Goal: Task Accomplishment & Management: Manage account settings

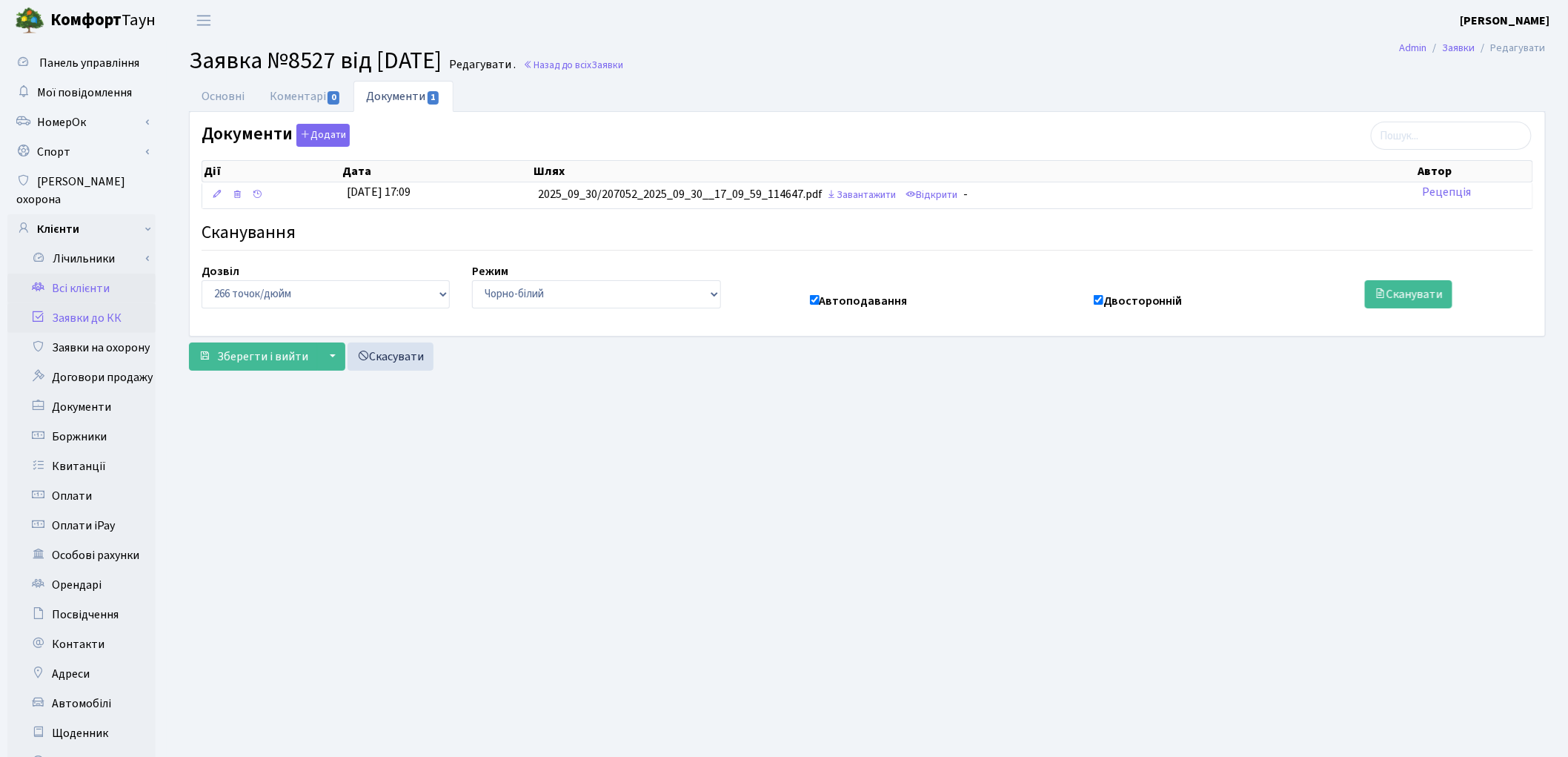
click at [100, 274] on link "Всі клієнти" at bounding box center [81, 288] width 148 height 29
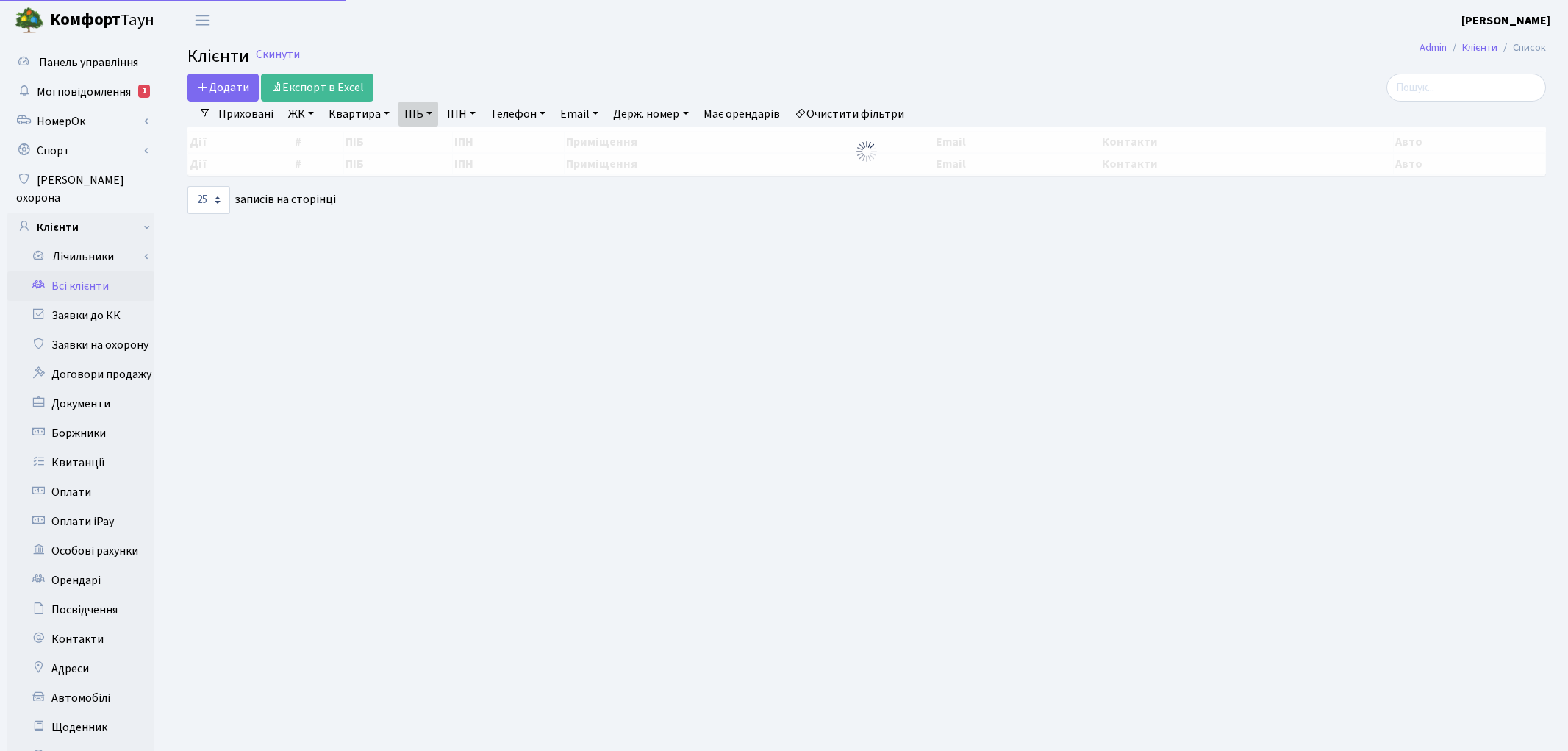
select select "25"
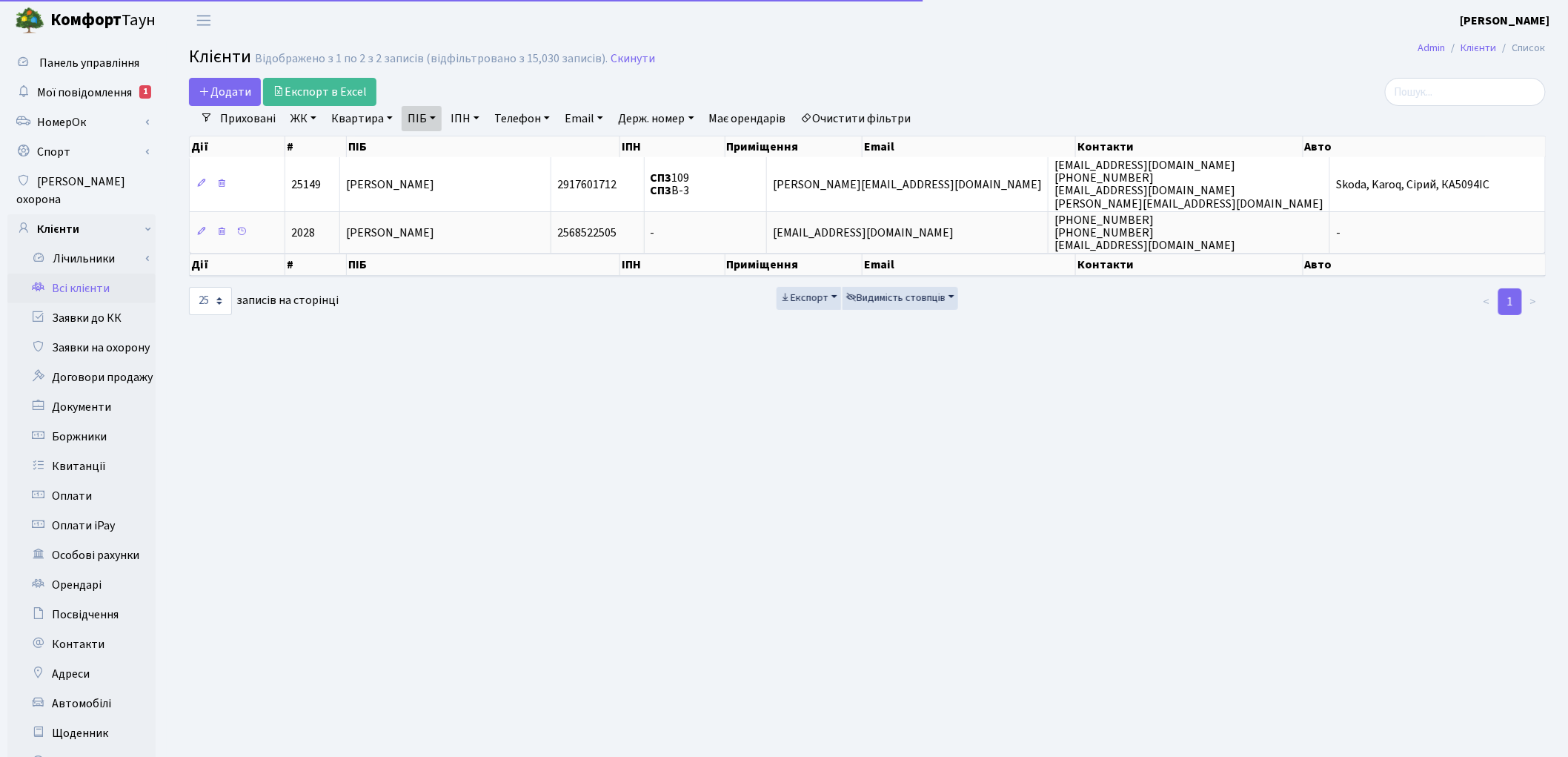
click at [872, 115] on link "Очистити фільтри" at bounding box center [856, 118] width 122 height 26
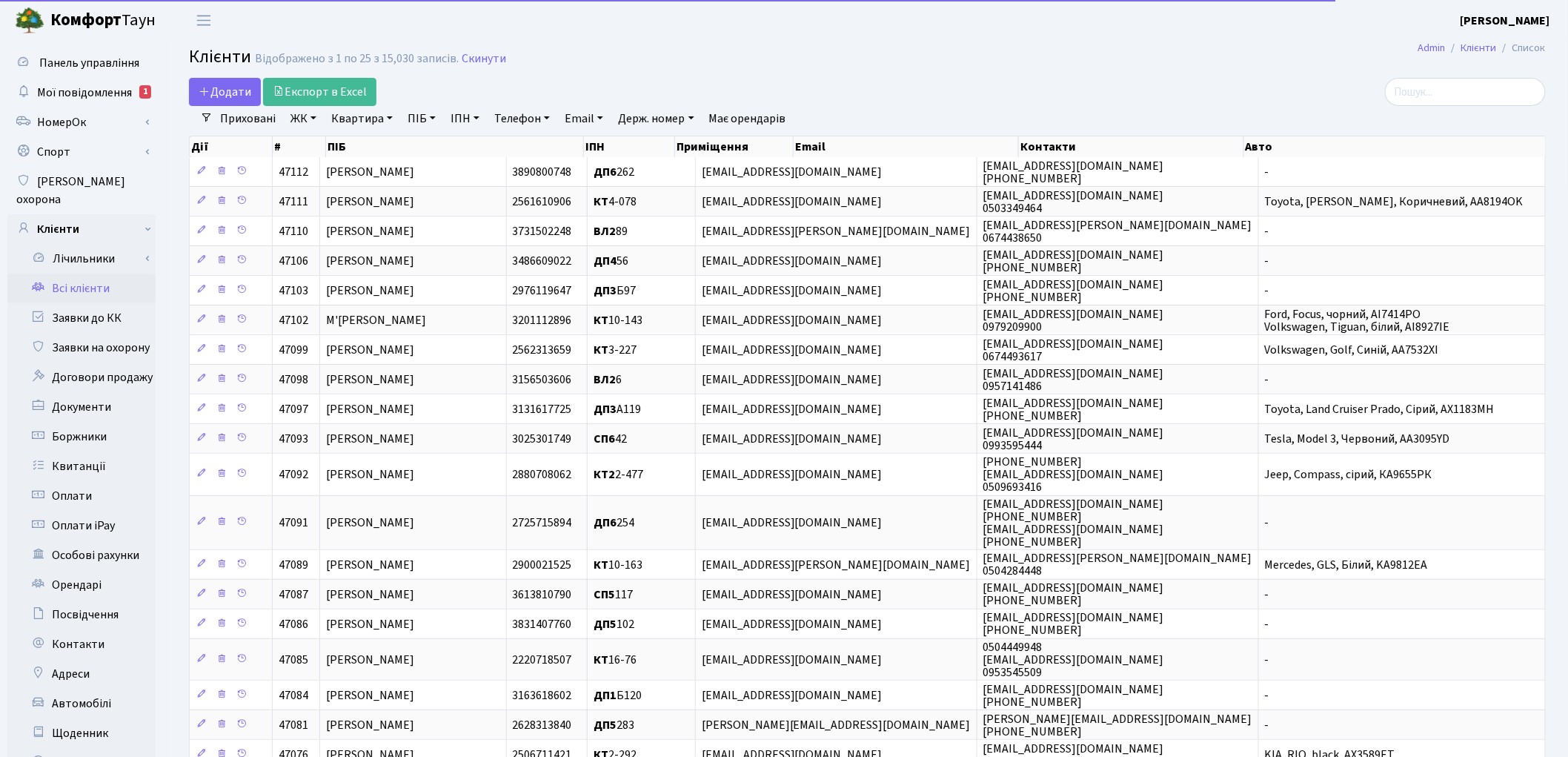
click at [423, 121] on link "ПІБ" at bounding box center [422, 118] width 40 height 26
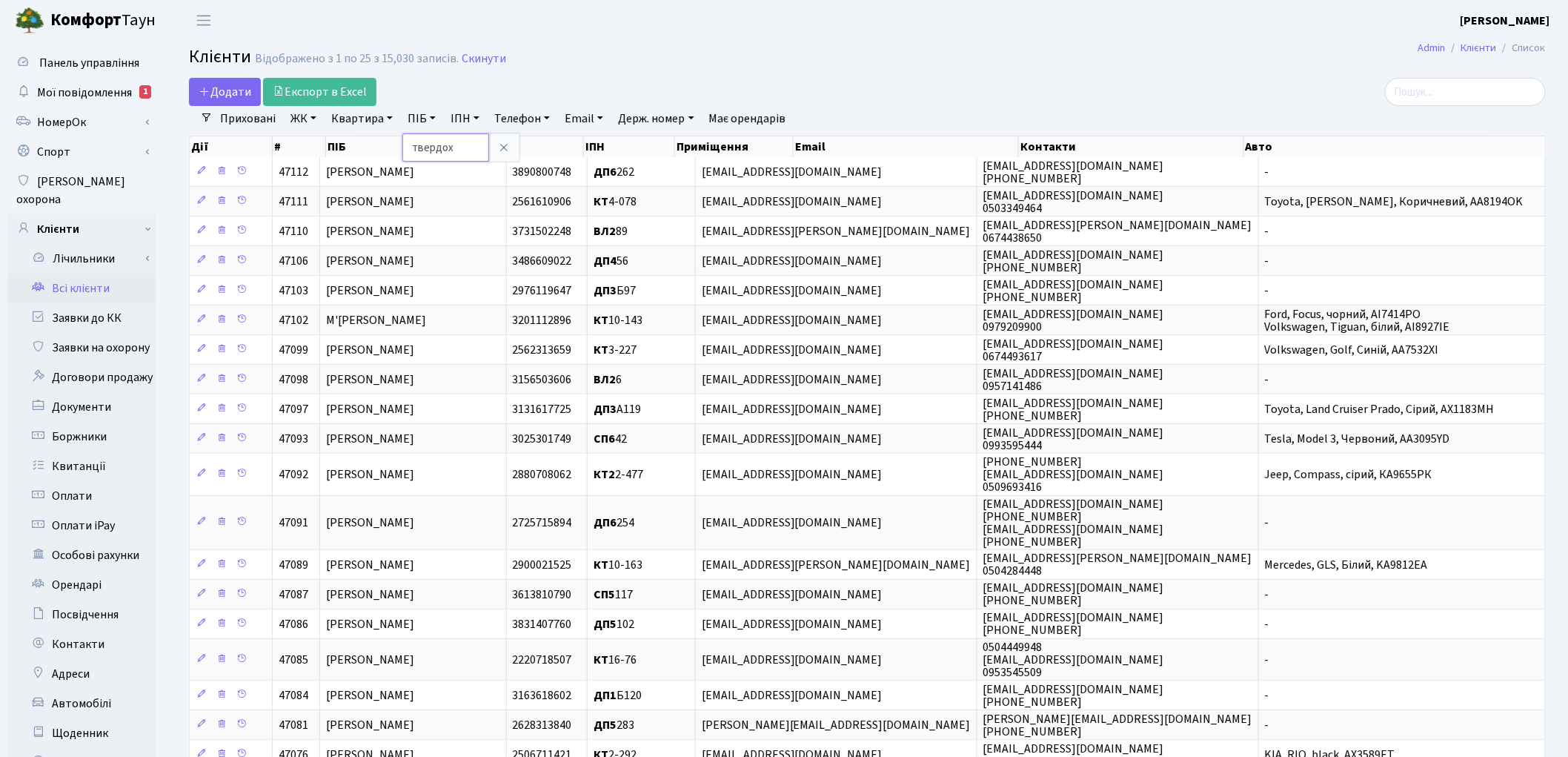
type input "твердох"
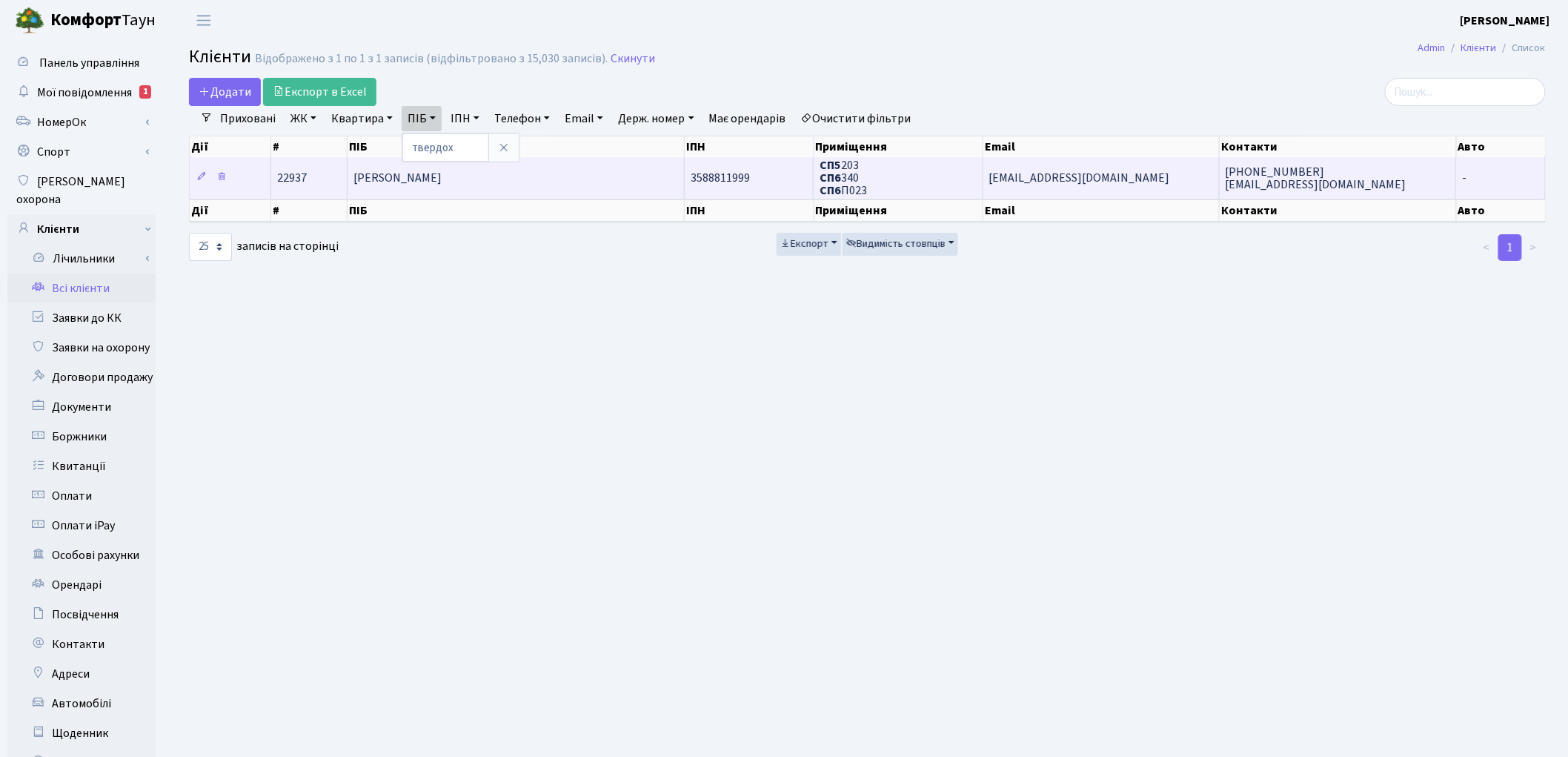
click at [442, 178] on span "[PERSON_NAME]" at bounding box center [397, 177] width 88 height 16
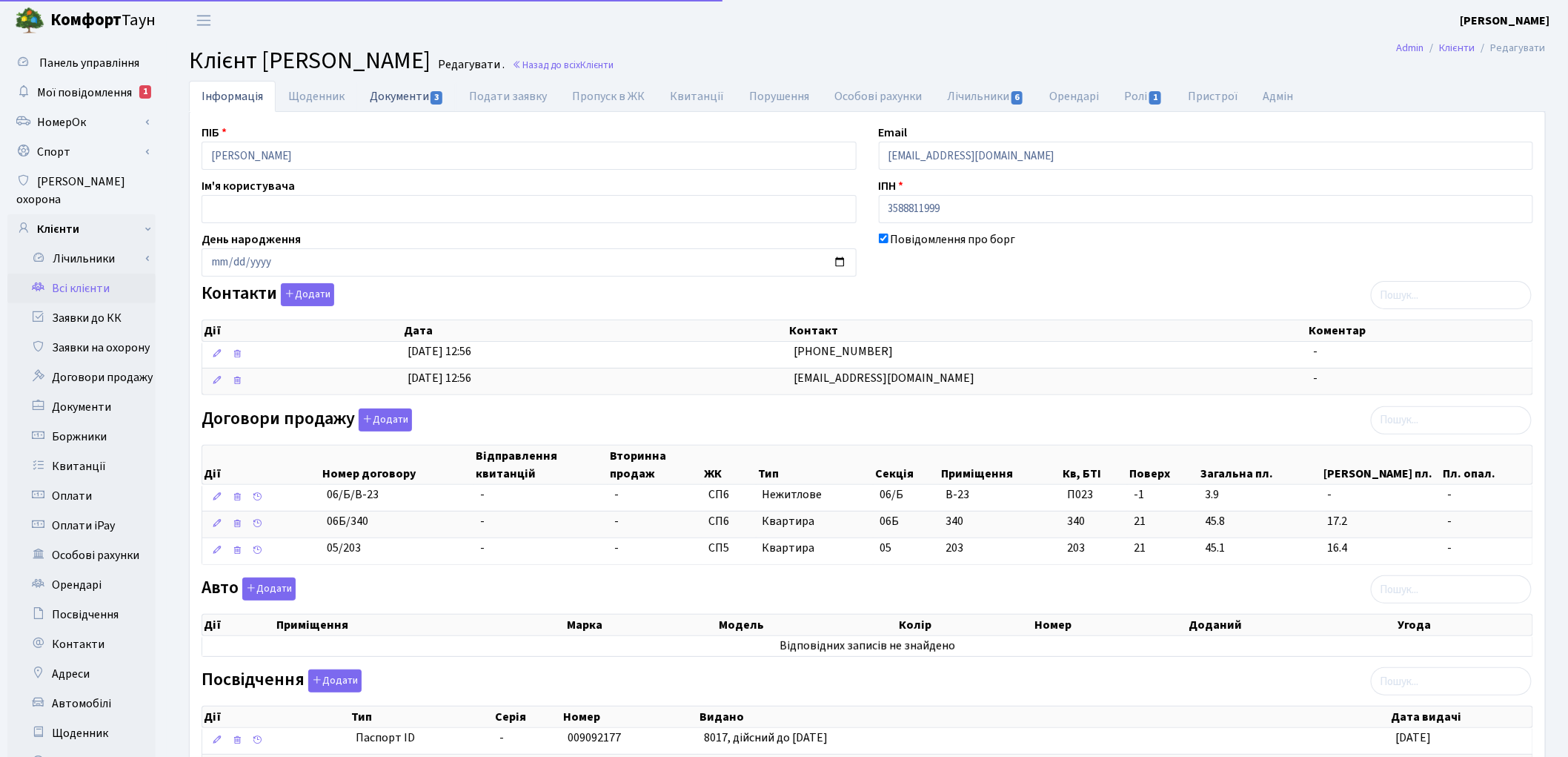
click at [403, 90] on link "Документи 3" at bounding box center [406, 96] width 99 height 30
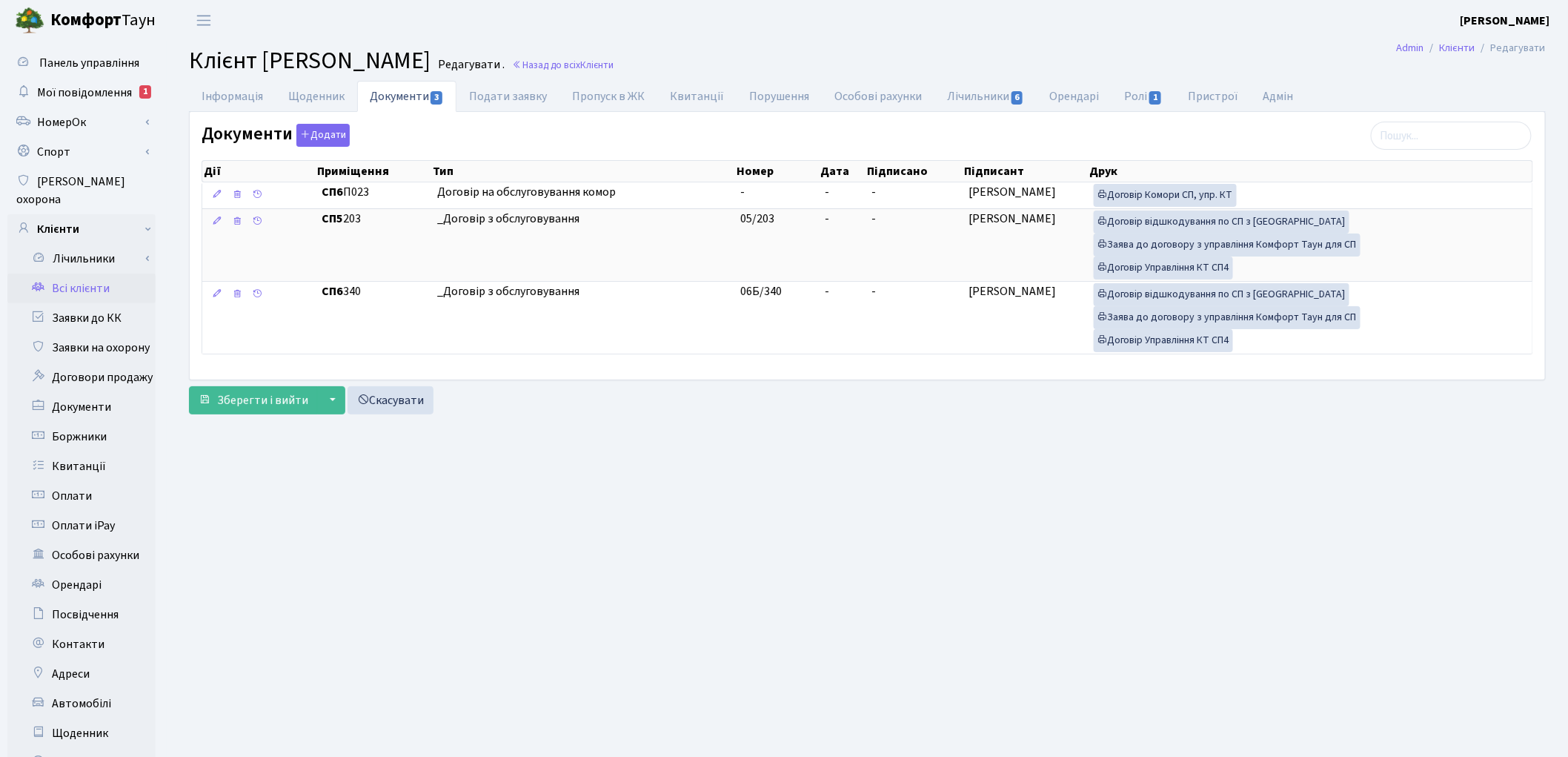
click at [70, 274] on link "Всі клієнти" at bounding box center [81, 288] width 148 height 29
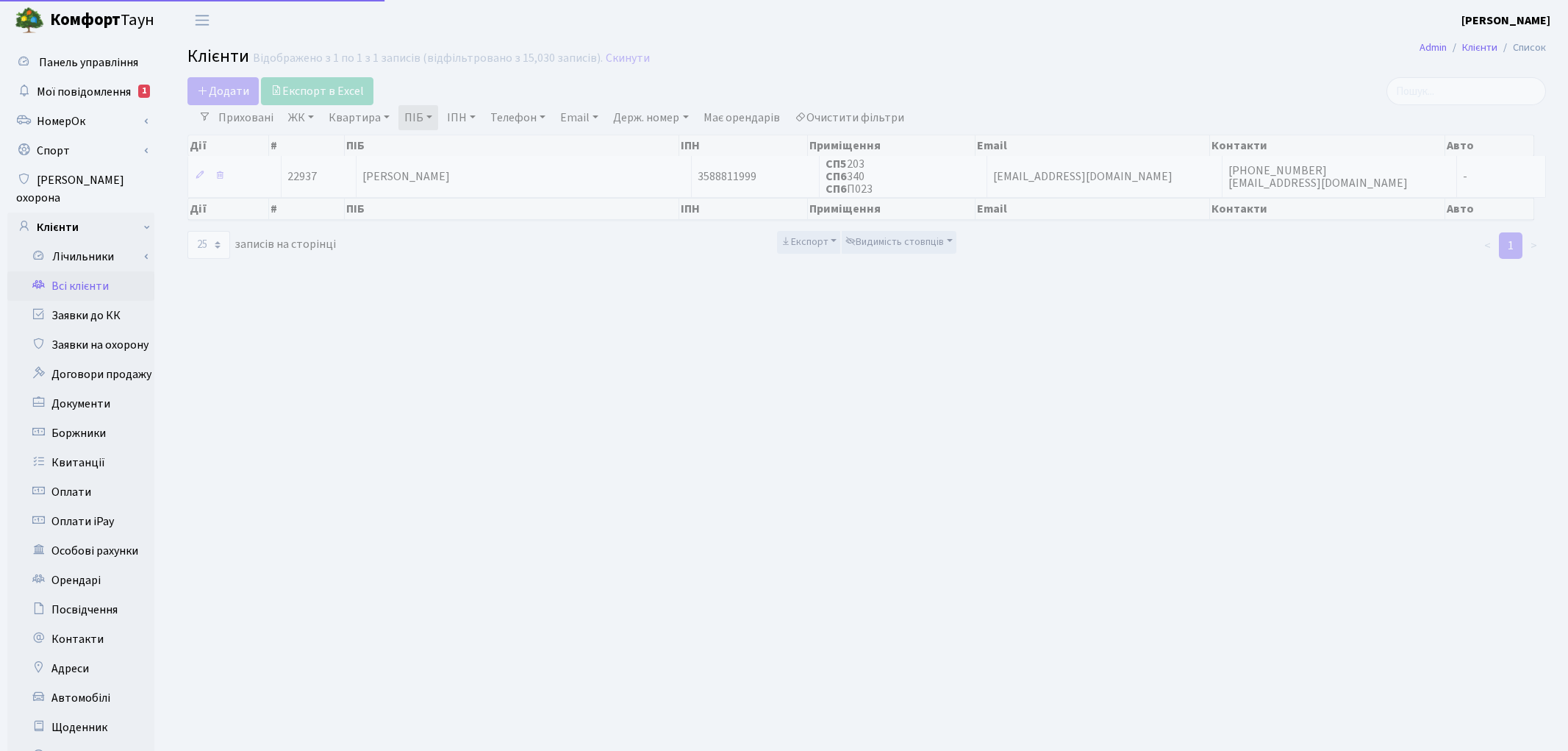
select select "25"
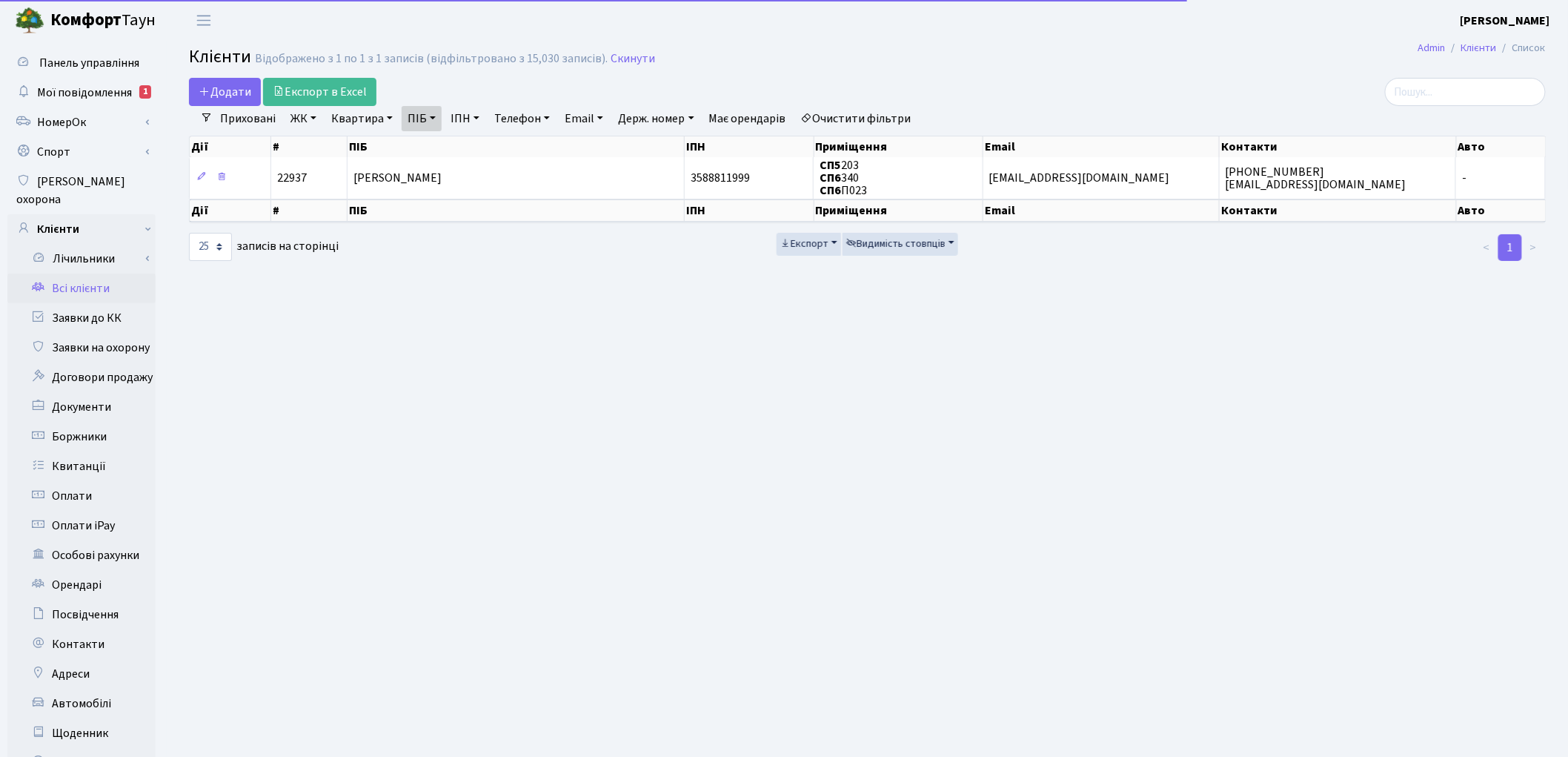
click at [892, 114] on link "Очистити фільтри" at bounding box center [856, 118] width 122 height 26
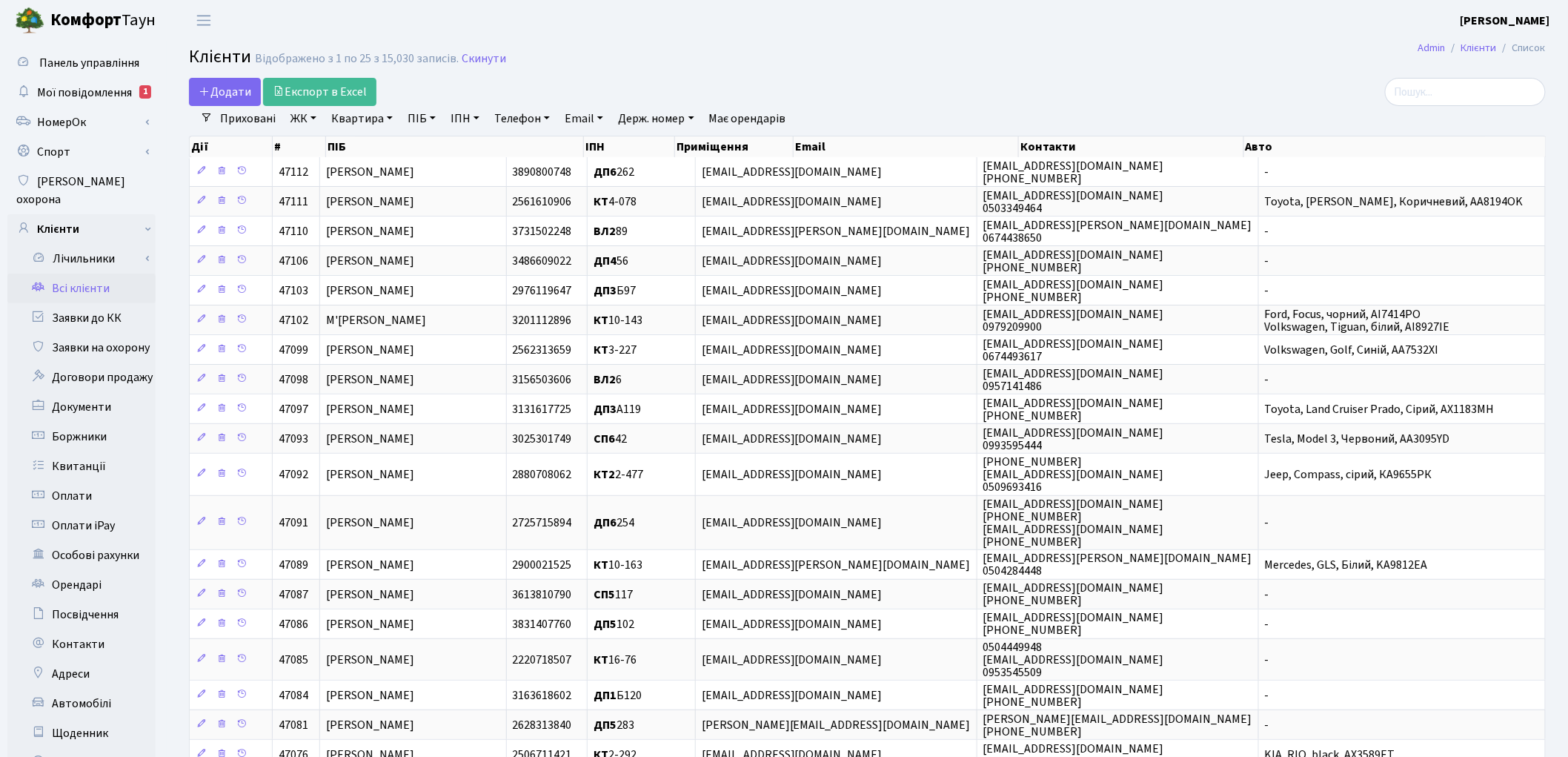
click at [427, 117] on link "ПІБ" at bounding box center [422, 118] width 40 height 26
type input "позур"
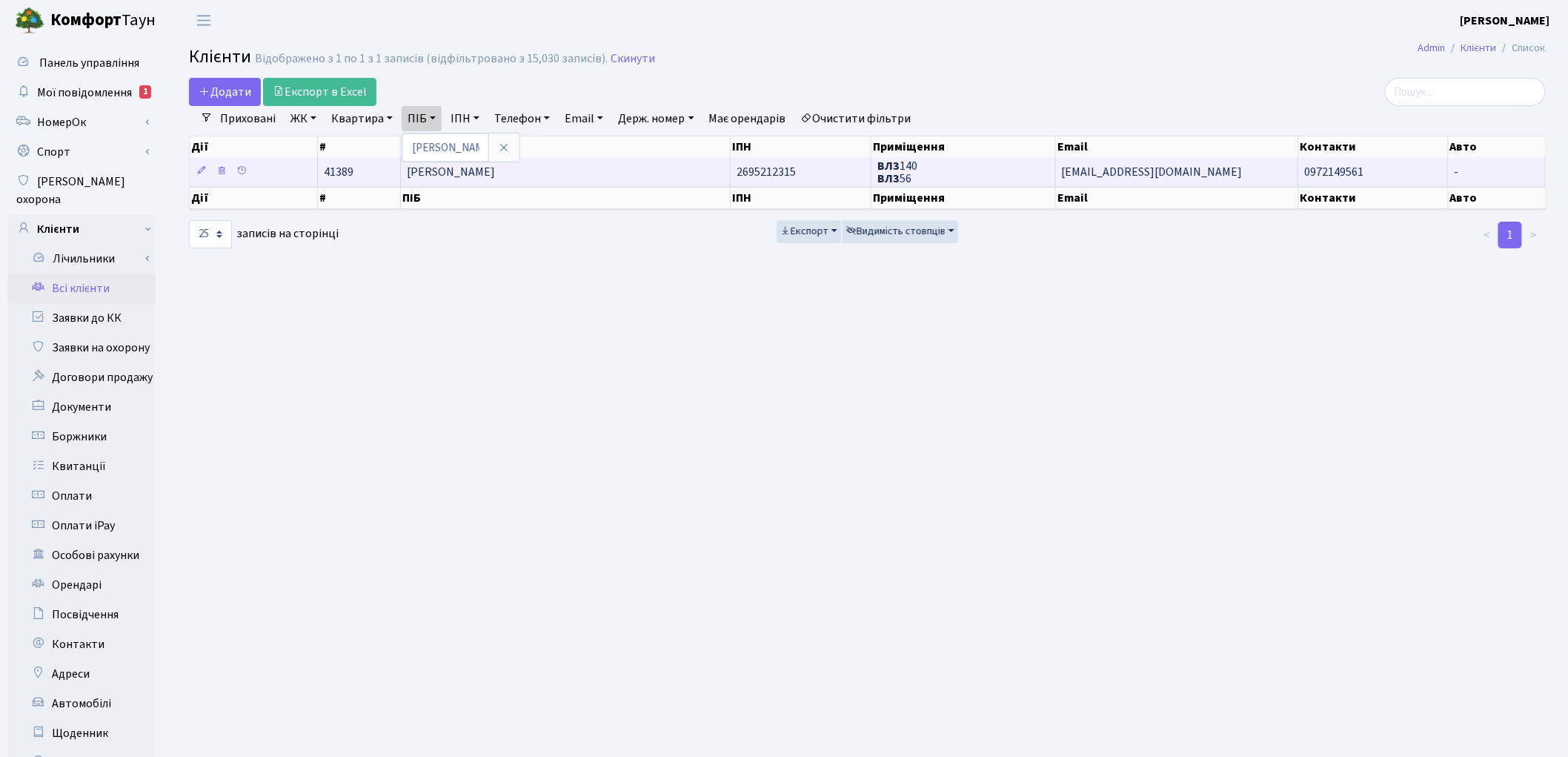
click at [649, 171] on td "Позур Сергій Володимирович" at bounding box center [566, 171] width 330 height 29
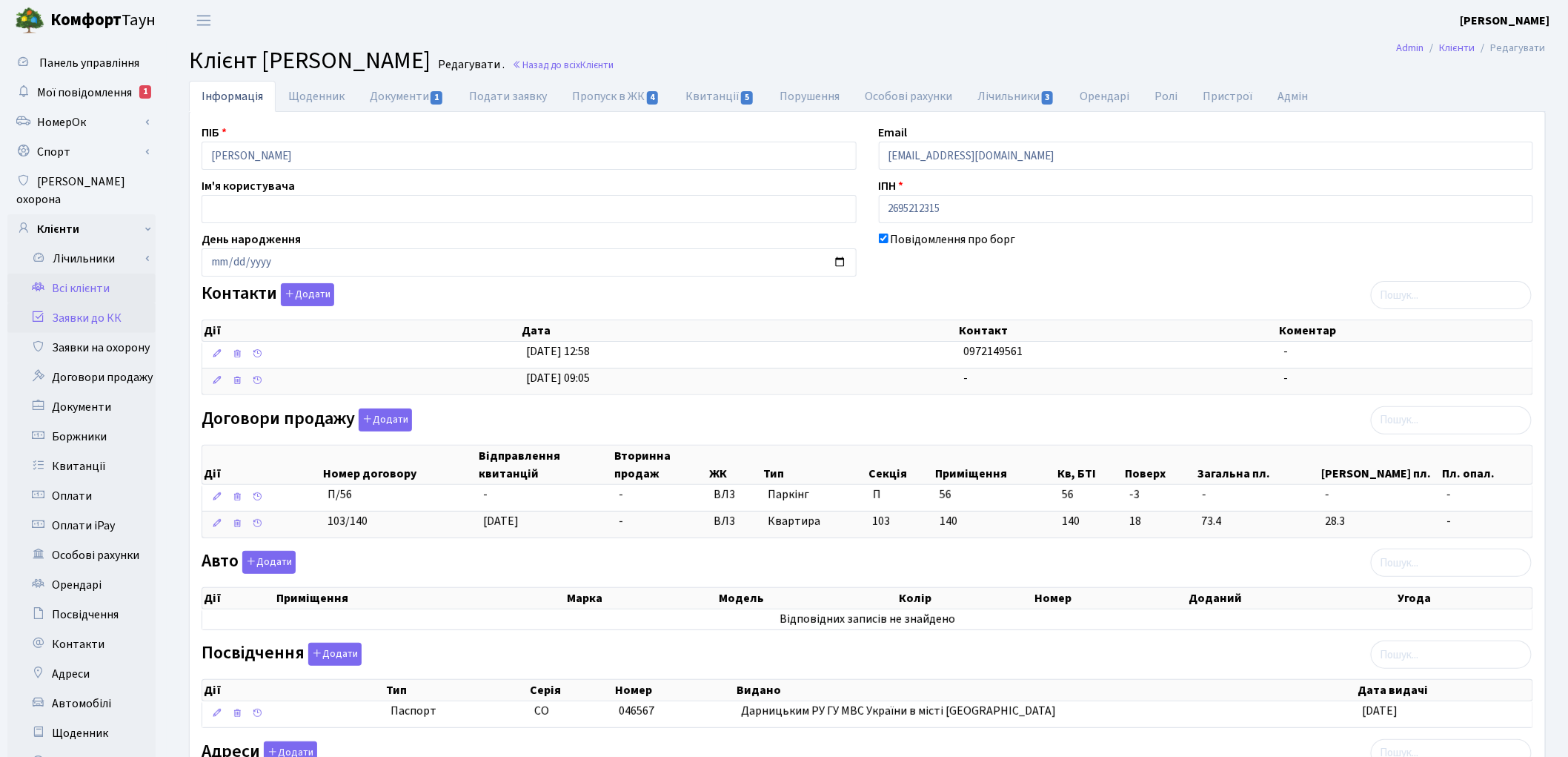
click at [83, 303] on link "Заявки до КК" at bounding box center [81, 317] width 148 height 29
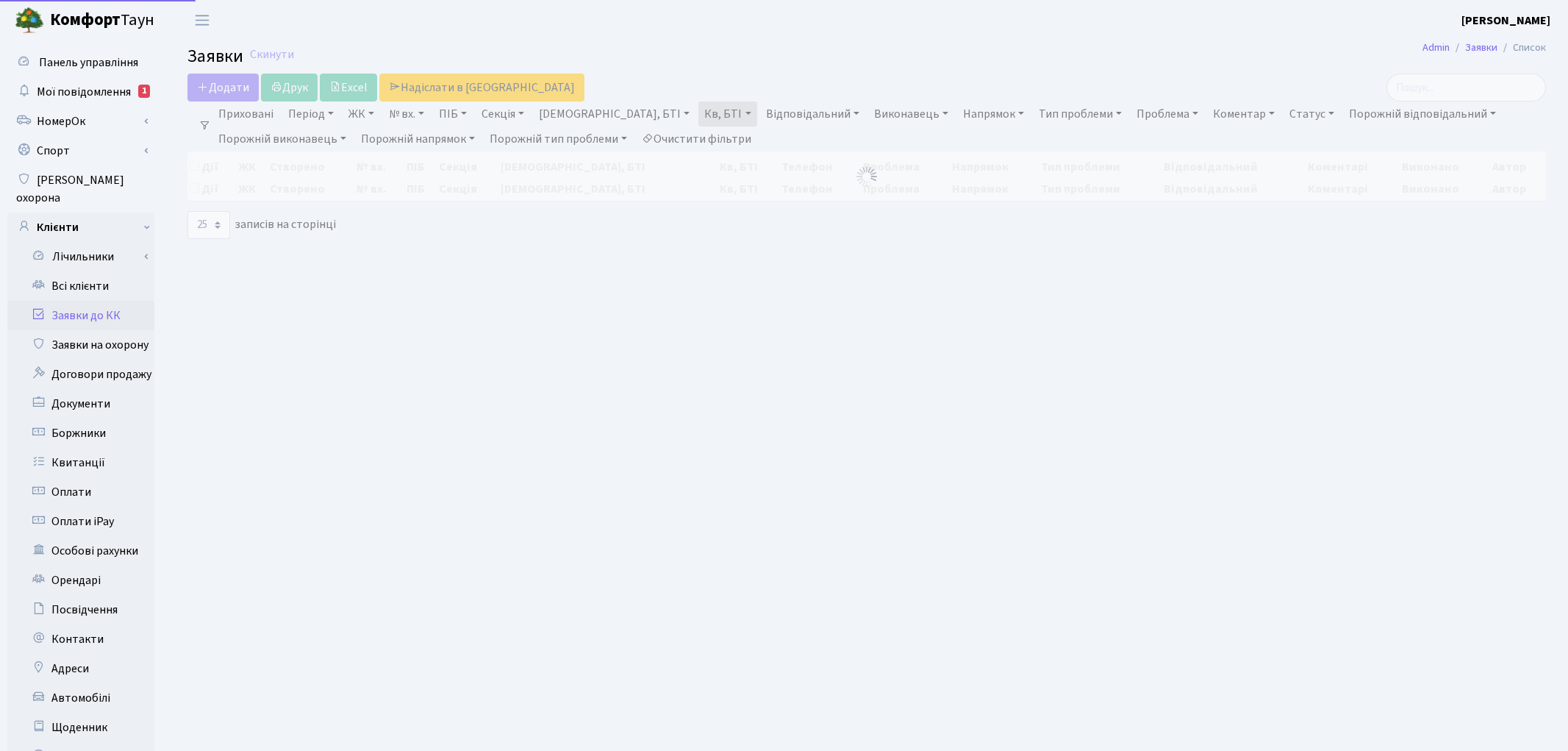
select select "25"
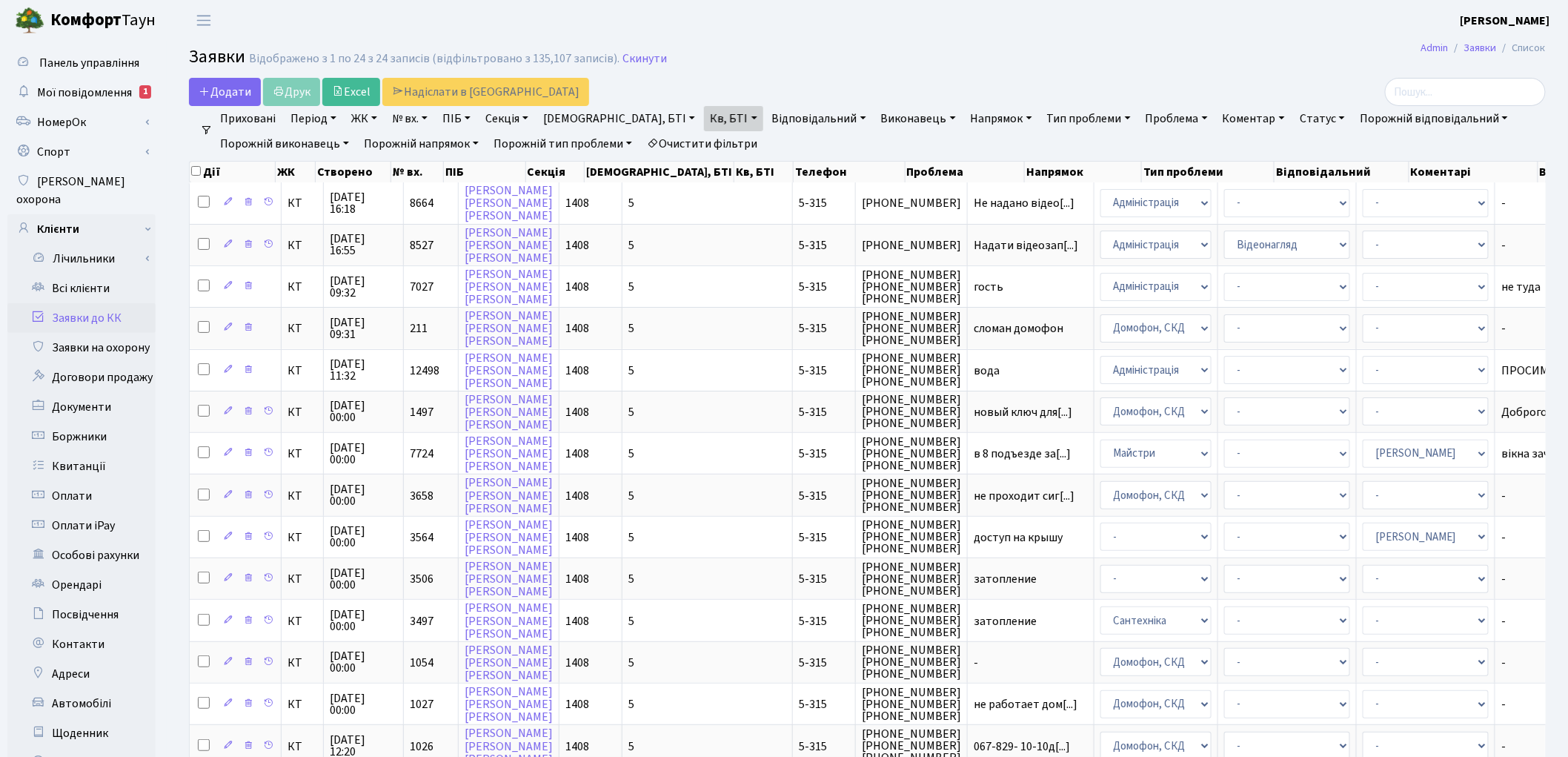
click at [727, 137] on link "Очистити фільтри" at bounding box center [702, 143] width 122 height 26
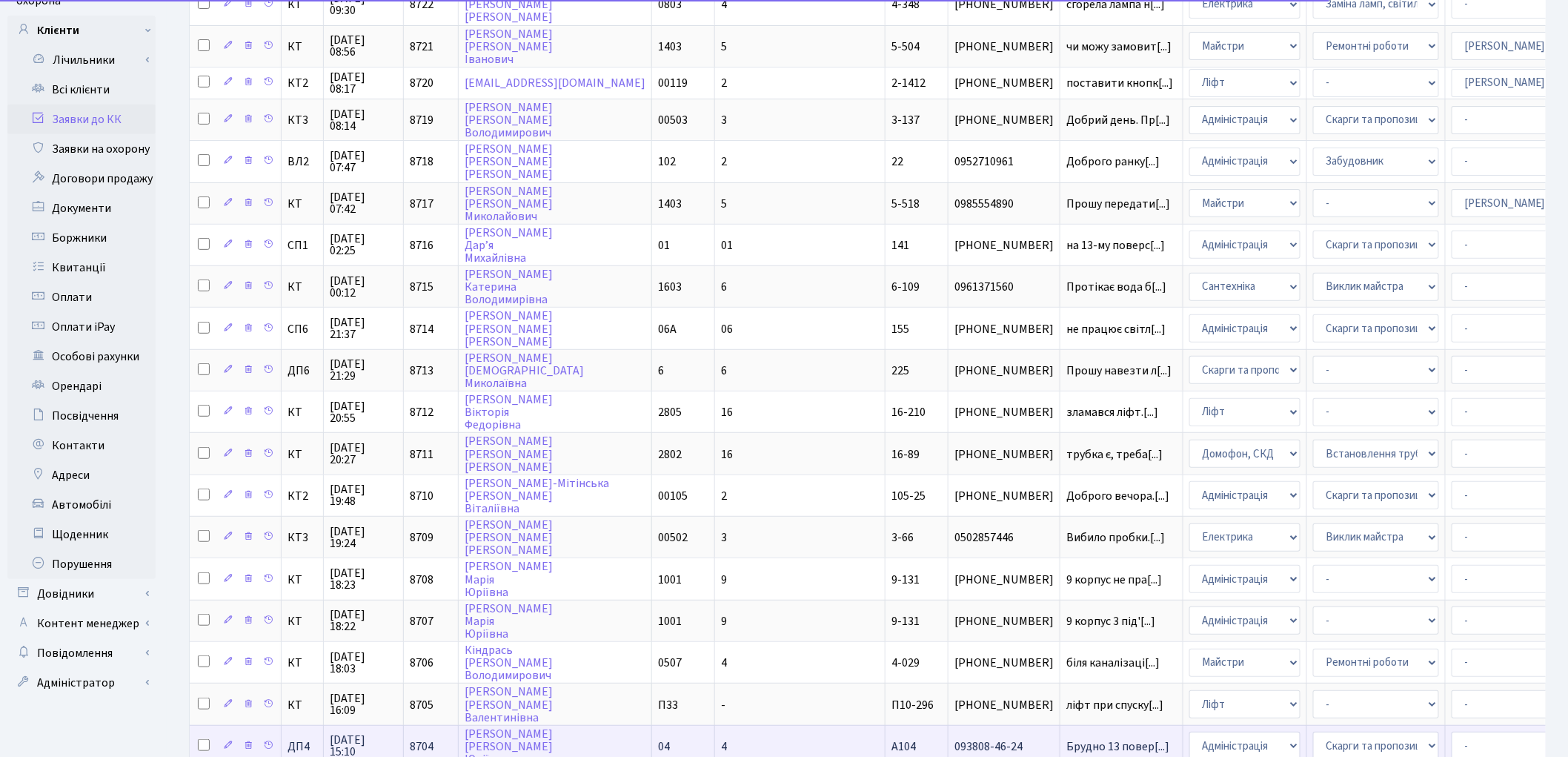
scroll to position [532, 0]
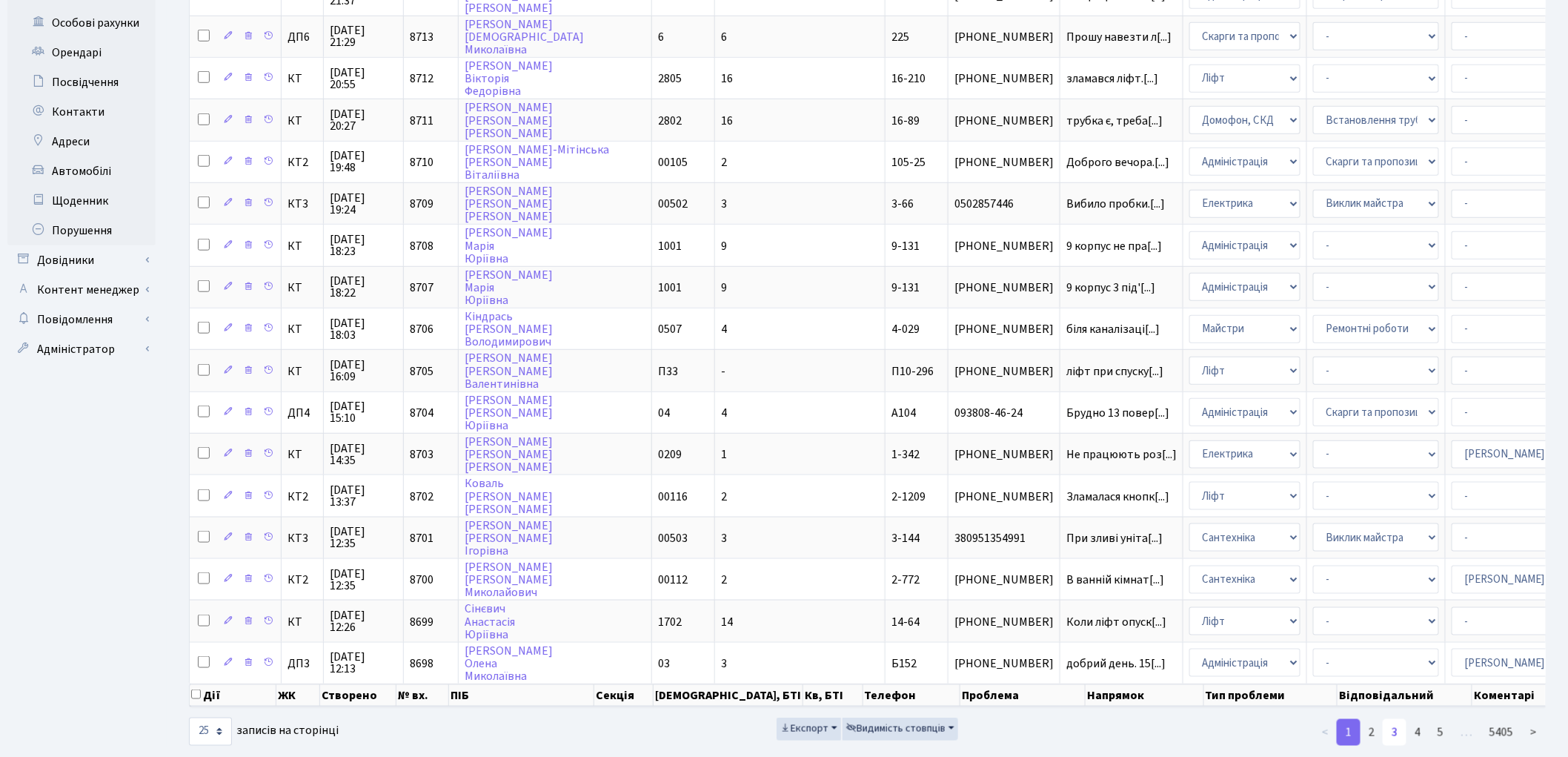
click at [1401, 719] on link "3" at bounding box center [1395, 732] width 24 height 27
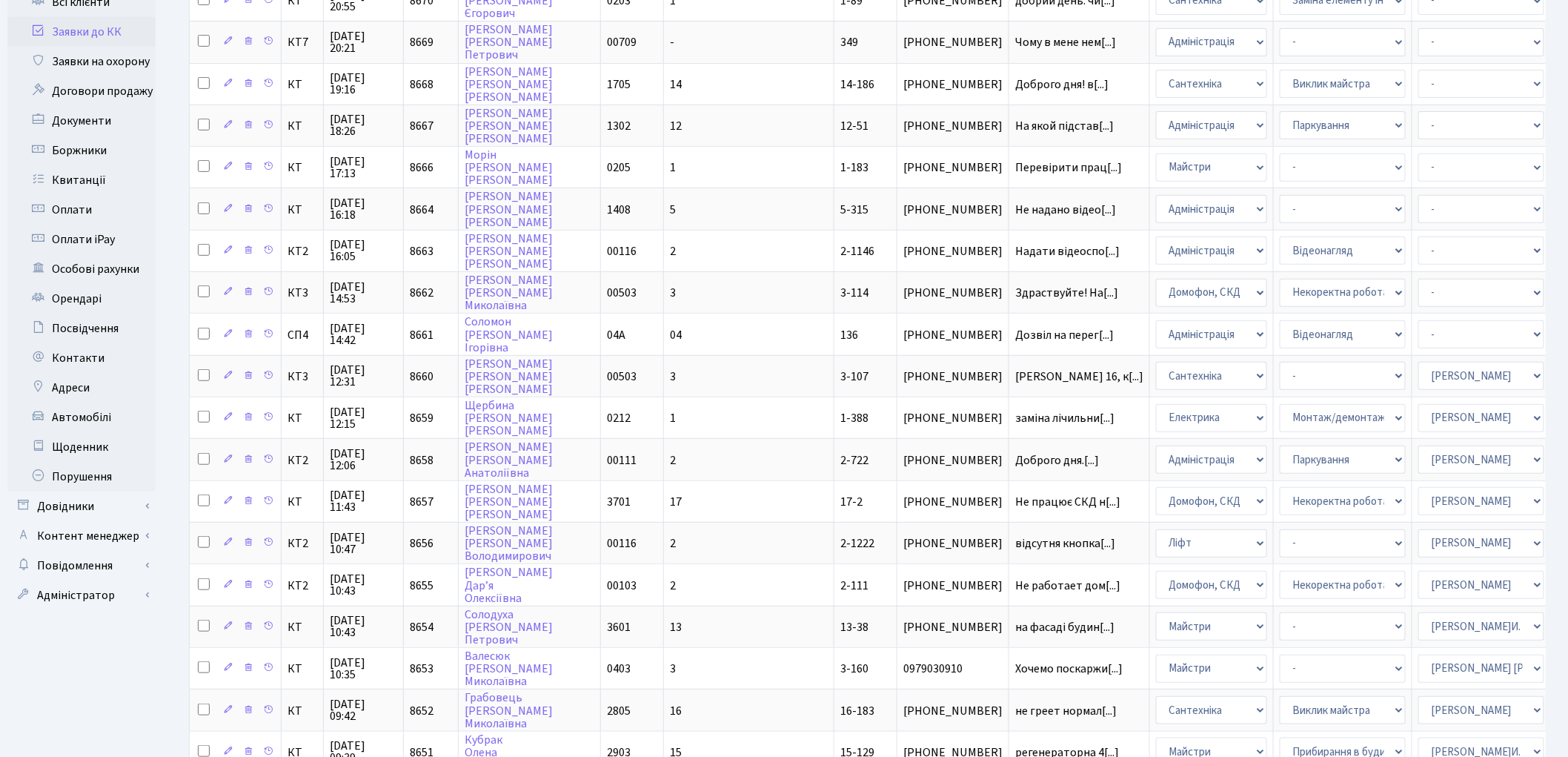
scroll to position [285, 0]
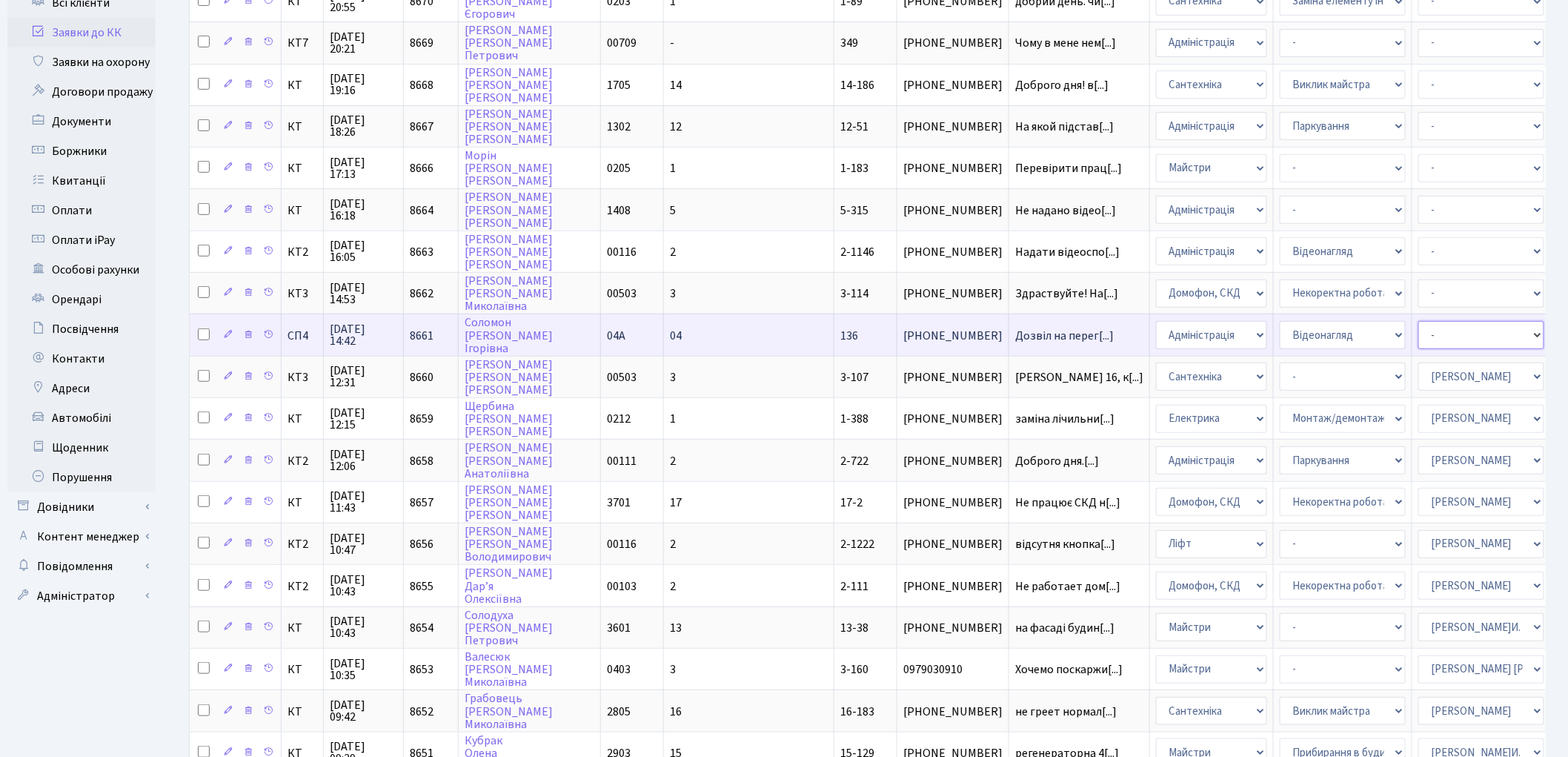
click at [1418, 321] on select "- Адміністратор ЖК ДП Адміністратор ЖК КТ Адміністратор ЖК СП Вижул В. В. Горді…" at bounding box center [1481, 335] width 126 height 28
select select "85"
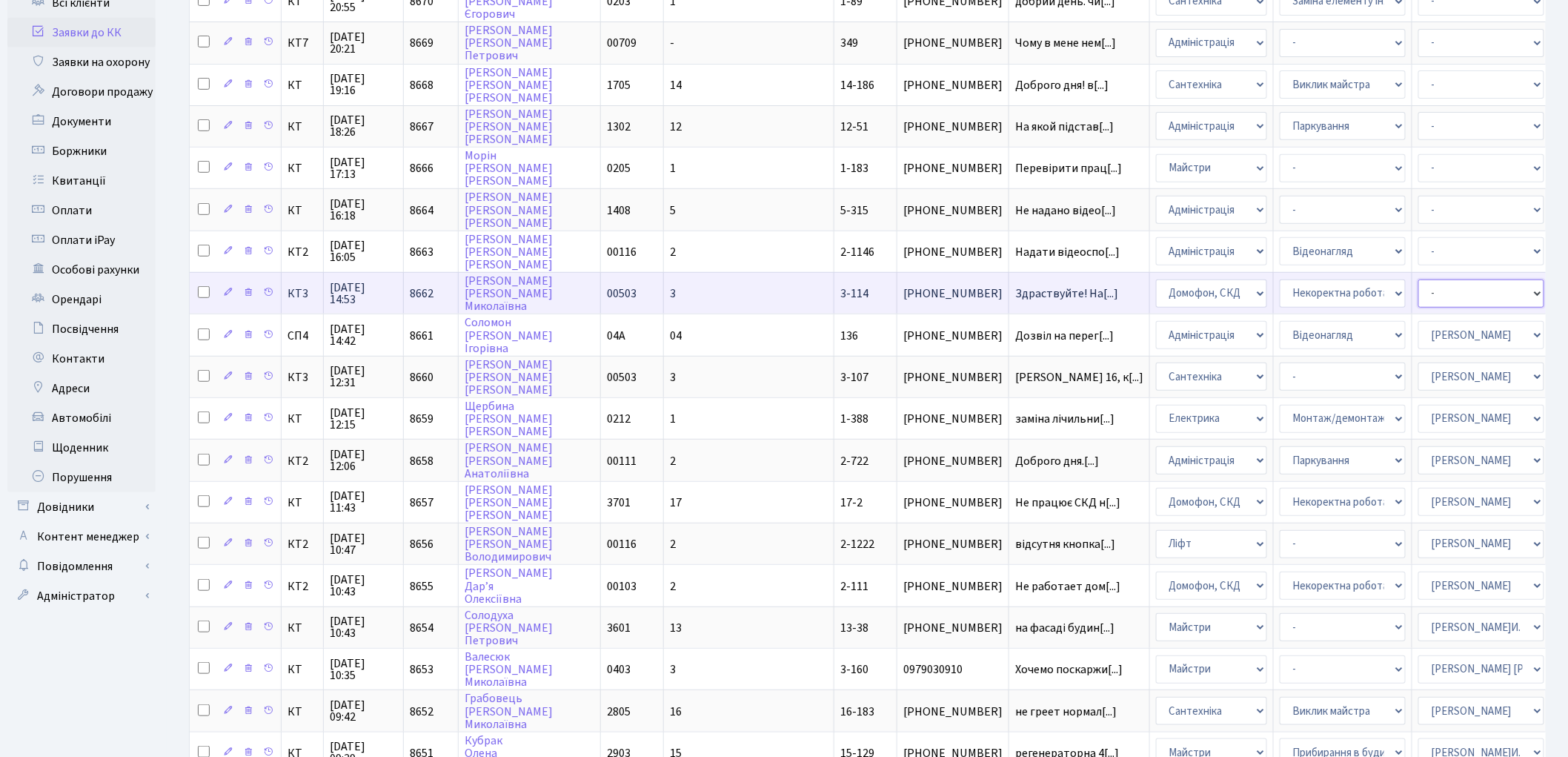
click at [1418, 279] on select "- Адміністратор ЖК ДП Адміністратор ЖК КТ Адміністратор ЖК СП Вижул В. В. Горді…" at bounding box center [1481, 294] width 126 height 28
select select "22"
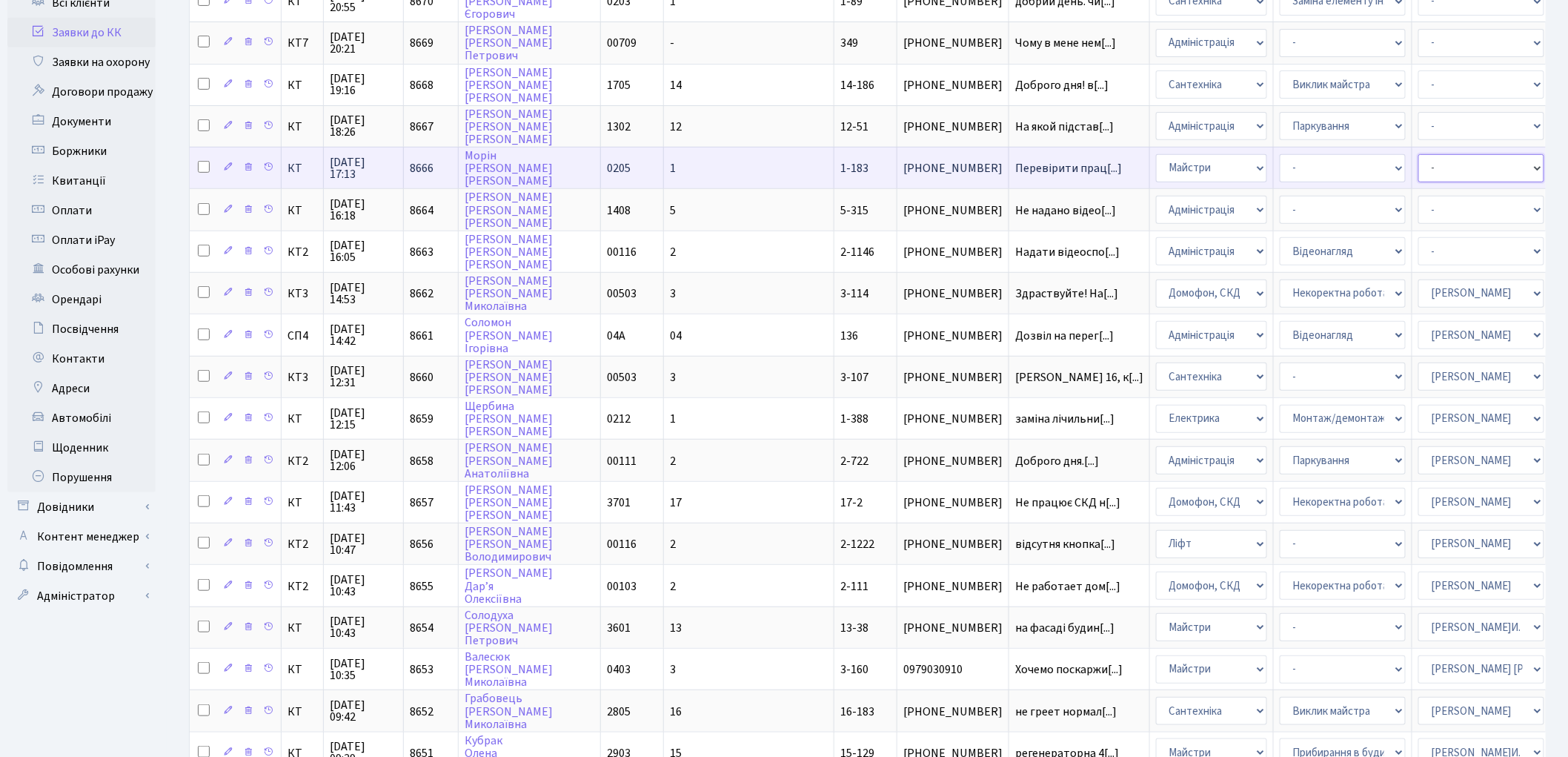
click at [1418, 155] on select "- Адміністратор ЖК ДП Адміністратор ЖК КТ Адміністратор ЖК СП Вижул В. В. Горді…" at bounding box center [1481, 169] width 126 height 28
select select "62"
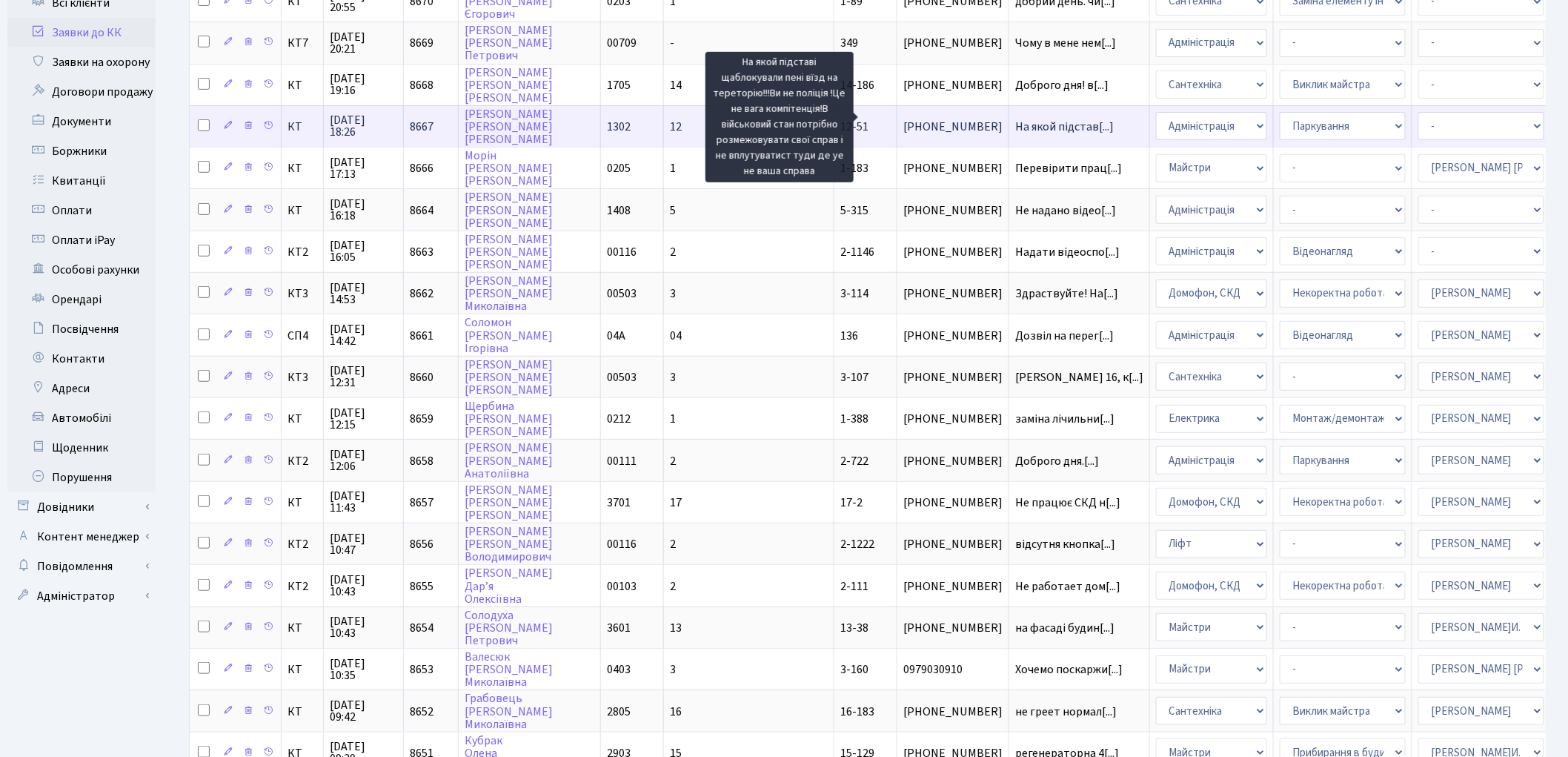
click at [1016, 118] on span "На якой підстав[...]" at bounding box center [1065, 126] width 99 height 16
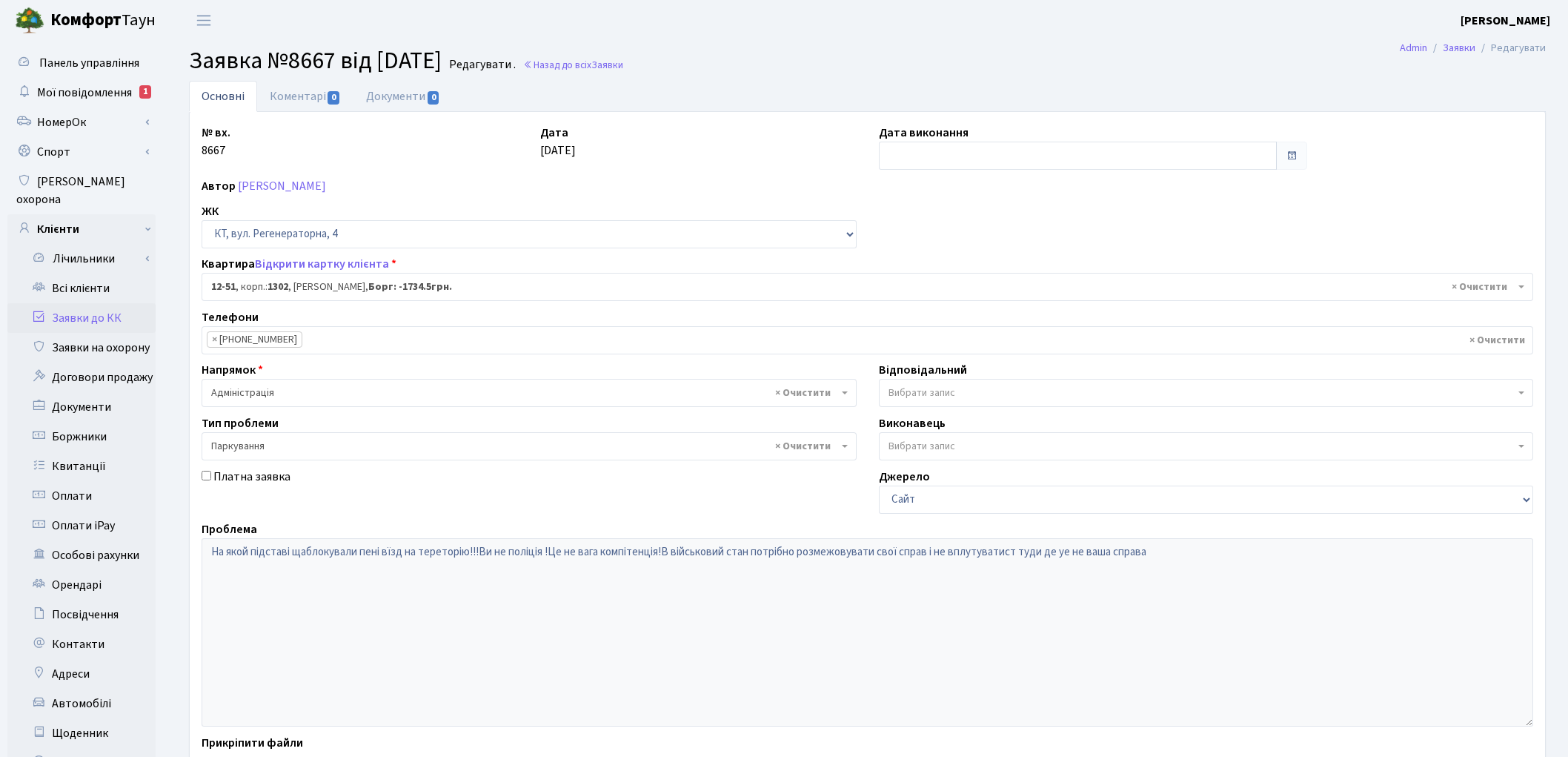
select select "7158"
select select "66"
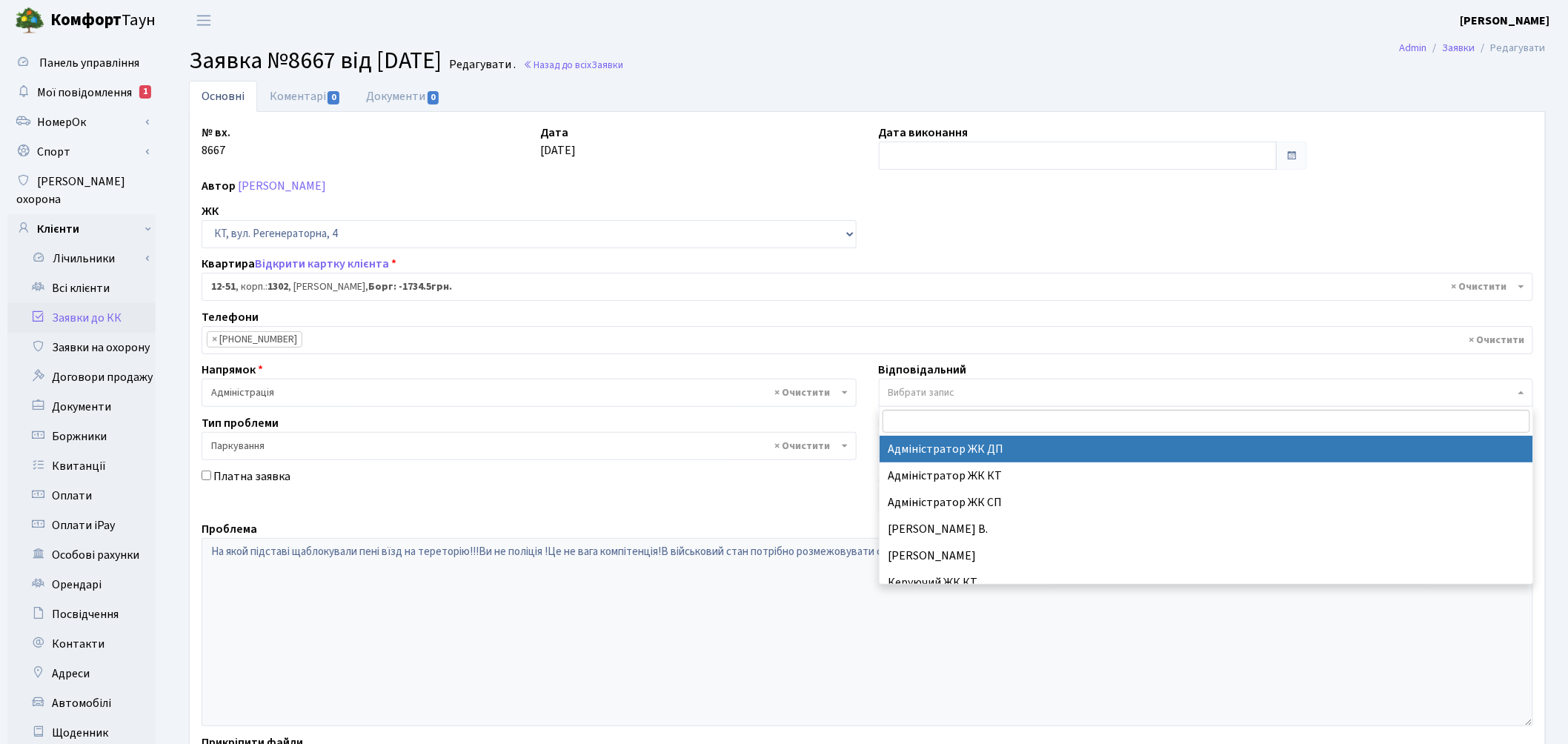
click at [959, 393] on span "Вибрати запис" at bounding box center [1202, 393] width 627 height 15
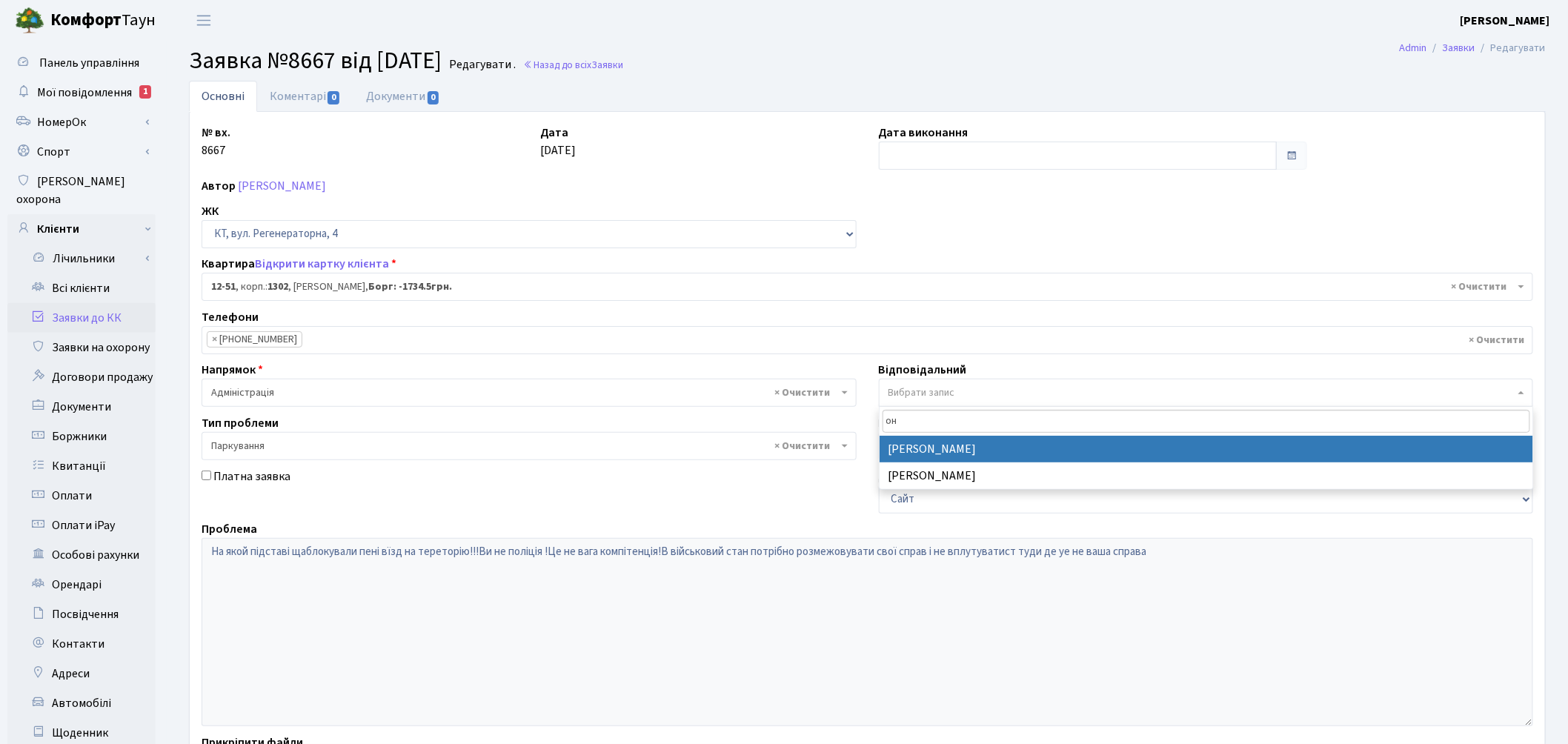
type input "он"
select select "82"
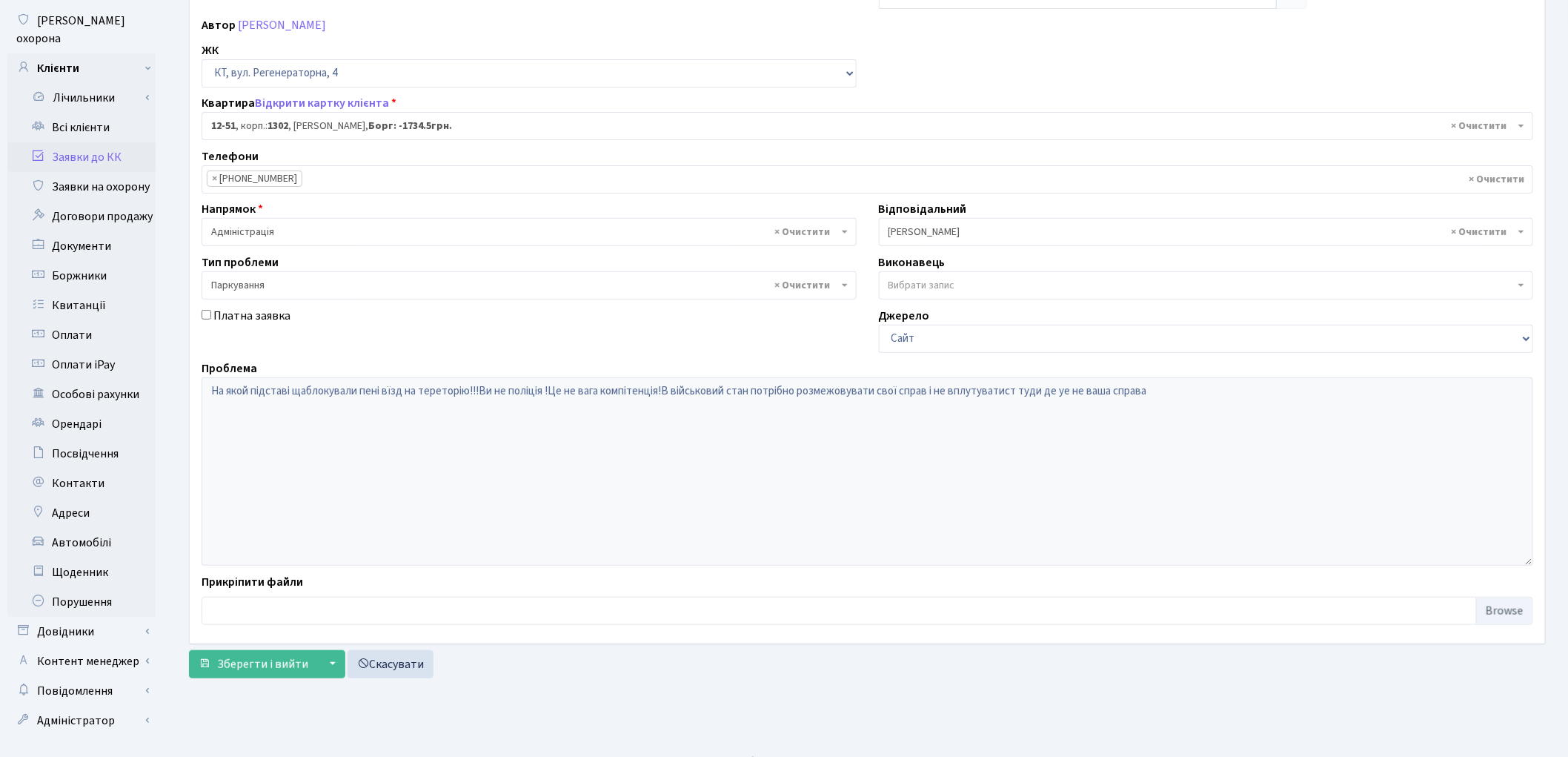
scroll to position [165, 0]
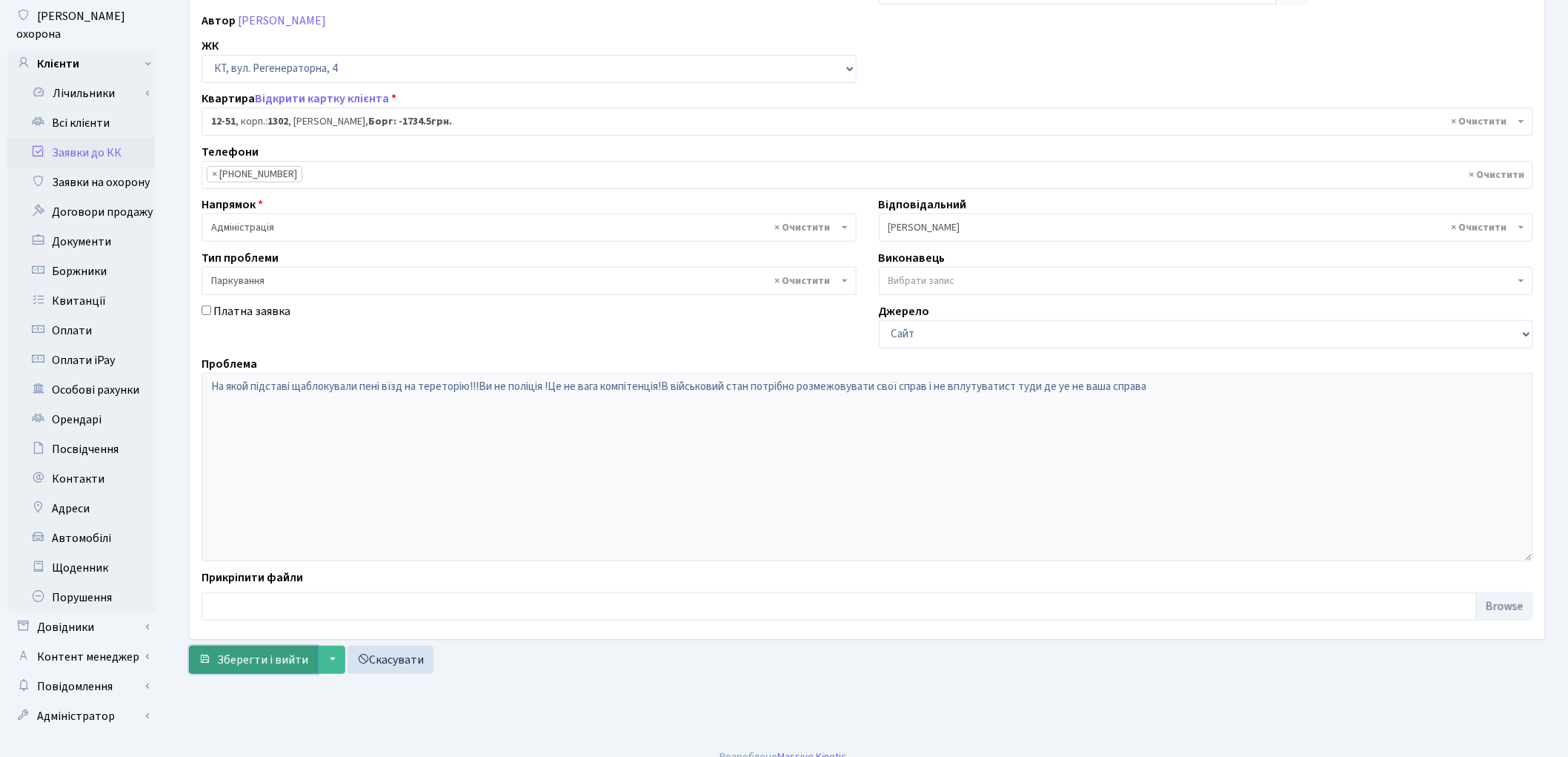
click at [267, 660] on span "Зберегти і вийти" at bounding box center [262, 659] width 91 height 16
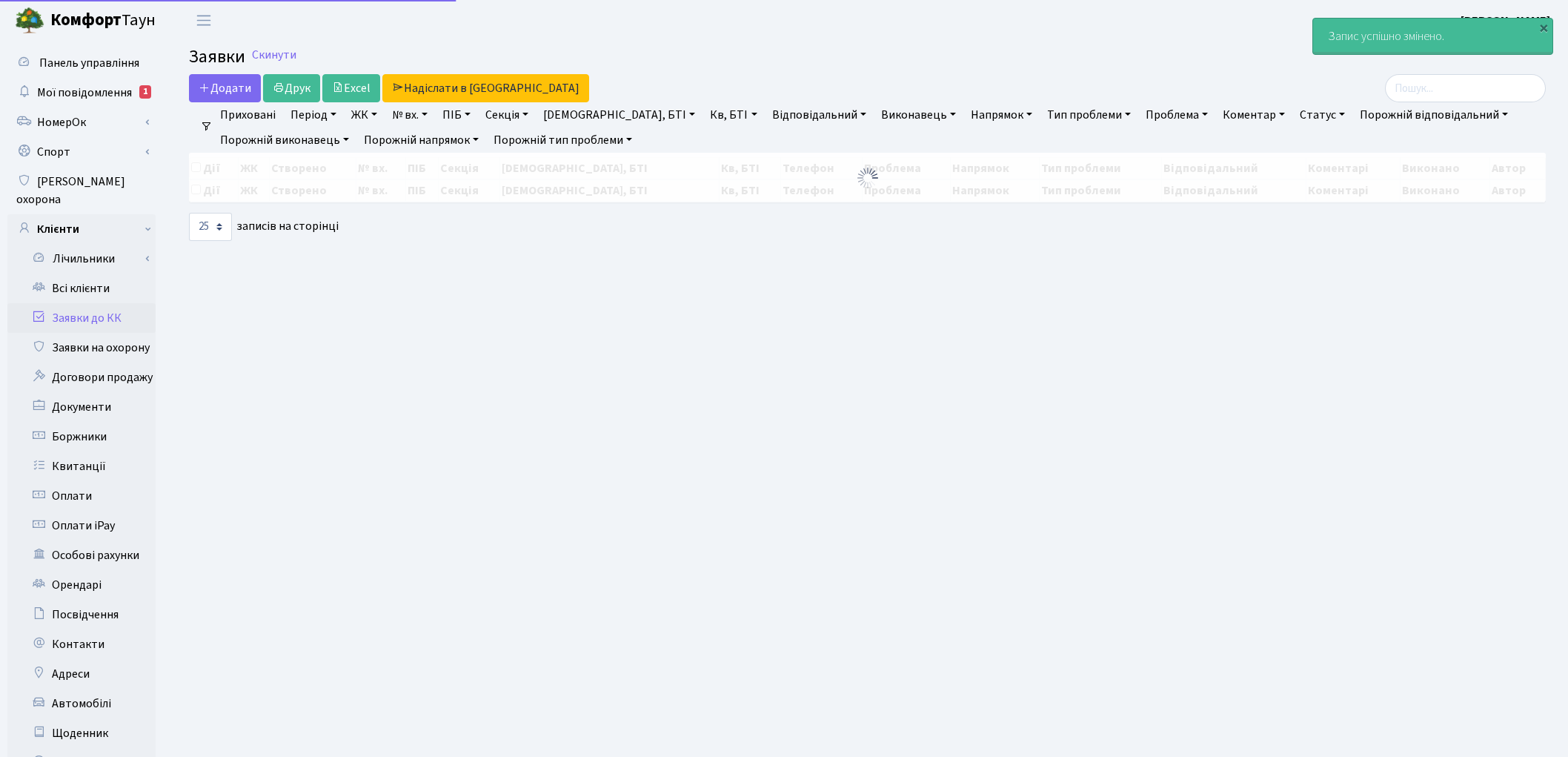
select select "25"
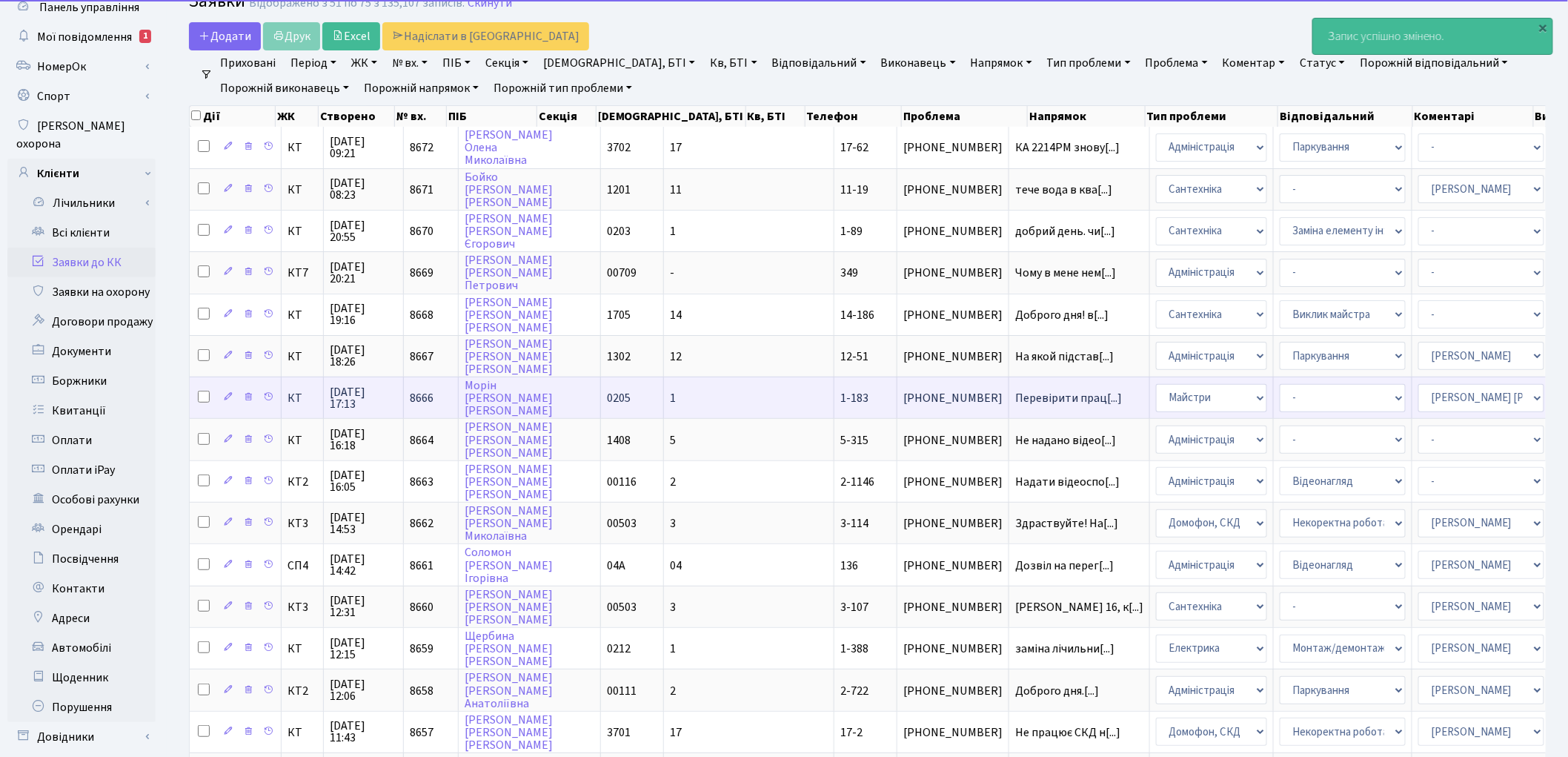
scroll to position [82, 0]
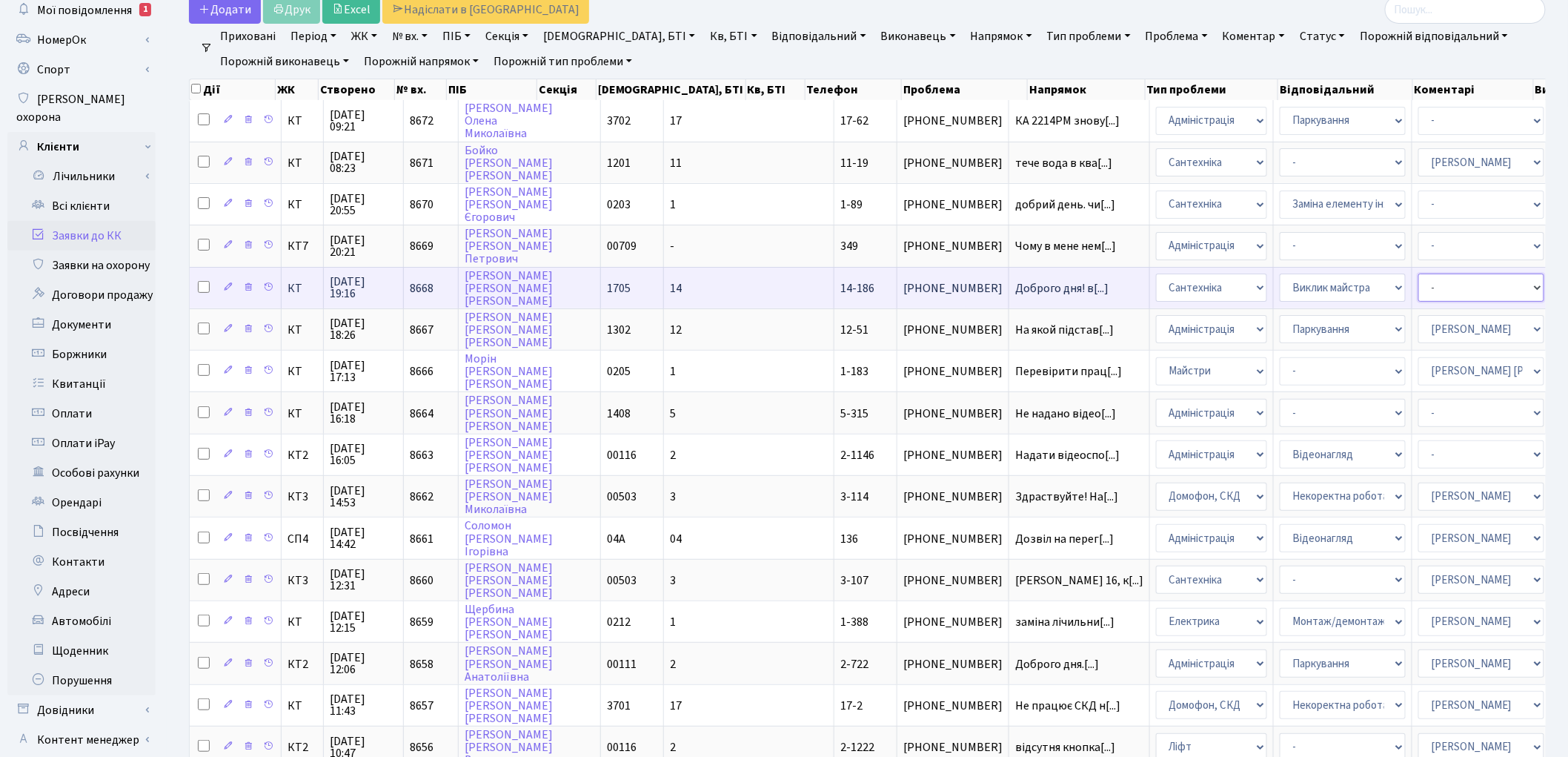
click at [1418, 278] on select "- Адміністратор ЖК ДП Адміністратор ЖК КТ Адміністратор ЖК СП Вижул В. В. Горді…" at bounding box center [1481, 288] width 126 height 28
select select "67"
click at [1418, 278] on select "- Адміністратор ЖК ДП Адміністратор ЖК КТ Адміністратор ЖК СП Вижул В. В. Горді…" at bounding box center [1481, 288] width 126 height 28
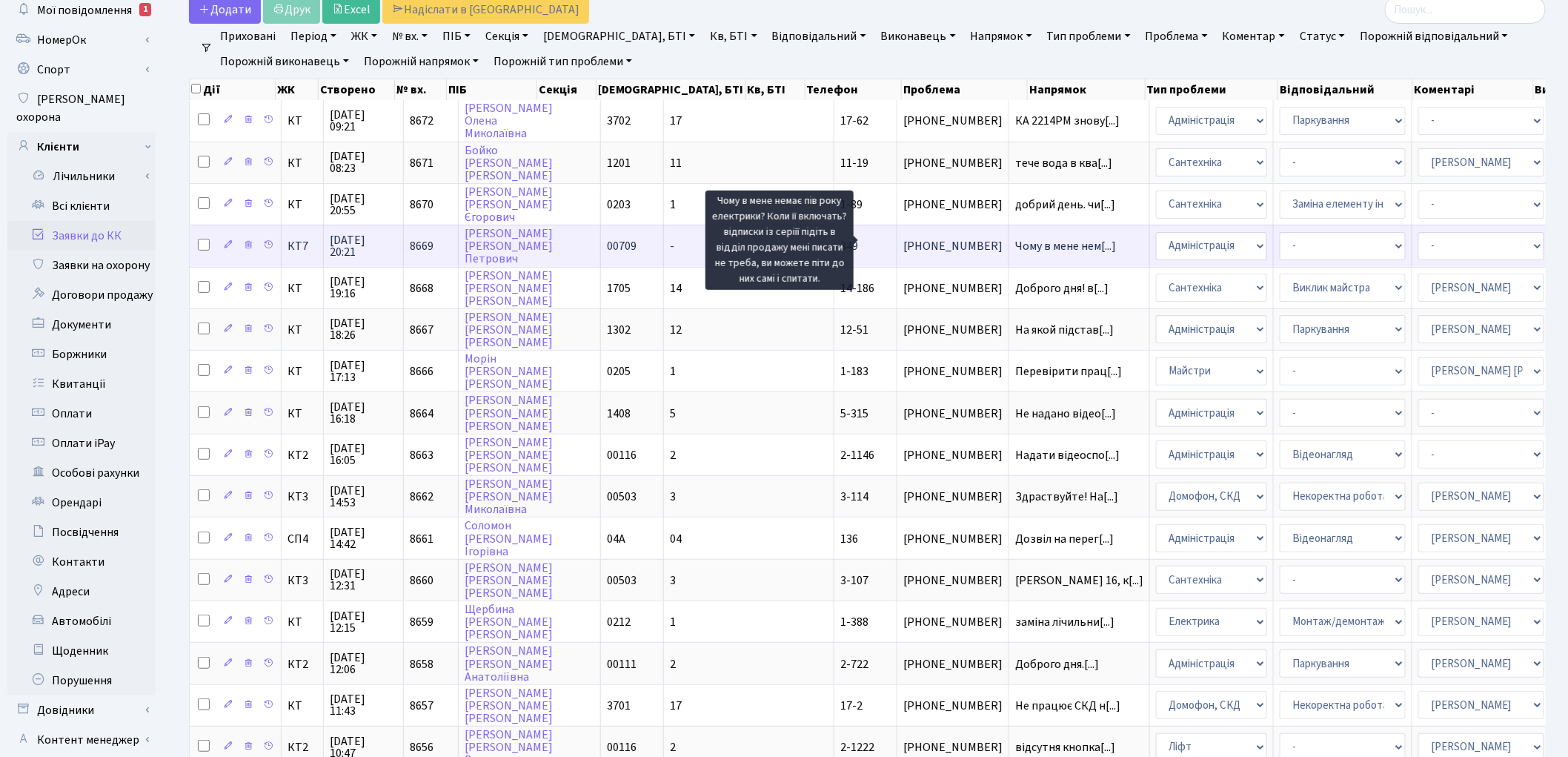
click at [1016, 238] on span "Чому в мене нем[...]" at bounding box center [1066, 245] width 100 height 16
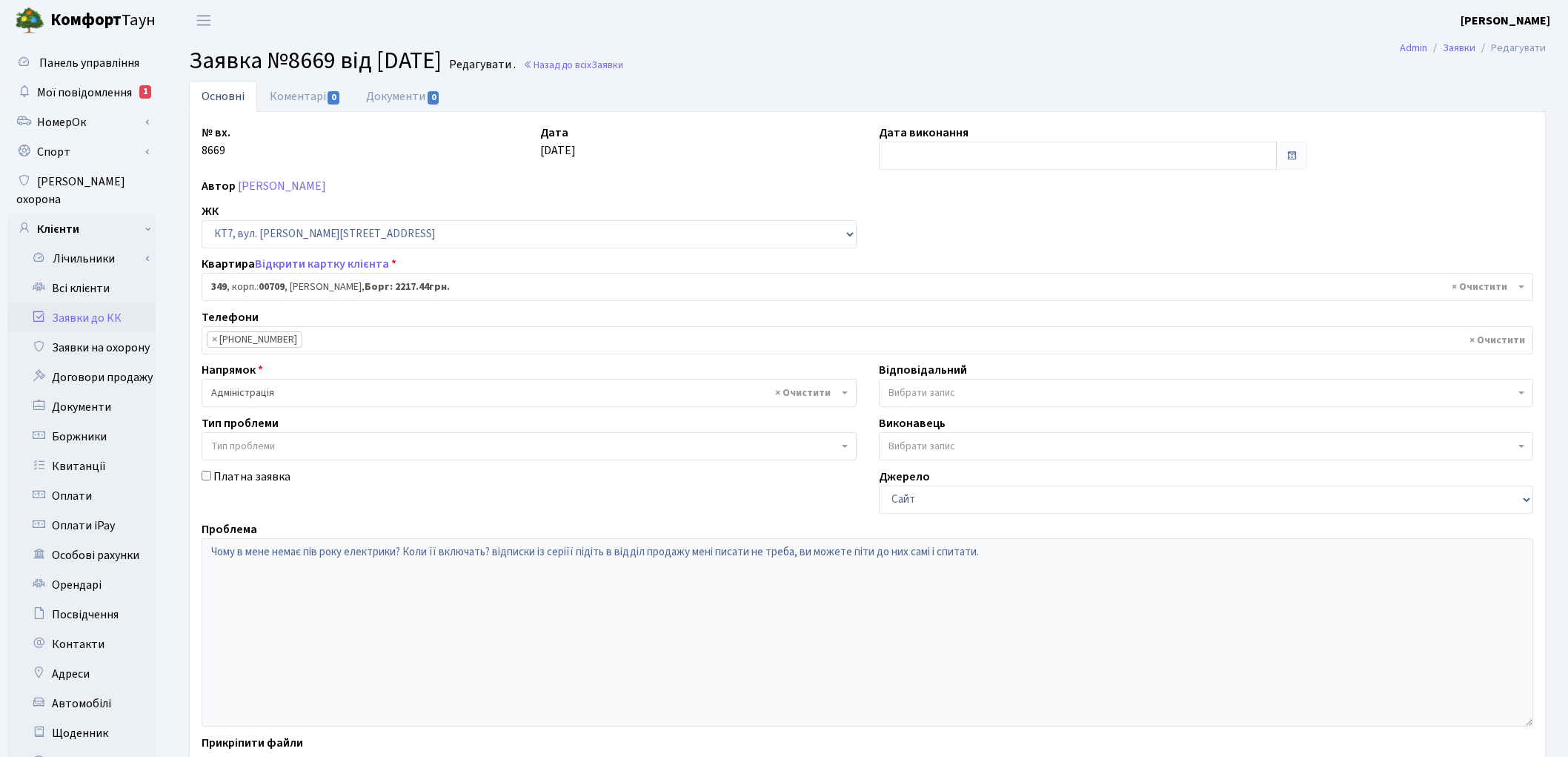
select select "18862"
click at [322, 261] on link "Відкрити картку клієнта" at bounding box center [322, 263] width 135 height 16
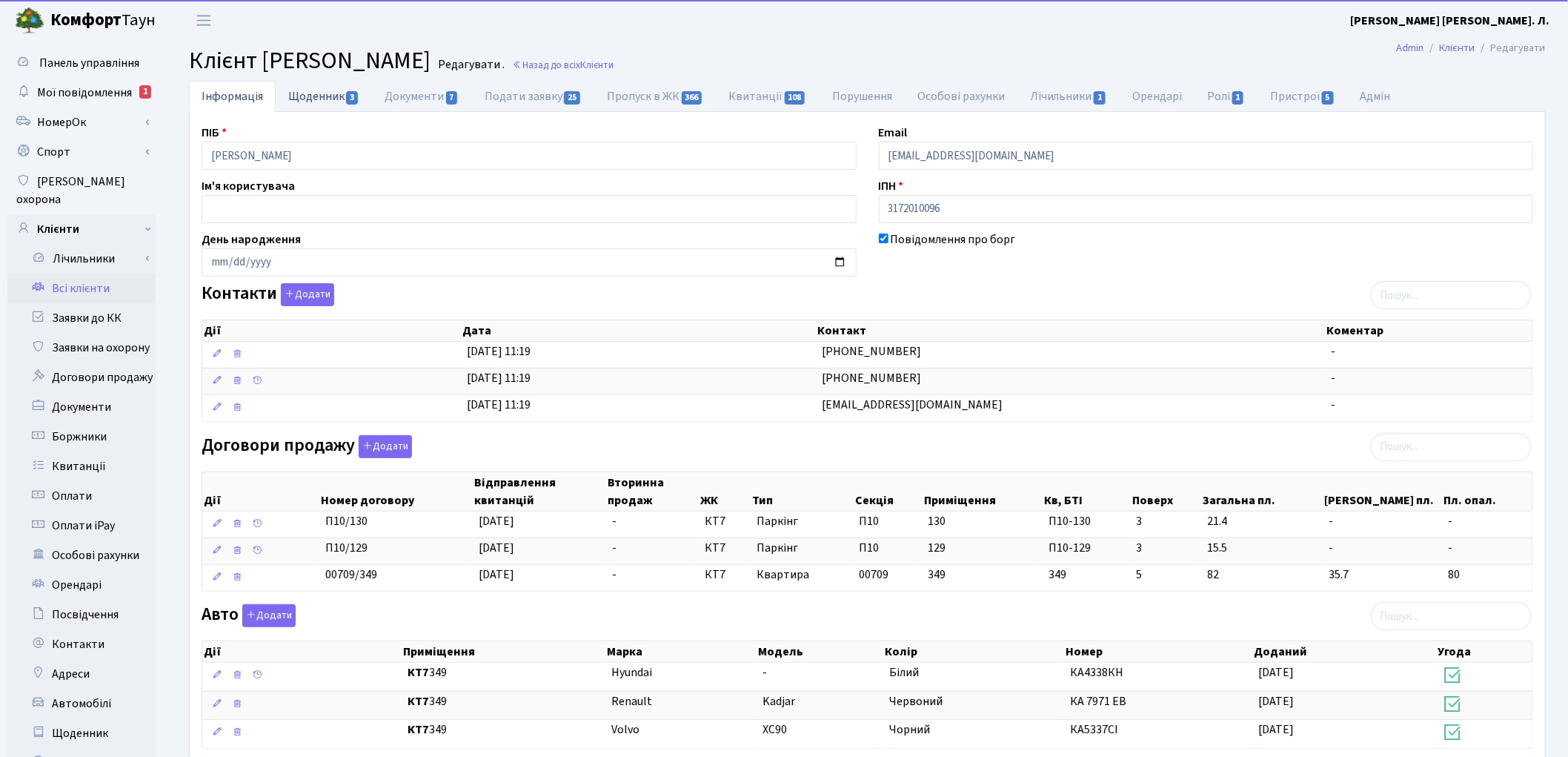
click at [316, 104] on link "Щоденник 3" at bounding box center [324, 96] width 97 height 30
select select "25"
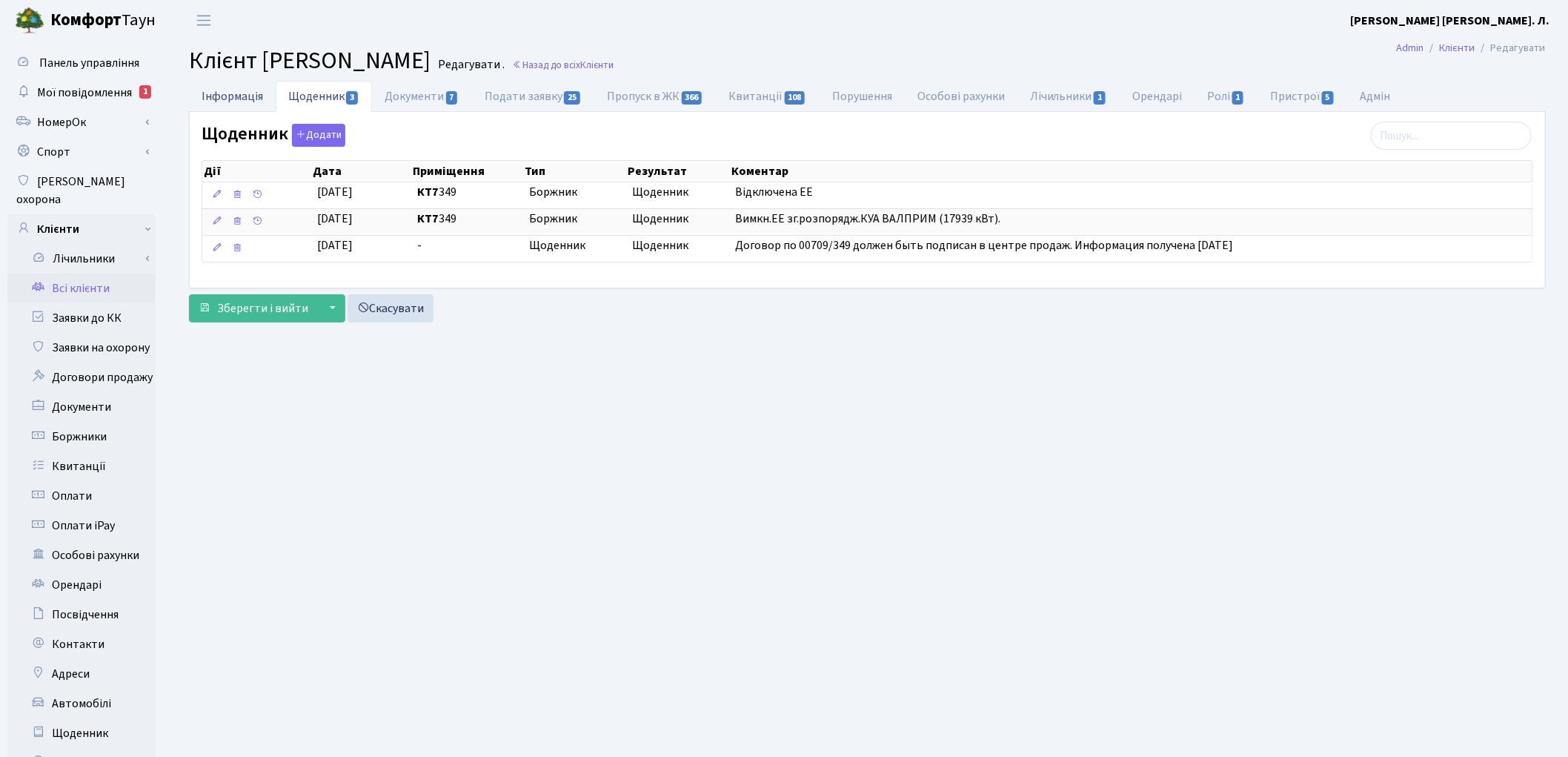
click at [240, 102] on link "Інформація" at bounding box center [232, 96] width 87 height 30
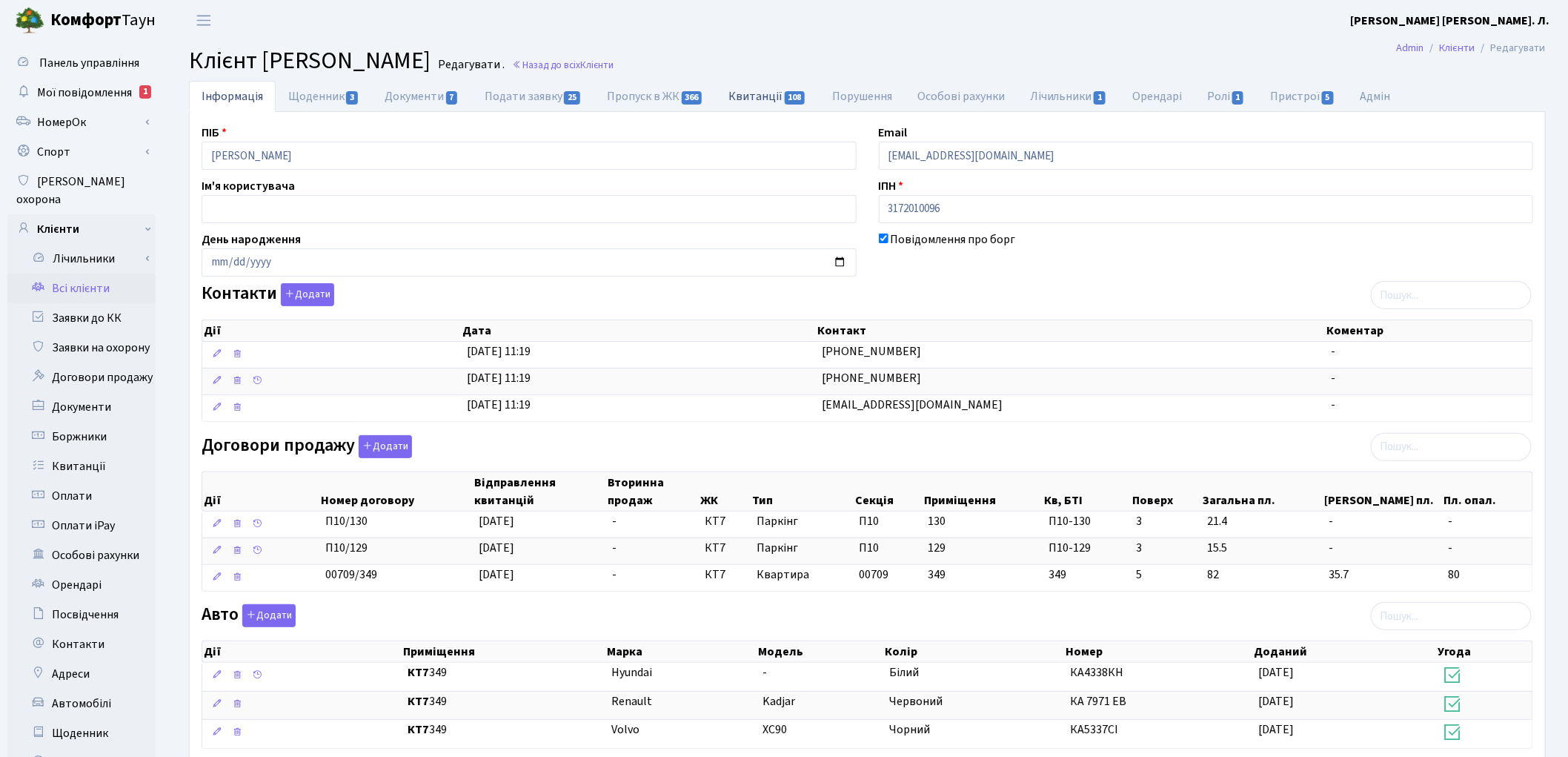
click at [761, 100] on link "Квитанції 108" at bounding box center [767, 96] width 103 height 30
select select "25"
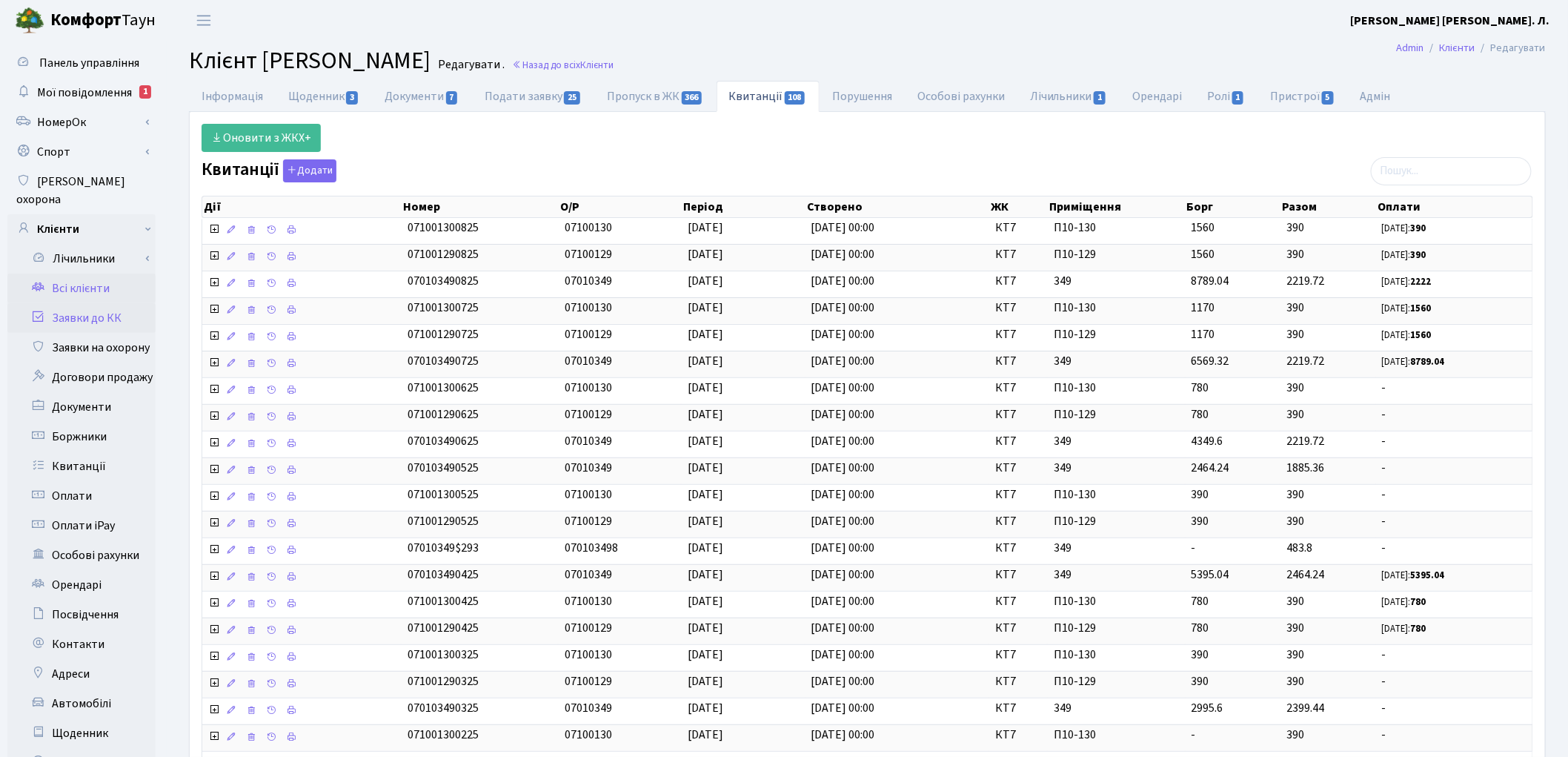
click at [87, 303] on link "Заявки до КК" at bounding box center [81, 317] width 148 height 29
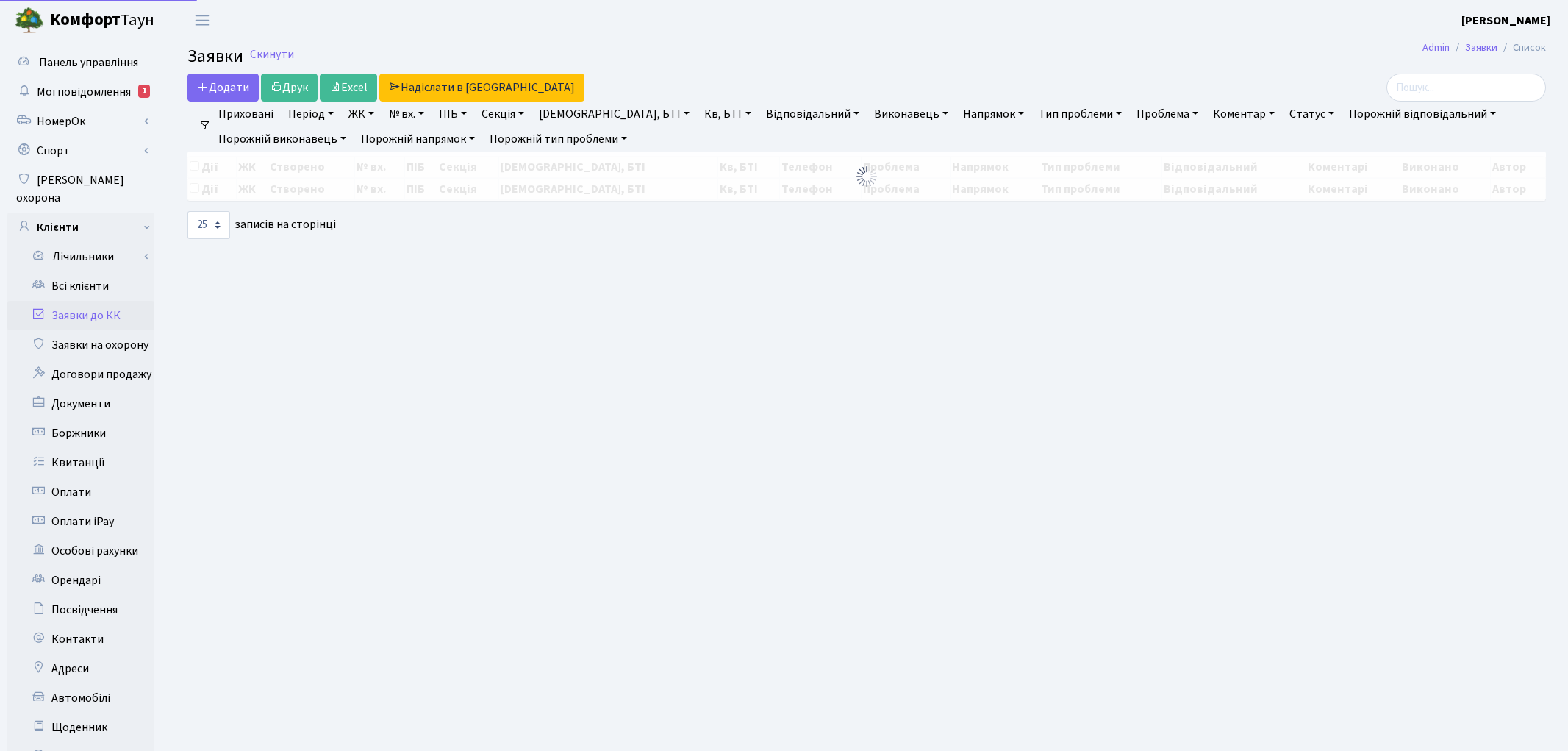
select select "25"
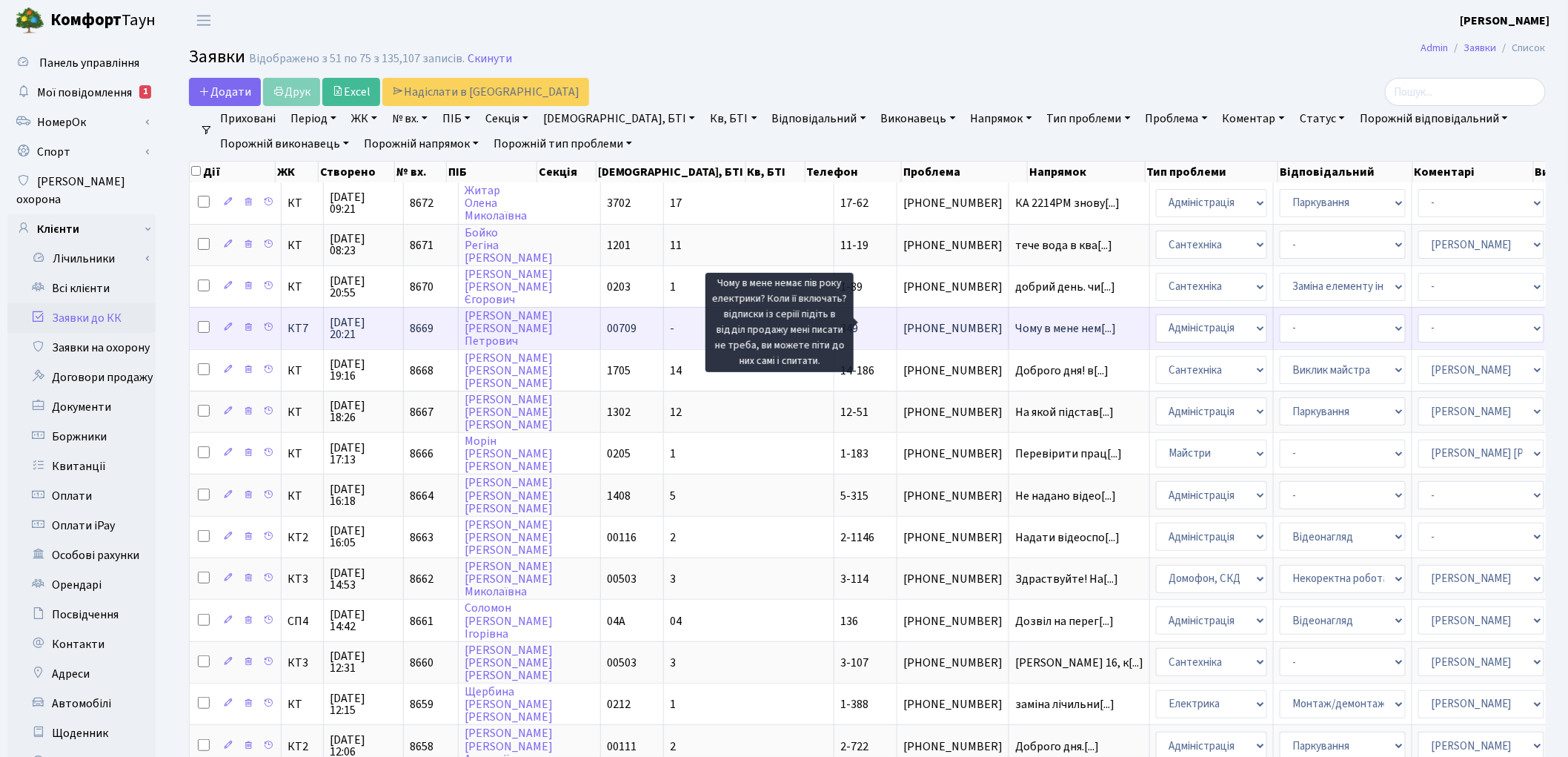
click at [1016, 325] on span "Чому в мене нем[...]" at bounding box center [1066, 328] width 100 height 16
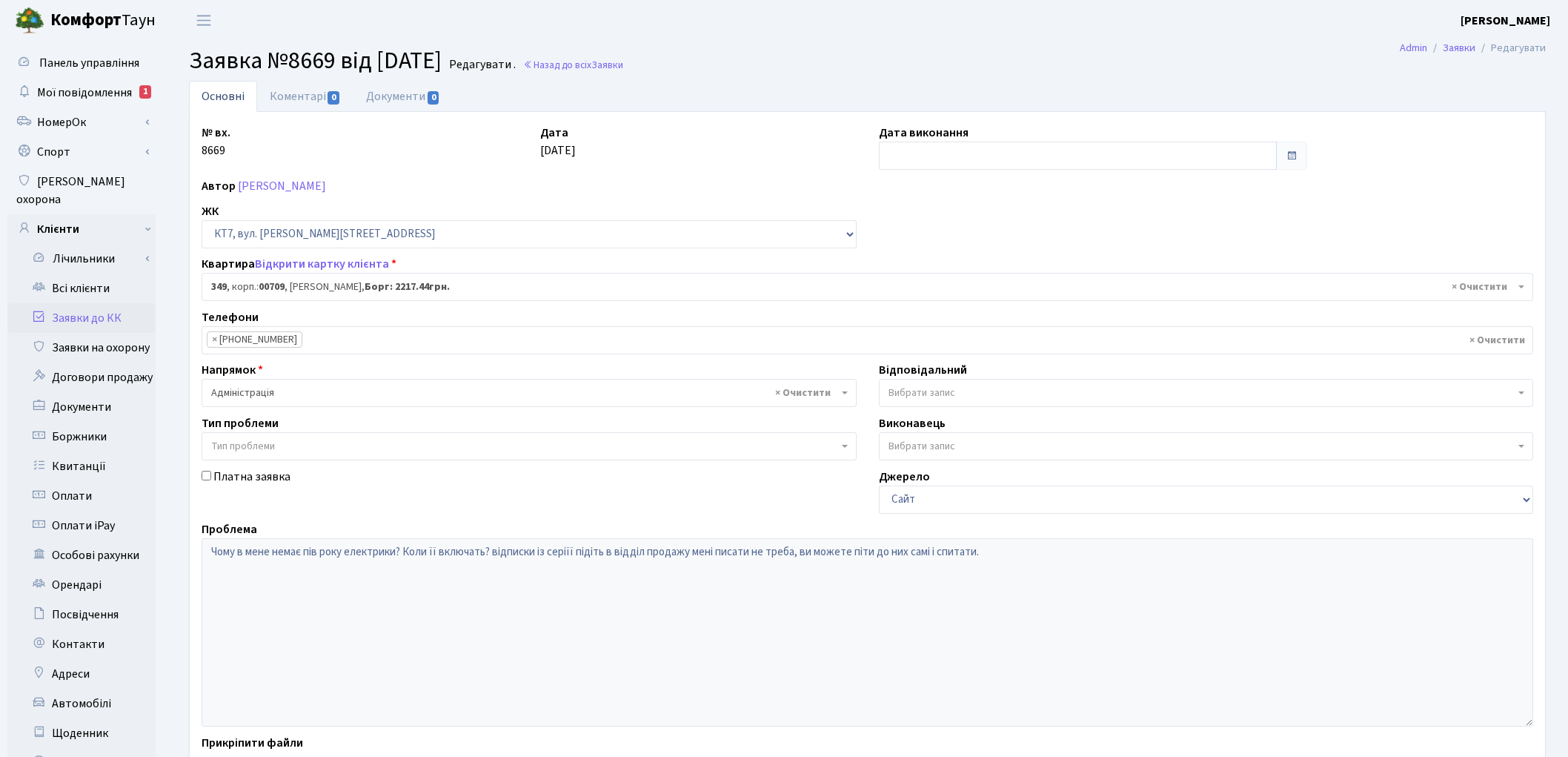
select select "18862"
click at [85, 303] on link "Заявки до КК" at bounding box center [81, 317] width 148 height 29
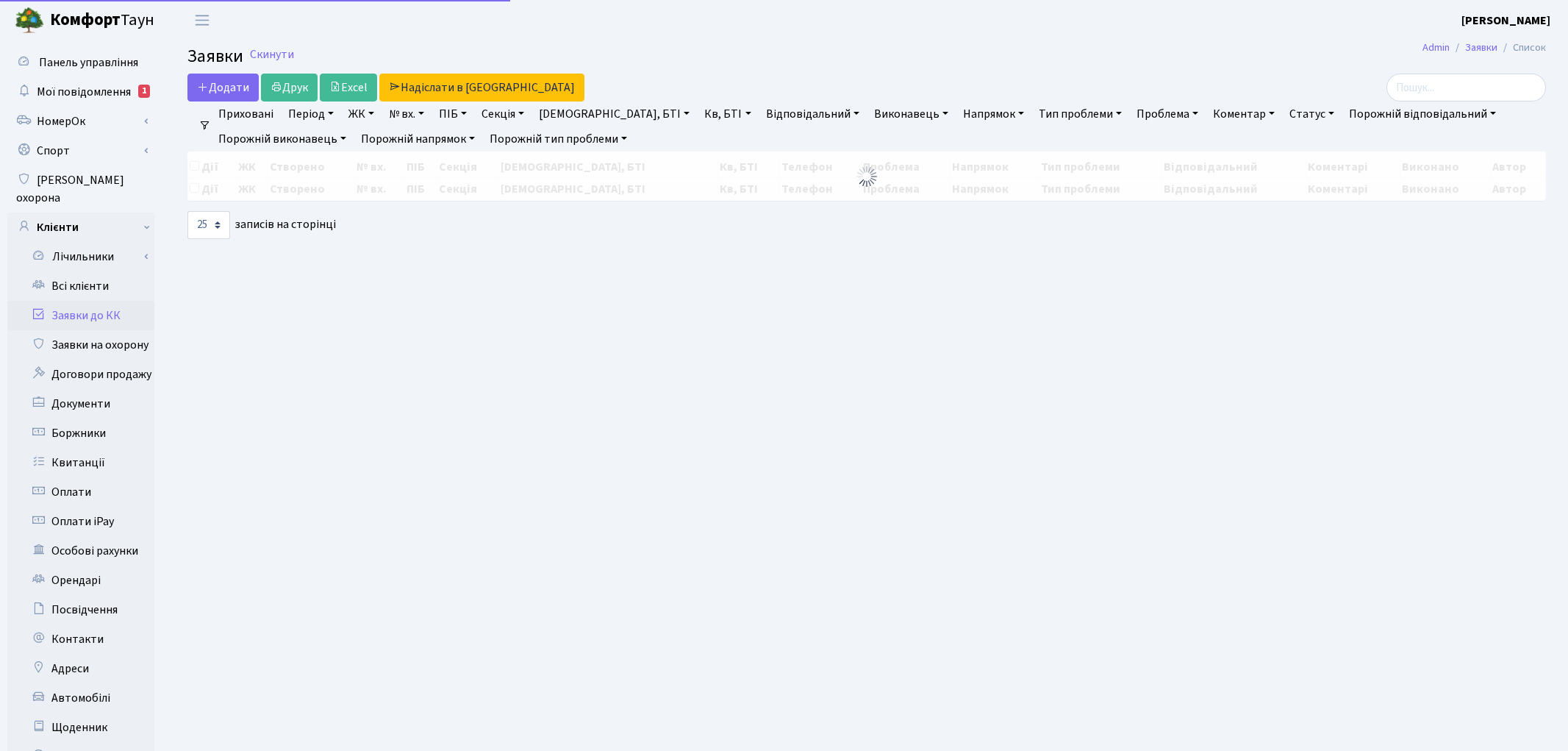
select select "25"
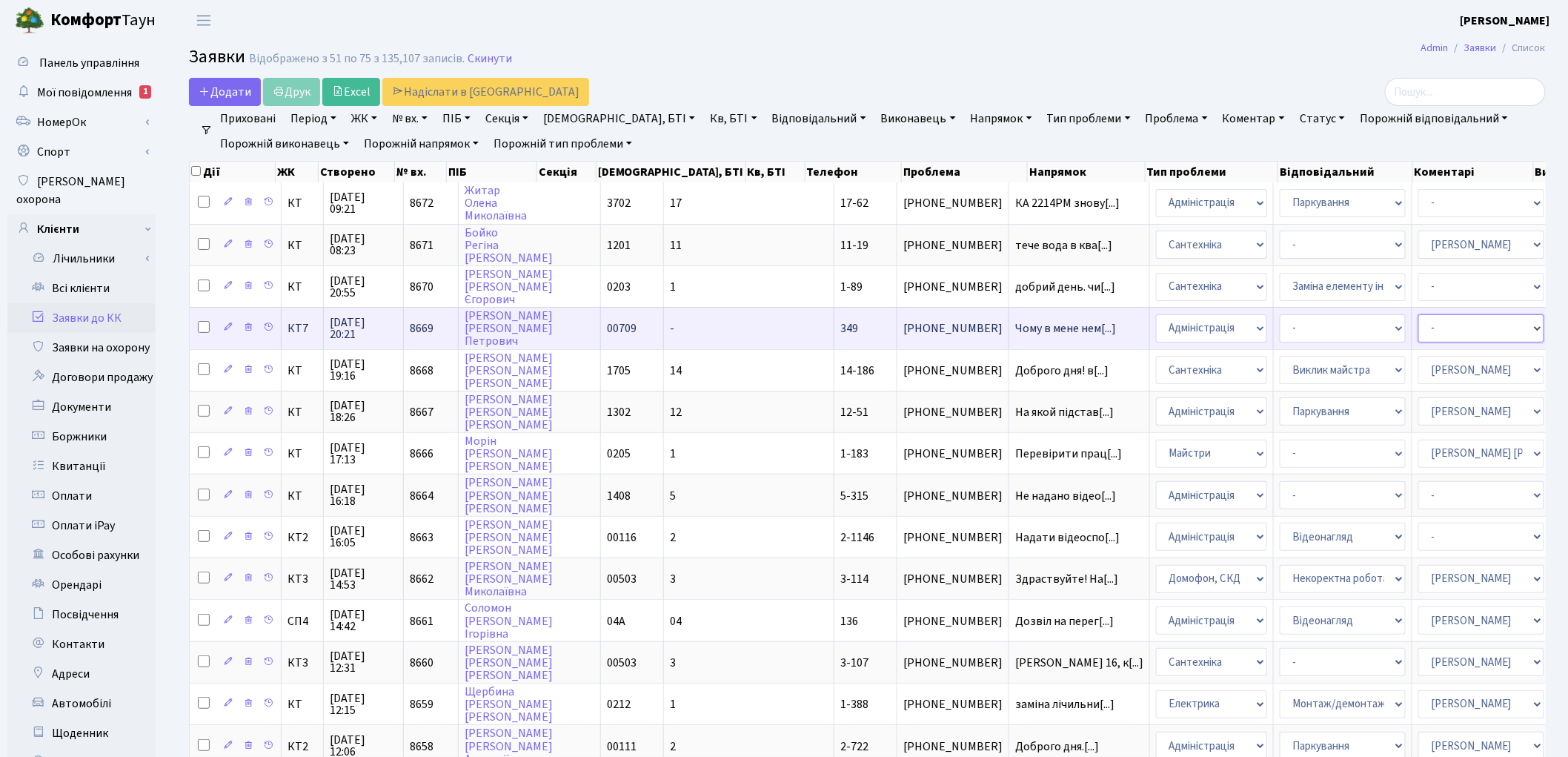
click at [1418, 321] on select "- Адміністратор ЖК ДП Адміністратор ЖК КТ Адміністратор ЖК СП Вижул В. В. Горді…" at bounding box center [1481, 329] width 126 height 28
select select "33"
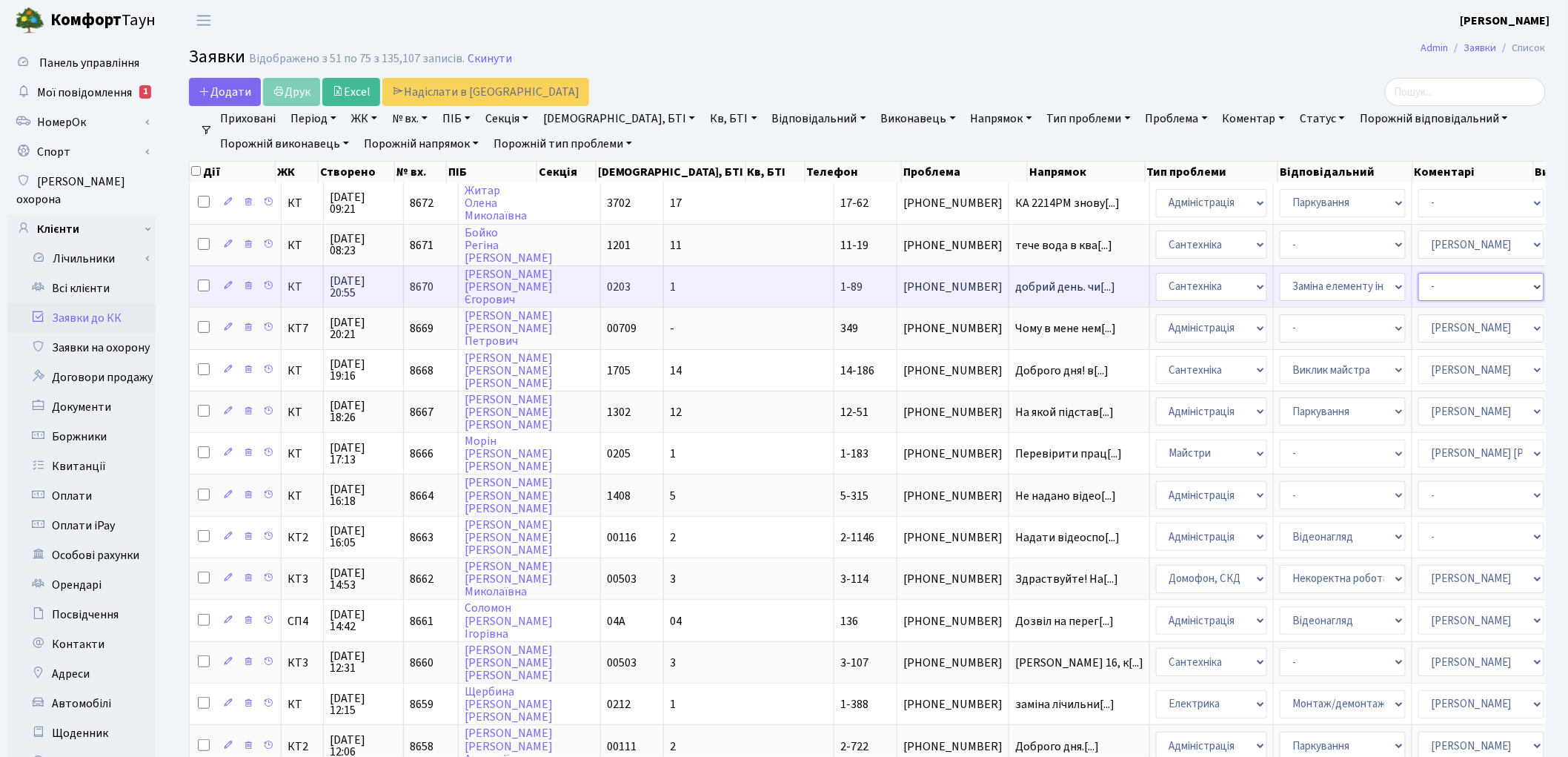
click at [1418, 282] on select "- Адміністратор ЖК ДП Адміністратор ЖК КТ Адміністратор ЖК СП [PERSON_NAME] [PE…" at bounding box center [1481, 287] width 126 height 28
select select "67"
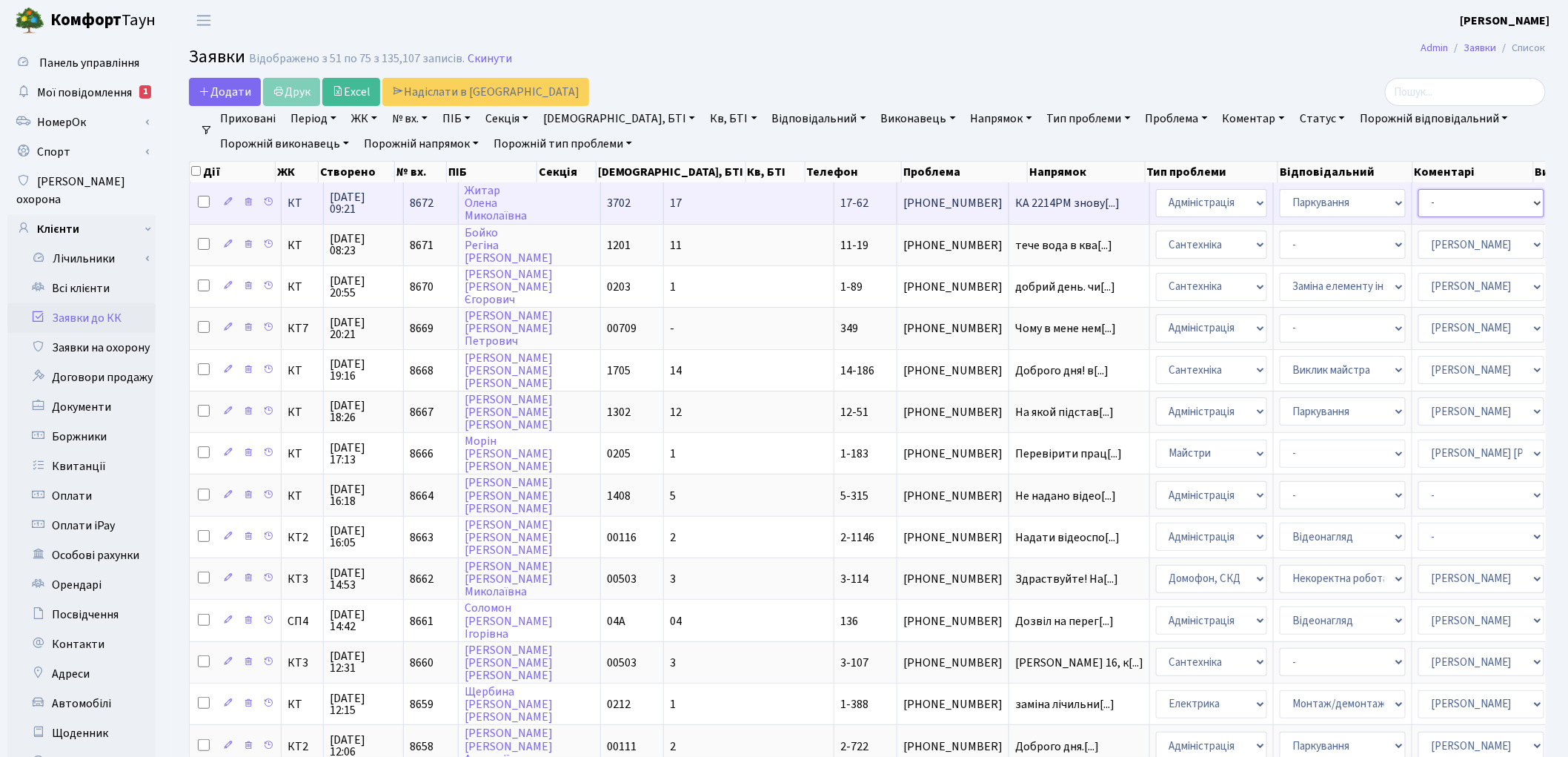
click at [1418, 204] on select "- Адміністратор ЖК ДП Адміністратор ЖК КТ Адміністратор ЖК СП Вижул В. В. Горді…" at bounding box center [1481, 203] width 126 height 28
select select "82"
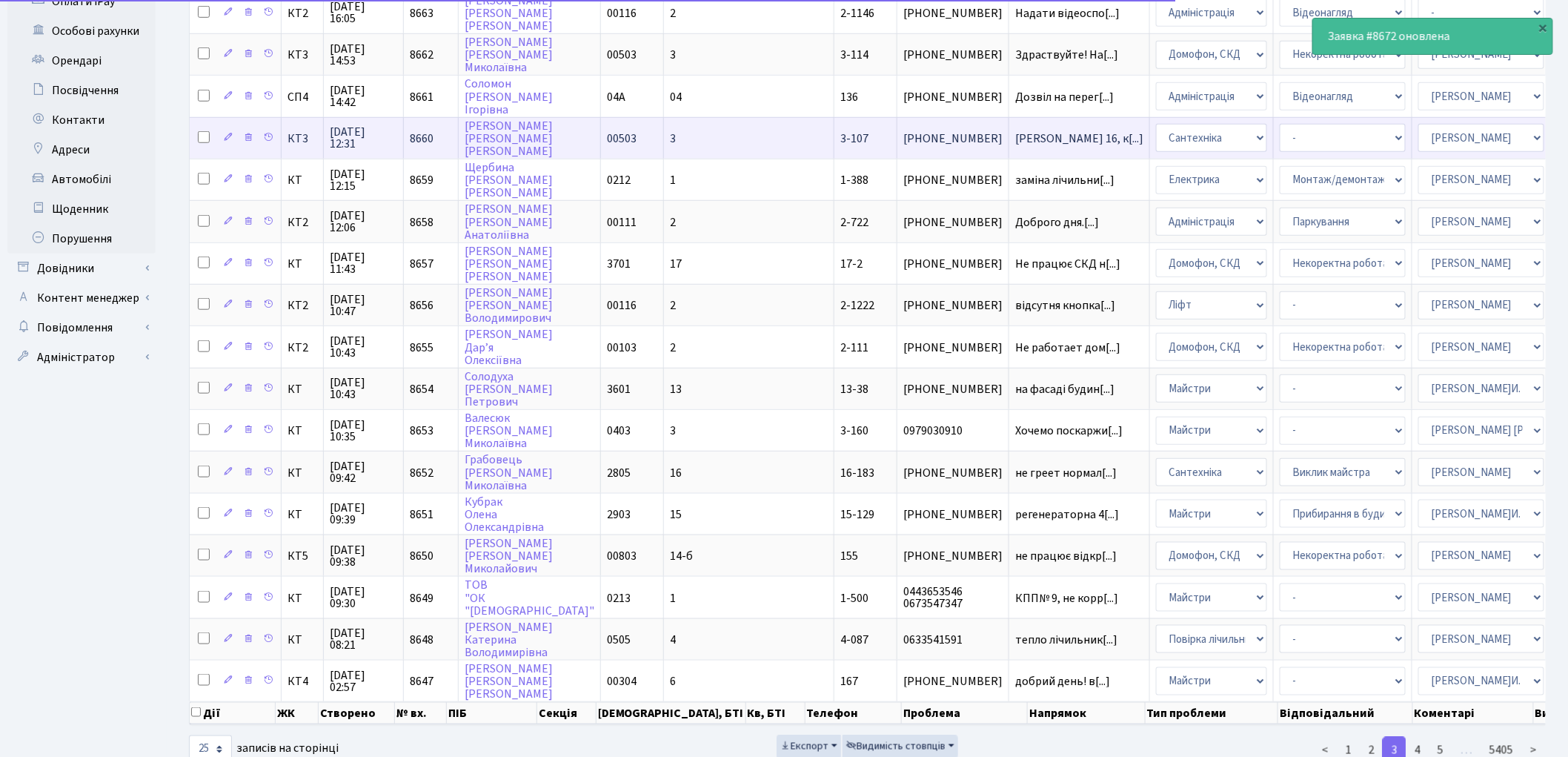
scroll to position [541, 0]
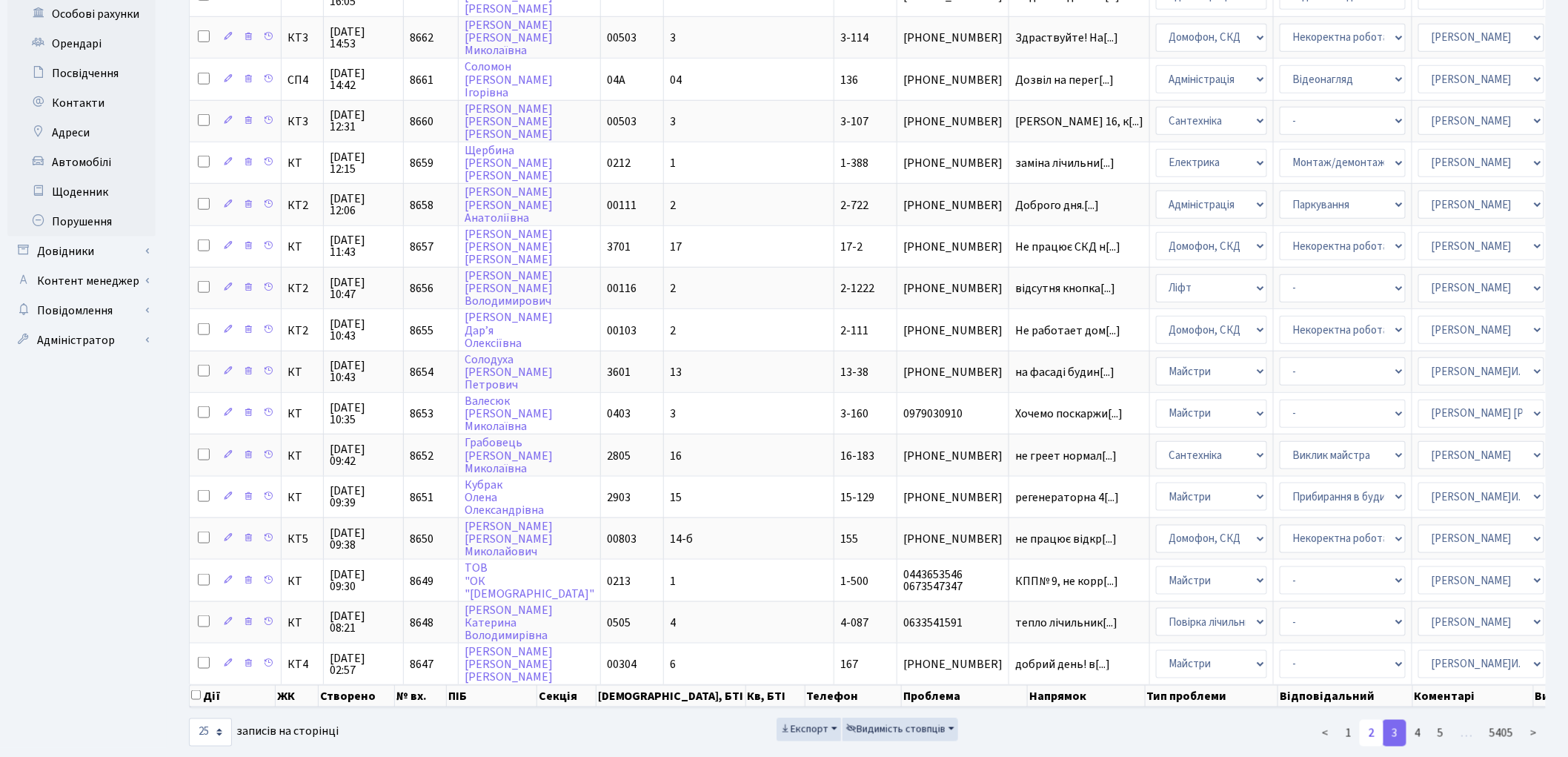
click at [1374, 720] on link "2" at bounding box center [1372, 733] width 24 height 27
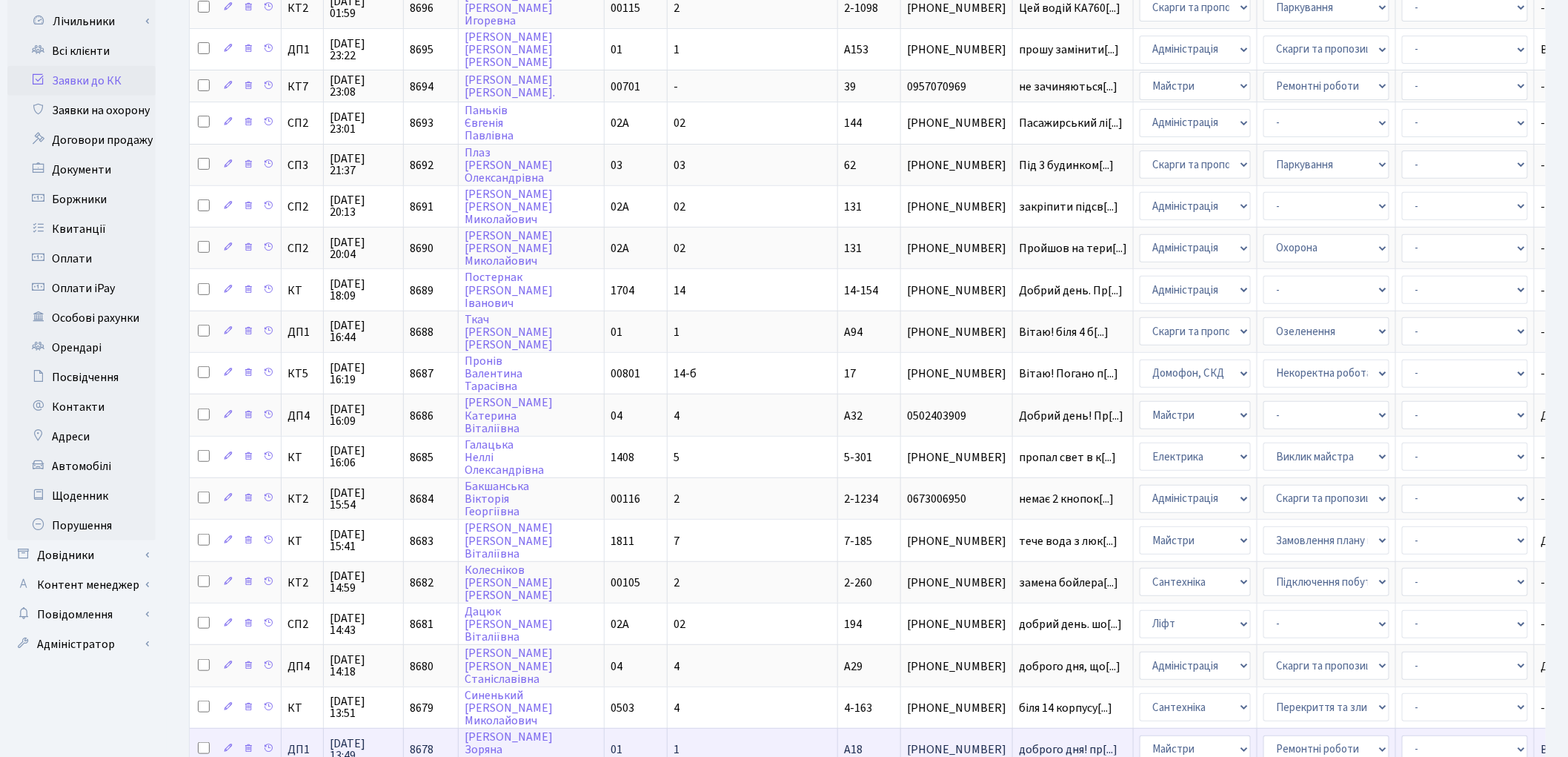
scroll to position [532, 0]
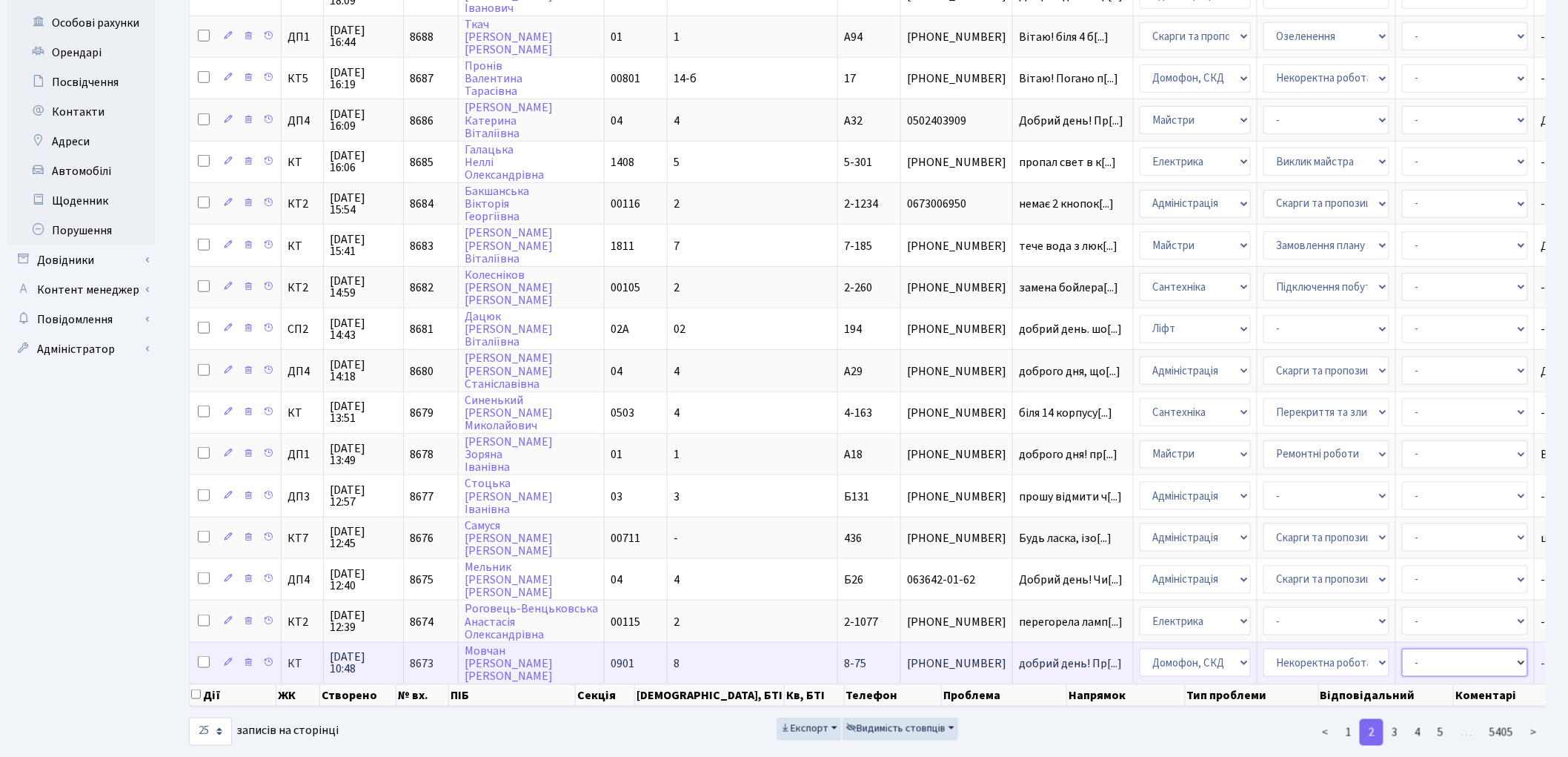
click at [1402, 649] on select "- Адміністратор ЖК ДП Адміністратор ЖК КТ Адміністратор ЖК СП Вижул В. В. Горді…" at bounding box center [1465, 663] width 126 height 28
select select "22"
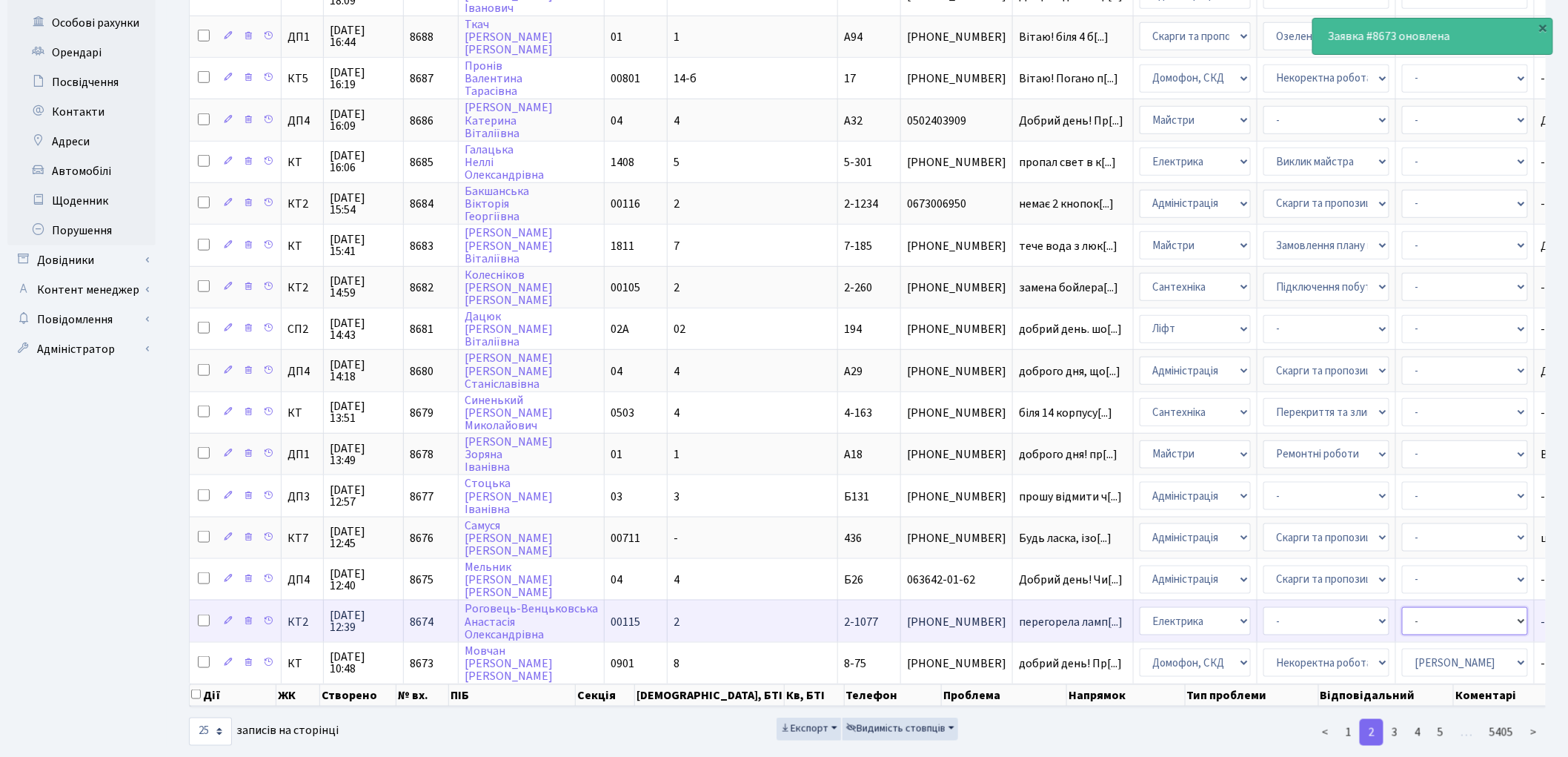
click at [1402, 607] on select "- Адміністратор ЖК ДП Адміністратор ЖК КТ Адміністратор ЖК СП Вижул В. В. Горді…" at bounding box center [1465, 622] width 126 height 28
select select "22"
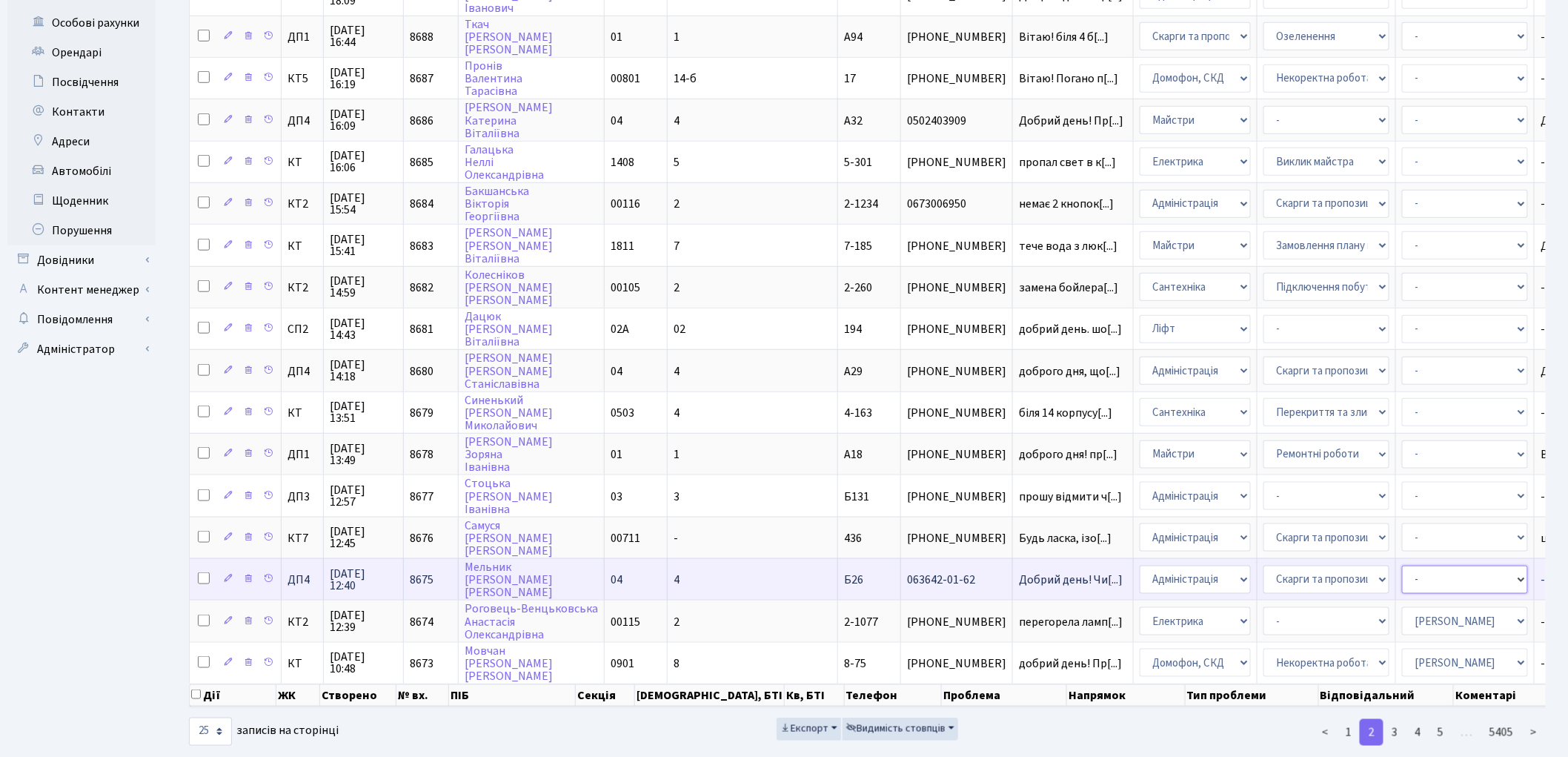
click at [1402, 566] on select "- Адміністратор ЖК ДП Адміністратор ЖК КТ Адміністратор ЖК СП Вижул В. В. Горді…" at bounding box center [1465, 580] width 126 height 28
select select "94"
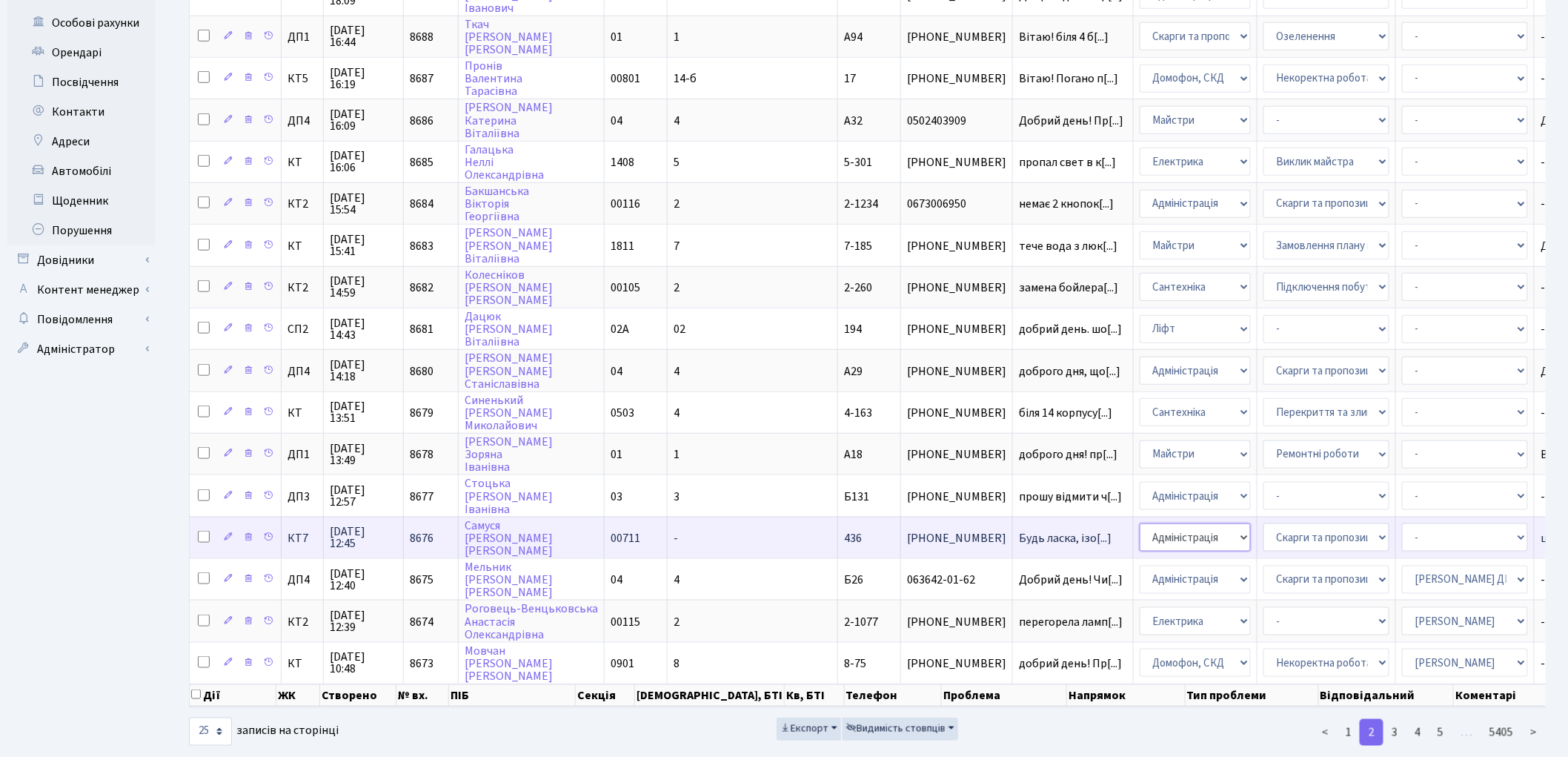
click at [1140, 523] on select "- Адміністрація Домофон, СКД Ліфт Майстри Сантехніка Економічний відділ Електри…" at bounding box center [1195, 537] width 111 height 28
select select "3"
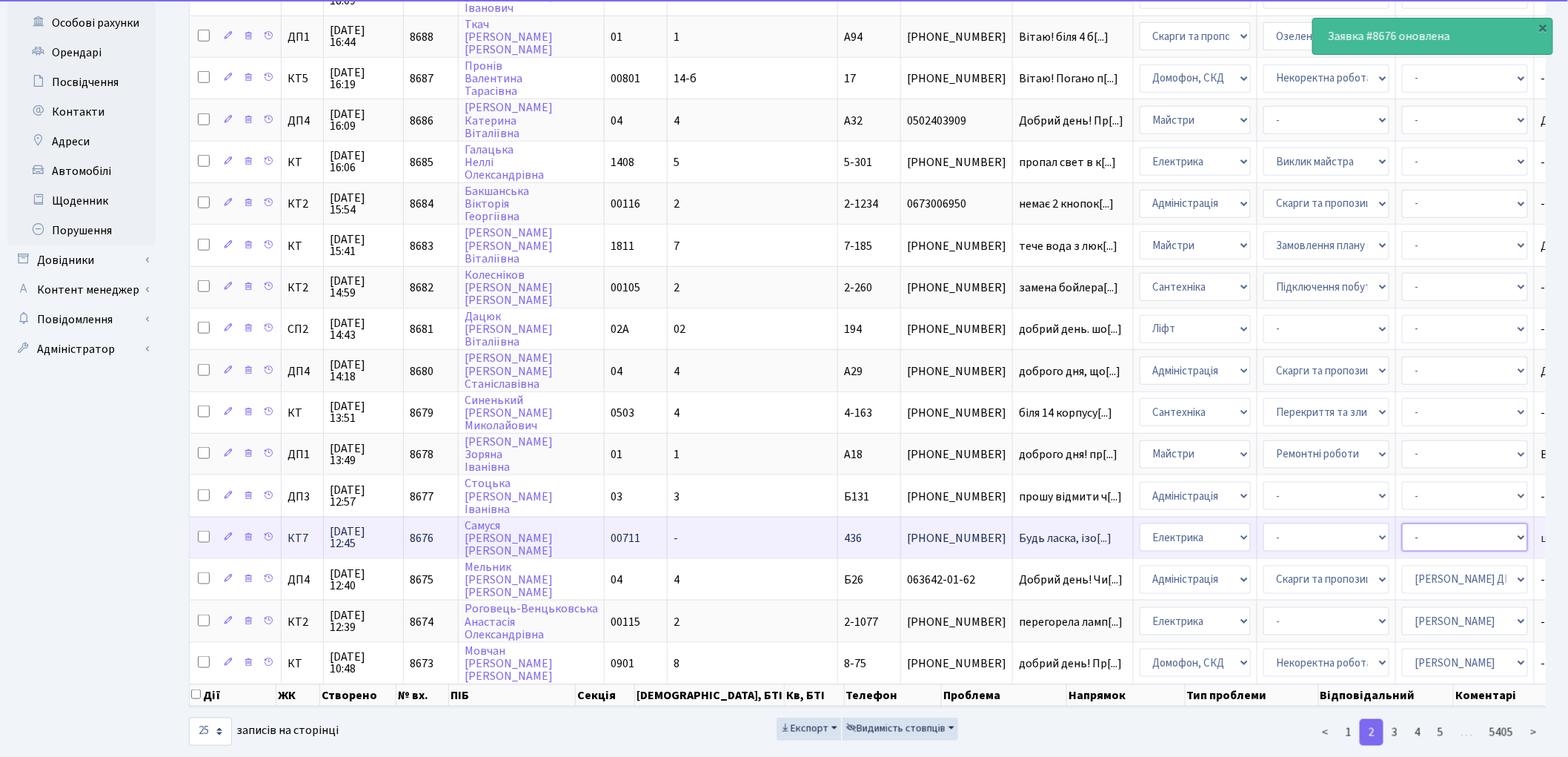
click at [1402, 523] on select "- Адміністратор ЖК ДП Адміністратор ЖК КТ Адміністратор ЖК СП Вижул В. В. Горді…" at bounding box center [1465, 537] width 126 height 28
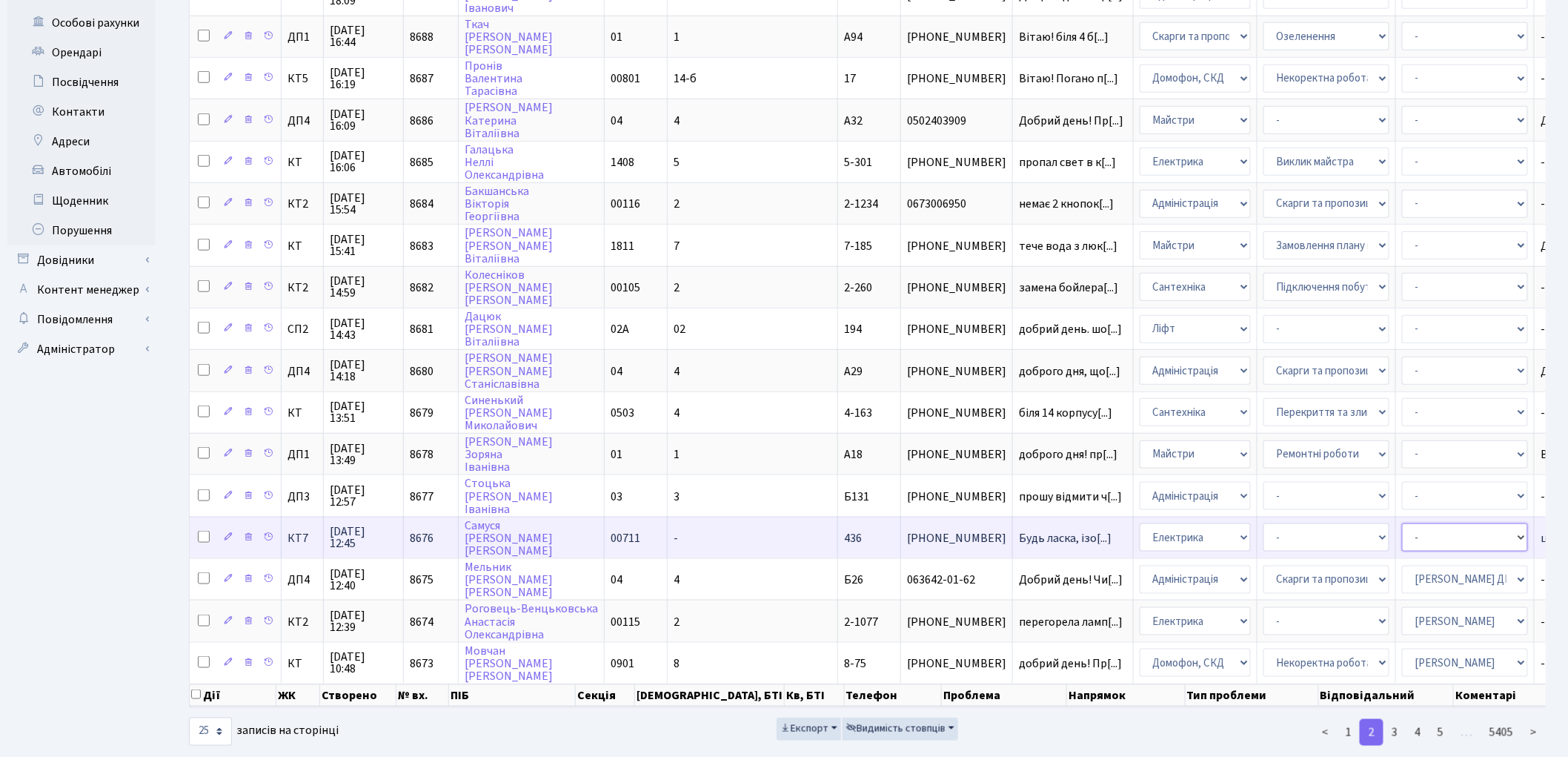
select select "22"
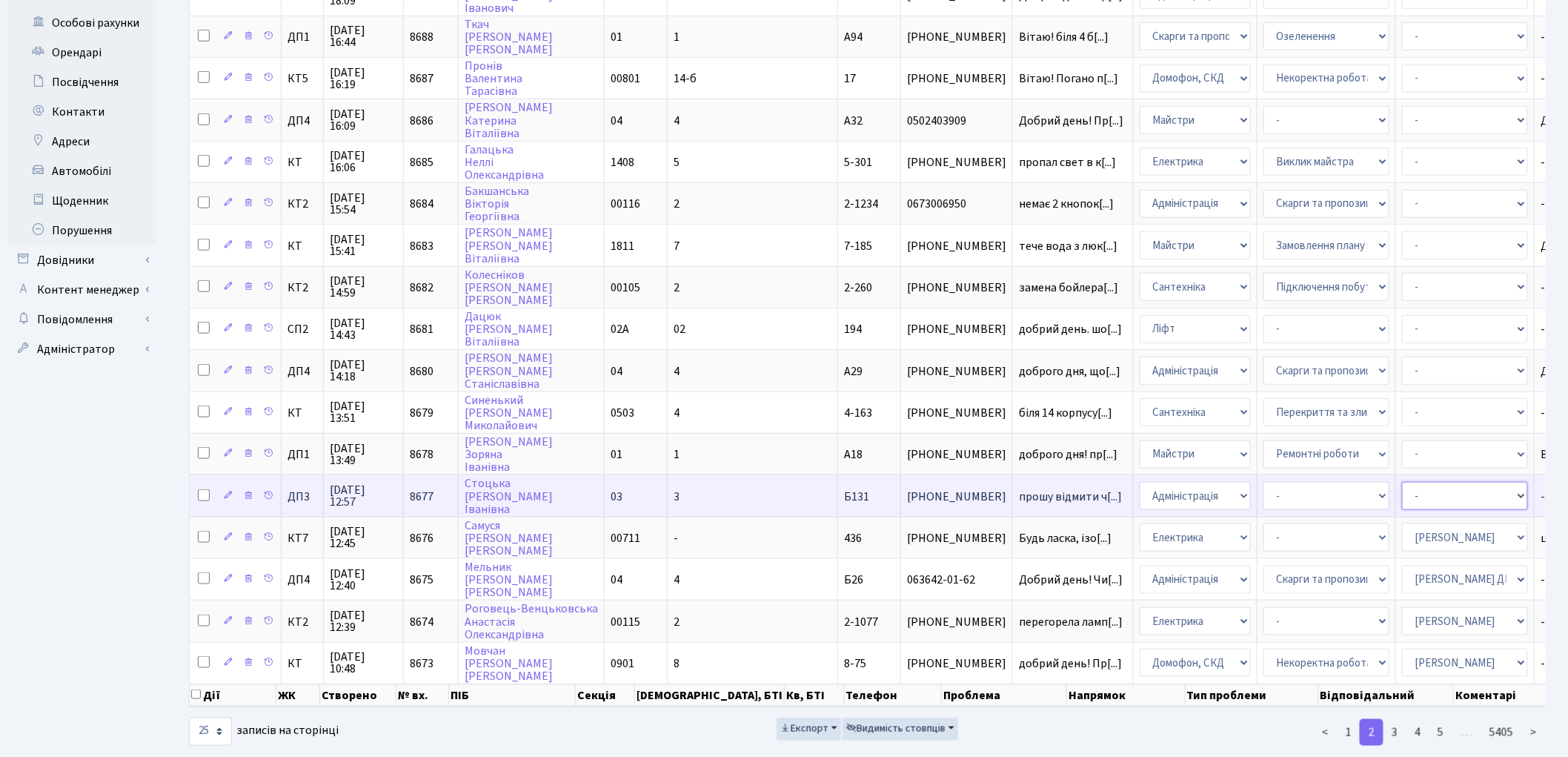
click at [1402, 481] on select "- Адміністратор ЖК ДП Адміністратор ЖК КТ Адміністратор ЖК СП Вижул В. В. Горді…" at bounding box center [1465, 496] width 126 height 28
select select "94"
click at [1402, 481] on select "- Адміністратор ЖК ДП Адміністратор ЖК КТ Адміністратор ЖК СП Вижул В. В. Горді…" at bounding box center [1465, 496] width 126 height 28
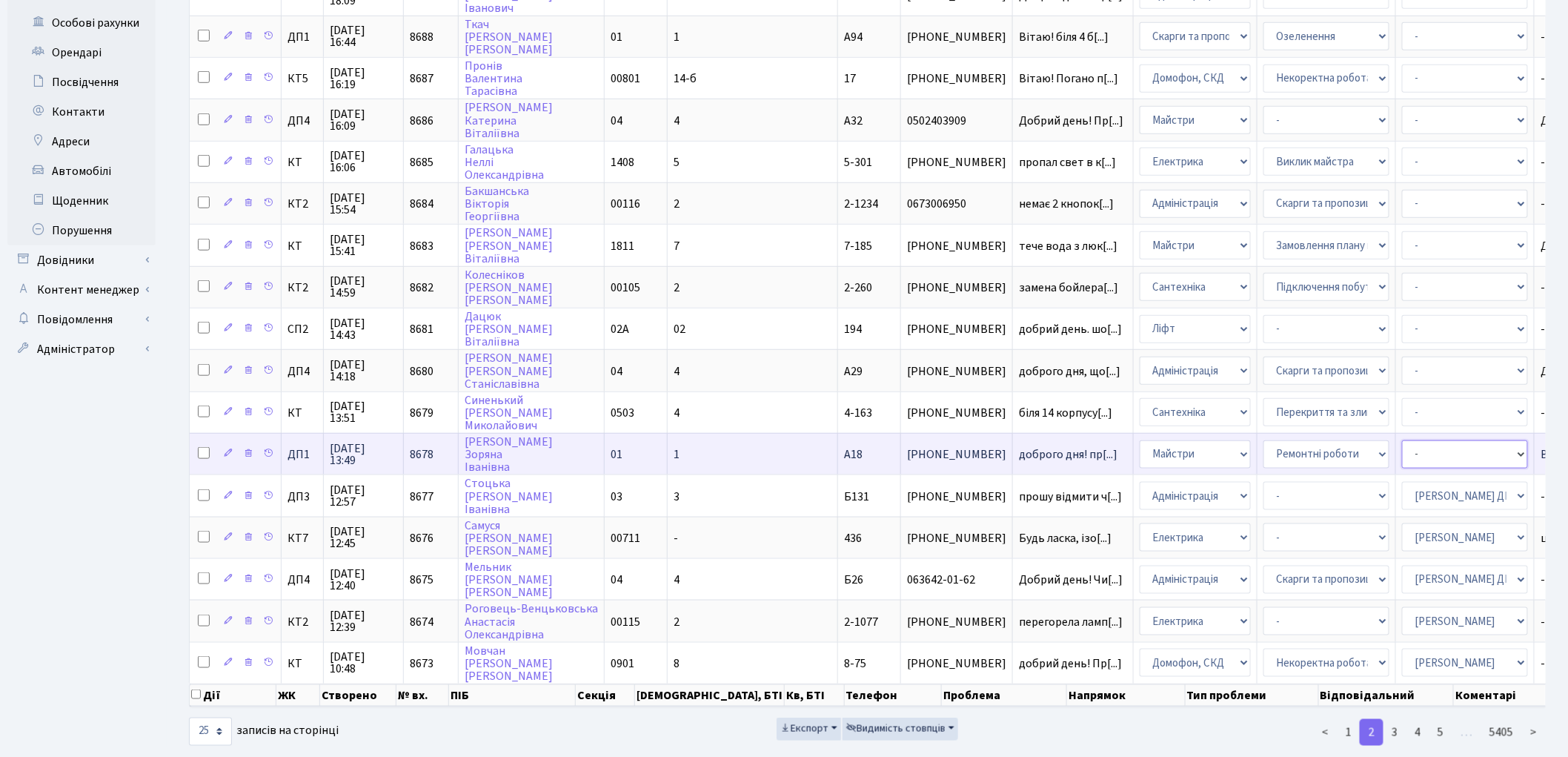
click at [1402, 441] on select "- Адміністратор ЖК ДП Адміністратор ЖК КТ Адміністратор ЖК СП Вижул В. В. Горді…" at bounding box center [1465, 455] width 126 height 28
select select "94"
click at [1402, 441] on select "- Адміністратор ЖК ДП Адміністратор ЖК КТ Адміністратор ЖК СП Вижул В. В. Горді…" at bounding box center [1465, 455] width 126 height 28
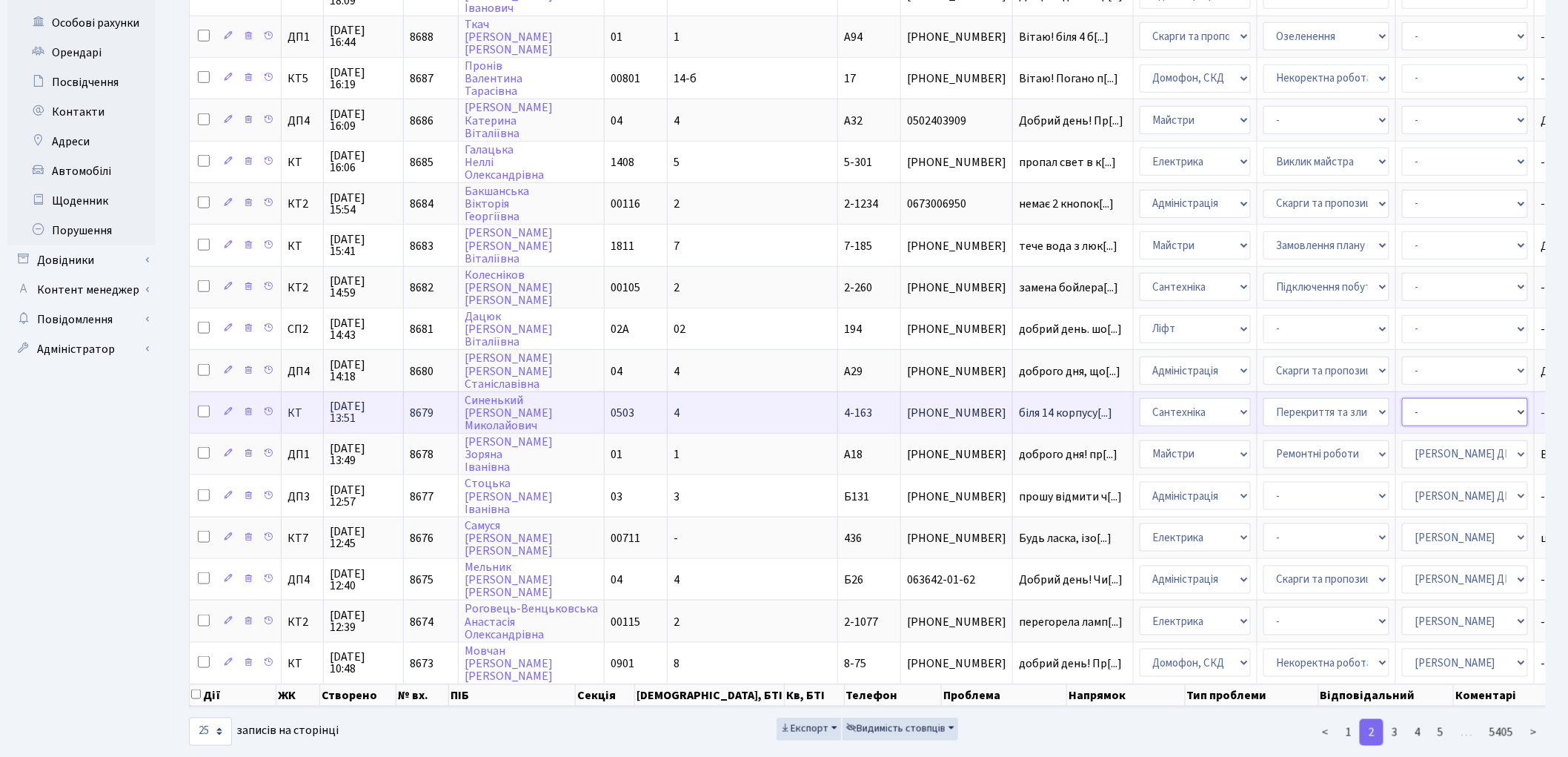
click at [1402, 398] on select "- Адміністратор ЖК ДП Адміністратор ЖК КТ Адміністратор ЖК СП Вижул В. В. Горді…" at bounding box center [1465, 412] width 126 height 28
select select "67"
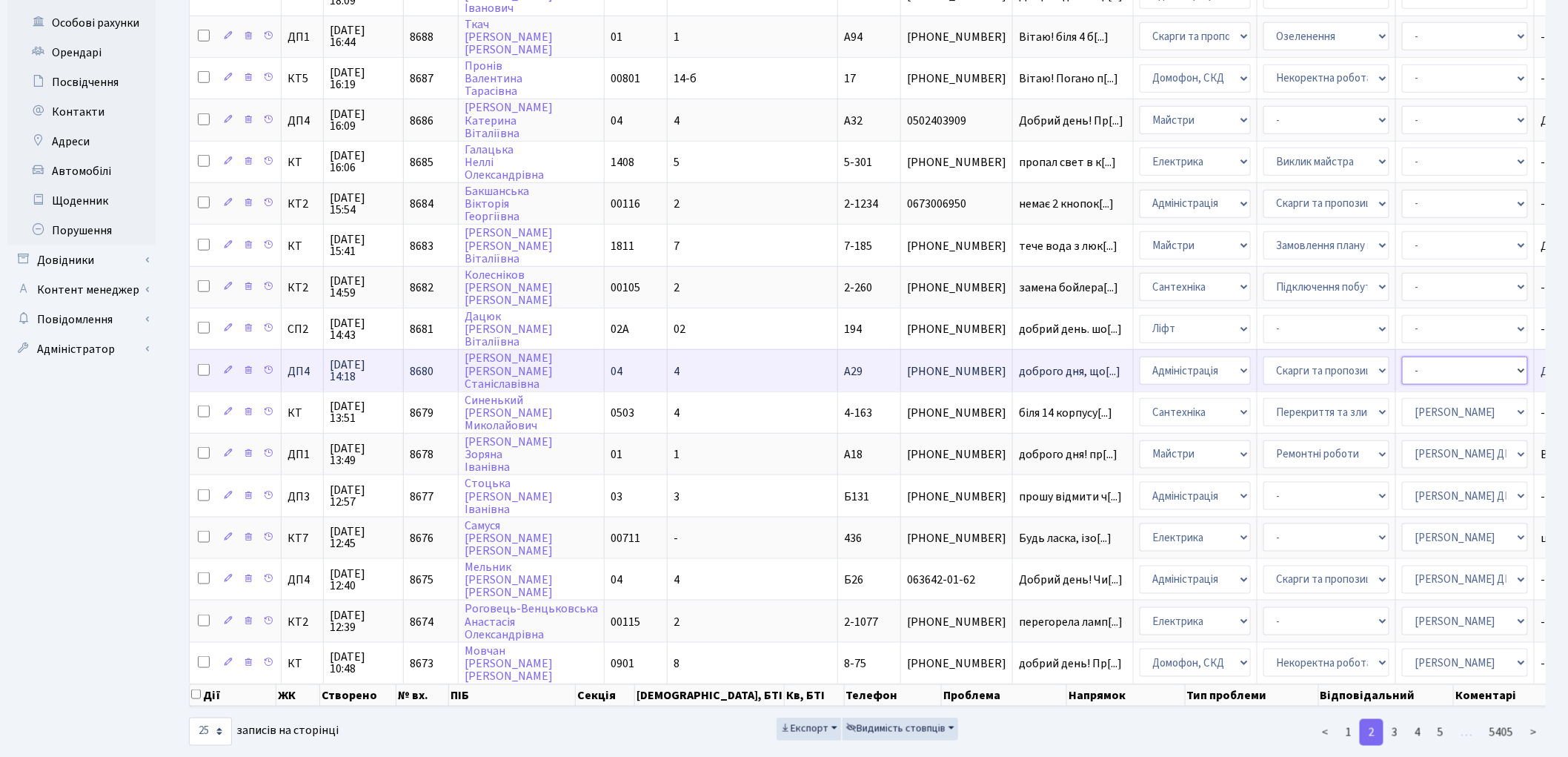
click at [1402, 356] on select "- Адміністратор ЖК ДП Адміністратор ЖК КТ Адміністратор ЖК СП Вижул В. В. Горді…" at bounding box center [1465, 370] width 126 height 28
select select "94"
click at [1402, 356] on select "- Адміністратор ЖК ДП Адміністратор ЖК КТ Адміністратор ЖК СП Вижул В. В. Горді…" at bounding box center [1465, 370] width 126 height 28
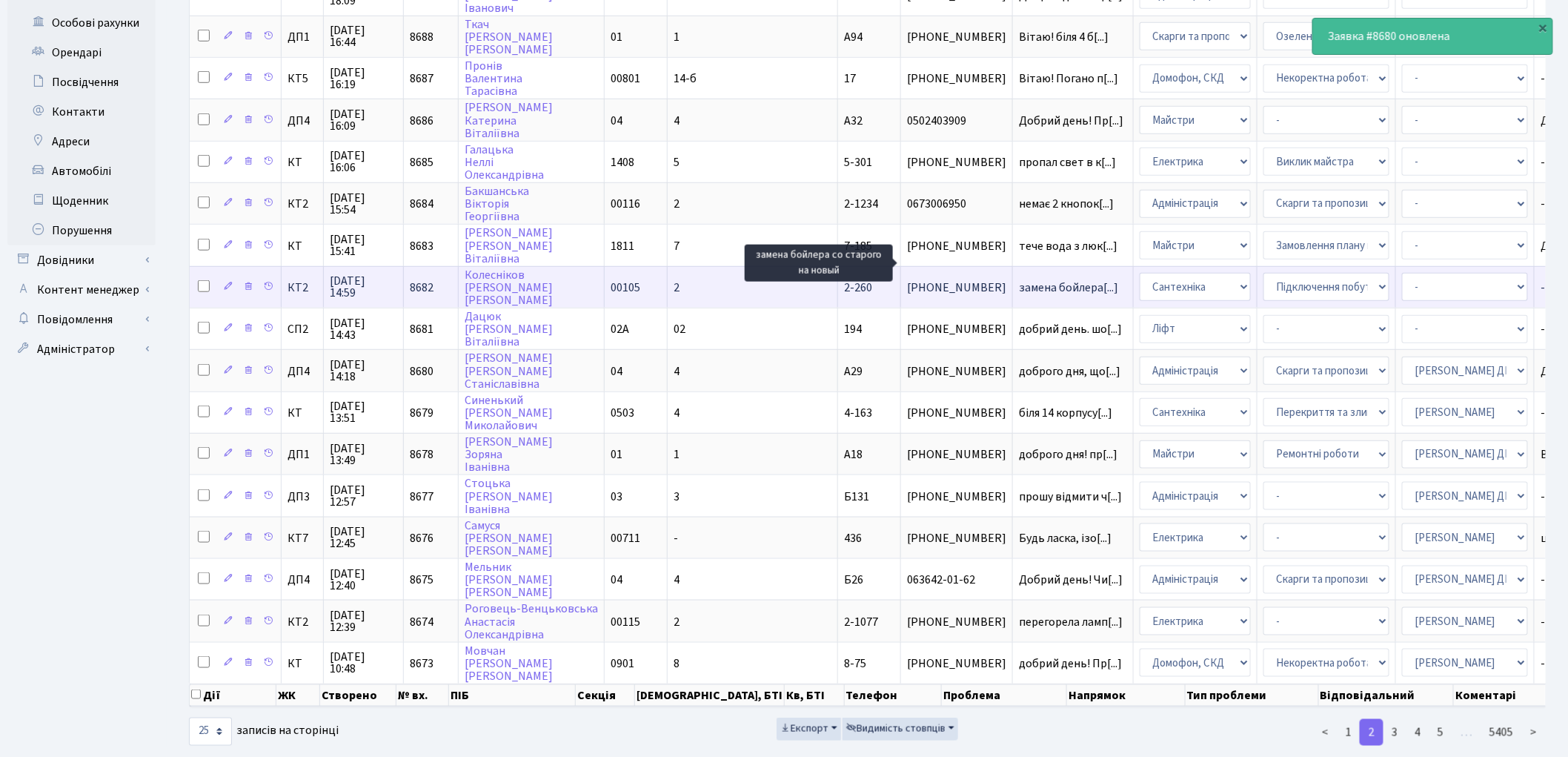
click at [1019, 279] on span "замена бойлера[...]" at bounding box center [1069, 287] width 99 height 16
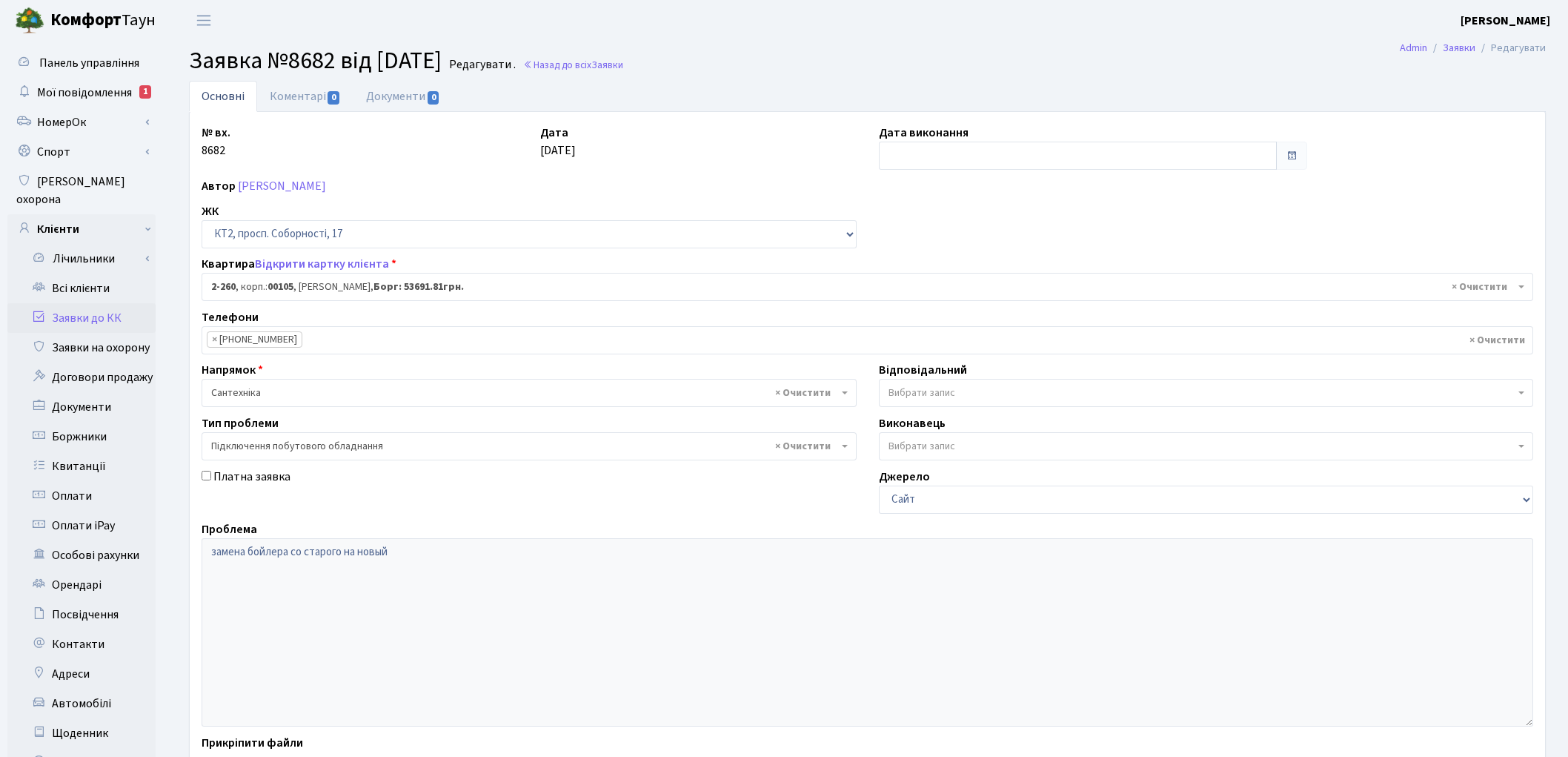
select select "15313"
select select "21"
click at [308, 98] on link "Коментарі 0" at bounding box center [305, 96] width 97 height 30
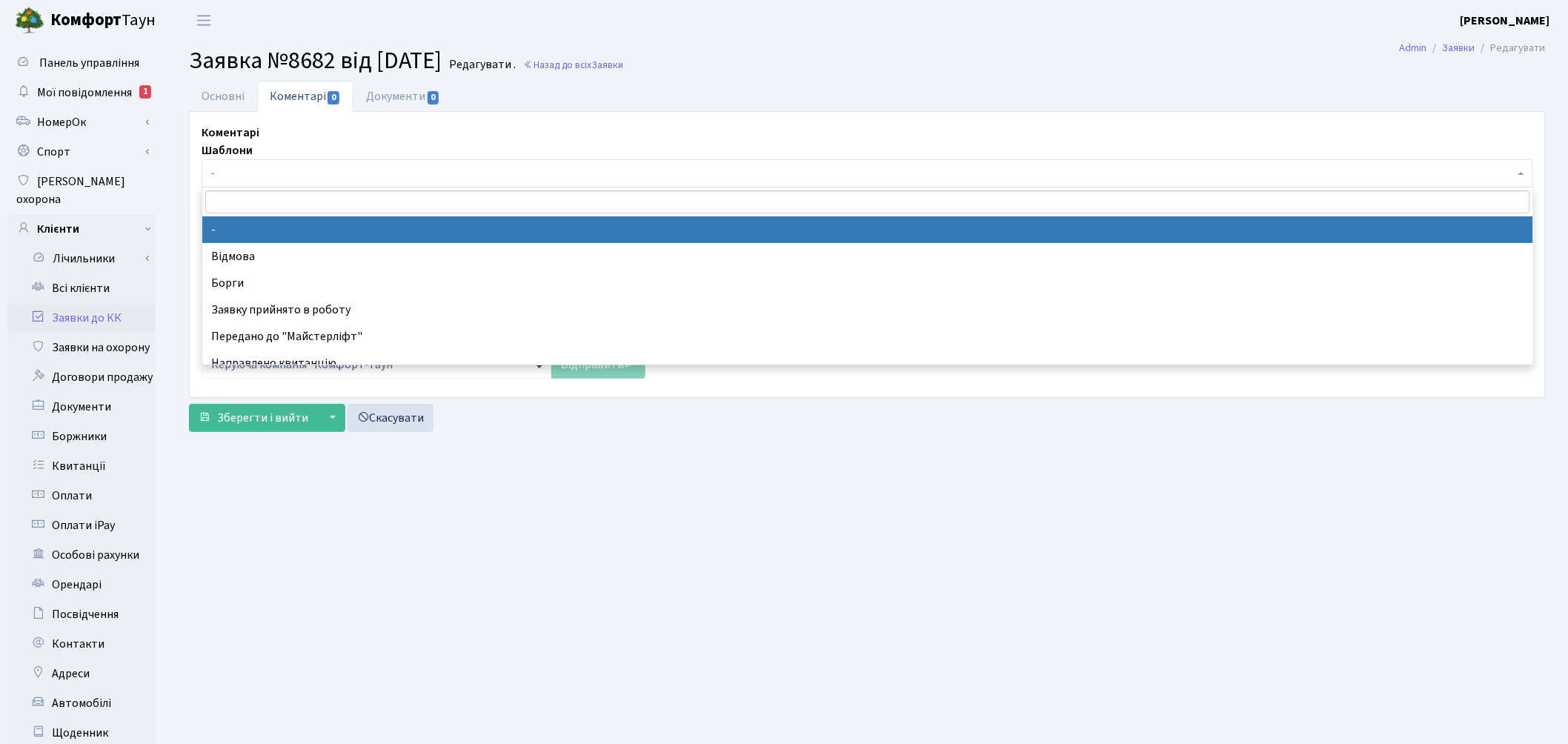
click at [289, 175] on span "-" at bounding box center [863, 173] width 1304 height 15
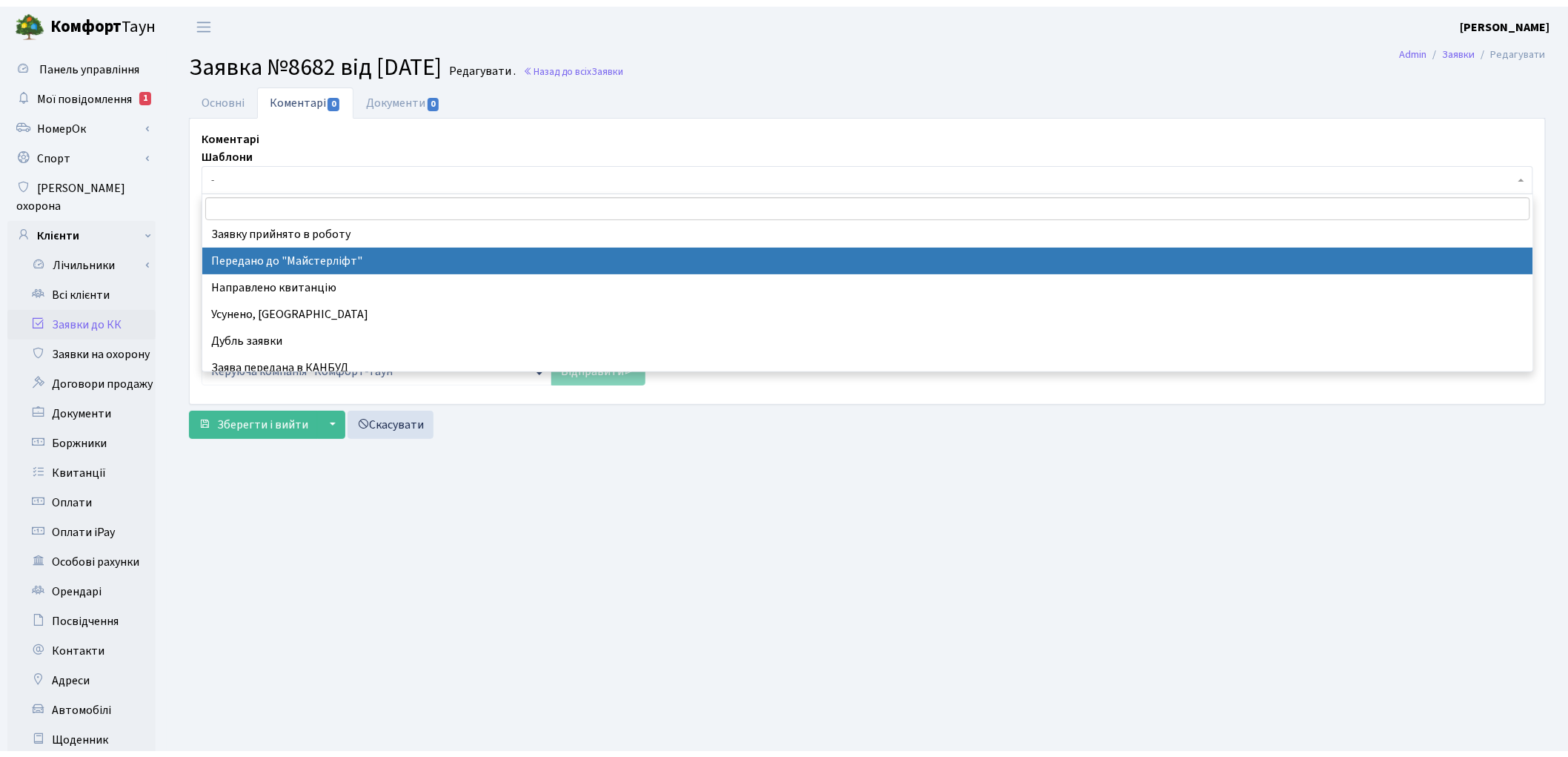
scroll to position [165, 0]
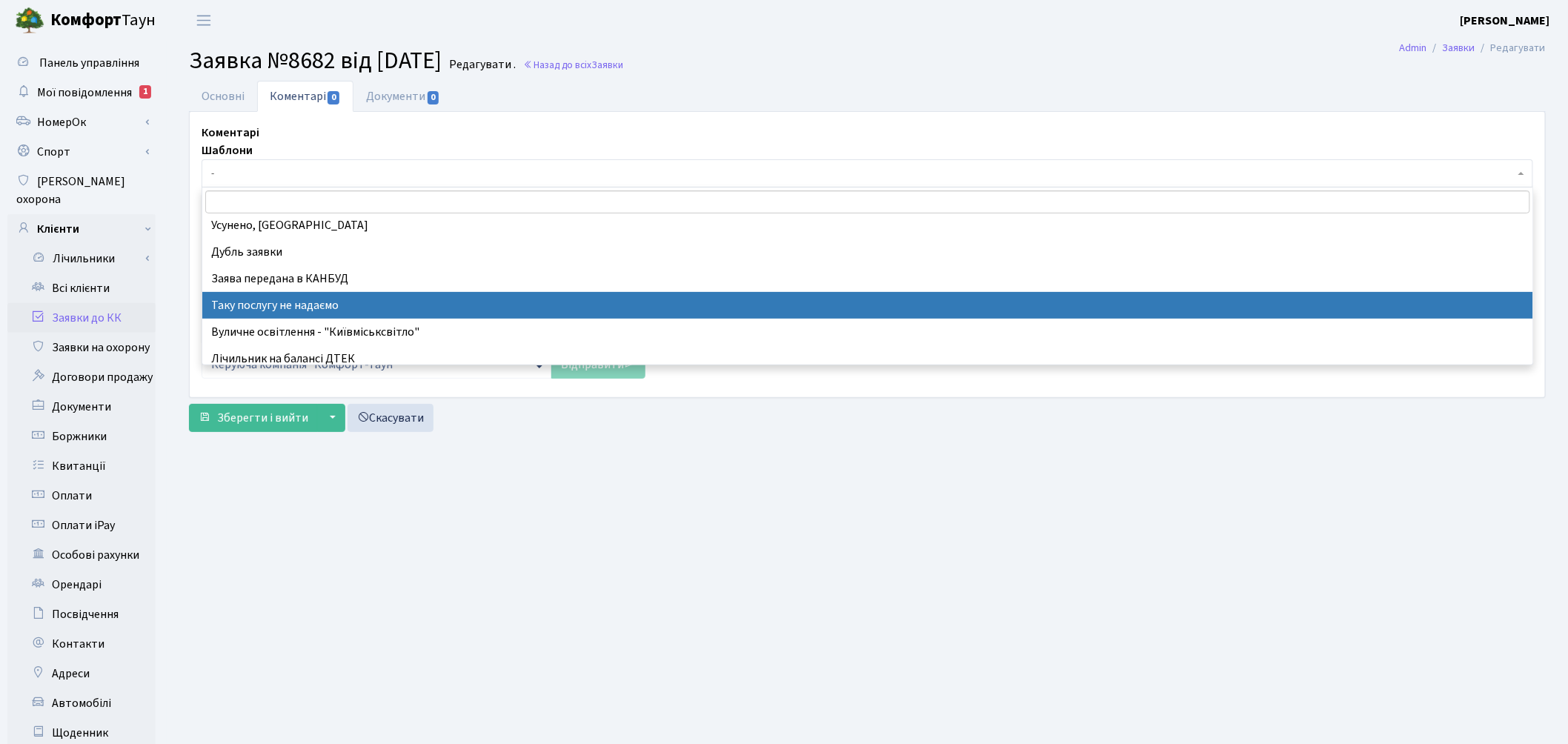
drag, startPoint x: 407, startPoint y: 293, endPoint x: 261, endPoint y: 71, distance: 265.7
select select "21"
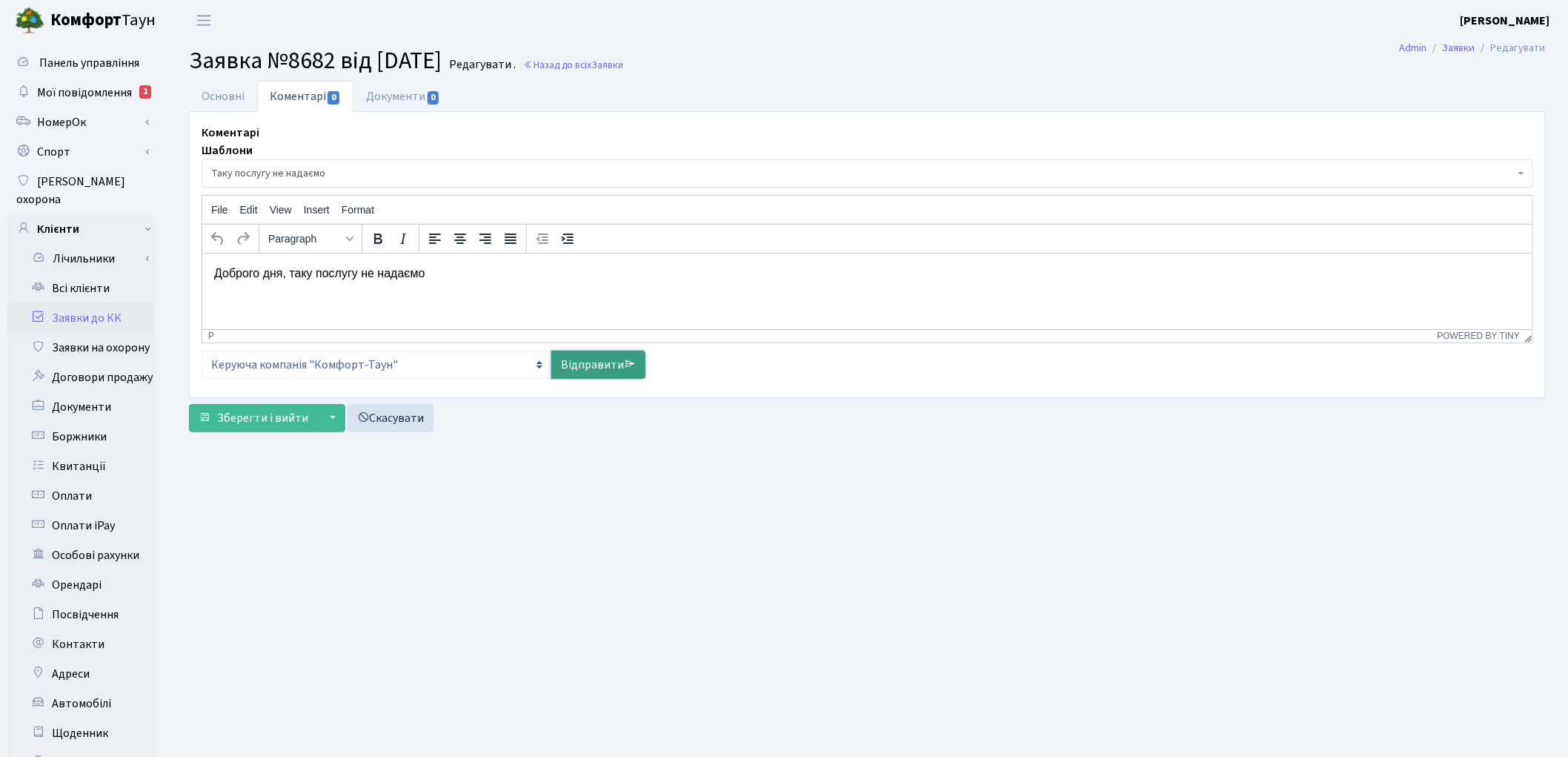
click at [597, 372] on link "Відправити" at bounding box center [598, 365] width 94 height 28
select select
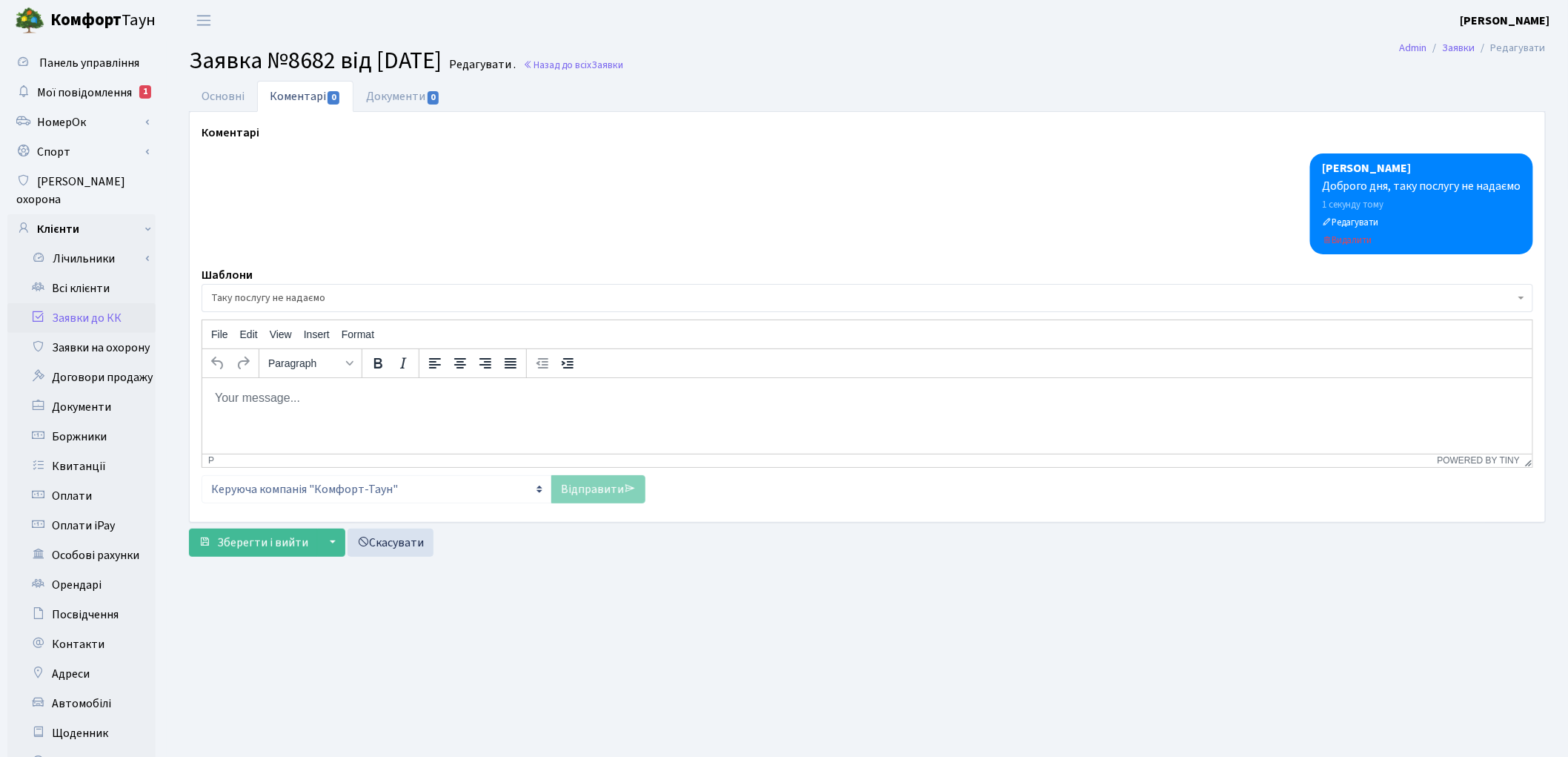
click at [294, 393] on body "Rich Text Area. Press ALT-0 for help." at bounding box center [866, 397] width 1307 height 16
click at [255, 536] on span "Зберегти і вийти" at bounding box center [262, 542] width 91 height 16
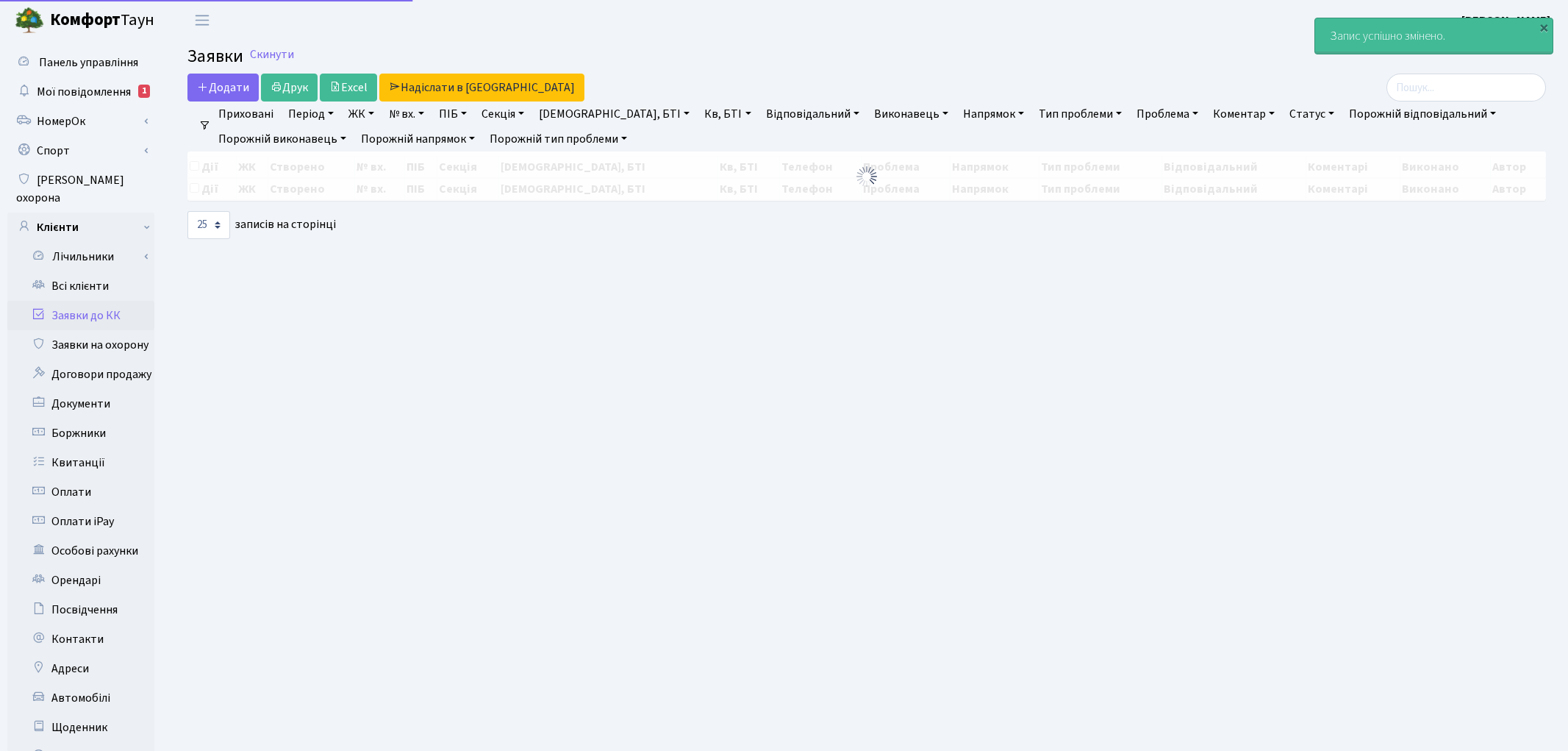
select select "25"
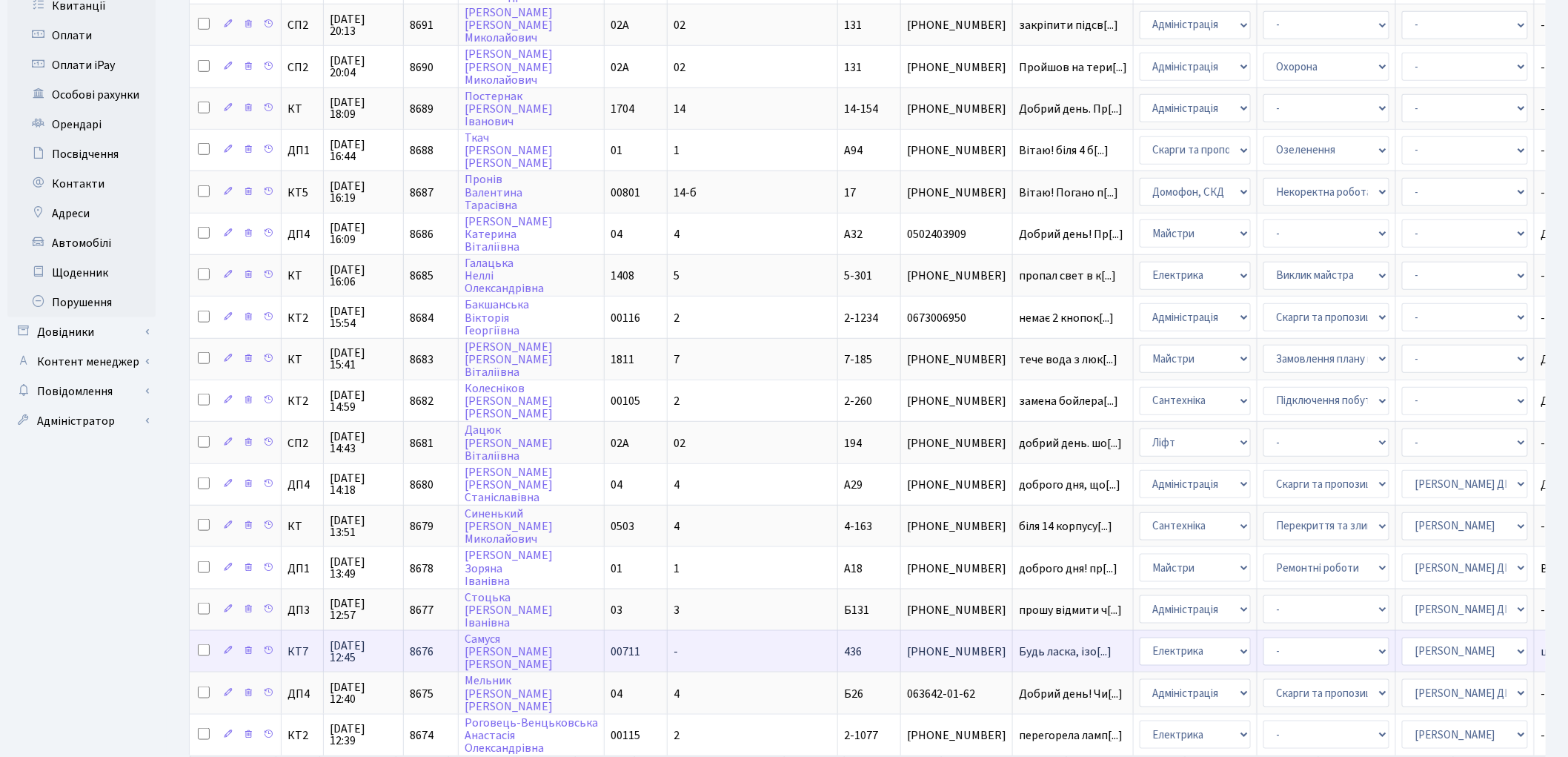
scroll to position [532, 0]
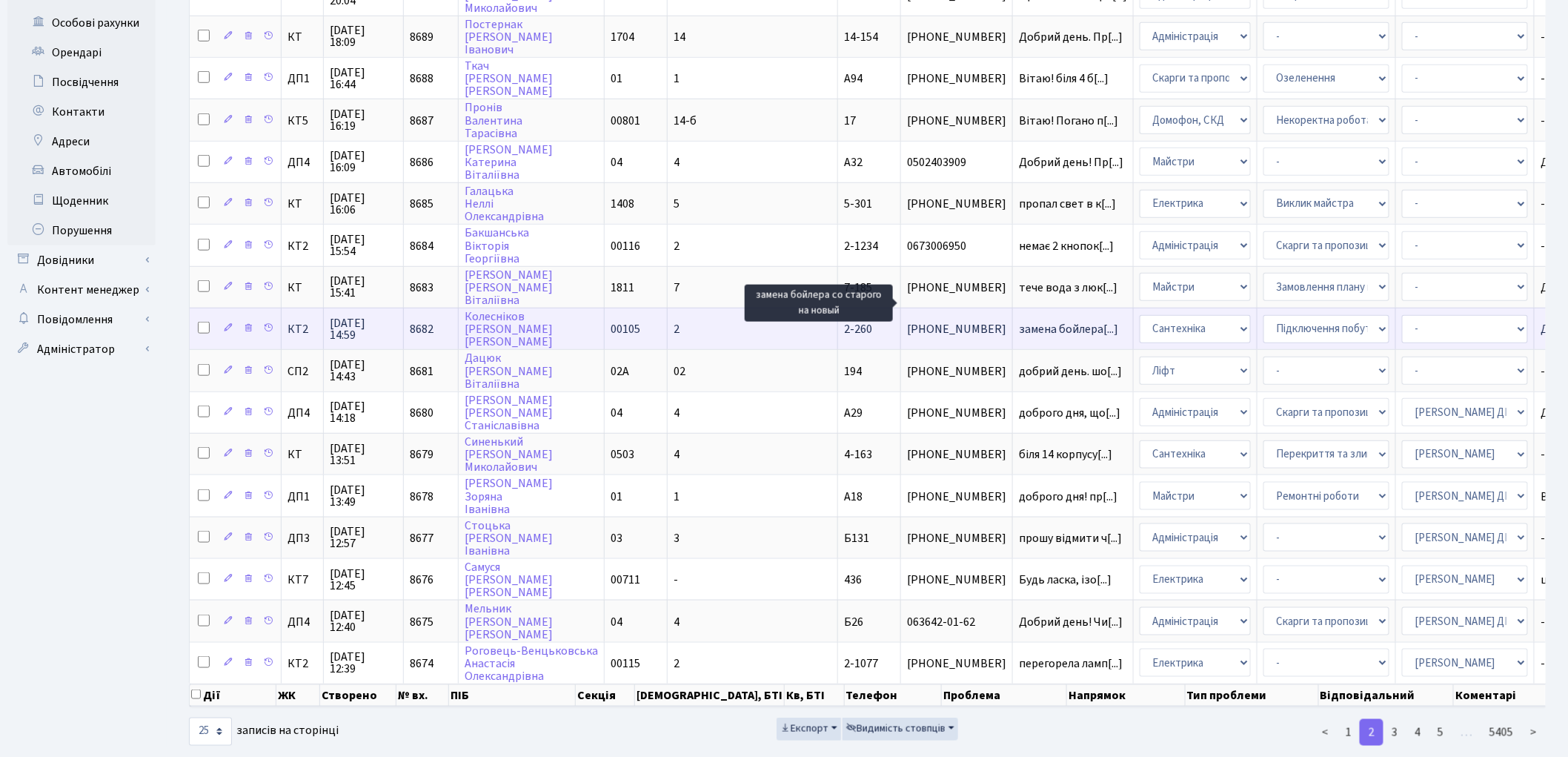
click at [1019, 321] on span "замена бойлера[...]" at bounding box center [1069, 329] width 99 height 16
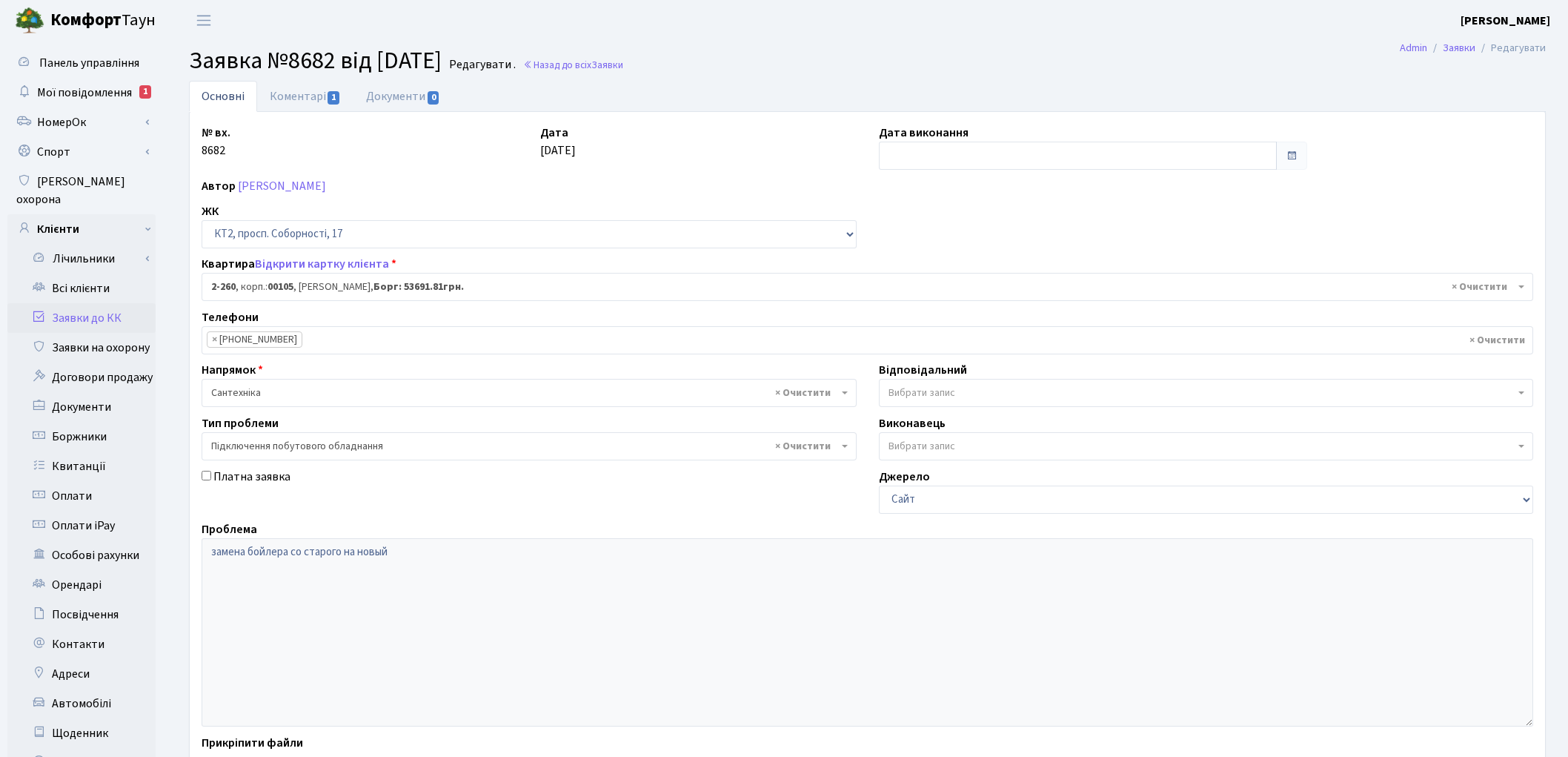
select select "15313"
select select "21"
drag, startPoint x: 301, startPoint y: 100, endPoint x: 186, endPoint y: 54, distance: 123.9
click at [301, 100] on link "Коментарі 1" at bounding box center [305, 96] width 97 height 30
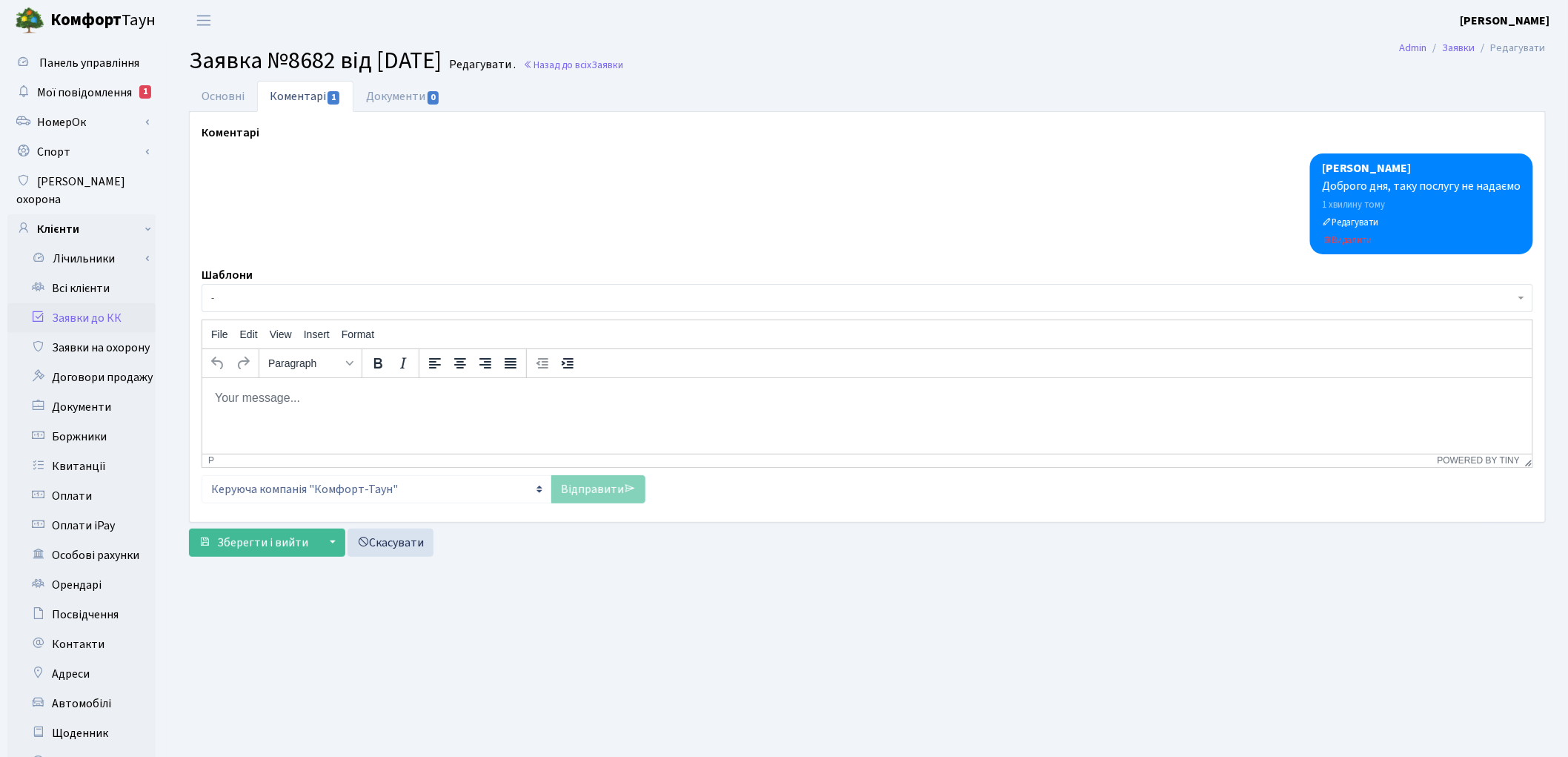
click at [291, 414] on html at bounding box center [867, 397] width 1330 height 40
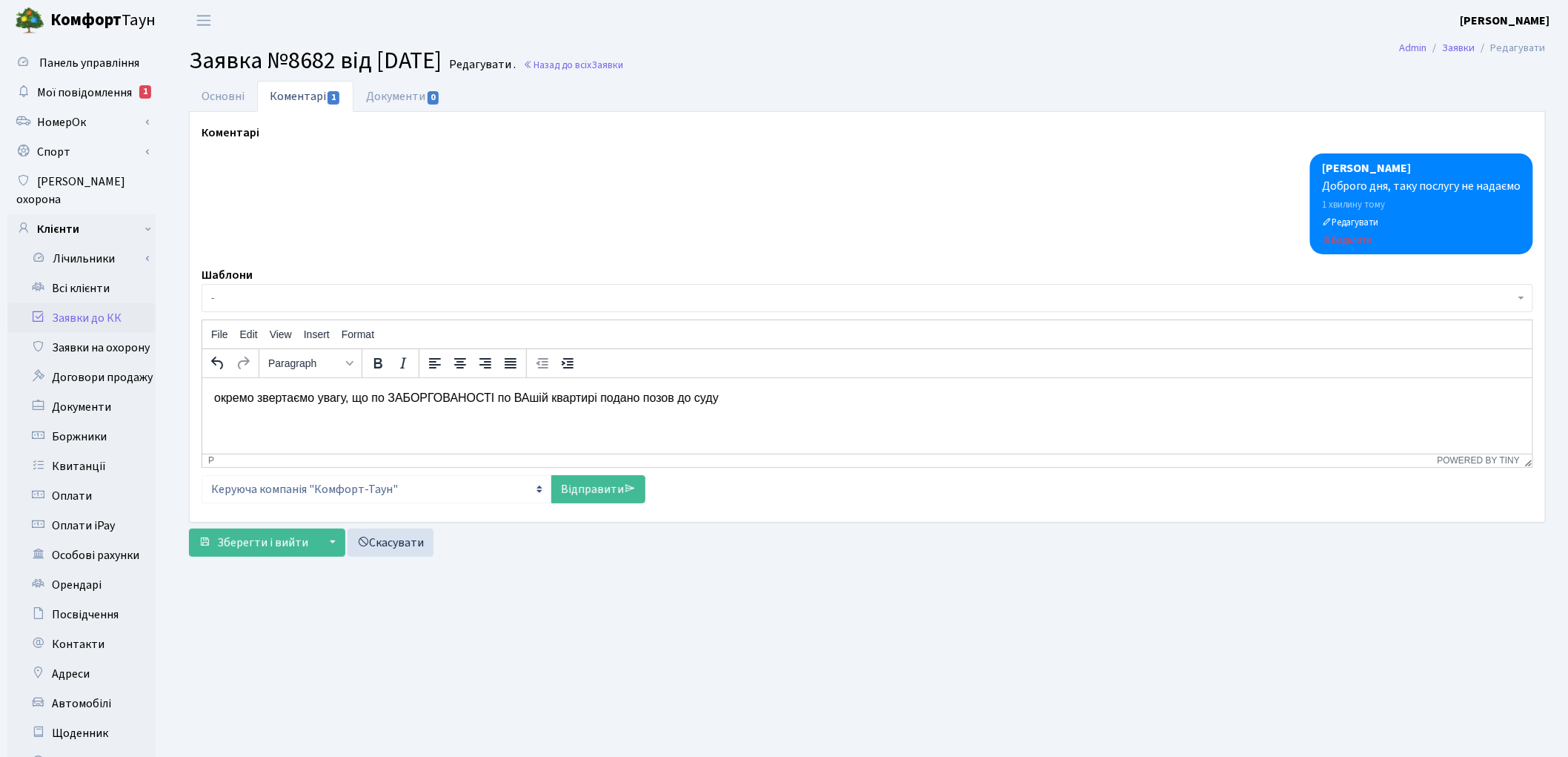
click at [217, 391] on p "окремо звертаємо увагу, що по ЗАБОРГОВАНОСТІ по ВАшій квартирі подано позов до …" at bounding box center [866, 397] width 1307 height 16
click at [715, 397] on p "Окремо звертаємо увагу, що по ЗАБОРГОВАНОСТІ по ВАшій квартирі подано позов до …" at bounding box center [866, 397] width 1307 height 16
click at [589, 486] on link "Відправити" at bounding box center [598, 489] width 94 height 28
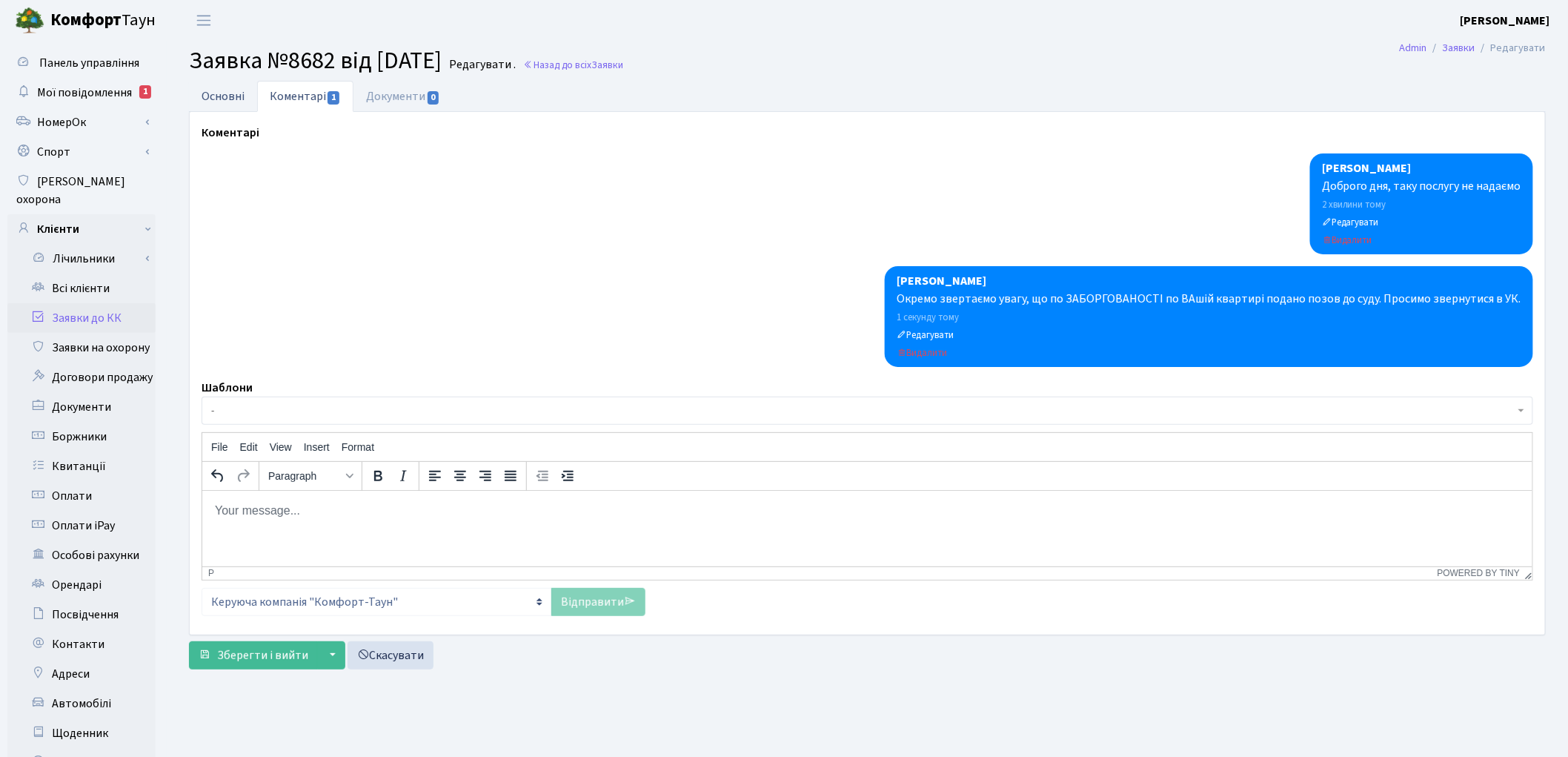
click at [210, 99] on link "Основні" at bounding box center [223, 96] width 68 height 30
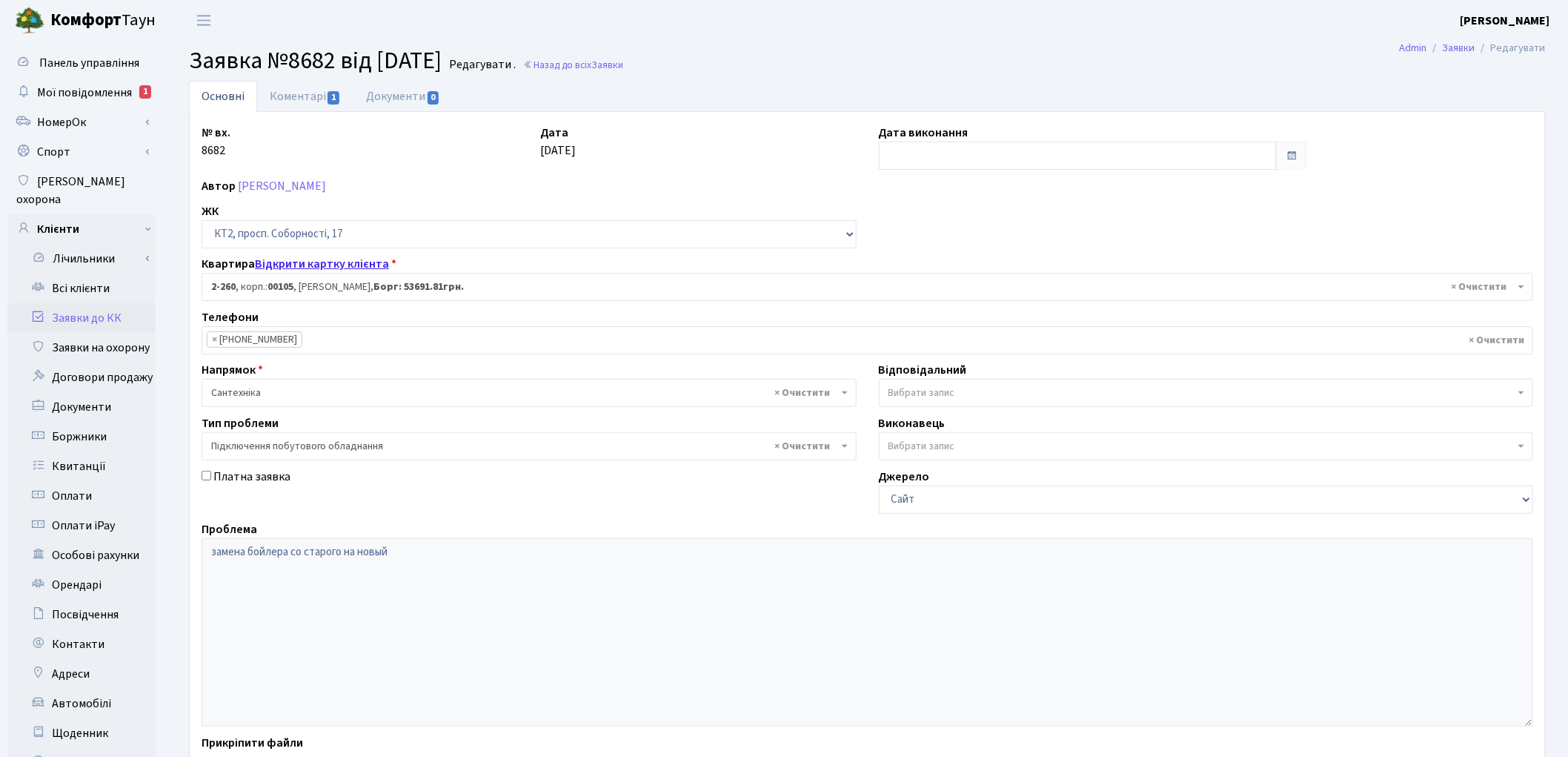
click at [356, 261] on link "Відкрити картку клієнта" at bounding box center [322, 263] width 135 height 16
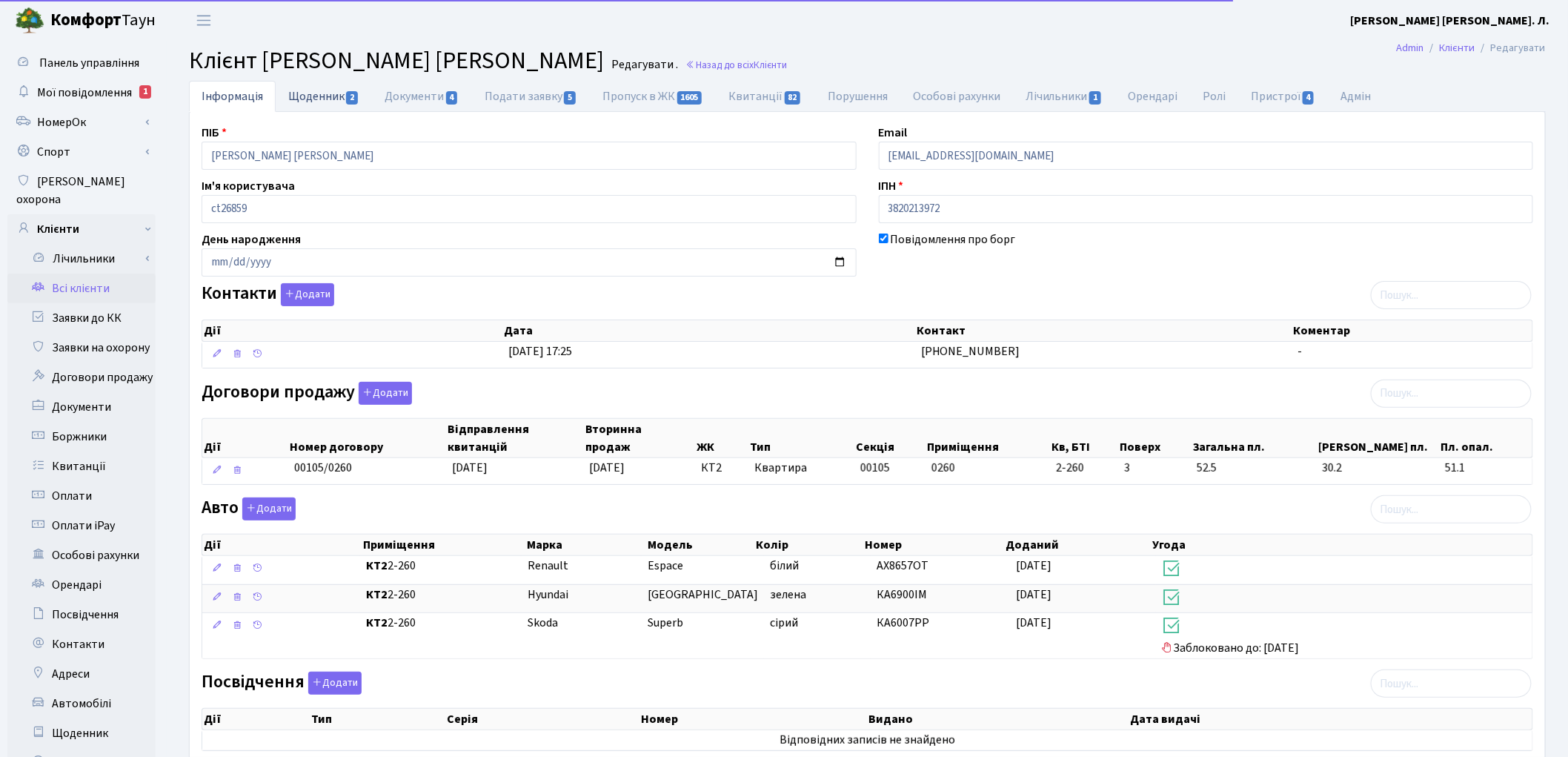
click at [326, 91] on link "Щоденник 2" at bounding box center [324, 96] width 97 height 30
select select "25"
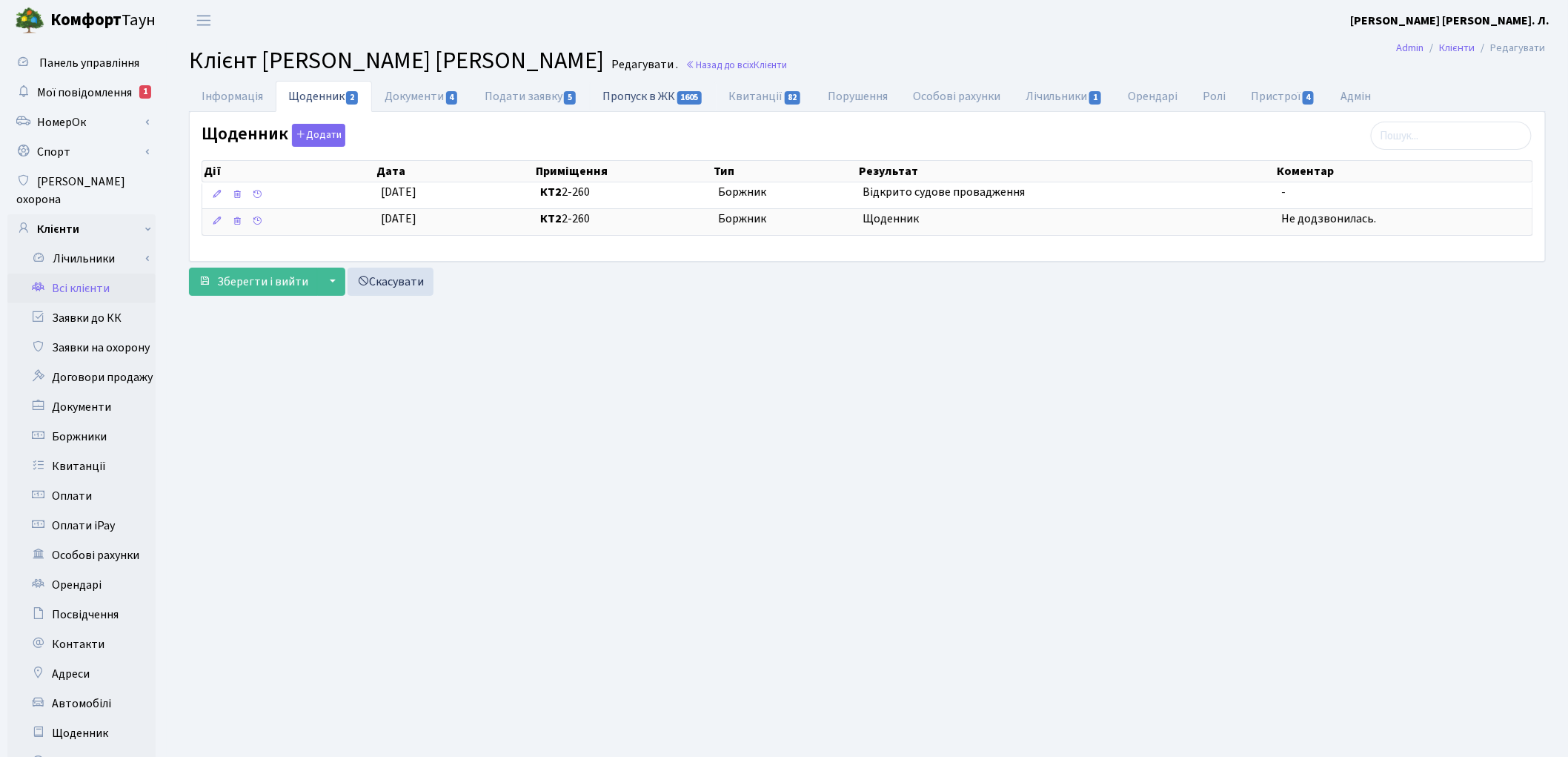
click at [641, 102] on link "Пропуск в ЖК 1605" at bounding box center [653, 96] width 126 height 30
select select "25"
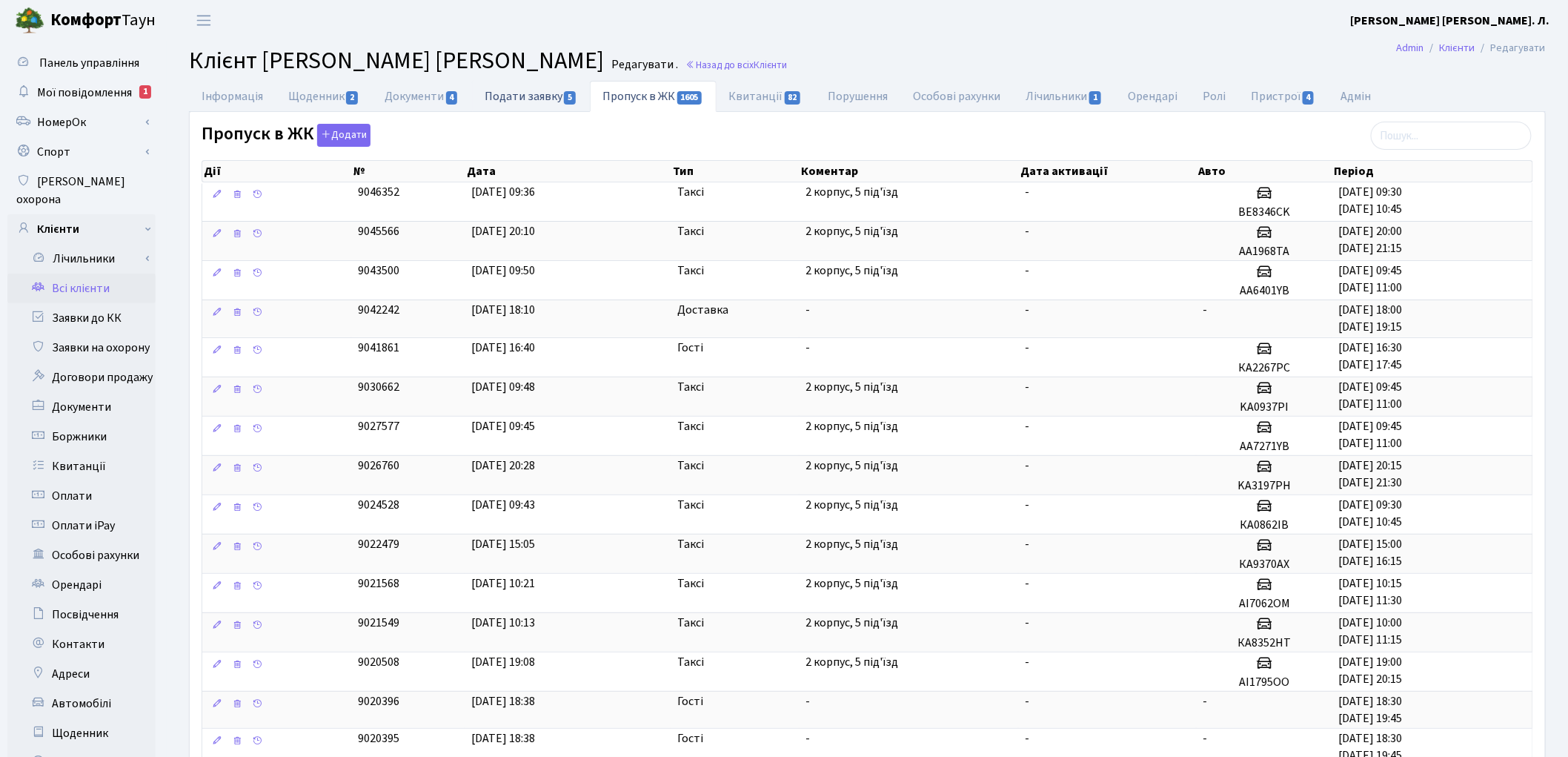
click at [532, 100] on link "Подати заявку 5" at bounding box center [531, 96] width 117 height 30
select select "25"
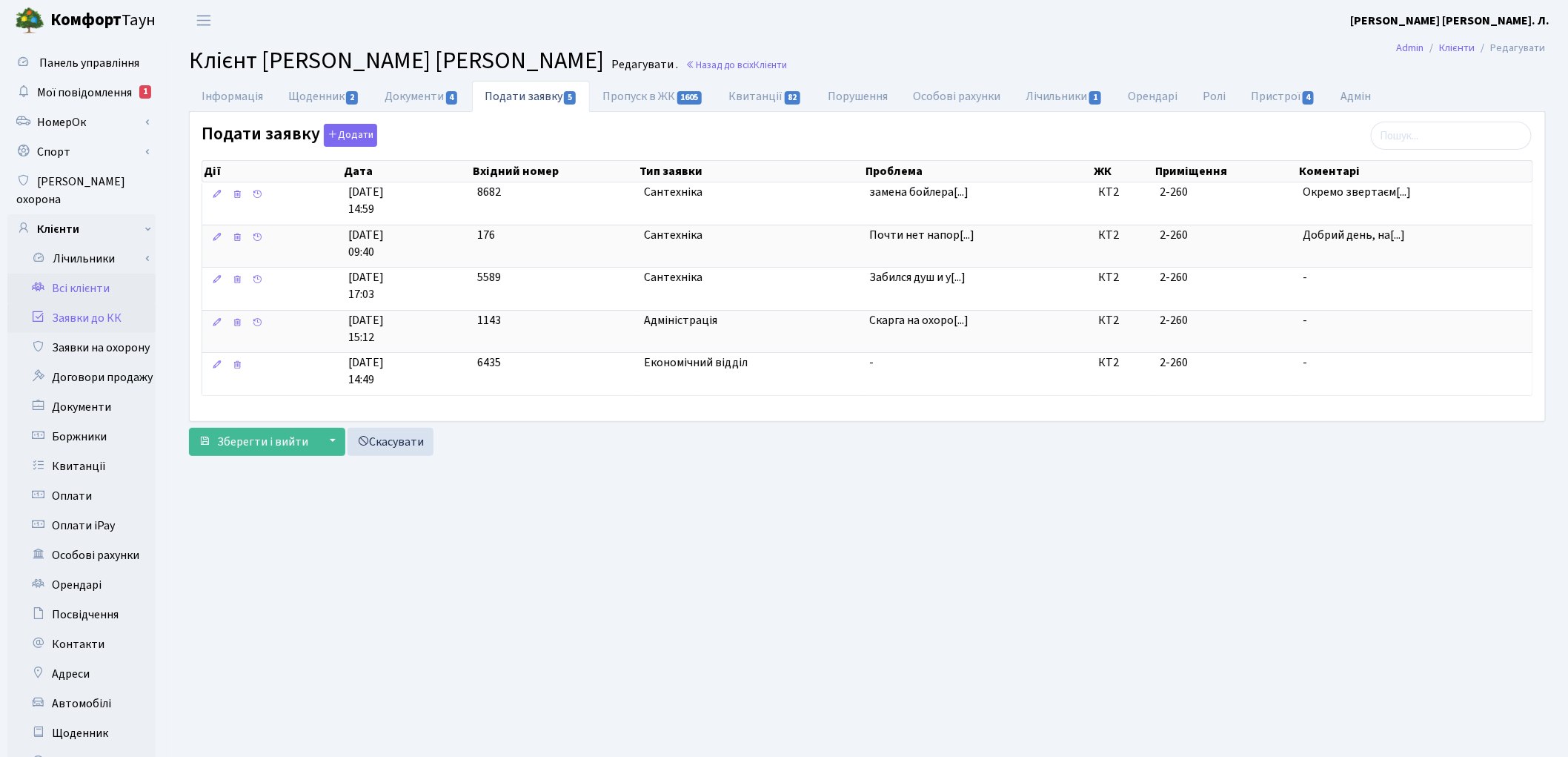
click at [83, 303] on link "Заявки до КК" at bounding box center [81, 317] width 148 height 29
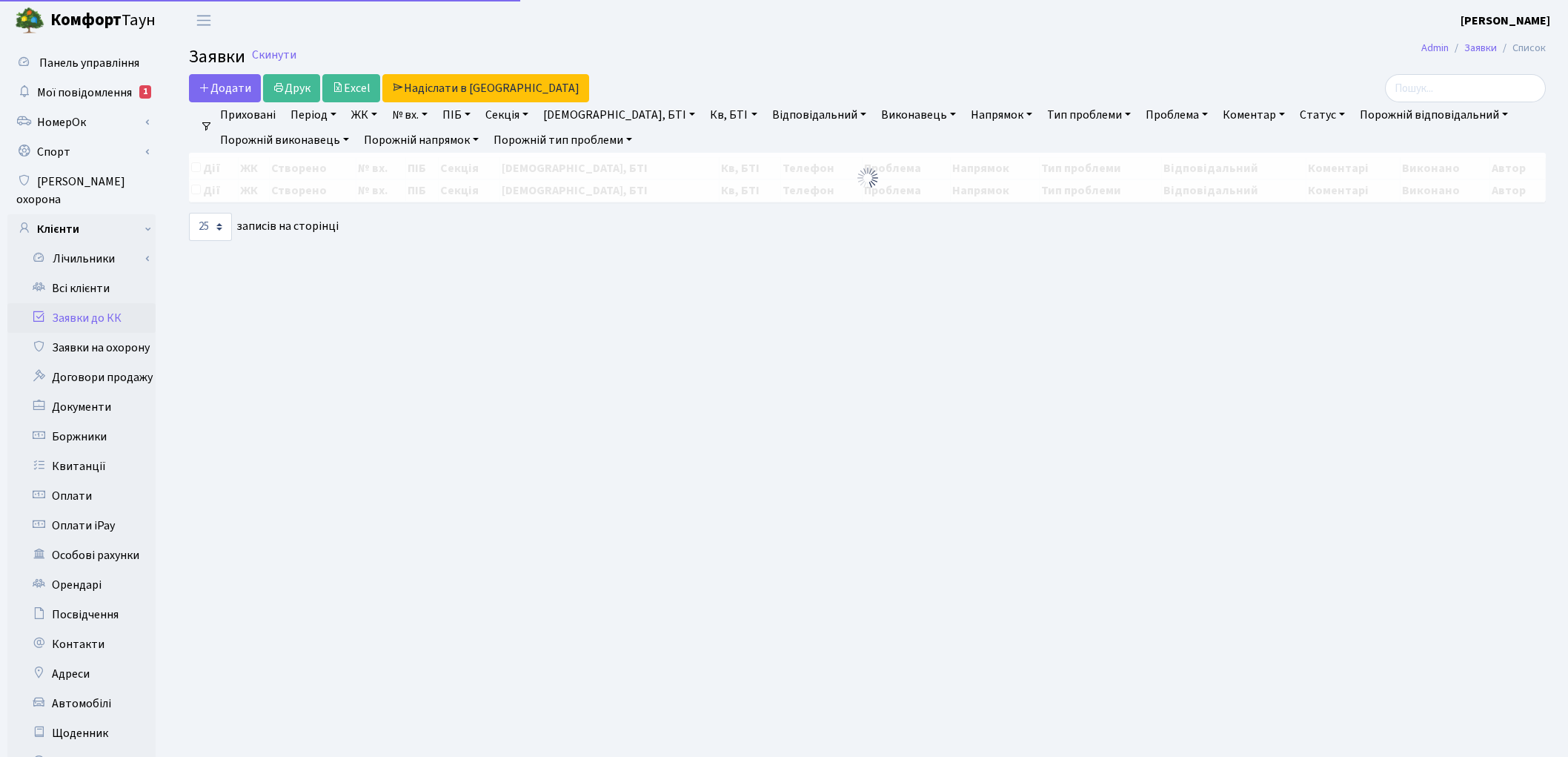
select select "25"
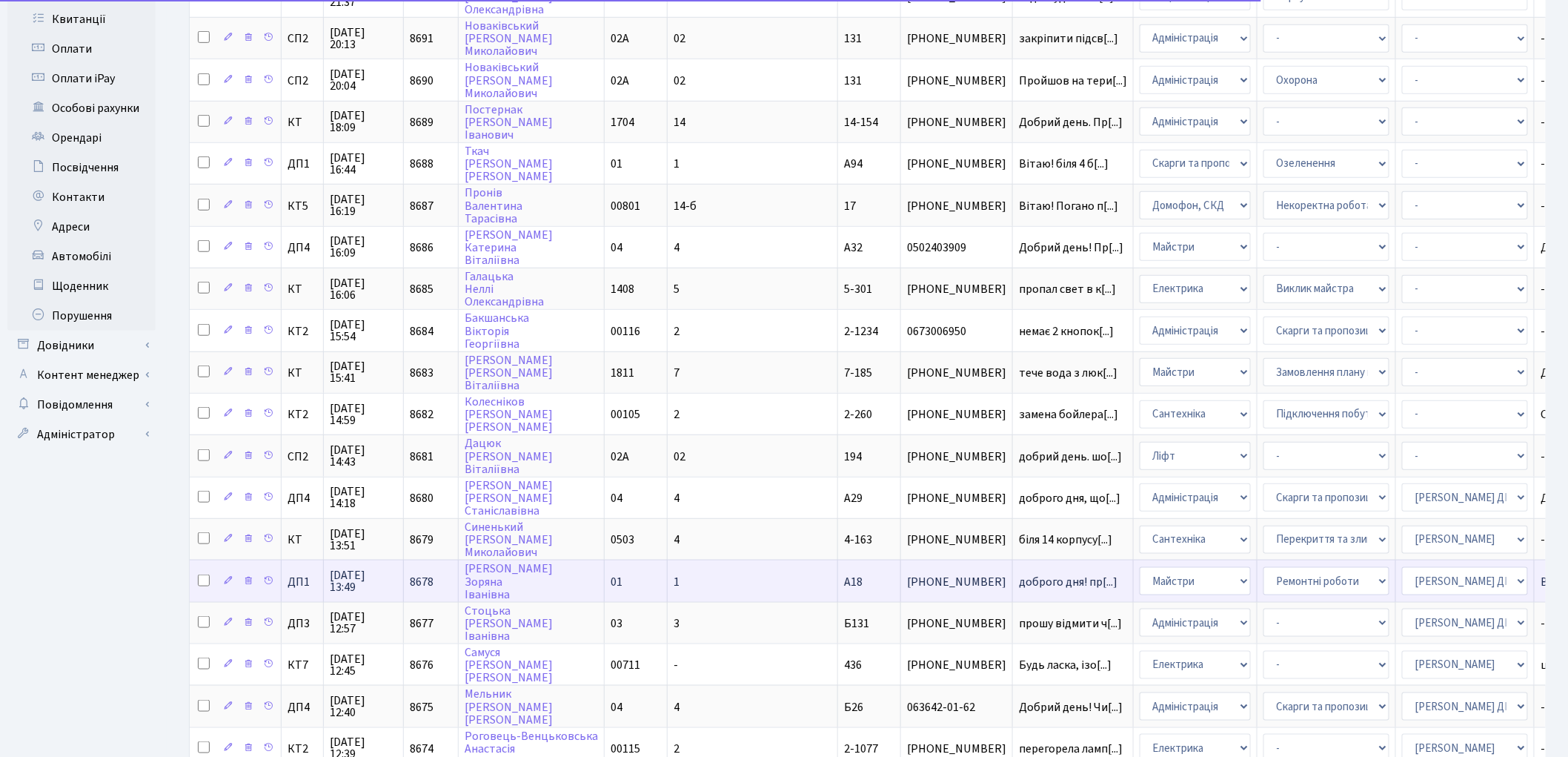
scroll to position [494, 0]
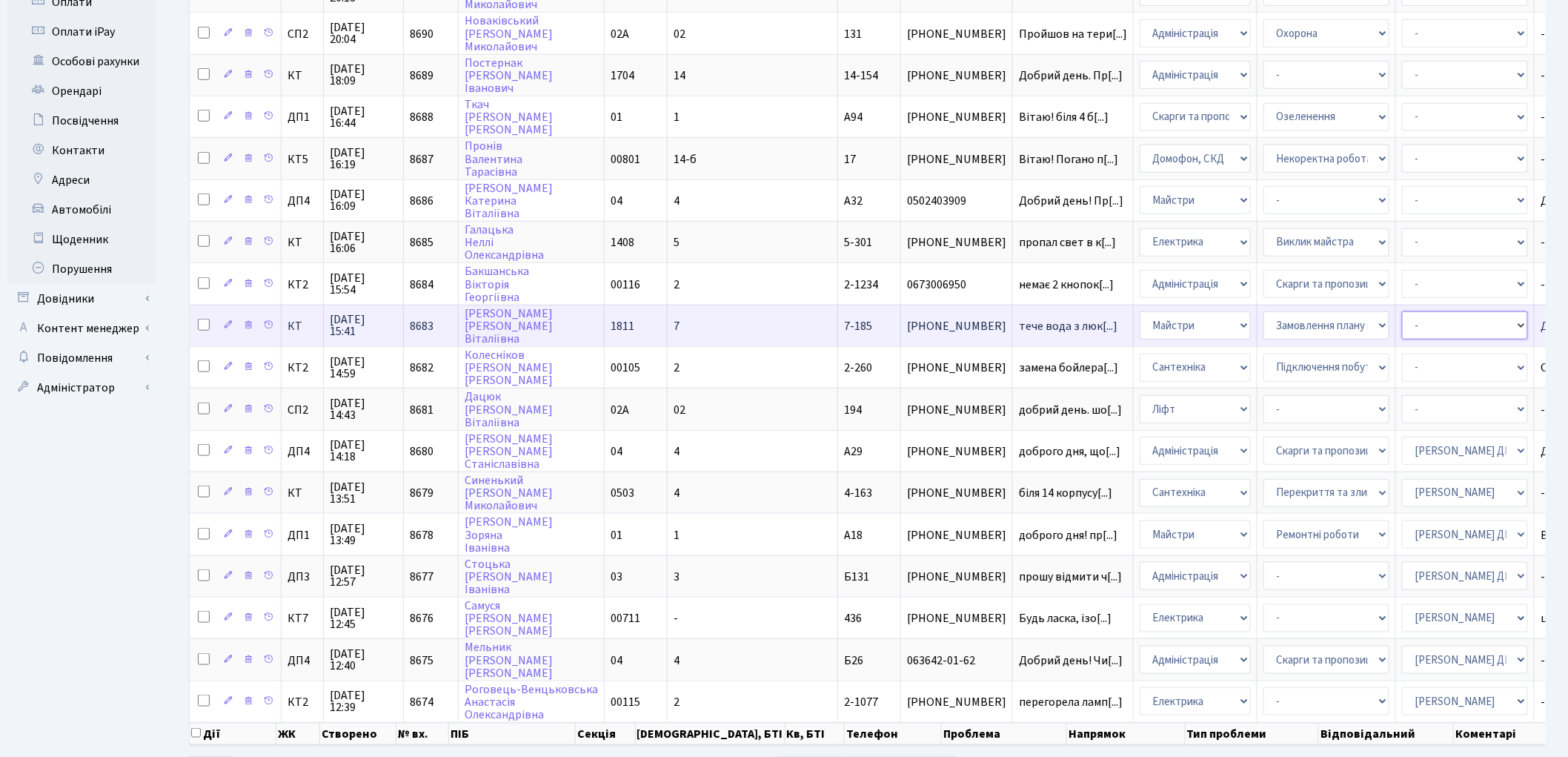
click at [1402, 312] on select "- Адміністратор ЖК ДП Адміністратор ЖК КТ Адміністратор ЖК СП [PERSON_NAME] [PE…" at bounding box center [1465, 326] width 126 height 28
select select "67"
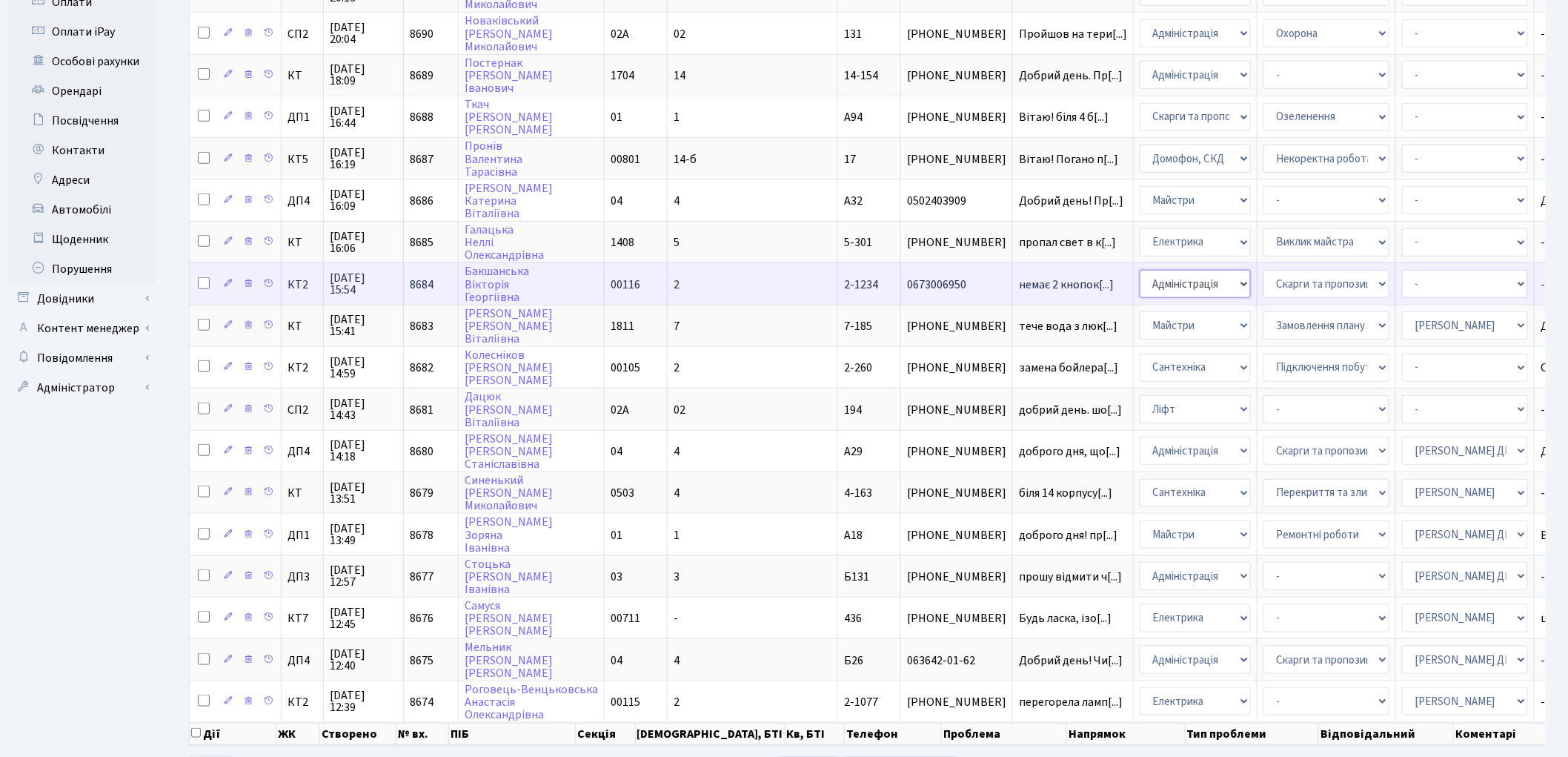
click at [1140, 270] on select "- Адміністрація Домофон, СКД Ліфт Майстри Сантехніка Економічний відділ Електри…" at bounding box center [1195, 284] width 111 height 28
select select "16"
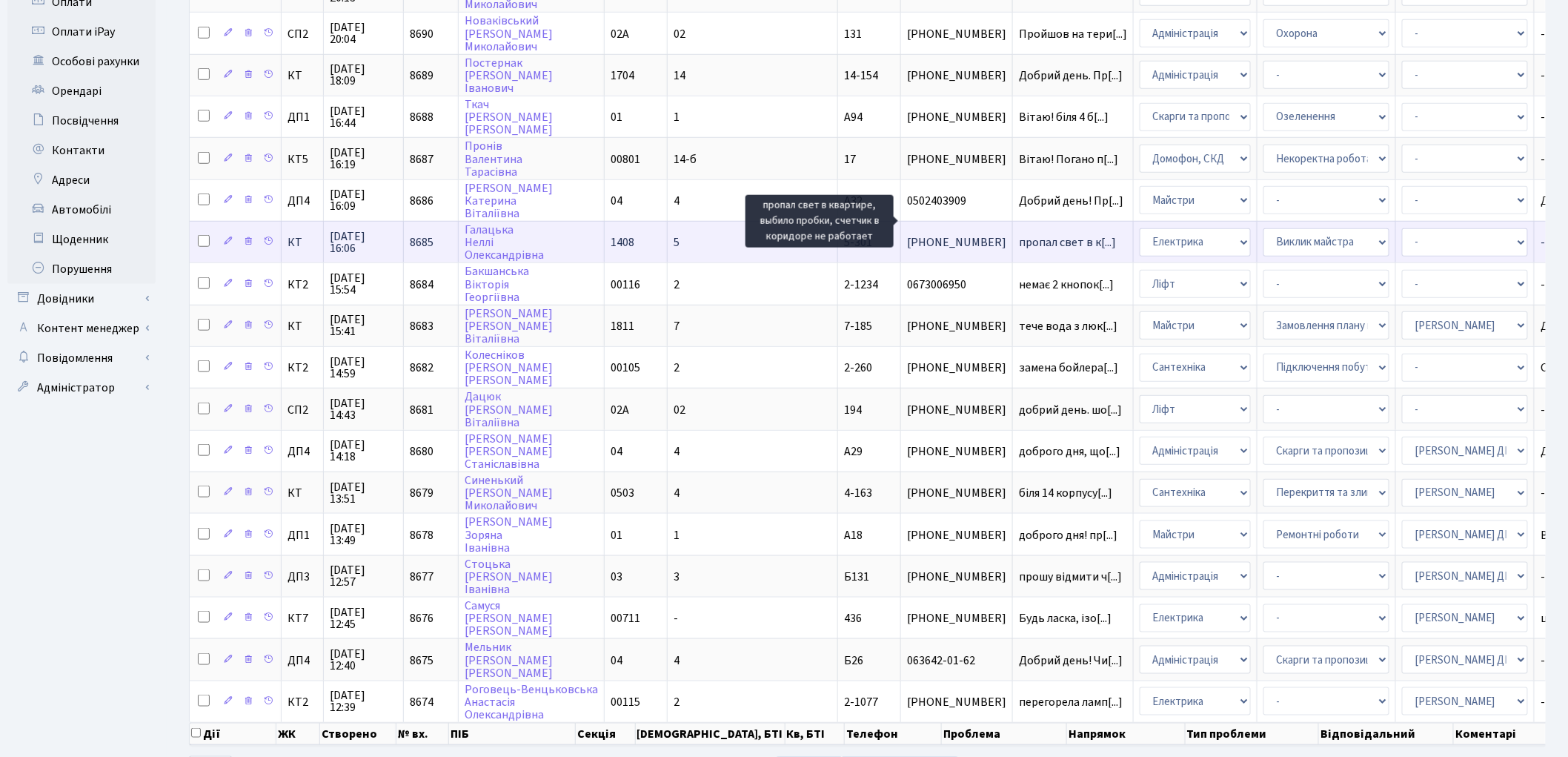
click at [1019, 234] on span "пропал свет в к[...]" at bounding box center [1068, 242] width 97 height 16
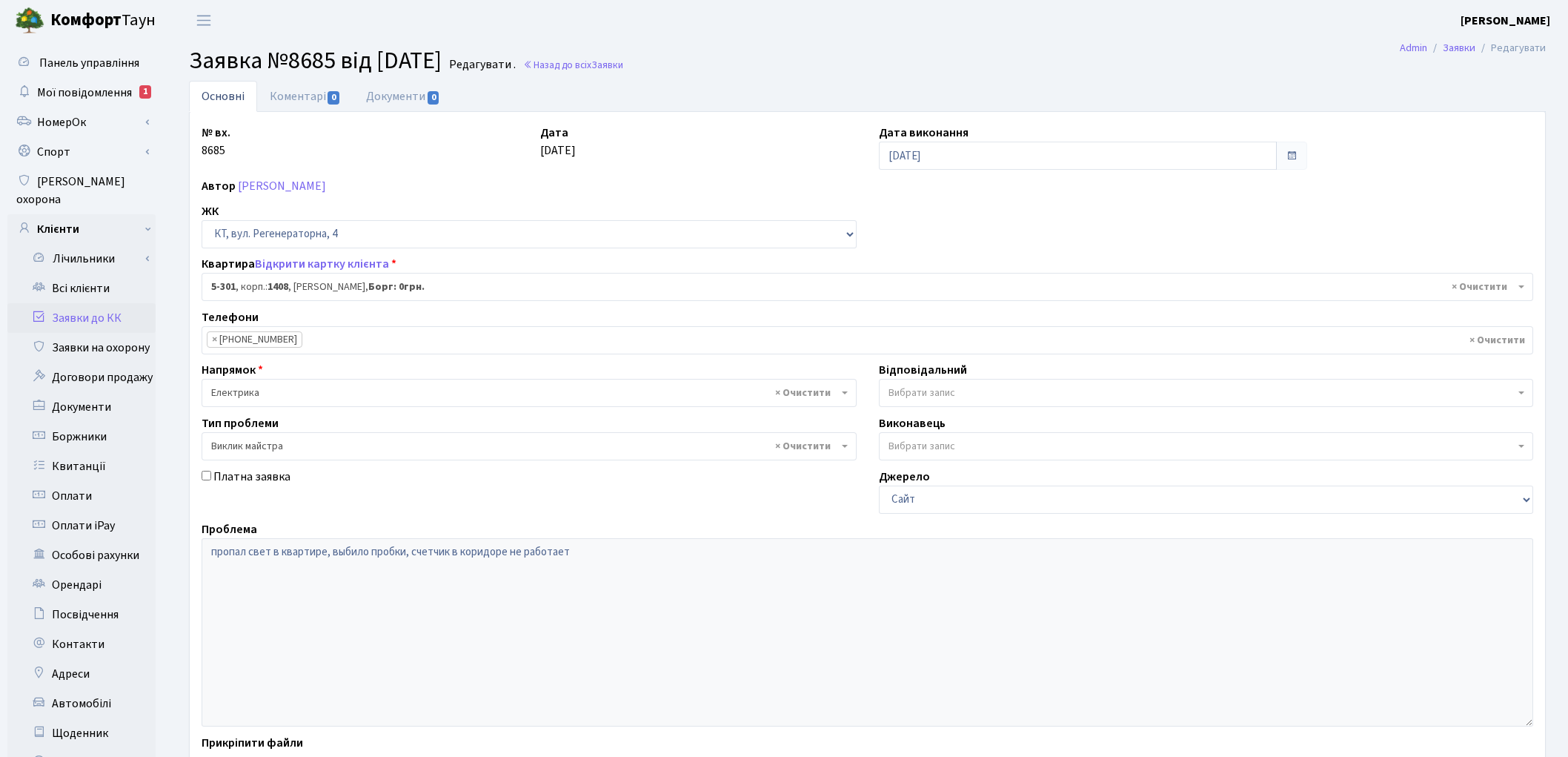
select select "2224"
select select "29"
click at [289, 264] on link "Відкрити картку клієнта" at bounding box center [322, 263] width 135 height 16
select select "2224"
select select "29"
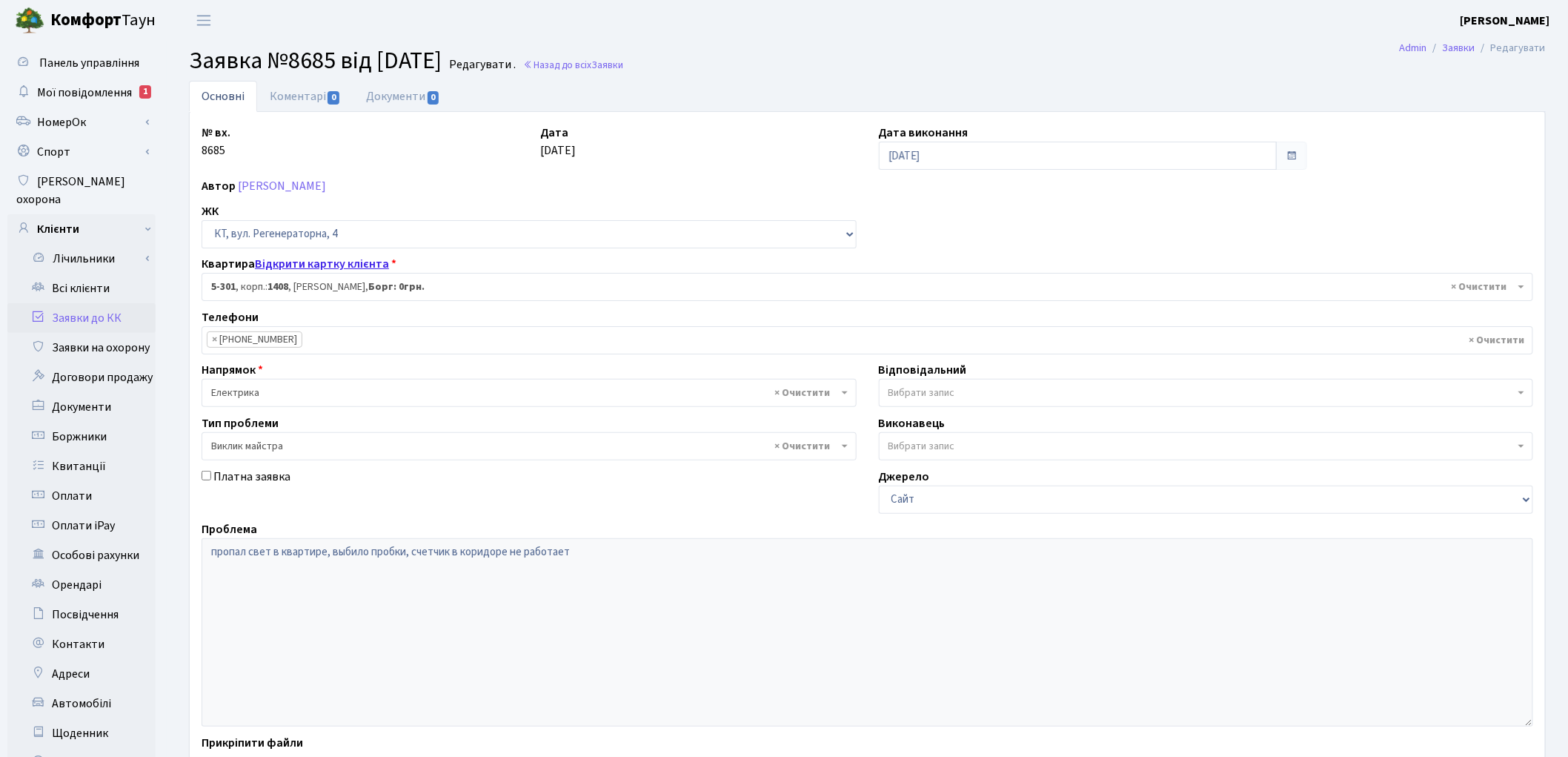
click at [338, 261] on link "Відкрити картку клієнта" at bounding box center [322, 263] width 135 height 16
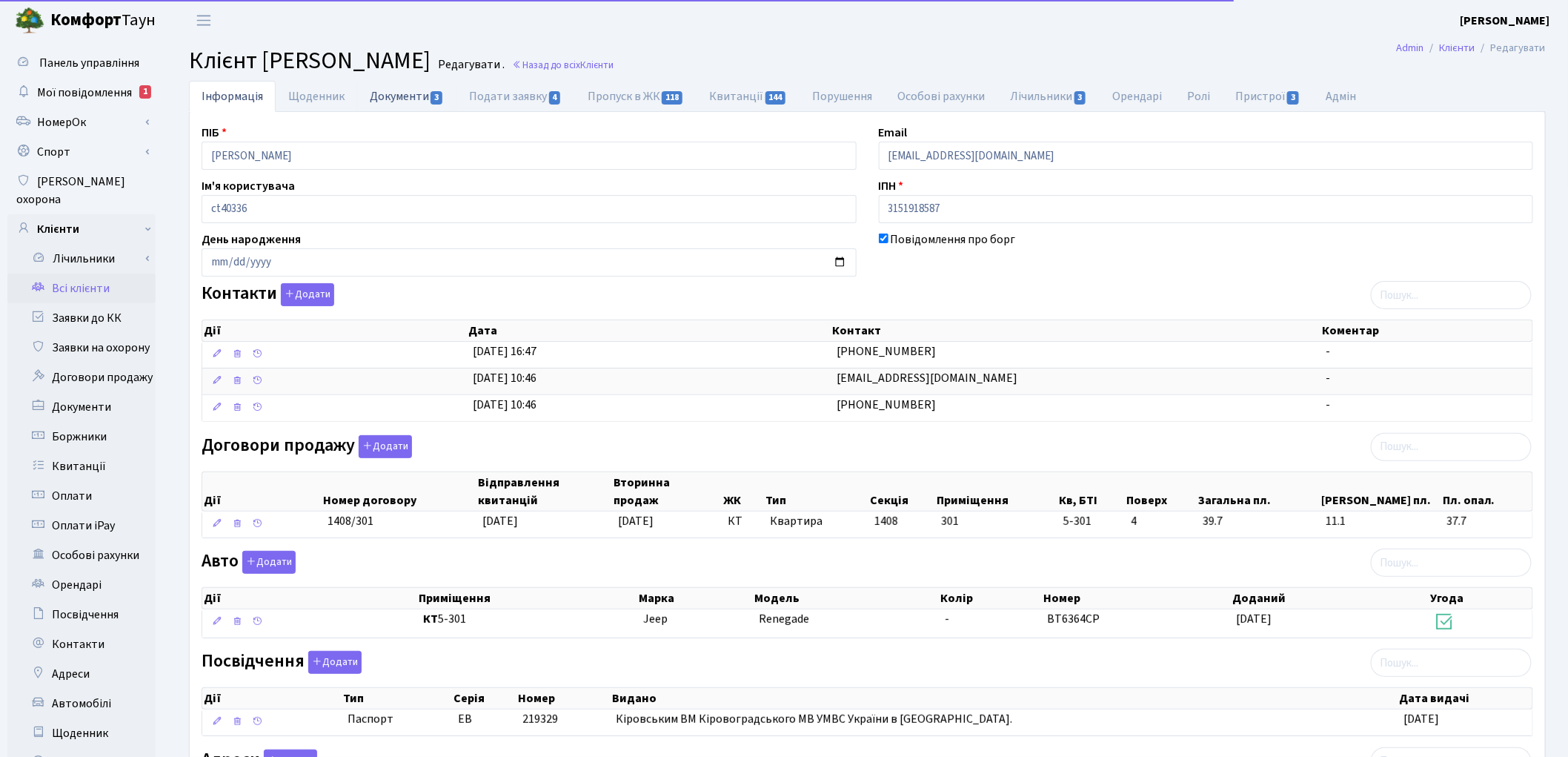
click at [389, 97] on link "Документи 3" at bounding box center [406, 96] width 99 height 30
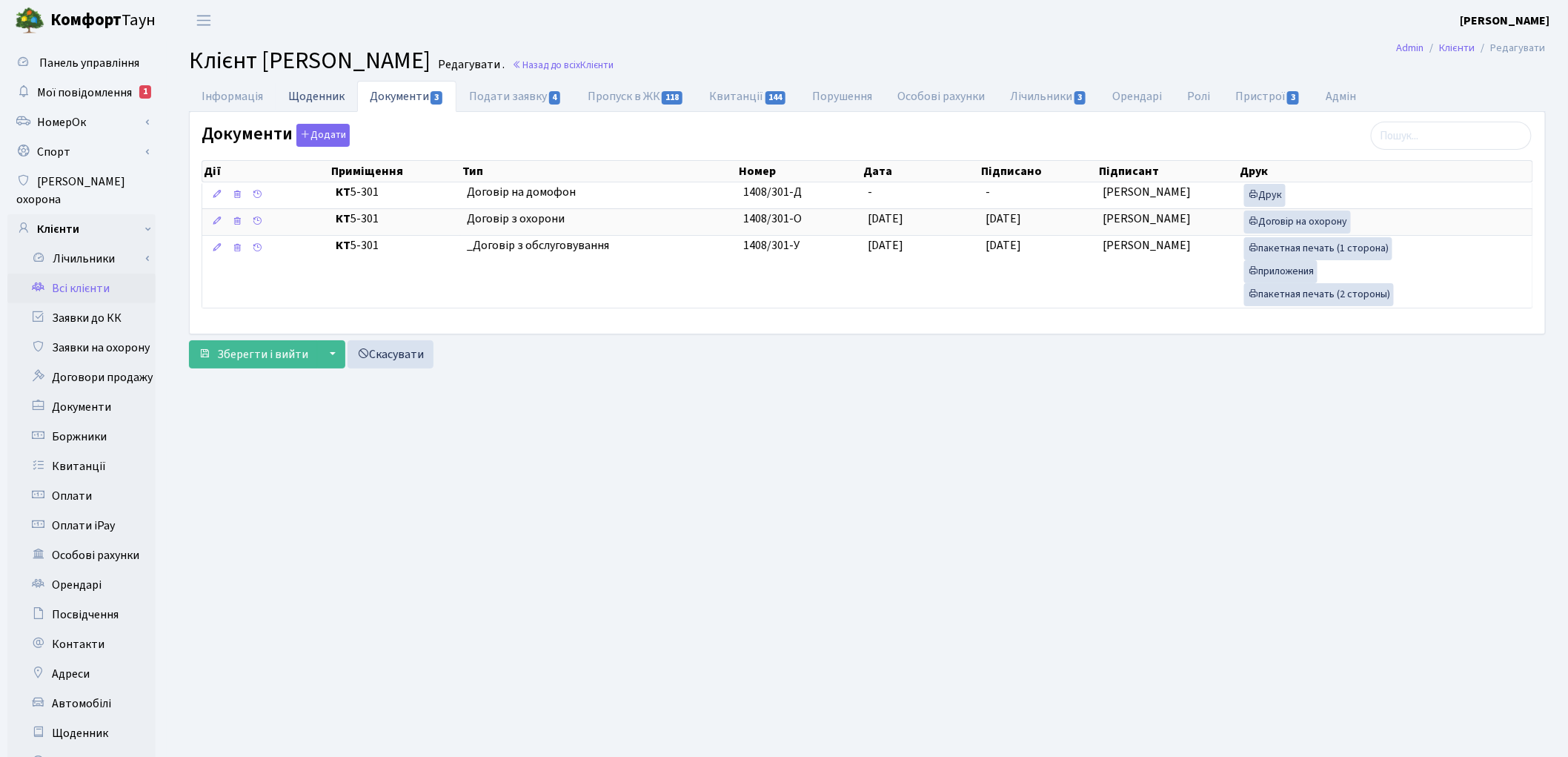
click at [309, 97] on link "Щоденник" at bounding box center [316, 96] width 81 height 30
select select "25"
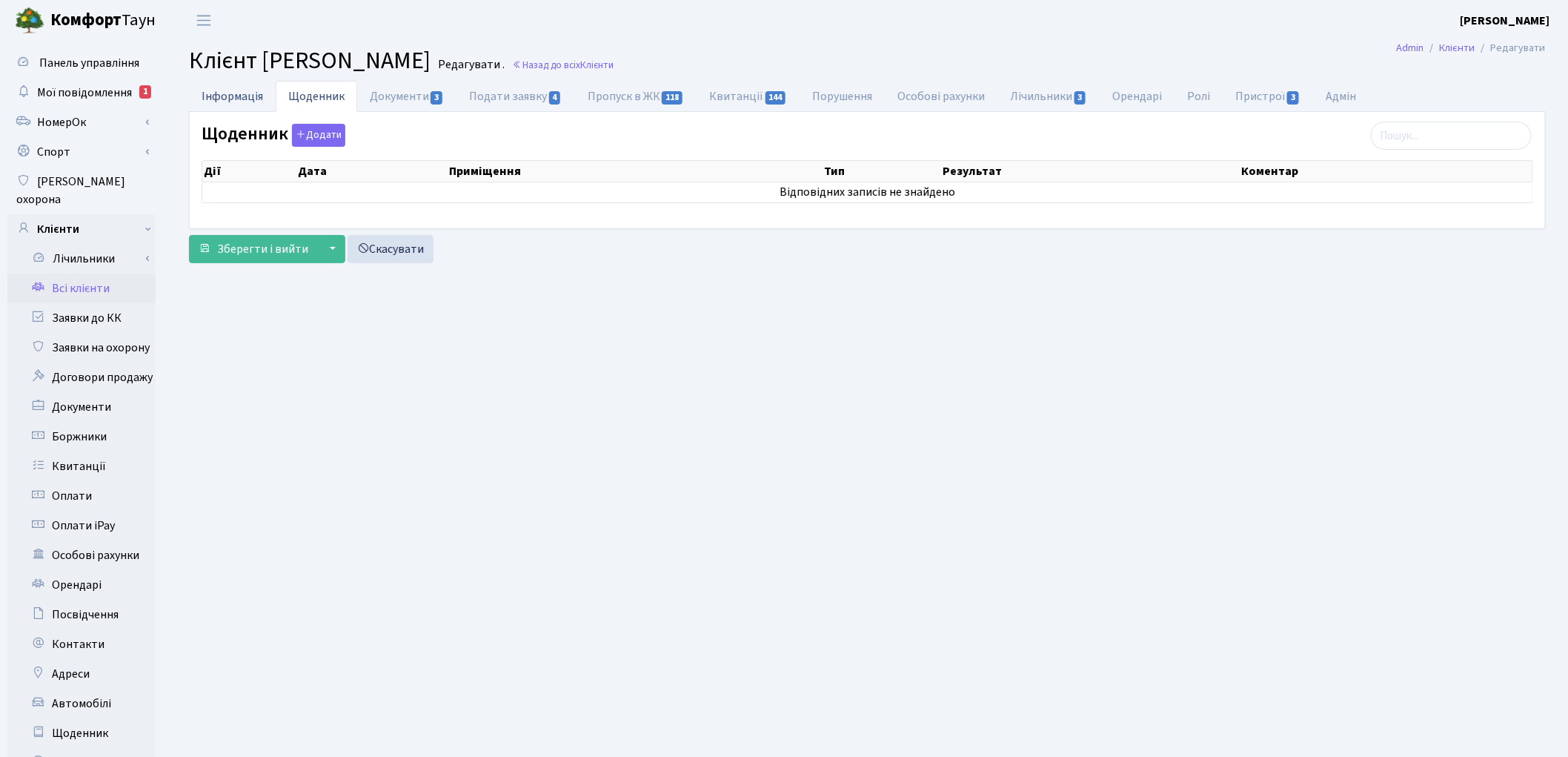
click at [249, 101] on link "Інформація" at bounding box center [232, 96] width 87 height 30
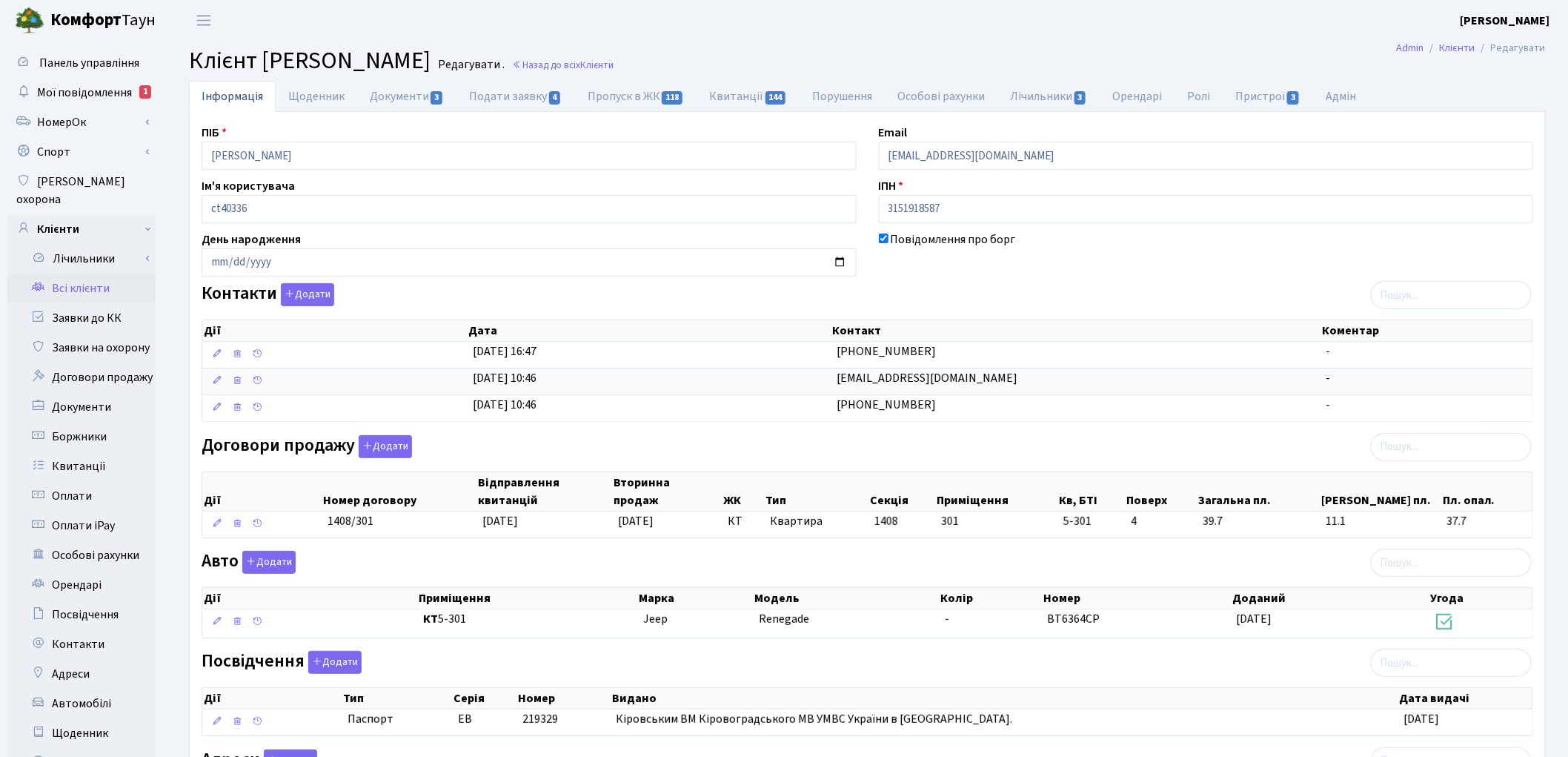
click at [91, 274] on link "Всі клієнти" at bounding box center [81, 288] width 148 height 29
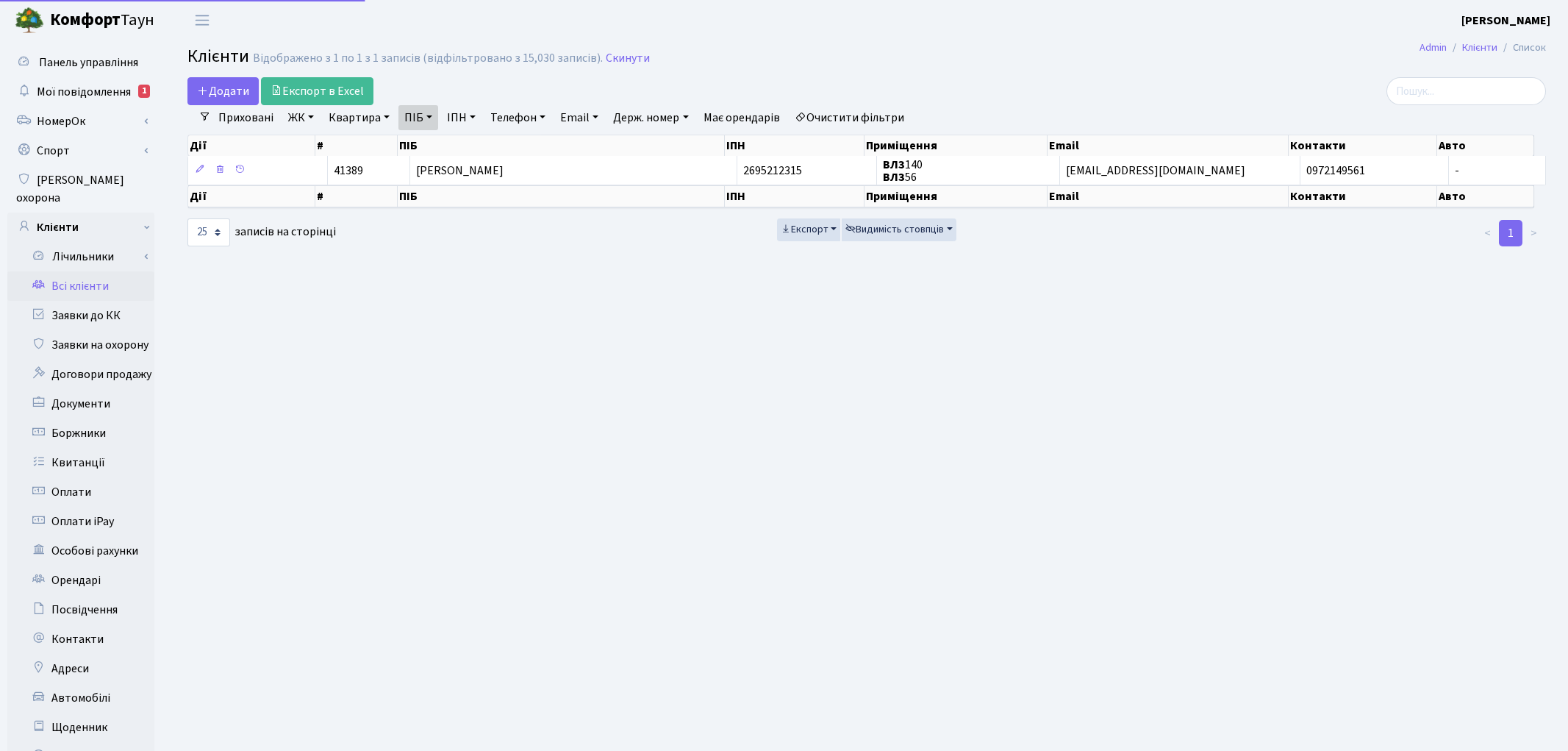
select select "25"
click at [72, 301] on link "Заявки до КК" at bounding box center [81, 315] width 147 height 29
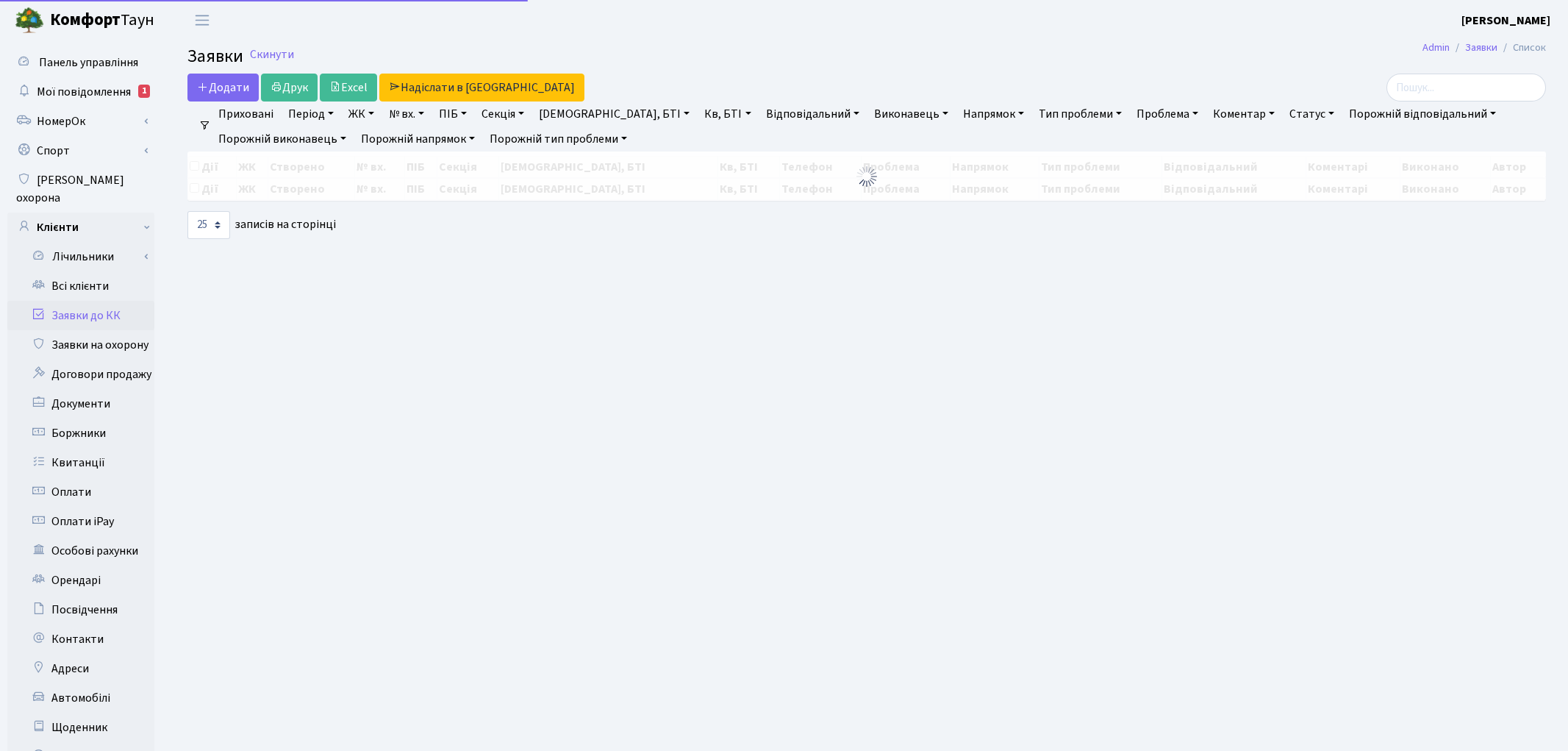
select select "25"
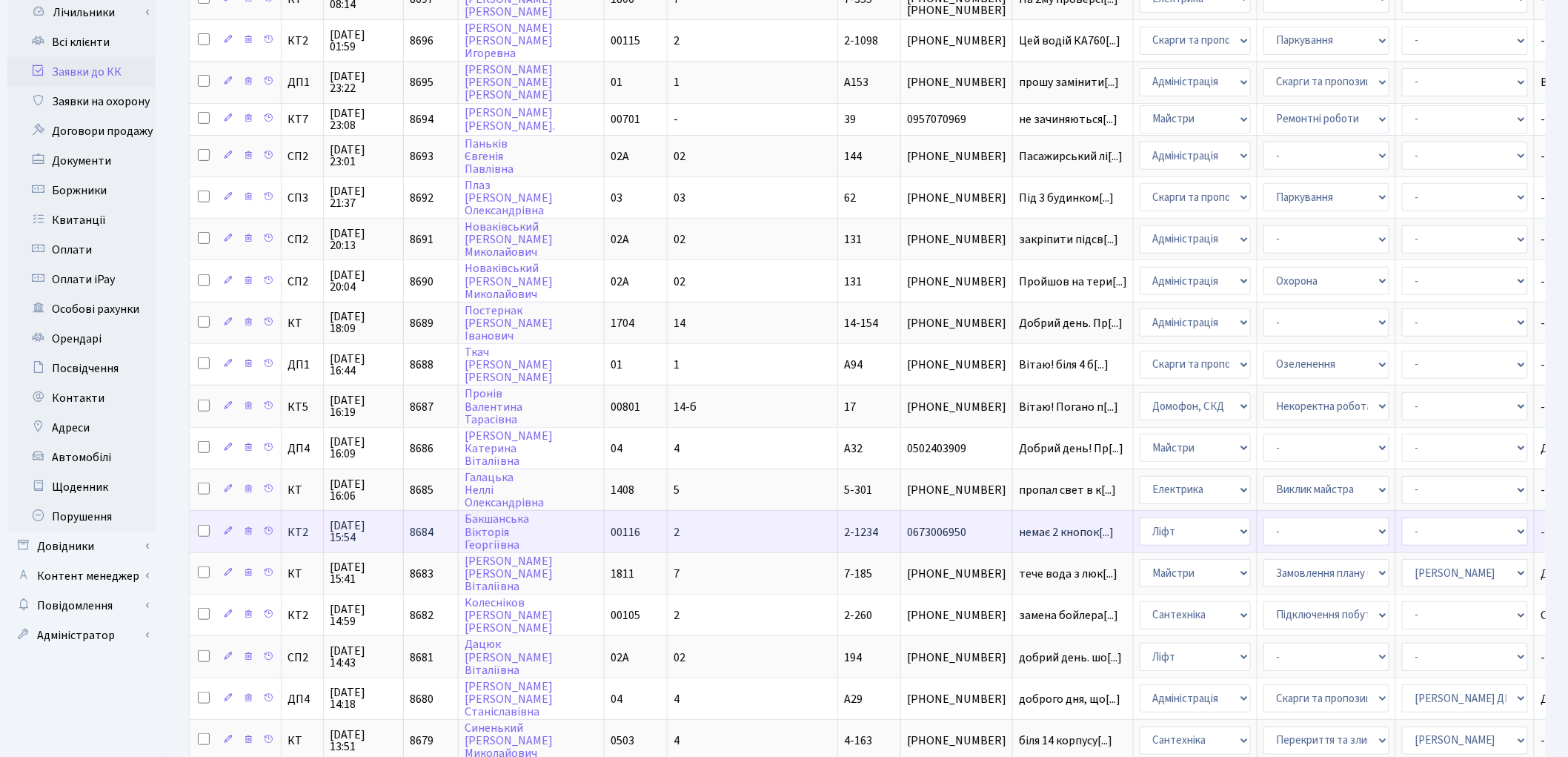
scroll to position [247, 0]
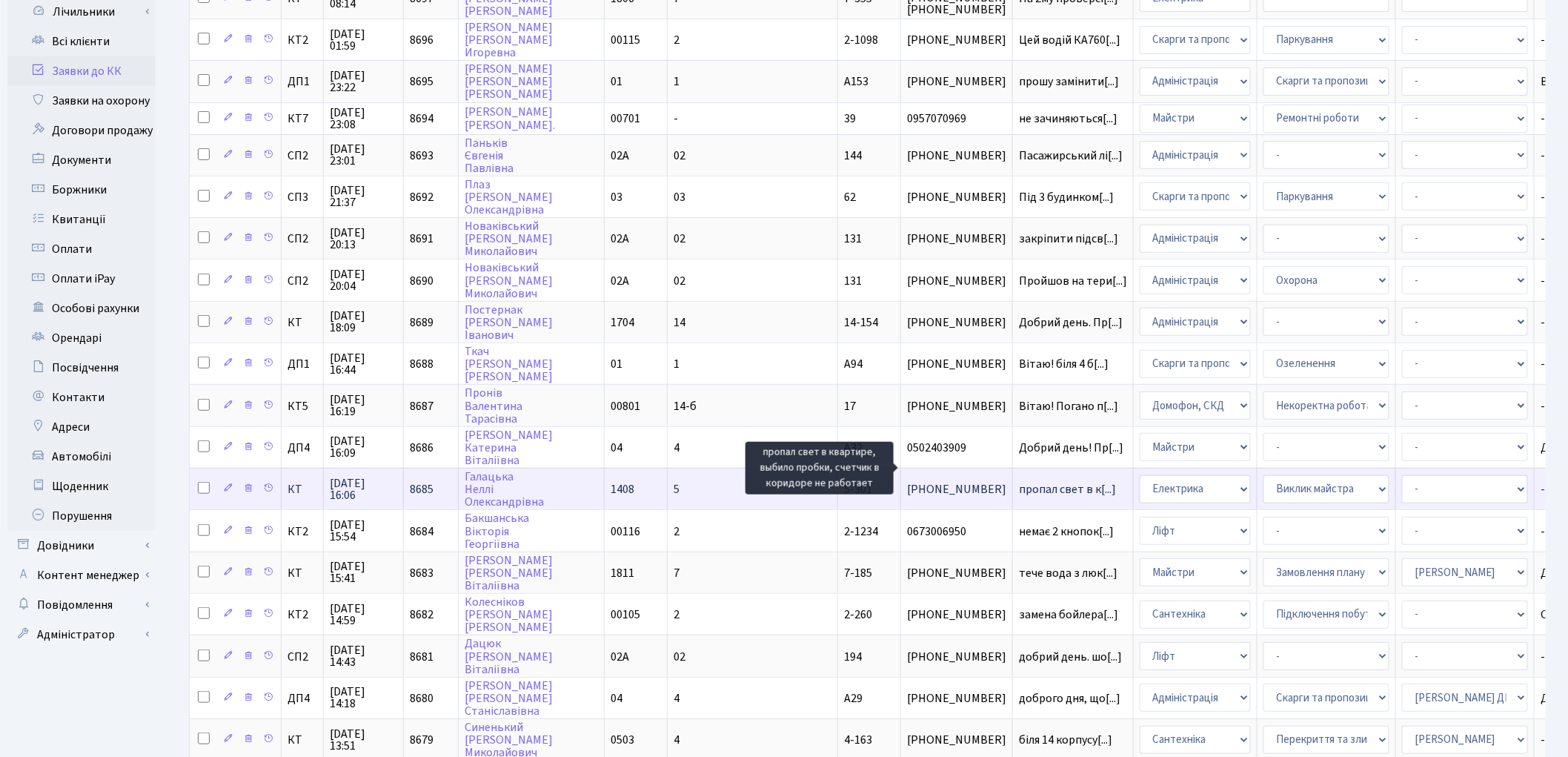
click at [1019, 481] on span "пропал свет в к[...]" at bounding box center [1068, 489] width 97 height 16
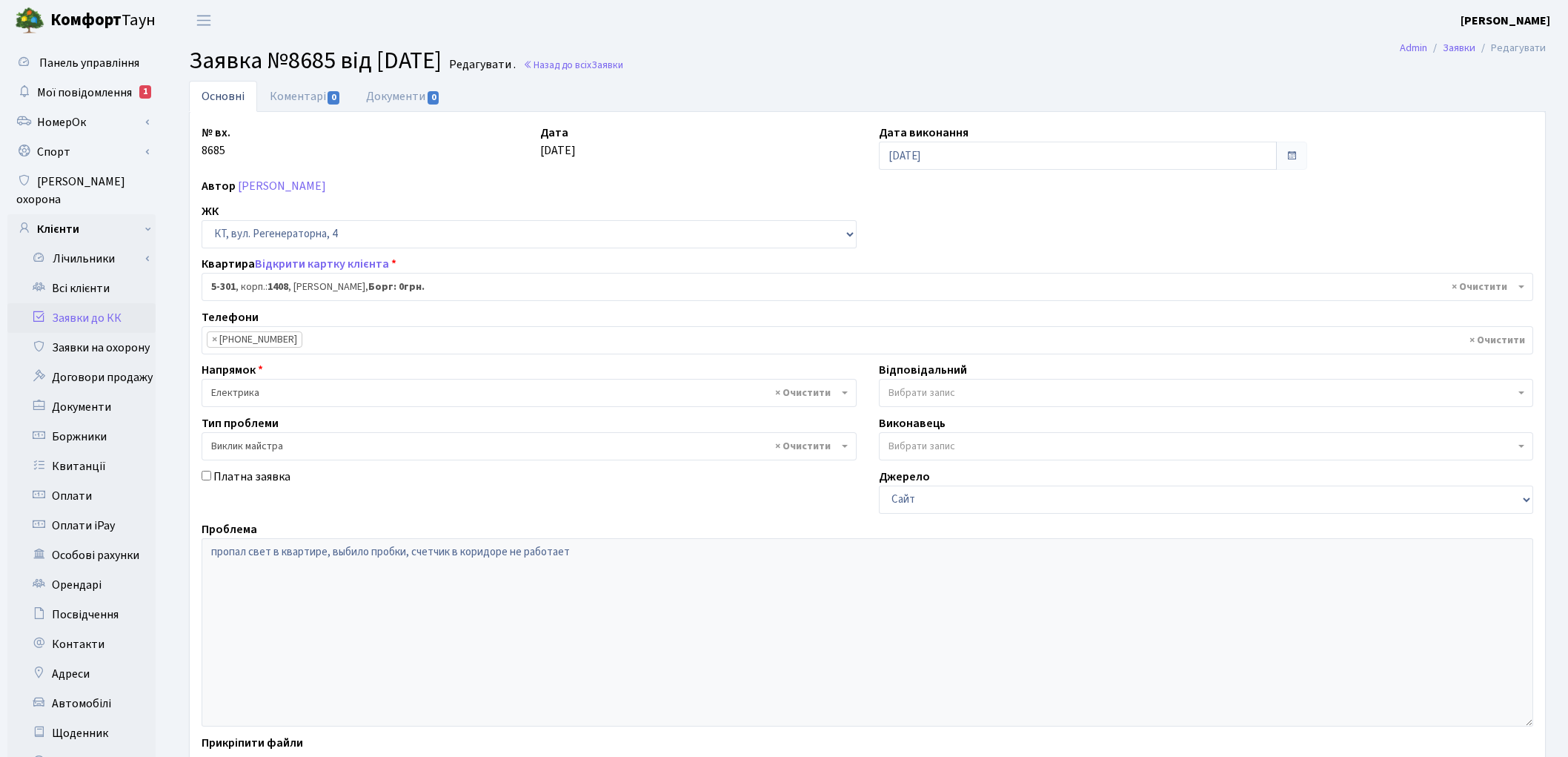
select select "2224"
select select "29"
click at [901, 397] on span "Вибрати запис" at bounding box center [922, 393] width 66 height 15
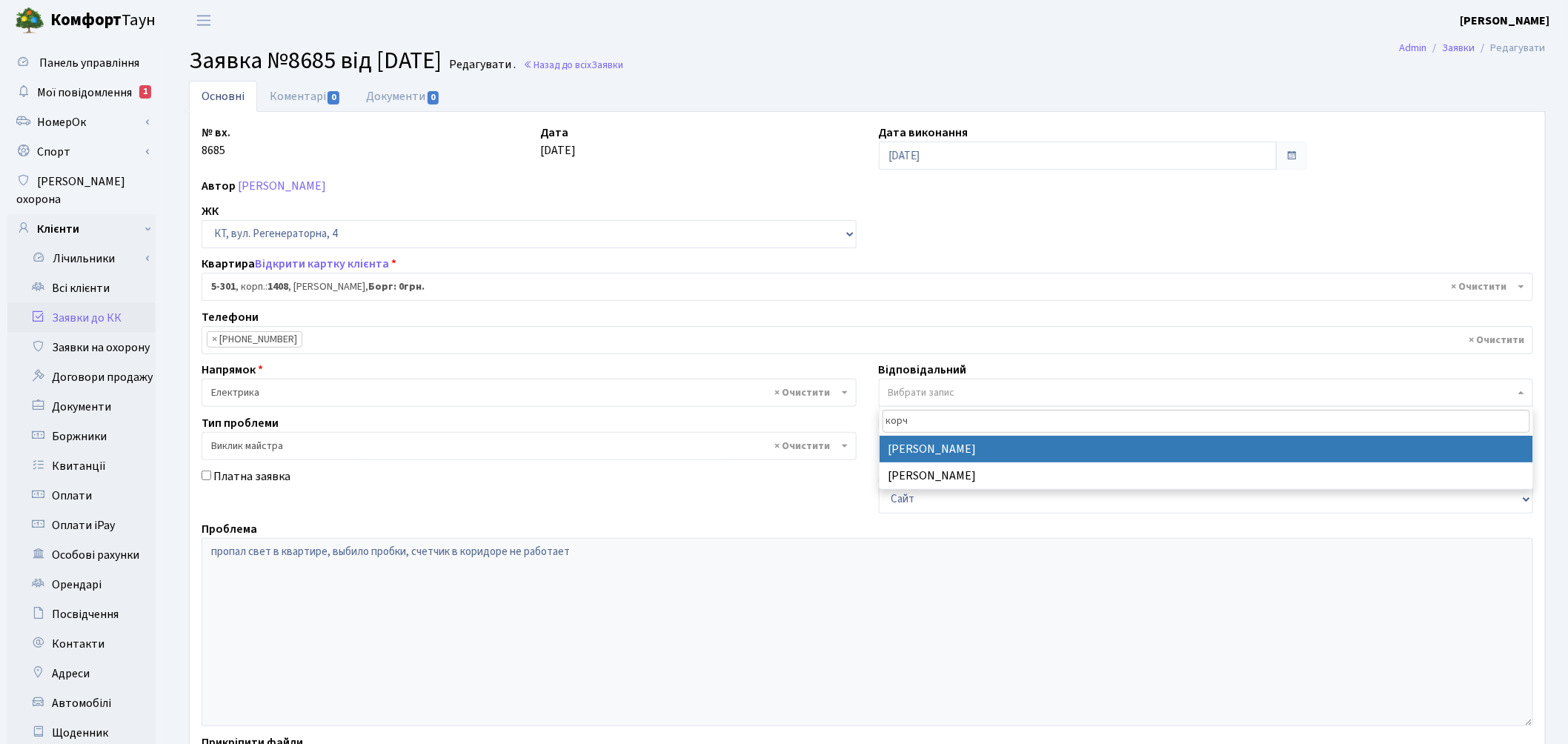
type input "корч"
select select "22"
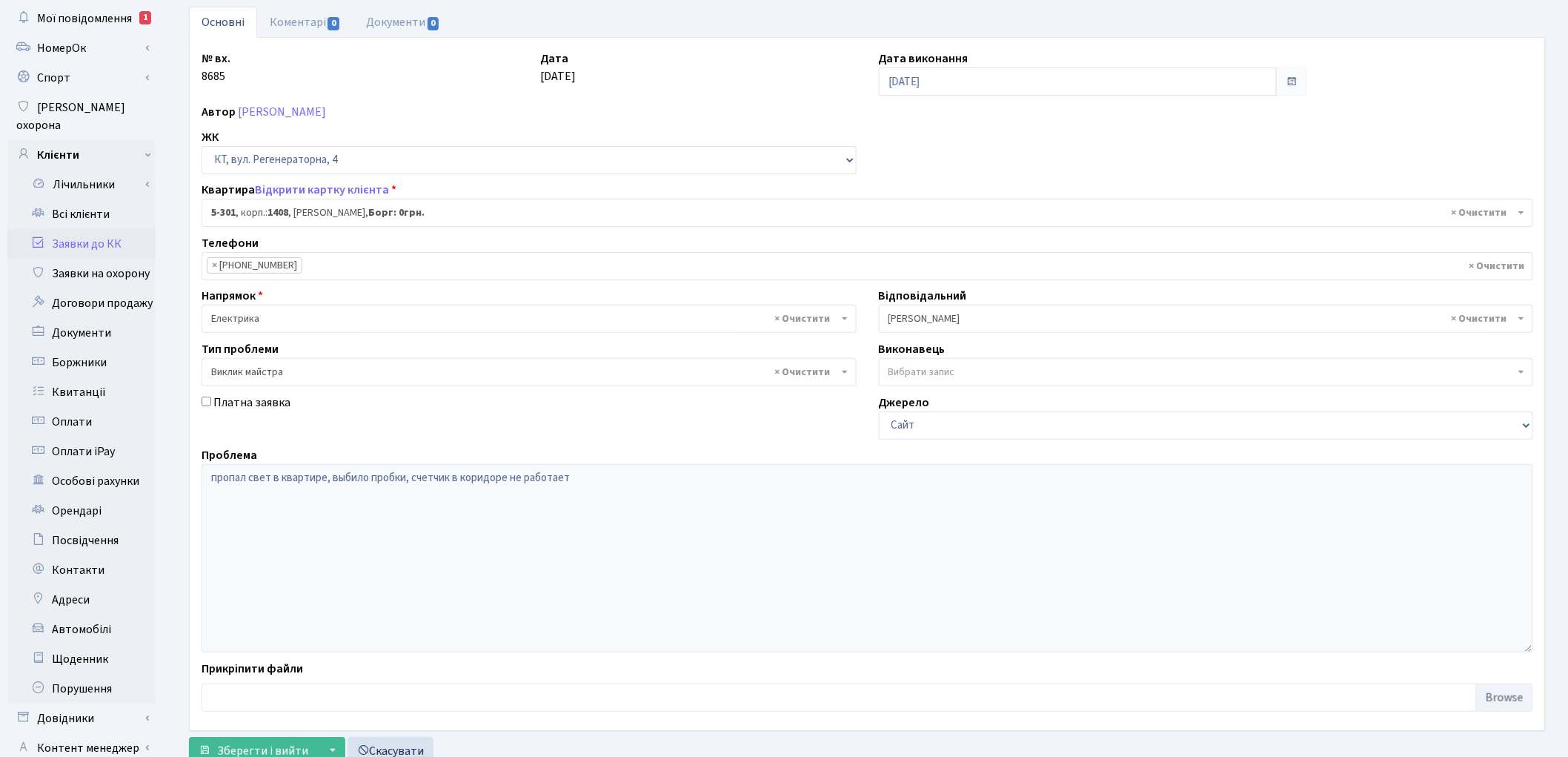
scroll to position [165, 0]
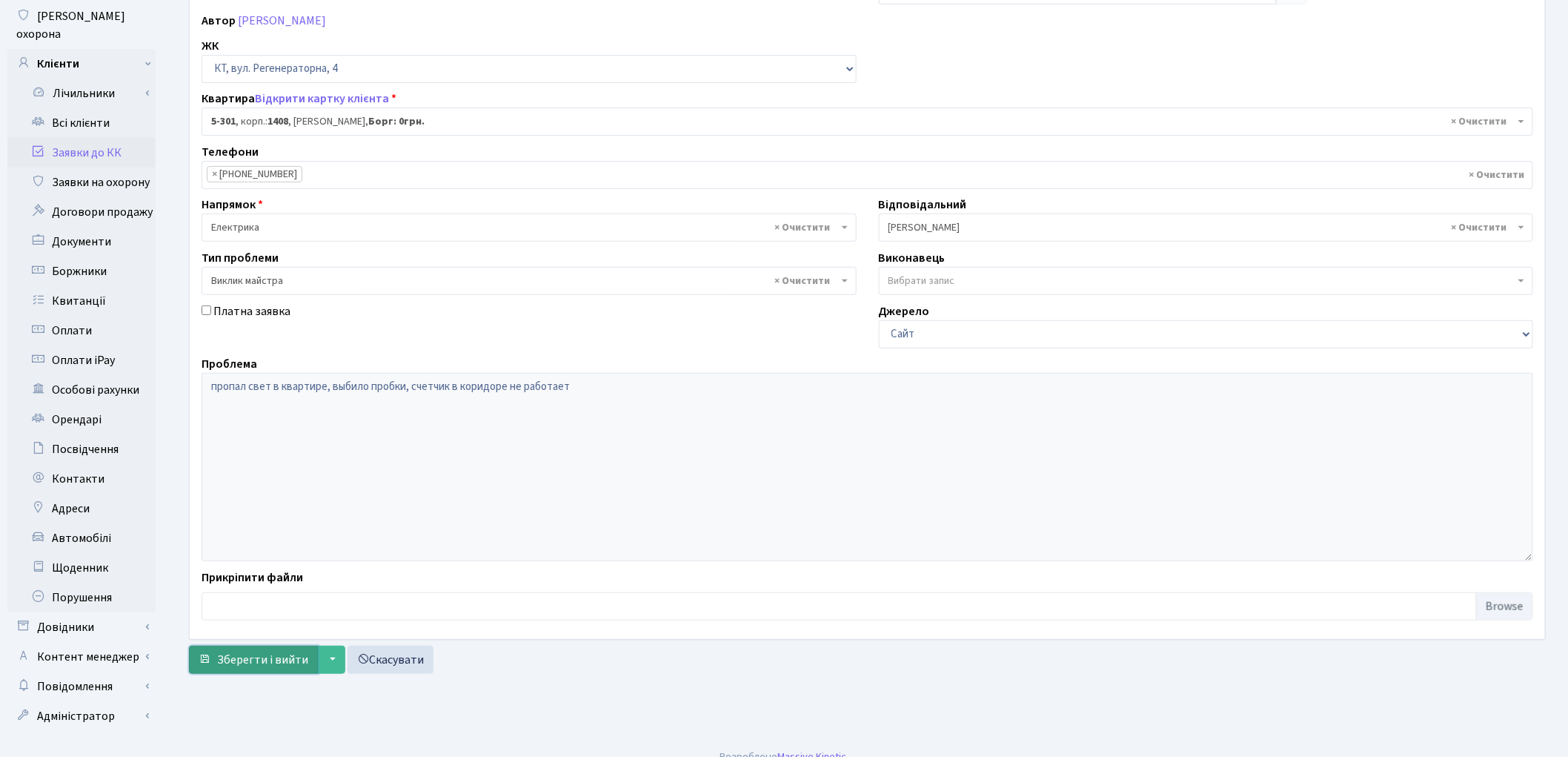
click at [243, 673] on button "Зберегти і вийти" at bounding box center [253, 659] width 129 height 28
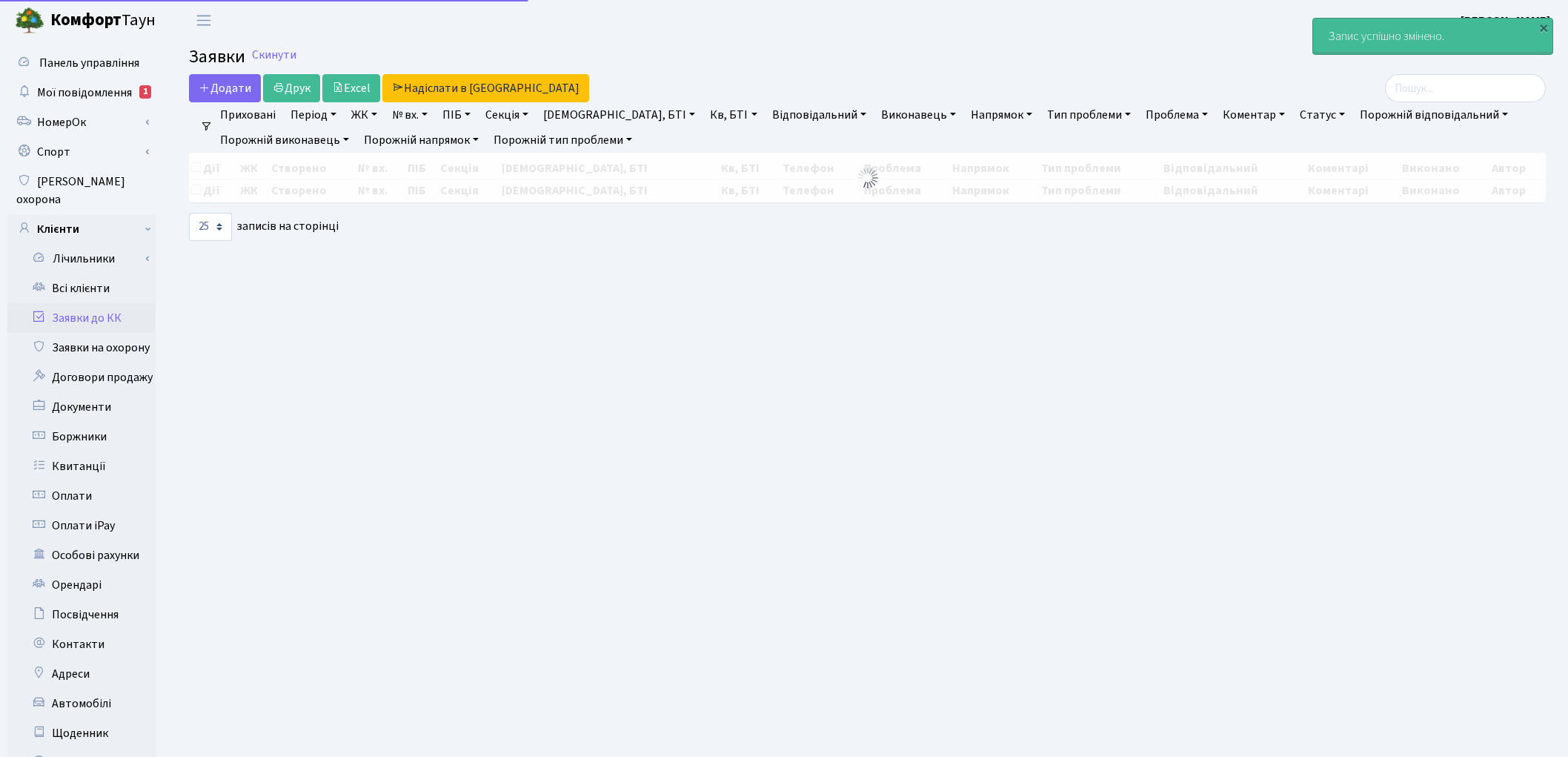
select select "25"
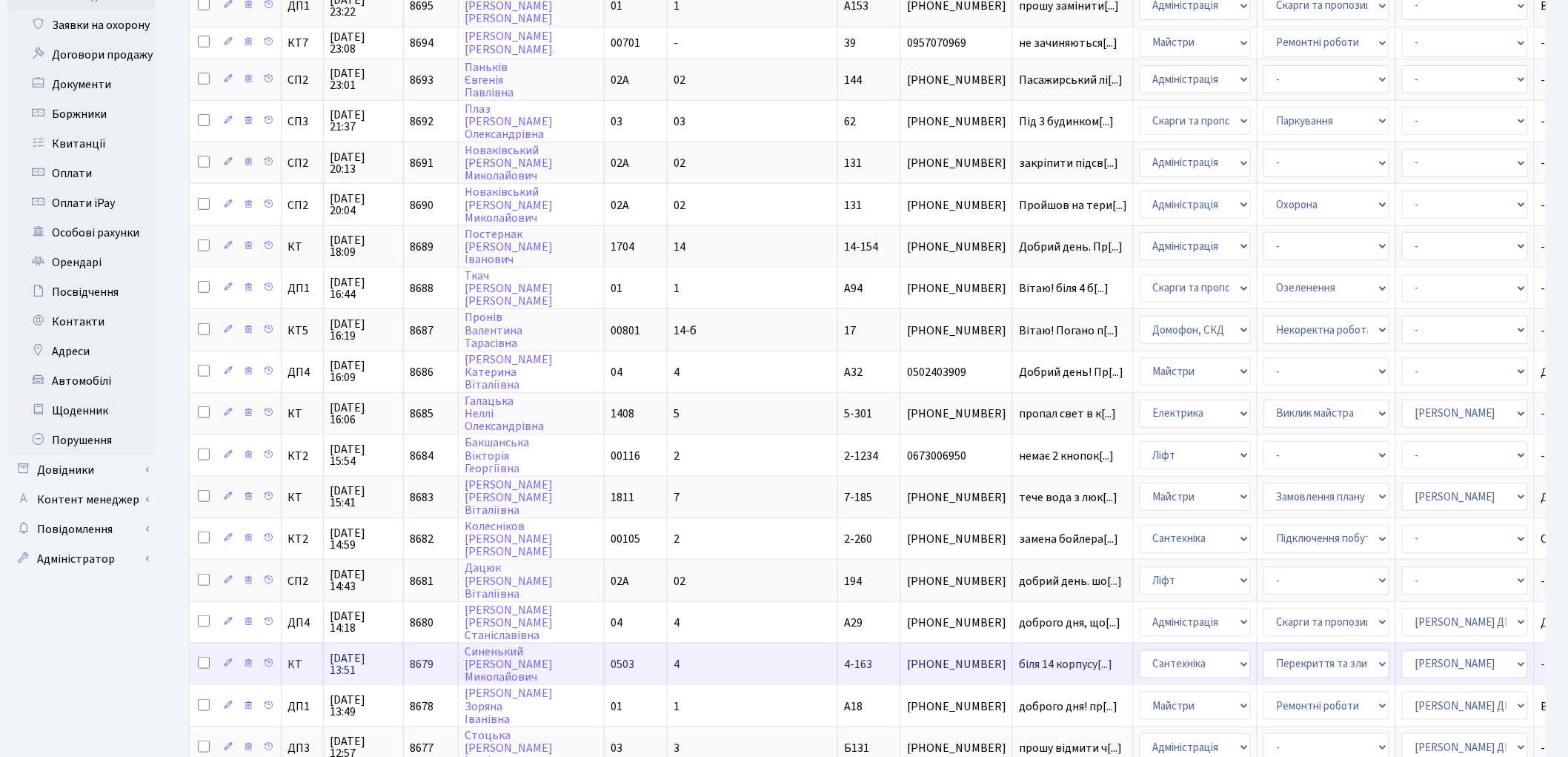
scroll to position [329, 0]
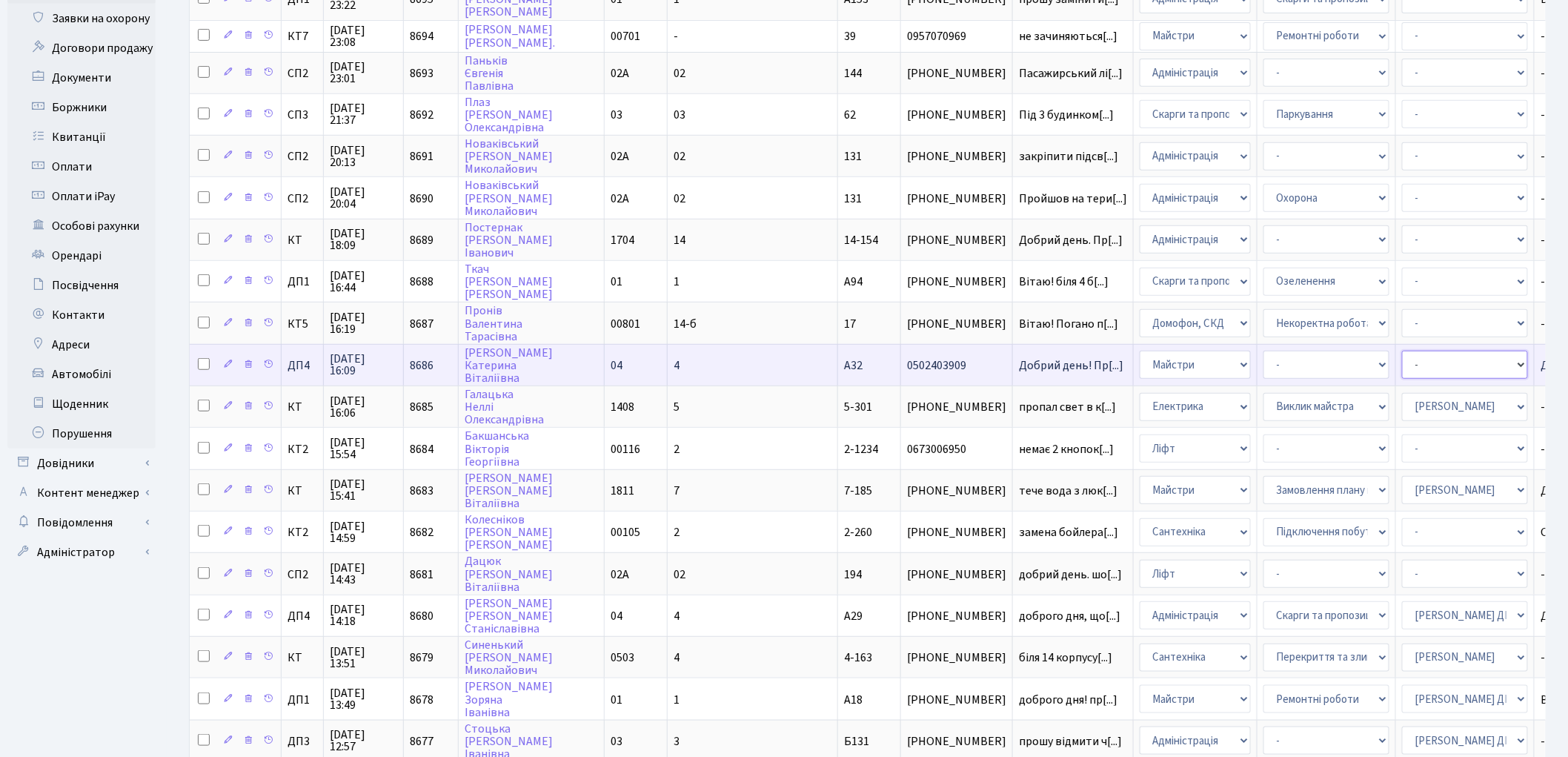
click at [1402, 351] on select "- Адміністратор ЖК ДП Адміністратор ЖК КТ Адміністратор ЖК СП [PERSON_NAME] [PE…" at bounding box center [1465, 365] width 126 height 28
select select "94"
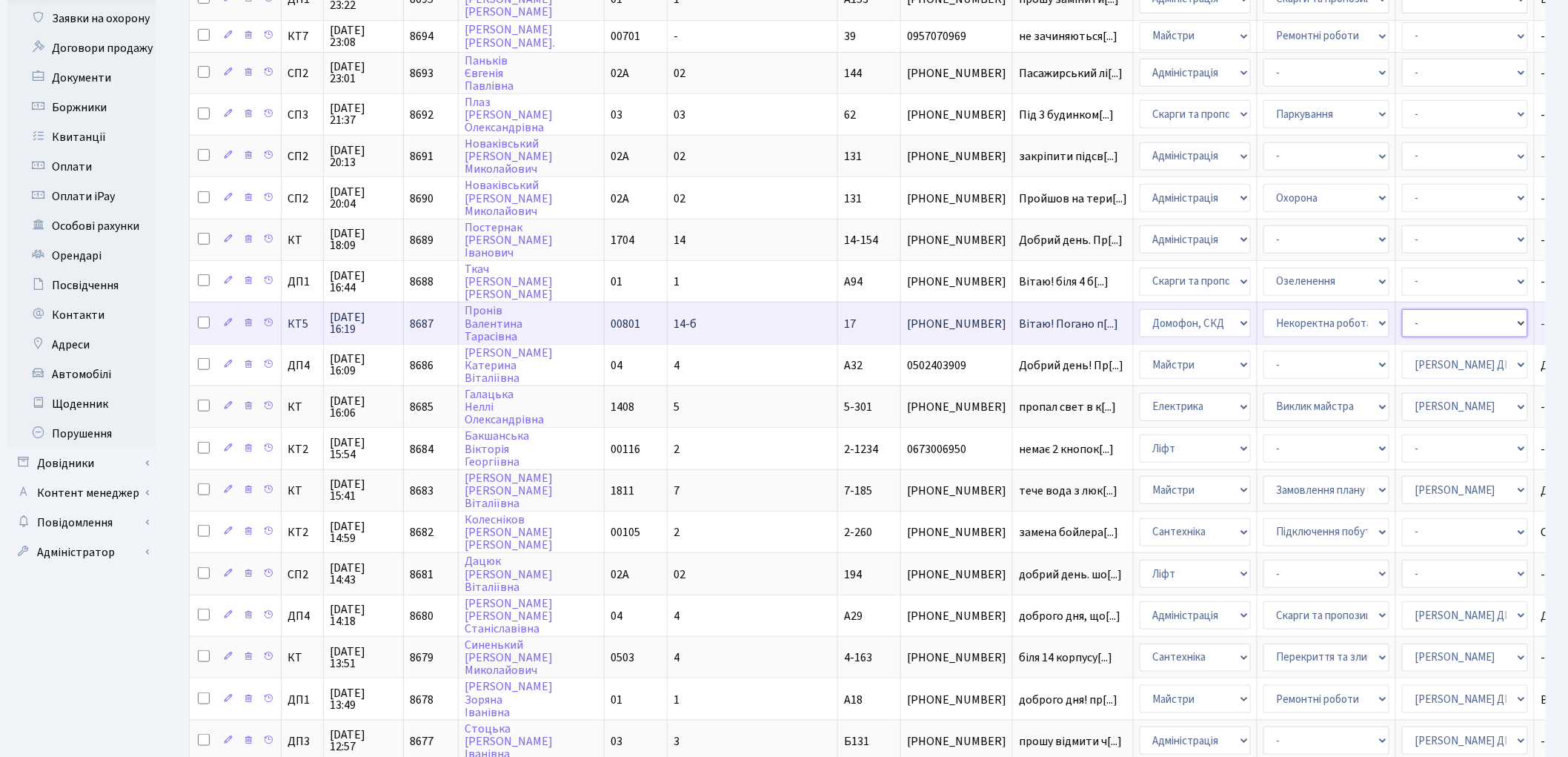
click at [1402, 312] on select "- Адміністратор ЖК ДП Адміністратор ЖК КТ Адміністратор ЖК СП [PERSON_NAME] [PE…" at bounding box center [1465, 323] width 126 height 28
select select "22"
click at [1402, 312] on select "- Адміністратор ЖК ДП Адміністратор ЖК КТ Адміністратор ЖК СП Вижул В. В. Горді…" at bounding box center [1465, 323] width 126 height 28
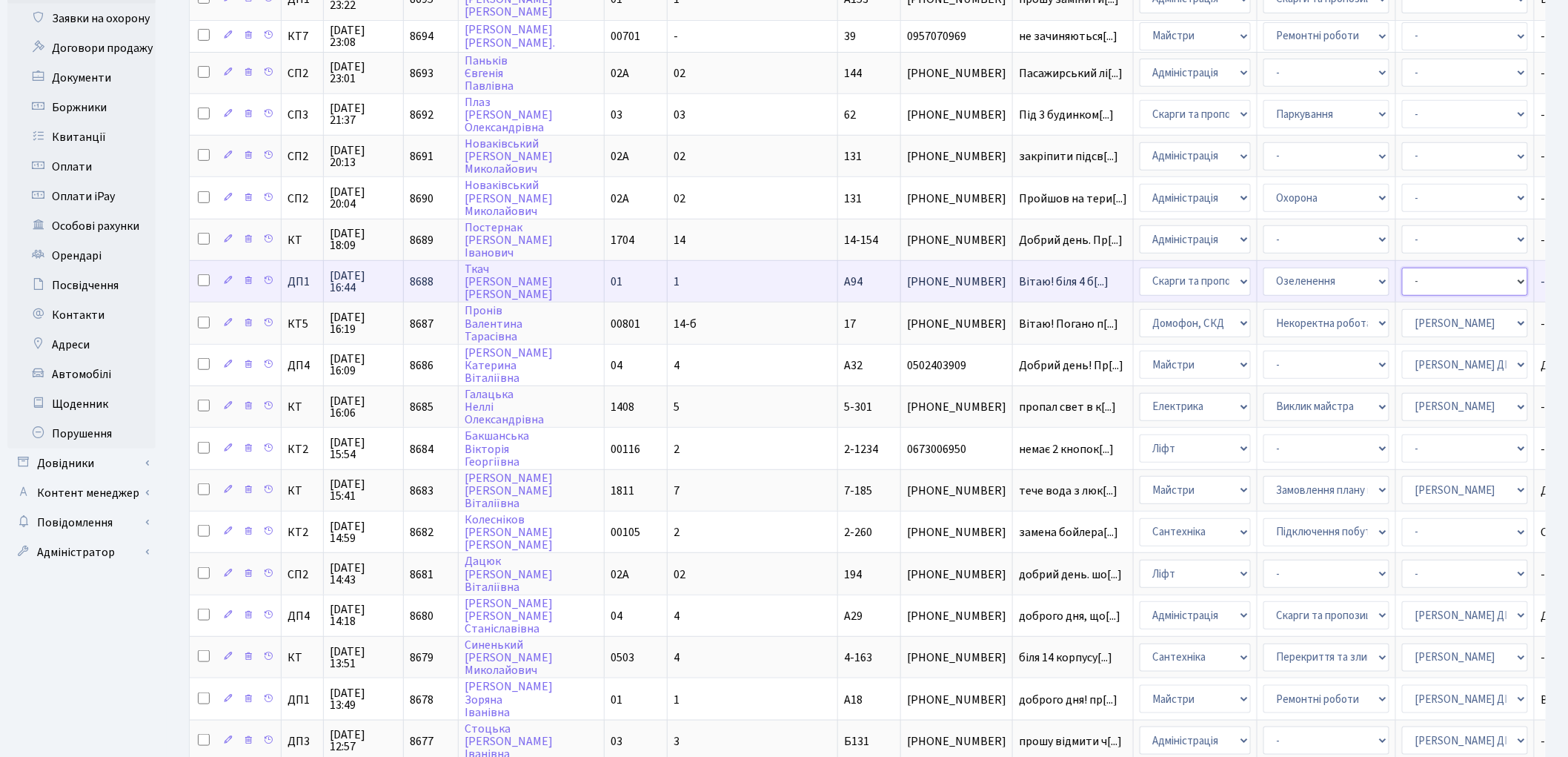
click at [1402, 267] on select "- Адміністратор ЖК ДП Адміністратор ЖК КТ Адміністратор ЖК СП Вижул В. В. Горді…" at bounding box center [1465, 281] width 126 height 28
select select "94"
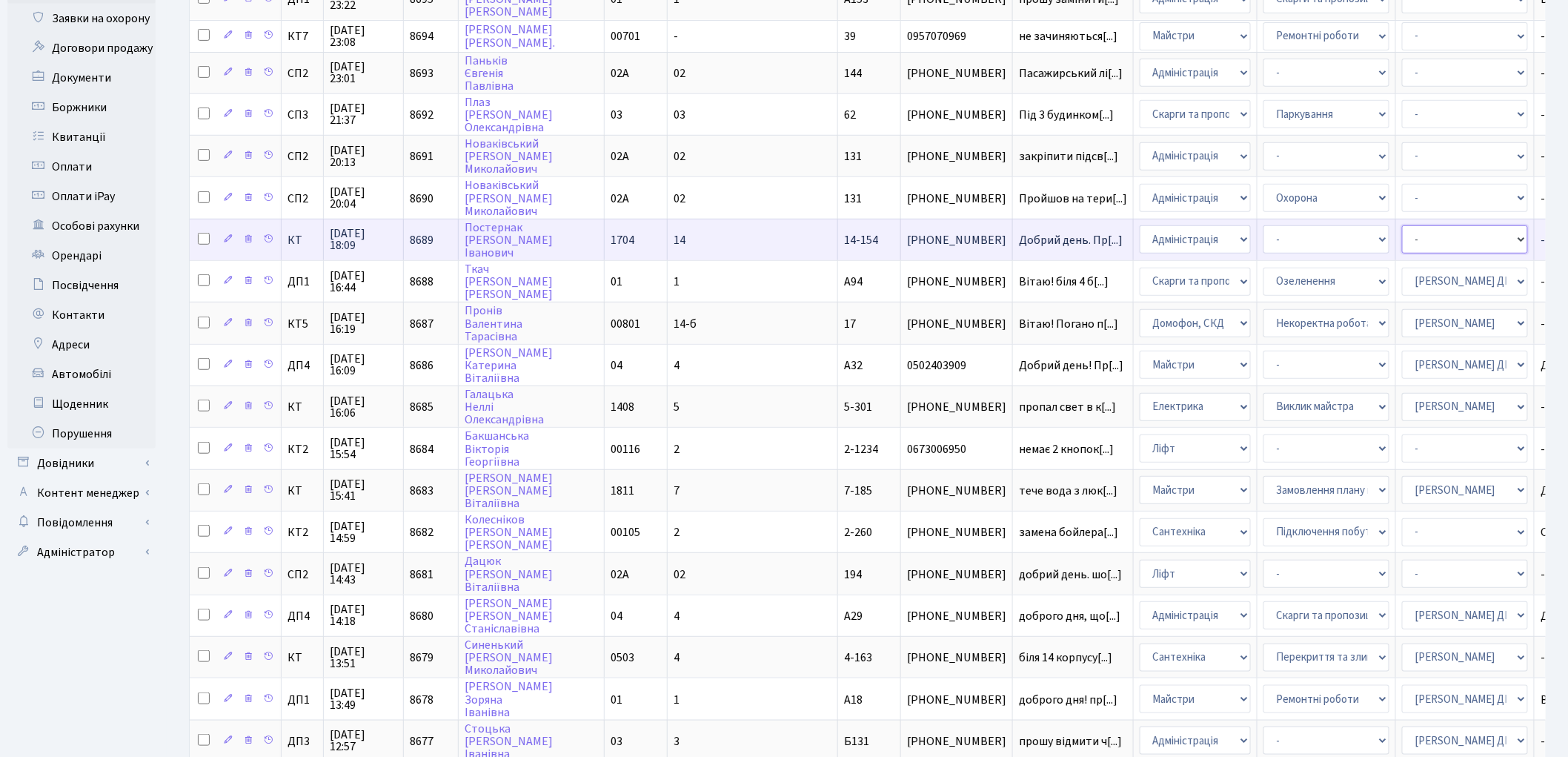
click at [1402, 225] on select "- Адміністратор ЖК ДП Адміністратор ЖК КТ Адміністратор ЖК СП [PERSON_NAME] [PE…" at bounding box center [1465, 240] width 126 height 28
select select "25"
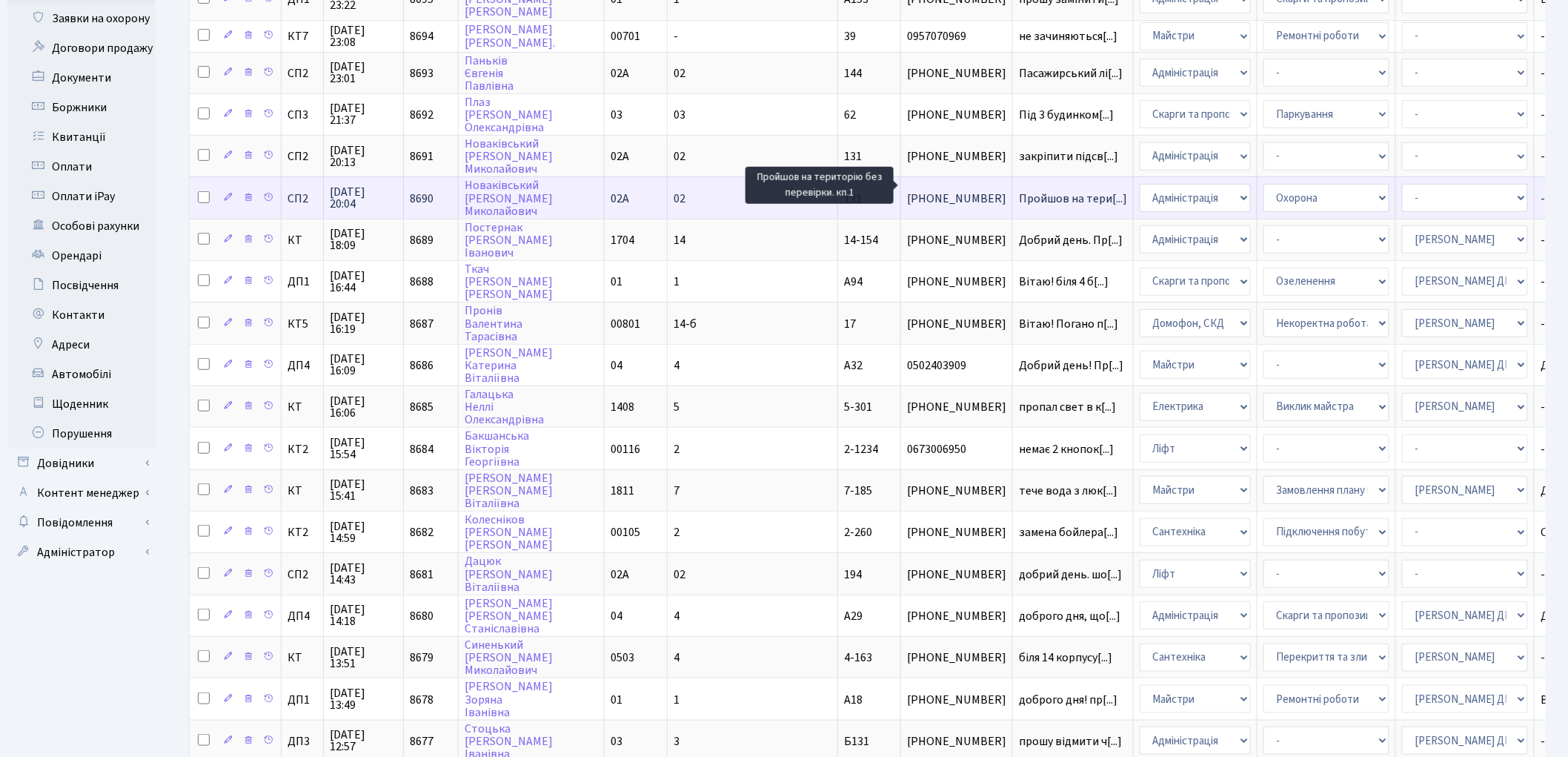
click at [1019, 190] on span "Пройшов на тери[...]" at bounding box center [1073, 198] width 108 height 16
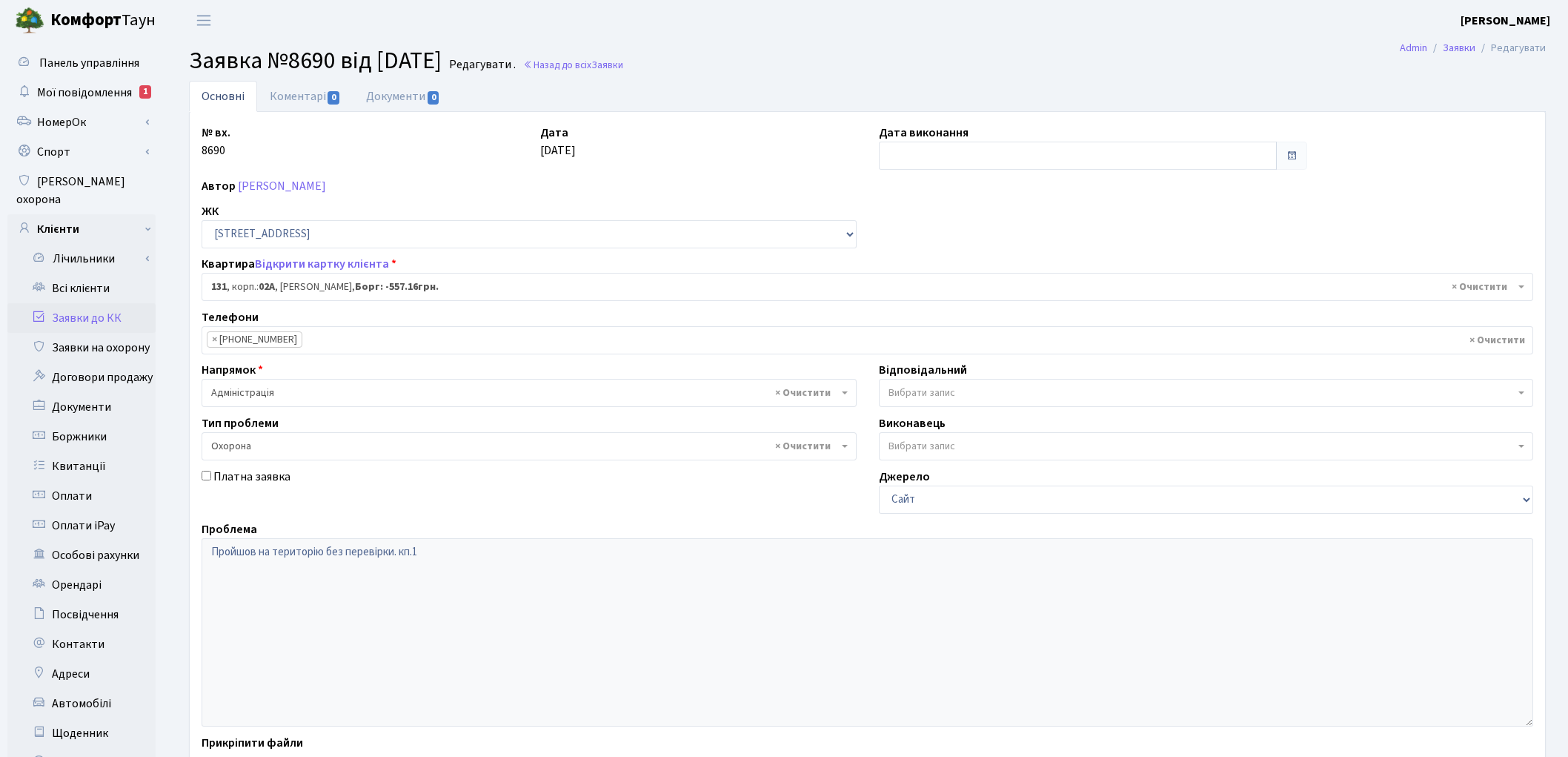
select select "20381"
select select "69"
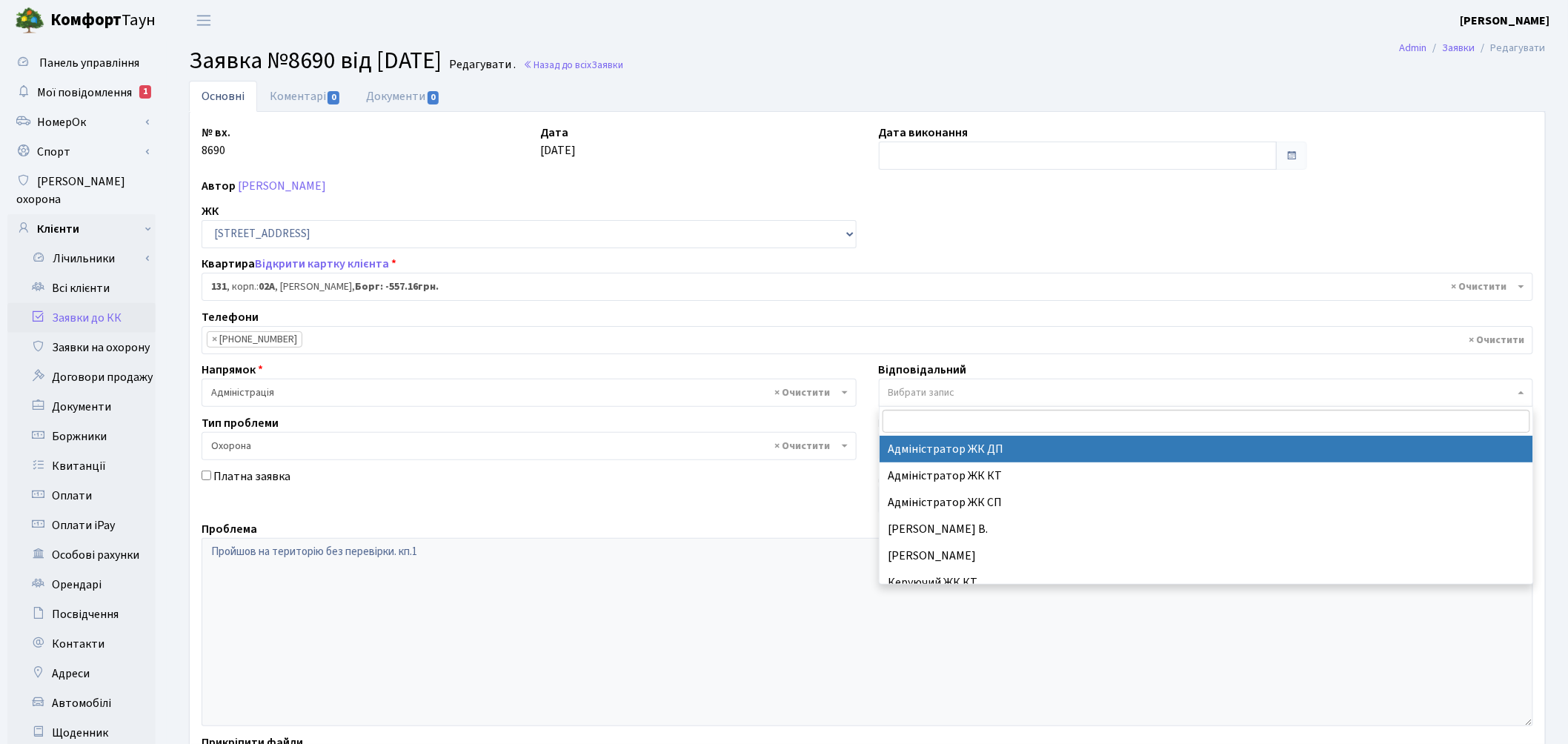
click at [957, 387] on span "Вибрати запис" at bounding box center [1202, 393] width 627 height 15
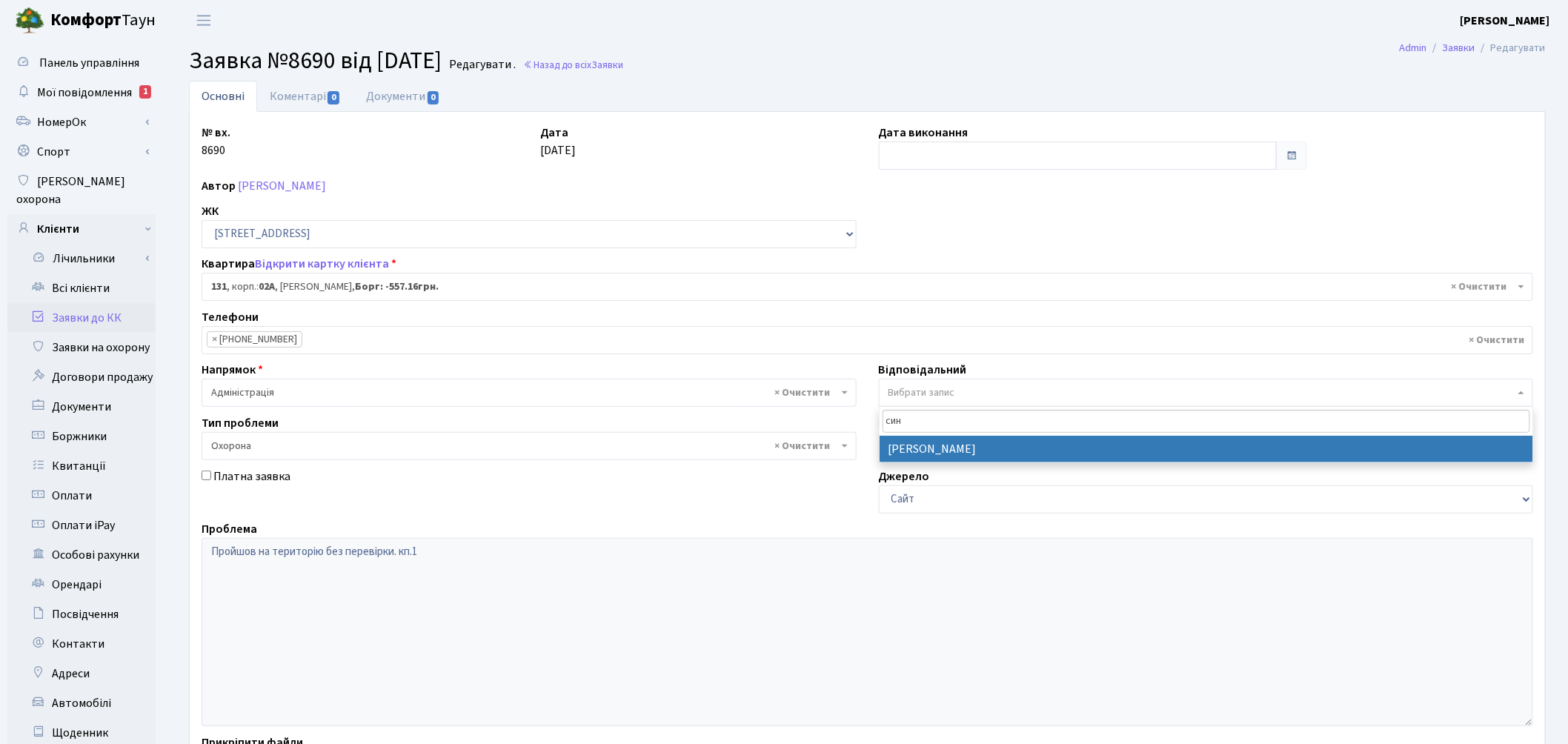
type input "син"
select select "85"
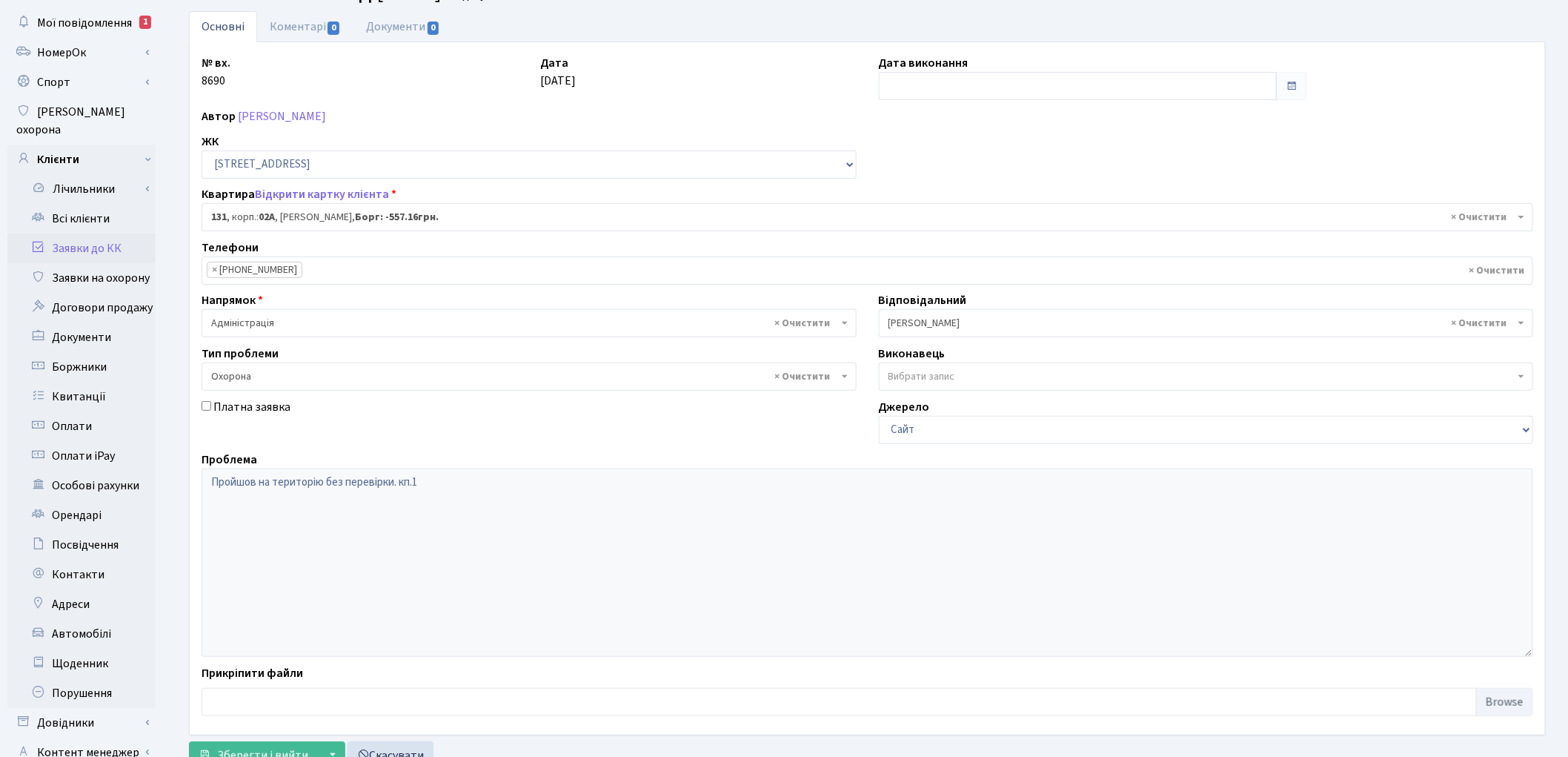
scroll to position [165, 0]
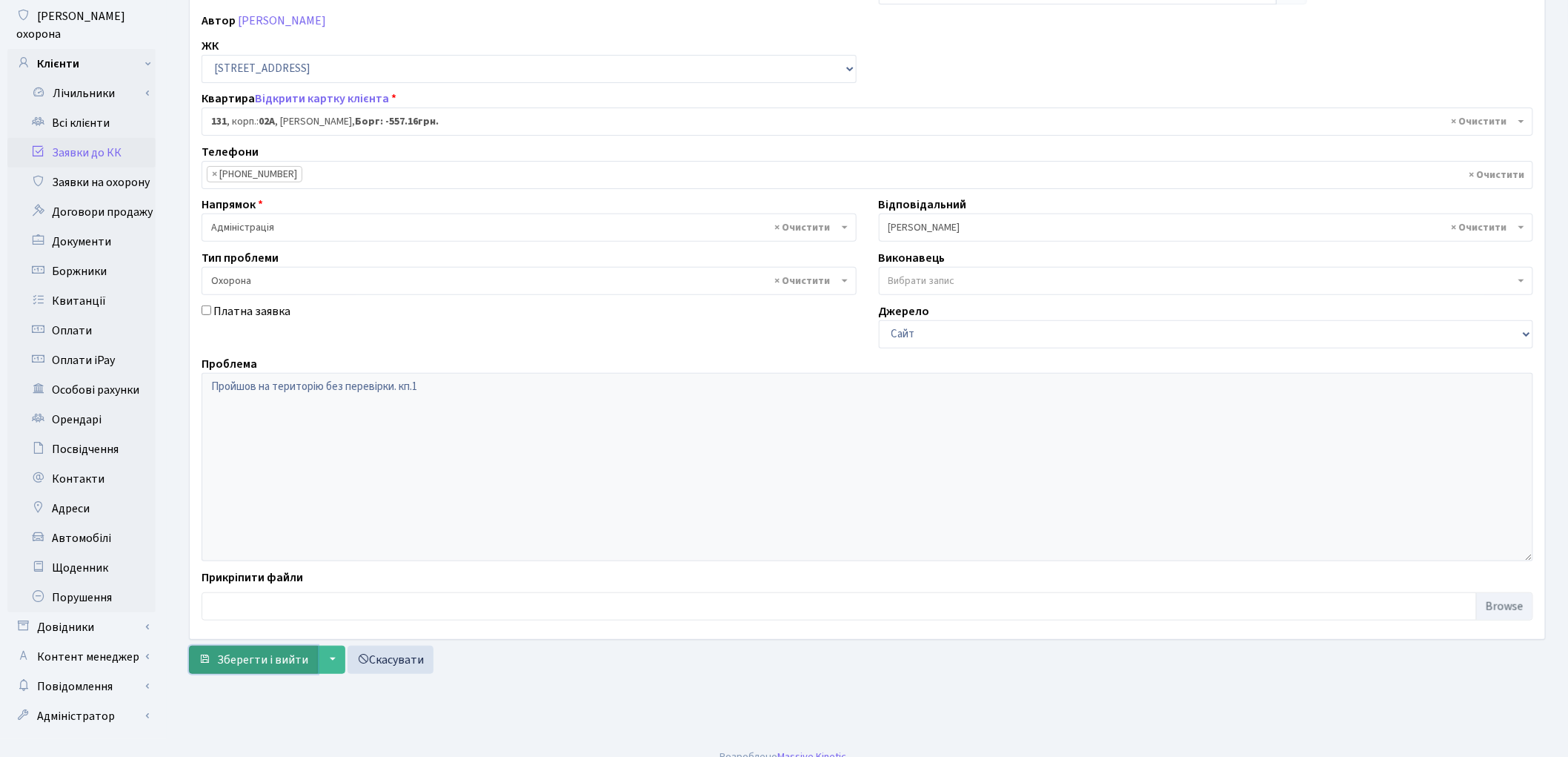
click at [243, 655] on span "Зберегти і вийти" at bounding box center [262, 659] width 91 height 16
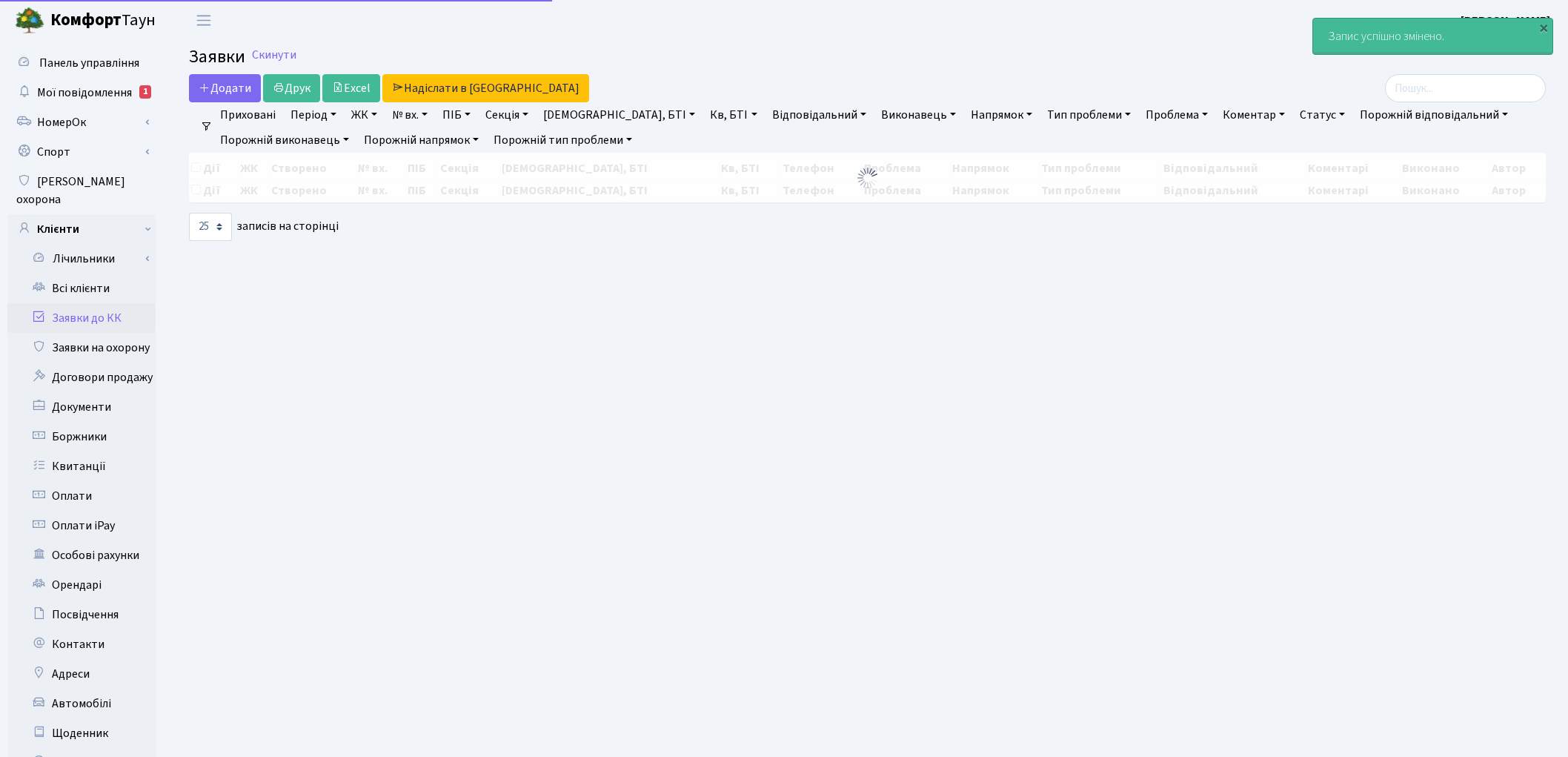
select select "25"
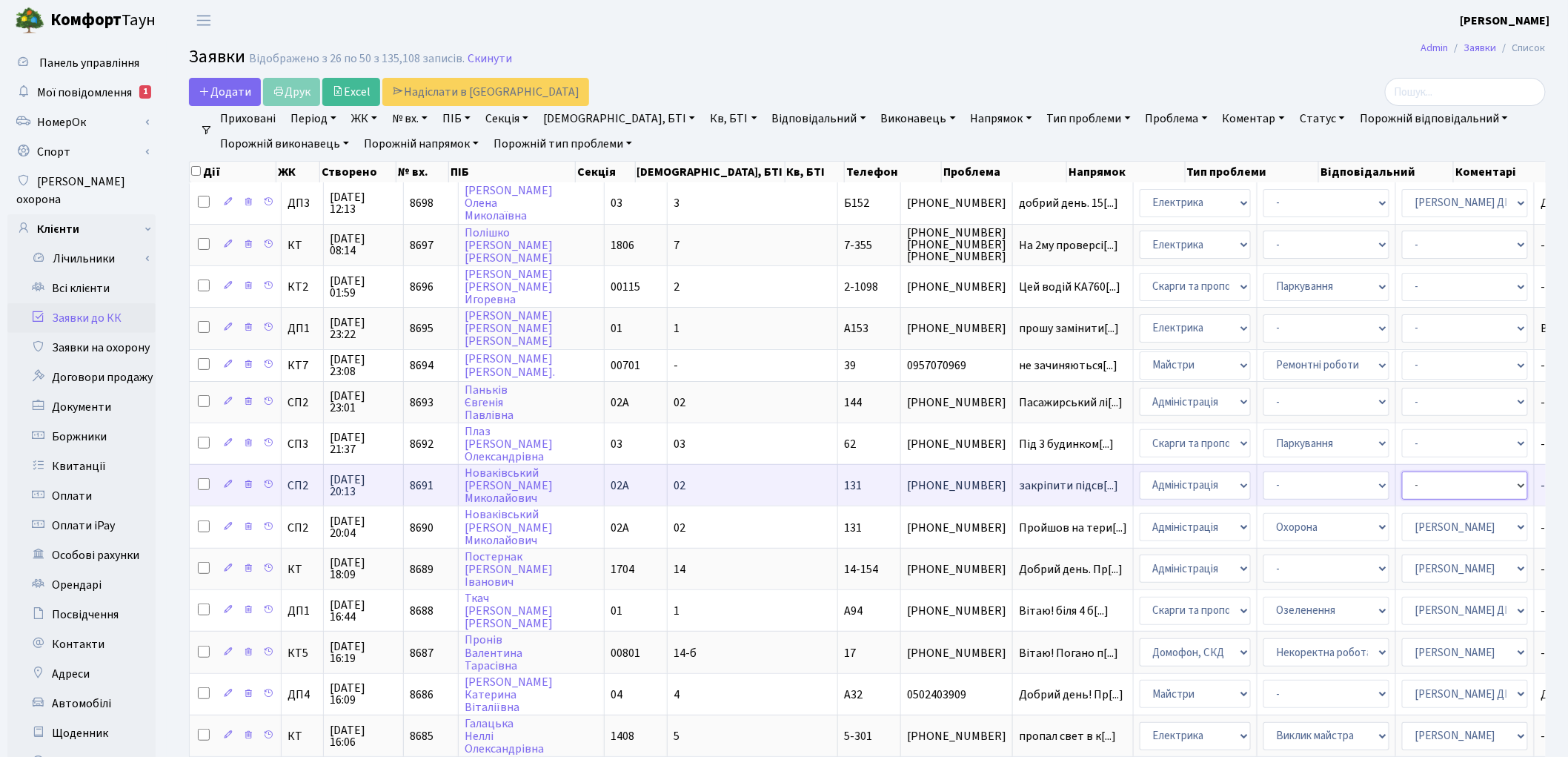
click at [1402, 478] on select "- Адміністратор ЖК ДП Адміністратор ЖК КТ Адміністратор ЖК СП [PERSON_NAME] [PE…" at bounding box center [1465, 486] width 126 height 28
select select "85"
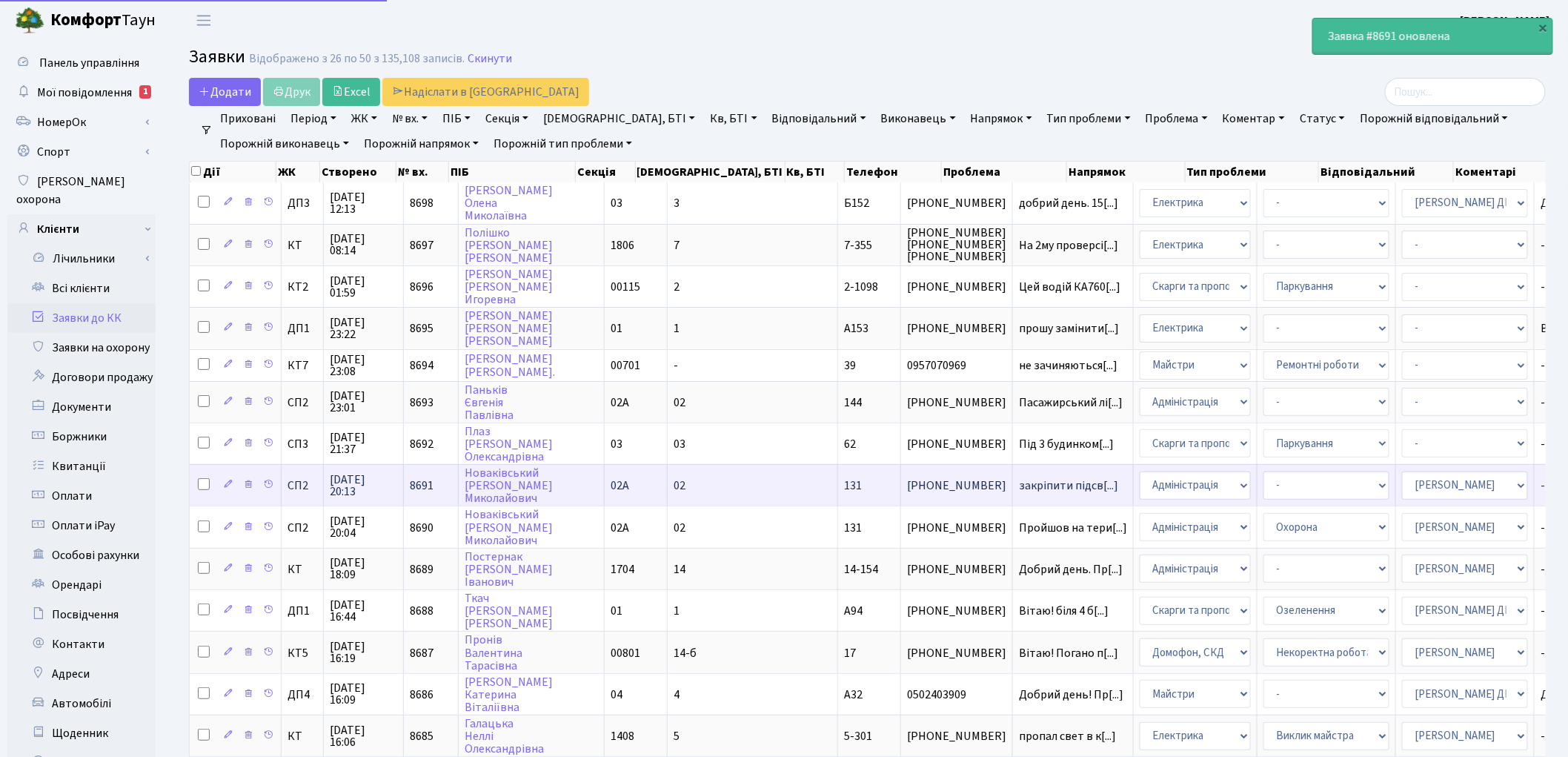
click at [1402, 478] on select "- Адміністратор ЖК ДП Адміністратор ЖК КТ Адміністратор ЖК СП [PERSON_NAME] [PE…" at bounding box center [1465, 486] width 126 height 28
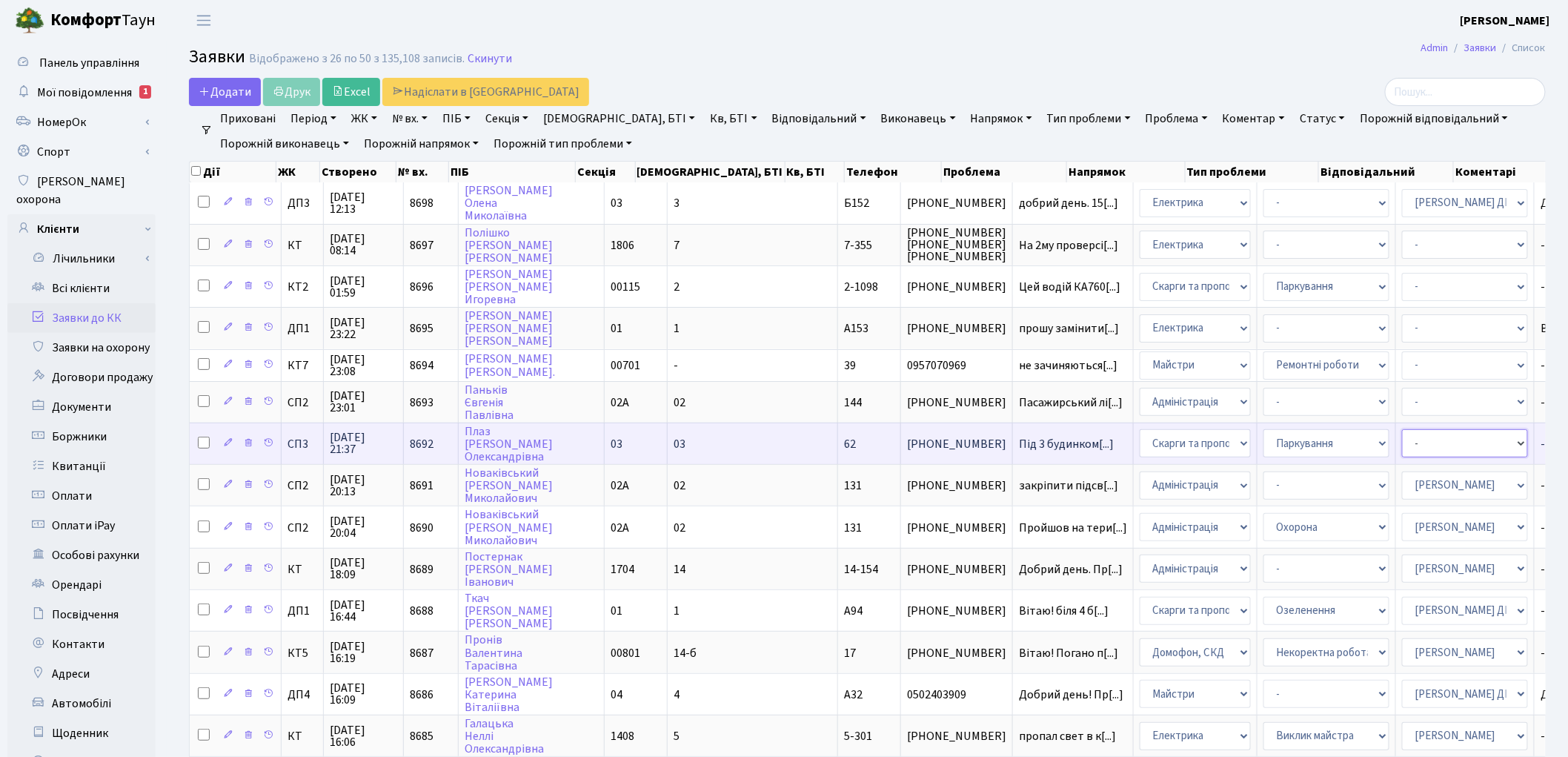
click at [1402, 434] on select "- Адміністратор ЖК ДП Адміністратор ЖК КТ Адміністратор ЖК СП [PERSON_NAME] [PE…" at bounding box center [1465, 443] width 126 height 28
select select "85"
click at [1402, 434] on select "- Адміністратор ЖК ДП Адміністратор ЖК КТ Адміністратор ЖК СП Вижул В. В. Горді…" at bounding box center [1465, 443] width 126 height 28
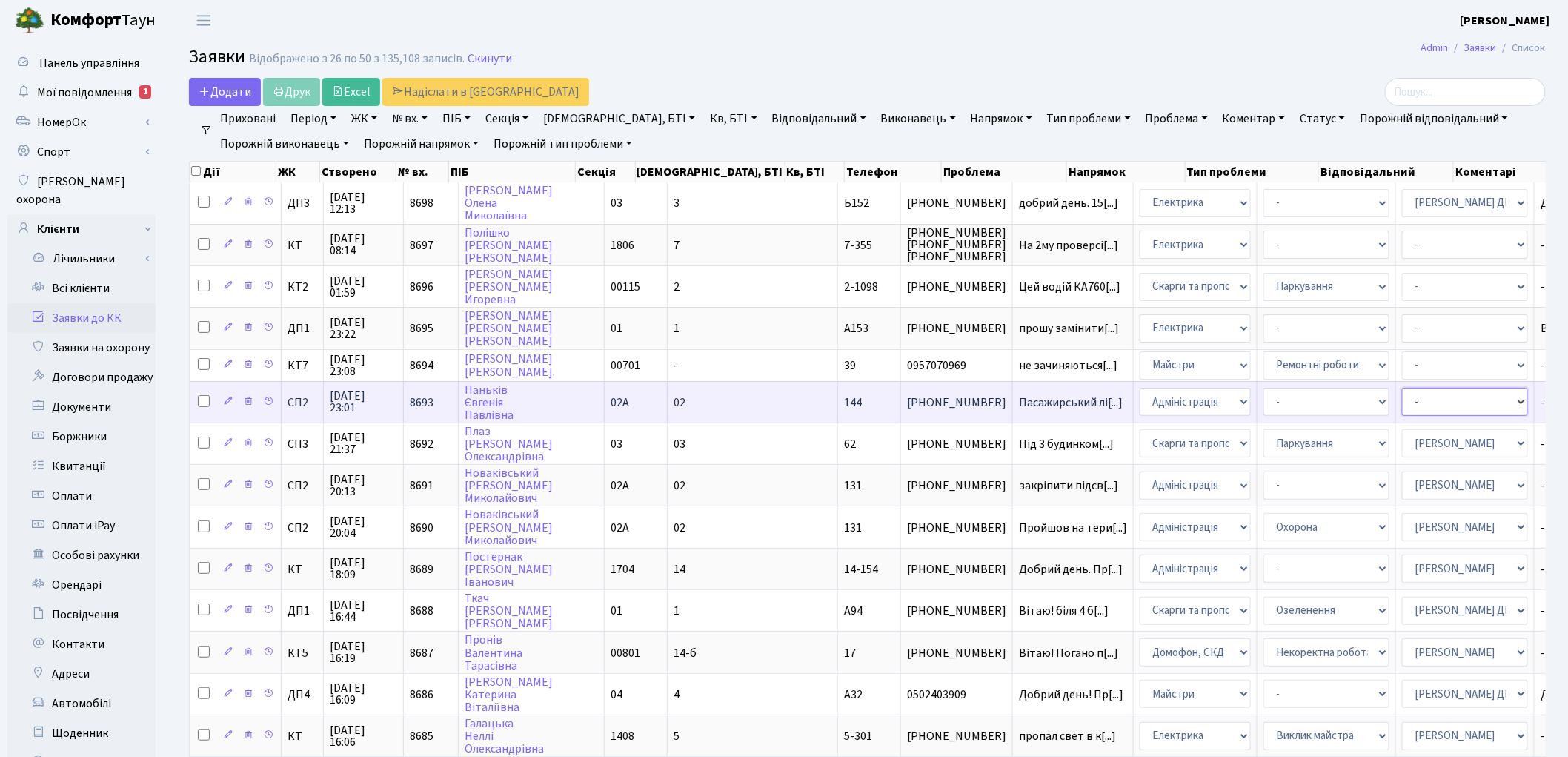
click at [1402, 400] on select "- Адміністратор ЖК ДП Адміністратор ЖК КТ Адміністратор ЖК СП [PERSON_NAME] [PE…" at bounding box center [1465, 402] width 126 height 28
select select "85"
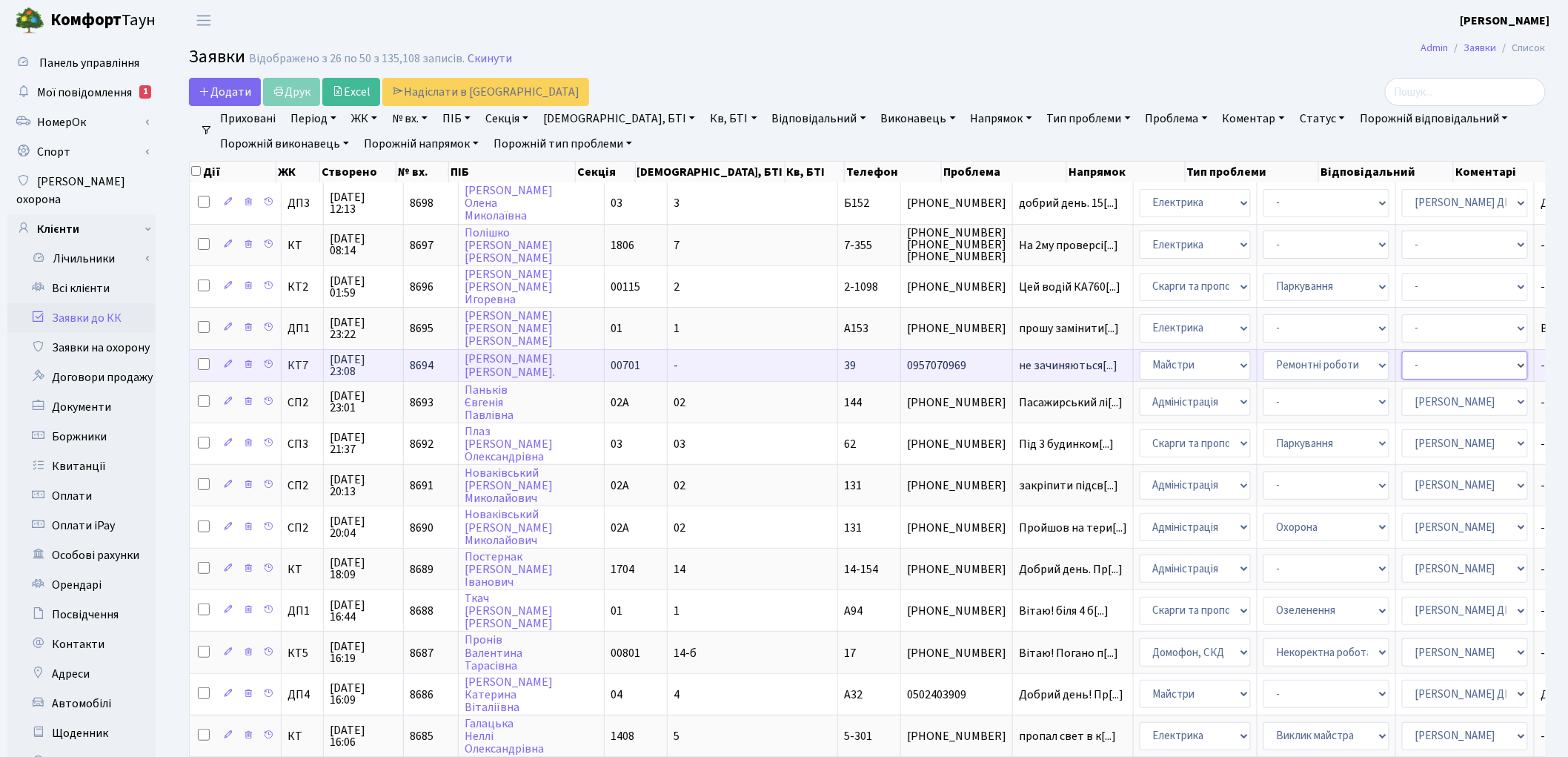
click at [1402, 357] on select "- Адміністратор ЖК ДП Адміністратор ЖК КТ Адміністратор ЖК СП [PERSON_NAME] [PE…" at bounding box center [1465, 366] width 126 height 28
select select "18"
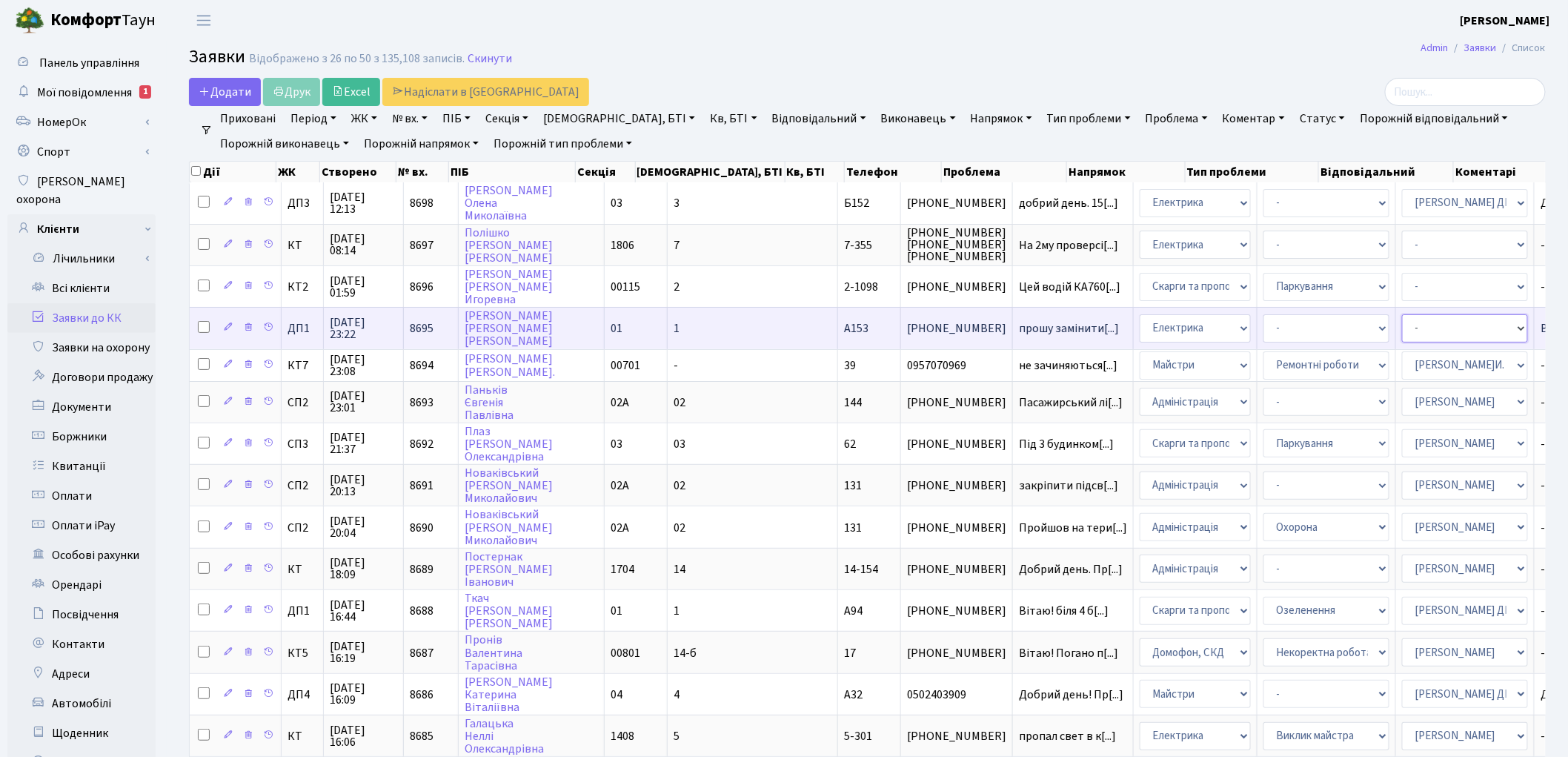
click at [1402, 329] on select "- Адміністратор ЖК ДП Адміністратор ЖК КТ Адміністратор ЖК СП Вижул В. В. Горді…" at bounding box center [1465, 329] width 126 height 28
select select "94"
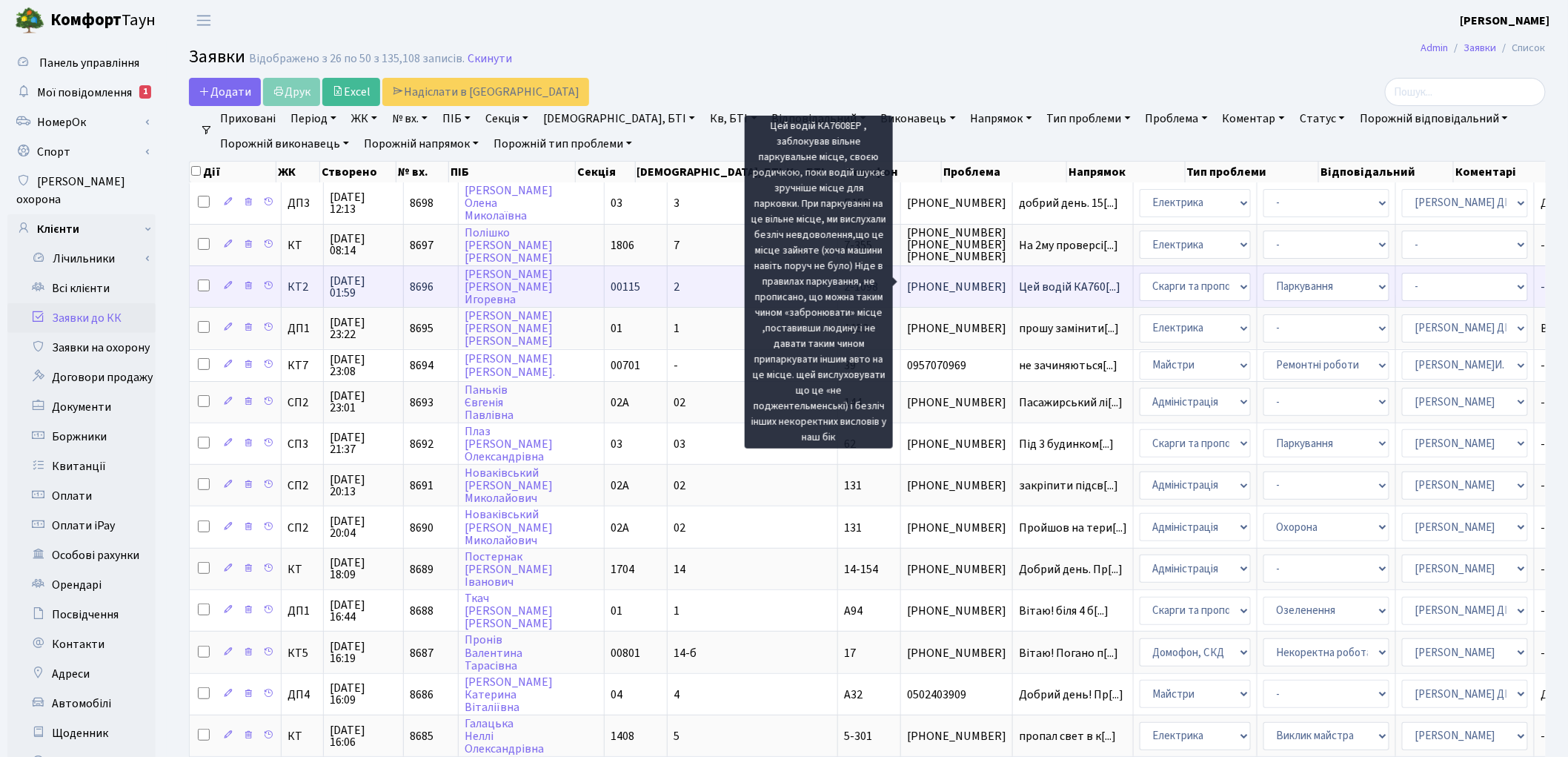
click at [1019, 284] on span "Цей водій КА760[...]" at bounding box center [1070, 286] width 101 height 16
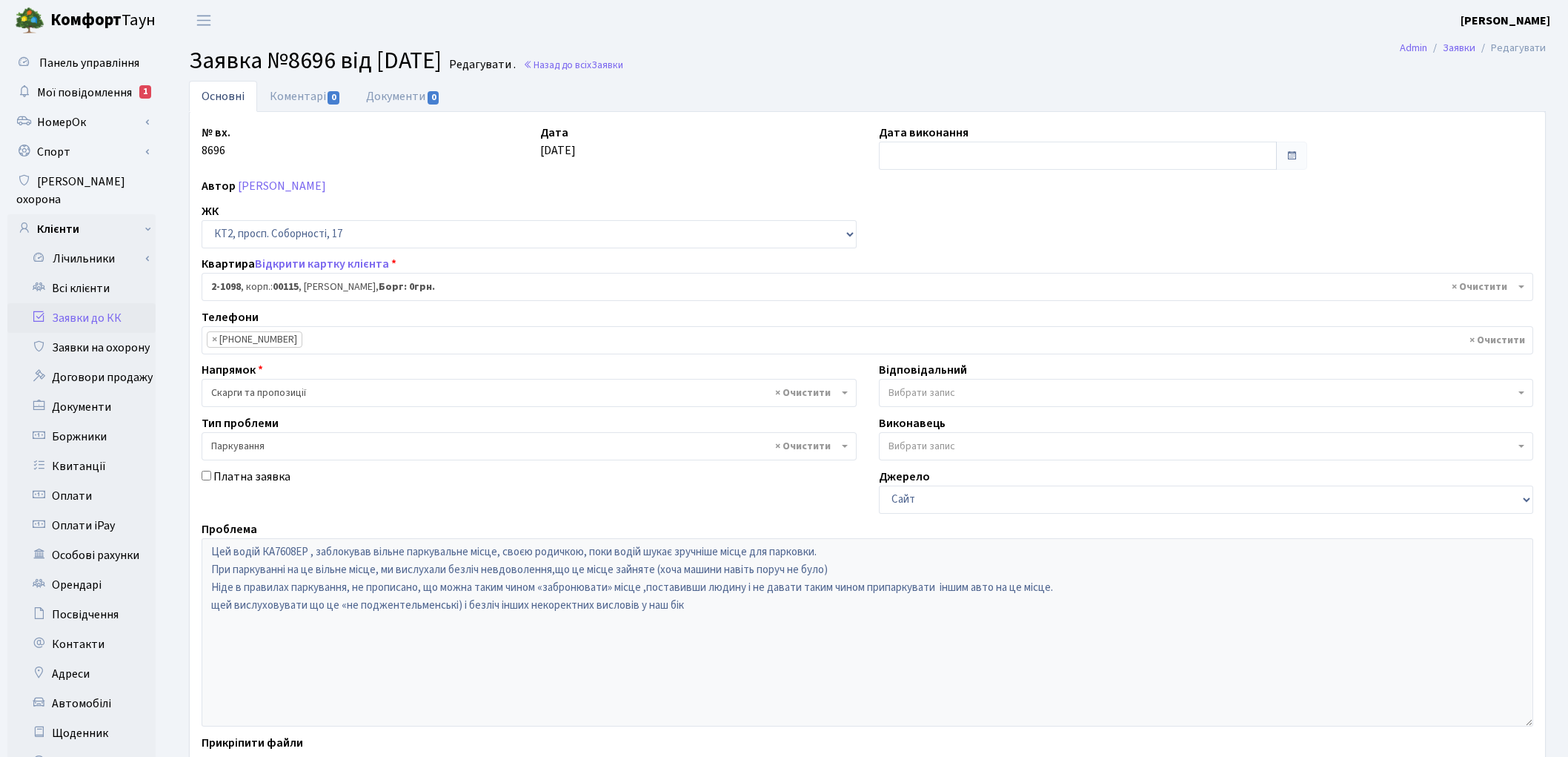
select select "12709"
select select "66"
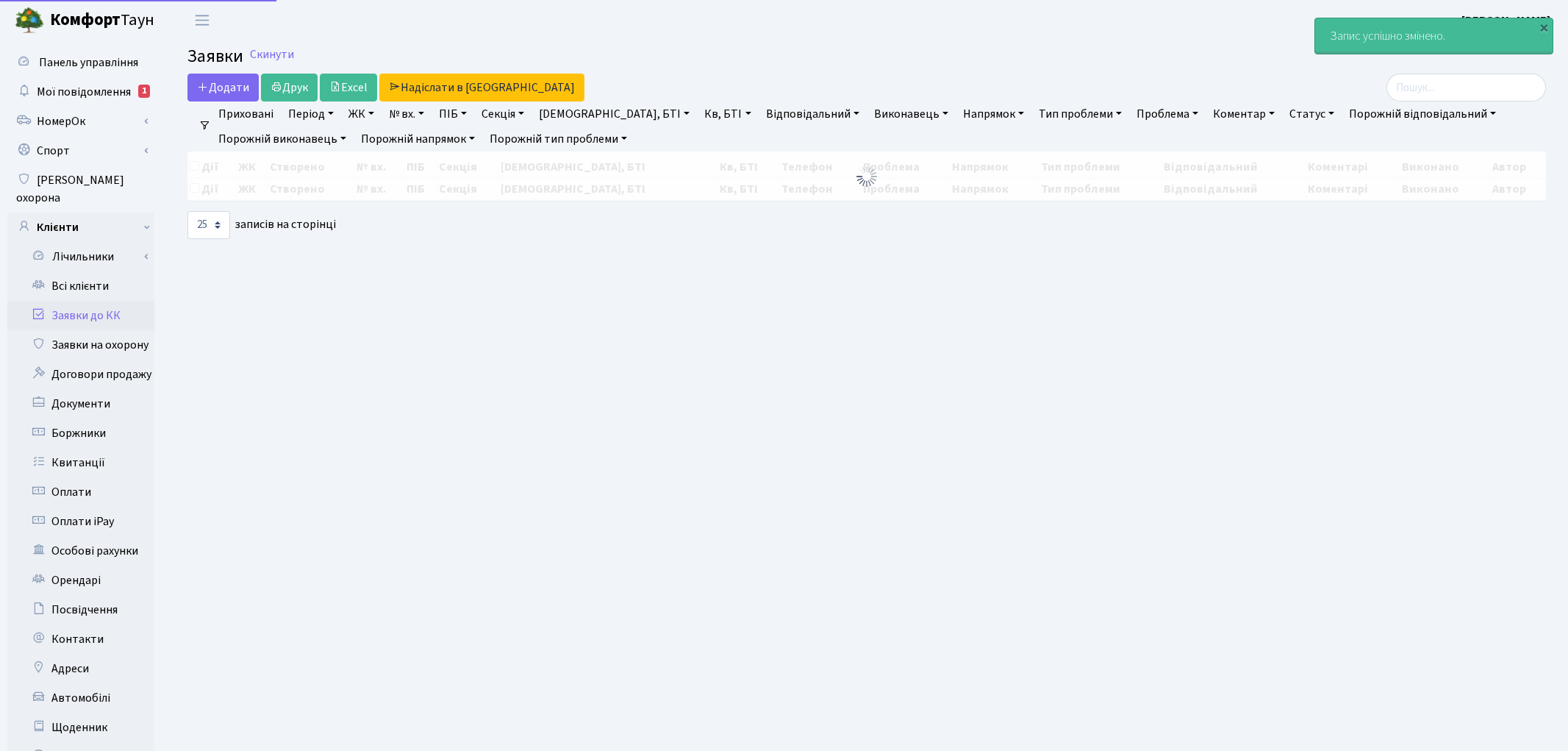
select select "25"
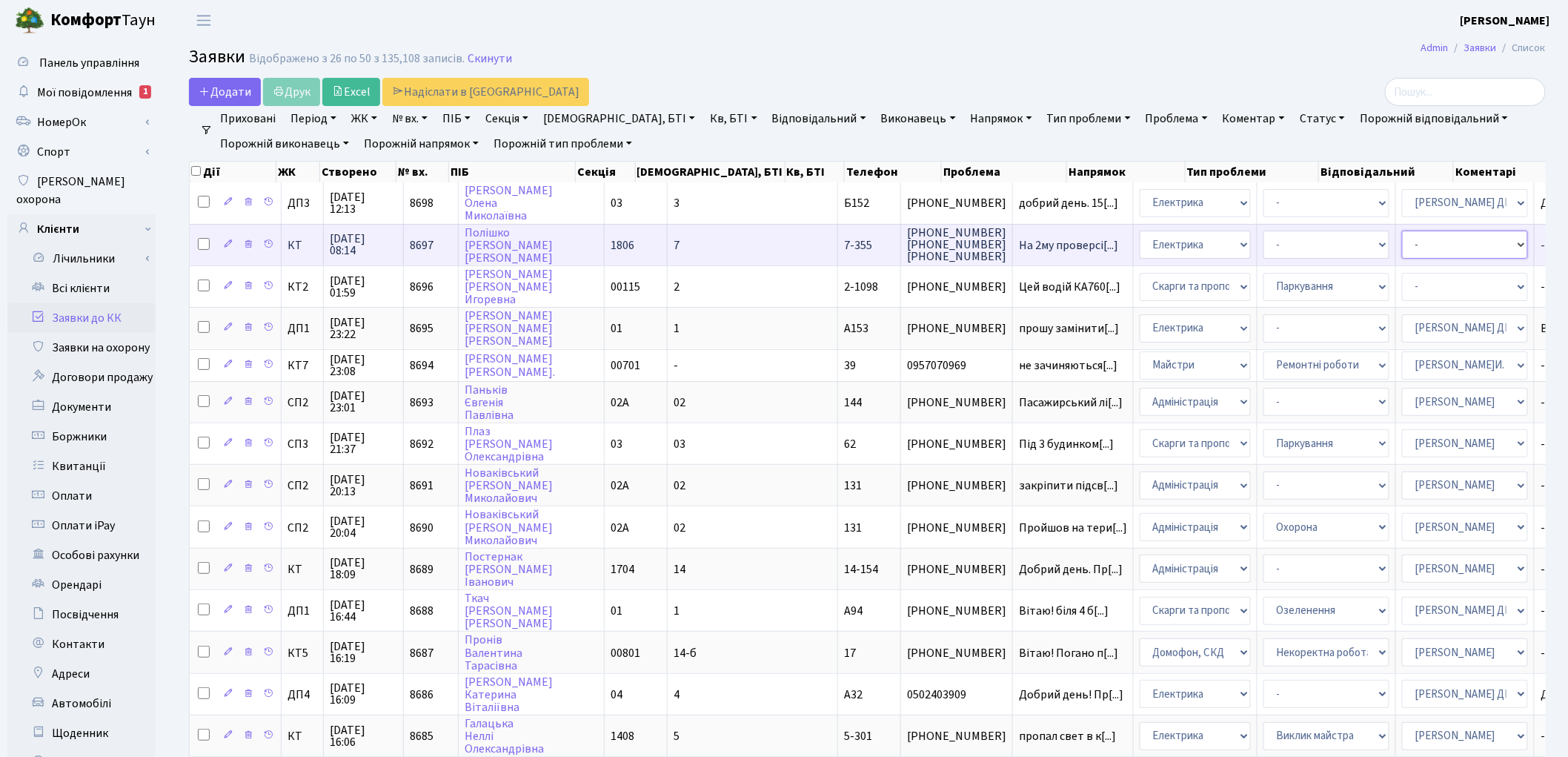
click at [1402, 241] on select "- Адміністратор ЖК ДП Адміністратор ЖК КТ Адміністратор ЖК СП [PERSON_NAME] [PE…" at bounding box center [1465, 244] width 126 height 28
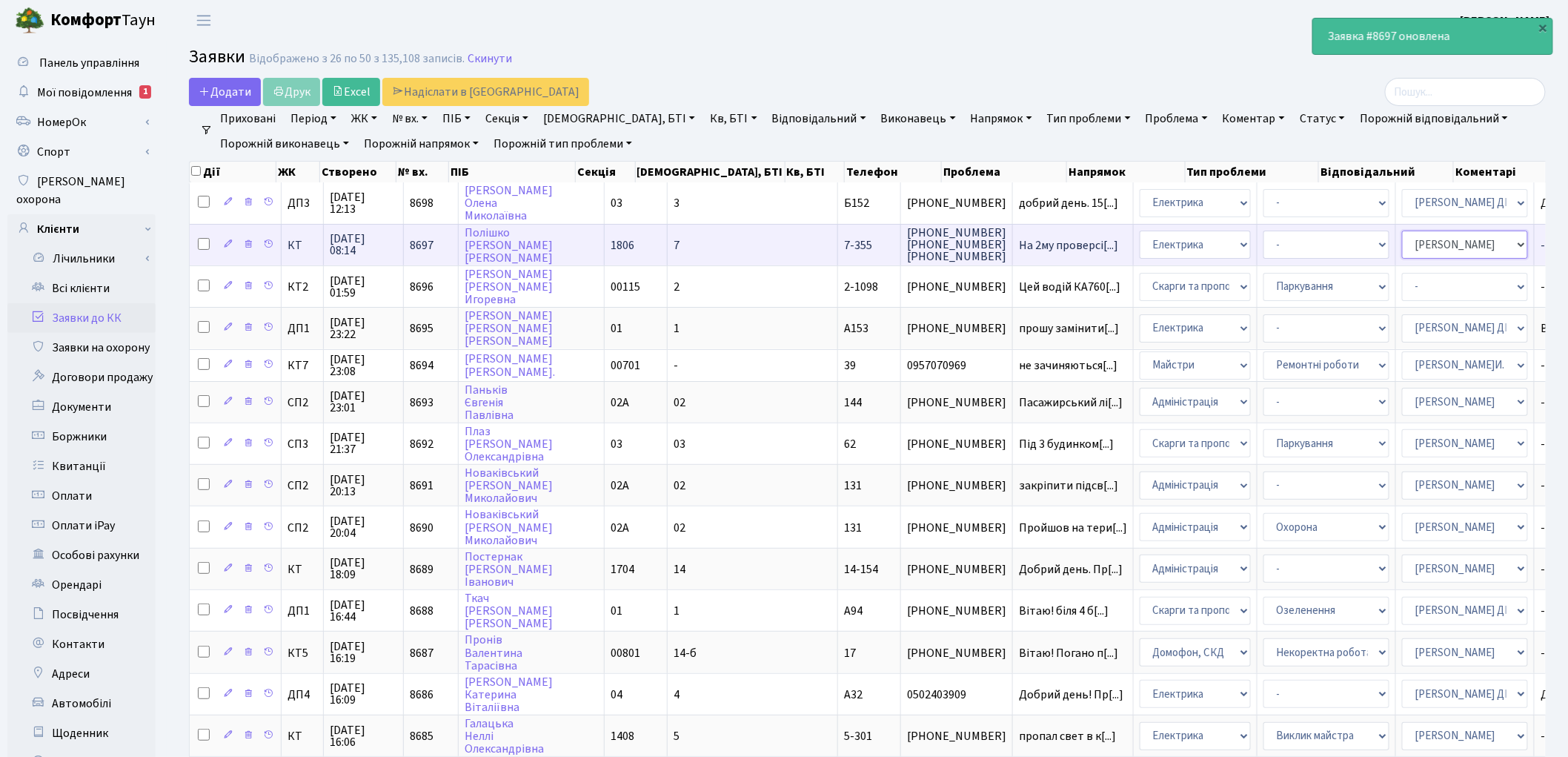
click at [1402, 241] on select "- Адміністратор ЖК ДП Адміністратор ЖК КТ Адміністратор ЖК СП Вижул В. В. Горді…" at bounding box center [1465, 244] width 126 height 28
select select "22"
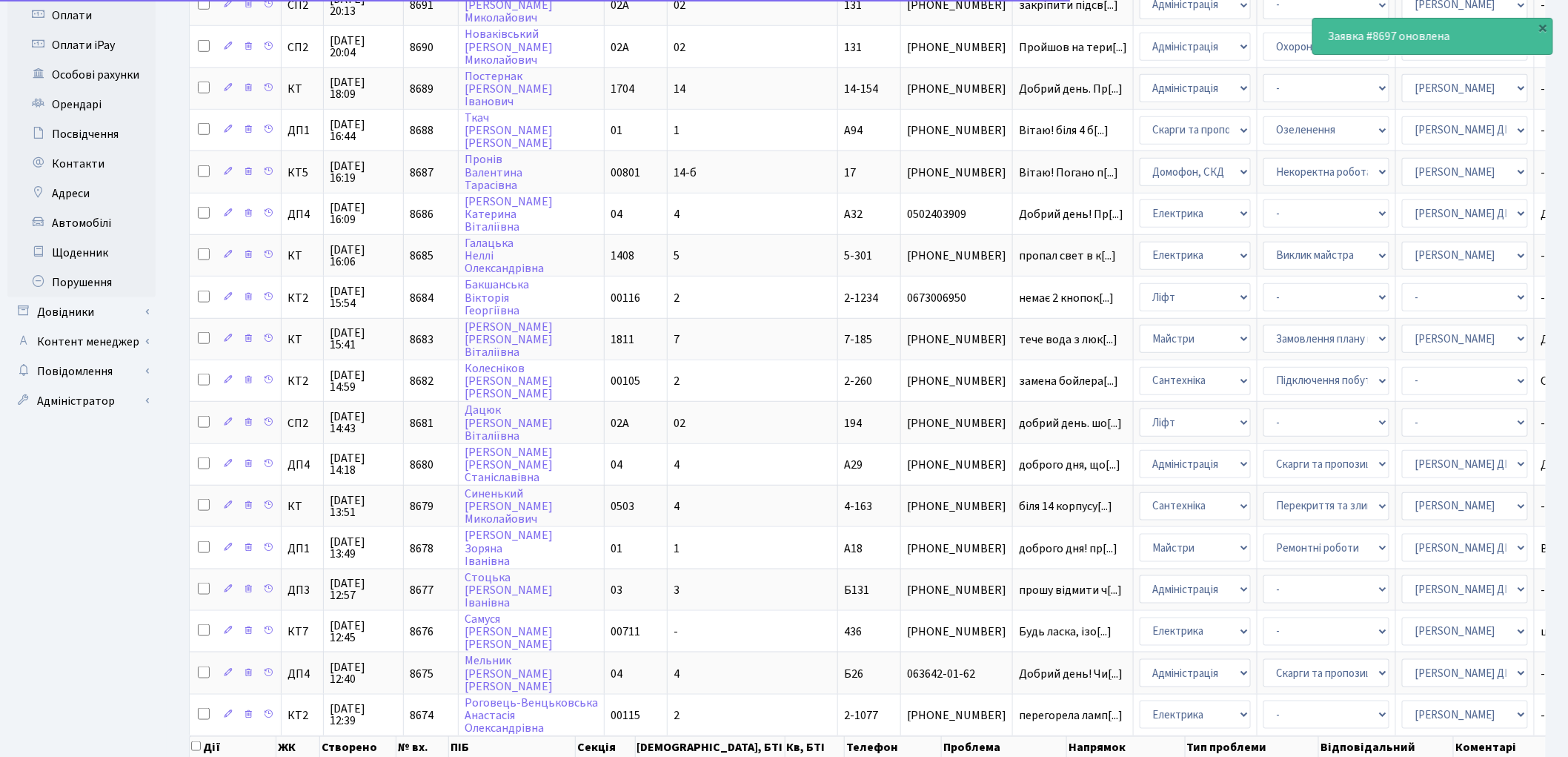
scroll to position [532, 0]
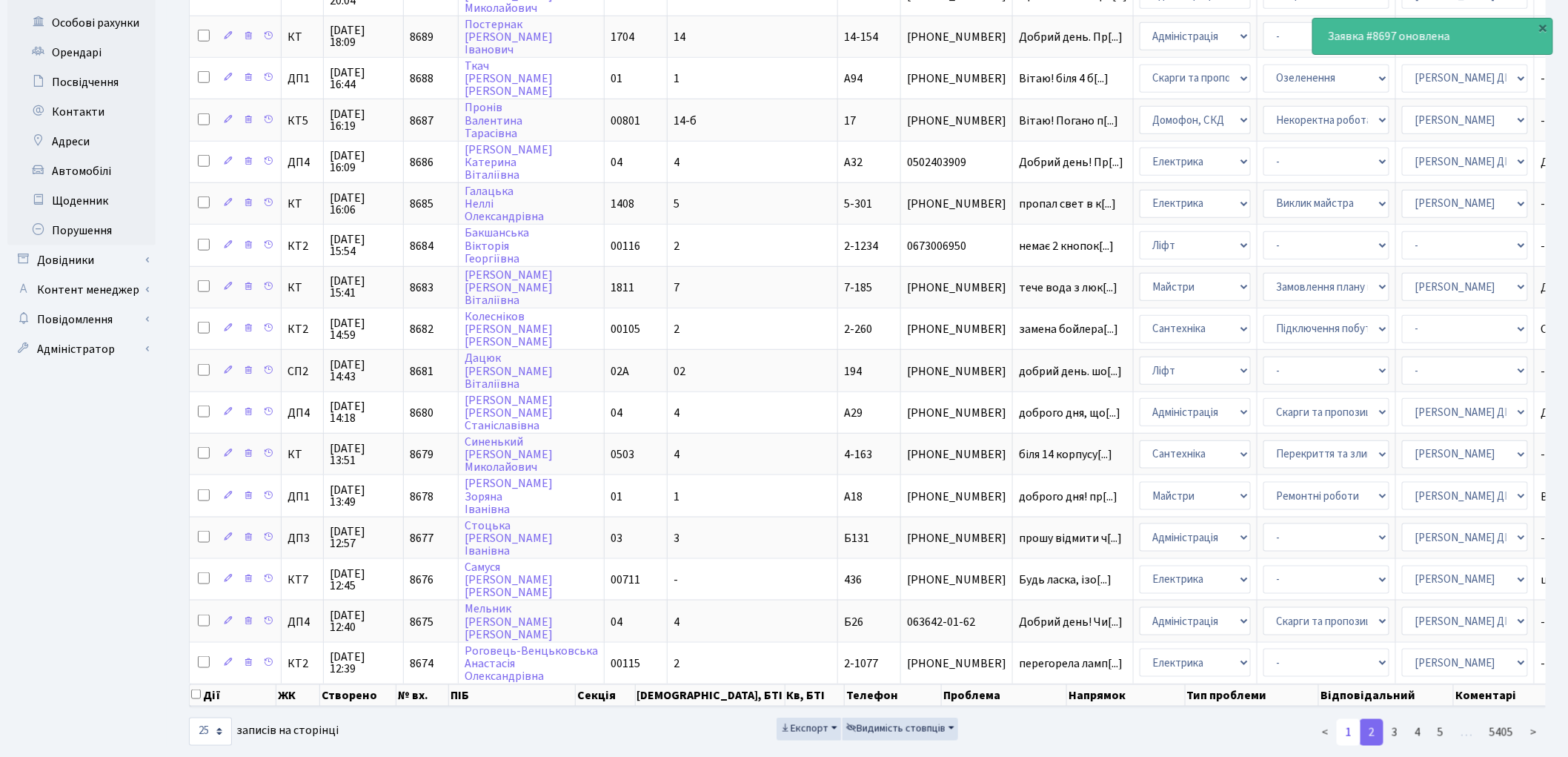
click at [1349, 719] on link "1" at bounding box center [1348, 732] width 24 height 27
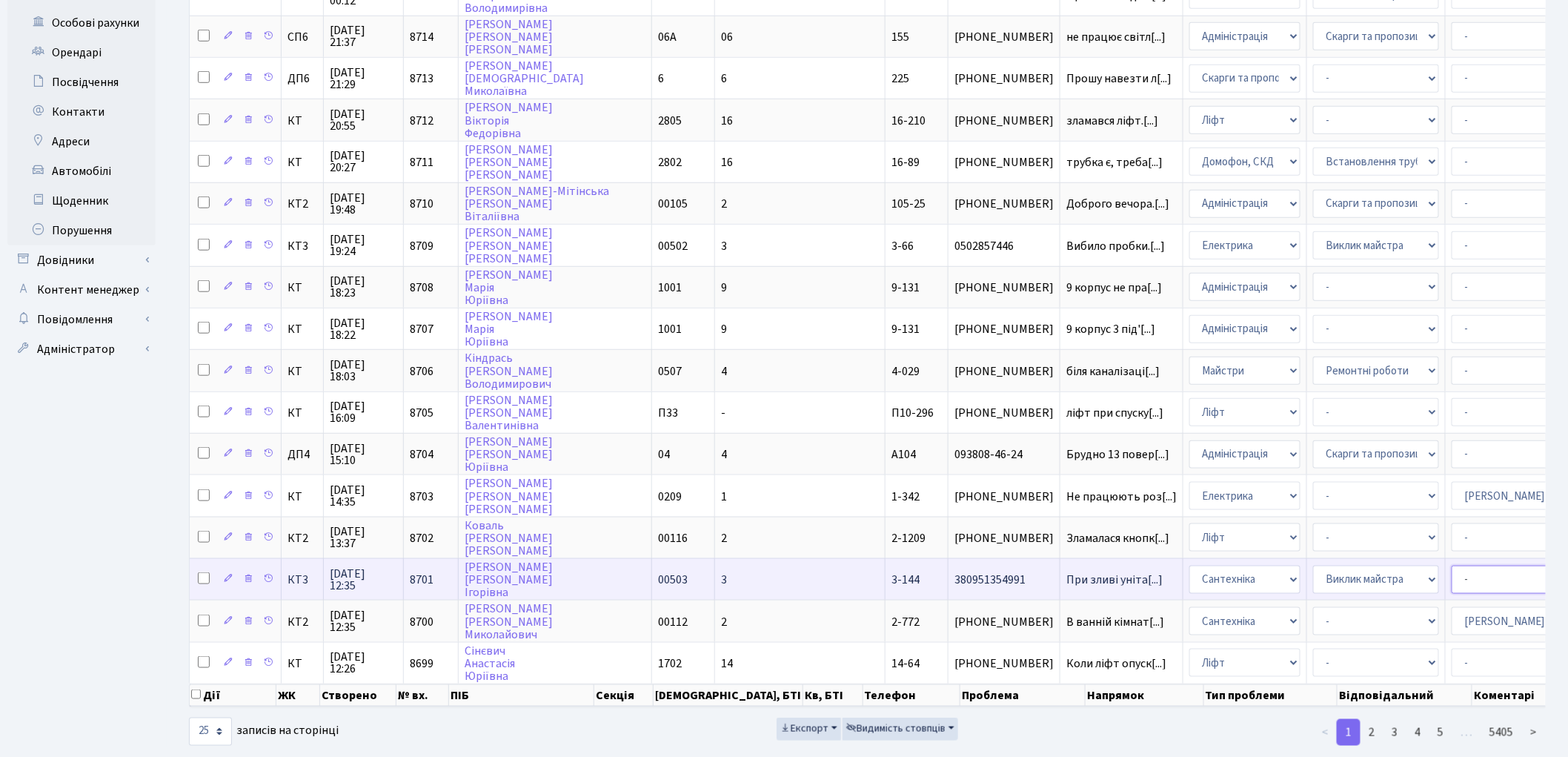
click at [1452, 566] on select "- Адміністратор ЖК ДП Адміністратор ЖК КТ Адміністратор ЖК СП Вижул В. В. Горді…" at bounding box center [1515, 580] width 126 height 28
select select "67"
click at [1452, 566] on select "- Адміністратор ЖК ДП Адміністратор ЖК КТ Адміністратор ЖК СП Вижул В. В. Горді…" at bounding box center [1515, 580] width 126 height 28
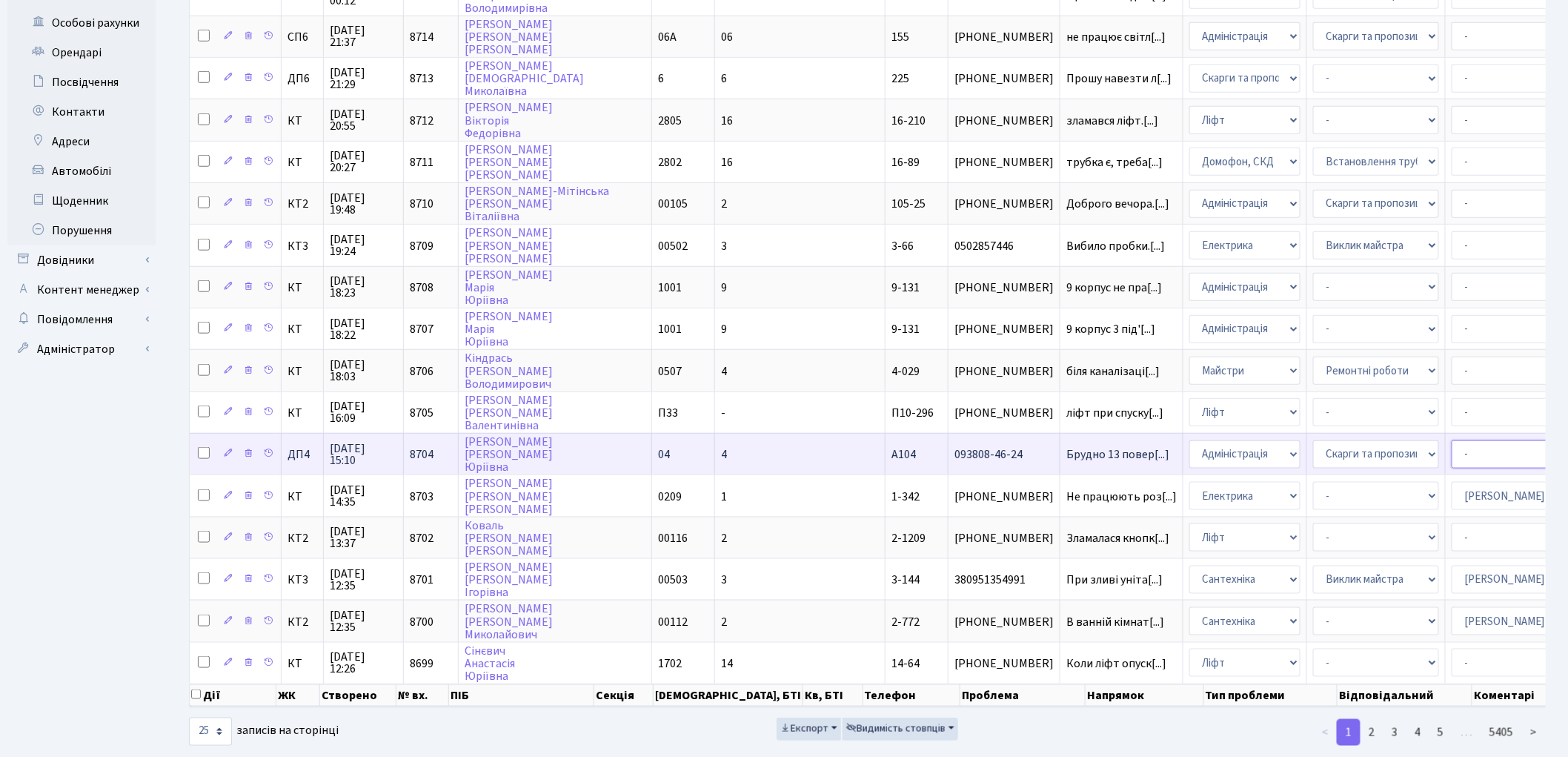
click at [1452, 441] on select "- Адміністратор ЖК ДП Адміністратор ЖК КТ Адміністратор ЖК СП Вижул В. В. Горді…" at bounding box center [1515, 455] width 126 height 28
select select "94"
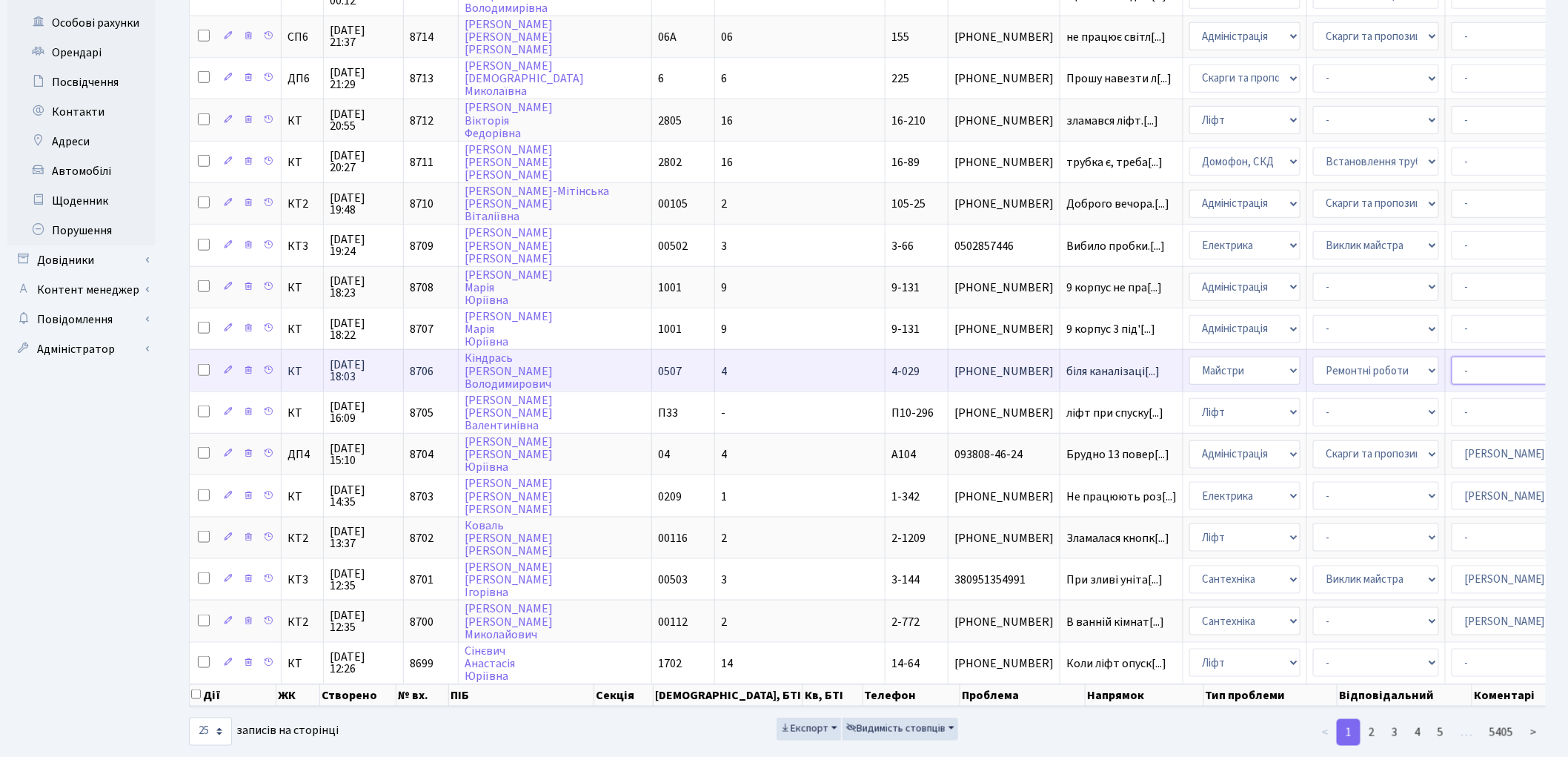
click at [1452, 356] on select "- Адміністратор ЖК ДП Адміністратор ЖК КТ Адміністратор ЖК СП Вижул В. В. Горді…" at bounding box center [1515, 370] width 126 height 28
select select "67"
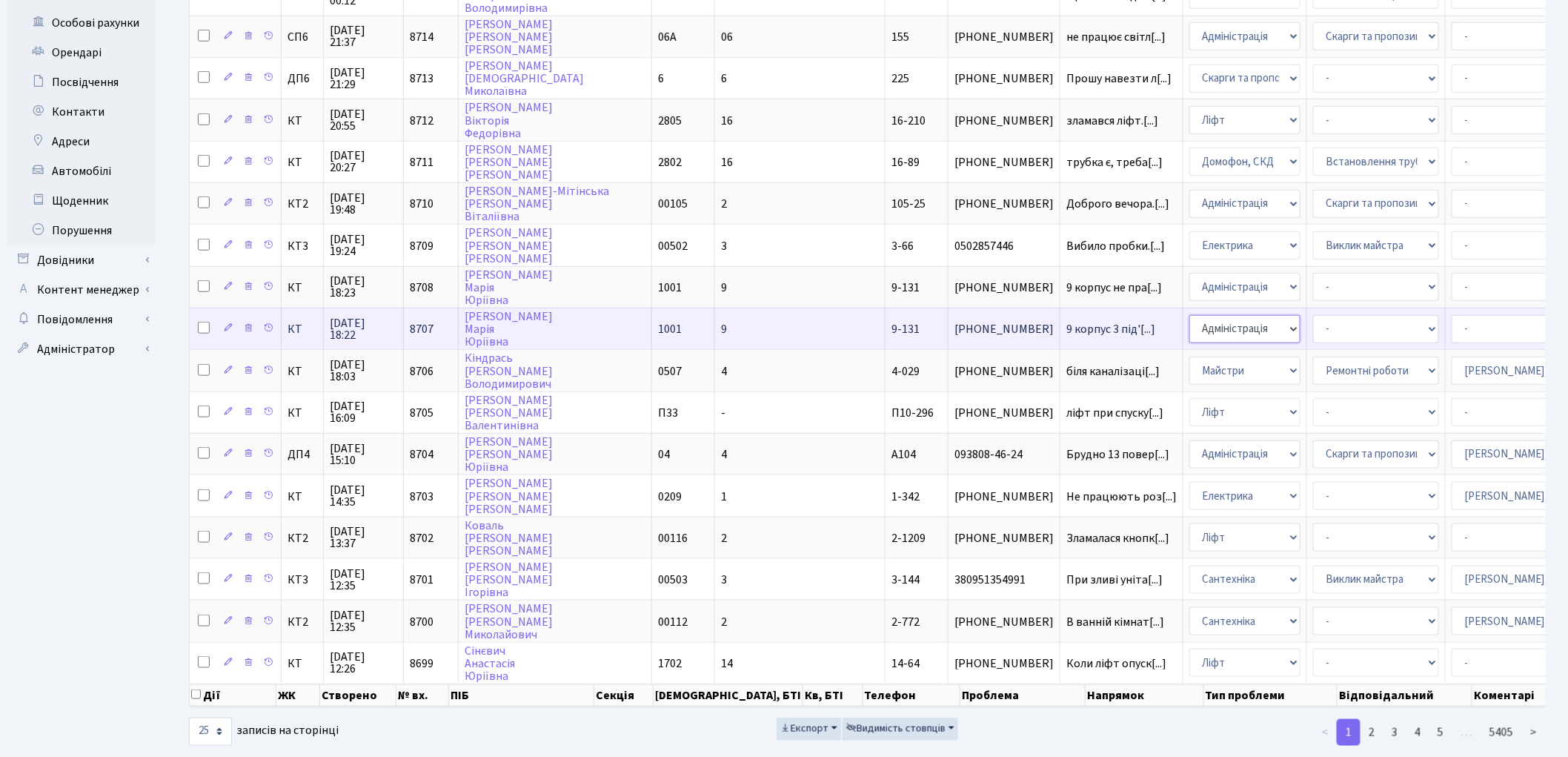
click at [1190, 315] on select "- Адміністрація Домофон, СКД Ліфт Майстри Сантехніка Економічний відділ Електри…" at bounding box center [1245, 329] width 111 height 28
select select "16"
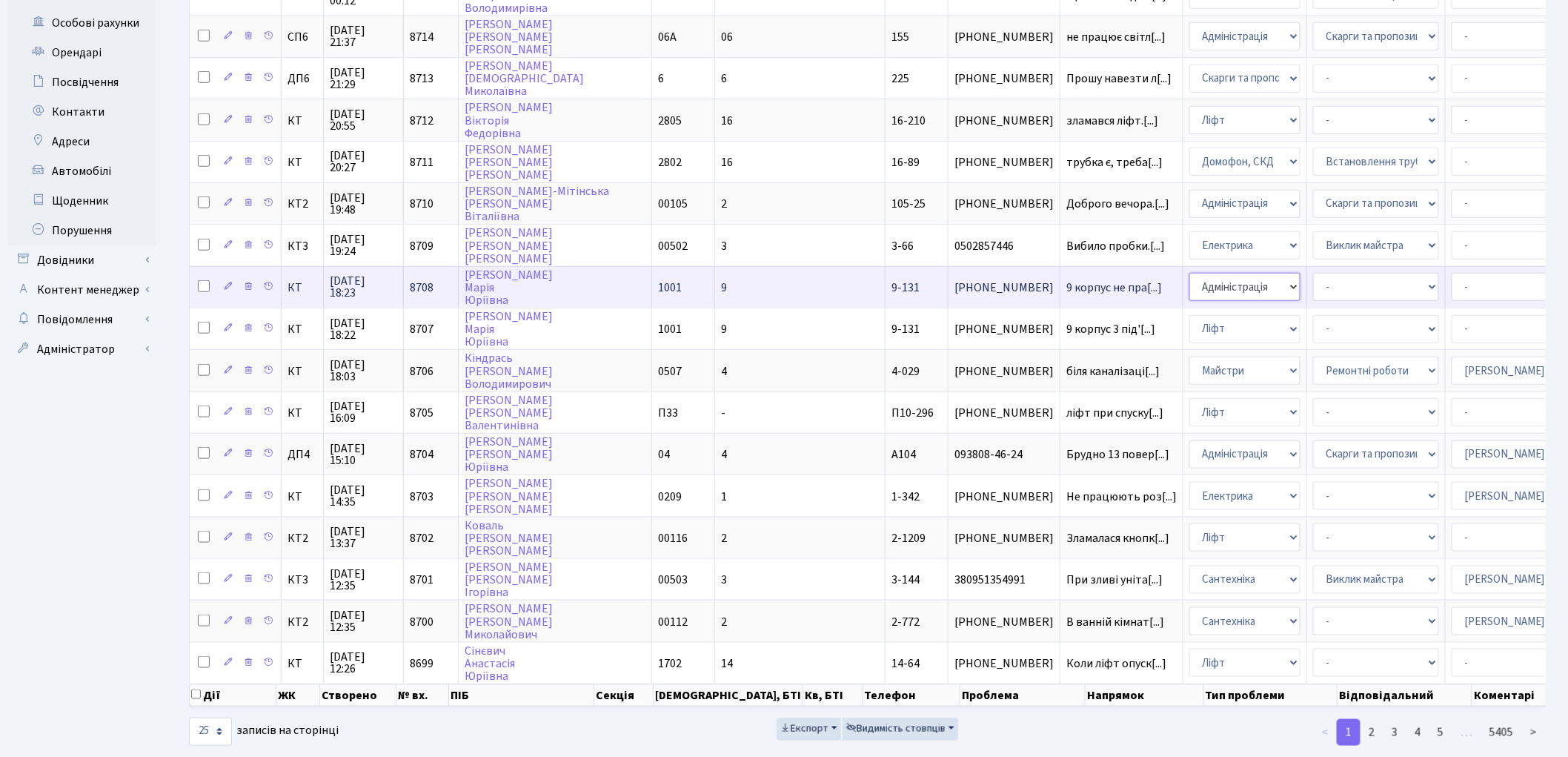
click at [1190, 273] on select "- Адміністрація Домофон, СКД Ліфт Майстри Сантехніка Економічний відділ Електри…" at bounding box center [1245, 287] width 111 height 28
select select "3"
click at [1452, 273] on select "- Адміністратор ЖК ДП Адміністратор ЖК КТ Адміністратор ЖК СП Вижул В. В. Горді…" at bounding box center [1515, 287] width 126 height 28
select select "22"
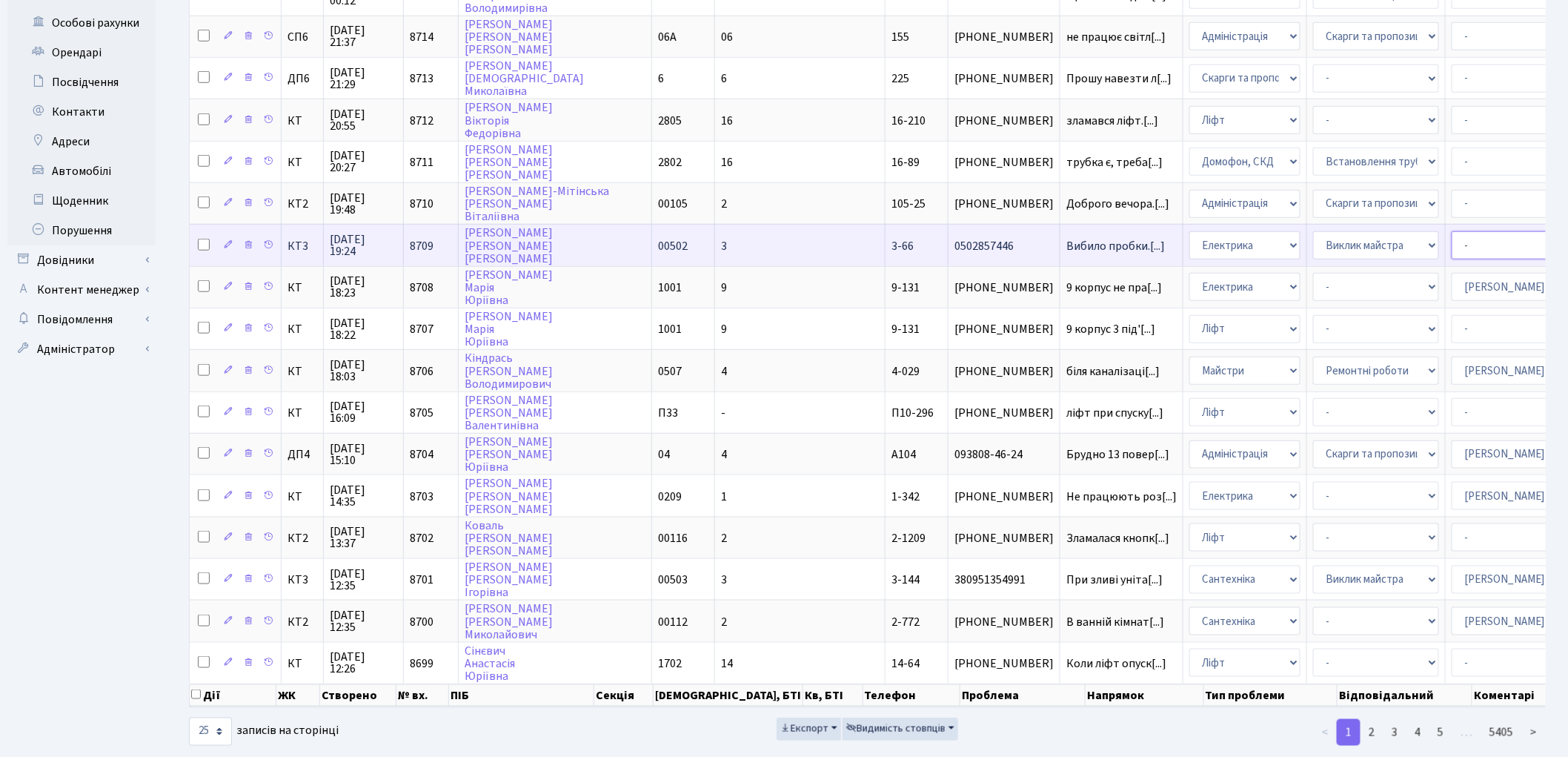
click at [1452, 231] on select "- Адміністратор ЖК ДП Адміністратор ЖК КТ Адміністратор ЖК СП Вижул В. В. Горді…" at bounding box center [1515, 245] width 126 height 28
select select "22"
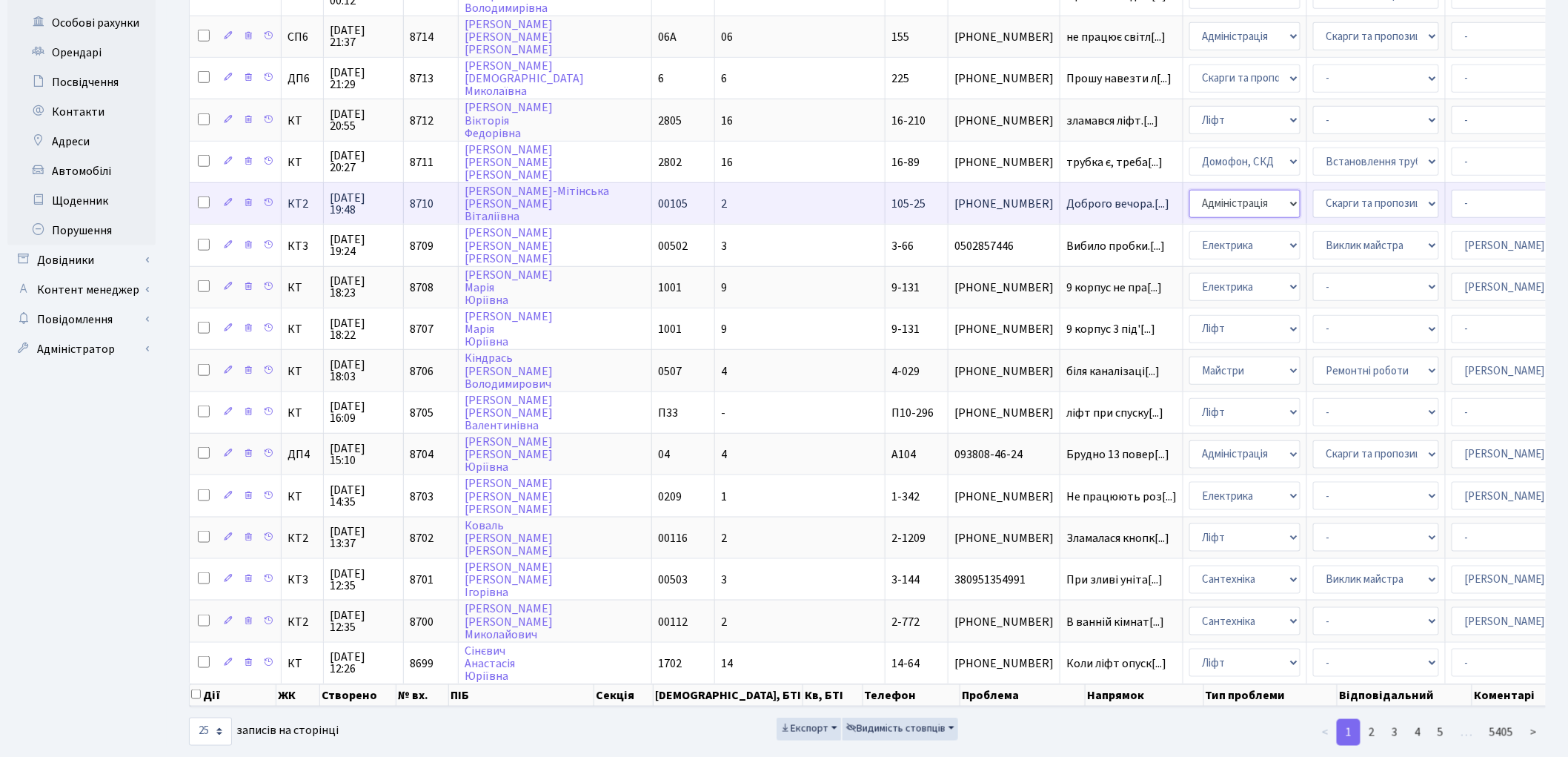
click at [1190, 189] on select "- Адміністрація Домофон, СКД Ліфт Майстри Сантехніка Економічний відділ Електри…" at bounding box center [1245, 204] width 111 height 28
select select "1"
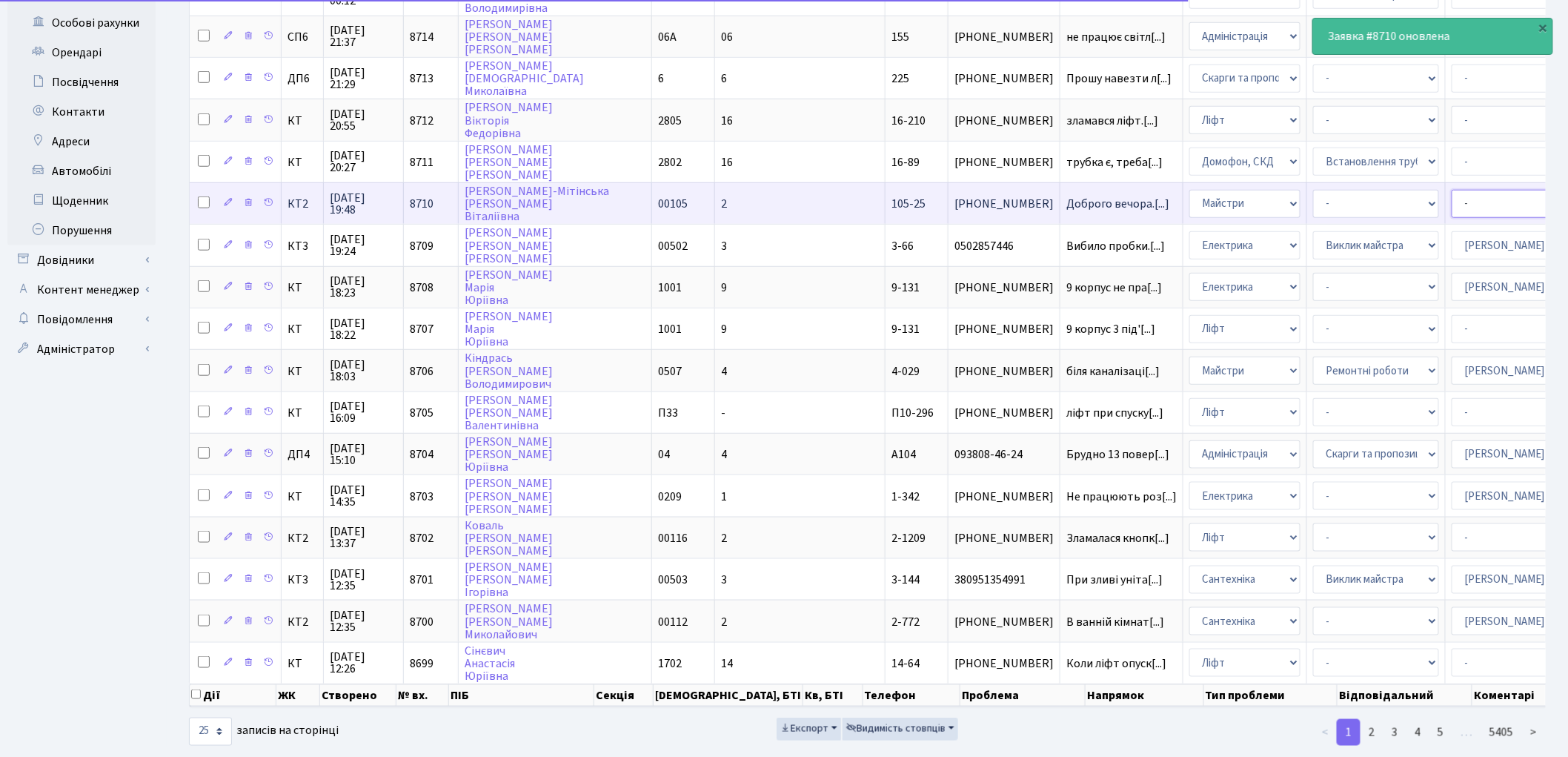
click at [1452, 189] on select "- Адміністратор ЖК ДП Адміністратор ЖК КТ Адміністратор ЖК СП Вижул В. В. Горді…" at bounding box center [1515, 204] width 126 height 28
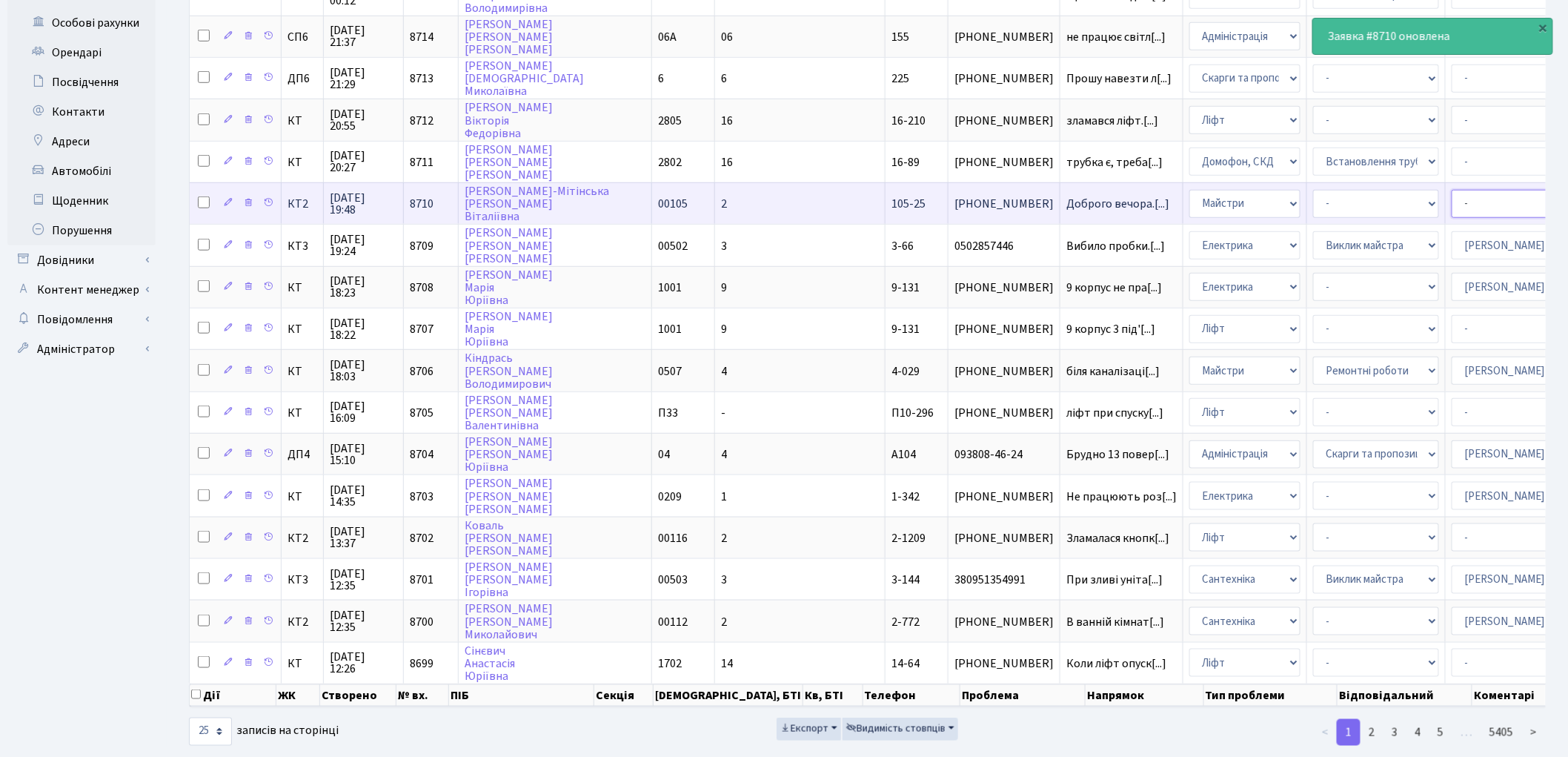
select select "25"
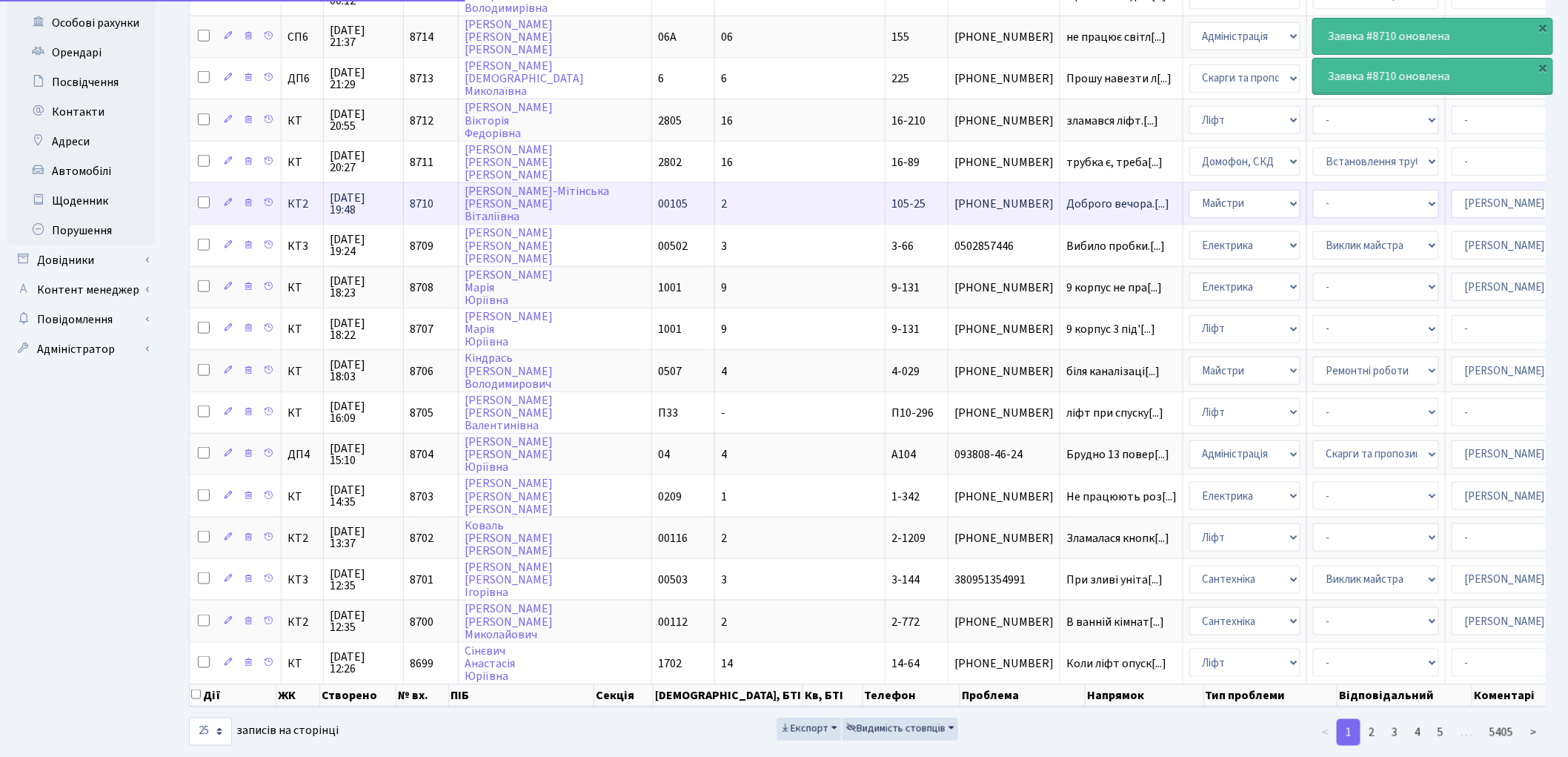
click at [1452, 189] on select "- Адміністратор ЖК ДП Адміністратор ЖК КТ Адміністратор ЖК СП Вижул В. В. Горді…" at bounding box center [1515, 204] width 126 height 28
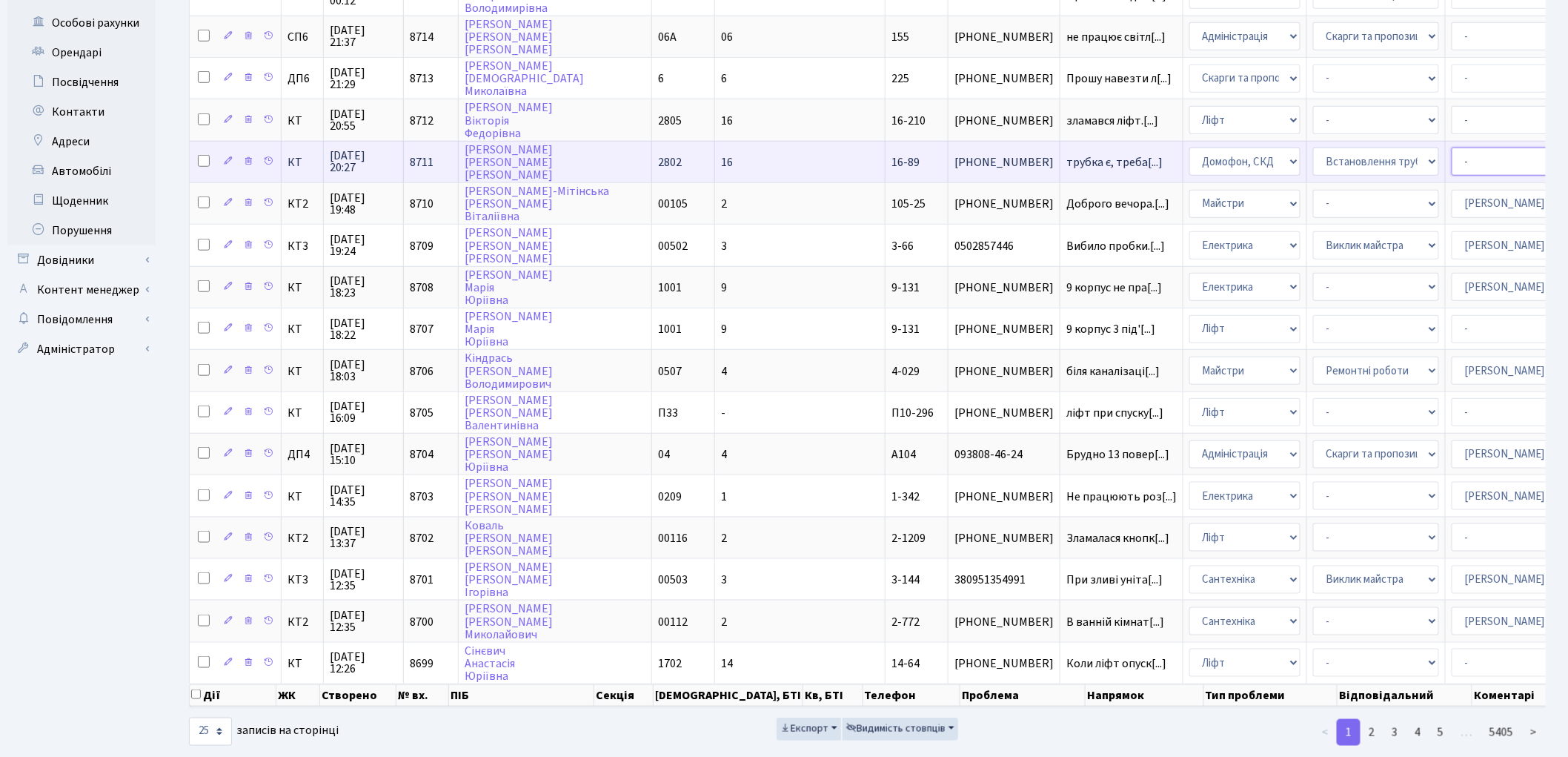
click at [1452, 148] on select "- Адміністратор ЖК ДП Адміністратор ЖК КТ Адміністратор ЖК СП Вижул В. В. Горді…" at bounding box center [1515, 162] width 126 height 28
select select "22"
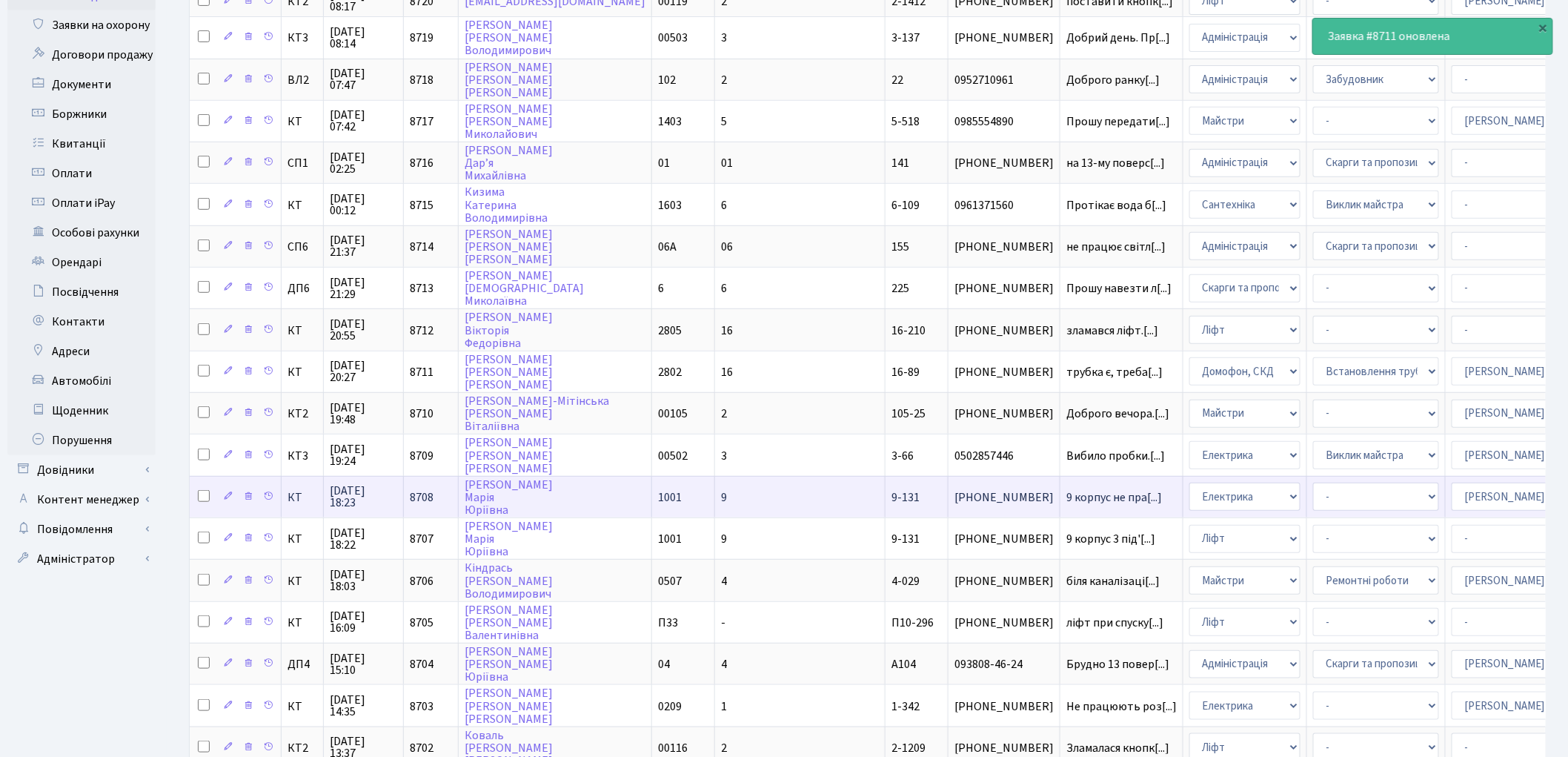
scroll to position [285, 0]
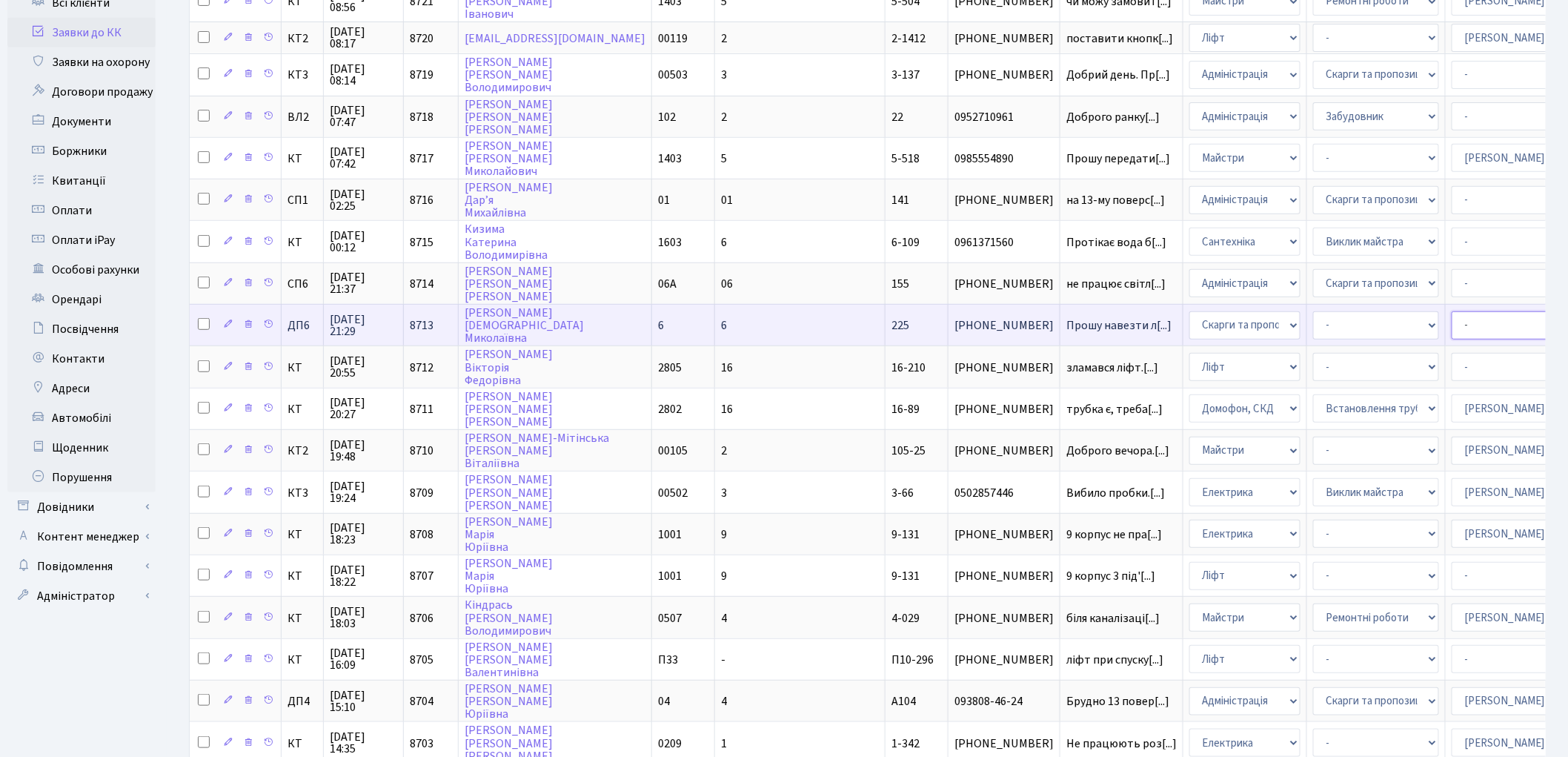
click at [1452, 313] on select "- Адміністратор ЖК ДП Адміністратор ЖК КТ Адміністратор ЖК СП Вижул В. В. Горді…" at bounding box center [1515, 326] width 126 height 28
select select "94"
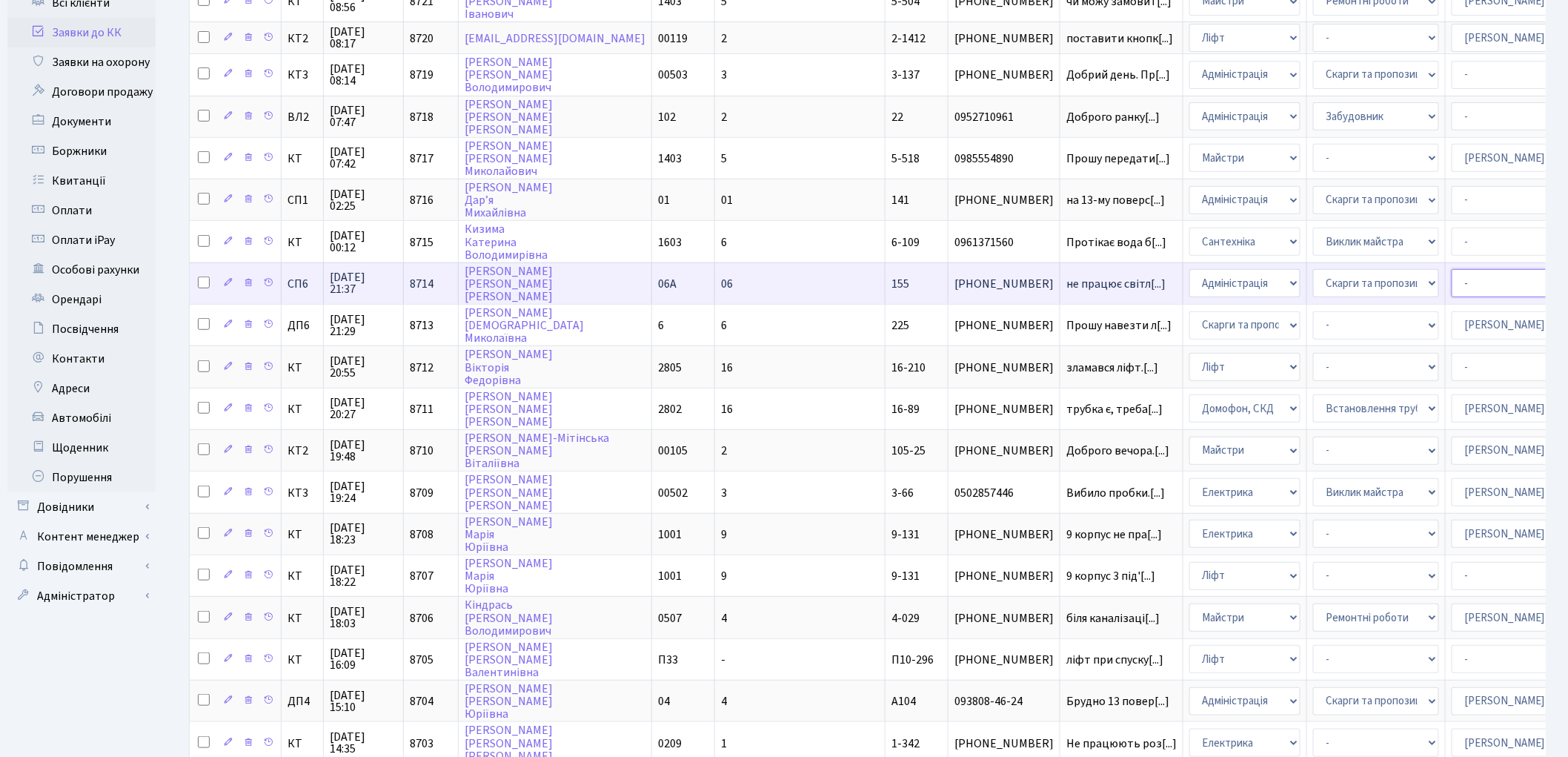
click at [1452, 269] on select "- Адміністратор ЖК ДП Адміністратор ЖК КТ Адміністратор ЖК СП Вижул В. В. Горді…" at bounding box center [1515, 283] width 126 height 28
select select "94"
click at [1452, 269] on select "- Адміністратор ЖК ДП Адміністратор ЖК КТ Адміністратор ЖК СП Вижул В. В. Горді…" at bounding box center [1515, 283] width 126 height 28
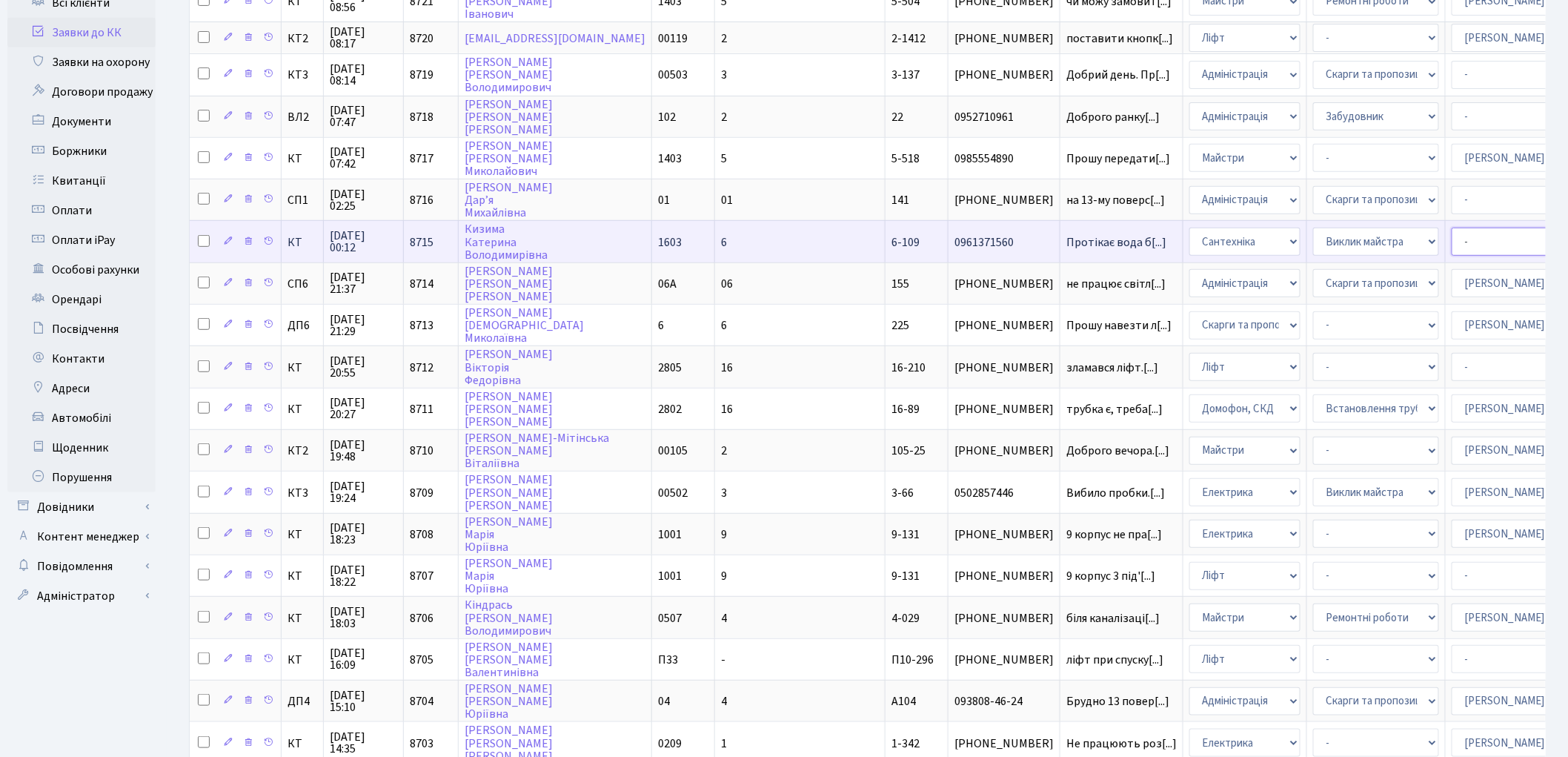
click at [1452, 231] on select "- Адміністратор ЖК ДП Адміністратор ЖК КТ Адміністратор ЖК СП Вижул В. В. Горді…" at bounding box center [1515, 242] width 126 height 28
select select "67"
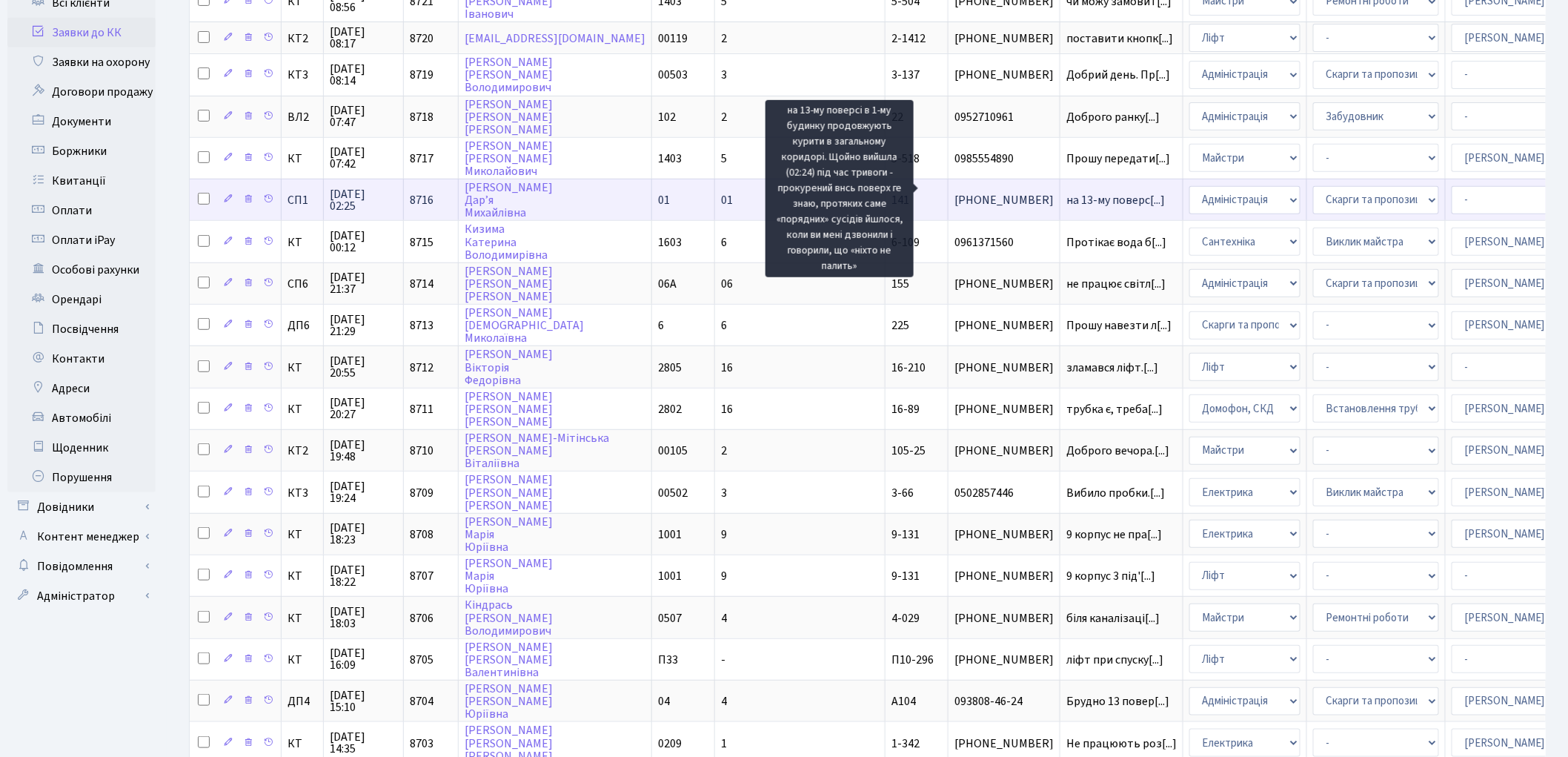
click at [1067, 192] on span "на 13-му поверс[...]" at bounding box center [1116, 200] width 99 height 16
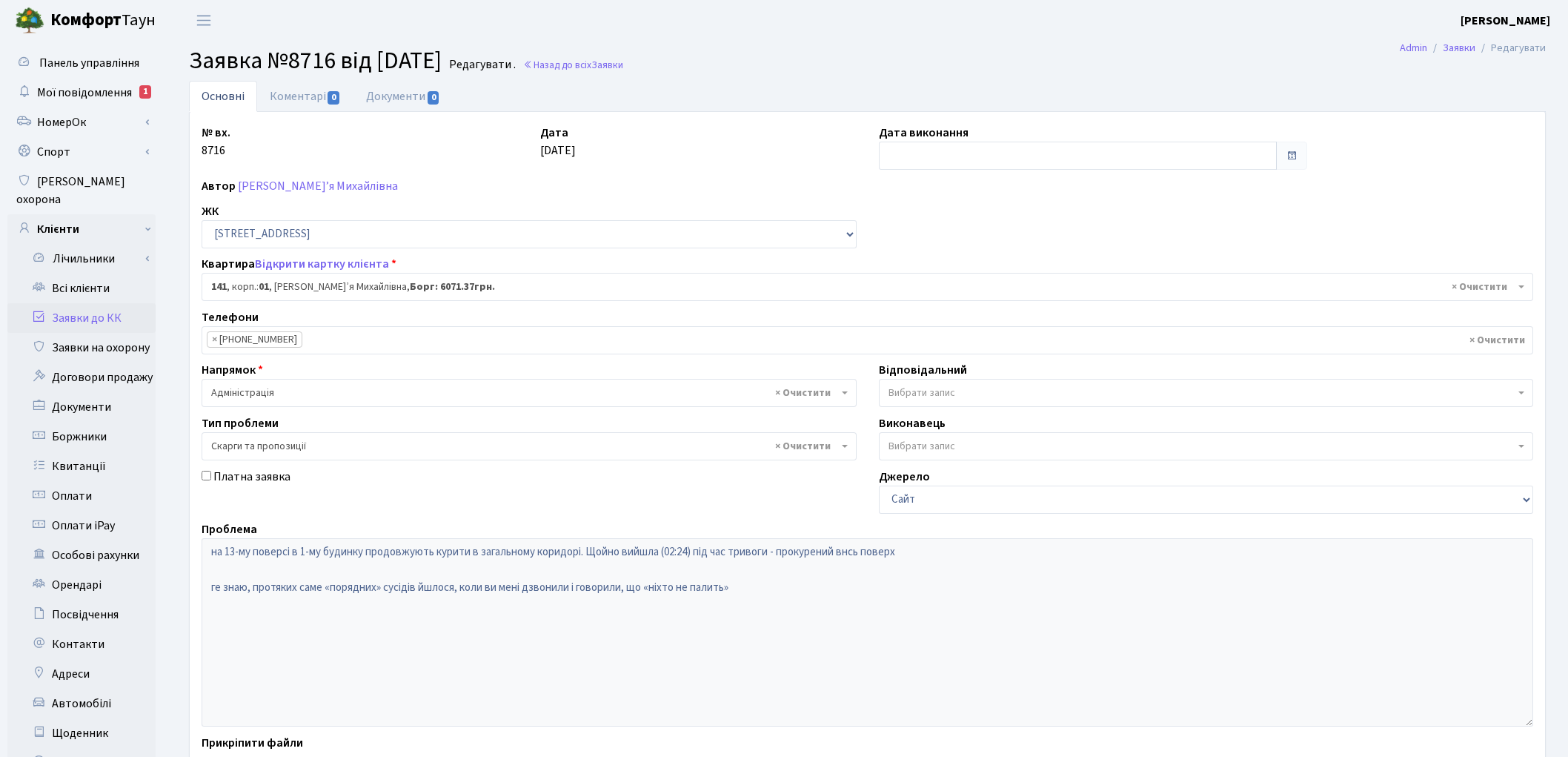
select select "20066"
select select "55"
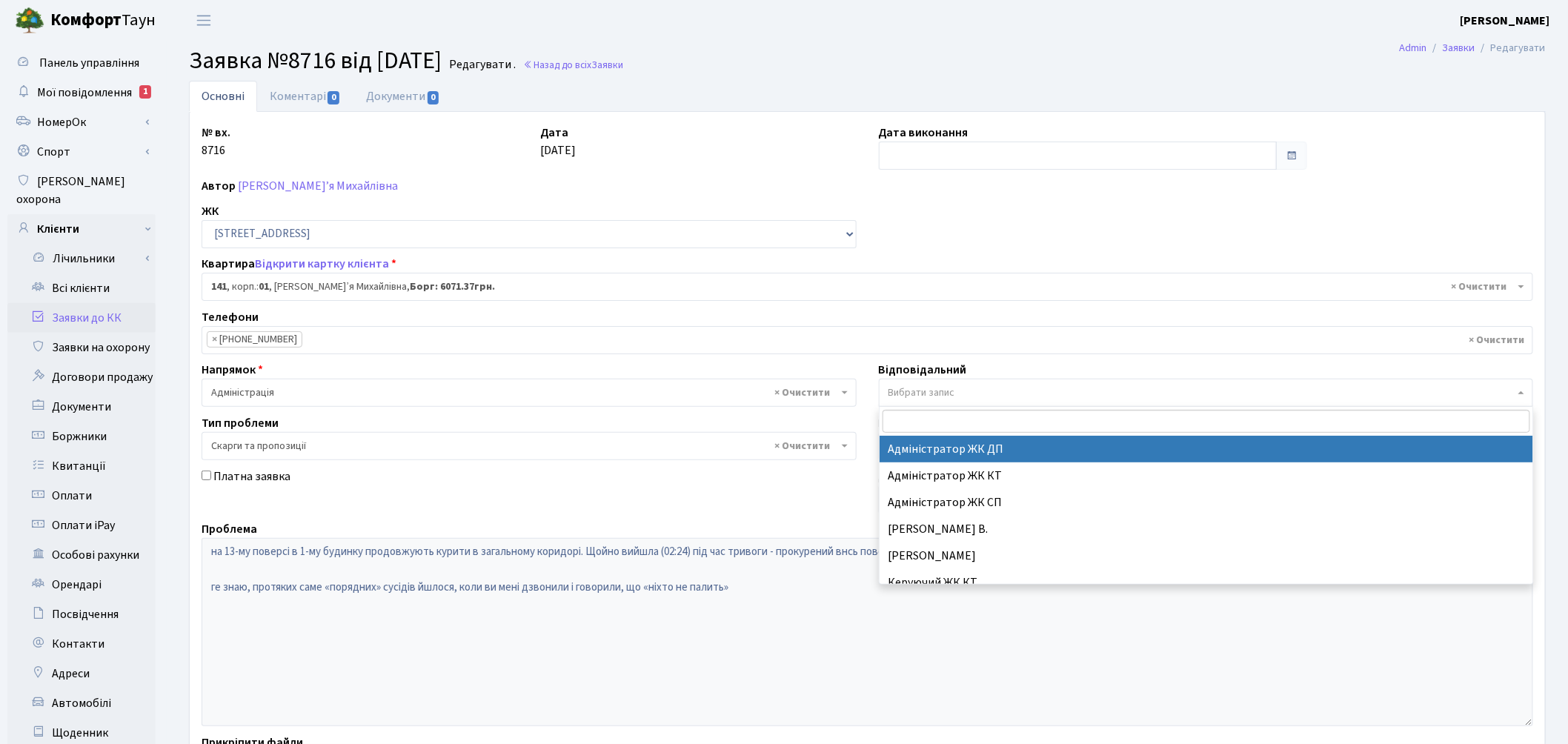
click at [951, 388] on span "Вибрати запис" at bounding box center [922, 393] width 66 height 15
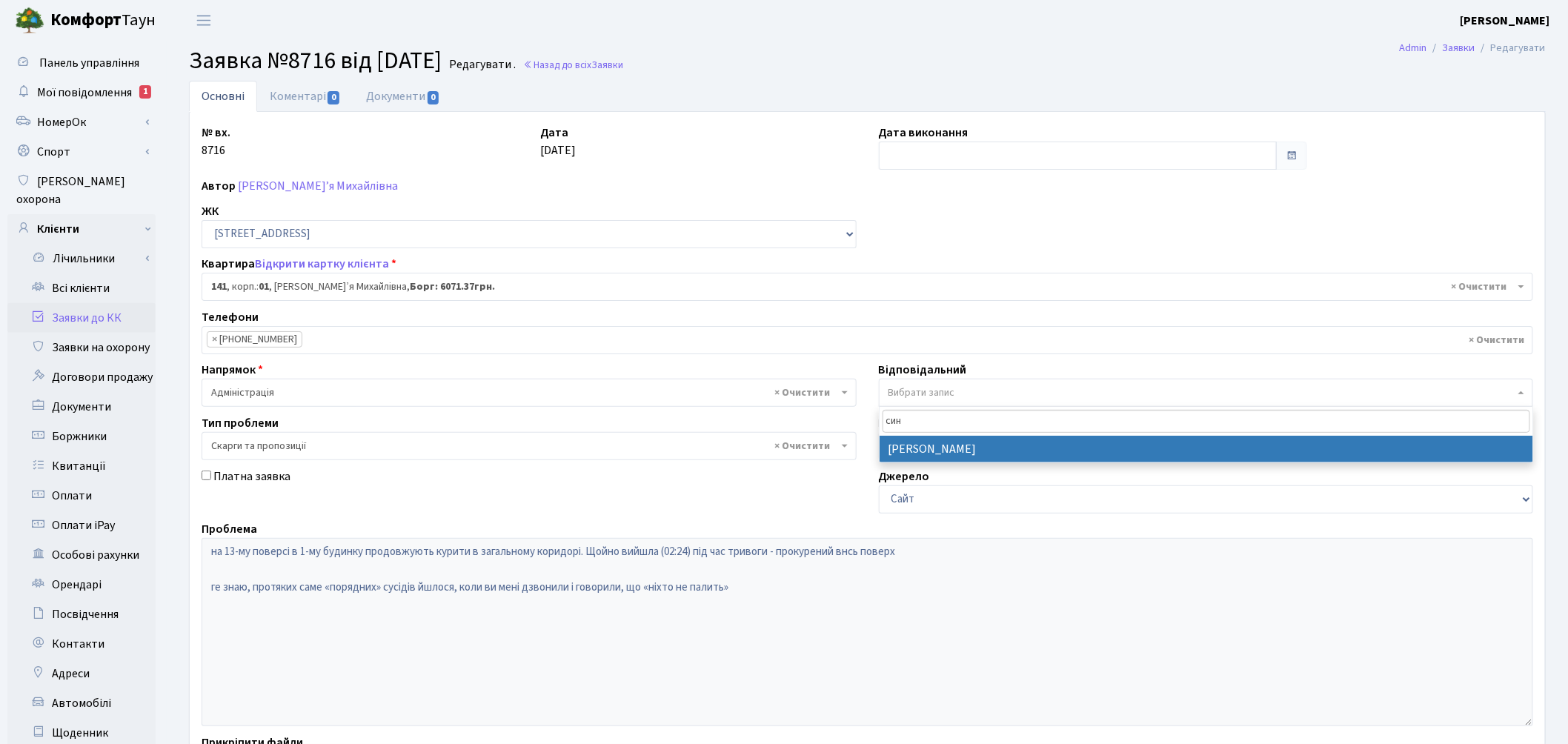
type input "син"
select select "85"
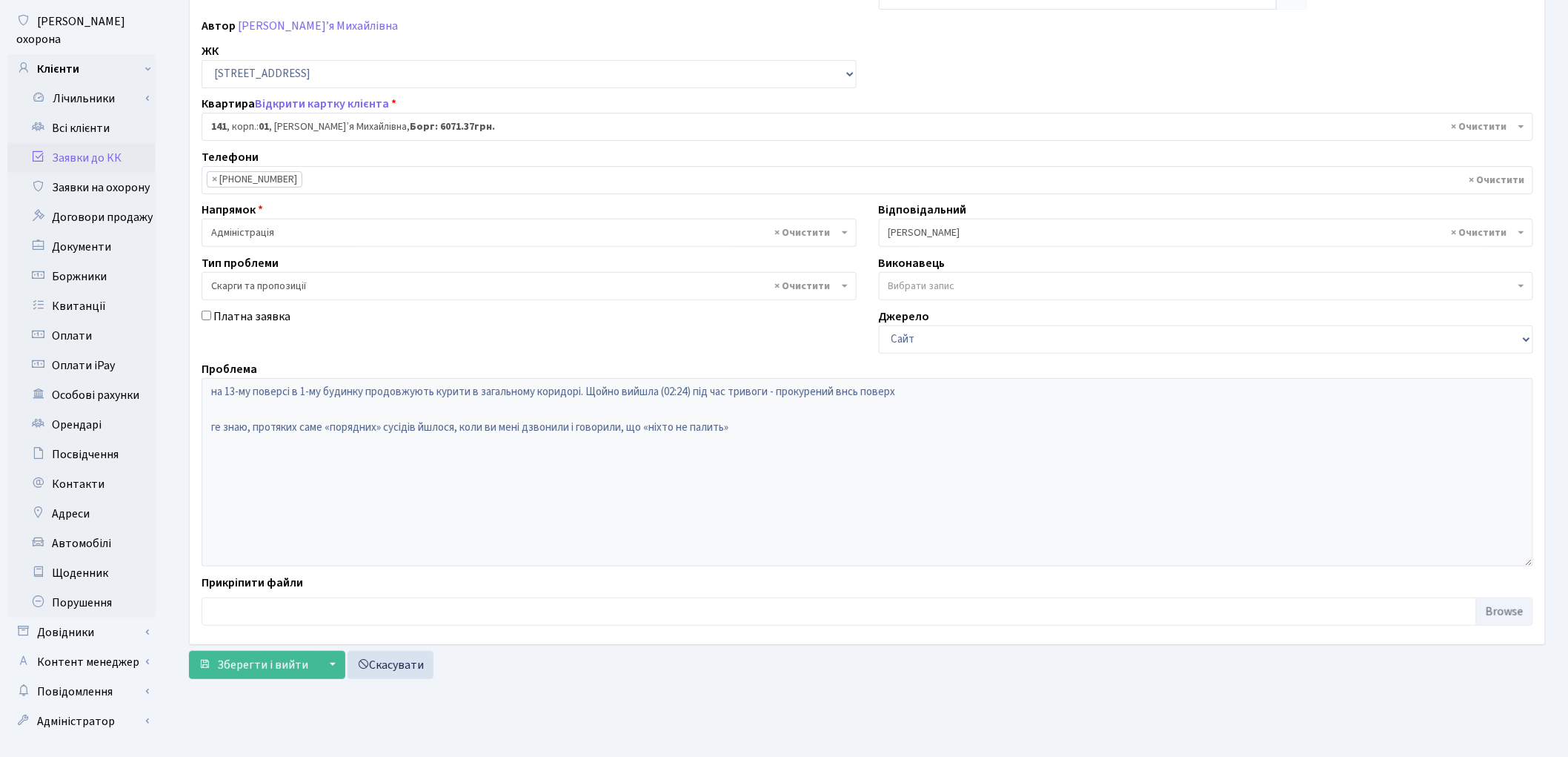
scroll to position [165, 0]
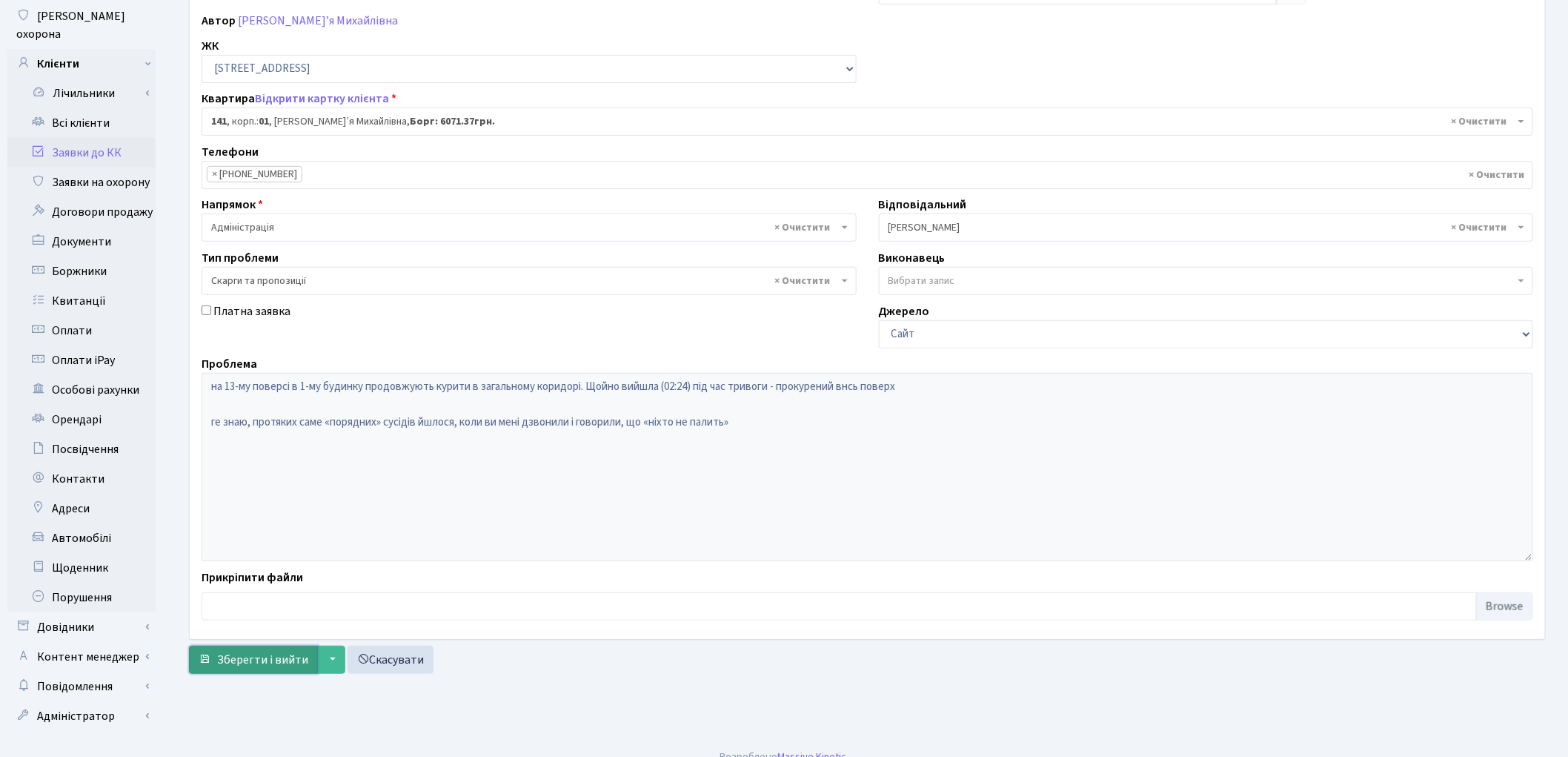
click at [260, 664] on span "Зберегти і вийти" at bounding box center [262, 659] width 91 height 16
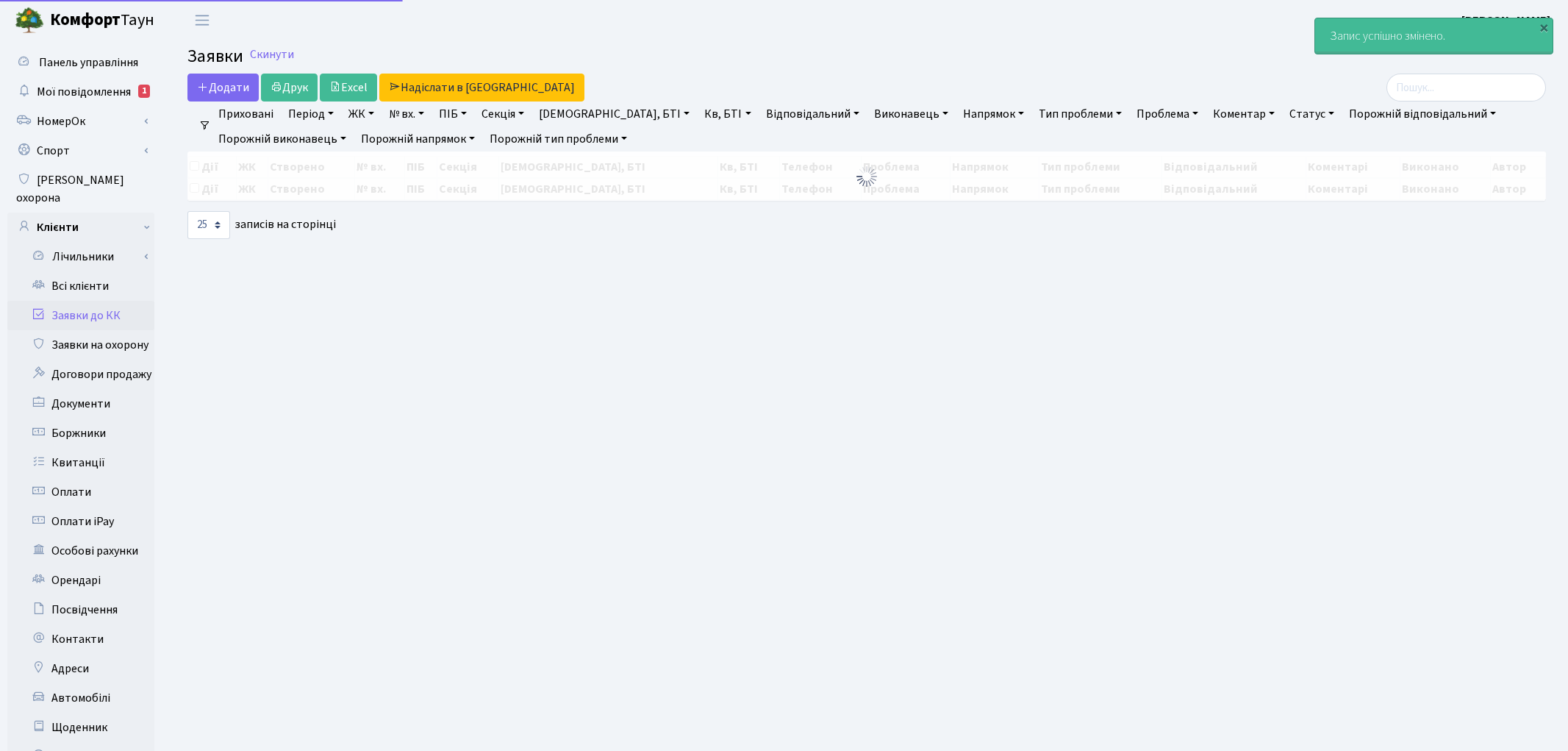
select select "25"
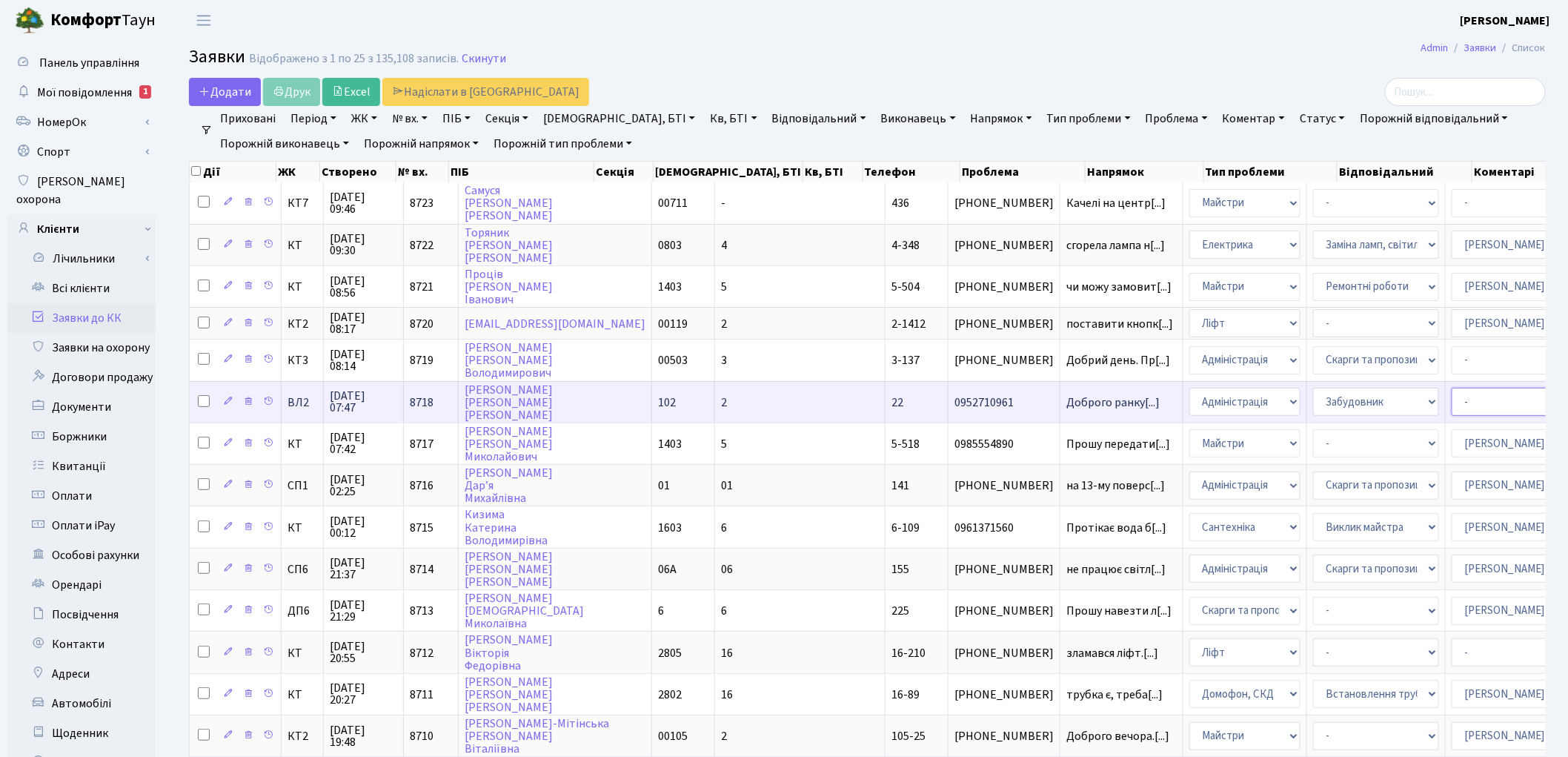
click at [1452, 395] on select "- Адміністратор ЖК ДП Адміністратор ЖК КТ Адміністратор ЖК СП Вижул В. В. Горді…" at bounding box center [1515, 402] width 126 height 28
select select "88"
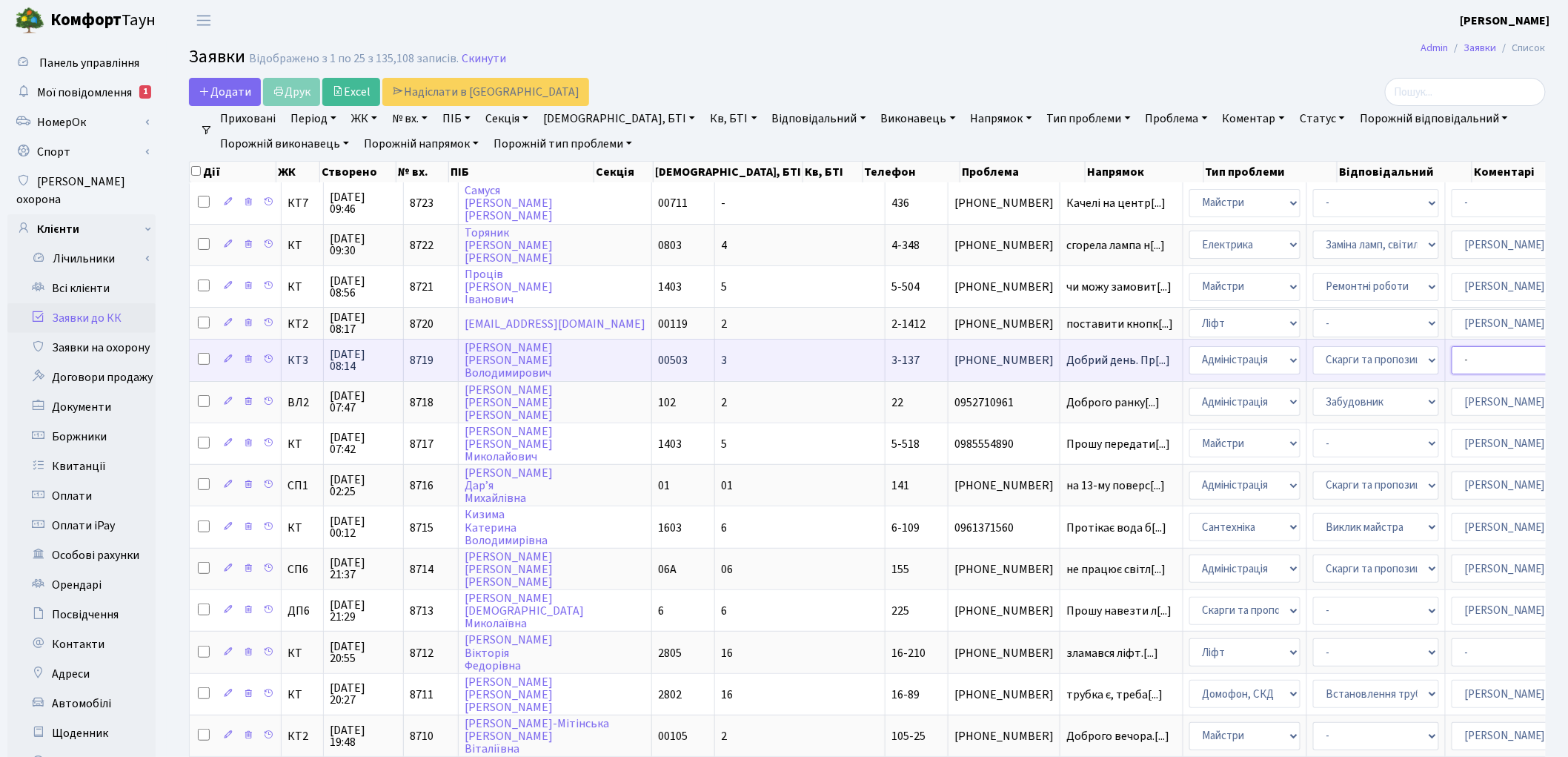
click at [1452, 360] on select "- Адміністратор ЖК ДП Адміністратор ЖК КТ Адміністратор ЖК СП Вижул В. В. Горді…" at bounding box center [1515, 360] width 126 height 28
select select "25"
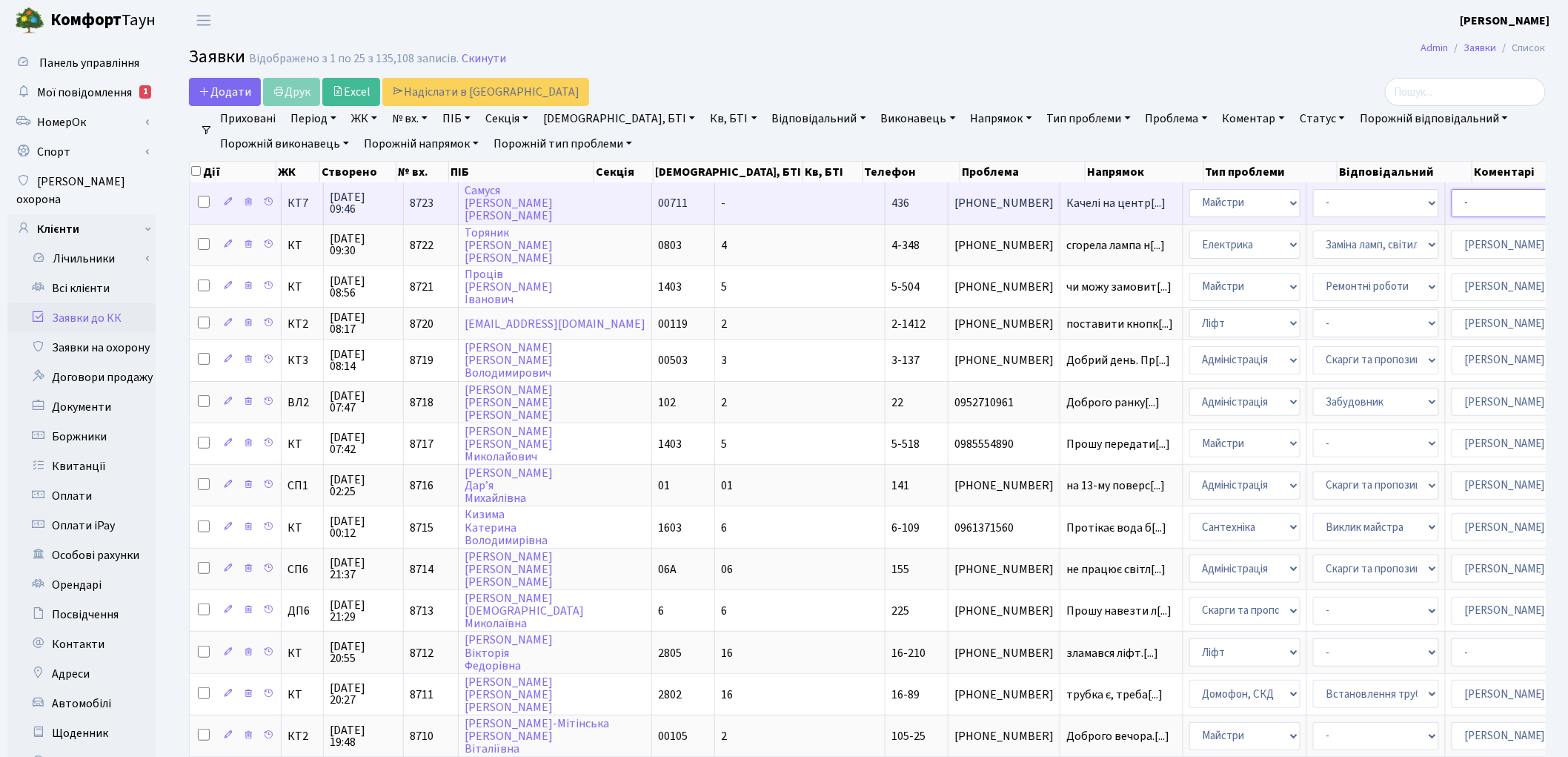
click at [1452, 202] on select "- Адміністратор ЖК ДП Адміністратор ЖК КТ Адміністратор ЖК СП Вижул В. В. Горді…" at bounding box center [1515, 203] width 126 height 28
select select "25"
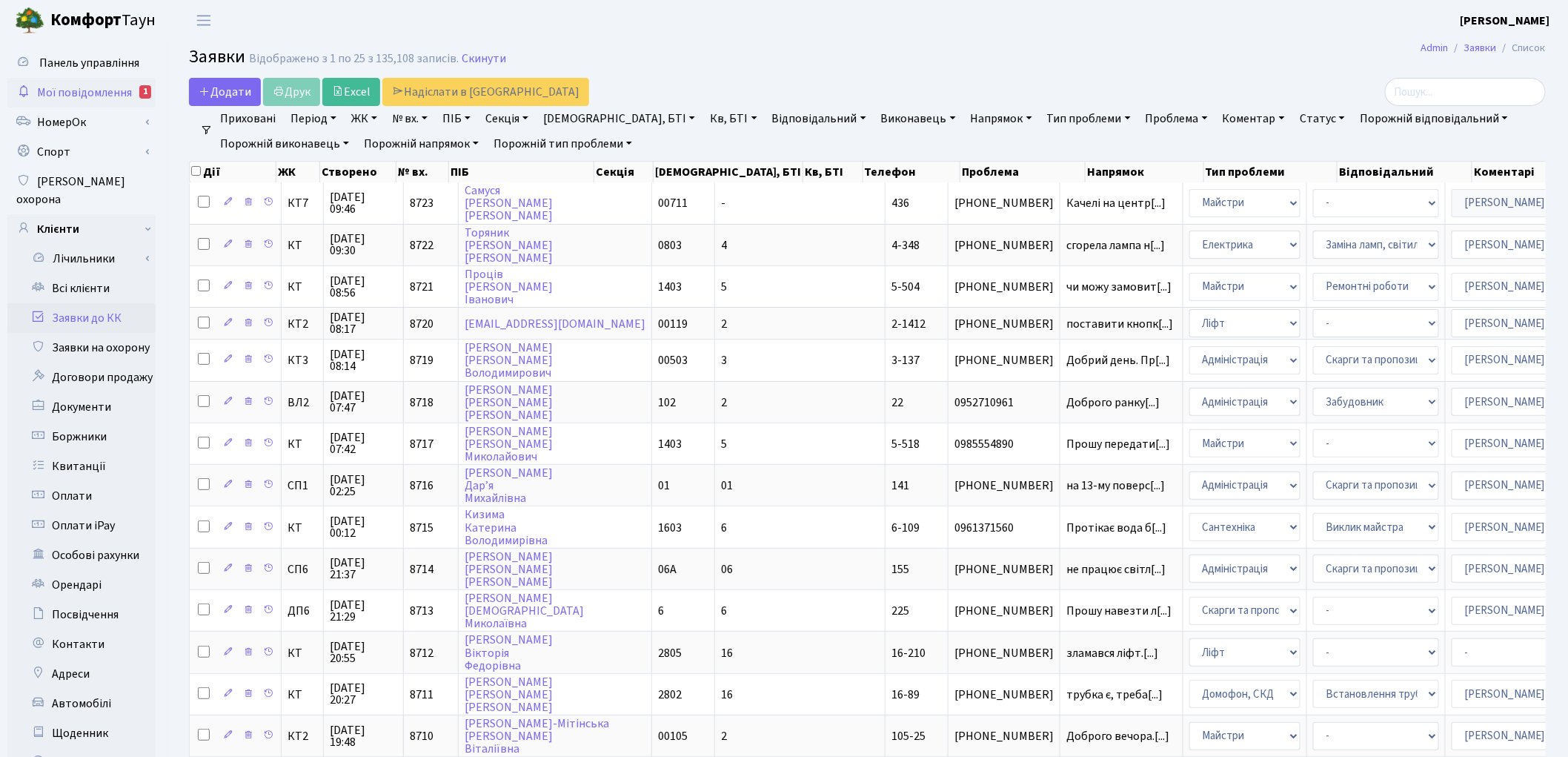
click at [94, 91] on span "Мої повідомлення" at bounding box center [84, 92] width 95 height 16
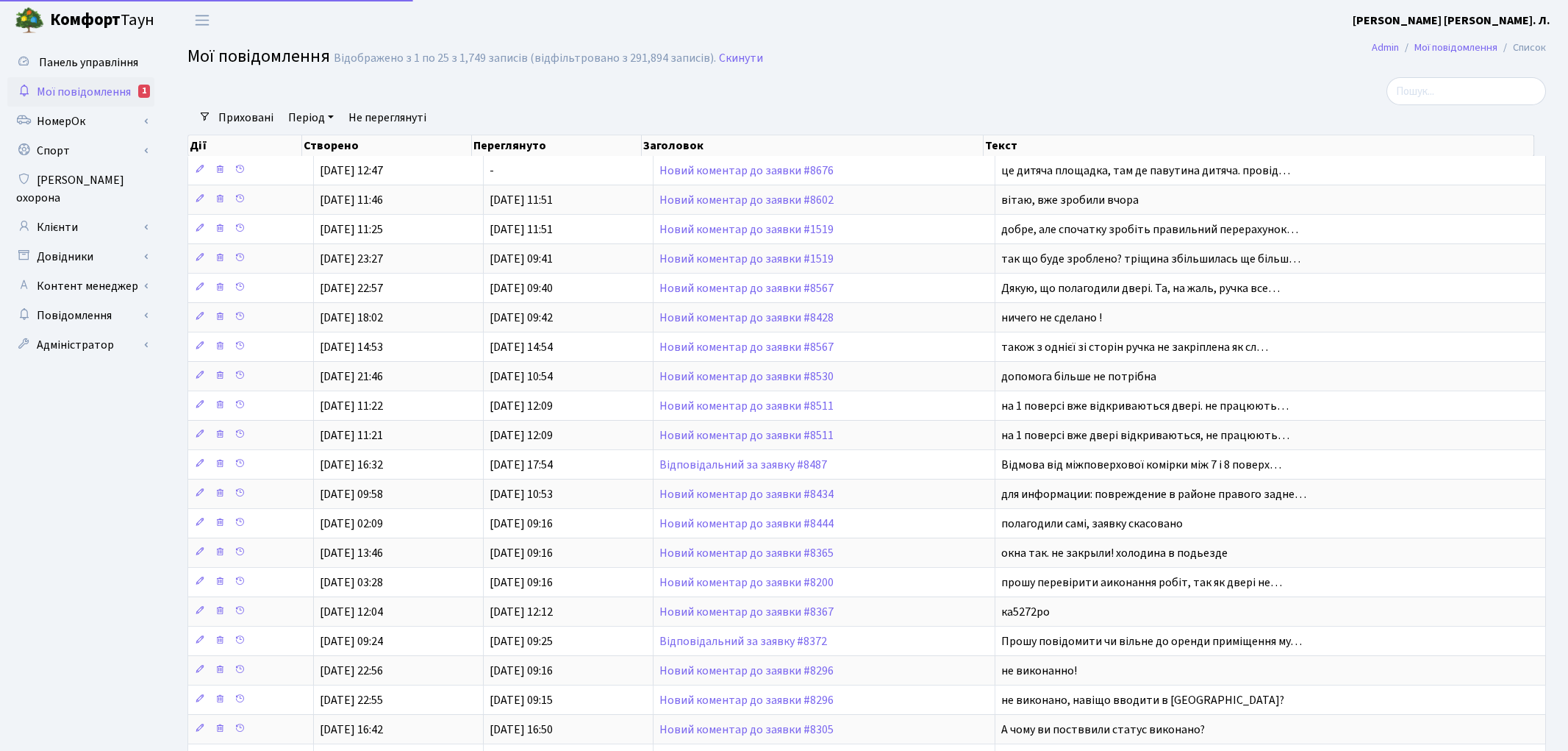
select select "25"
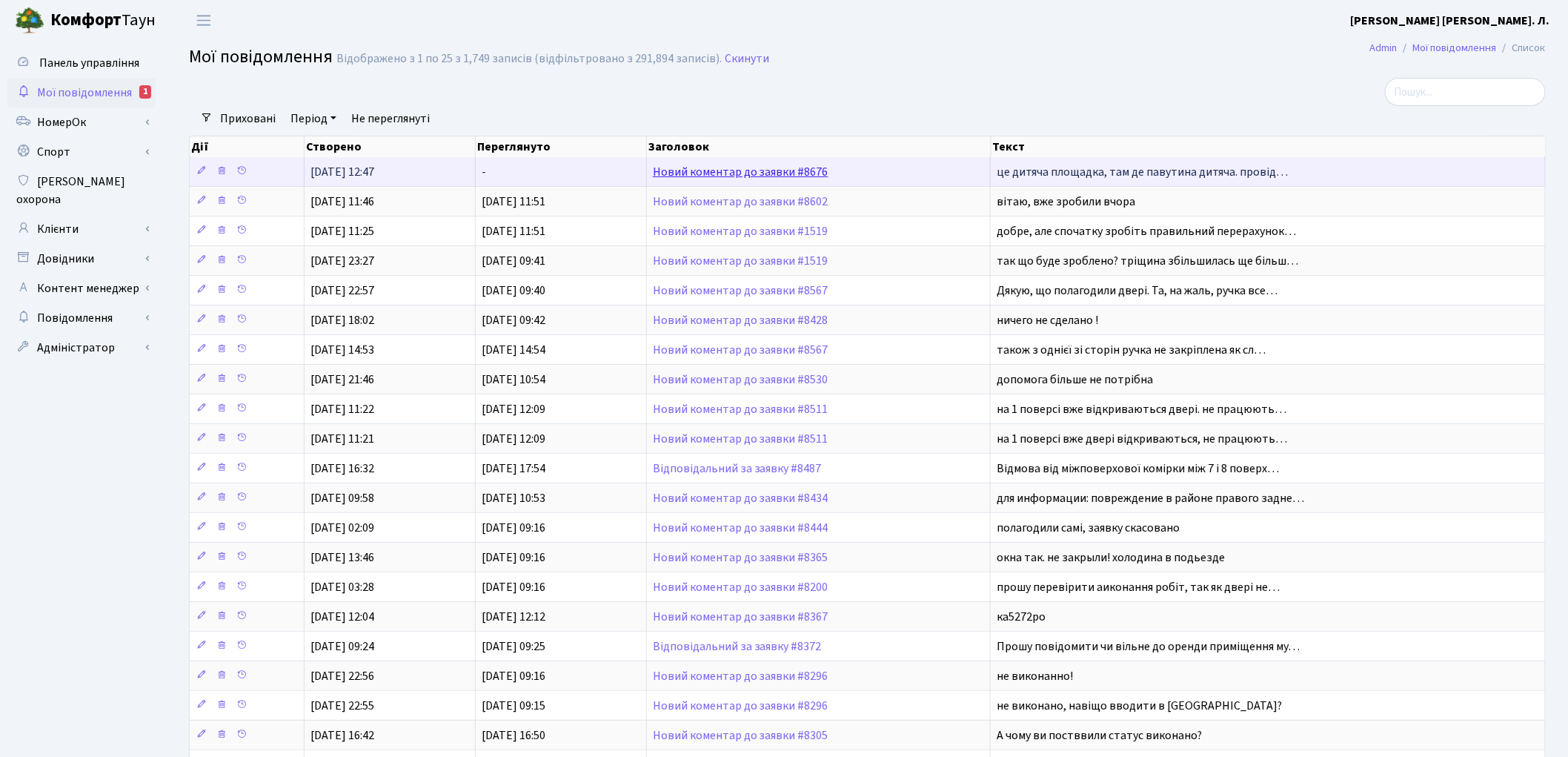
click at [706, 175] on link "Новий коментар до заявки #8676" at bounding box center [740, 171] width 175 height 16
click at [707, 172] on link "Новий коментар до заявки #8676" at bounding box center [740, 171] width 175 height 16
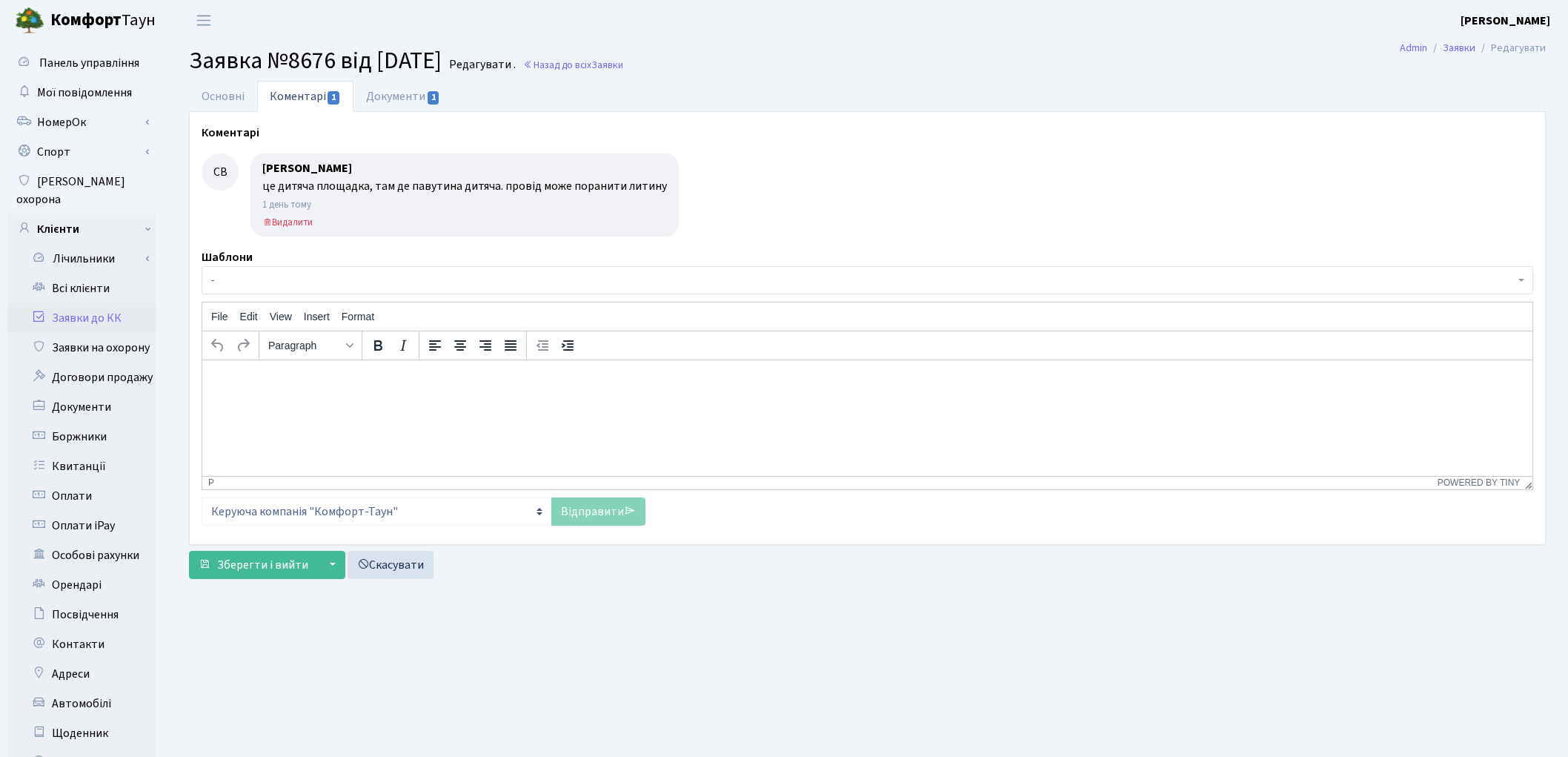
select select "19019"
click at [207, 91] on link "Основні" at bounding box center [223, 96] width 68 height 30
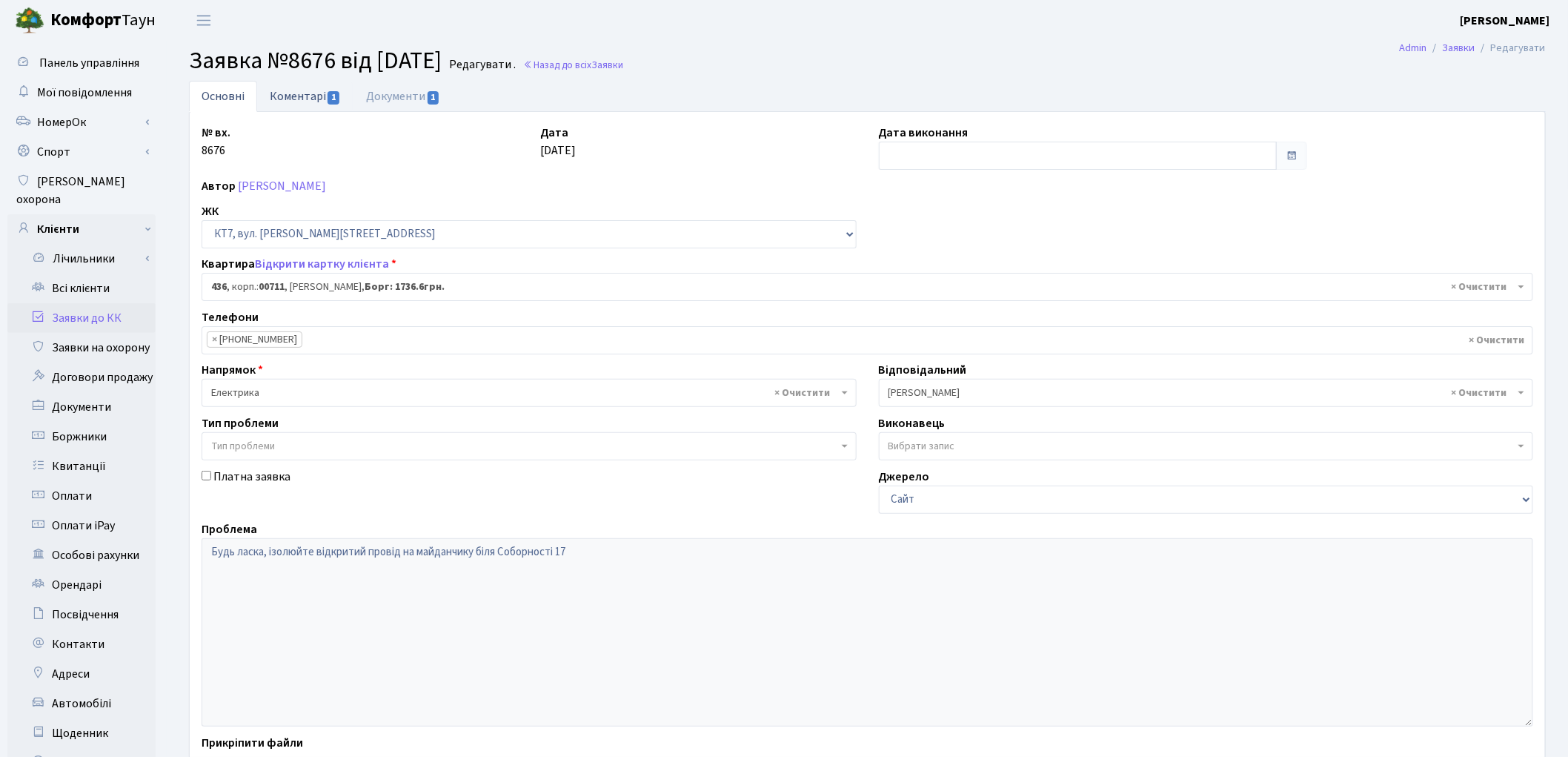
click at [276, 91] on link "Коментарі 1" at bounding box center [305, 96] width 97 height 30
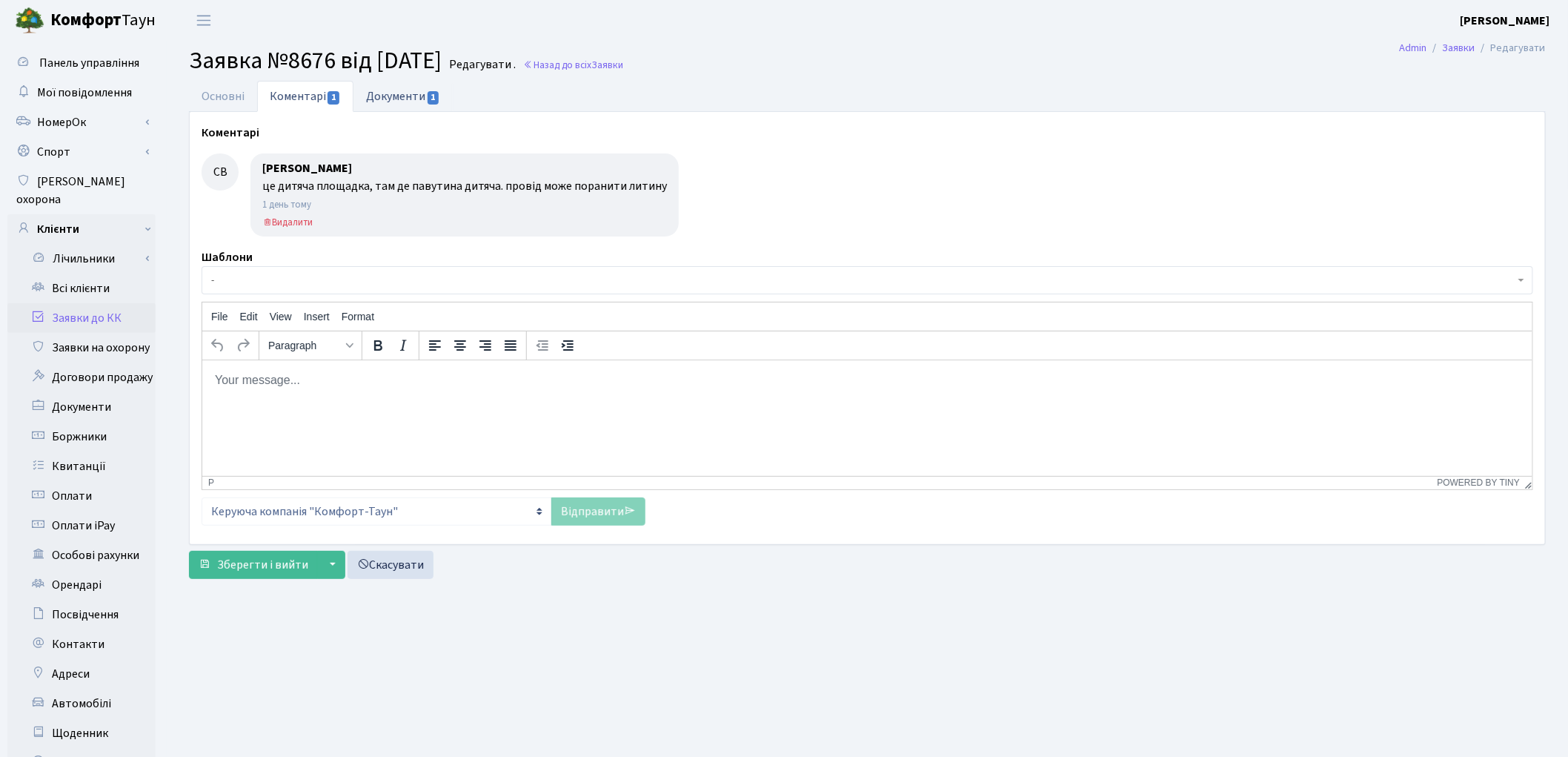
click at [383, 105] on link "Документи 1" at bounding box center [403, 96] width 99 height 30
select select "25"
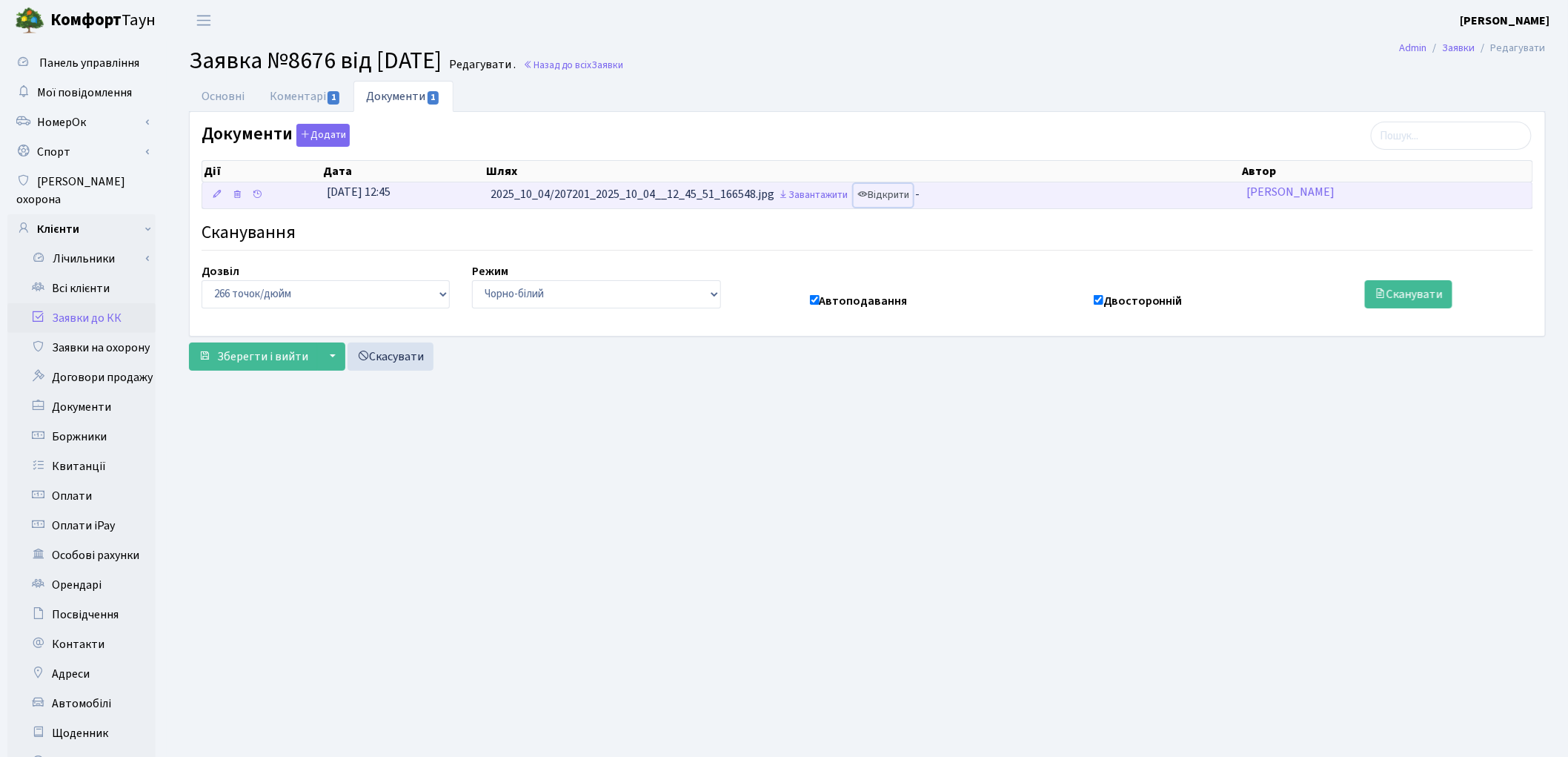
click at [901, 204] on link "Відкрити" at bounding box center [883, 195] width 60 height 23
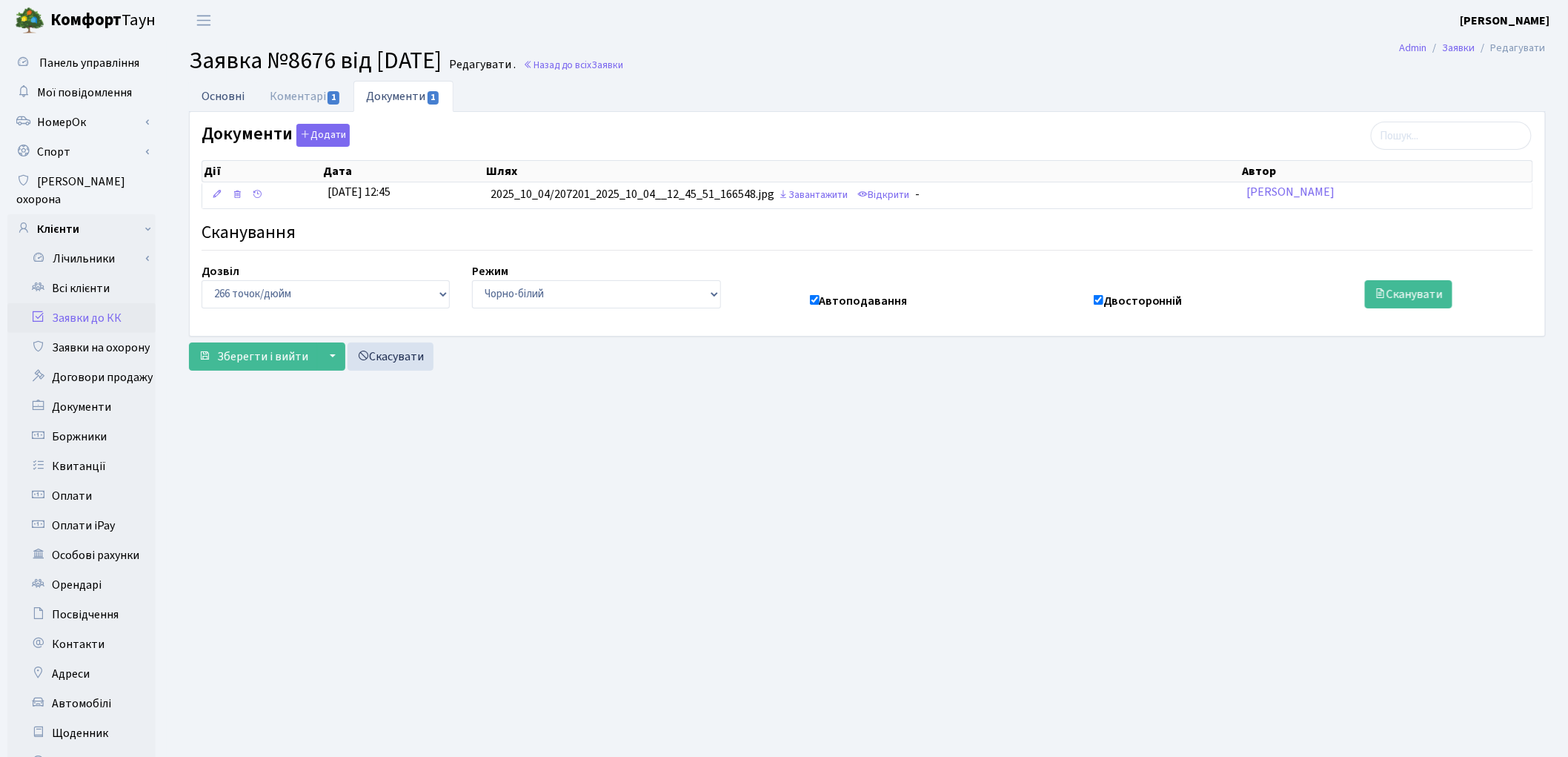
click at [226, 91] on link "Основні" at bounding box center [223, 96] width 68 height 30
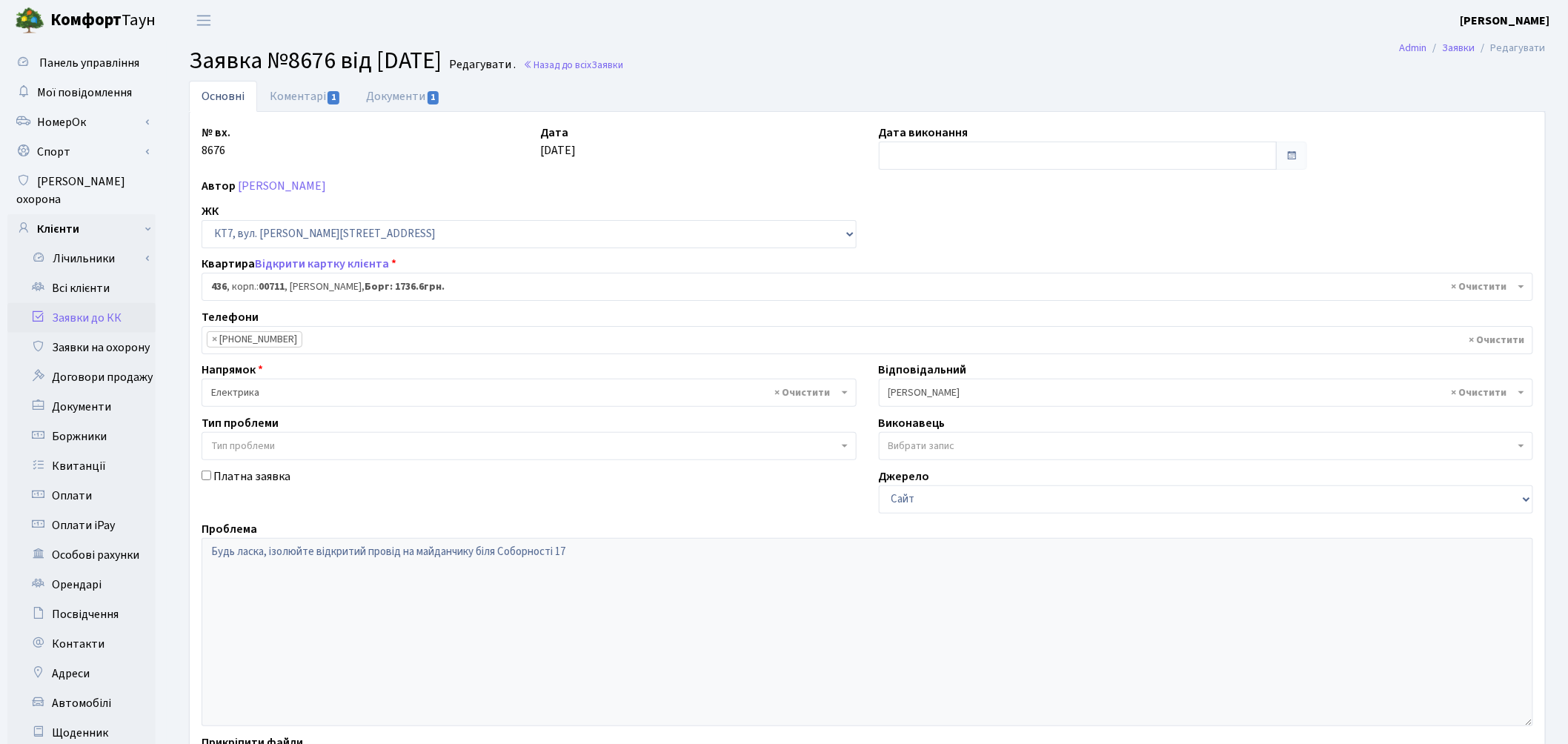
click at [964, 398] on span "× Корчун А. А." at bounding box center [1202, 393] width 627 height 15
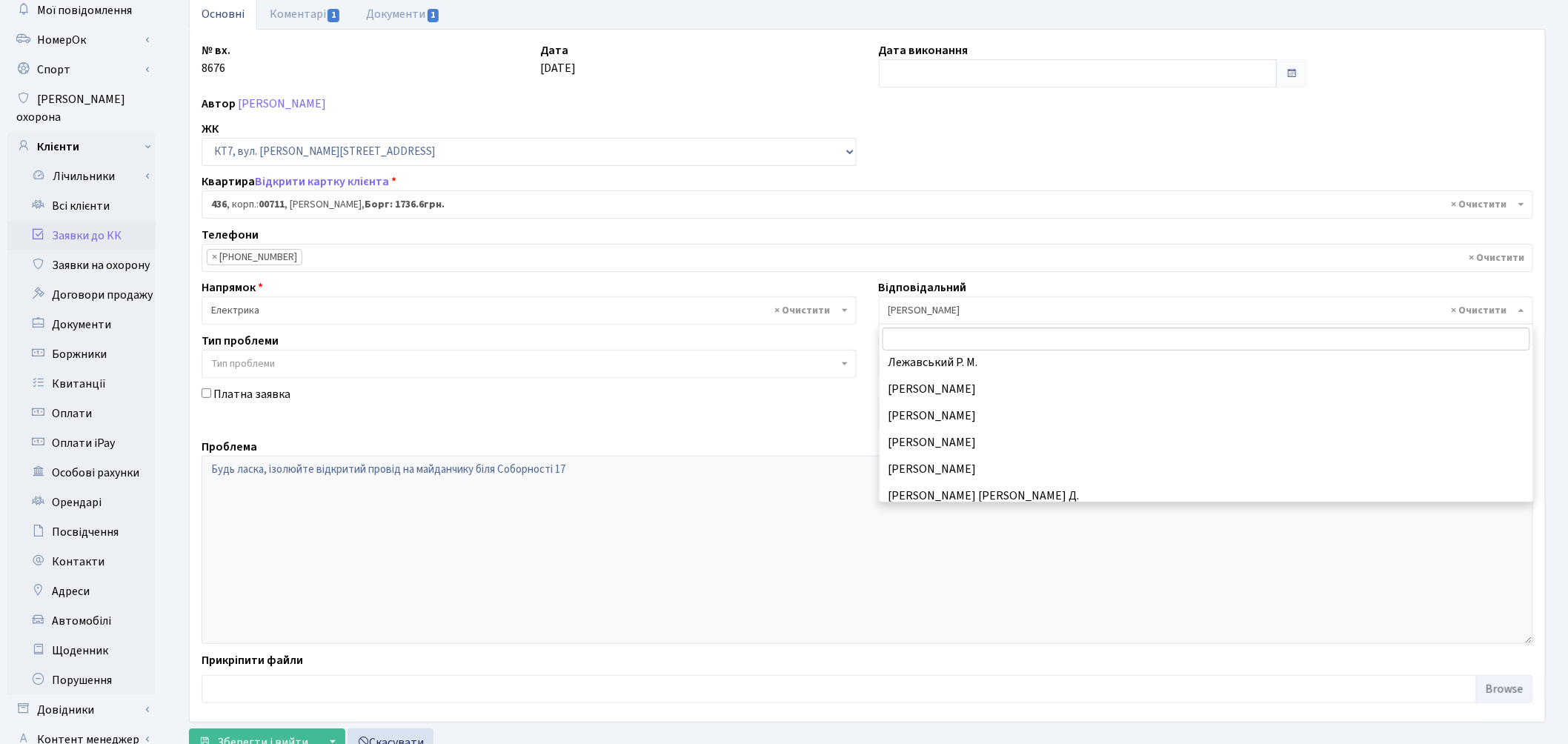
scroll to position [487, 0]
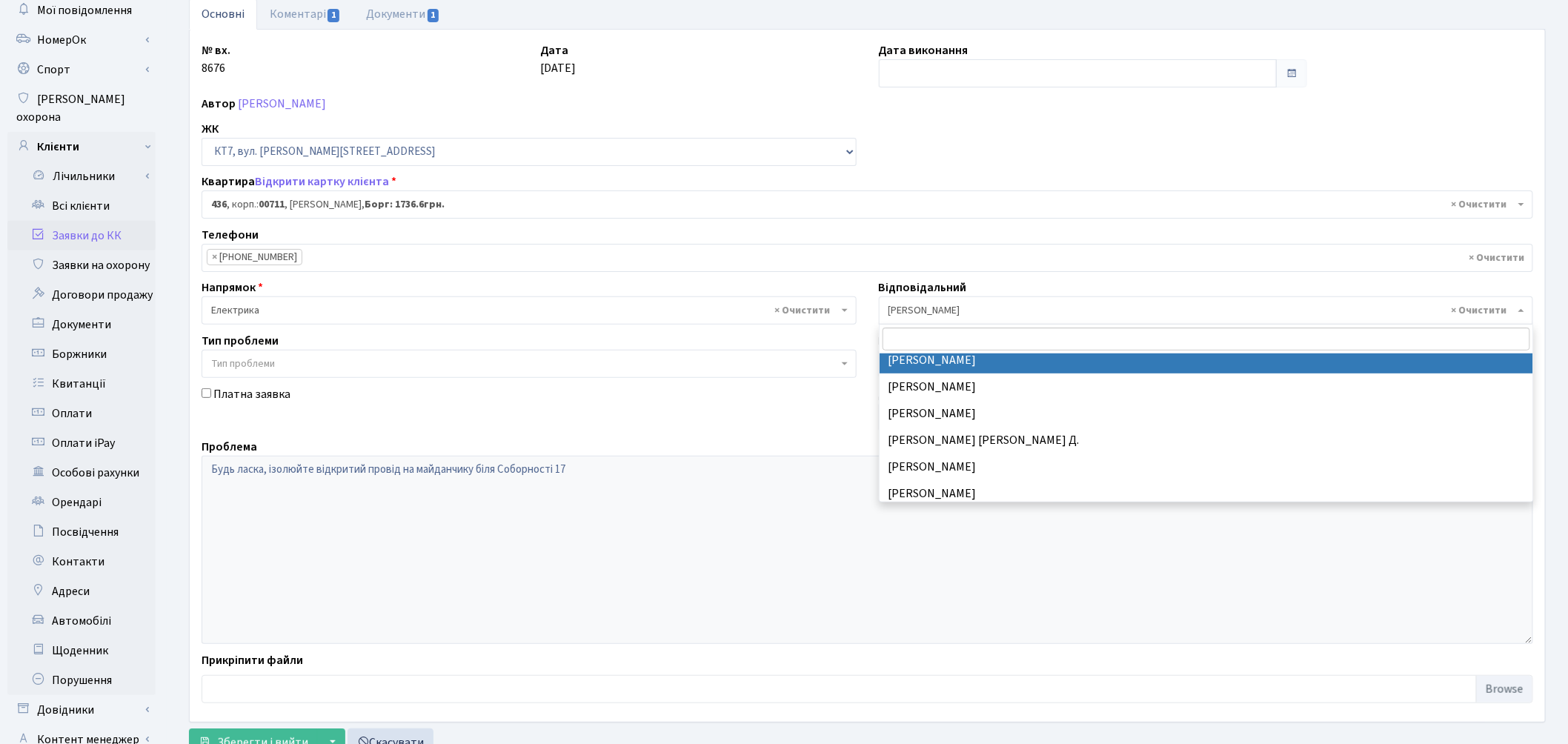
select select "25"
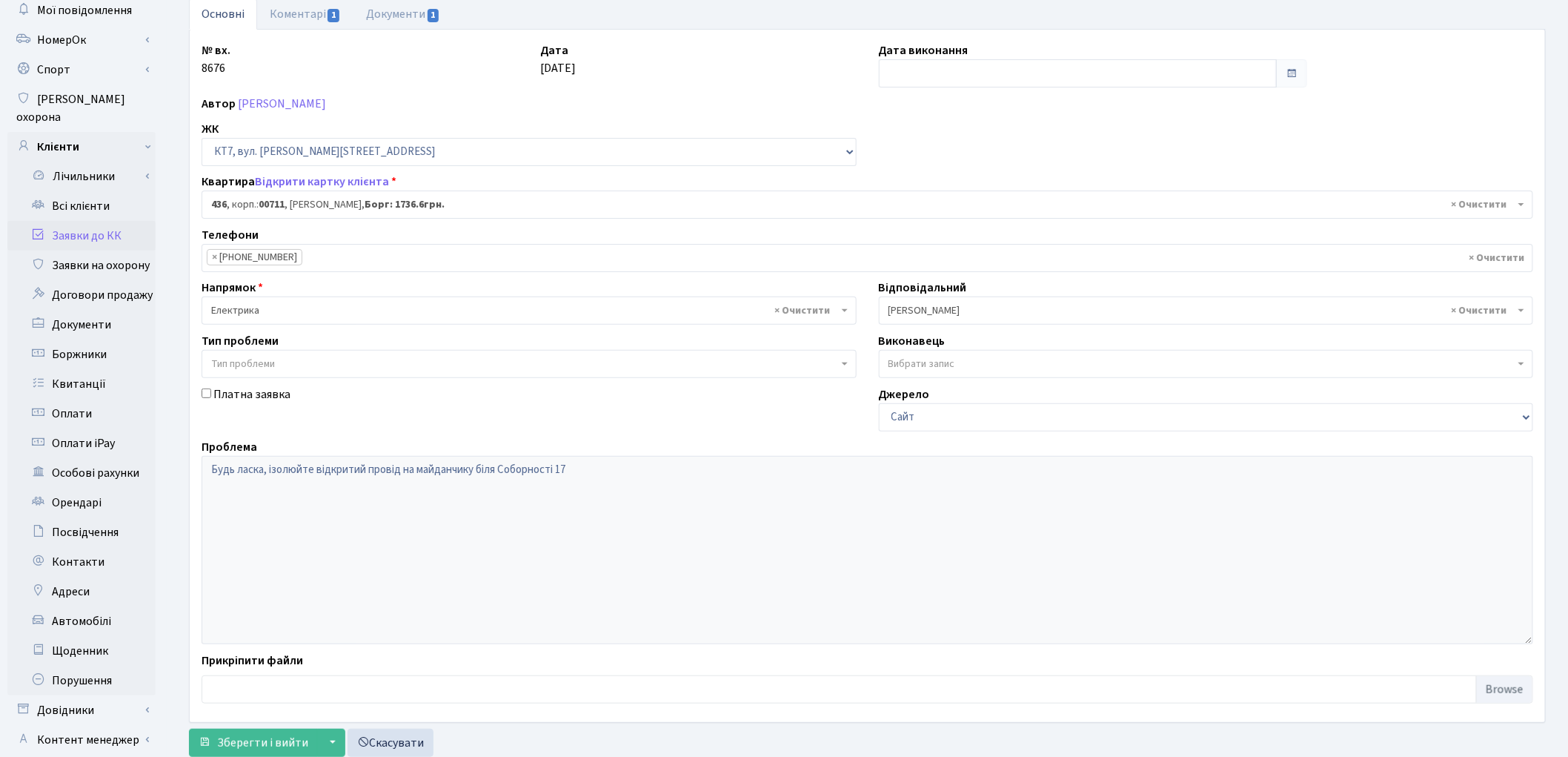
click at [332, 308] on span "× Електрика" at bounding box center [525, 311] width 627 height 15
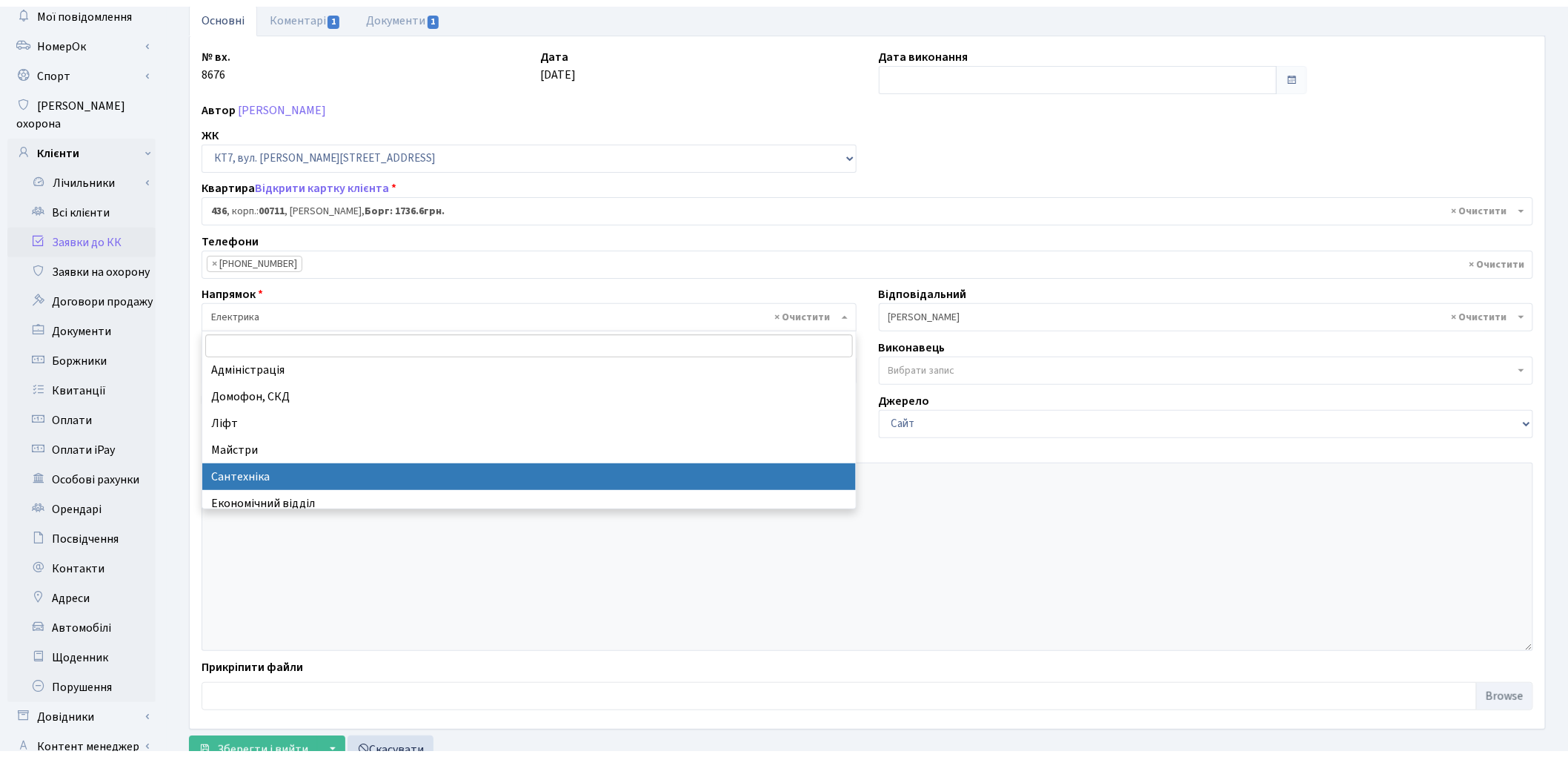
scroll to position [0, 0]
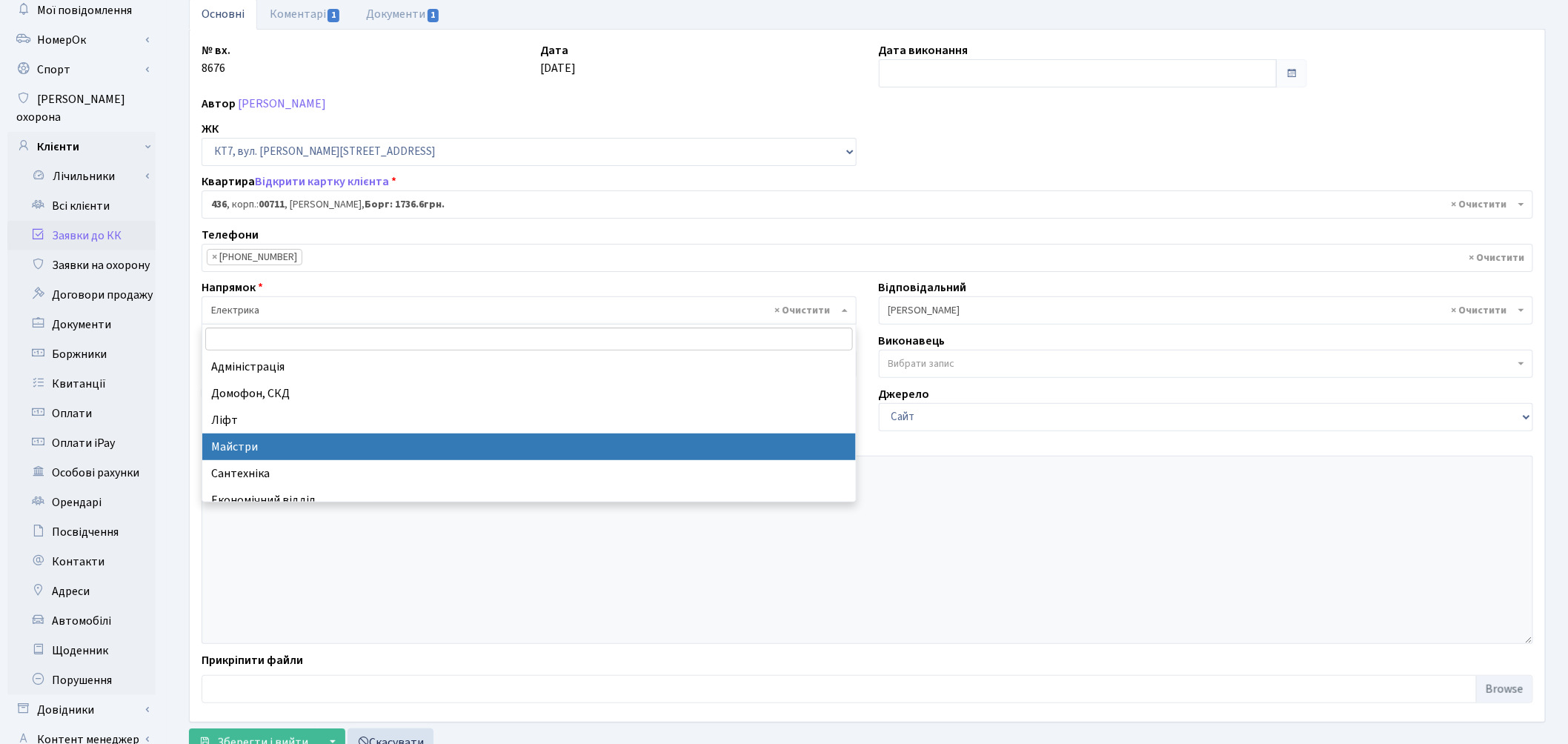
select select "1"
select select
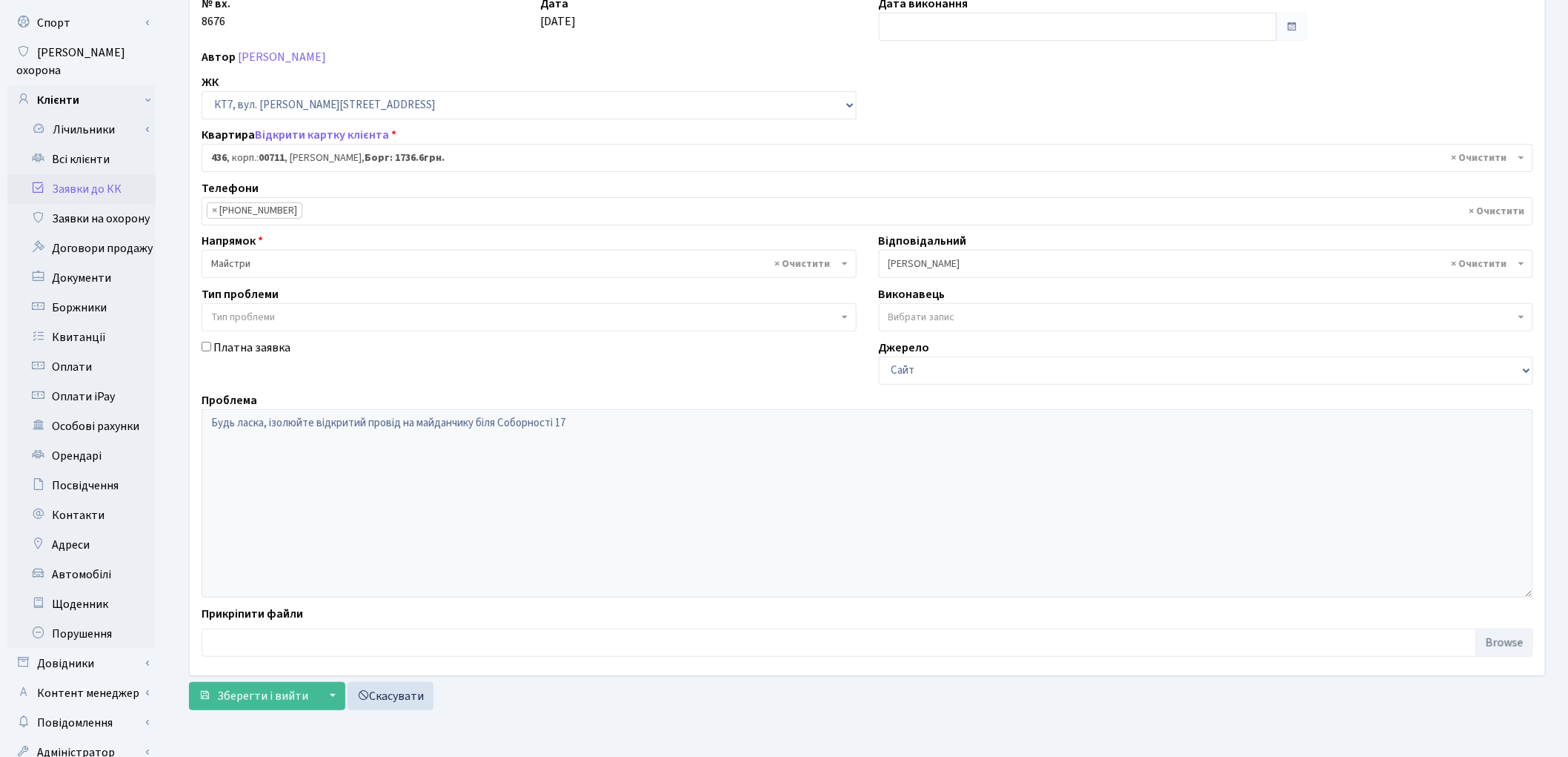
scroll to position [165, 0]
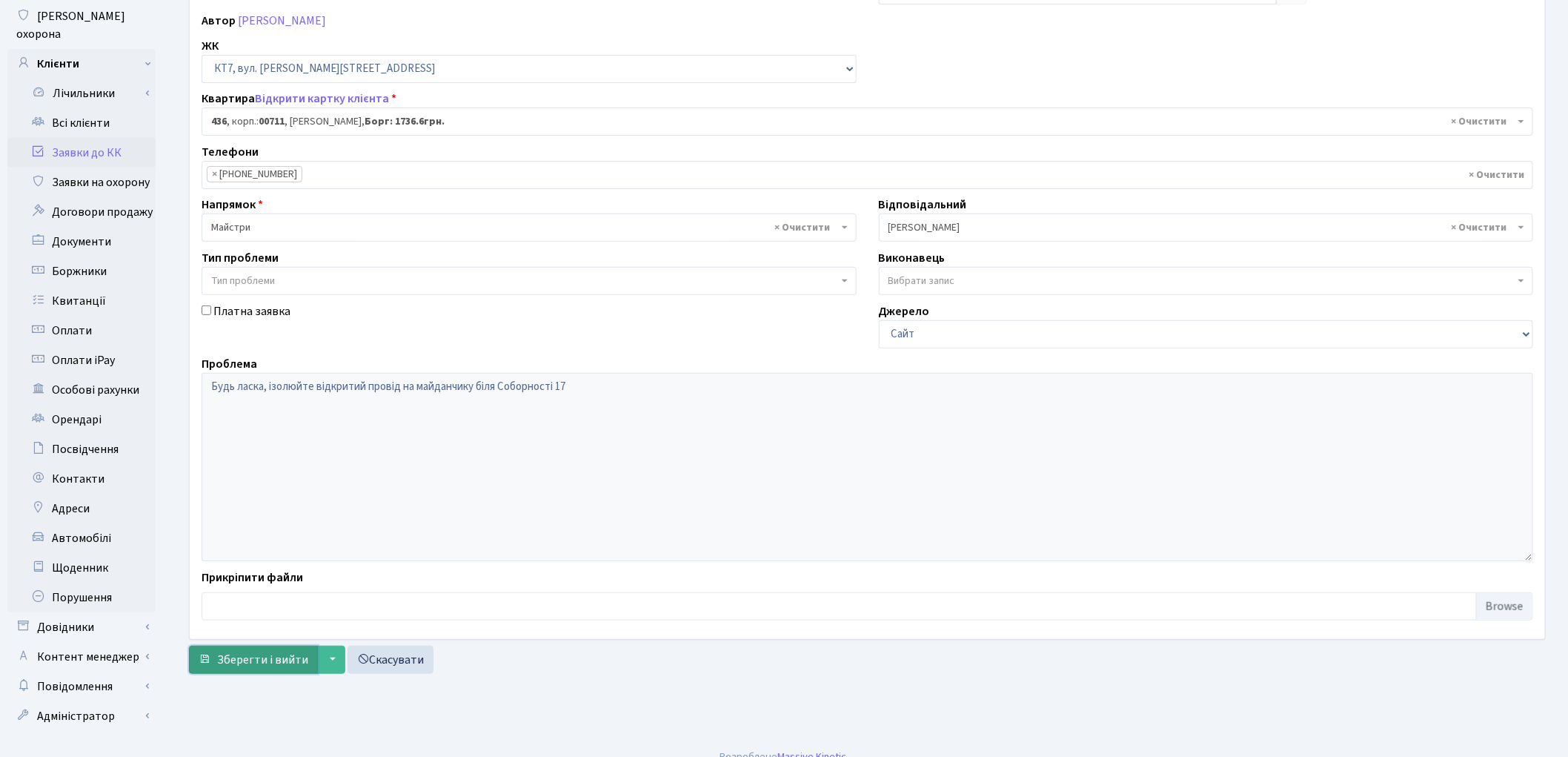
click at [246, 649] on button "Зберегти і вийти" at bounding box center [253, 659] width 129 height 28
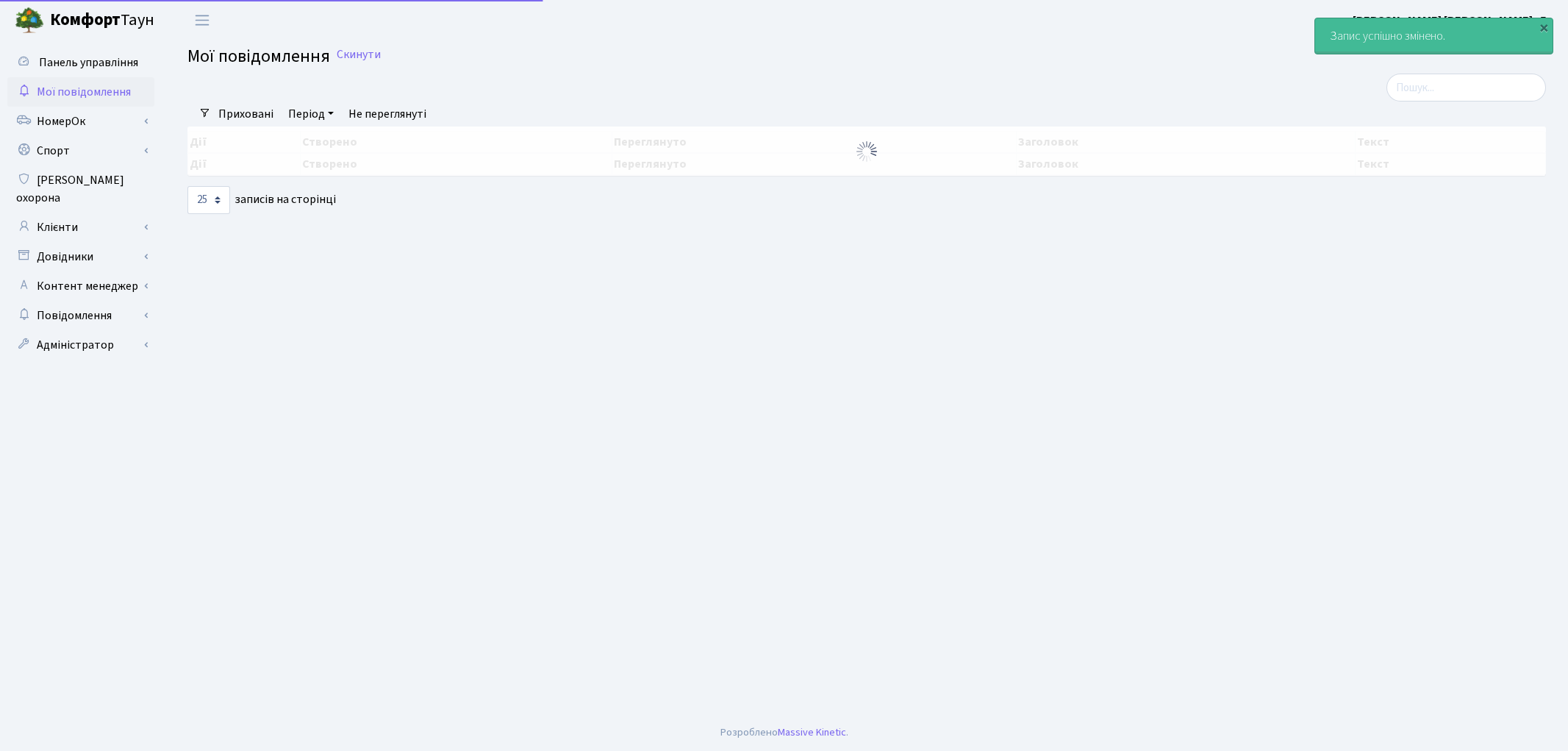
select select "25"
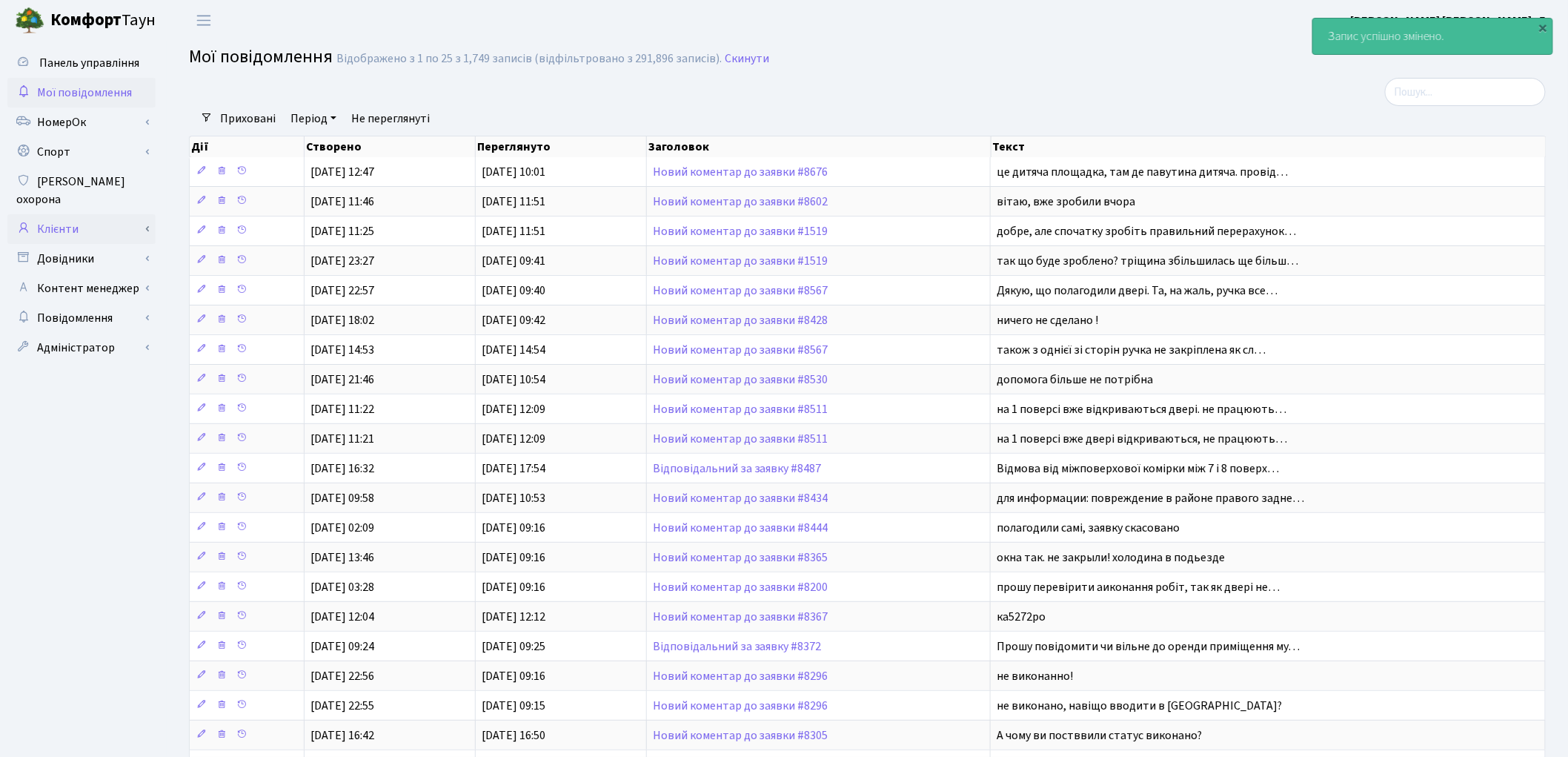
click at [62, 218] on link "Клієнти" at bounding box center [81, 228] width 148 height 29
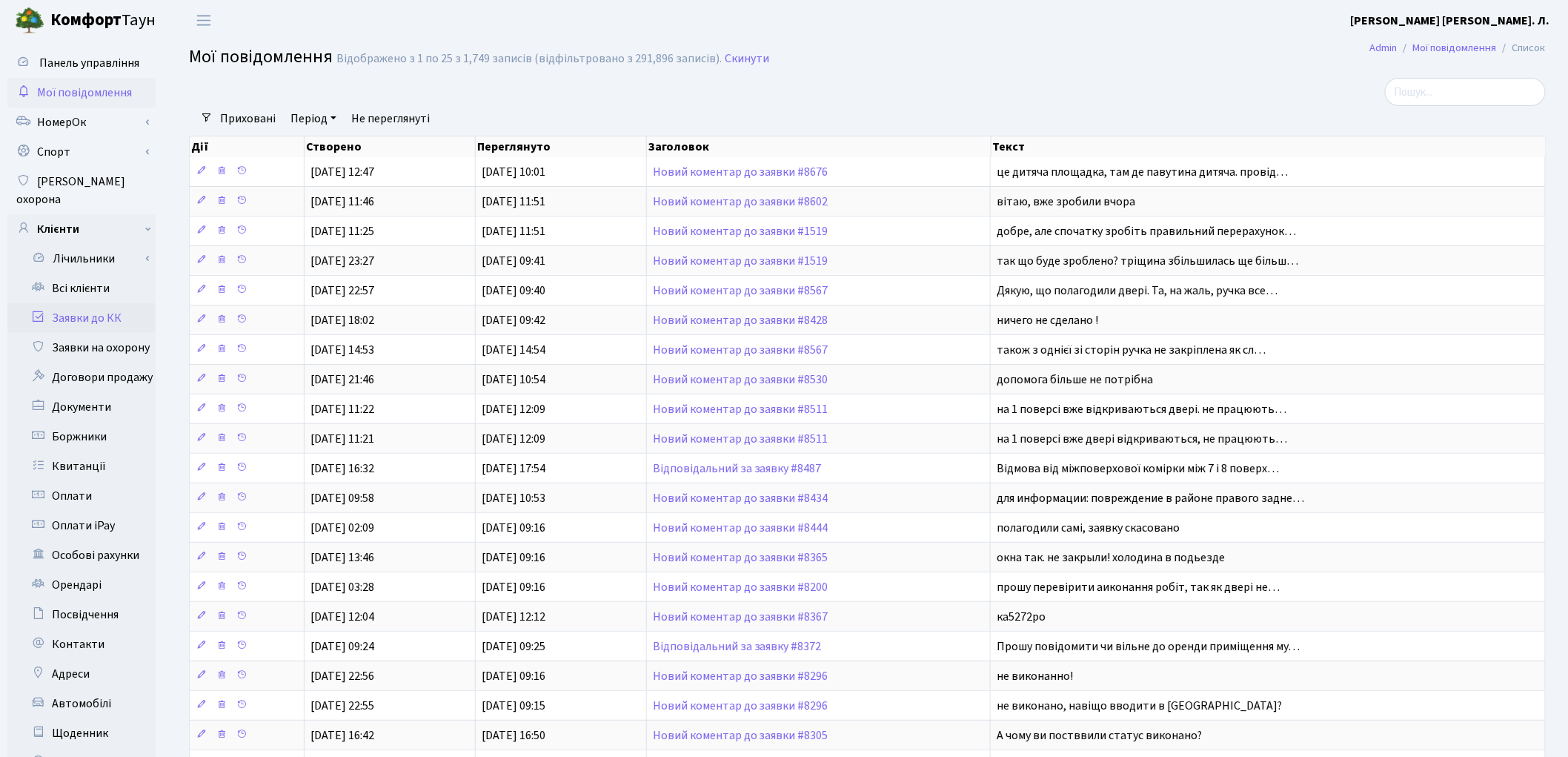
click at [87, 304] on link "Заявки до КК" at bounding box center [81, 317] width 148 height 29
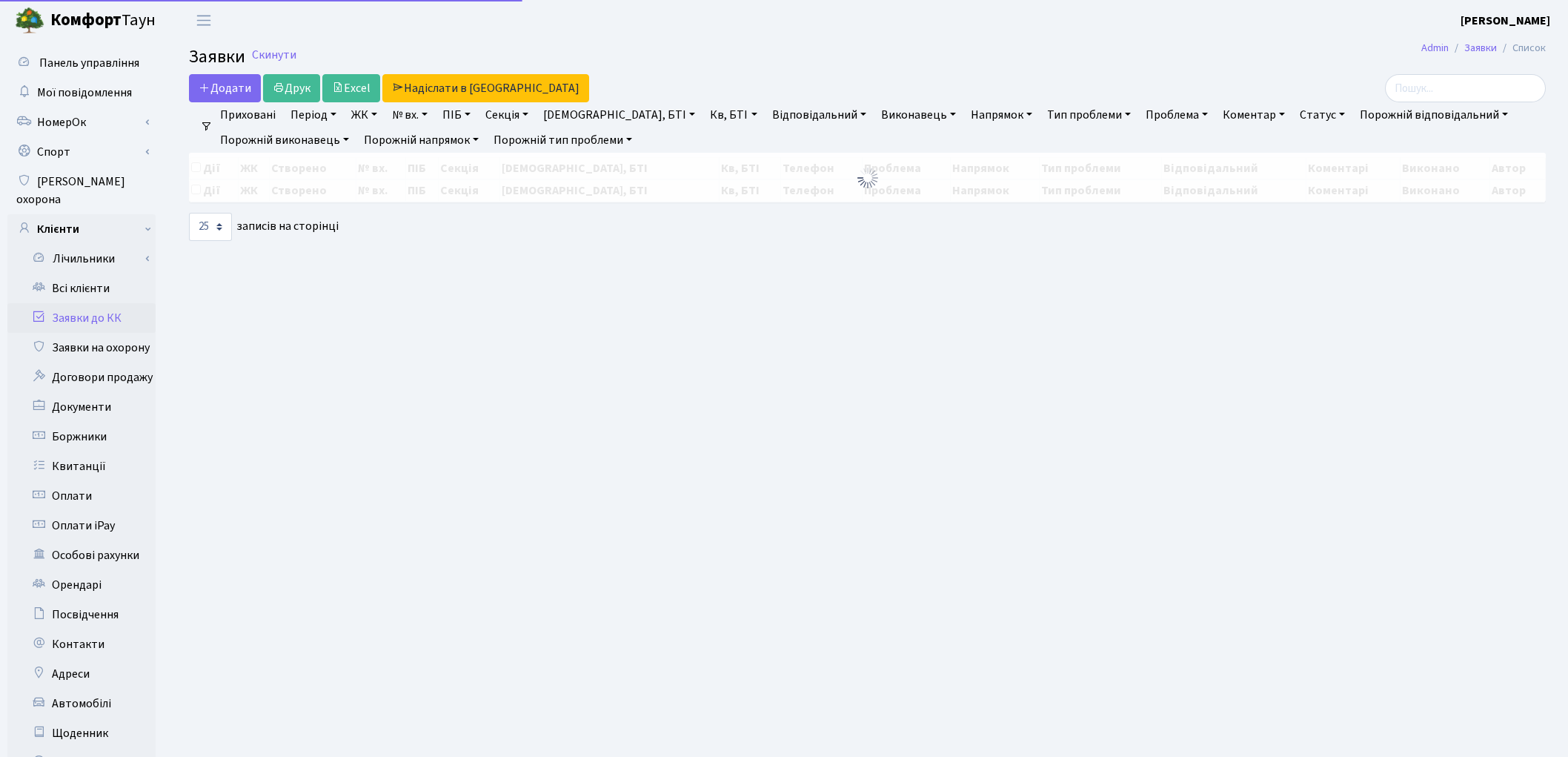
select select "25"
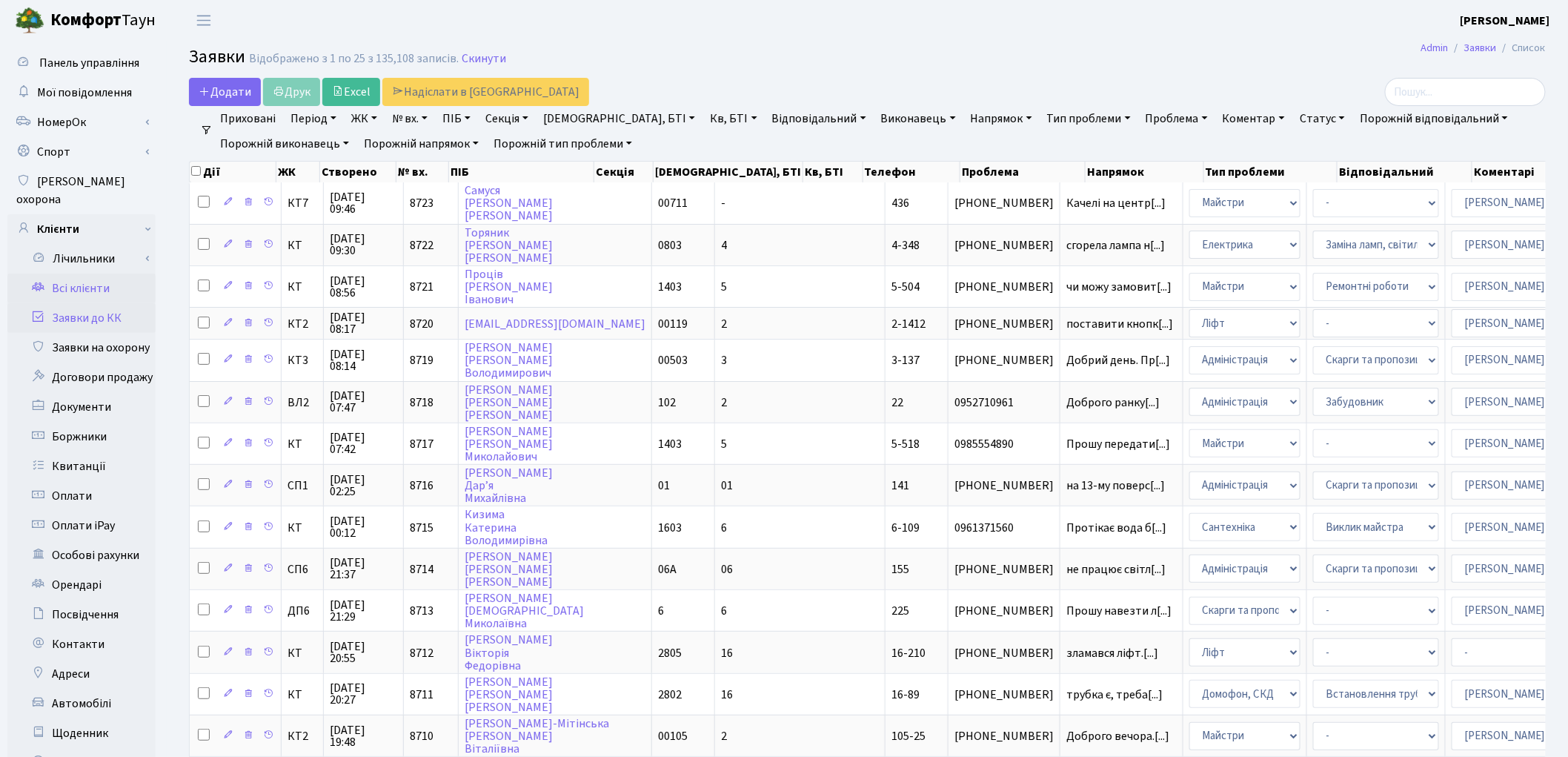
click at [83, 278] on link "Всі клієнти" at bounding box center [81, 288] width 148 height 29
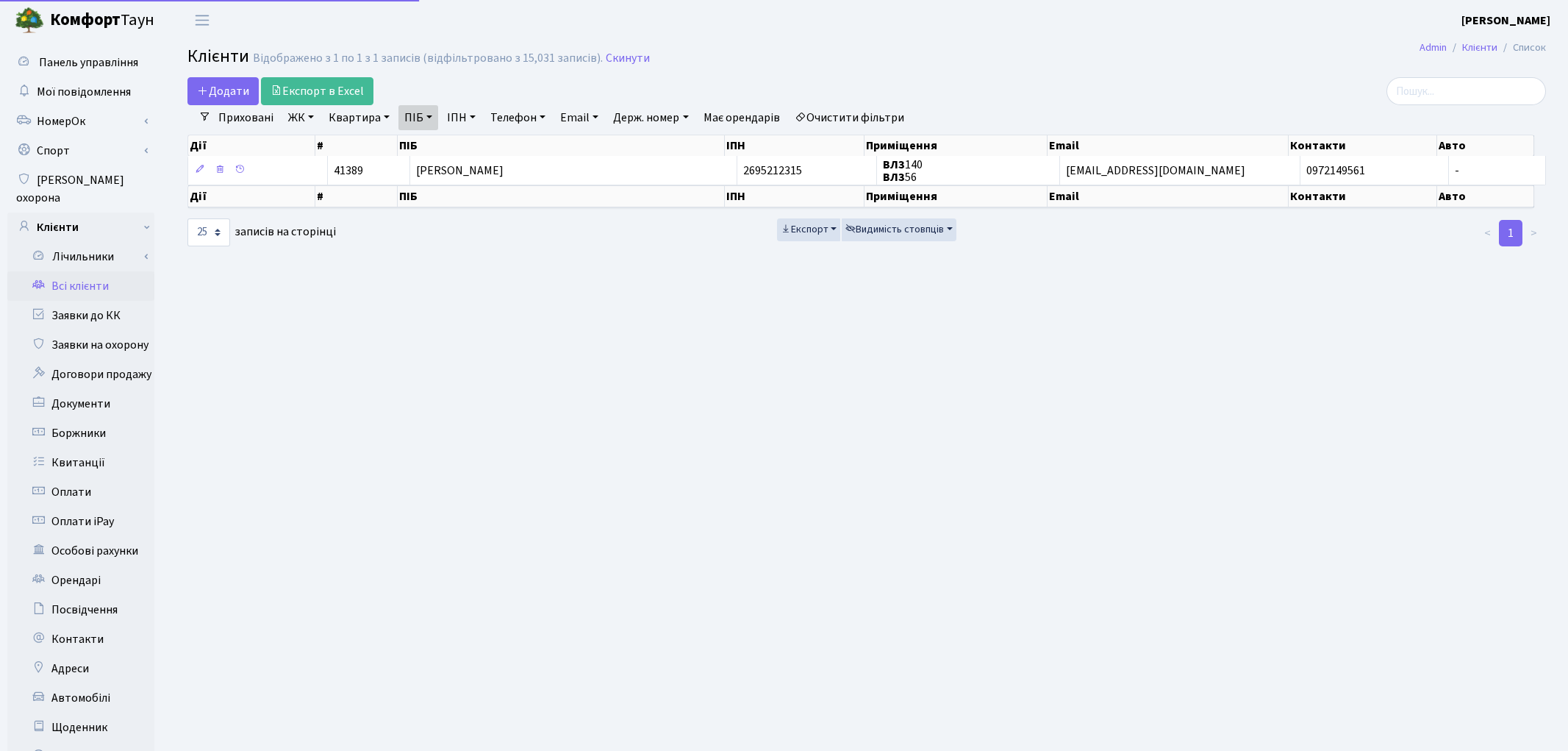
select select "25"
click at [417, 121] on link "ПІБ" at bounding box center [418, 117] width 39 height 25
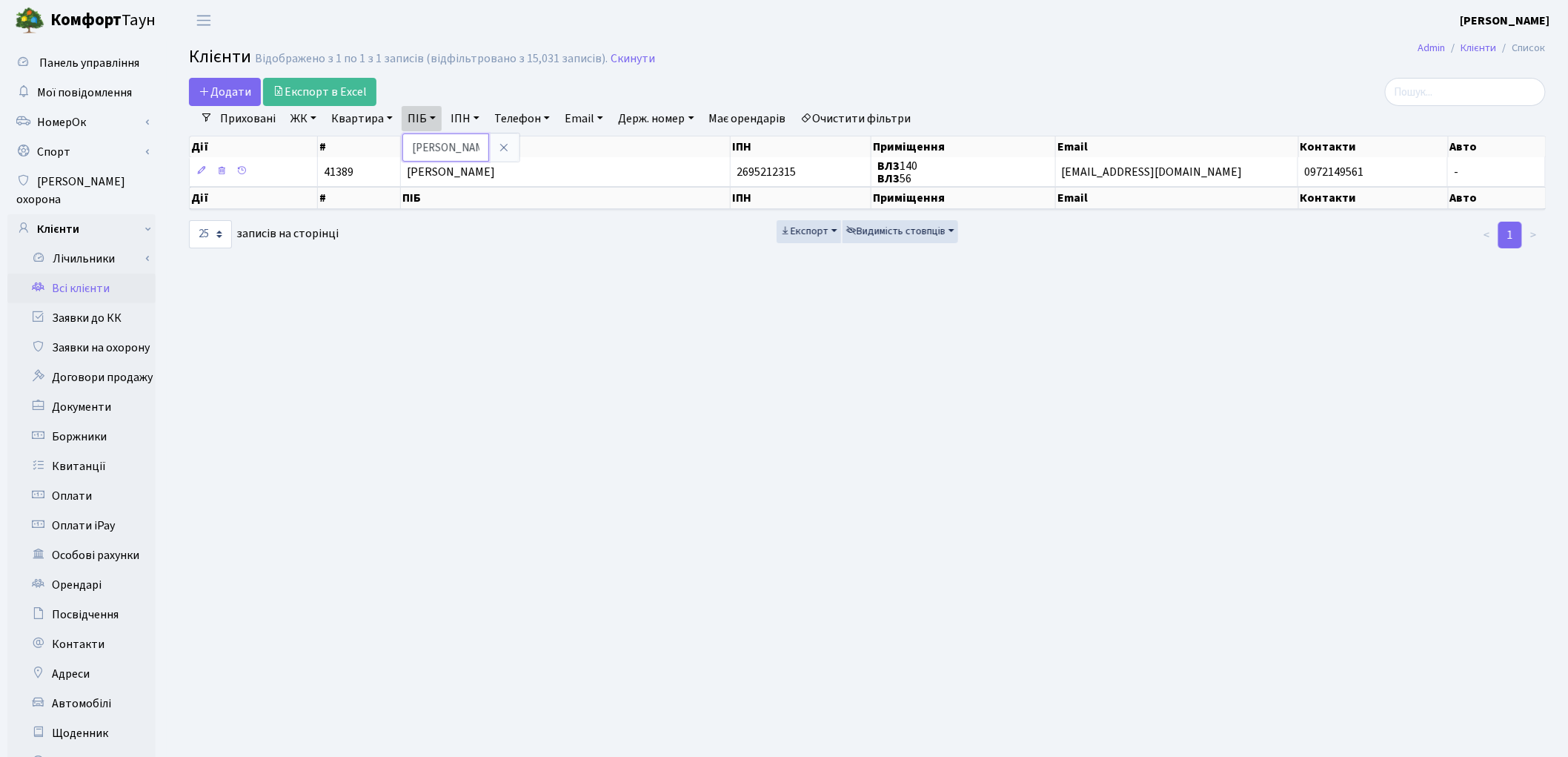
click at [445, 143] on input "[PERSON_NAME]" at bounding box center [446, 148] width 87 height 28
type input "п"
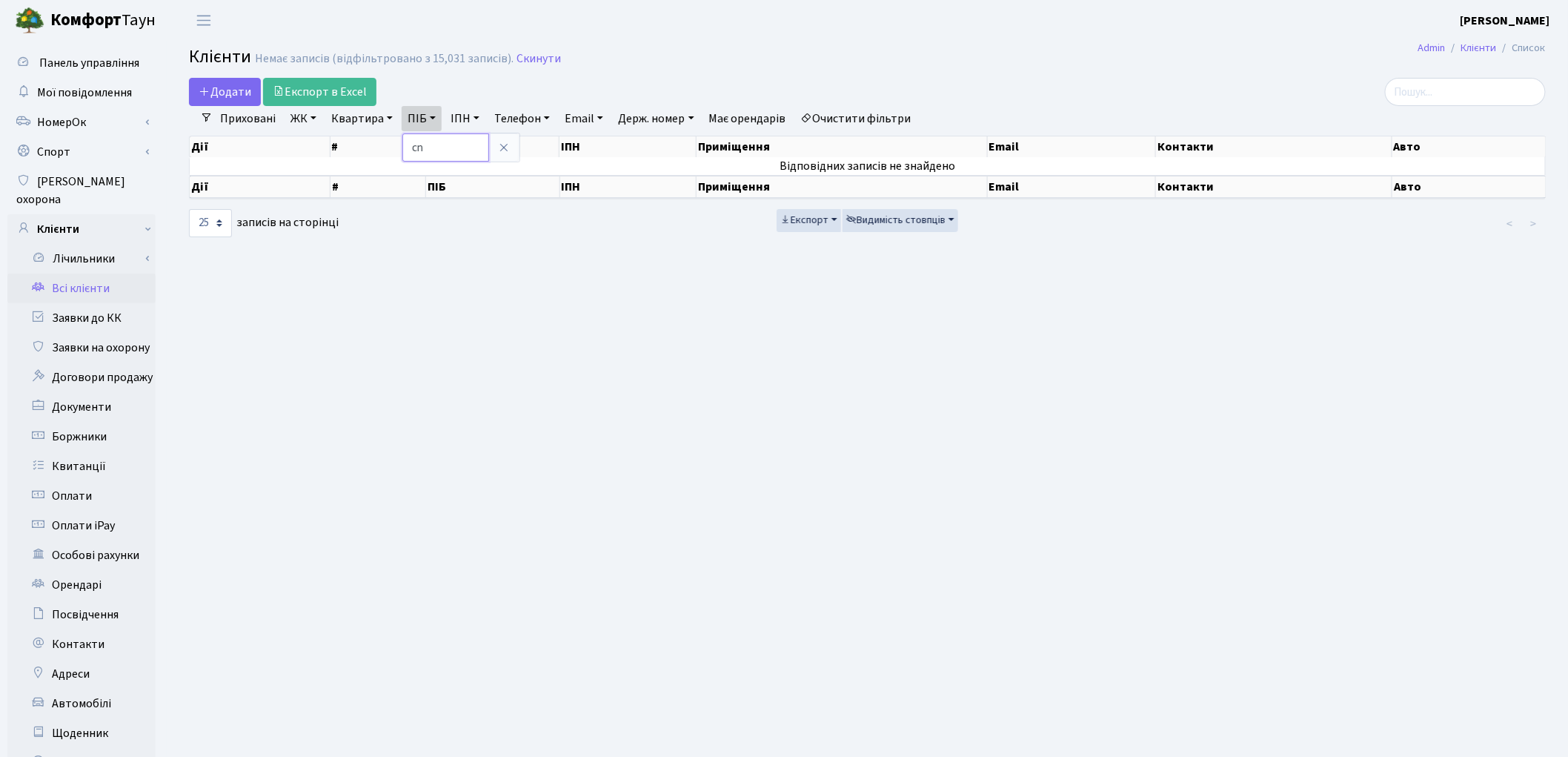
type input "c"
type input "строкова"
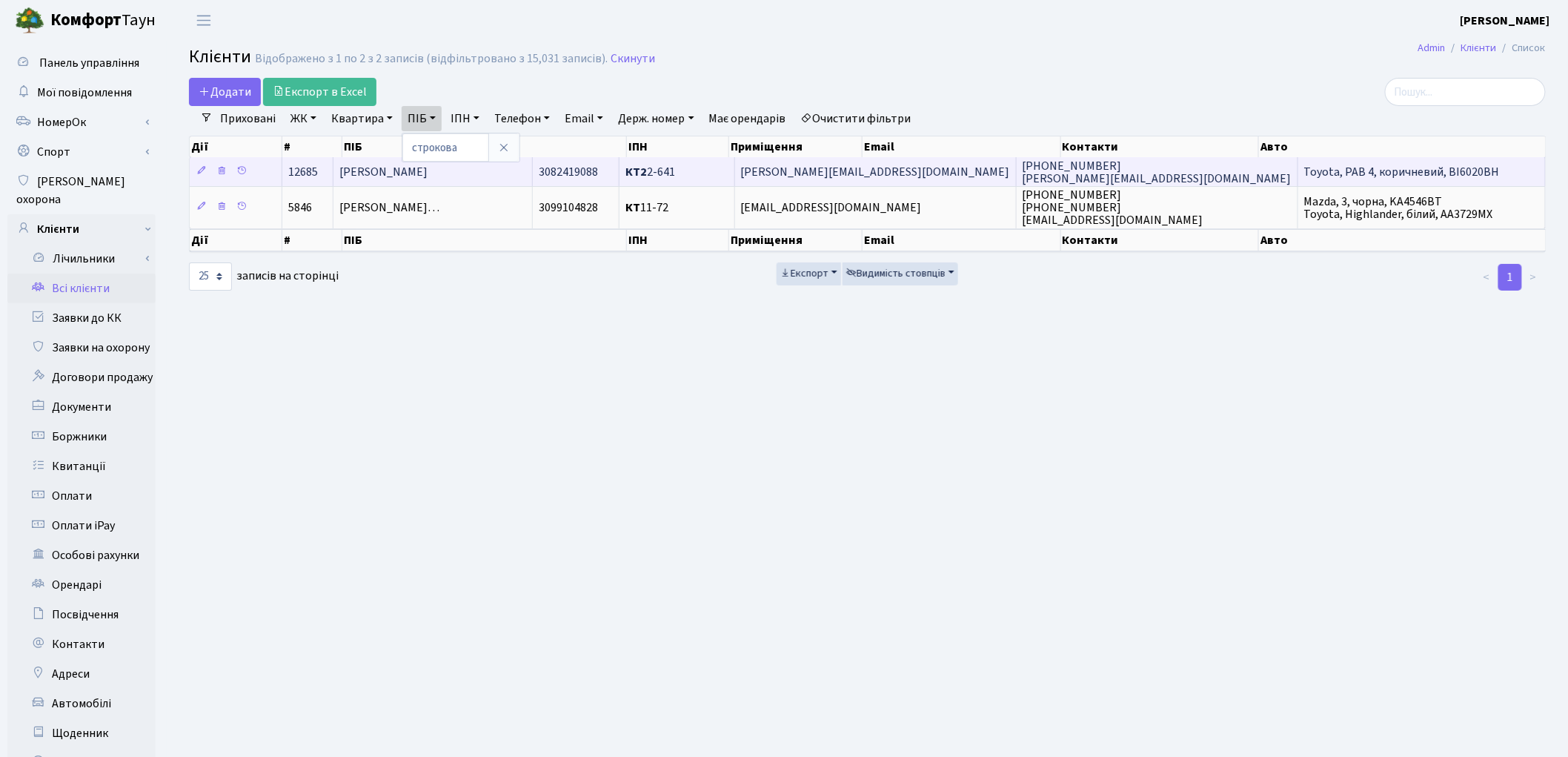
click at [425, 179] on span "[PERSON_NAME]" at bounding box center [383, 171] width 88 height 16
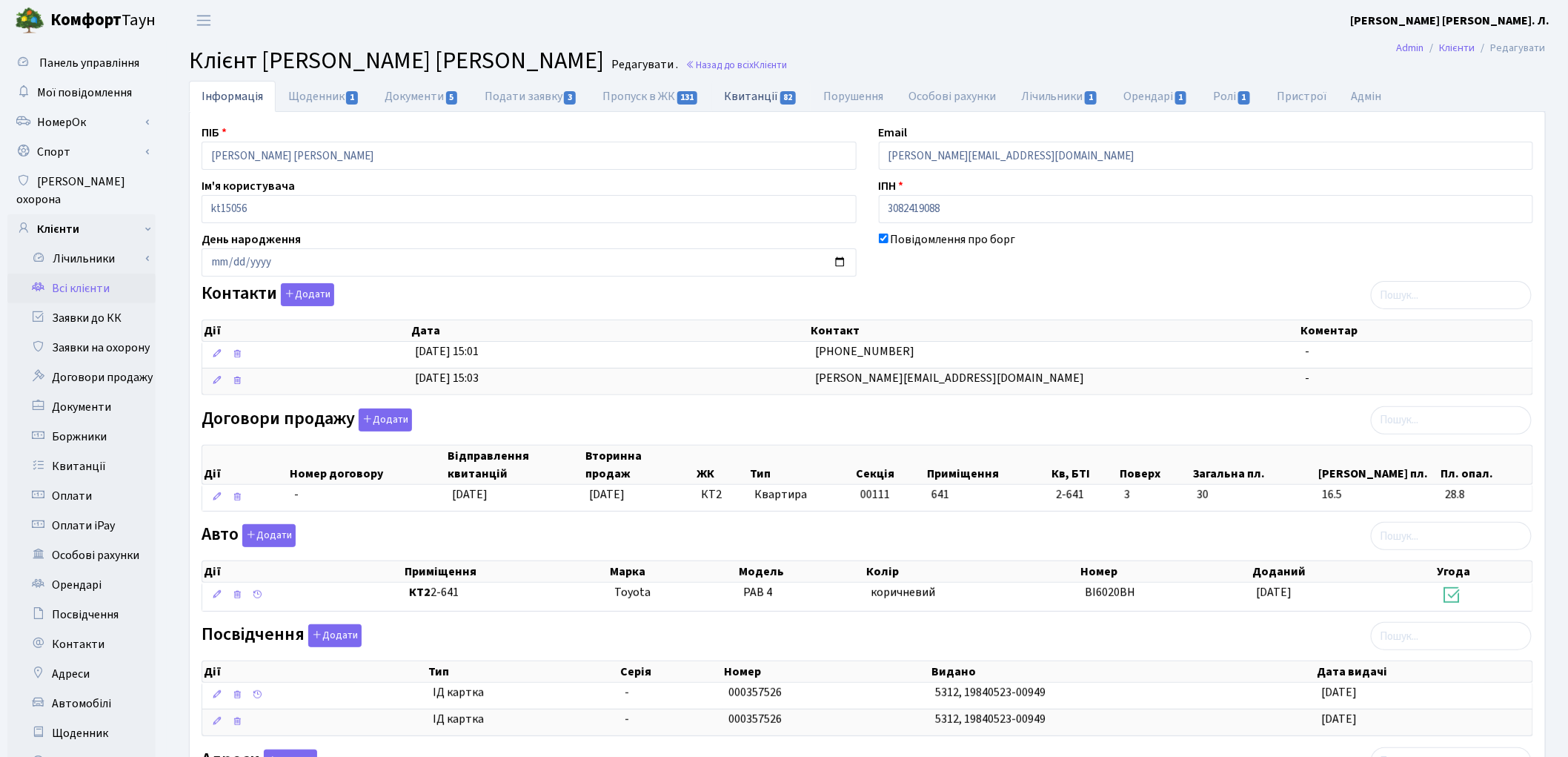
click at [728, 97] on link "Квитанції 82" at bounding box center [762, 96] width 99 height 30
select select "25"
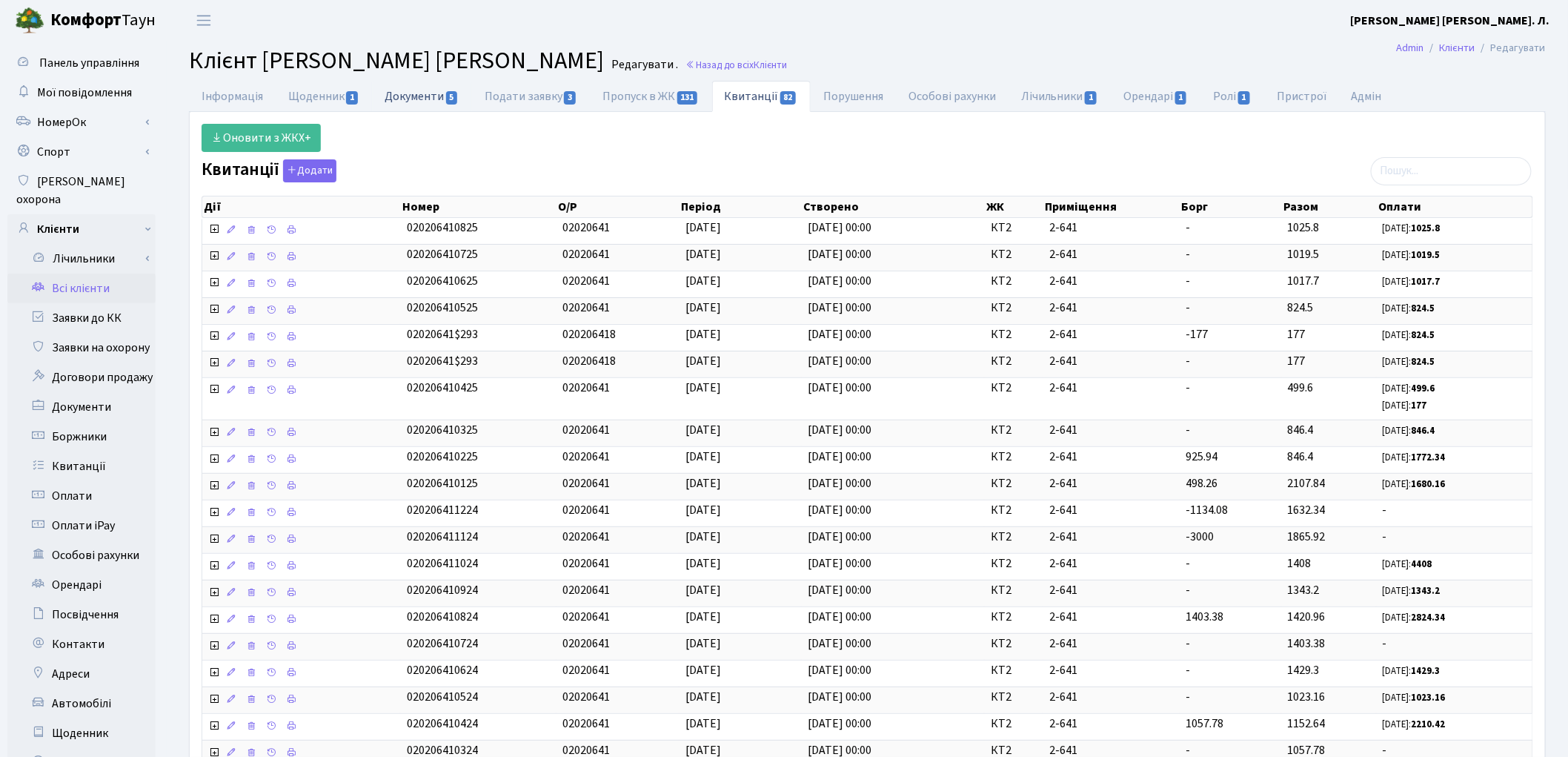
click at [412, 99] on link "Документи 5" at bounding box center [422, 96] width 99 height 30
select select "25"
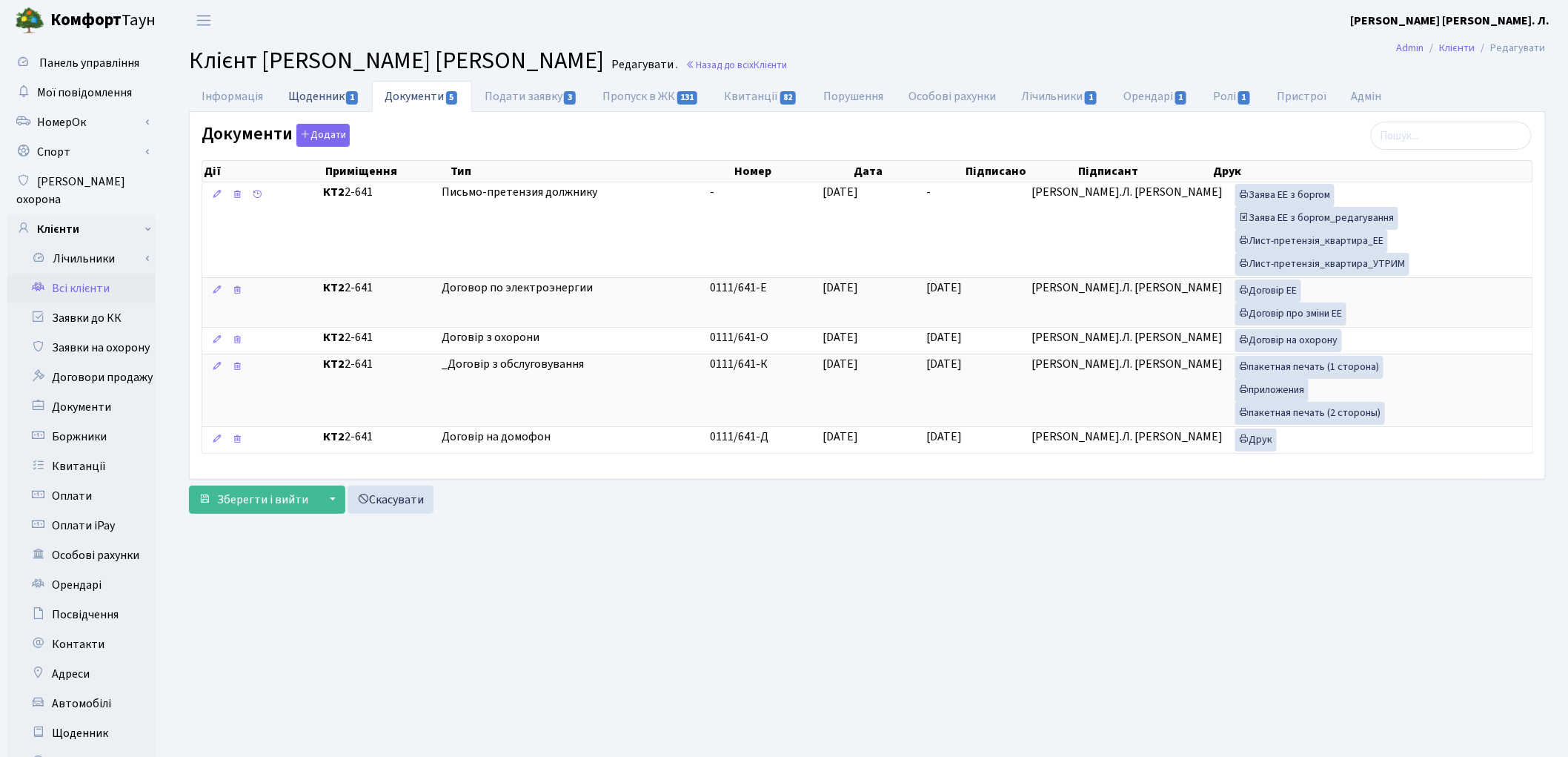
click at [328, 95] on link "Щоденник 1" at bounding box center [324, 96] width 97 height 30
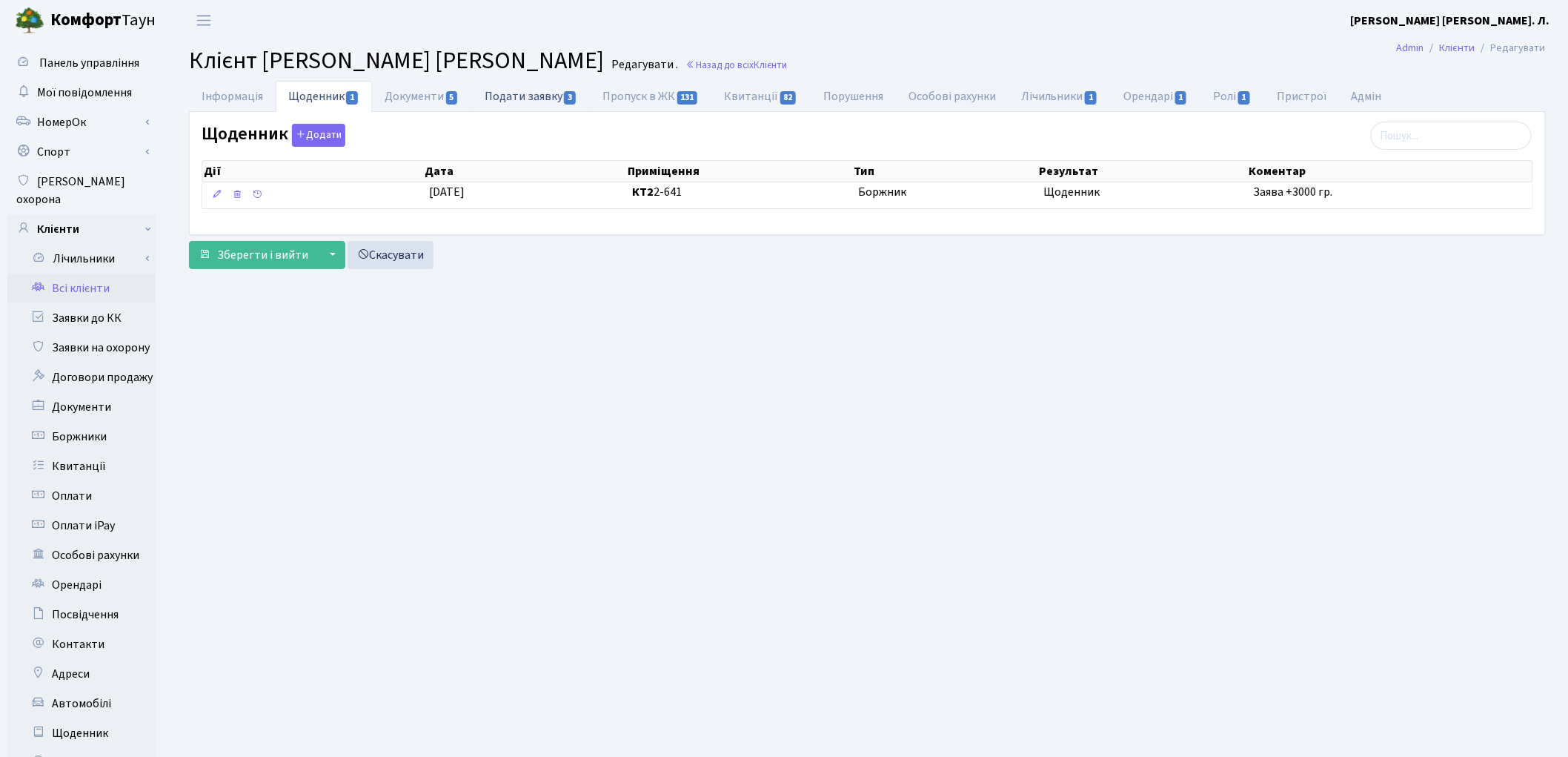
click at [534, 99] on link "Подати заявку 3" at bounding box center [531, 96] width 117 height 30
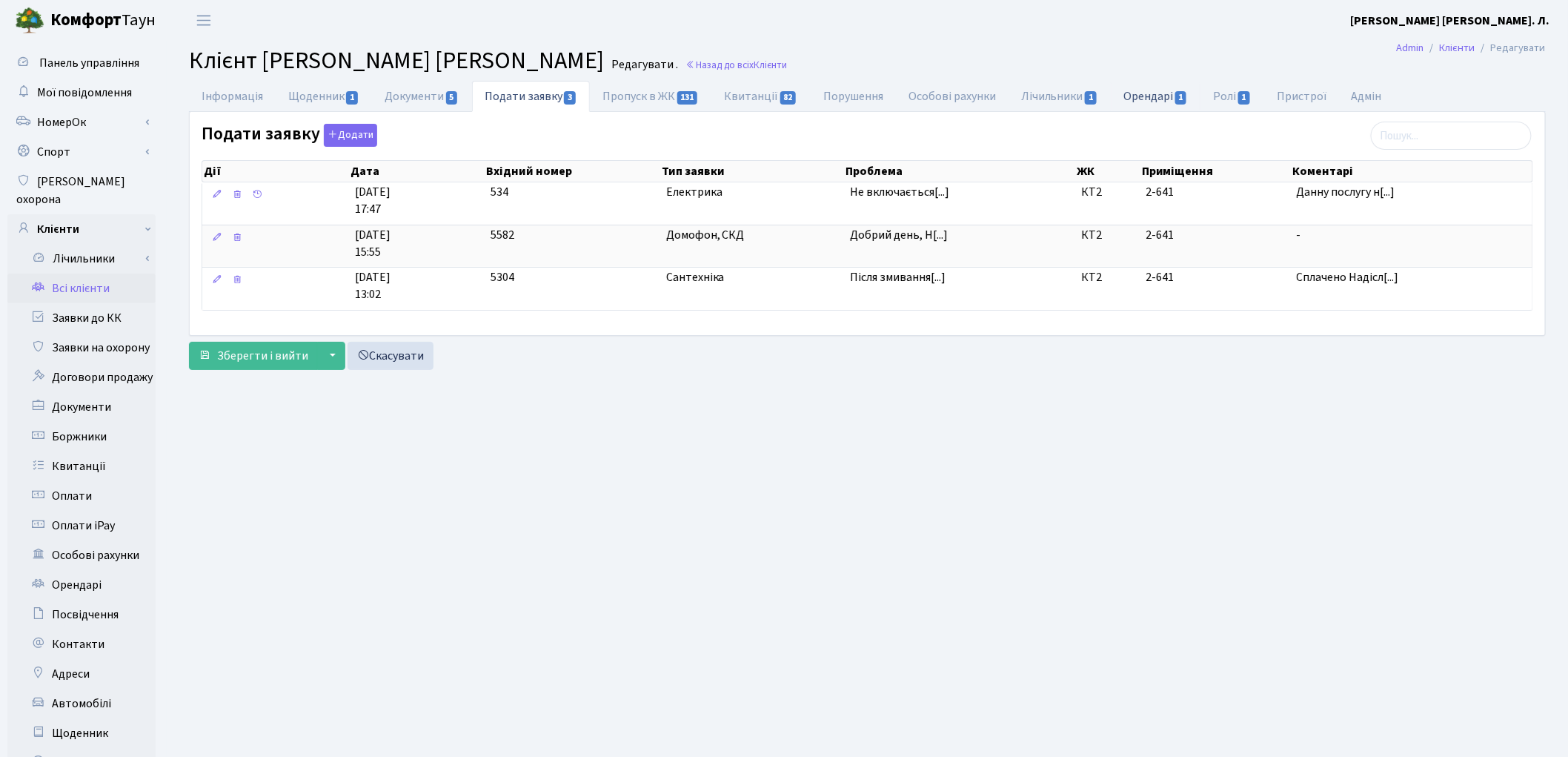
click at [1147, 99] on link "Орендарі 1" at bounding box center [1156, 96] width 90 height 30
select select "25"
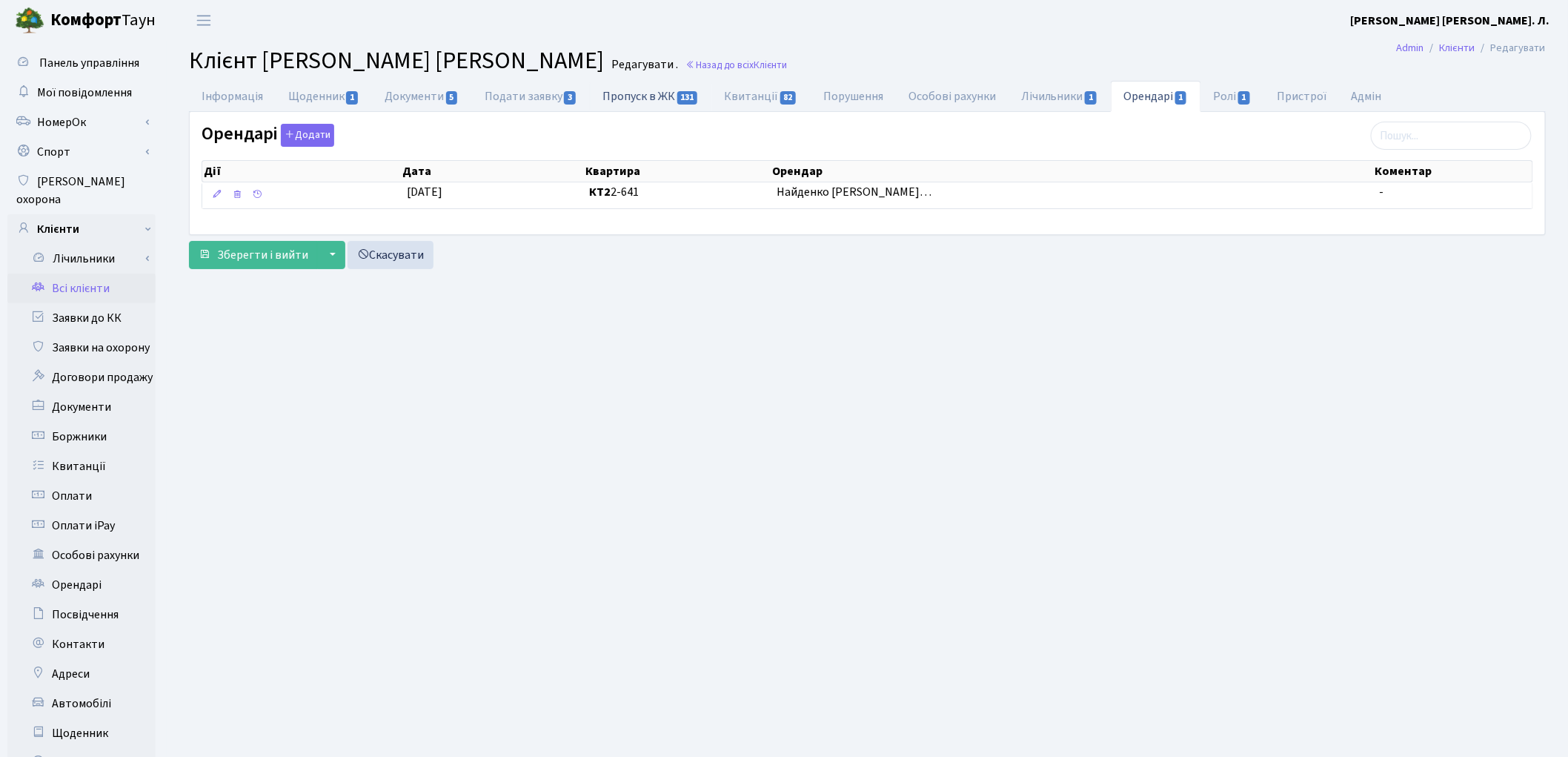
click at [653, 104] on link "Пропуск в ЖК 131" at bounding box center [651, 96] width 121 height 30
select select "25"
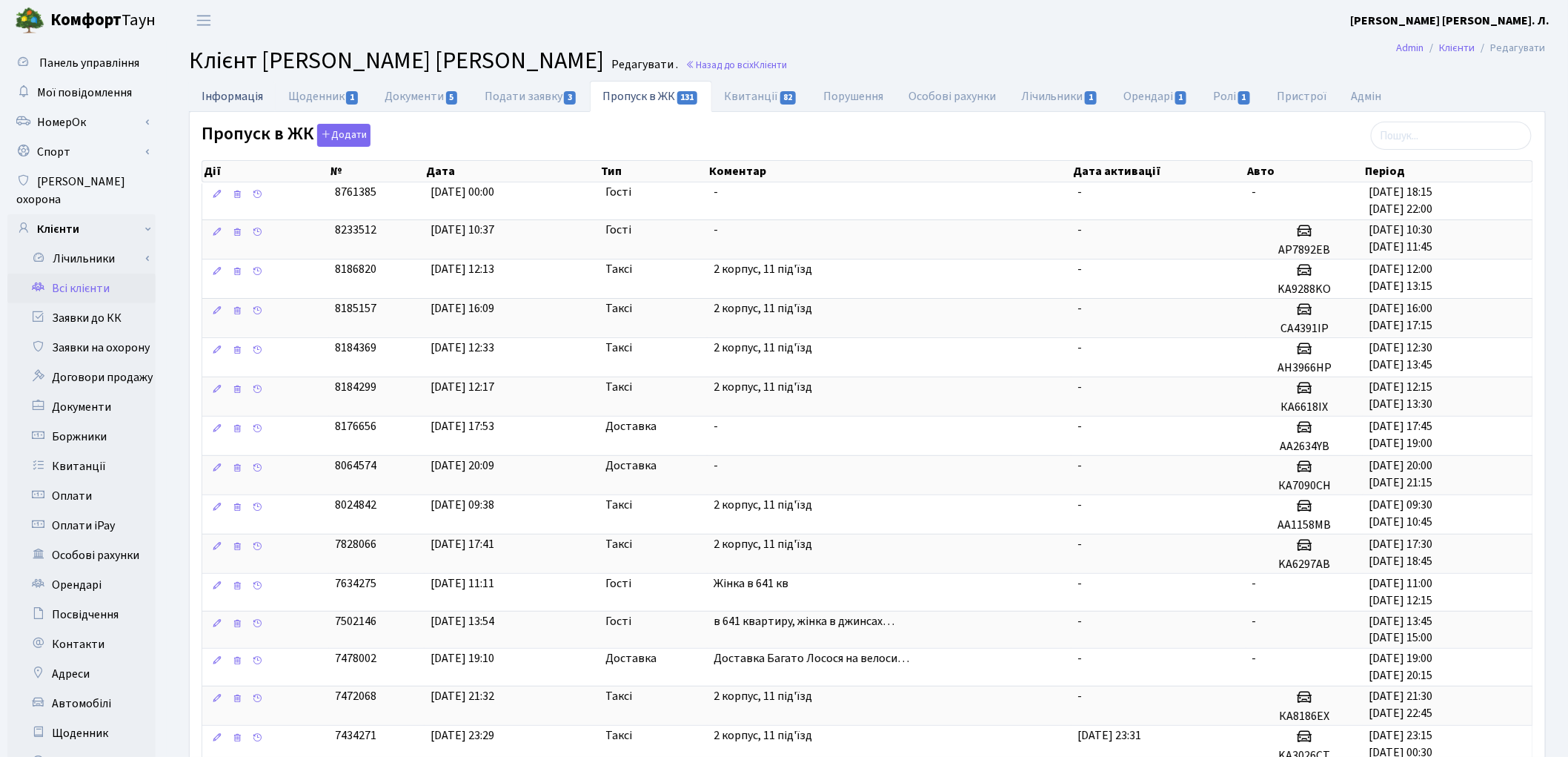
click at [213, 107] on link "Інформація" at bounding box center [232, 96] width 87 height 30
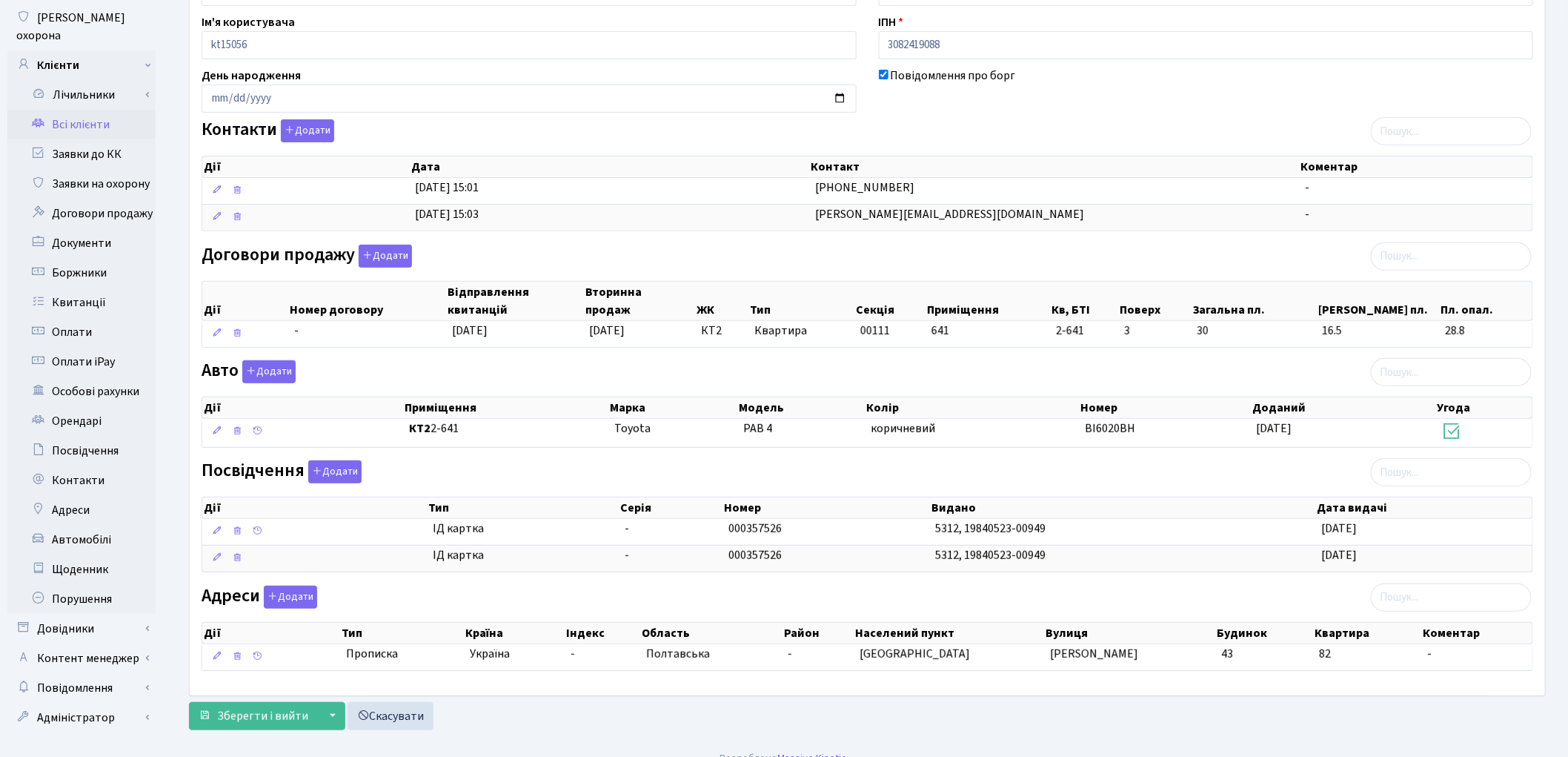
scroll to position [165, 0]
click at [236, 558] on icon at bounding box center [237, 556] width 10 height 10
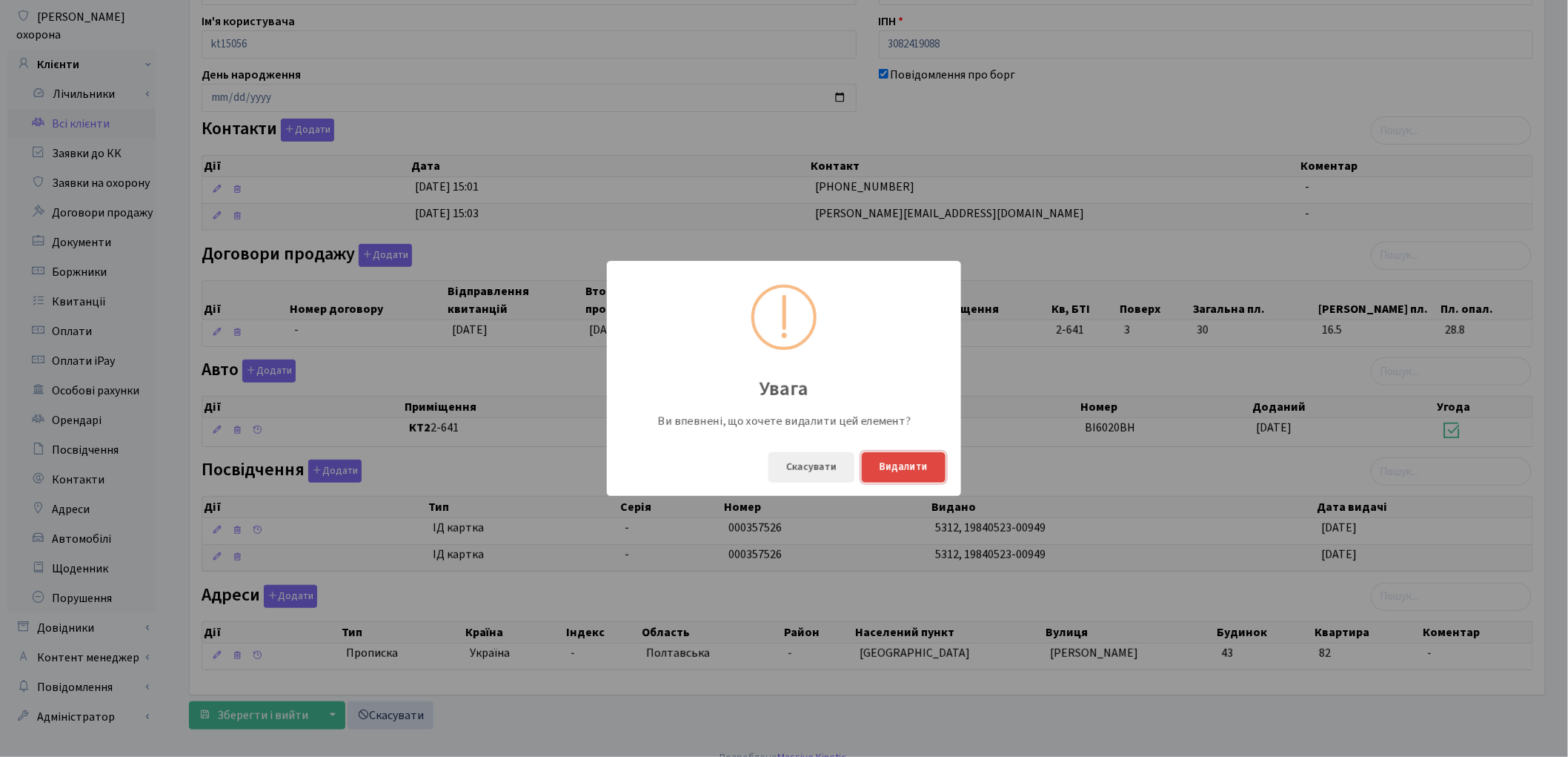
click at [890, 473] on button "Видалити" at bounding box center [904, 467] width 83 height 30
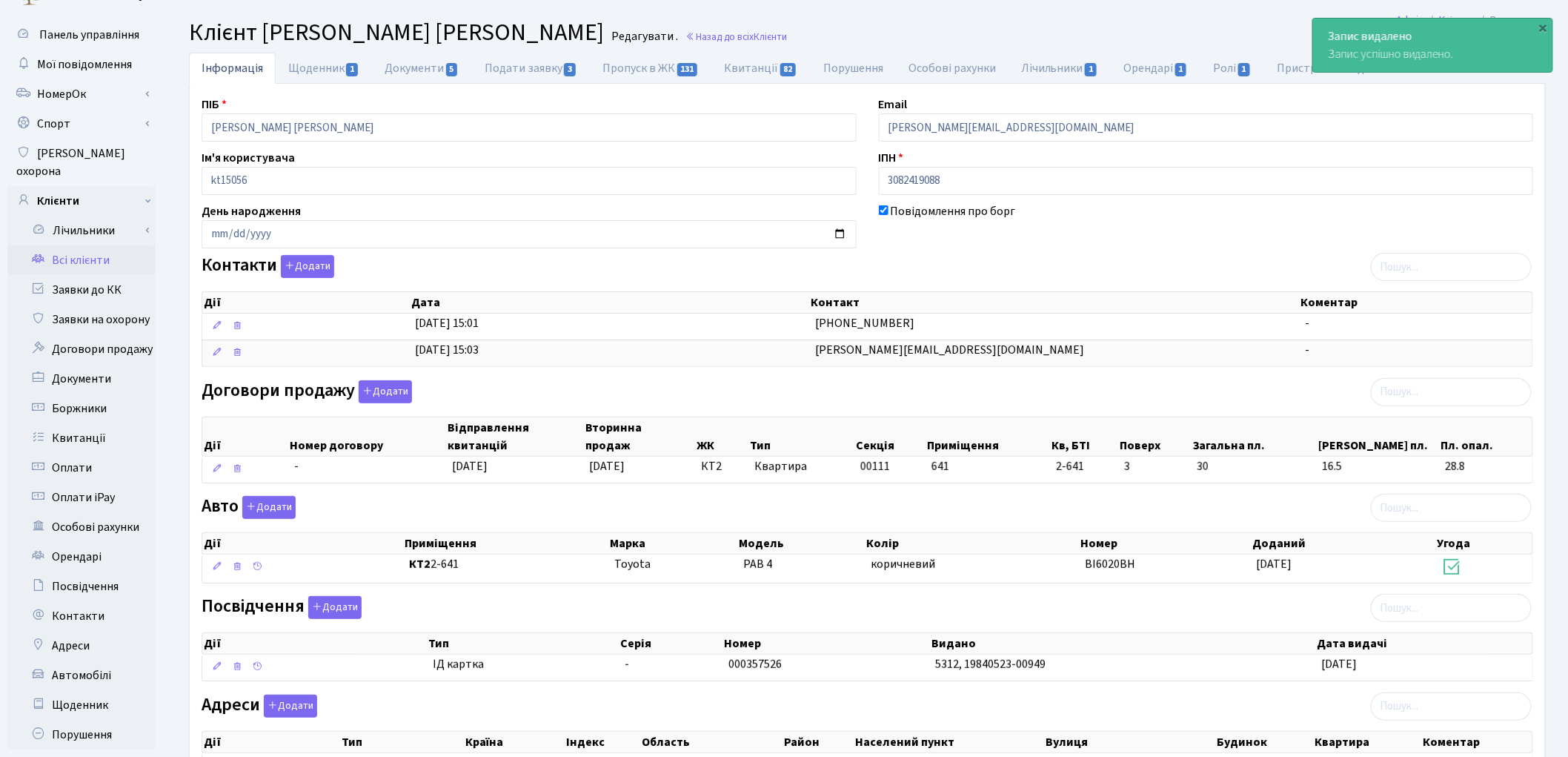
scroll to position [0, 0]
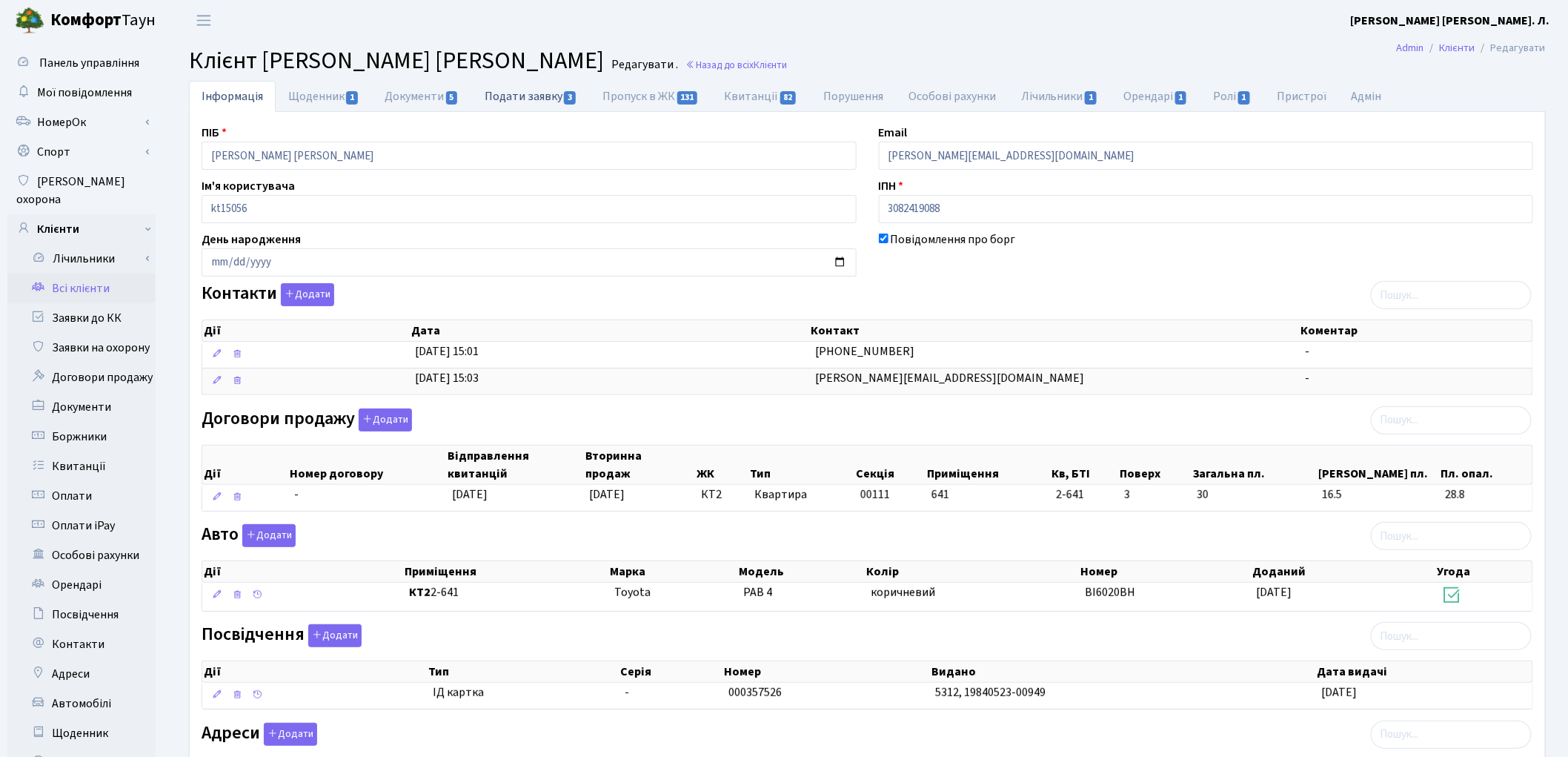
click at [522, 104] on link "Подати заявку 3" at bounding box center [531, 96] width 117 height 30
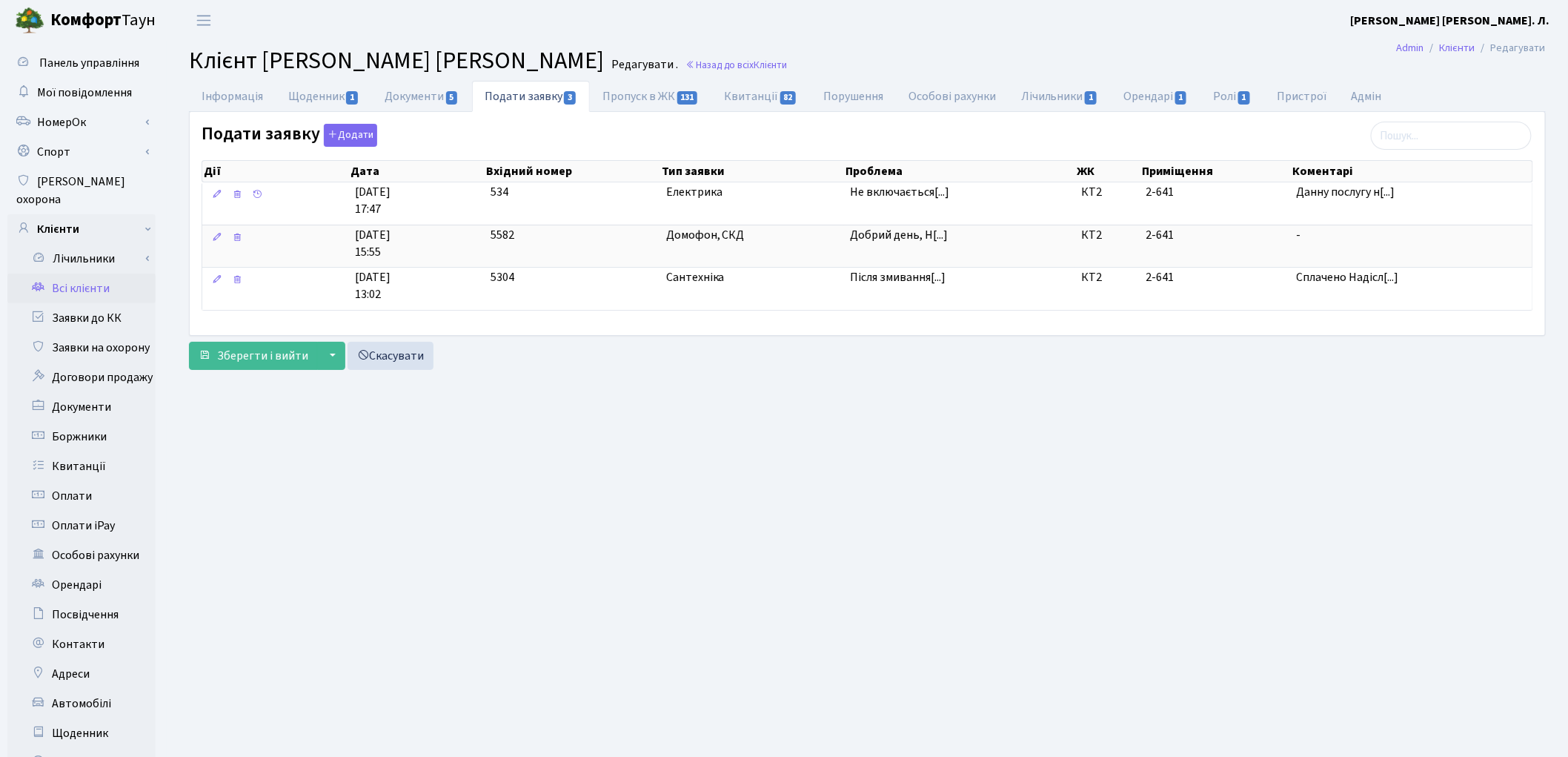
click at [97, 274] on link "Всі клієнти" at bounding box center [81, 288] width 148 height 29
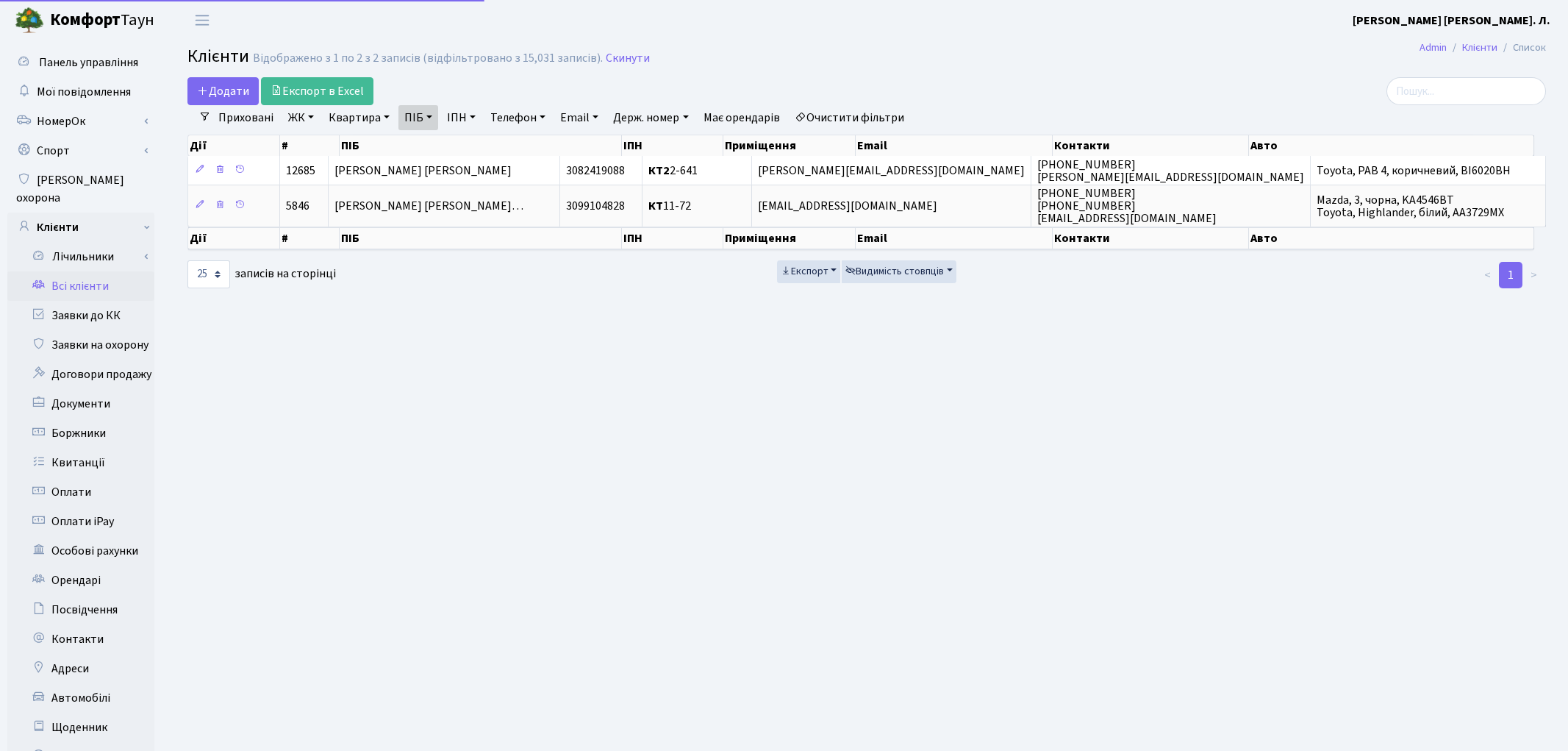
select select "25"
click at [851, 122] on link "Очистити фільтри" at bounding box center [848, 117] width 121 height 25
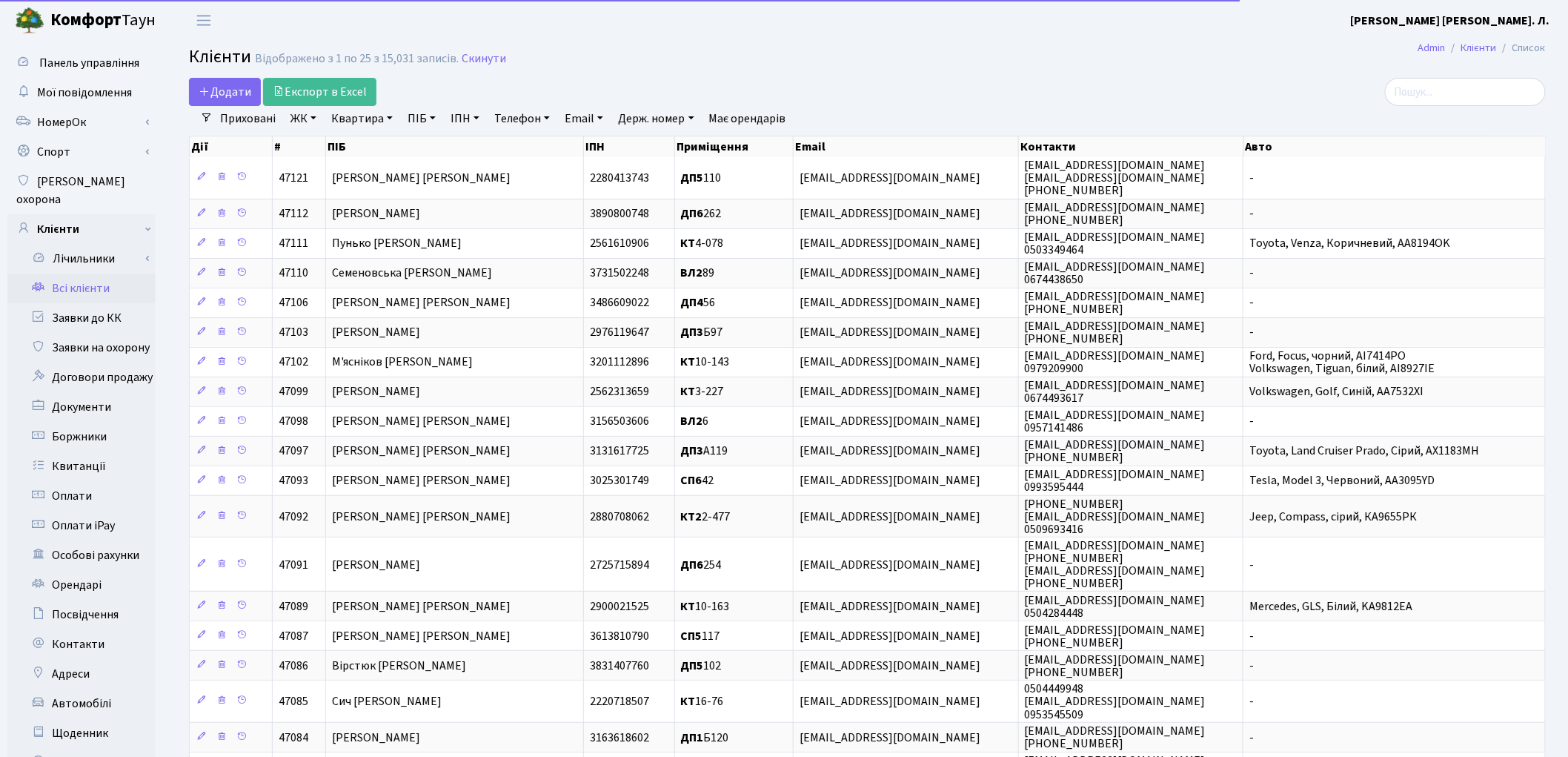
click at [357, 123] on link "Квартира" at bounding box center [361, 118] width 73 height 26
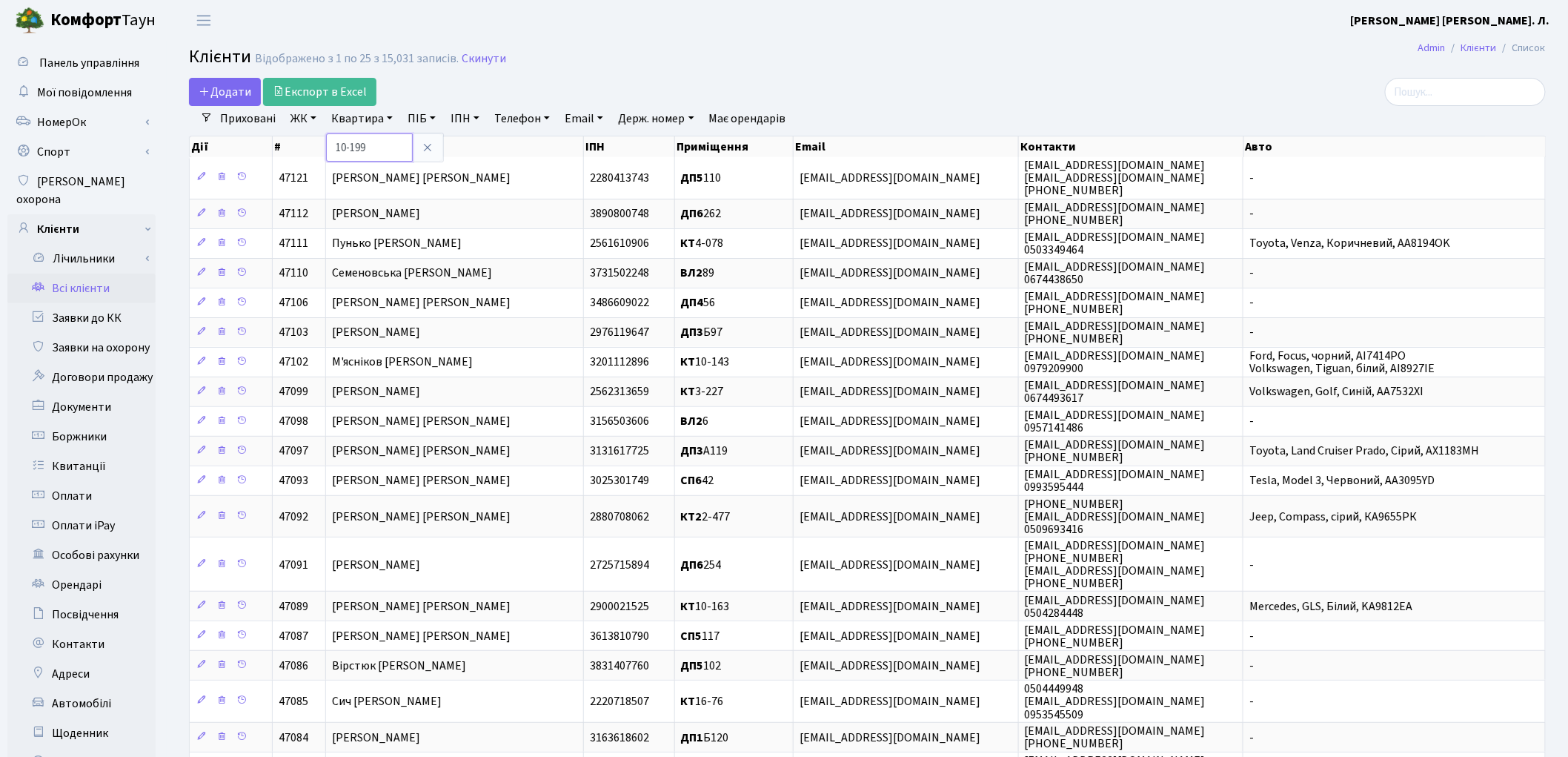
type input "10-199"
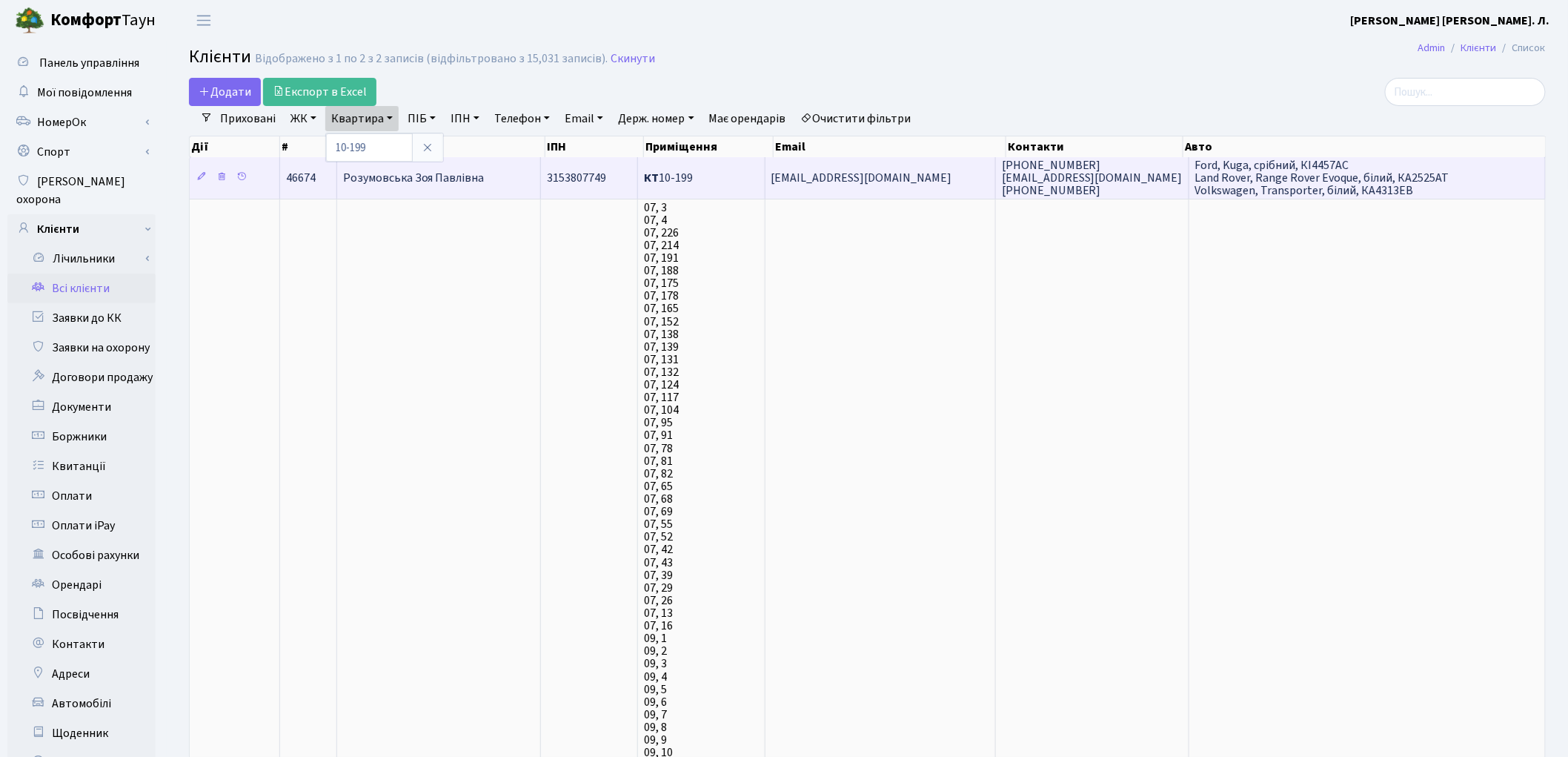
click at [398, 191] on td "Розумовська Зоя Павлівна" at bounding box center [439, 177] width 204 height 41
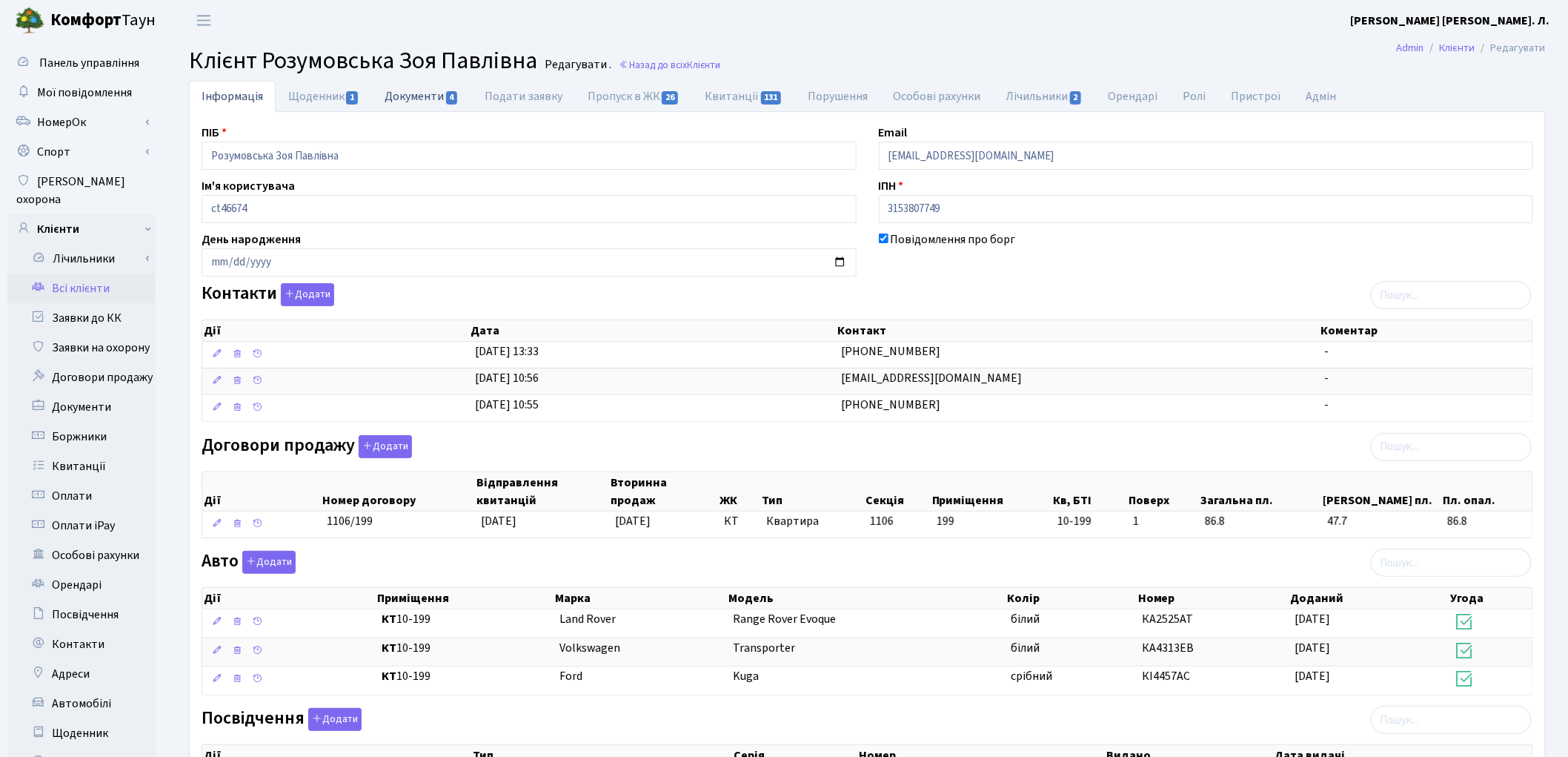
click at [411, 106] on link "Документи 4" at bounding box center [422, 96] width 99 height 30
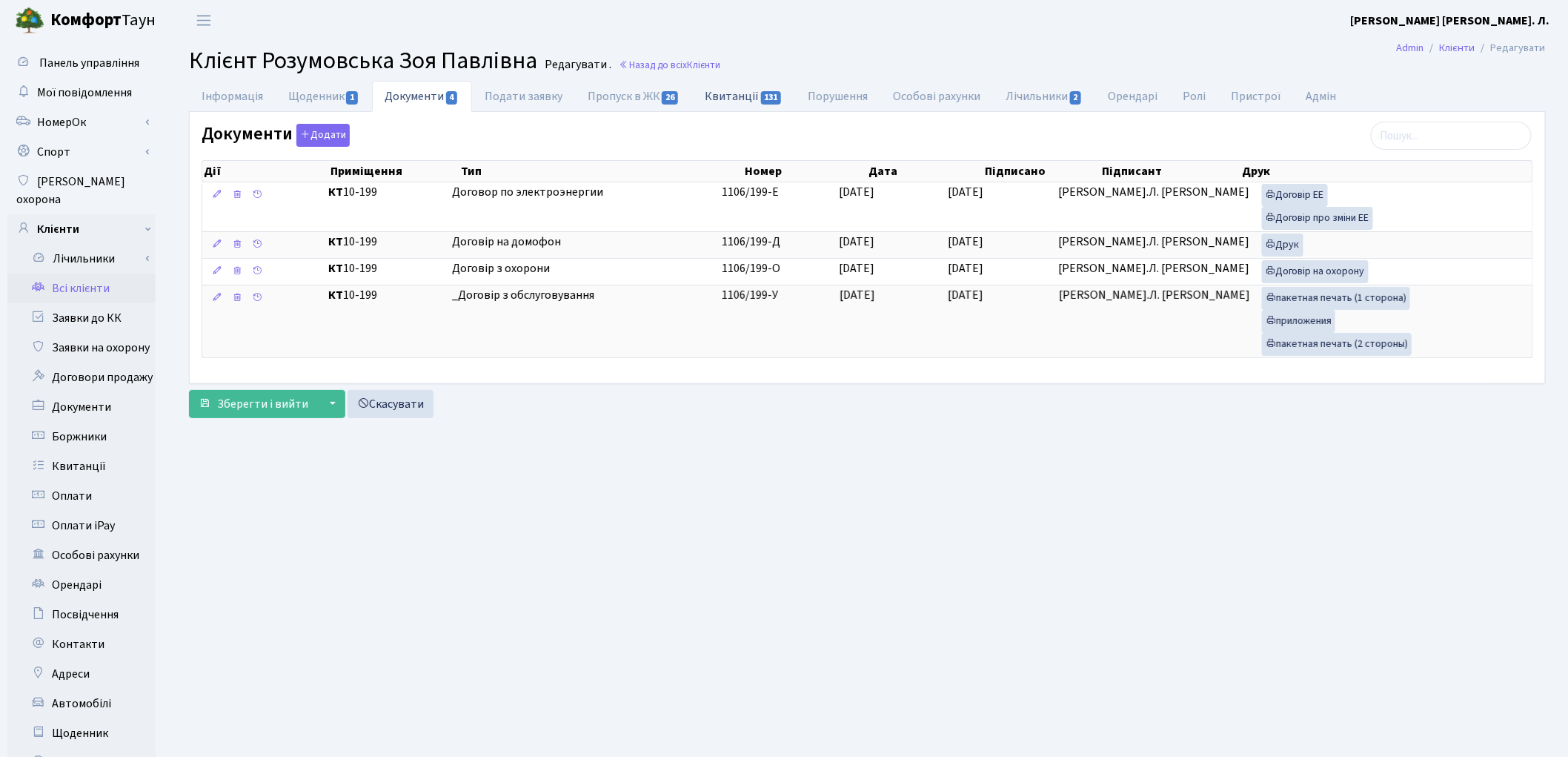
click at [739, 91] on link "Квитанції 131" at bounding box center [744, 96] width 103 height 30
select select "25"
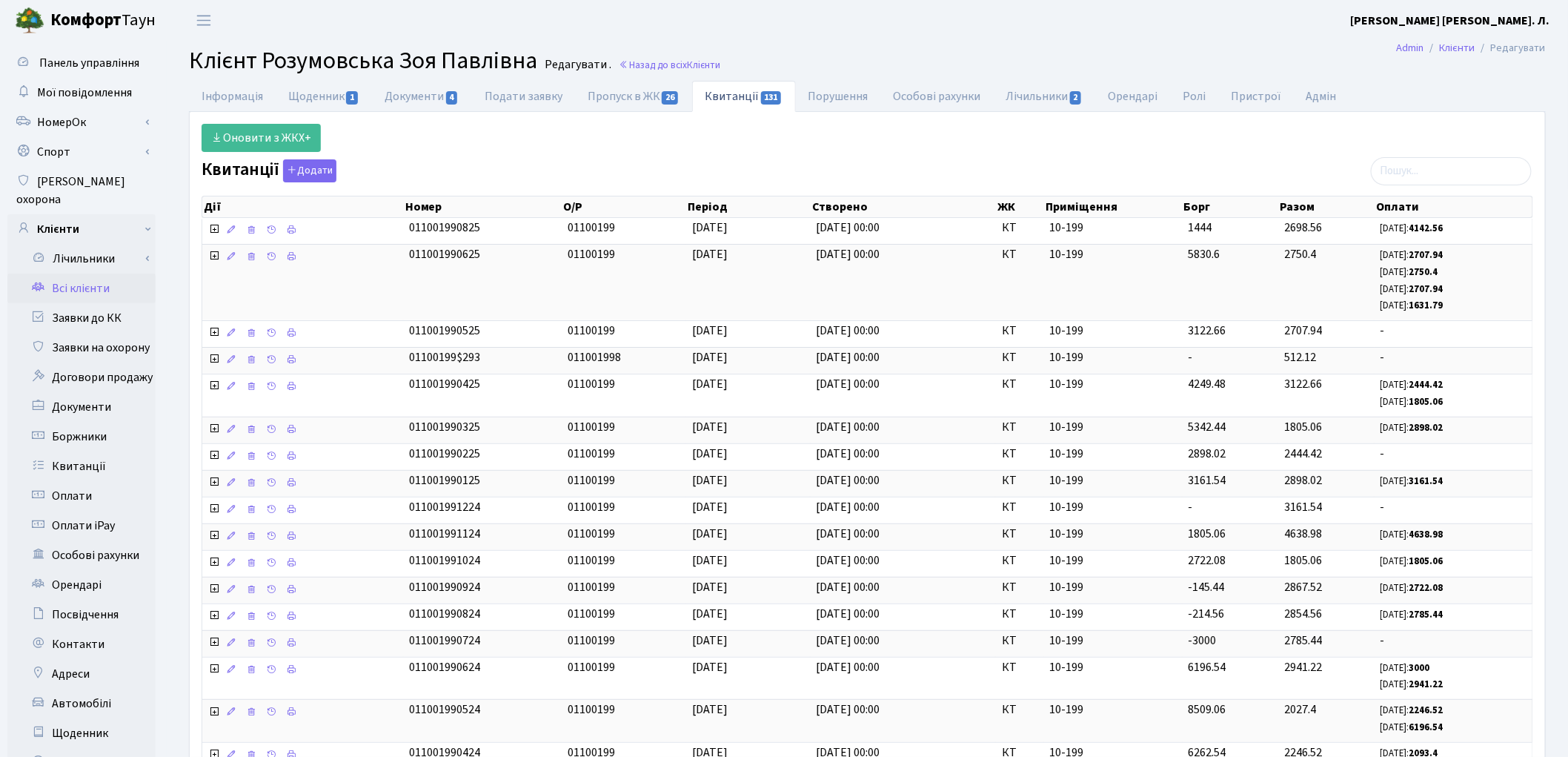
click at [70, 276] on link "Всі клієнти" at bounding box center [81, 288] width 148 height 29
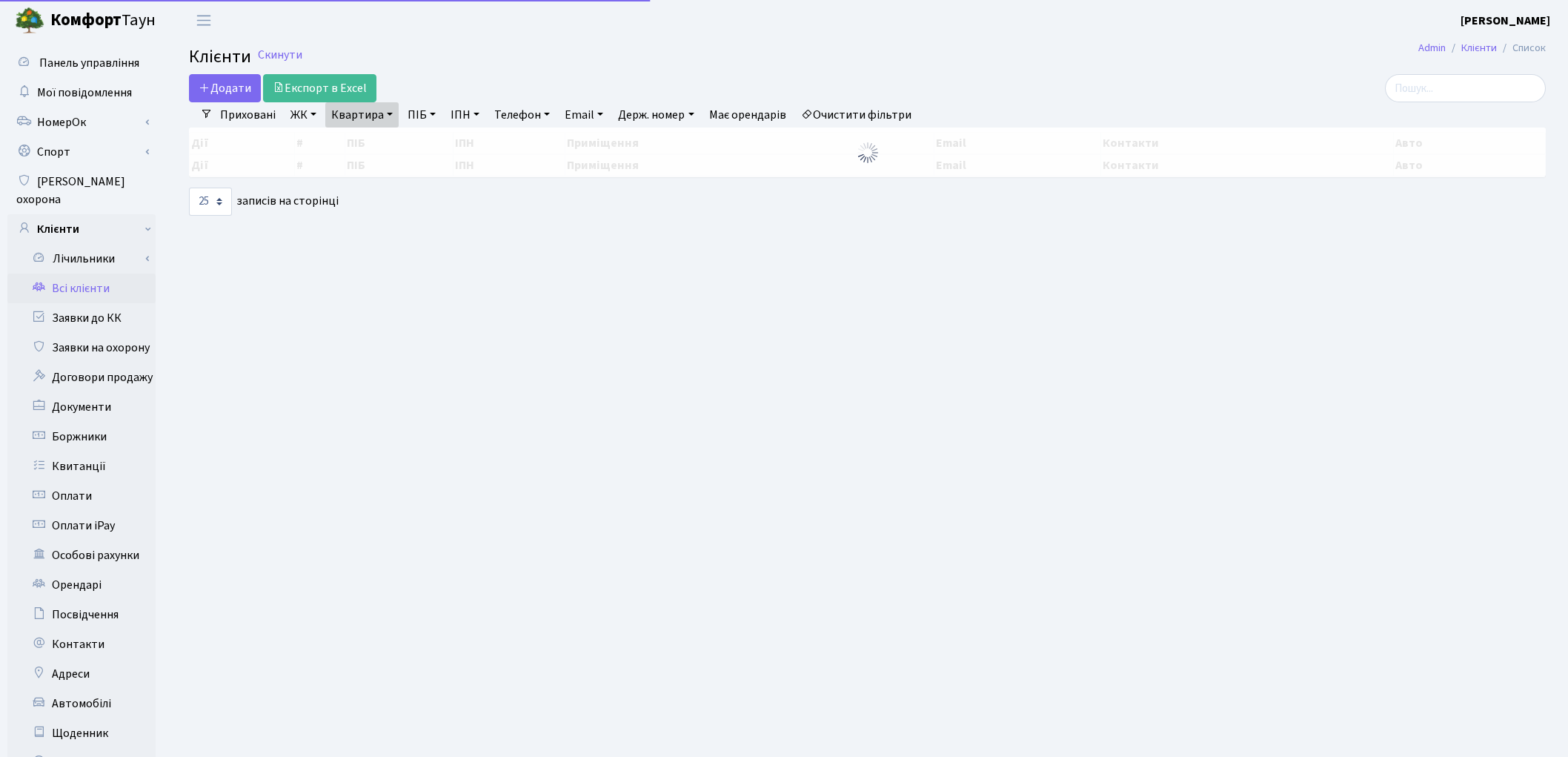
select select "25"
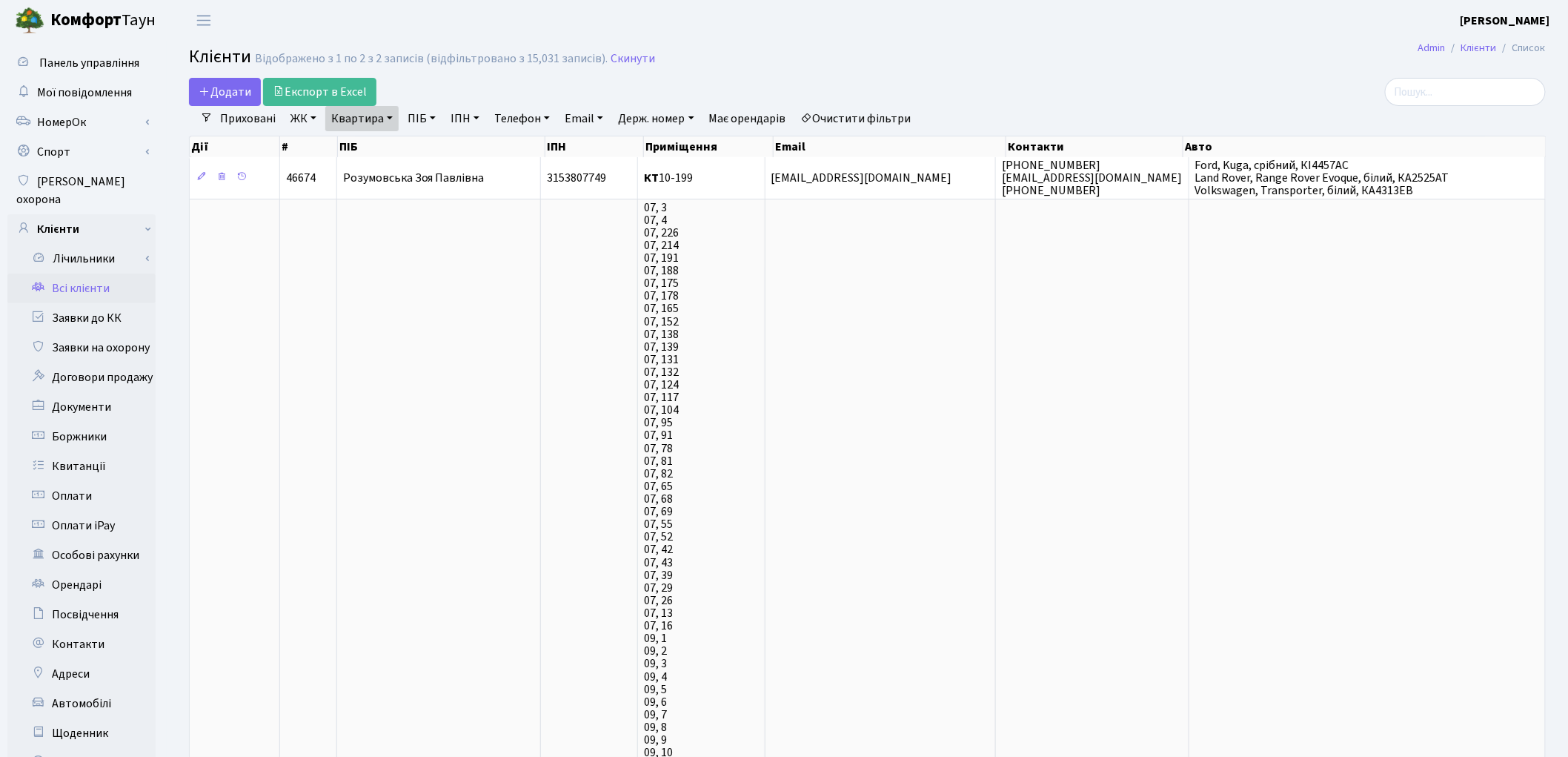
click at [372, 124] on link "Квартира" at bounding box center [361, 118] width 73 height 26
click at [374, 143] on input "10-199" at bounding box center [369, 148] width 87 height 28
type input "1"
type input "2-1555"
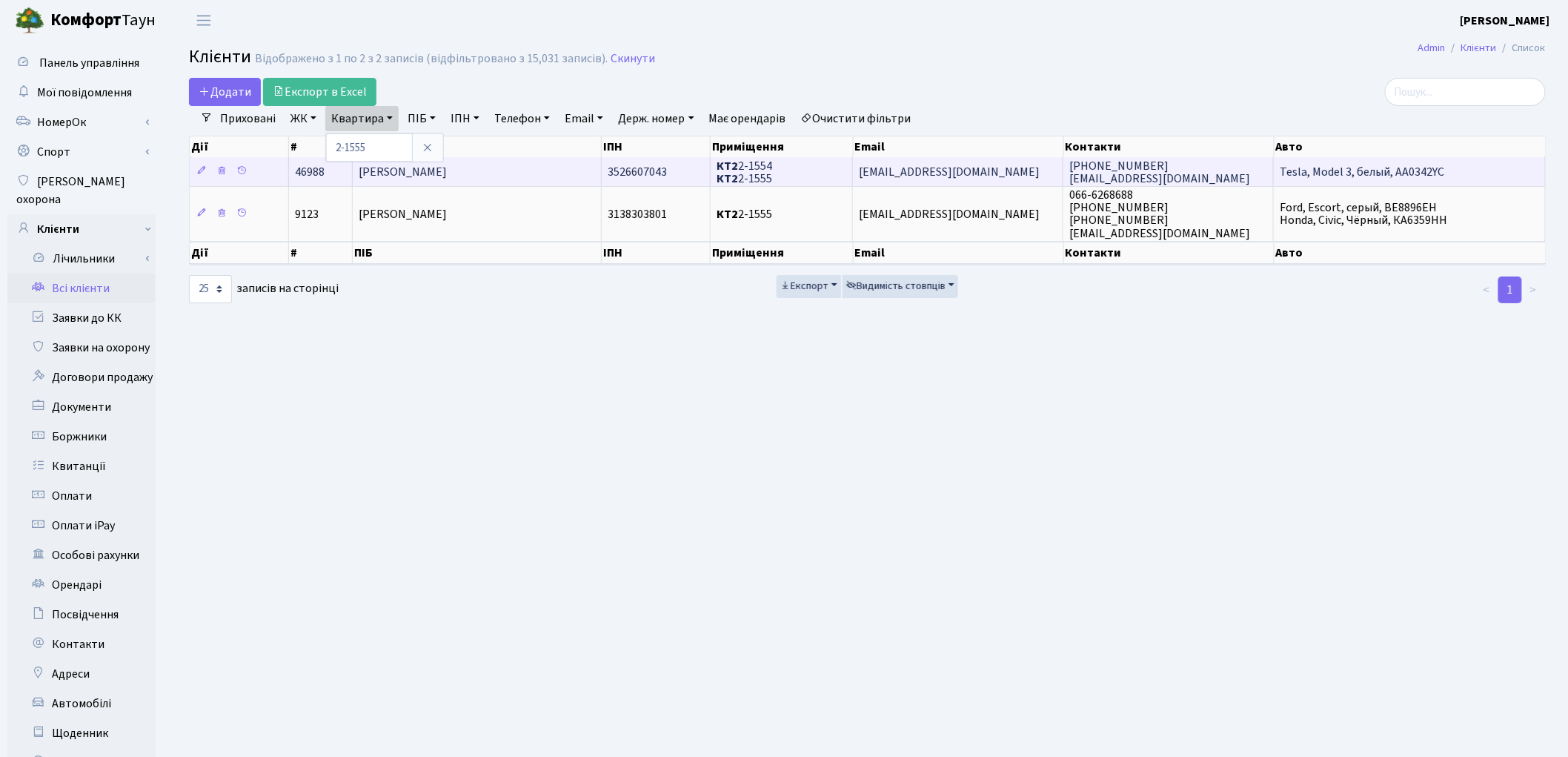
click at [417, 176] on span "[PERSON_NAME]" at bounding box center [403, 171] width 88 height 16
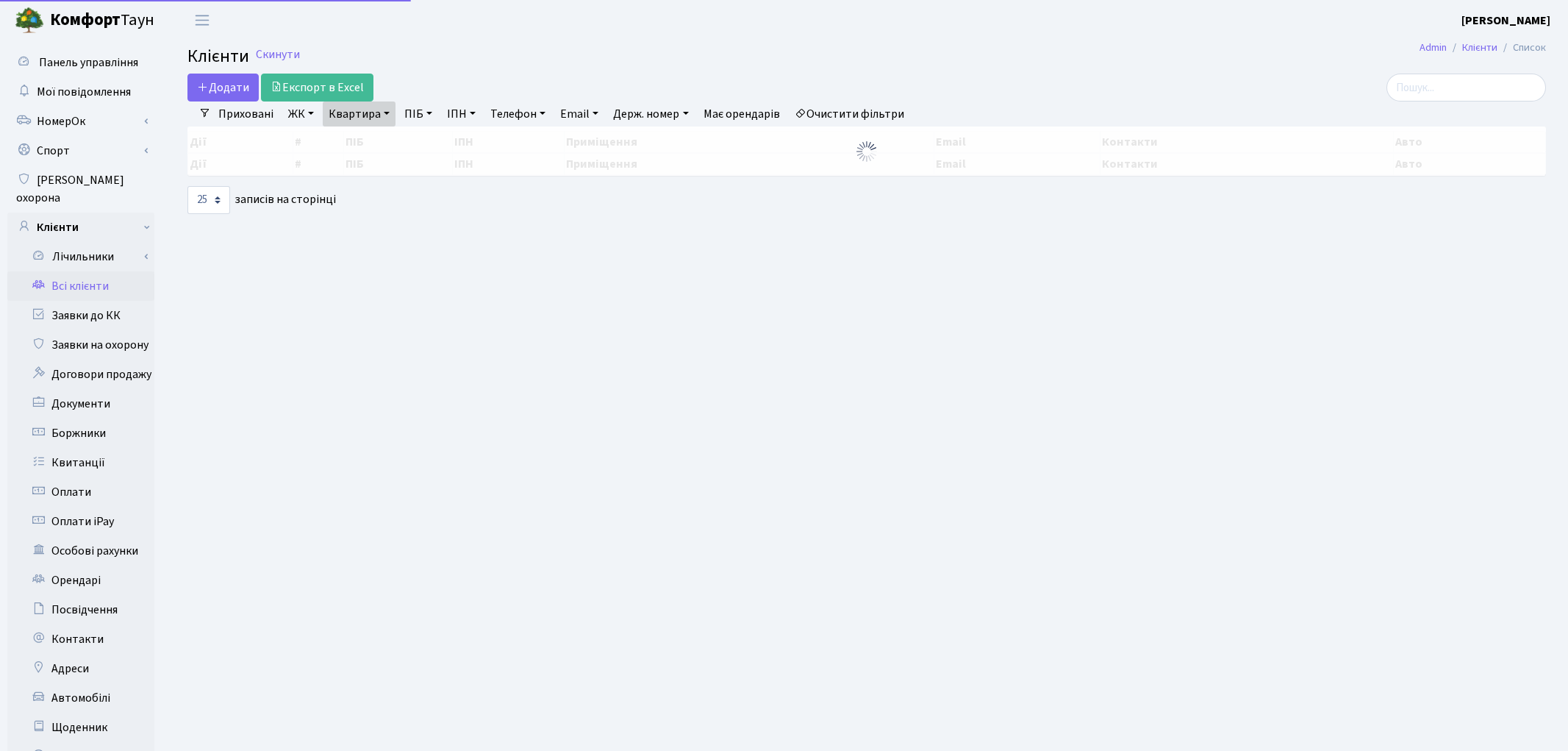
select select "25"
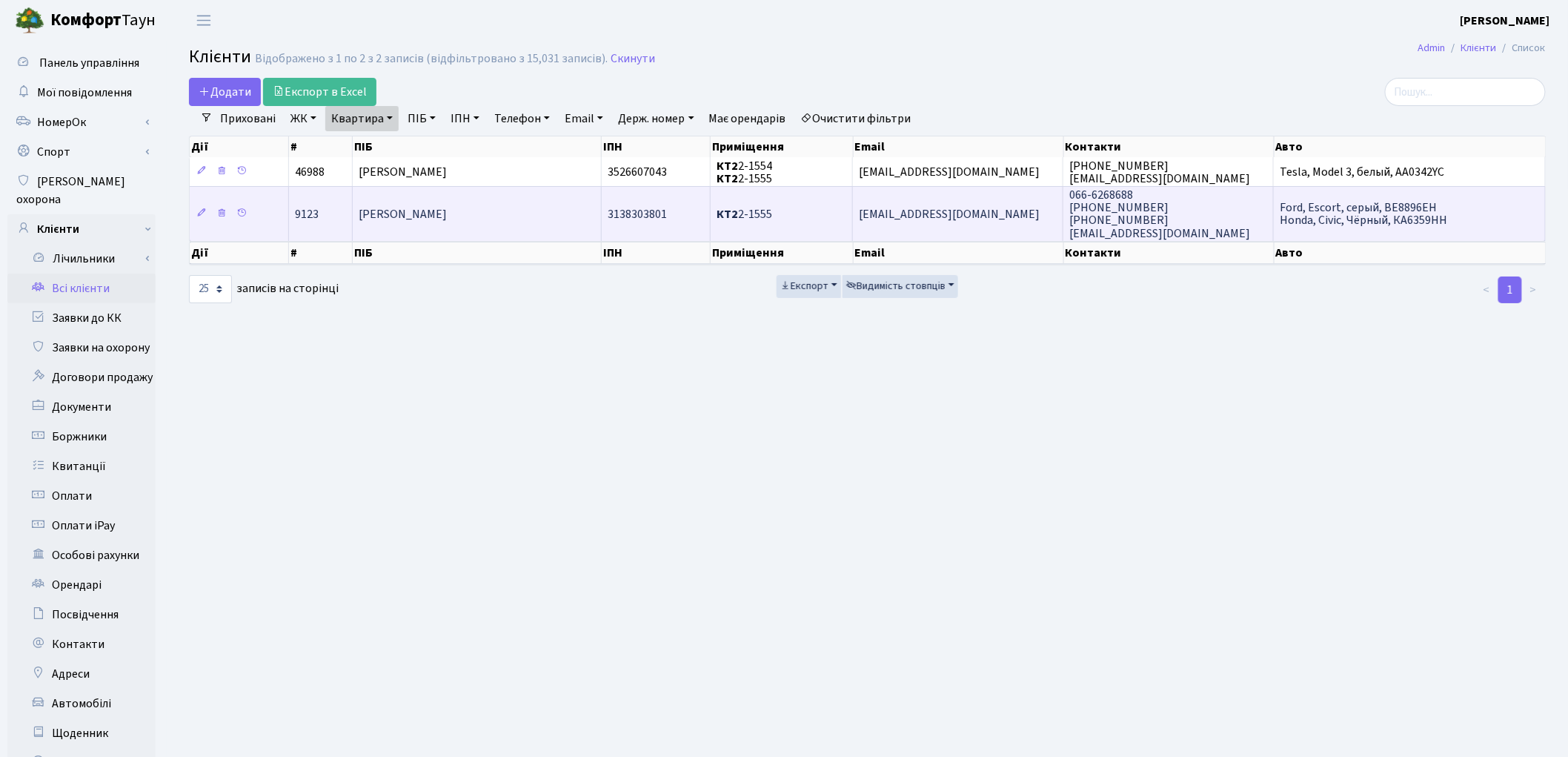
click at [514, 206] on td "[PERSON_NAME]" at bounding box center [477, 212] width 249 height 54
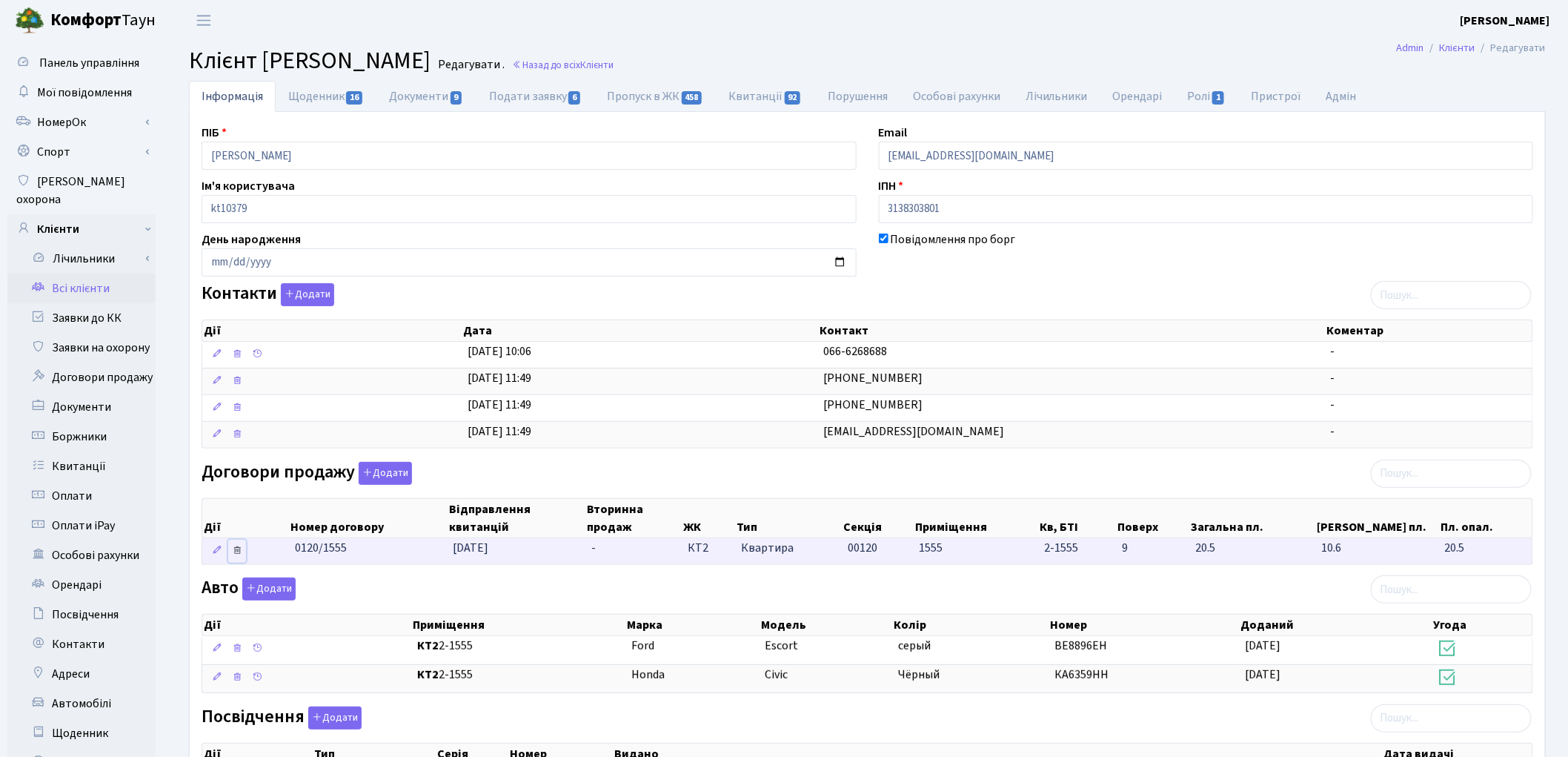
click at [234, 550] on icon at bounding box center [237, 550] width 10 height 10
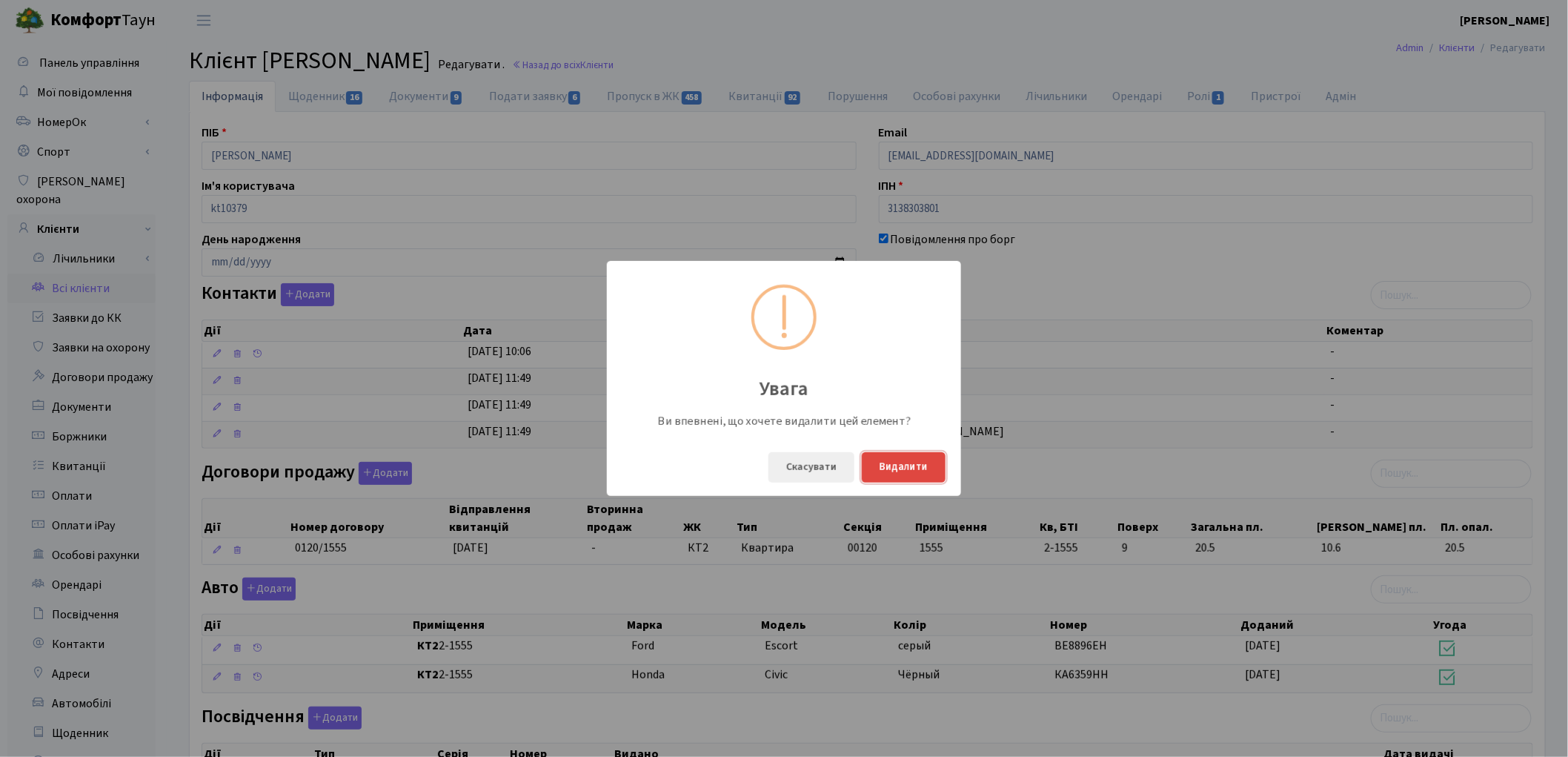
click at [924, 471] on button "Видалити" at bounding box center [904, 467] width 83 height 30
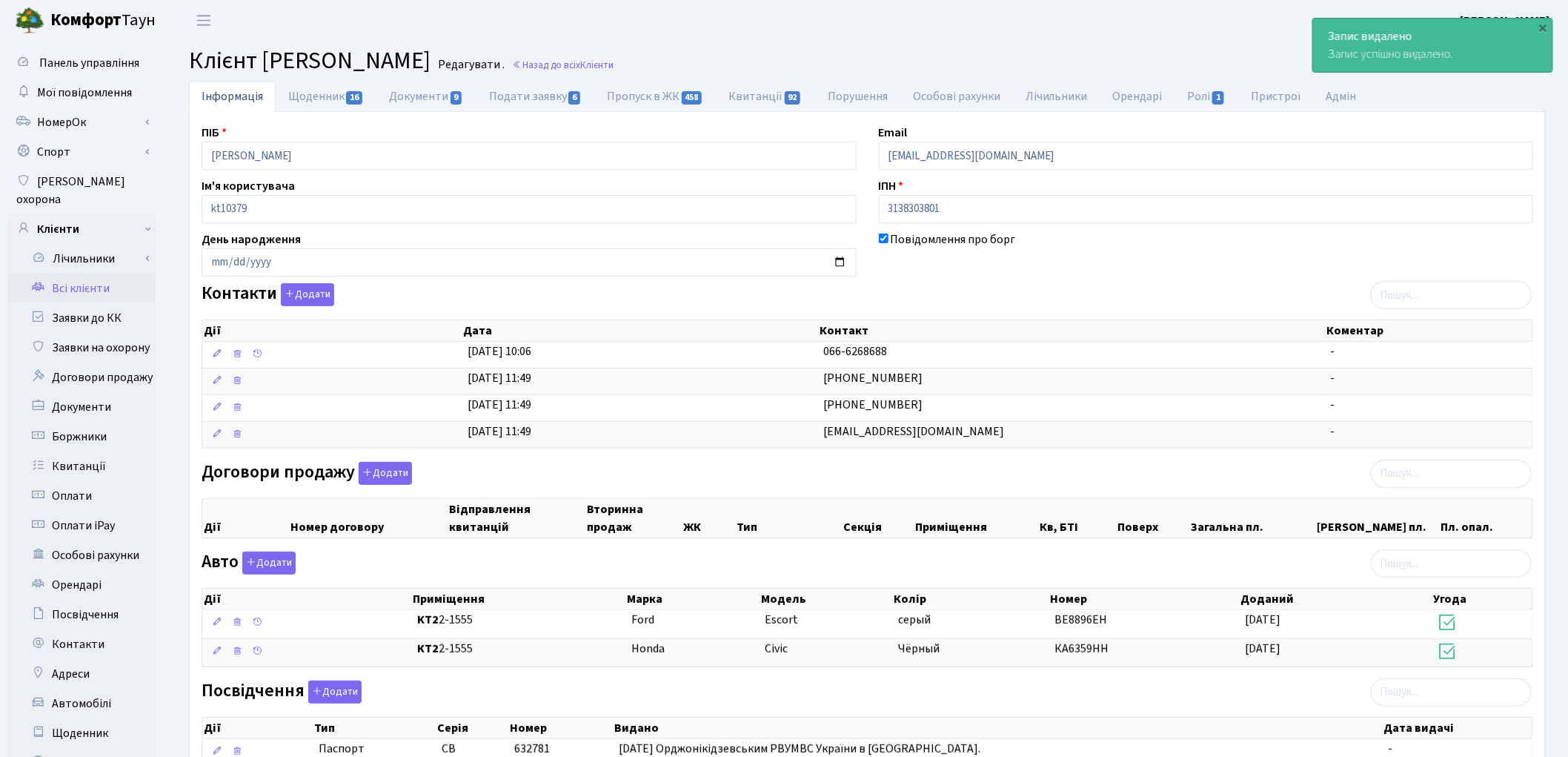
click at [90, 274] on link "Всі клієнти" at bounding box center [81, 288] width 148 height 29
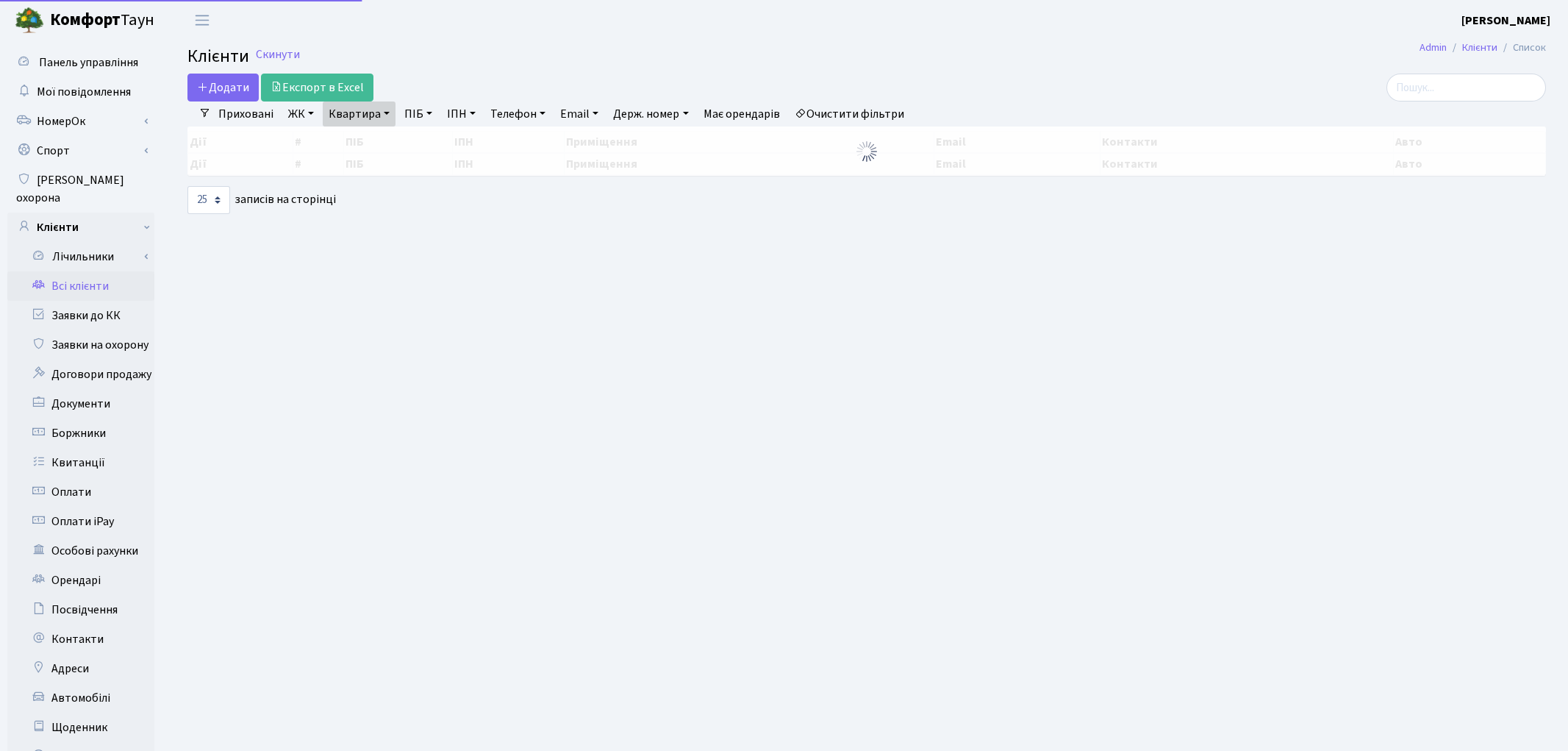
select select "25"
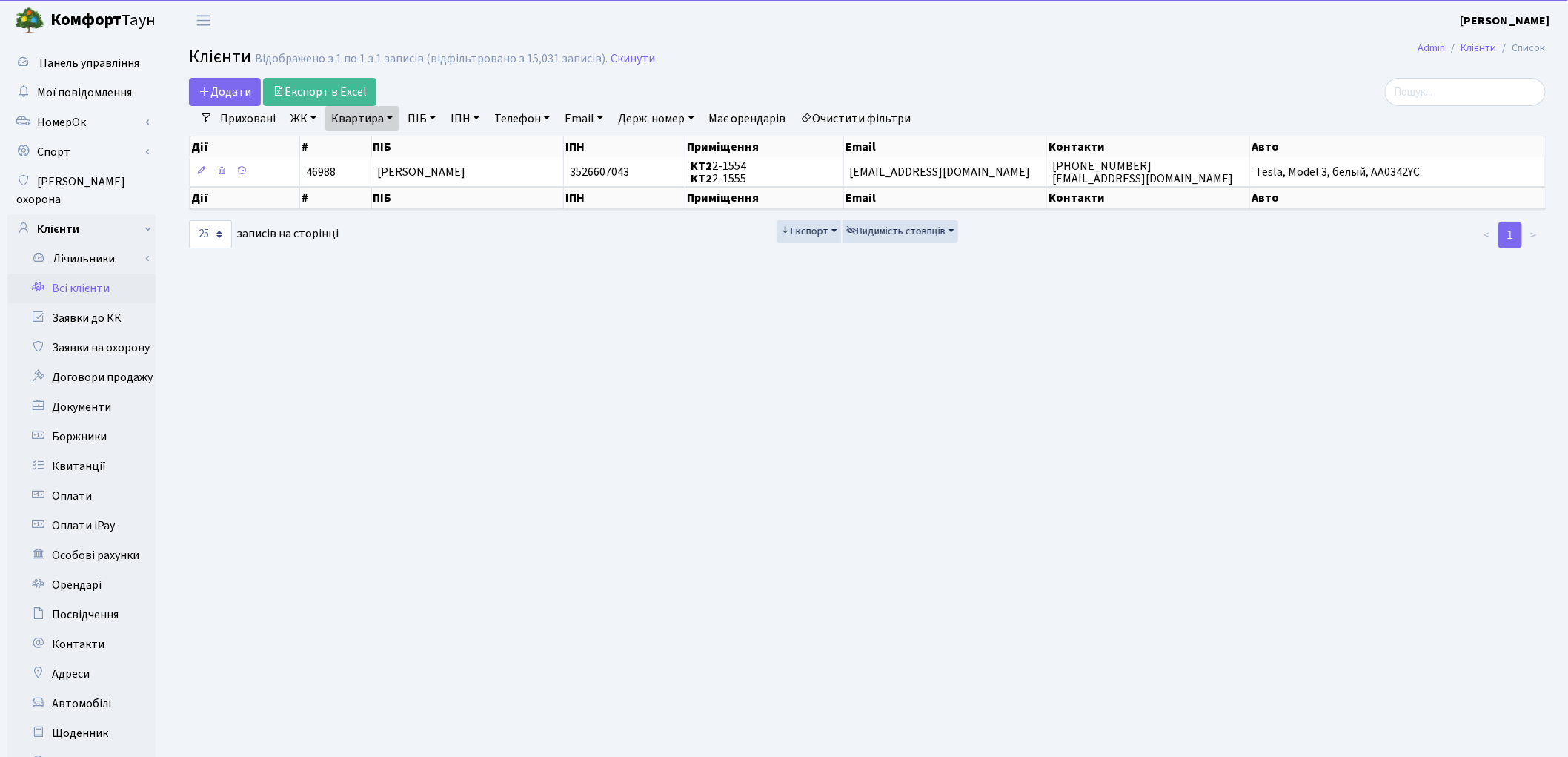
click at [371, 112] on link "Квартира" at bounding box center [361, 118] width 73 height 26
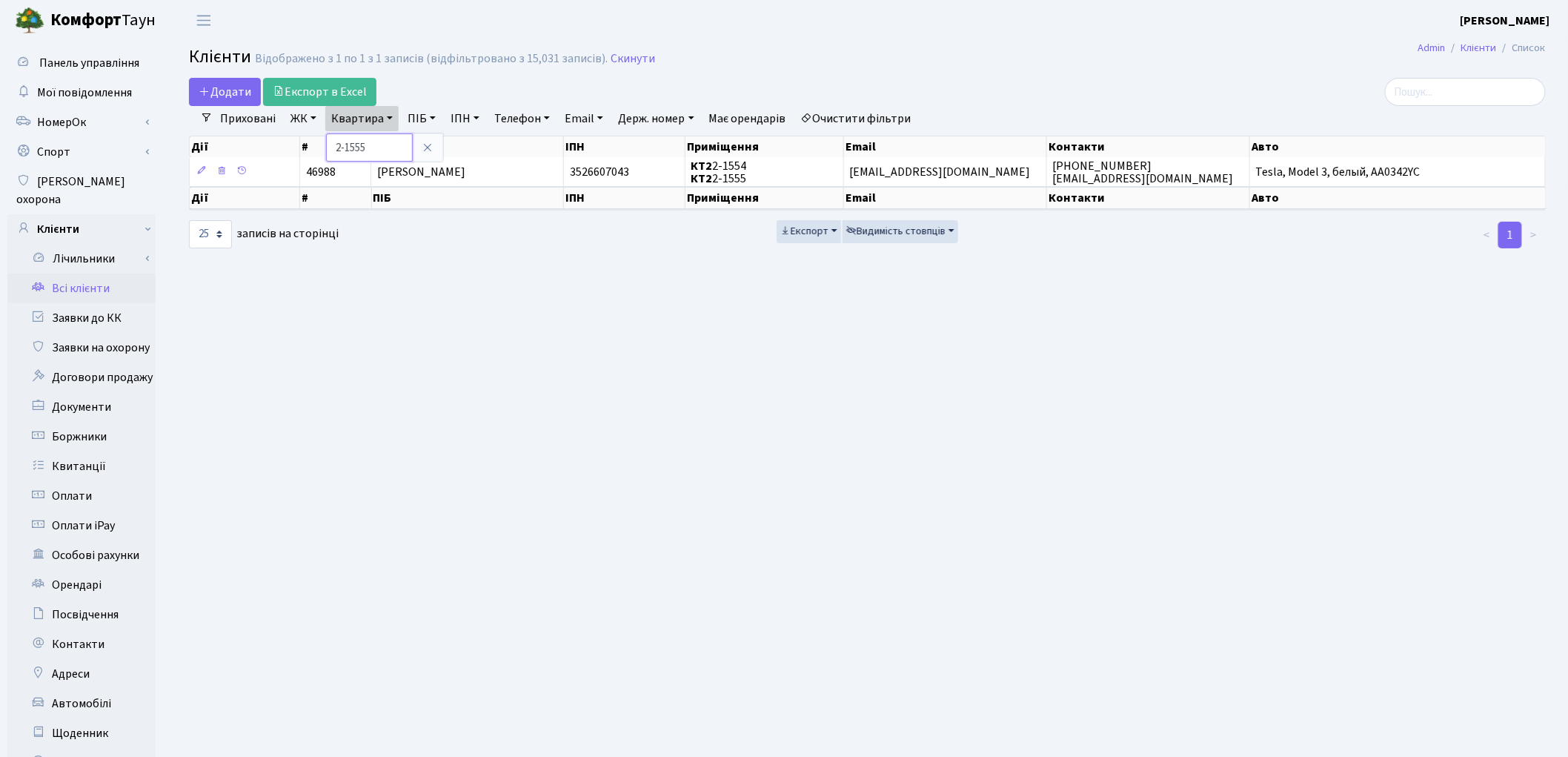
click at [376, 141] on input "2-1555" at bounding box center [369, 148] width 87 height 28
type input "2"
type input "4-143"
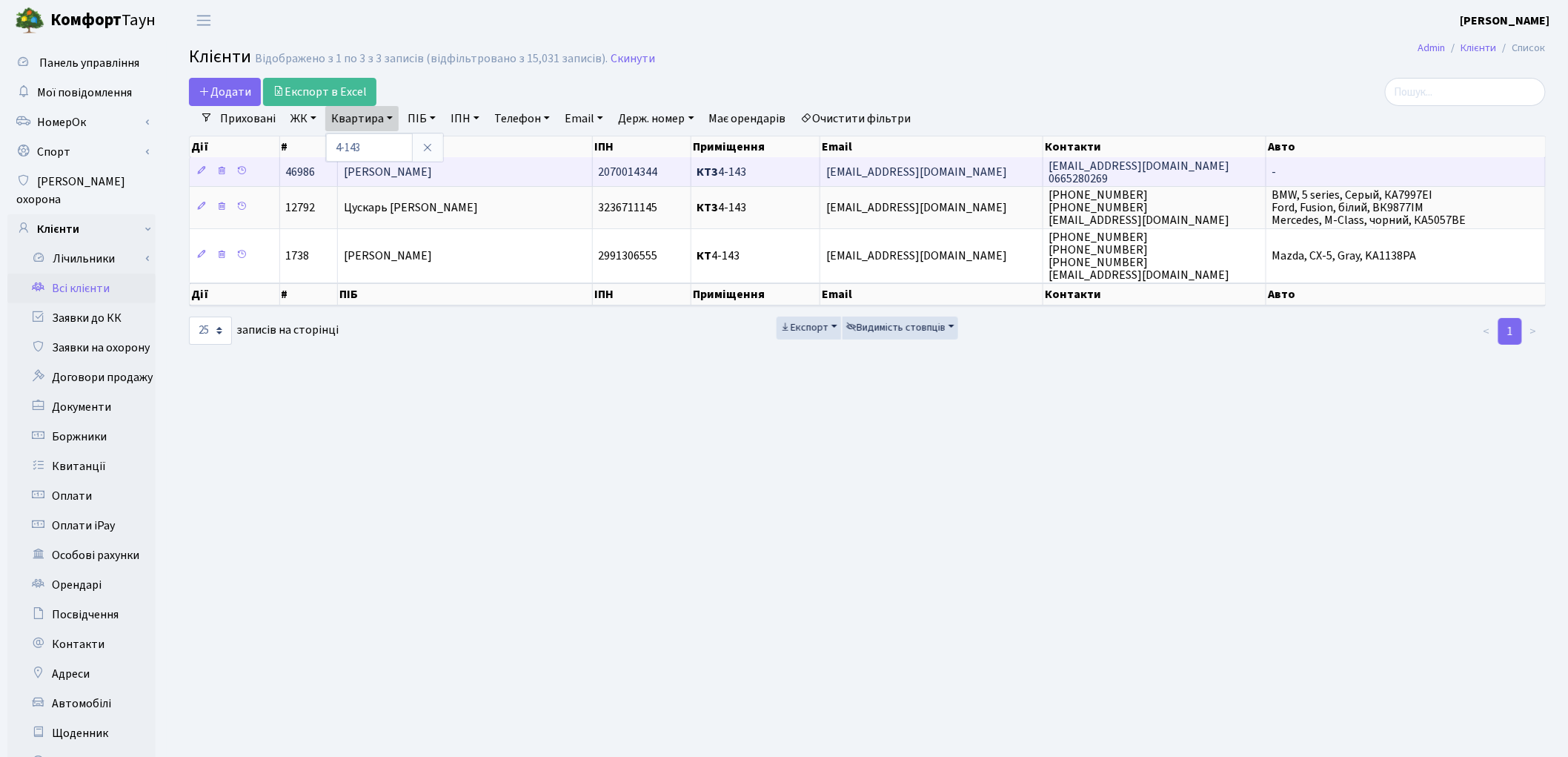
click at [427, 179] on span "[PERSON_NAME]" at bounding box center [387, 171] width 88 height 16
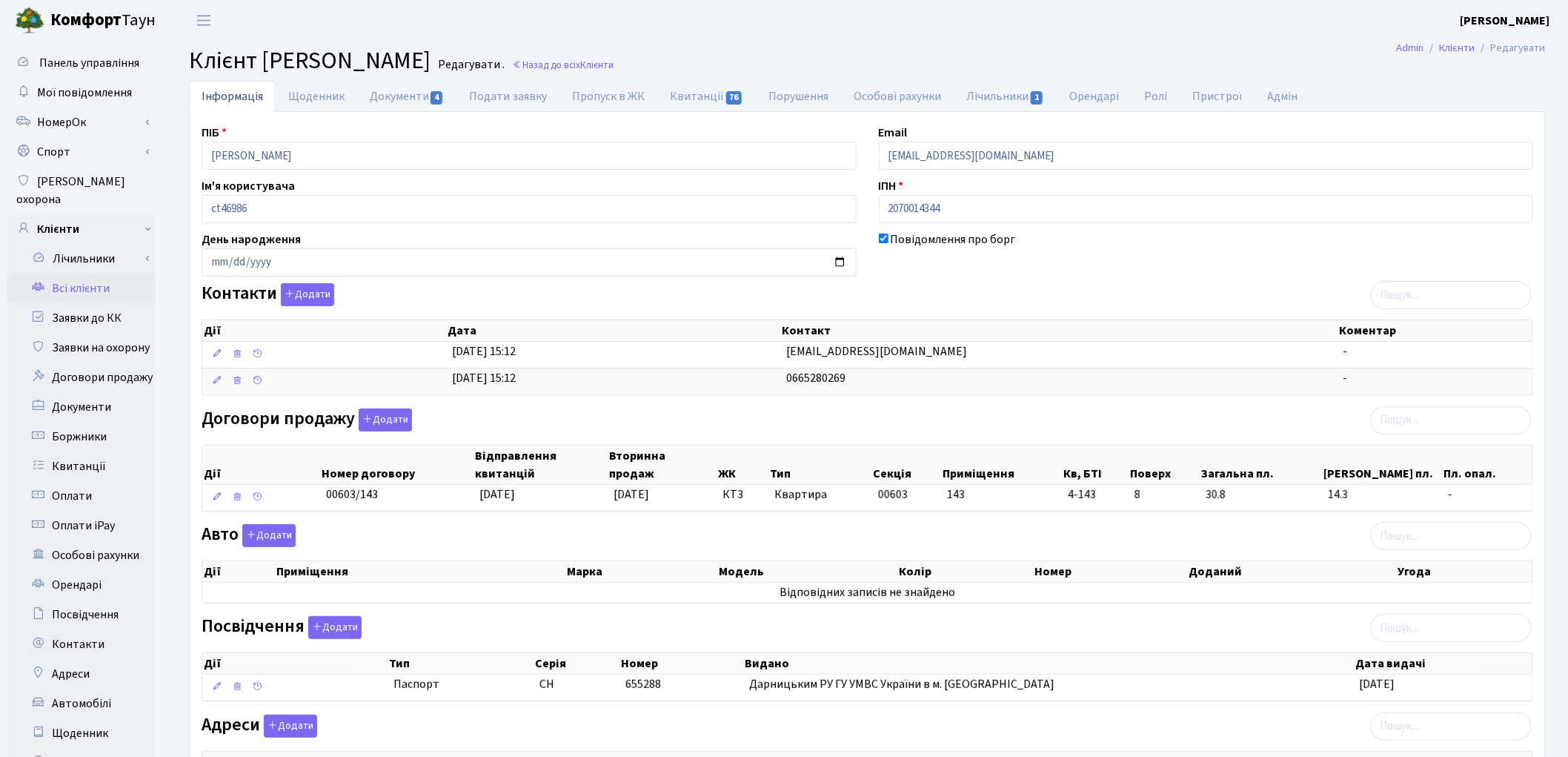
click at [70, 274] on link "Всі клієнти" at bounding box center [81, 288] width 148 height 29
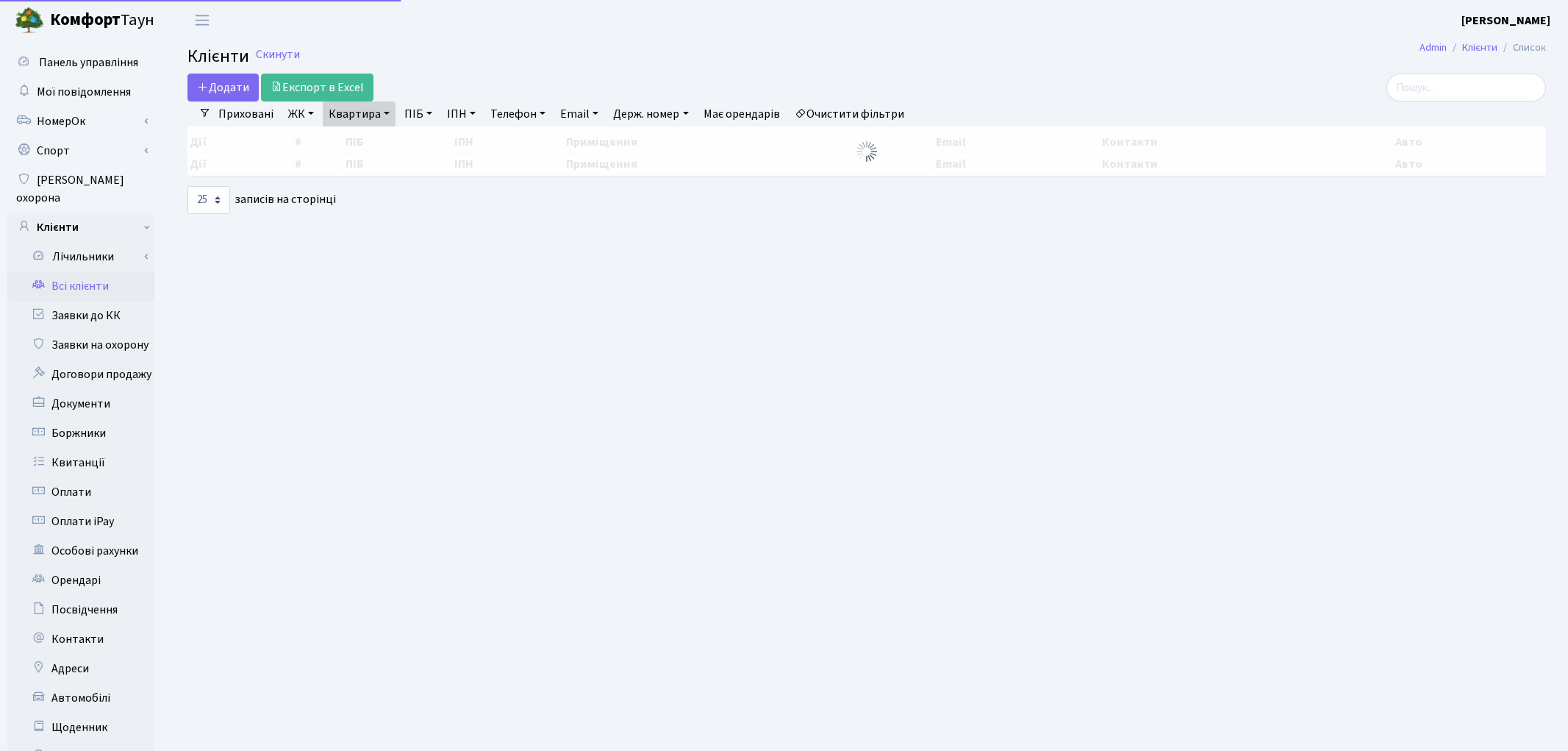
select select "25"
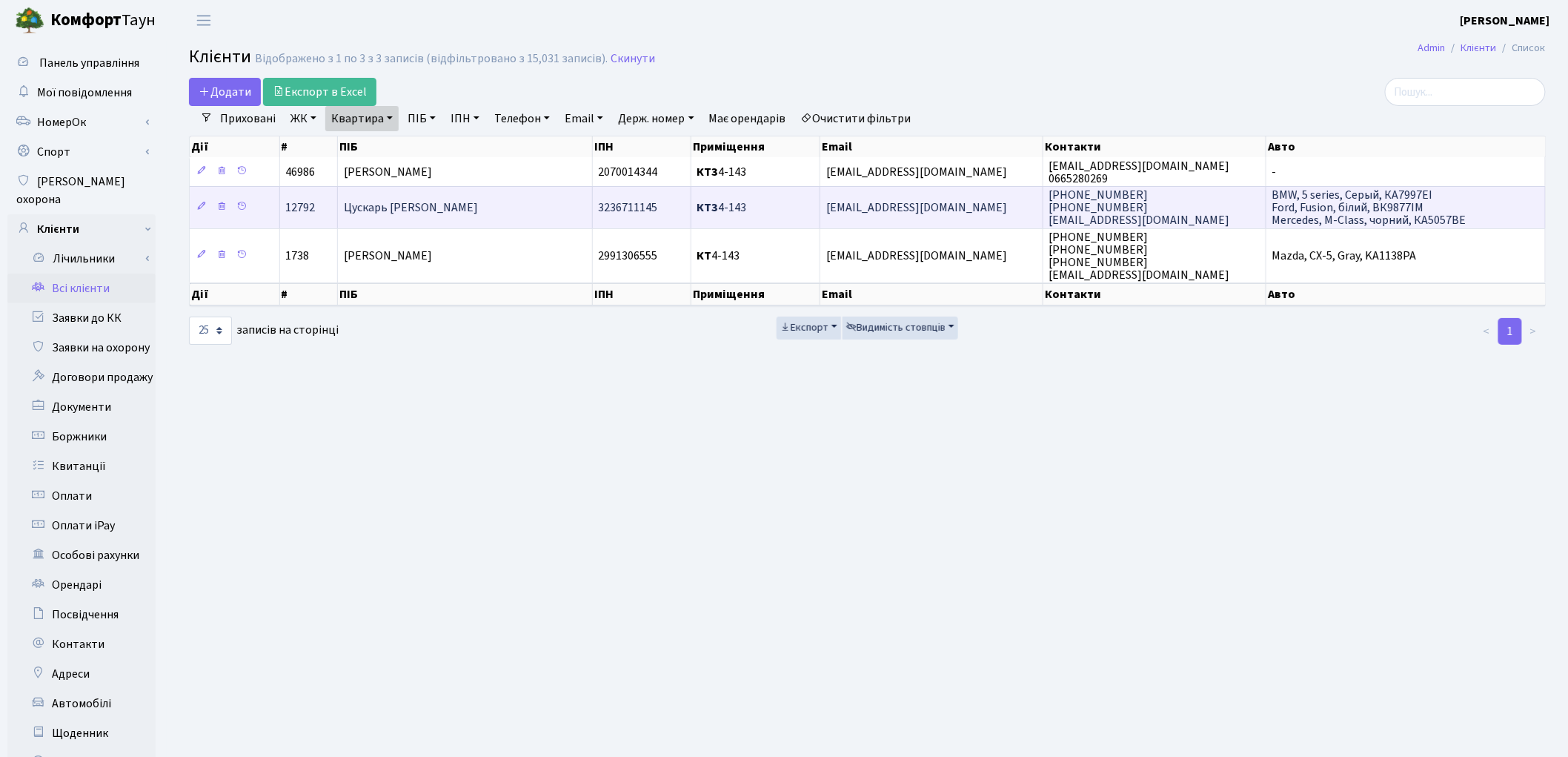
click at [409, 201] on span "Цускарь [PERSON_NAME]" at bounding box center [411, 207] width 135 height 16
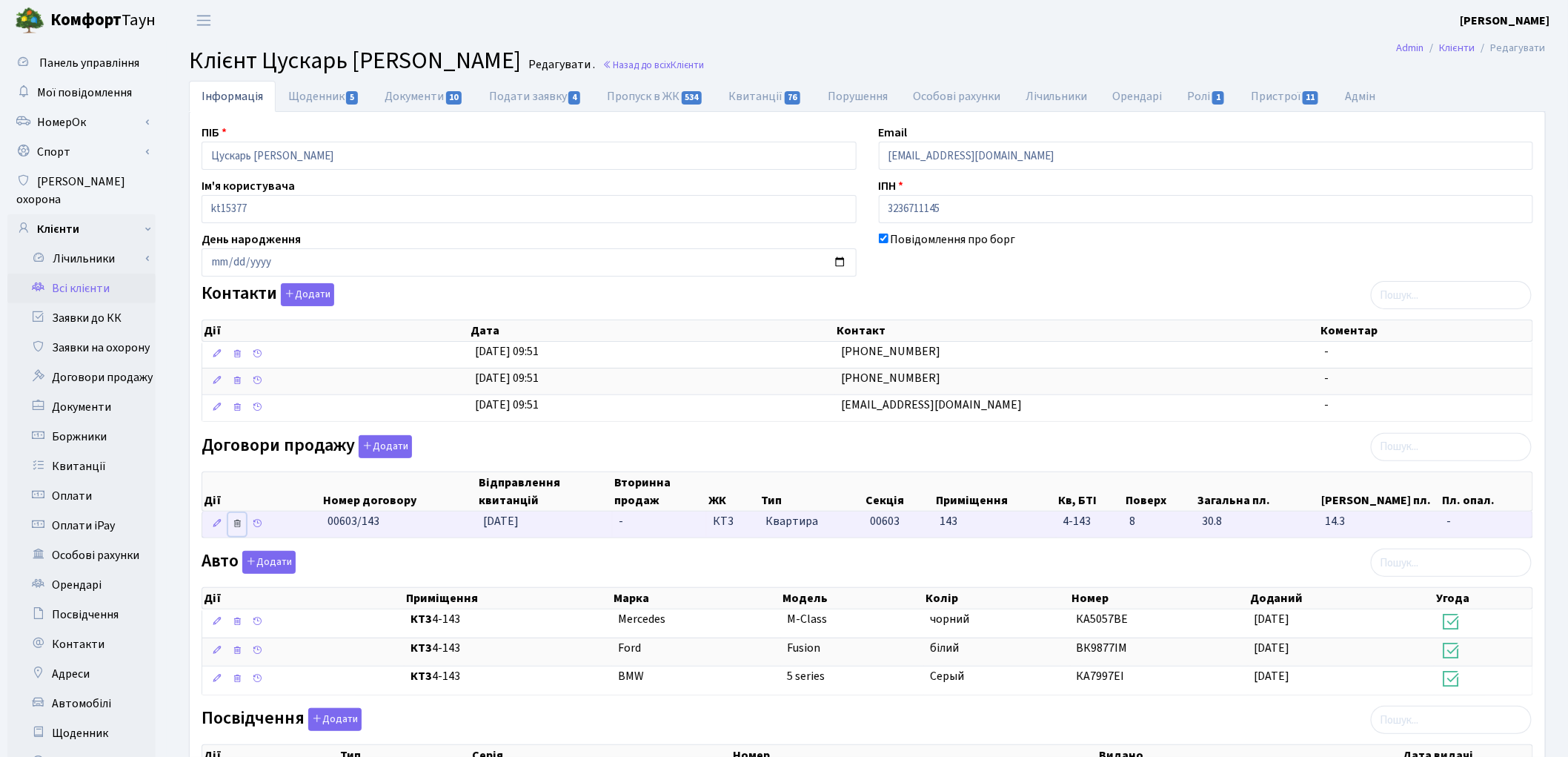
click at [233, 525] on icon at bounding box center [237, 523] width 10 height 10
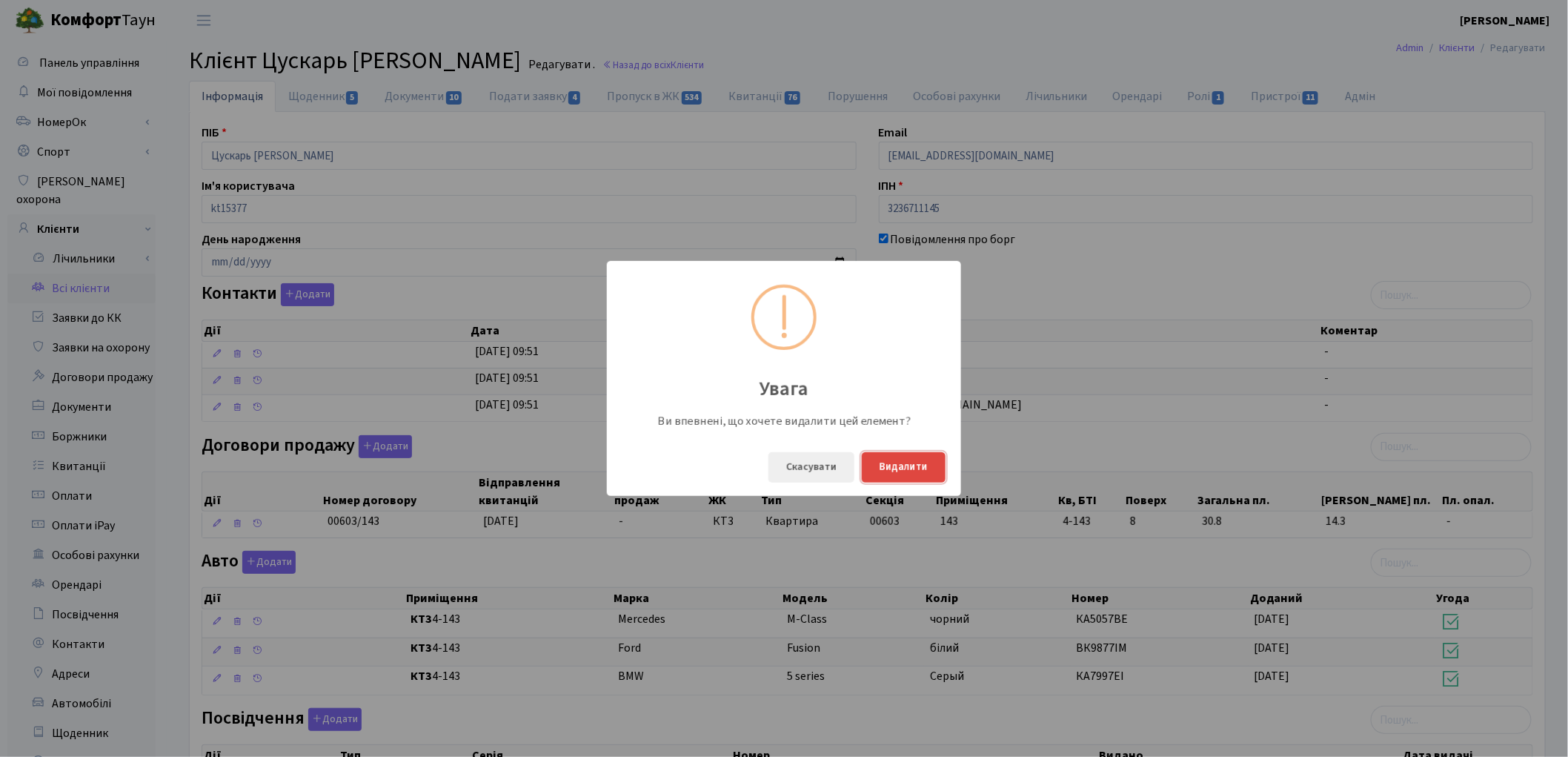
click at [912, 465] on button "Видалити" at bounding box center [904, 467] width 83 height 30
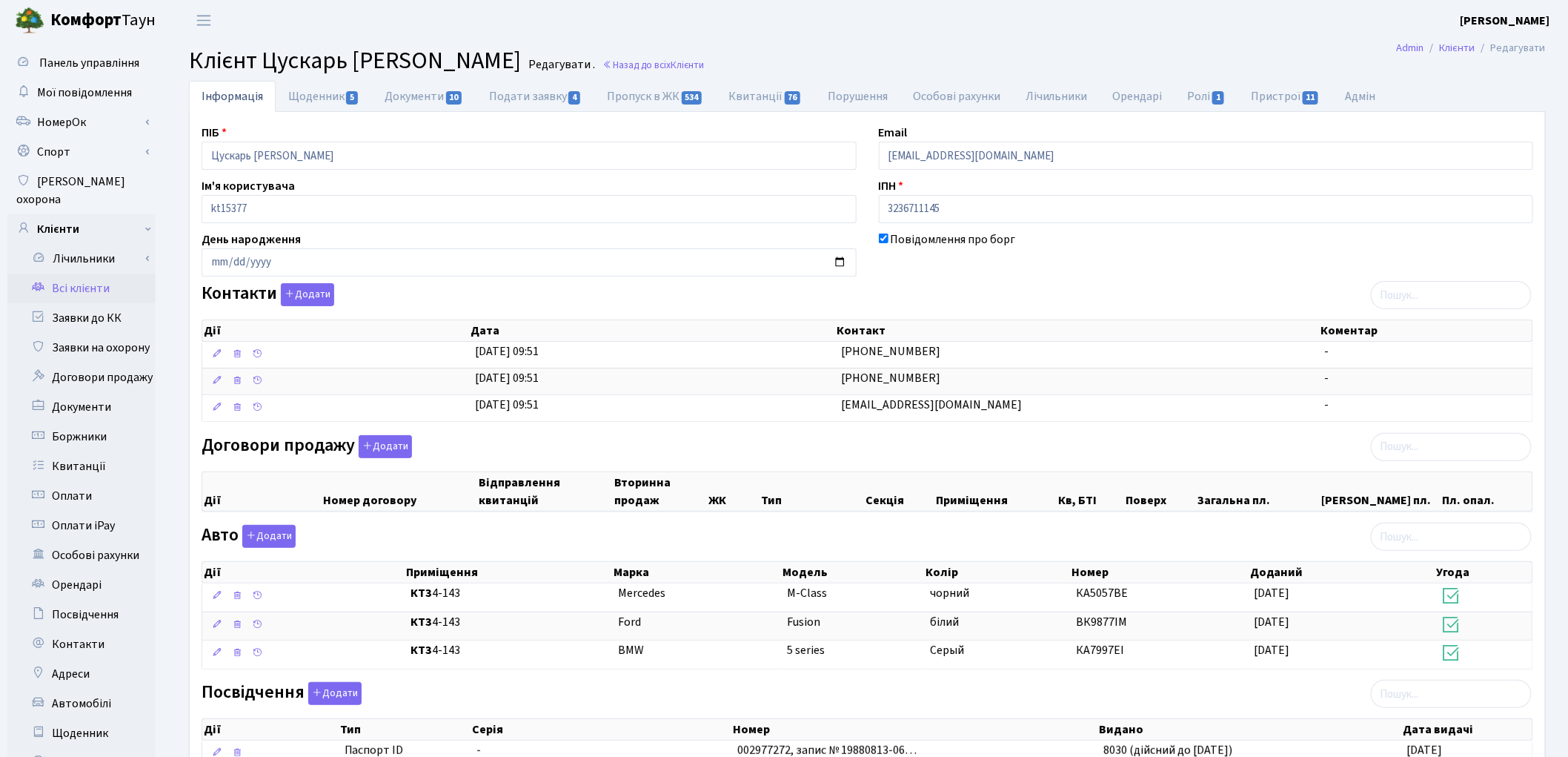
click at [101, 277] on link "Всі клієнти" at bounding box center [81, 288] width 148 height 29
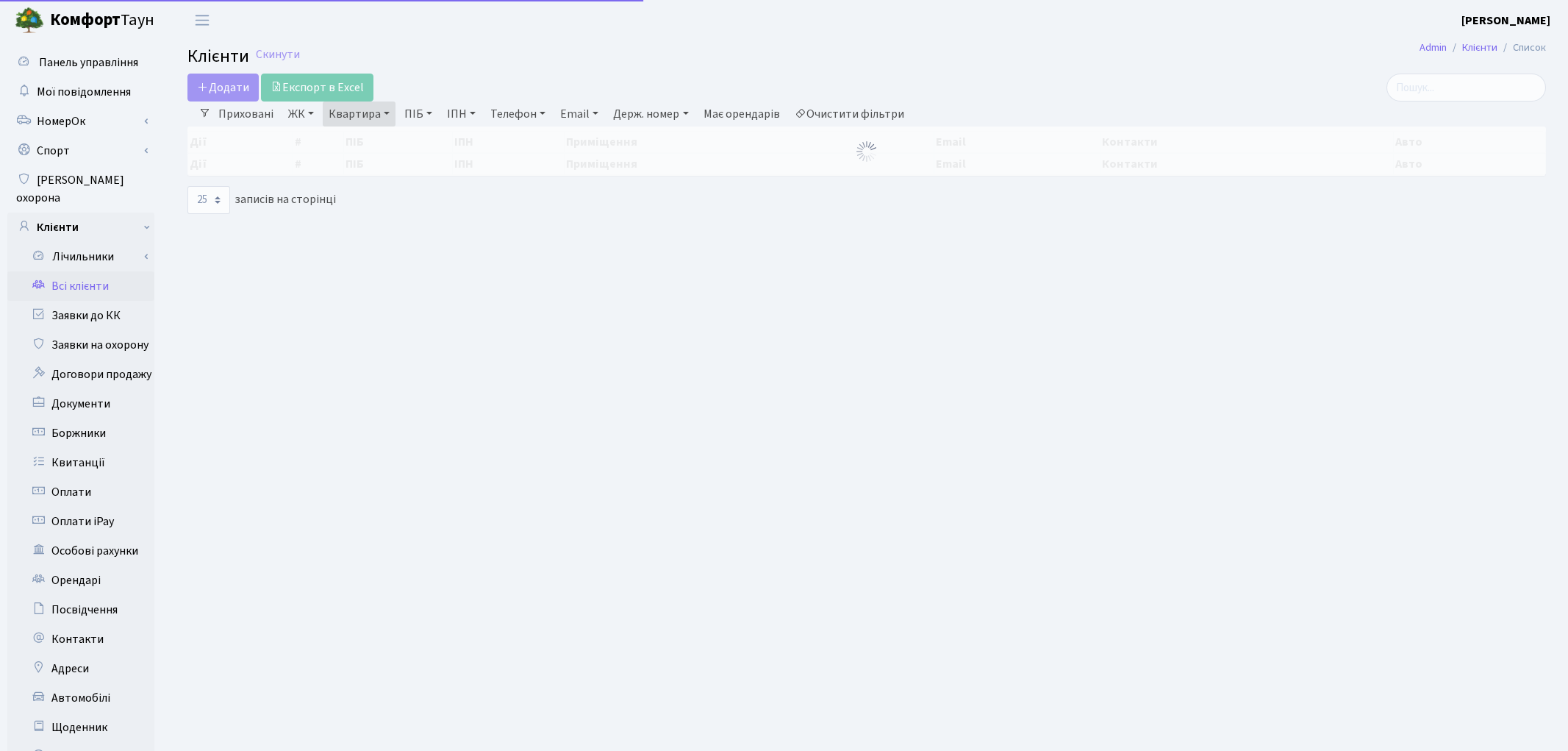
select select "25"
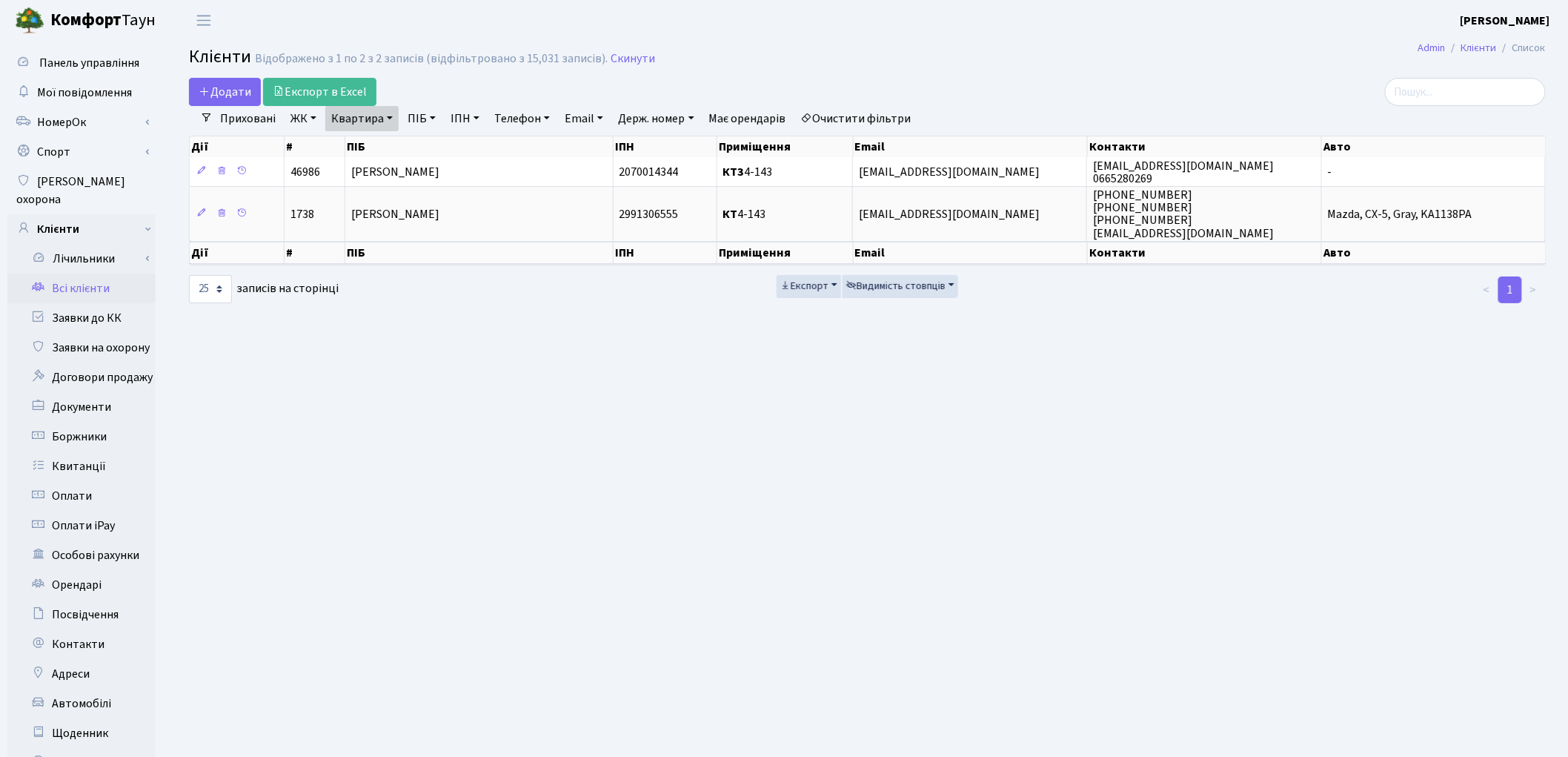
click at [893, 115] on link "Очистити фільтри" at bounding box center [856, 118] width 122 height 26
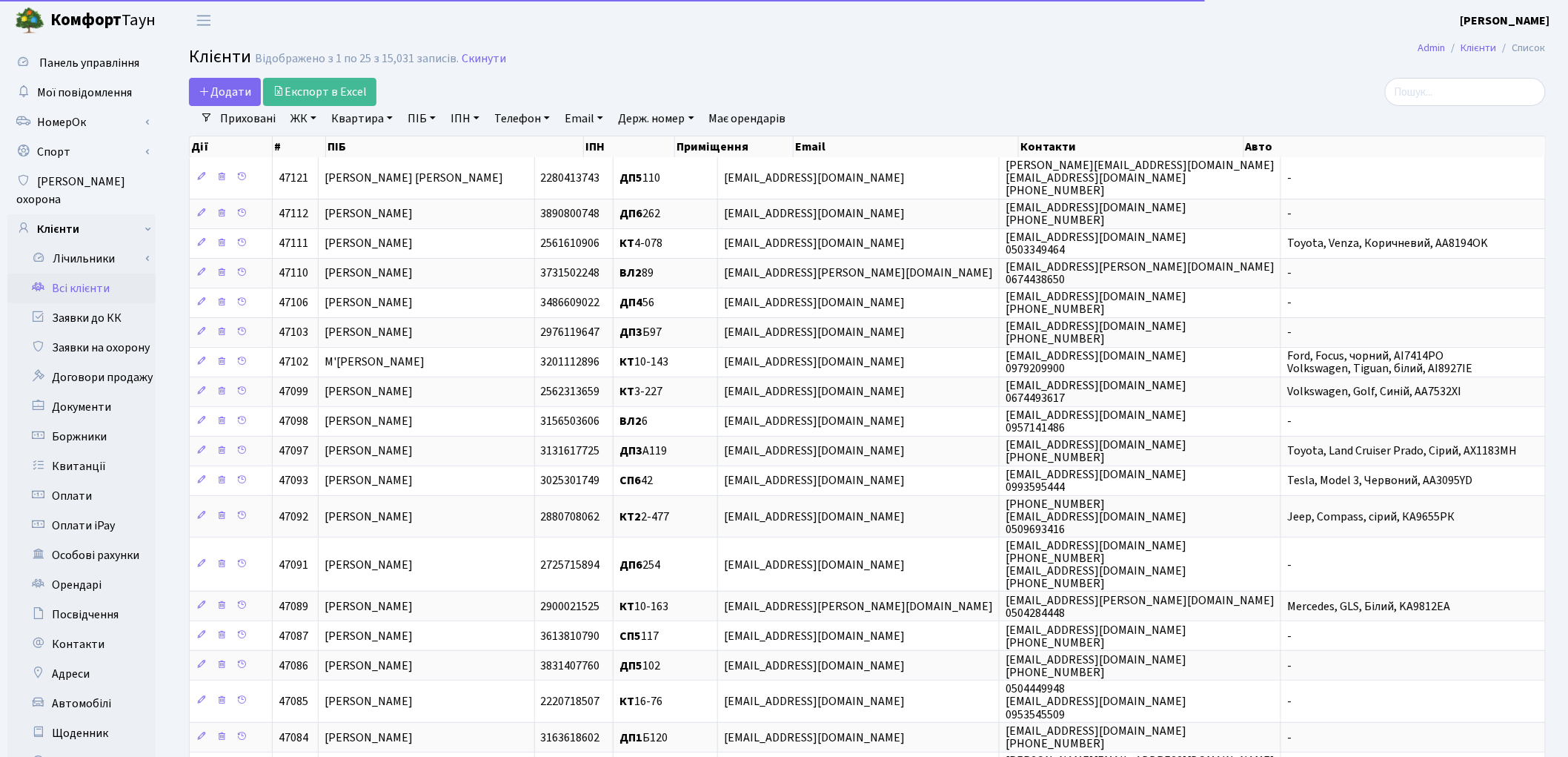
click at [417, 121] on link "ПІБ" at bounding box center [422, 118] width 40 height 26
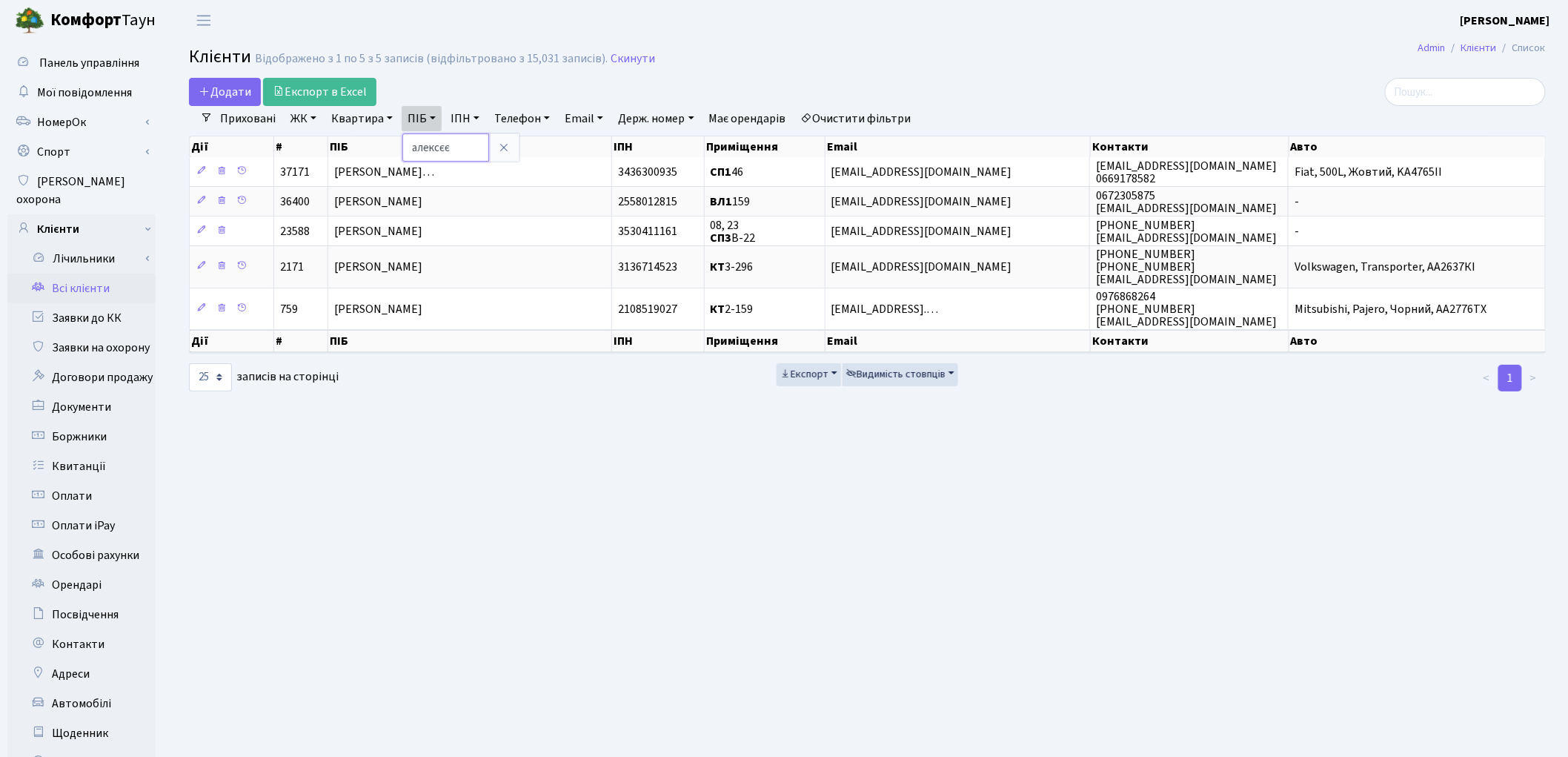
type input "алексєє"
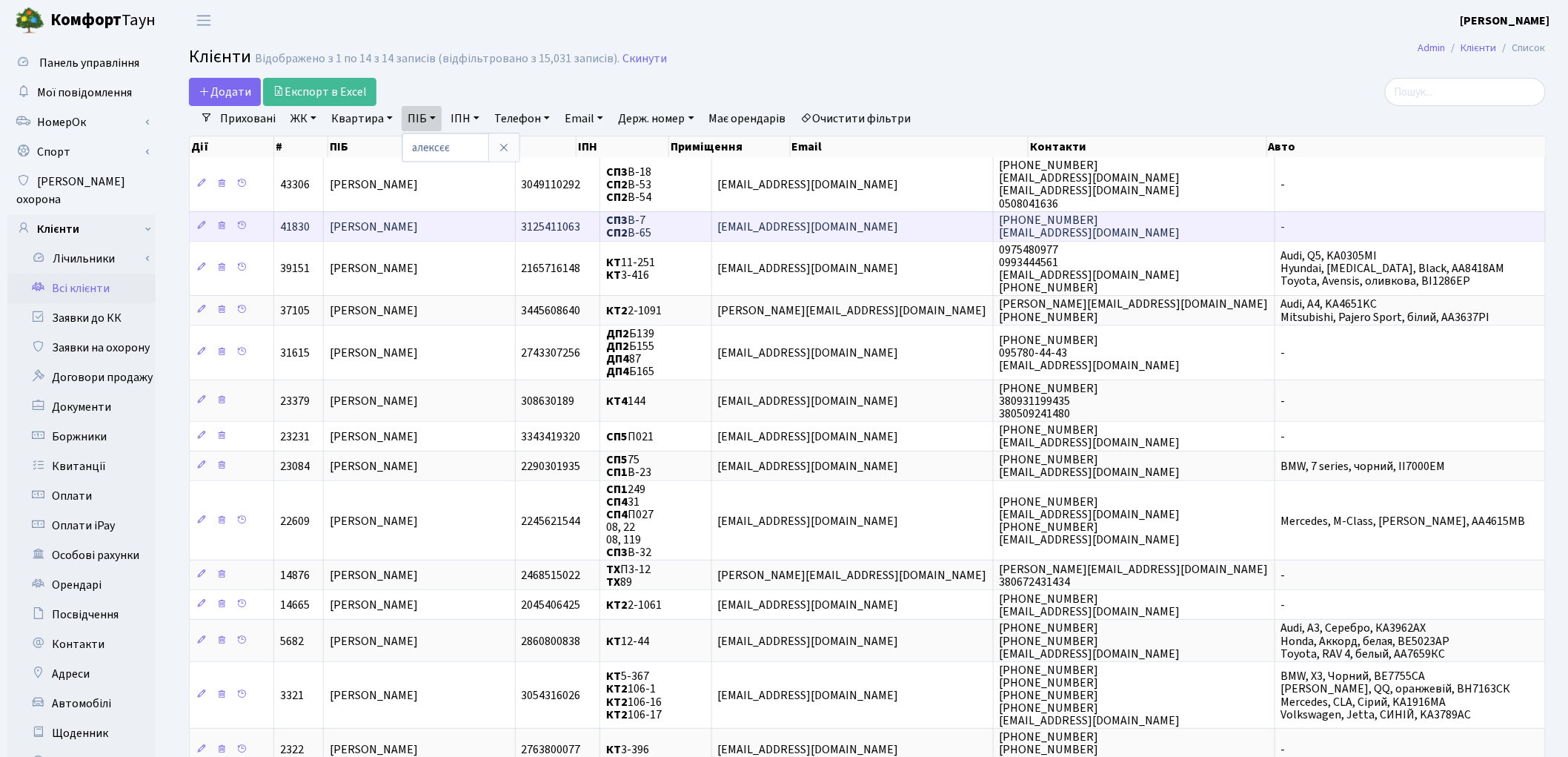
click at [418, 223] on span "[PERSON_NAME]" at bounding box center [373, 226] width 88 height 16
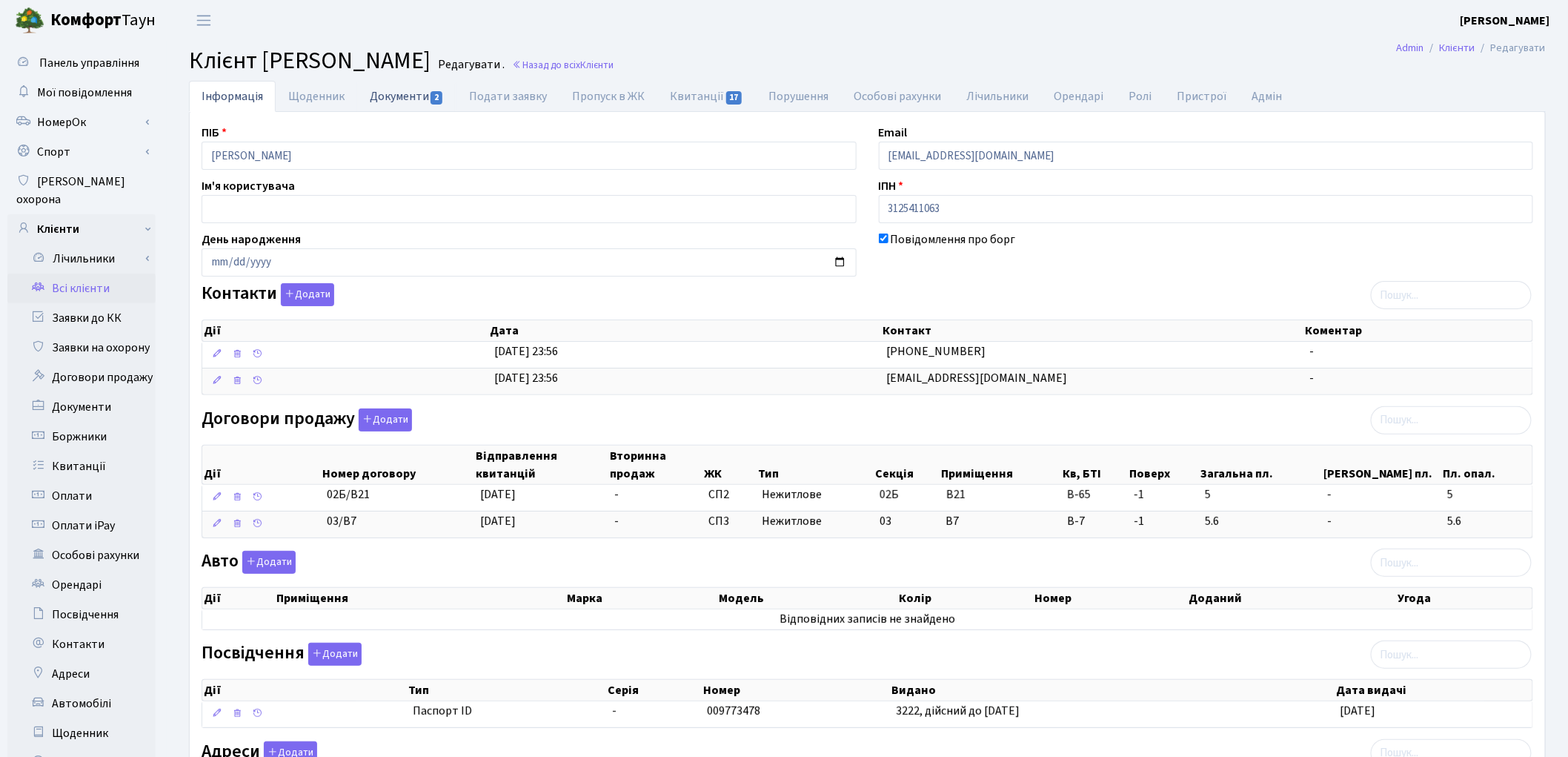
click at [398, 107] on link "Документи 2" at bounding box center [406, 96] width 99 height 30
select select "25"
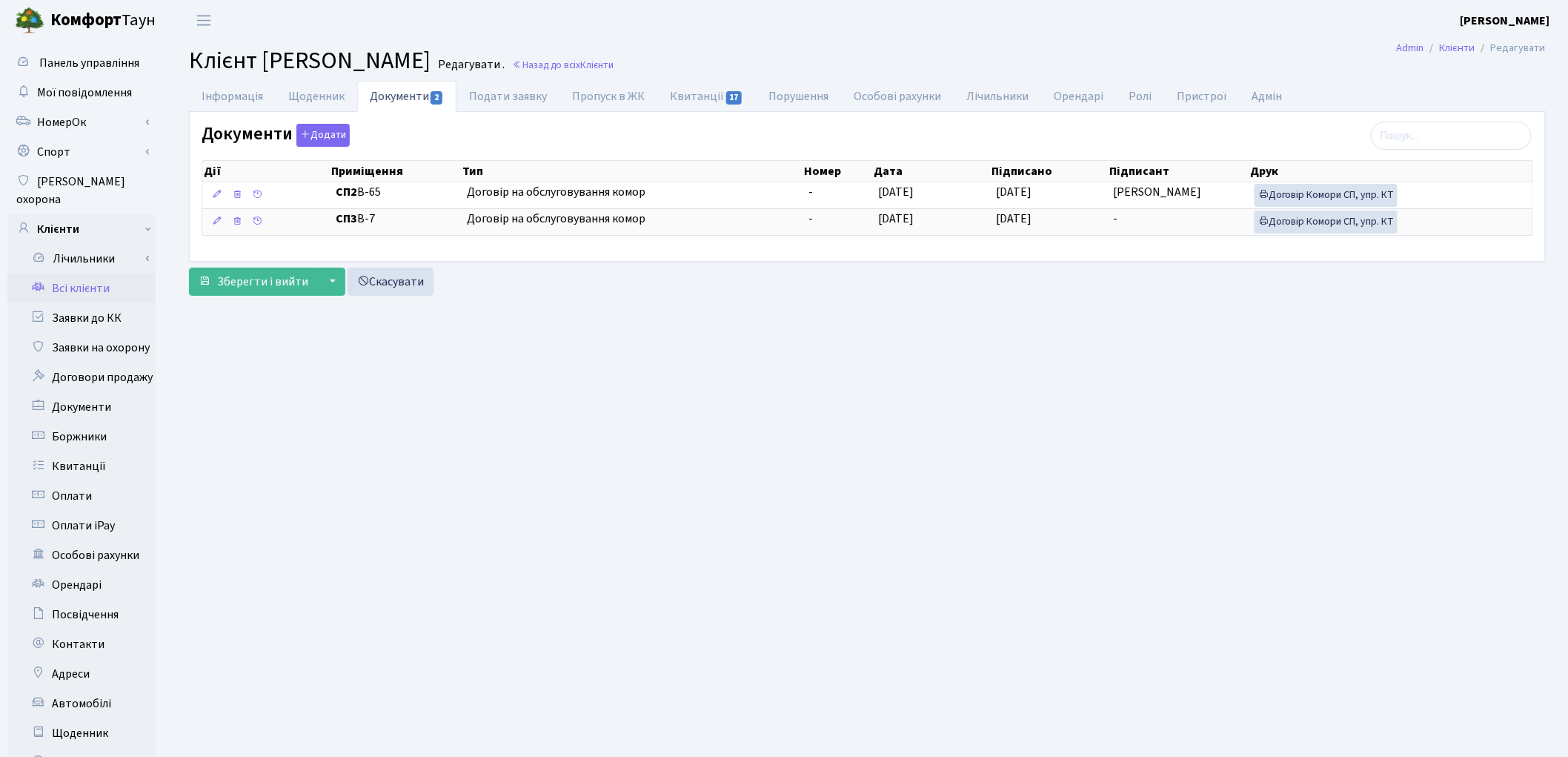
click at [63, 274] on link "Всі клієнти" at bounding box center [81, 288] width 148 height 29
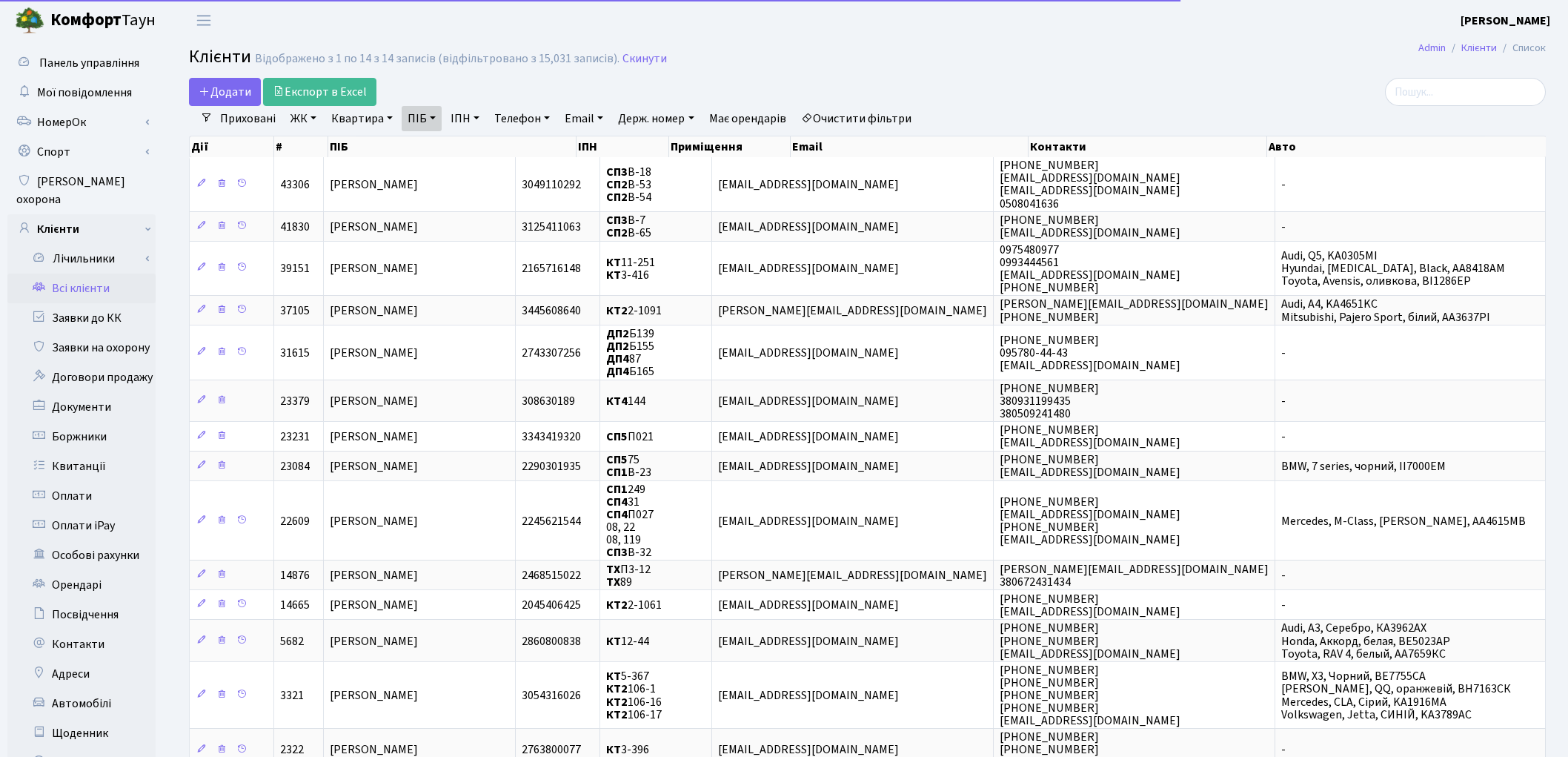
select select "25"
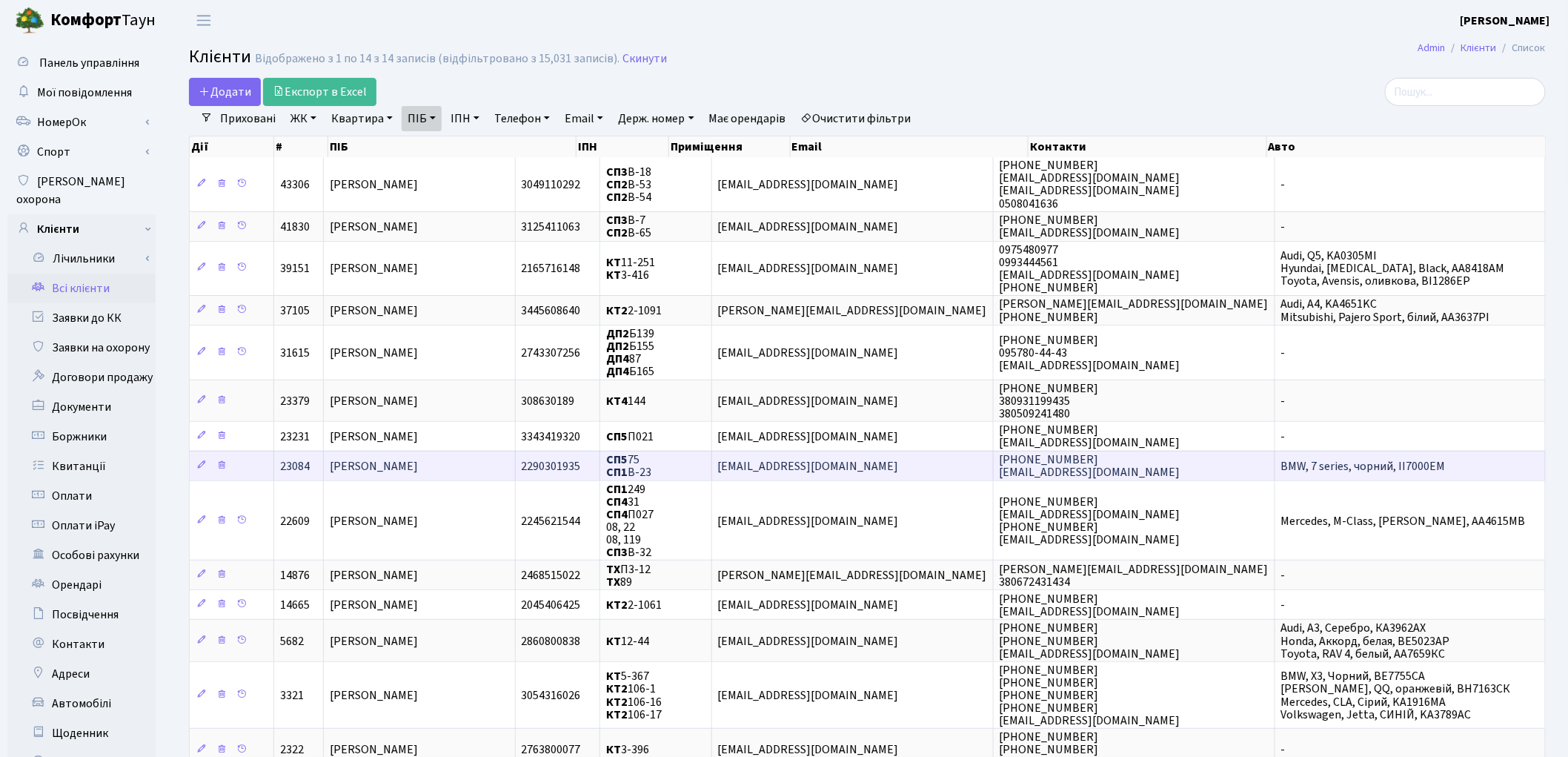
click at [515, 455] on td "Алексєєв Михайло Іванович" at bounding box center [420, 465] width 191 height 29
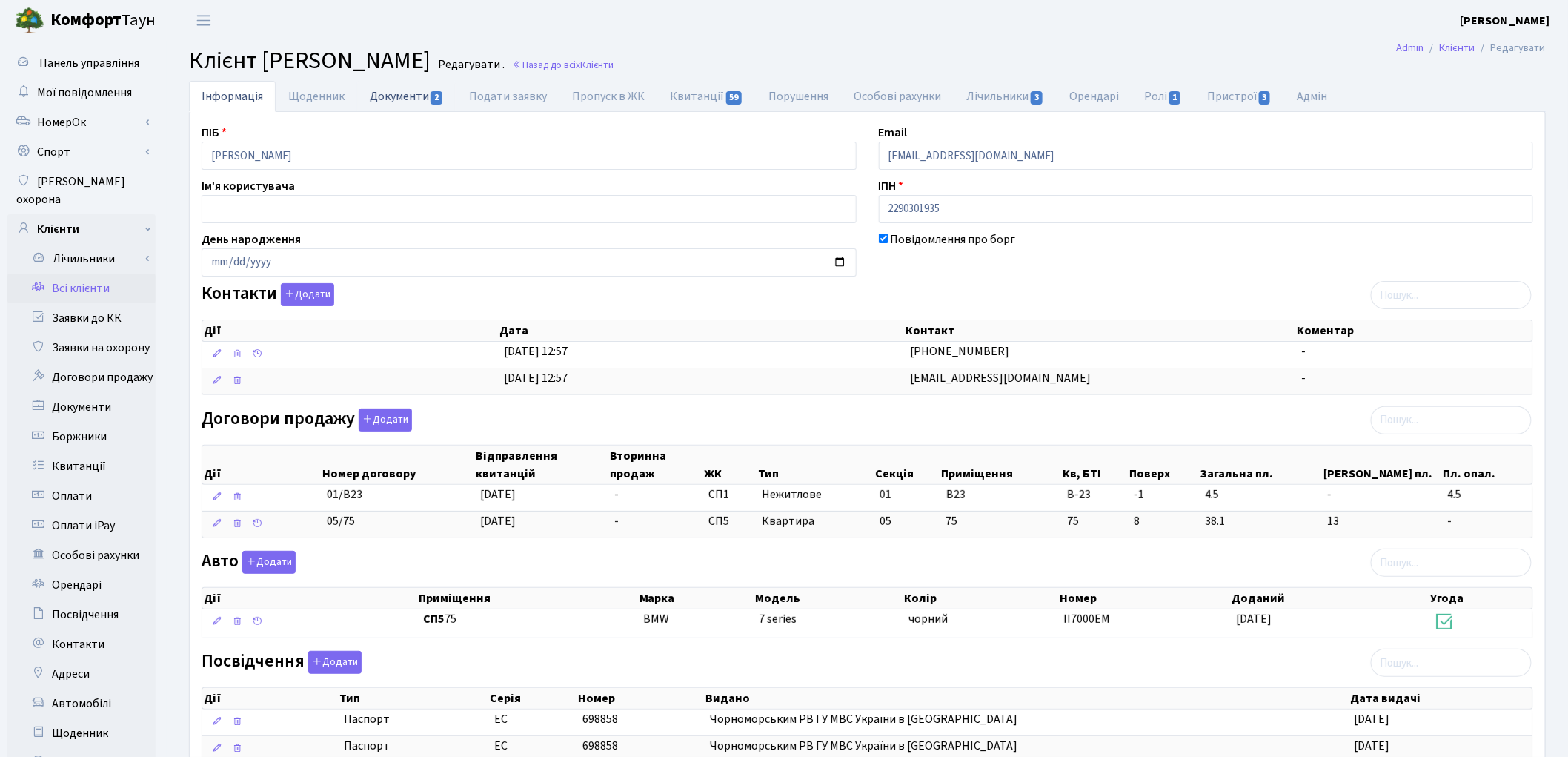
click at [405, 102] on link "Документи 2" at bounding box center [406, 96] width 99 height 30
select select "25"
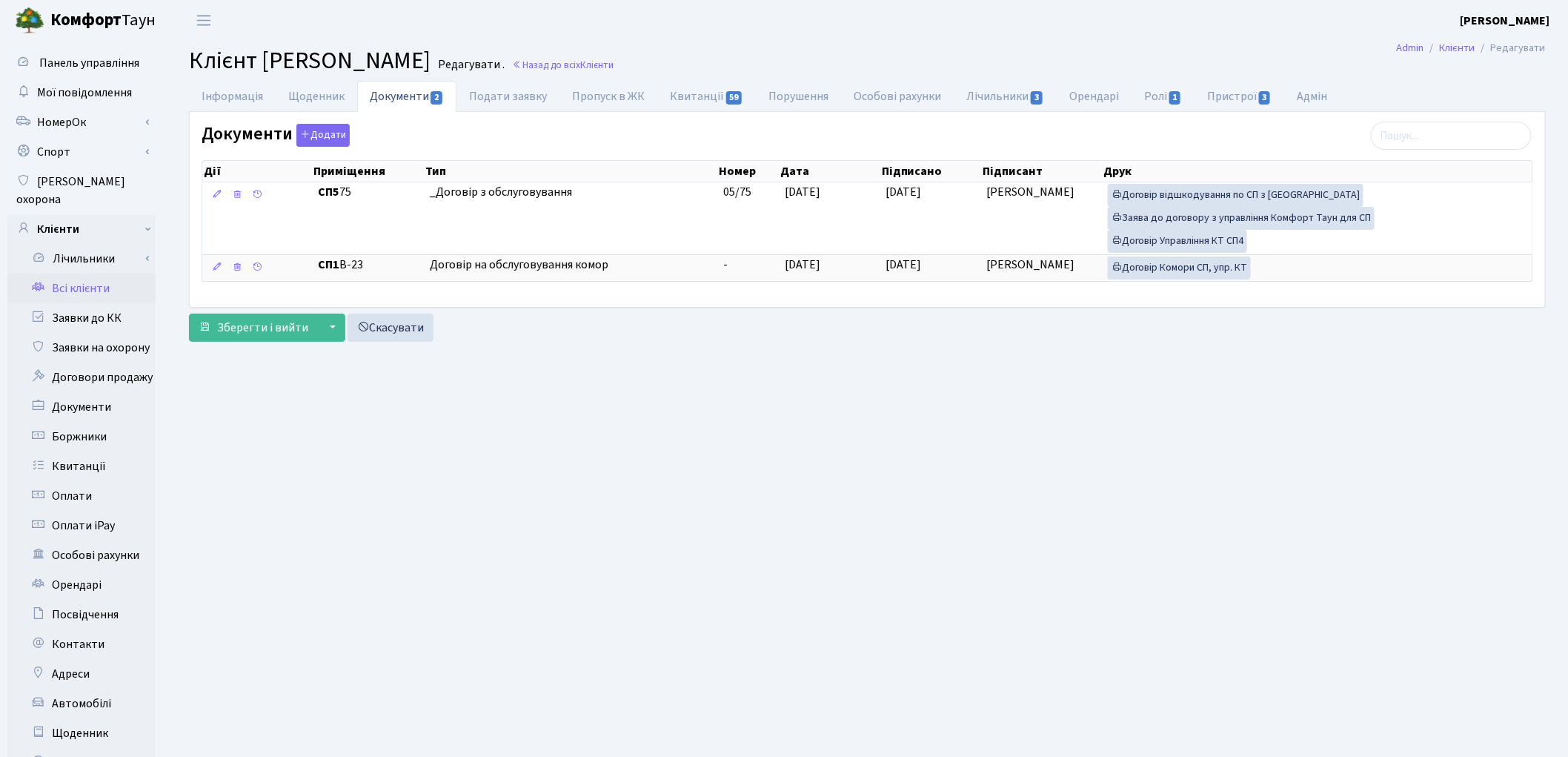
click at [84, 274] on link "Всі клієнти" at bounding box center [81, 288] width 148 height 29
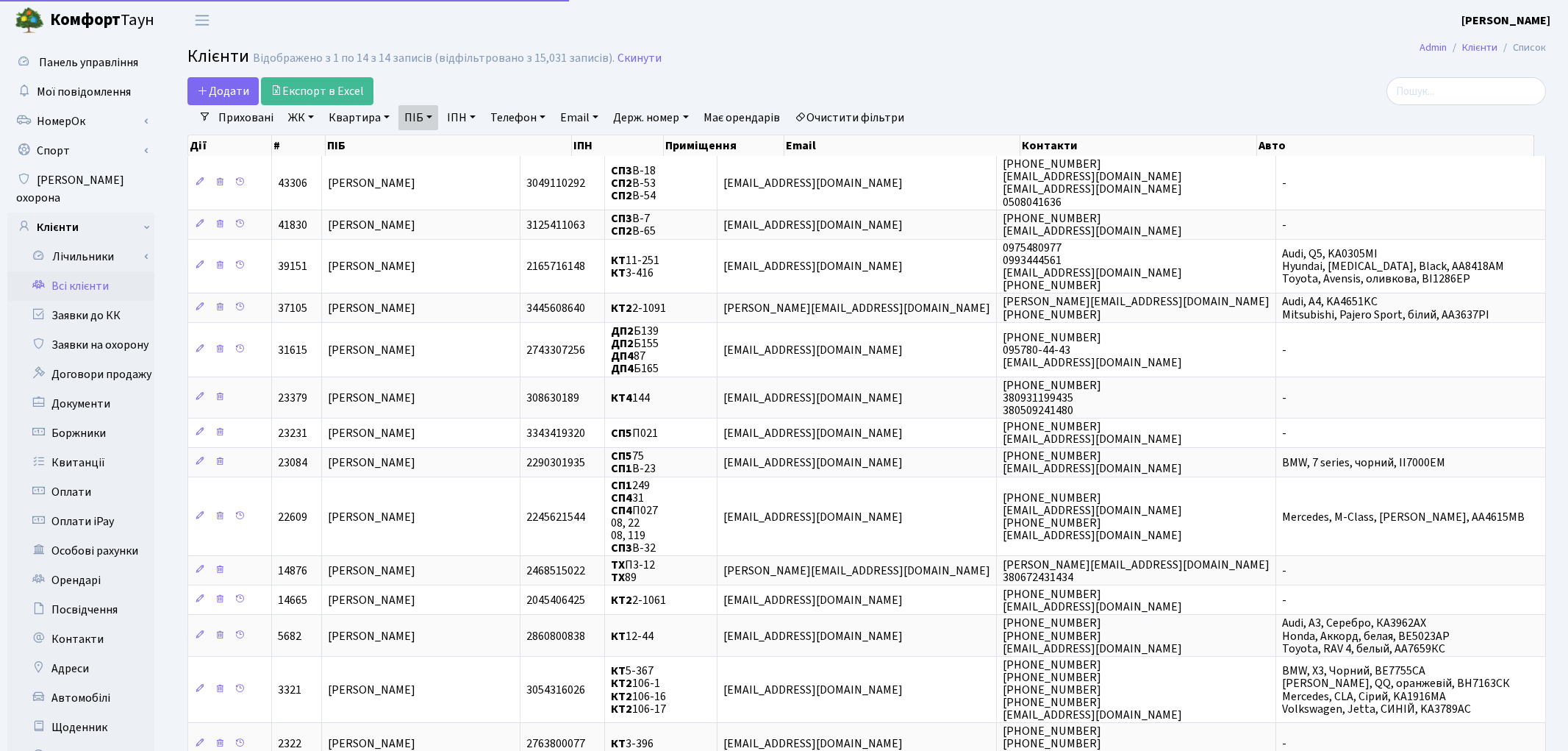
select select "25"
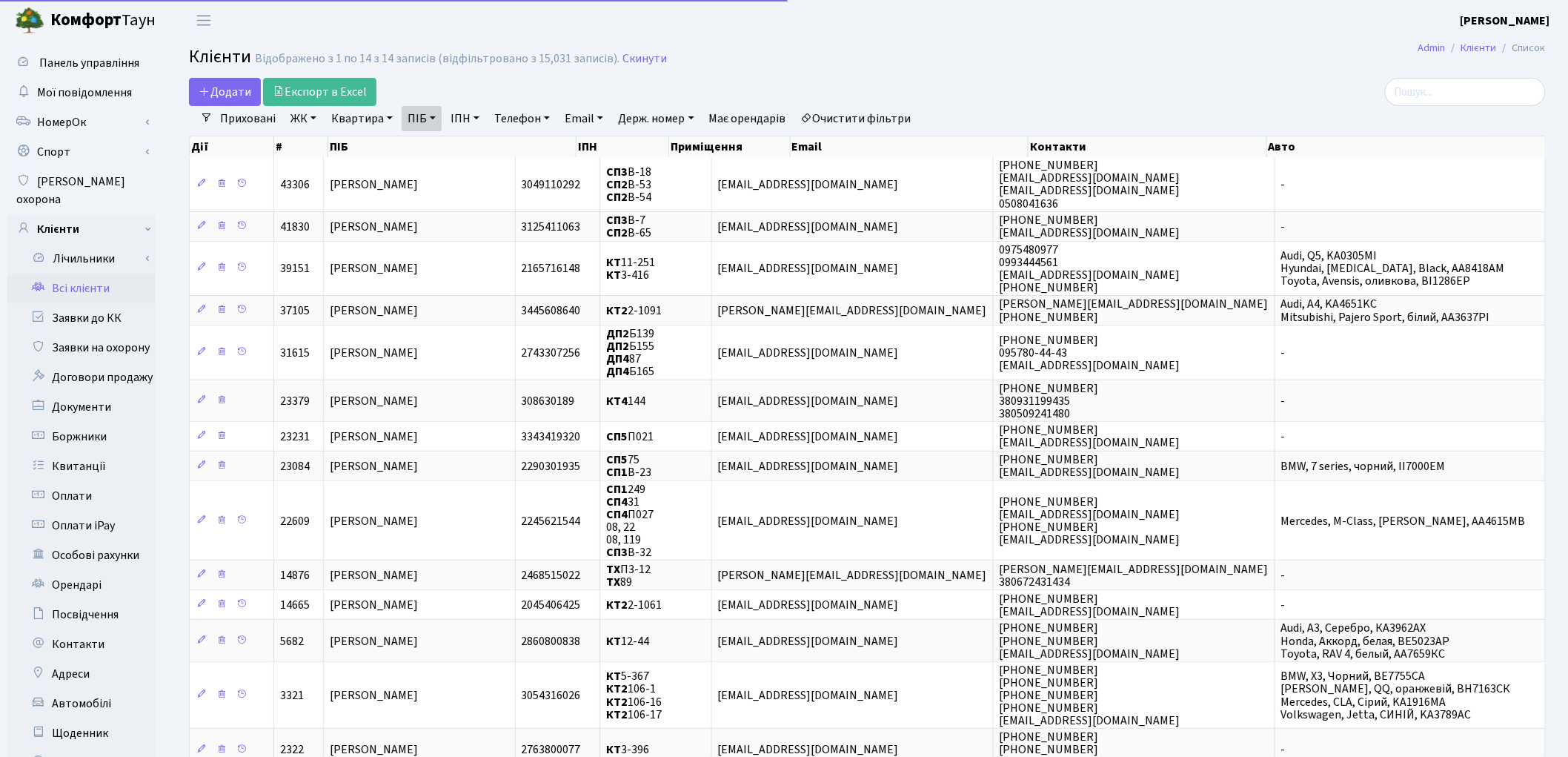
click at [879, 121] on link "Очистити фільтри" at bounding box center [856, 118] width 122 height 26
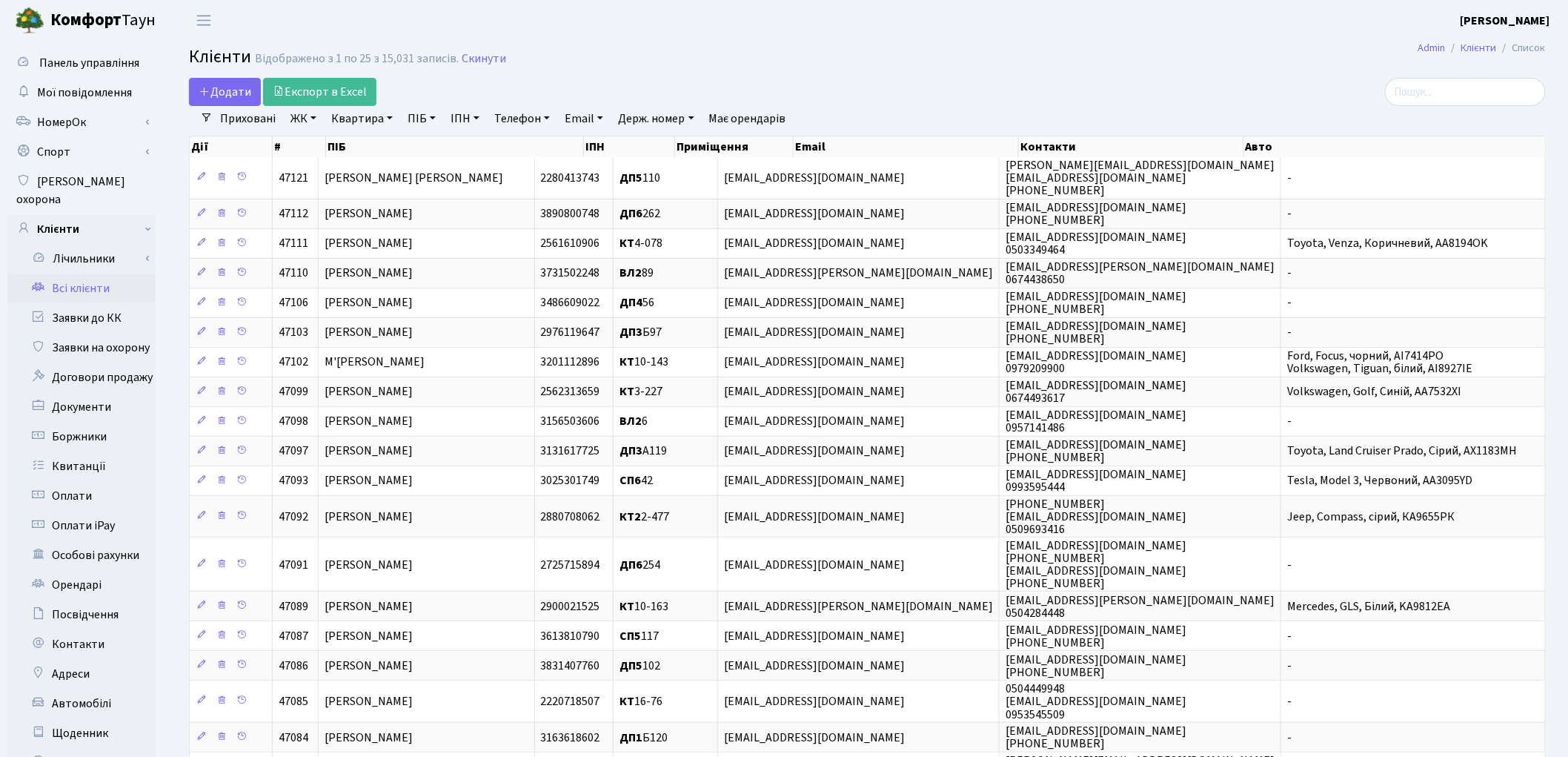
click at [425, 117] on link "ПІБ" at bounding box center [422, 118] width 40 height 26
type input "[PERSON_NAME]"
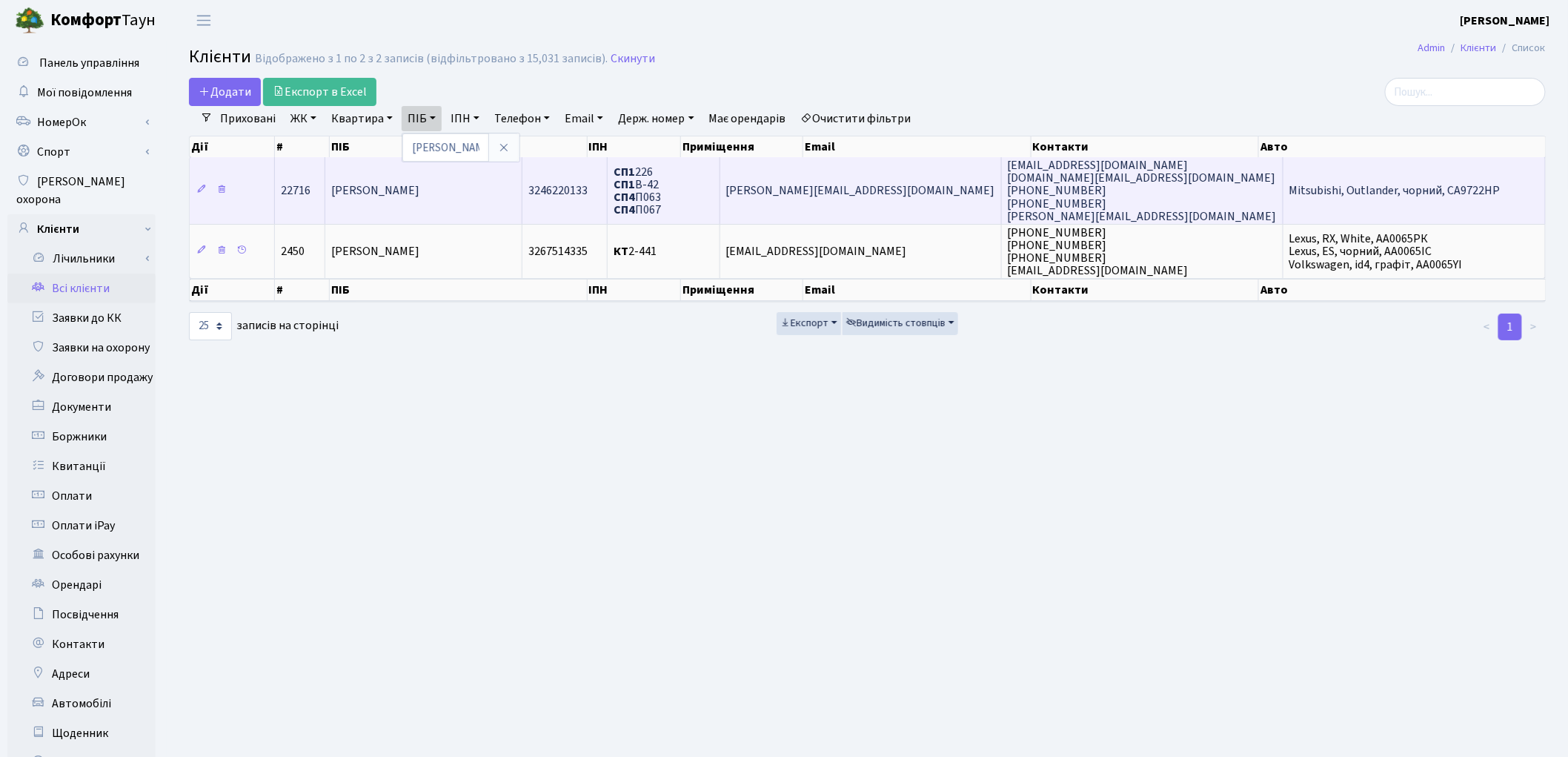
click at [522, 189] on td "[PERSON_NAME]" at bounding box center [424, 190] width 197 height 66
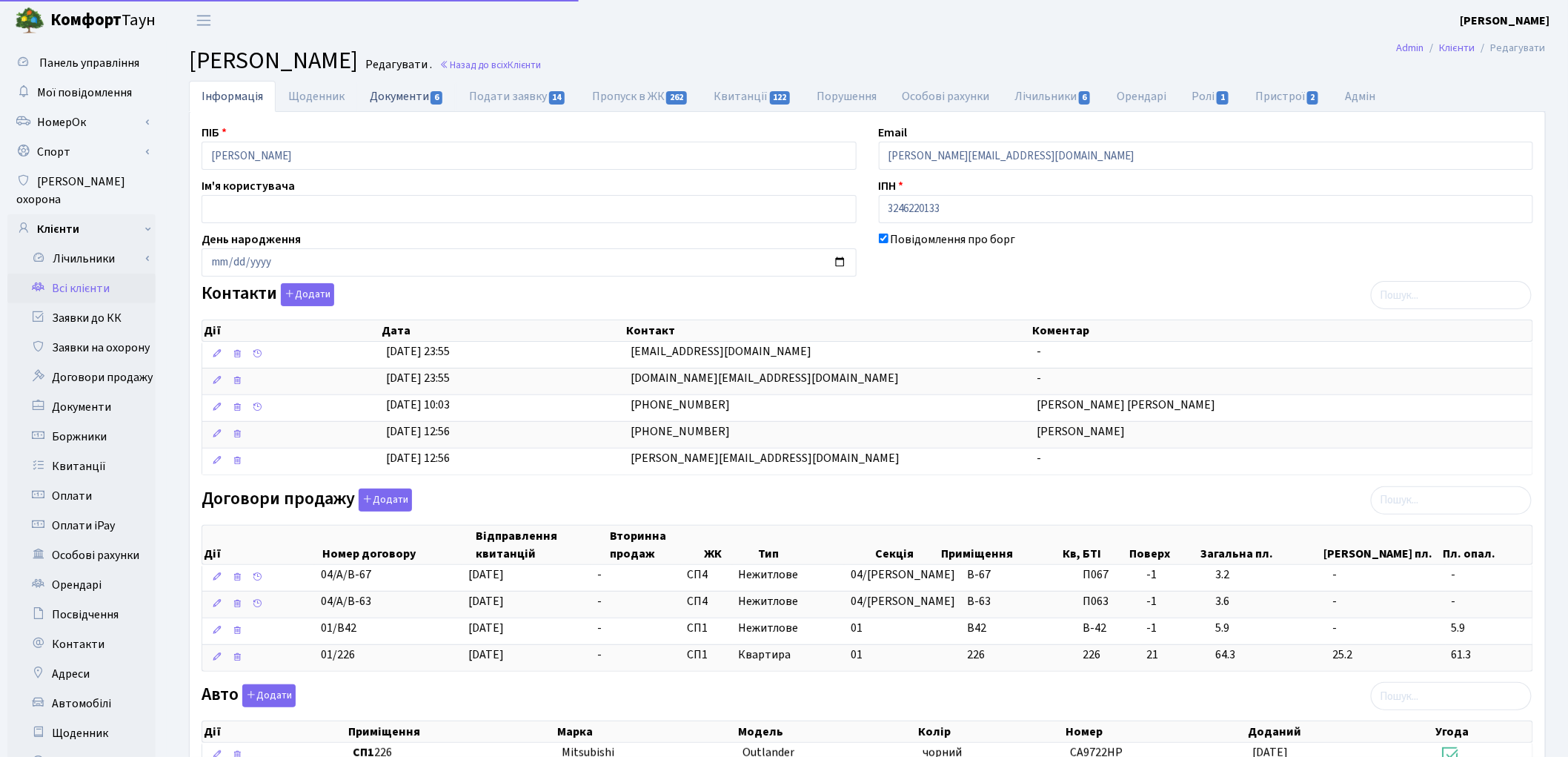
click at [410, 101] on link "Документи 6" at bounding box center [406, 96] width 99 height 30
select select "25"
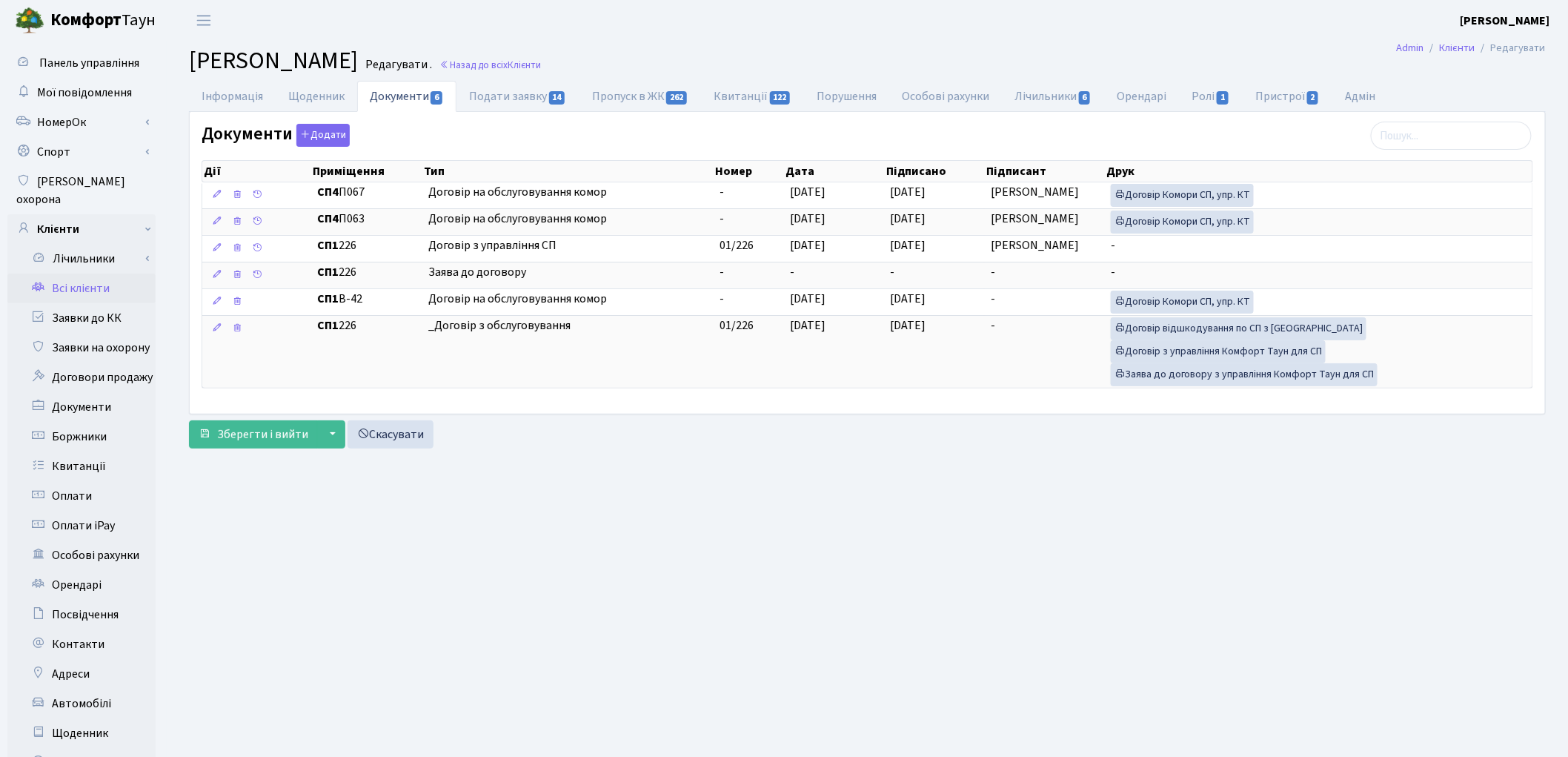
click at [99, 274] on link "Всі клієнти" at bounding box center [81, 288] width 148 height 29
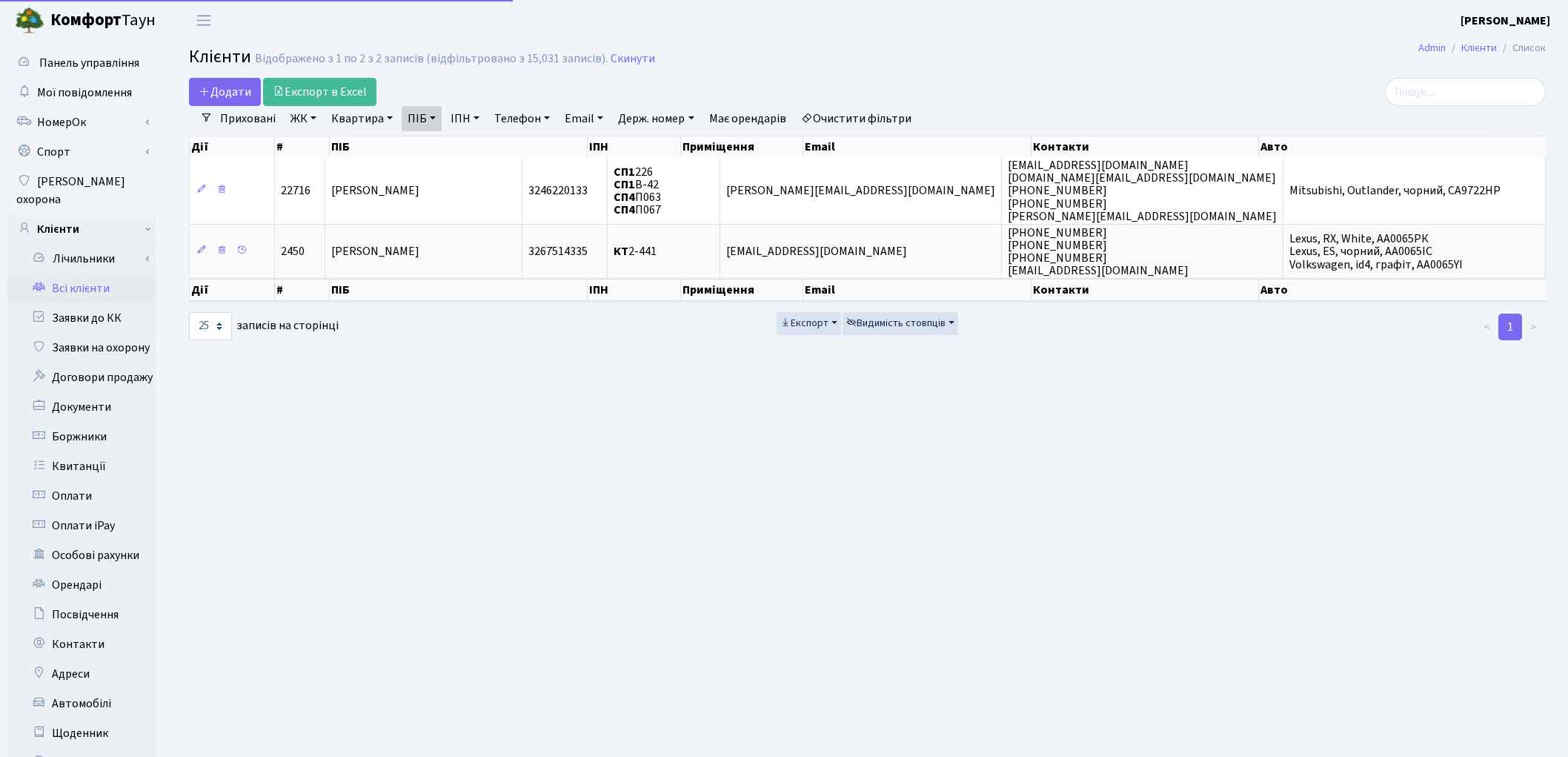
select select "25"
drag, startPoint x: 419, startPoint y: 118, endPoint x: 435, endPoint y: 122, distance: 16.5
click at [419, 117] on link "ПІБ" at bounding box center [422, 118] width 40 height 26
click at [465, 146] on input "[PERSON_NAME]" at bounding box center [446, 148] width 87 height 28
type input "щ"
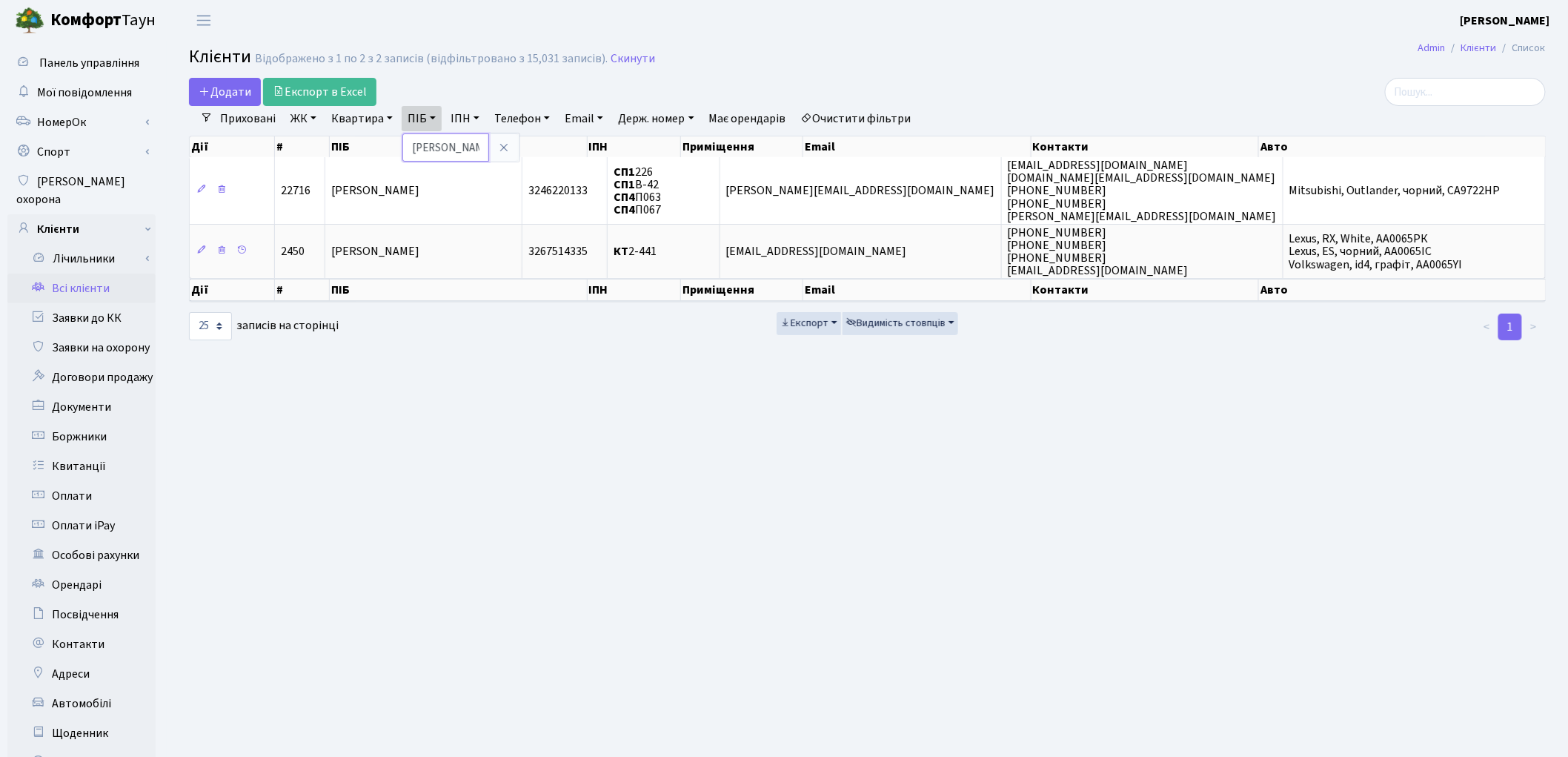
type input "[PERSON_NAME]"
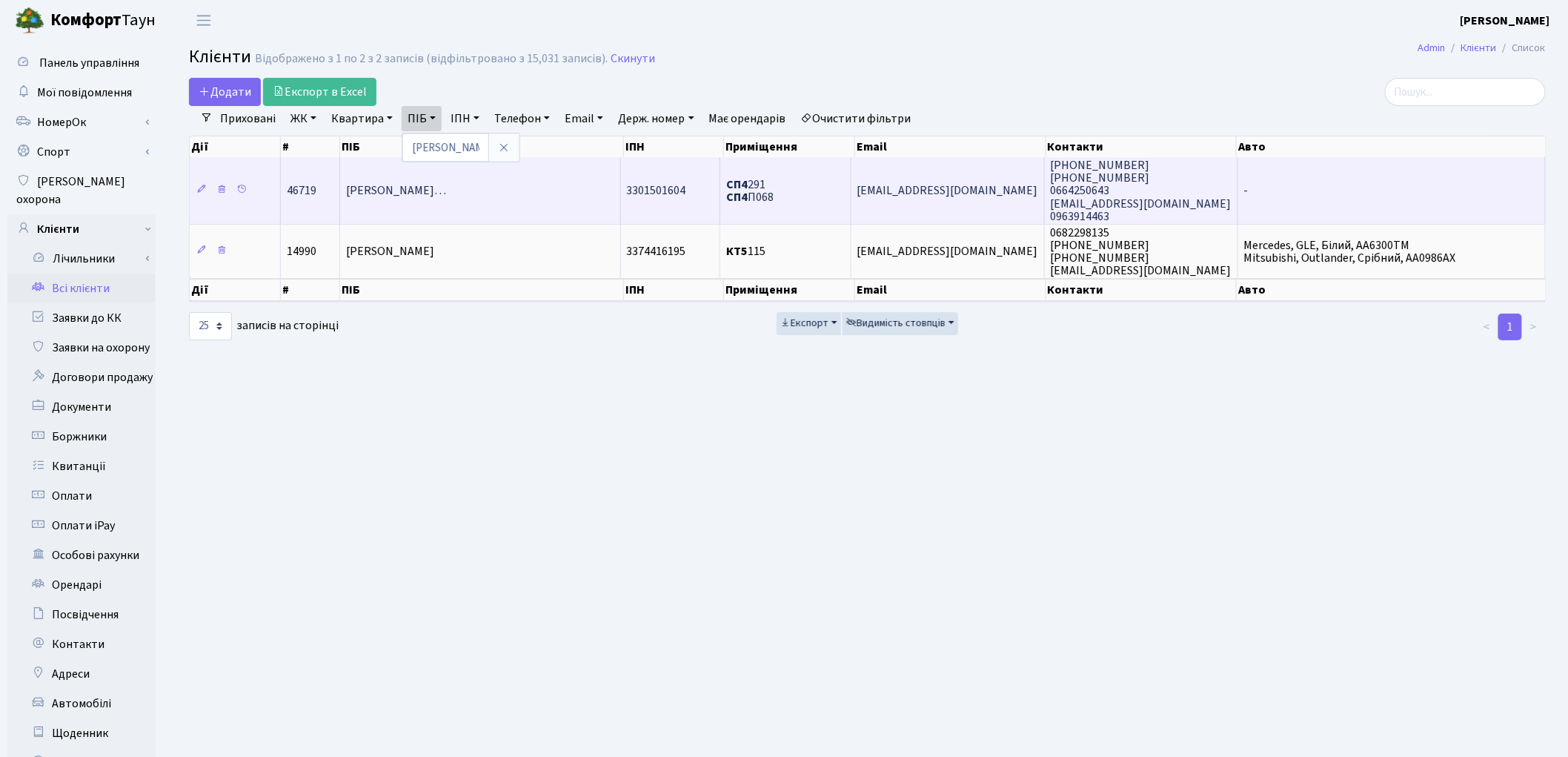
click at [424, 190] on span "Голубенко Анастасія Святославівн…" at bounding box center [396, 190] width 100 height 16
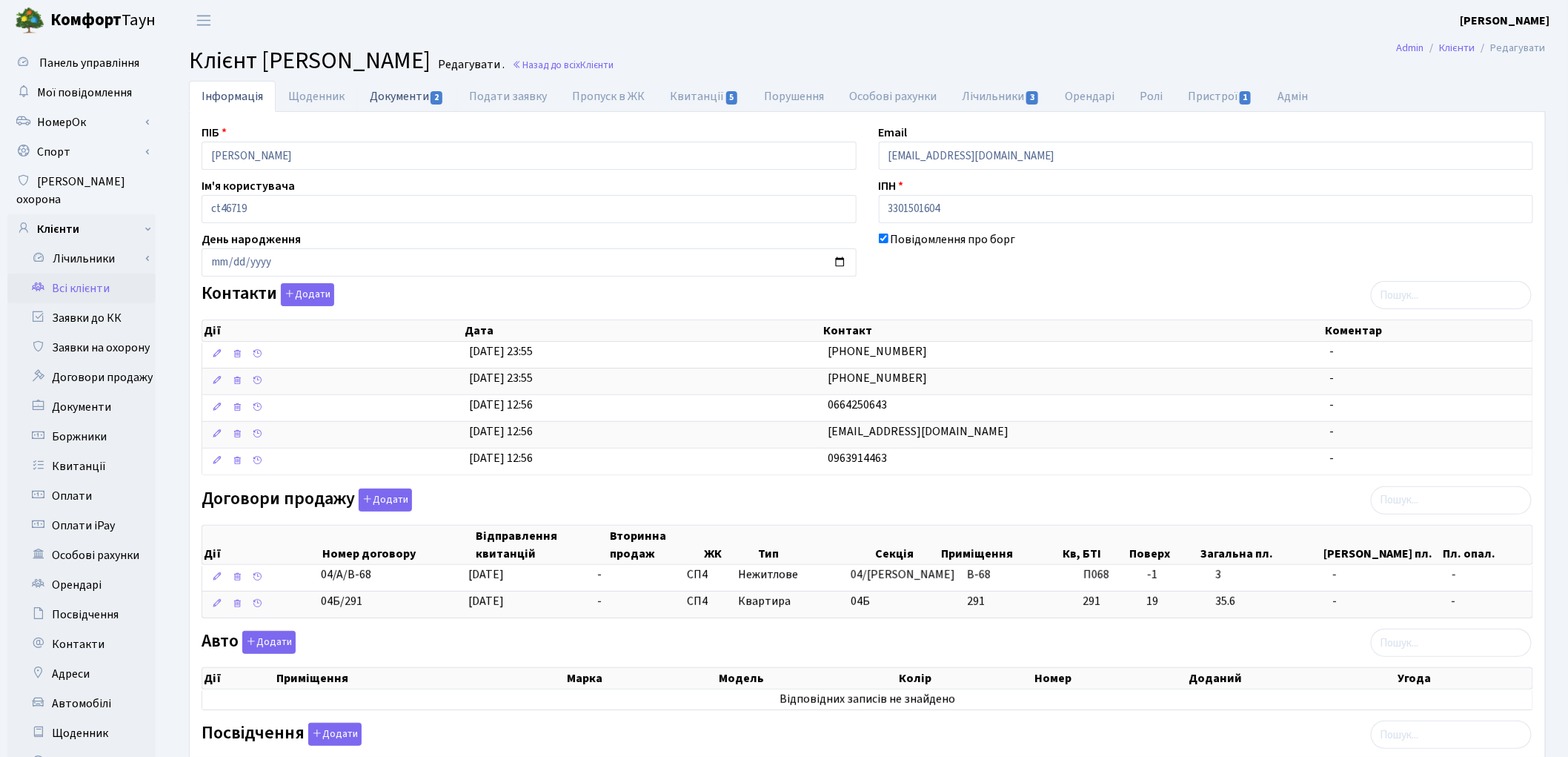
click at [397, 99] on link "Документи 2" at bounding box center [406, 96] width 99 height 30
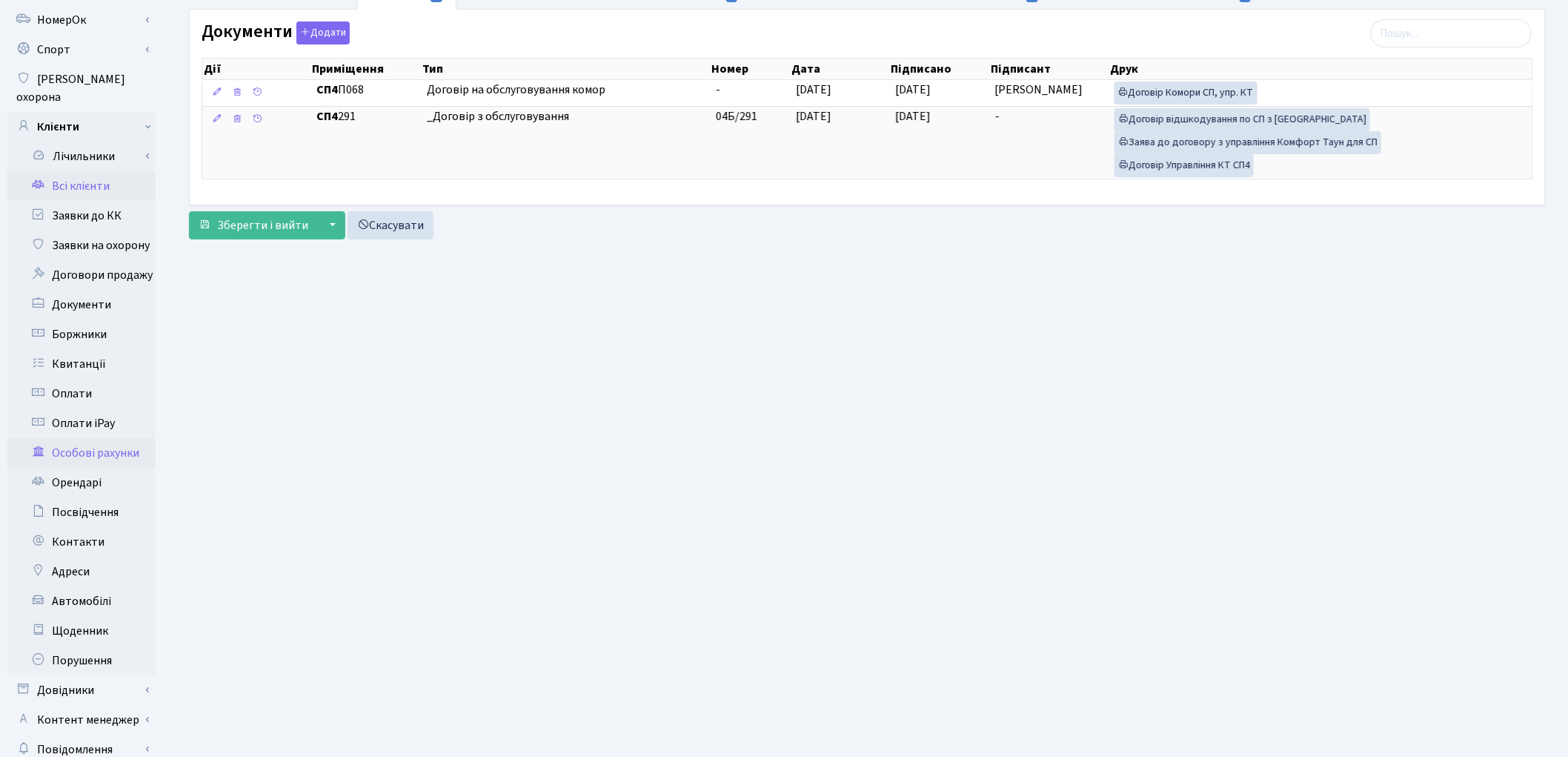
scroll to position [165, 0]
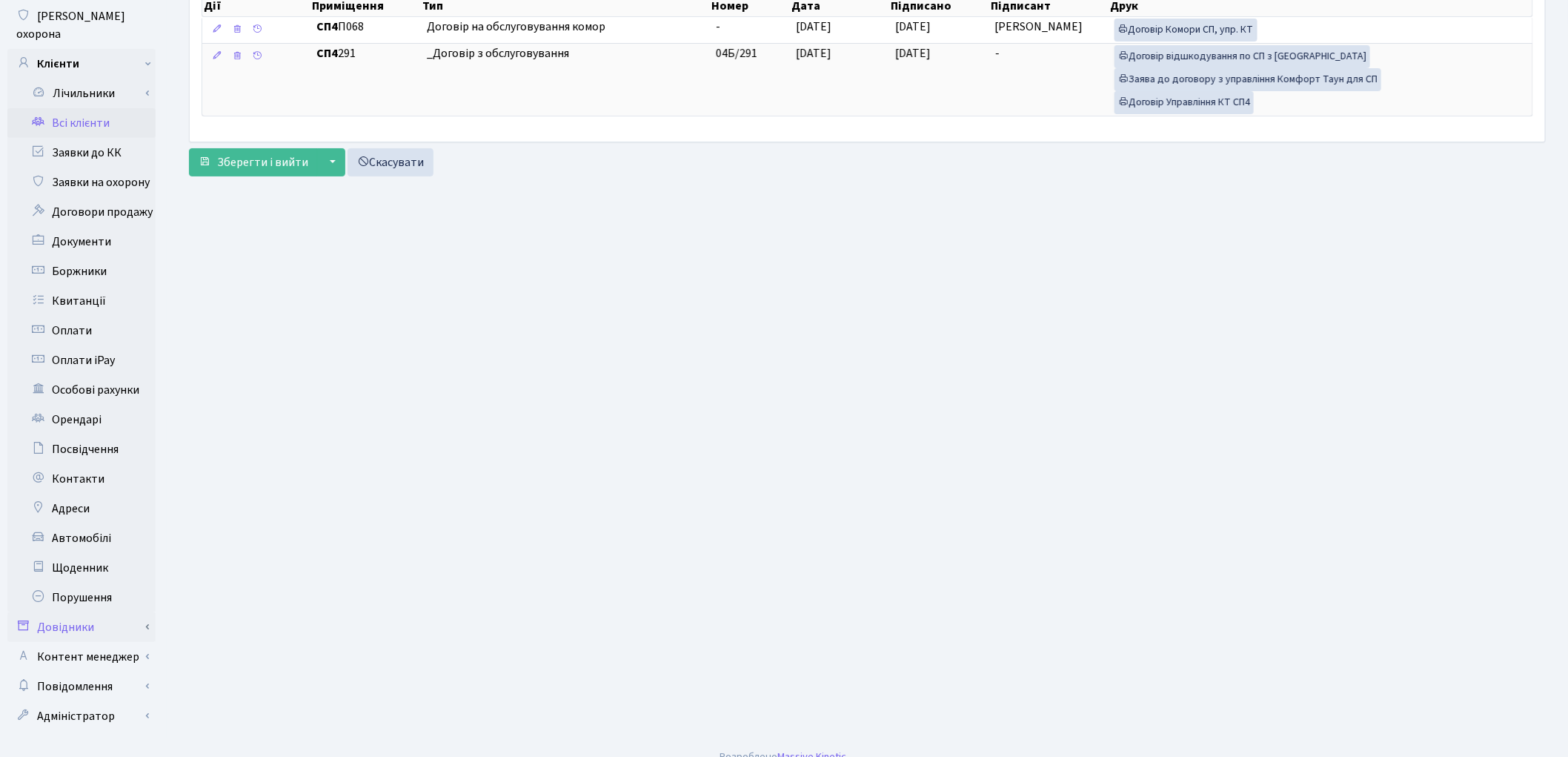
click at [99, 612] on link "Довідники" at bounding box center [81, 626] width 148 height 29
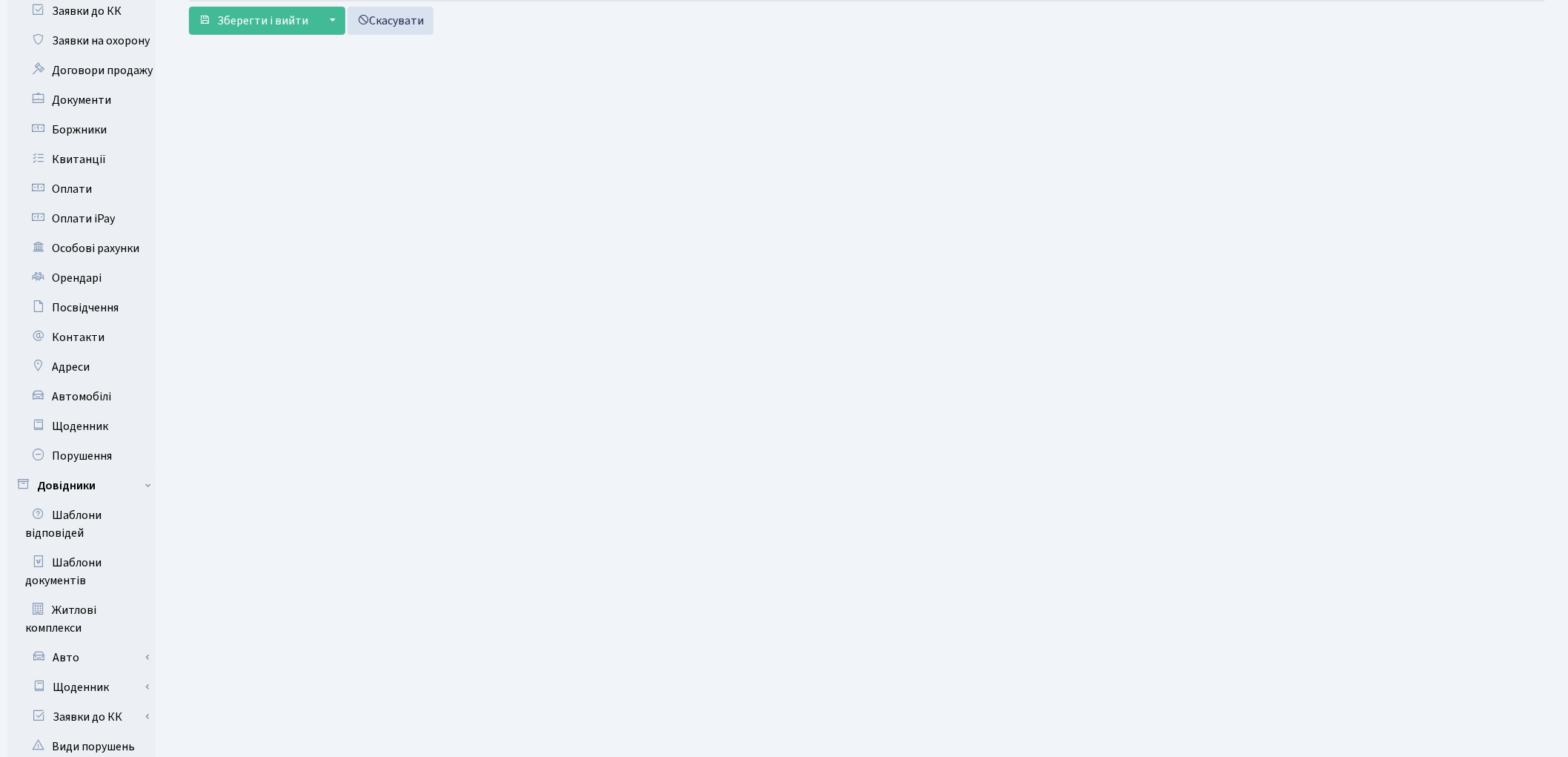
scroll to position [659, 0]
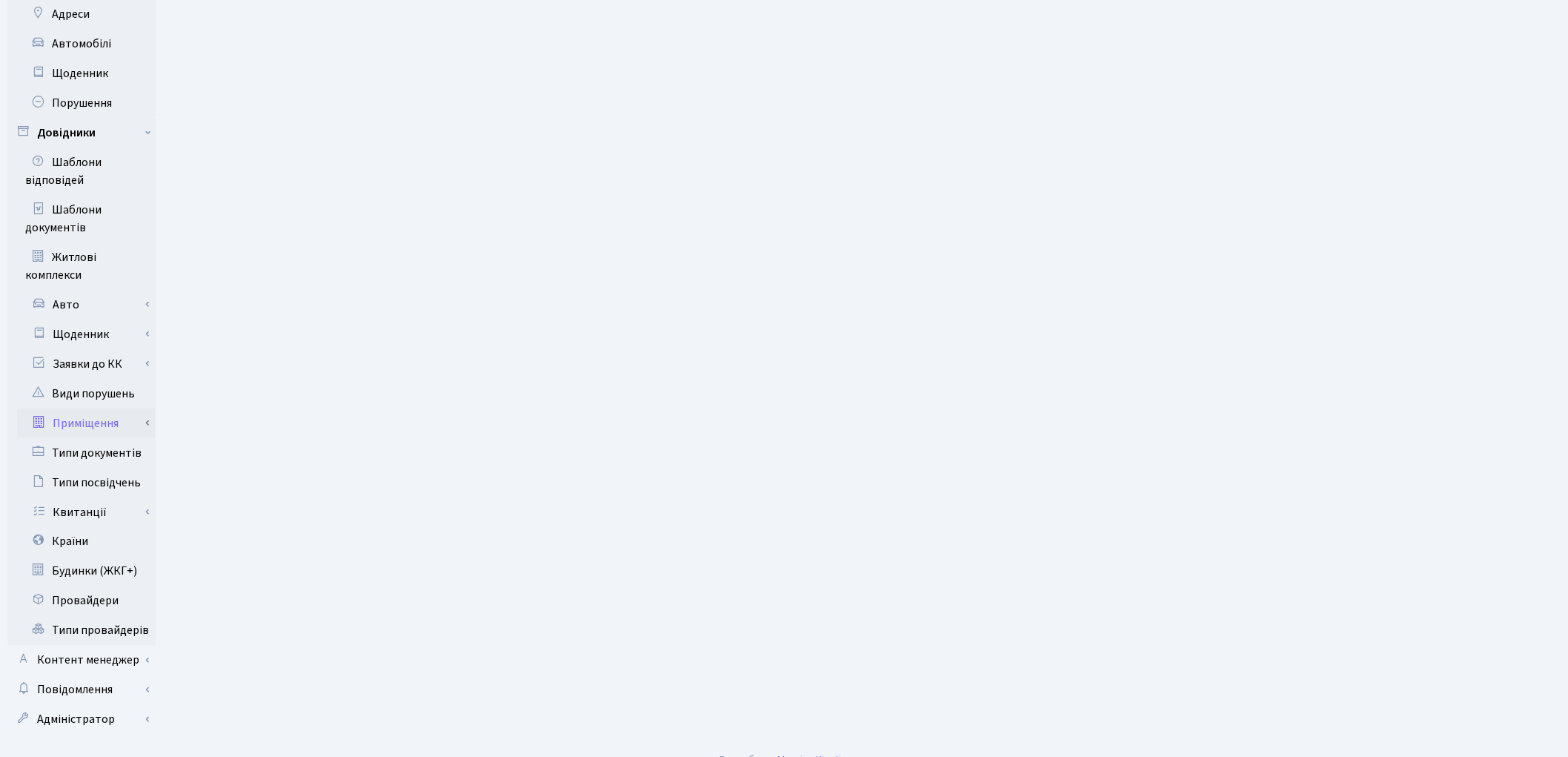
click at [109, 408] on link "Приміщення" at bounding box center [86, 423] width 138 height 29
click at [114, 438] on link "Всі приміщення" at bounding box center [86, 452] width 138 height 29
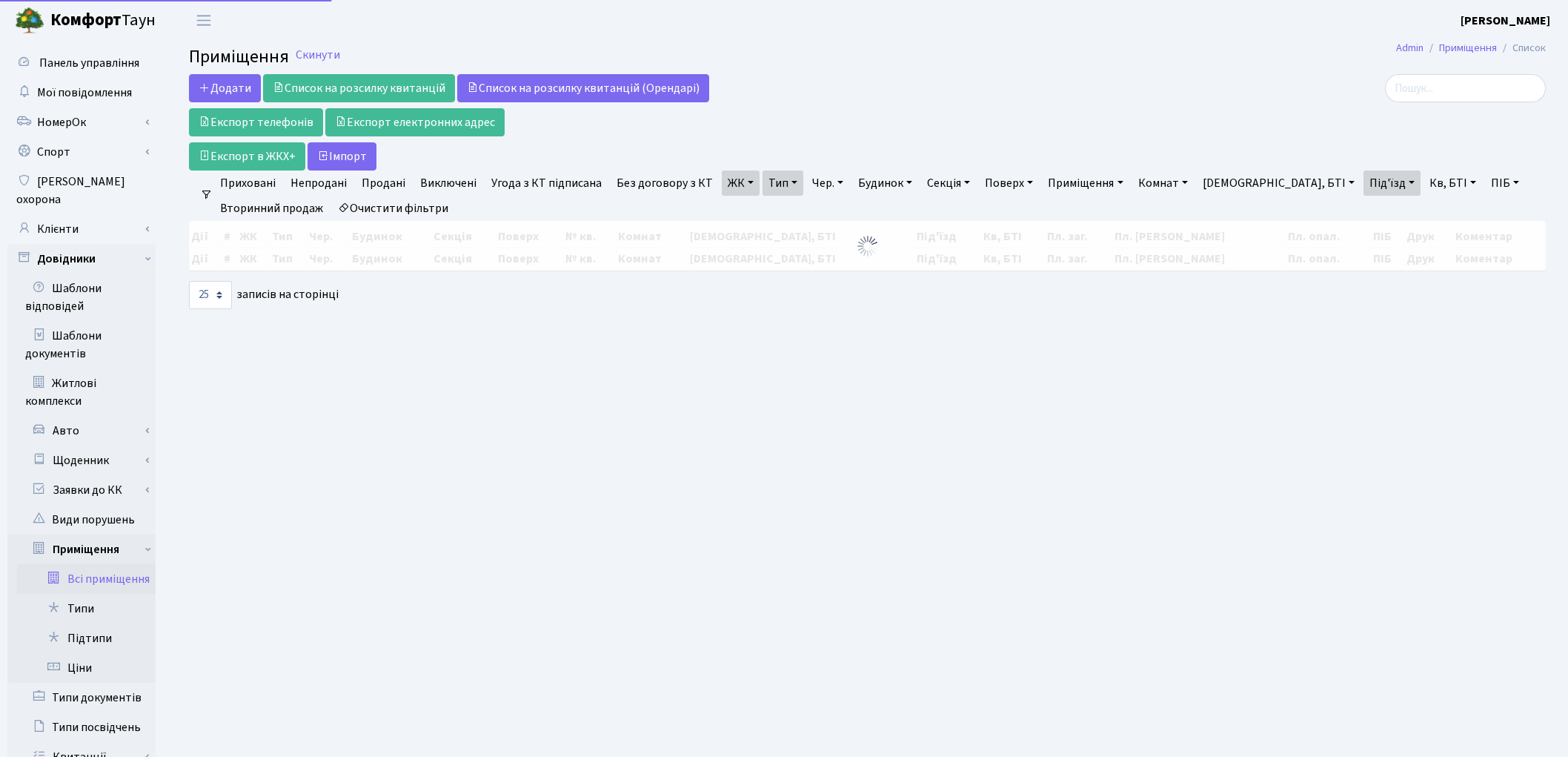
select select "25"
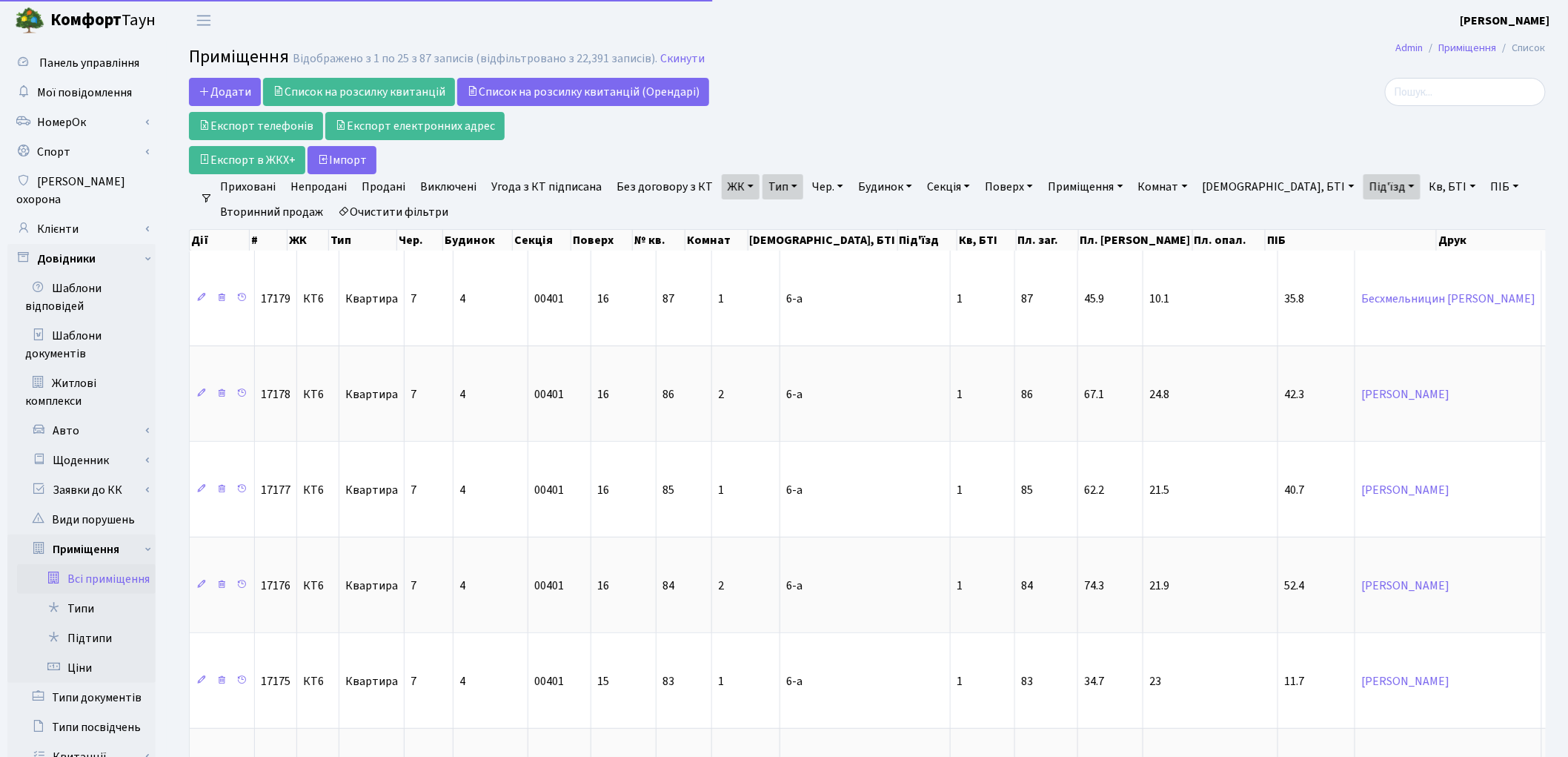
drag, startPoint x: 426, startPoint y: 204, endPoint x: 584, endPoint y: 187, distance: 158.9
click at [425, 204] on link "Очистити фільтри" at bounding box center [392, 211] width 122 height 26
select select
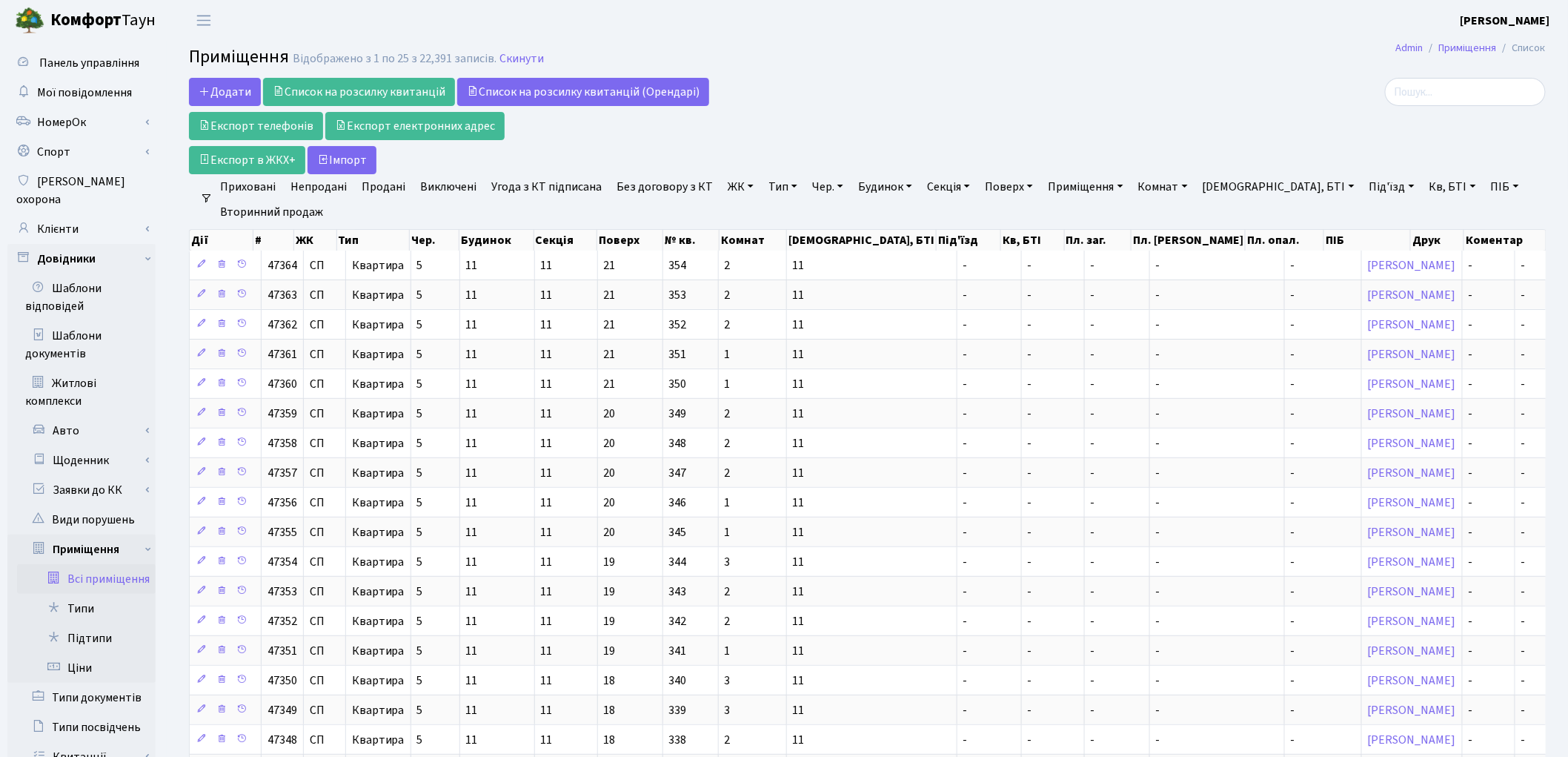
click at [722, 184] on link "ЖК" at bounding box center [741, 187] width 38 height 26
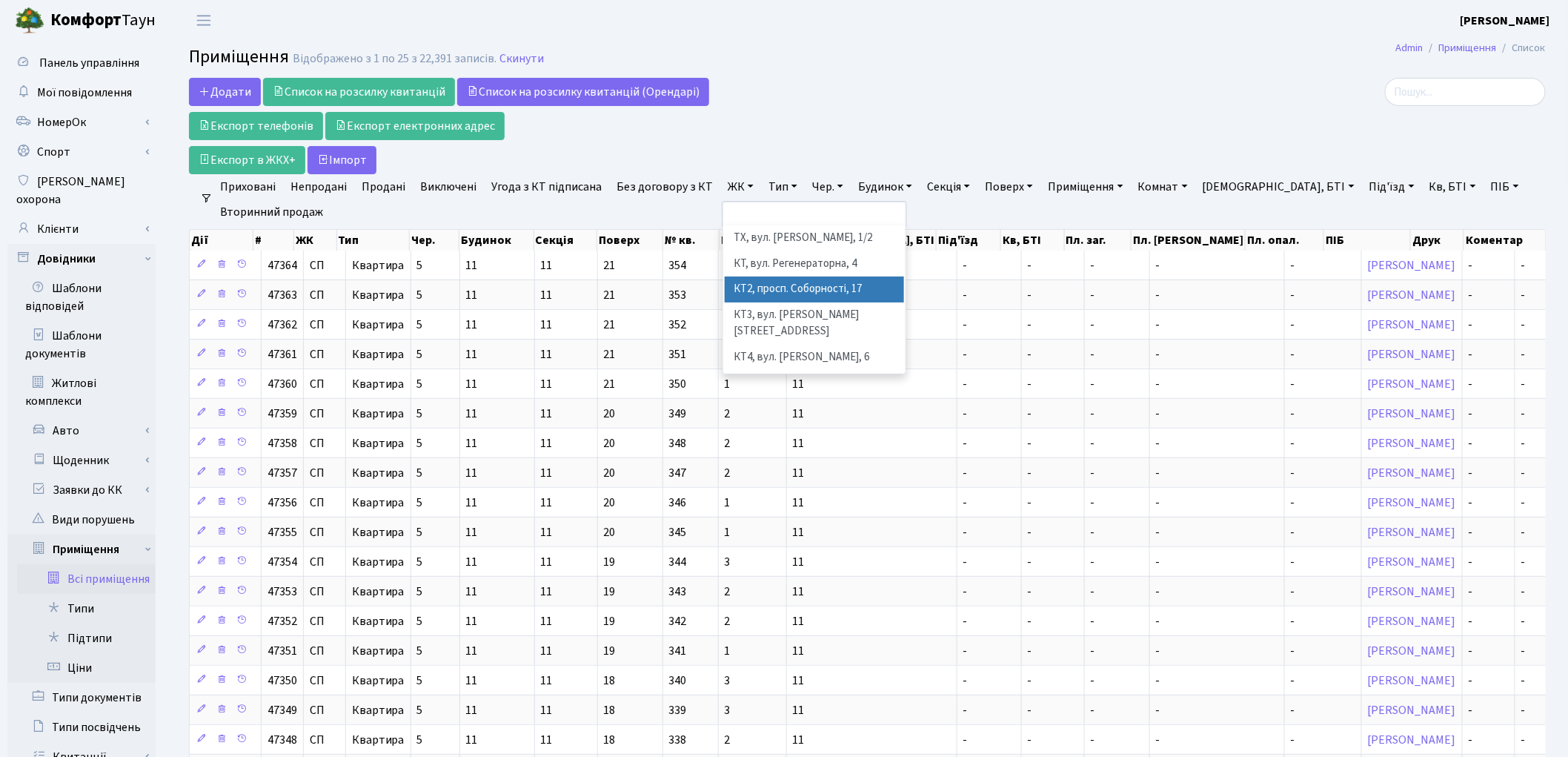
click at [758, 286] on li "КТ2, просп. Соборності, 17" at bounding box center [814, 289] width 179 height 26
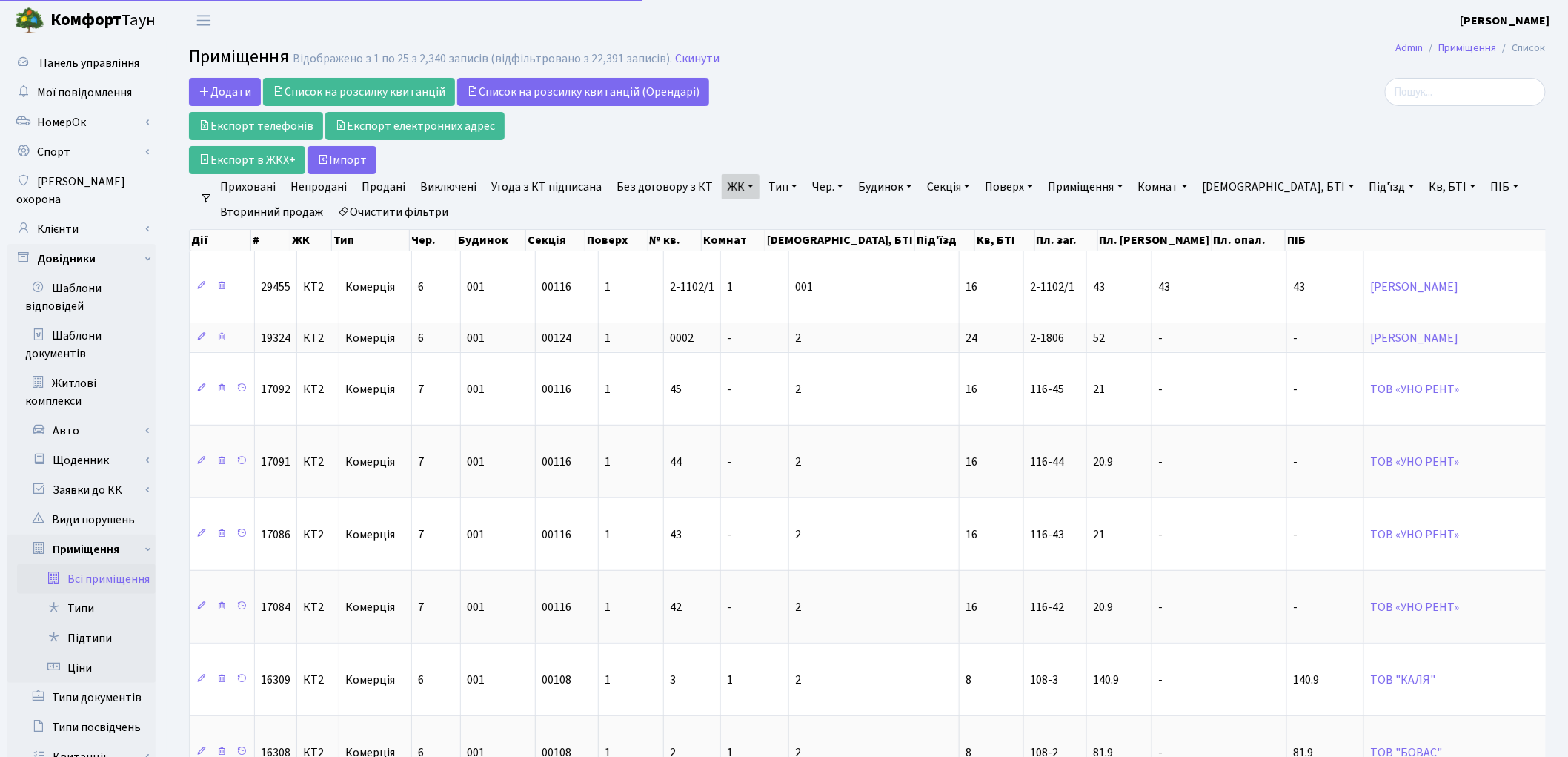
click at [766, 184] on link "Тип" at bounding box center [783, 187] width 41 height 26
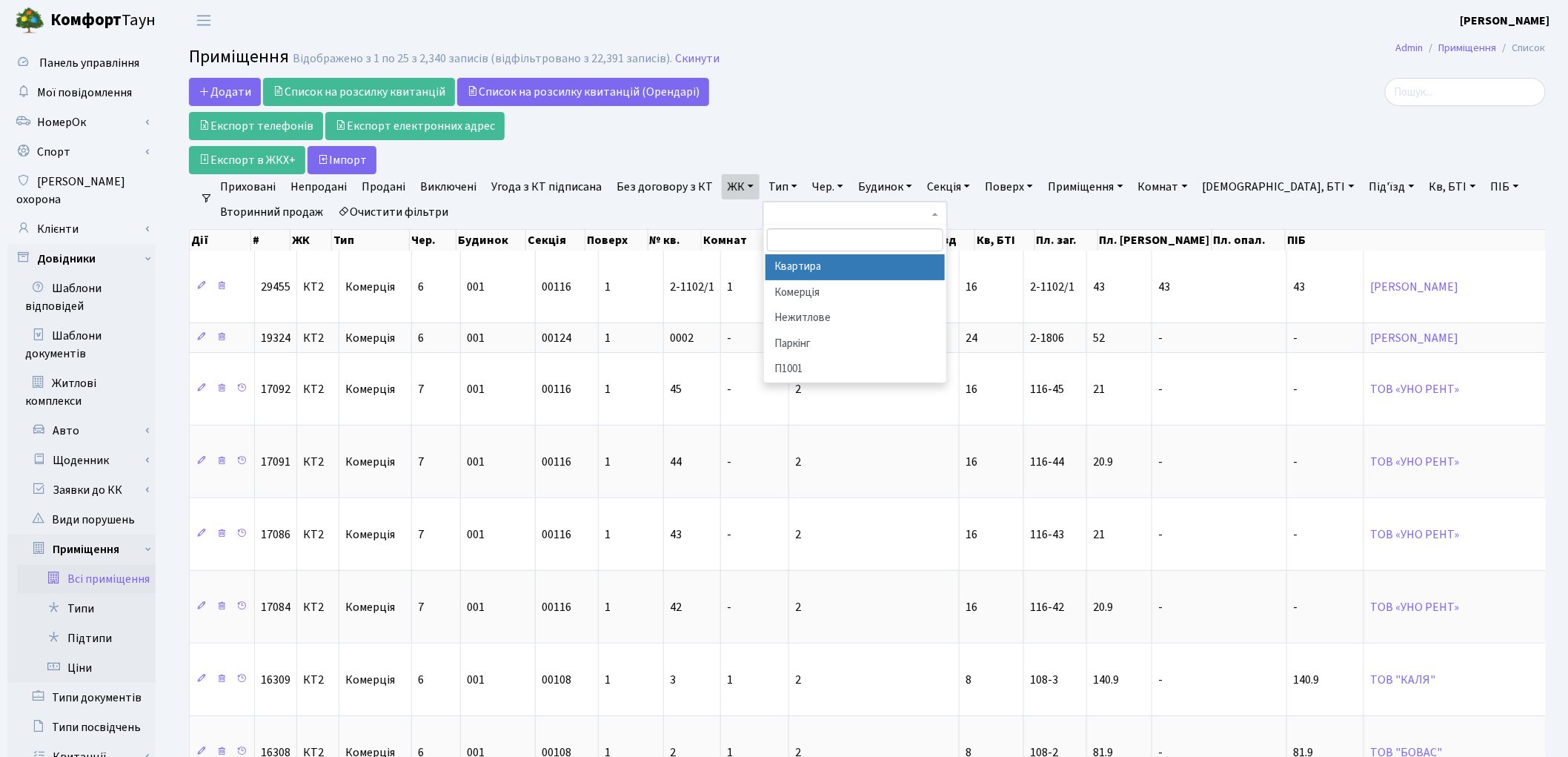
click at [792, 268] on li "Квартира" at bounding box center [855, 266] width 179 height 26
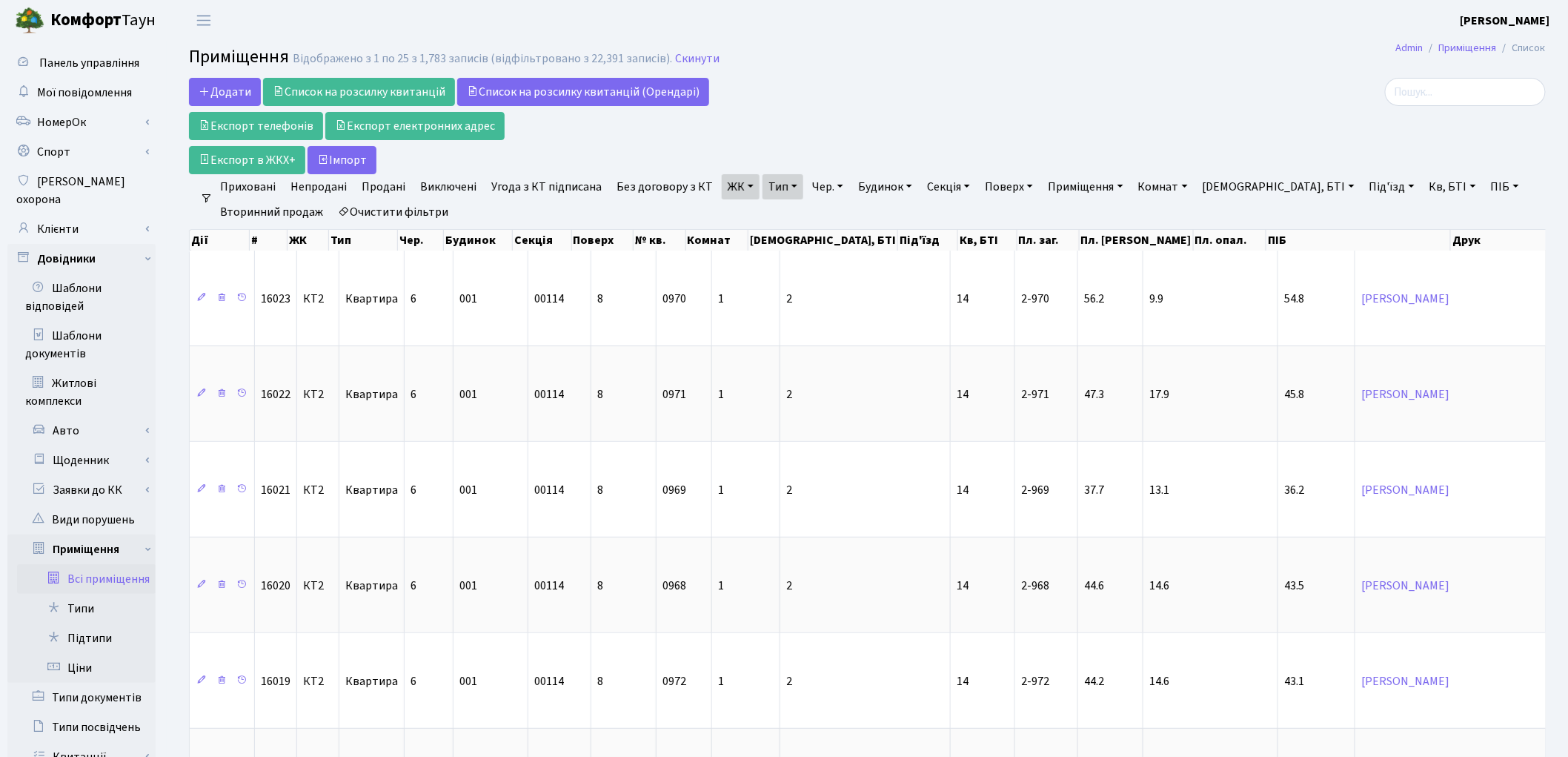
click at [1424, 188] on link "Кв, БТІ" at bounding box center [1453, 187] width 59 height 26
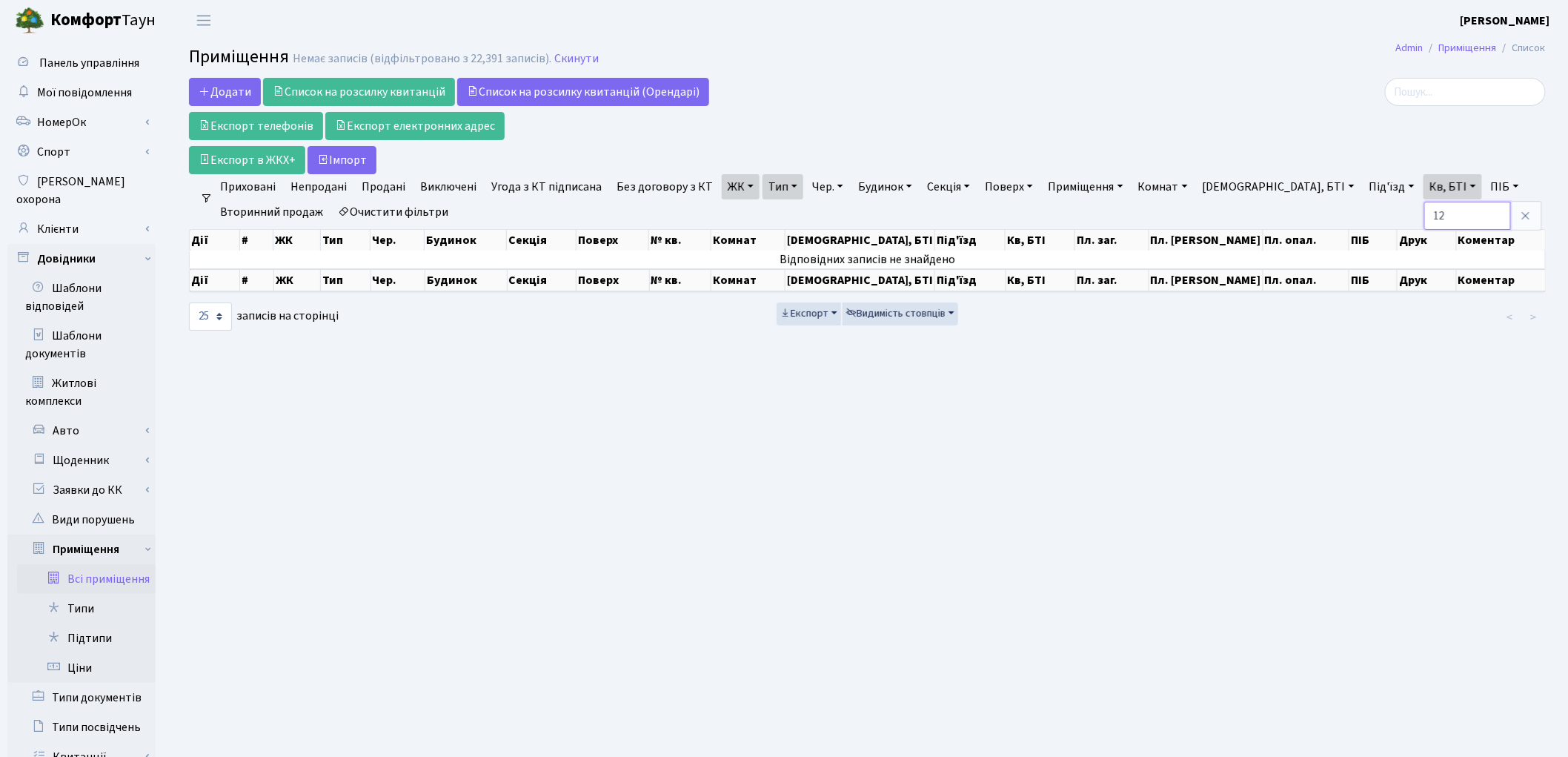
type input "1"
click at [1363, 190] on link "Під'їзд" at bounding box center [1392, 187] width 57 height 26
type input "12"
click at [439, 210] on link "Очистити фільтри" at bounding box center [392, 211] width 122 height 26
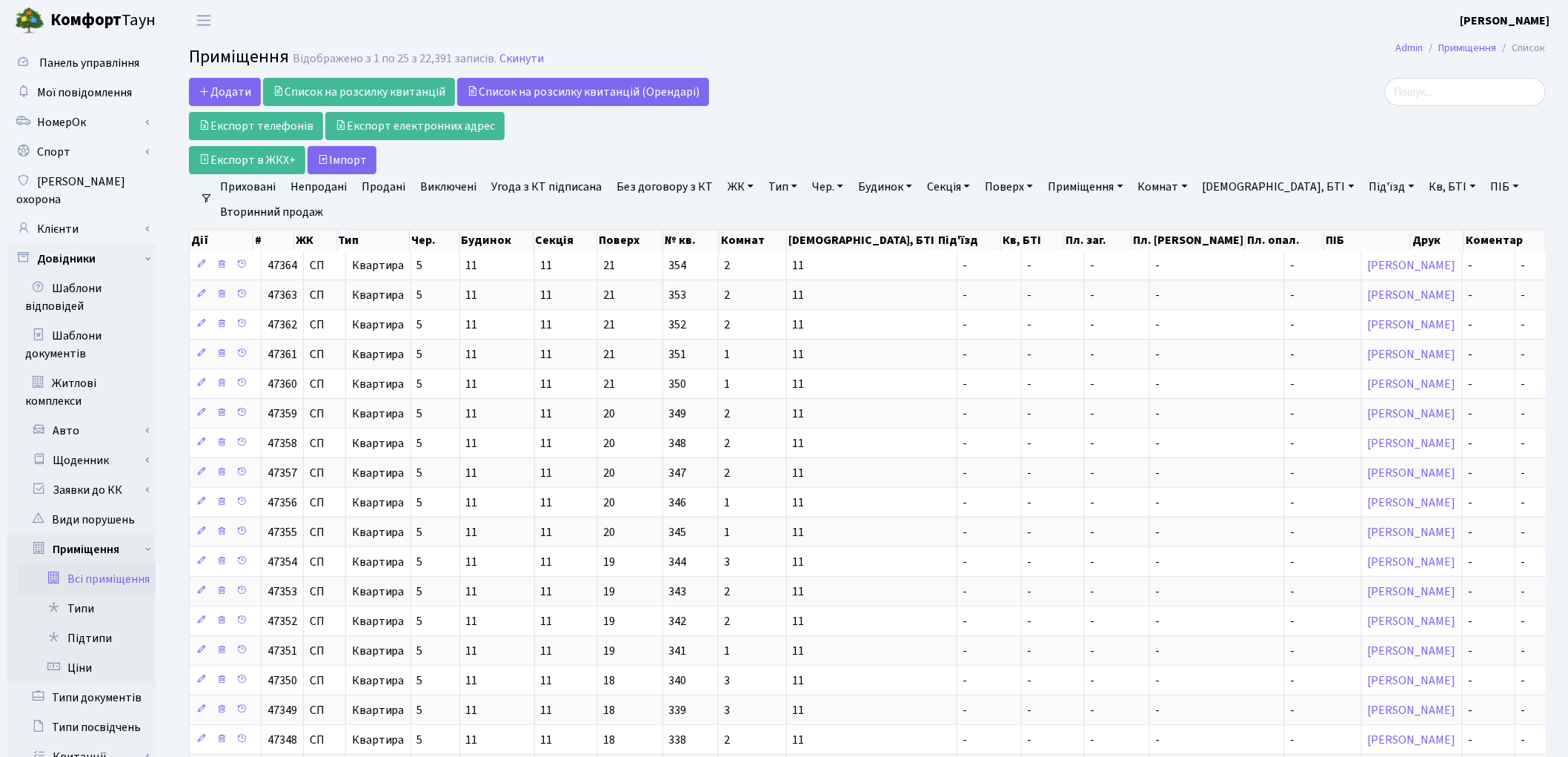
click at [945, 183] on link "Секція" at bounding box center [948, 187] width 55 height 26
type input "00112"
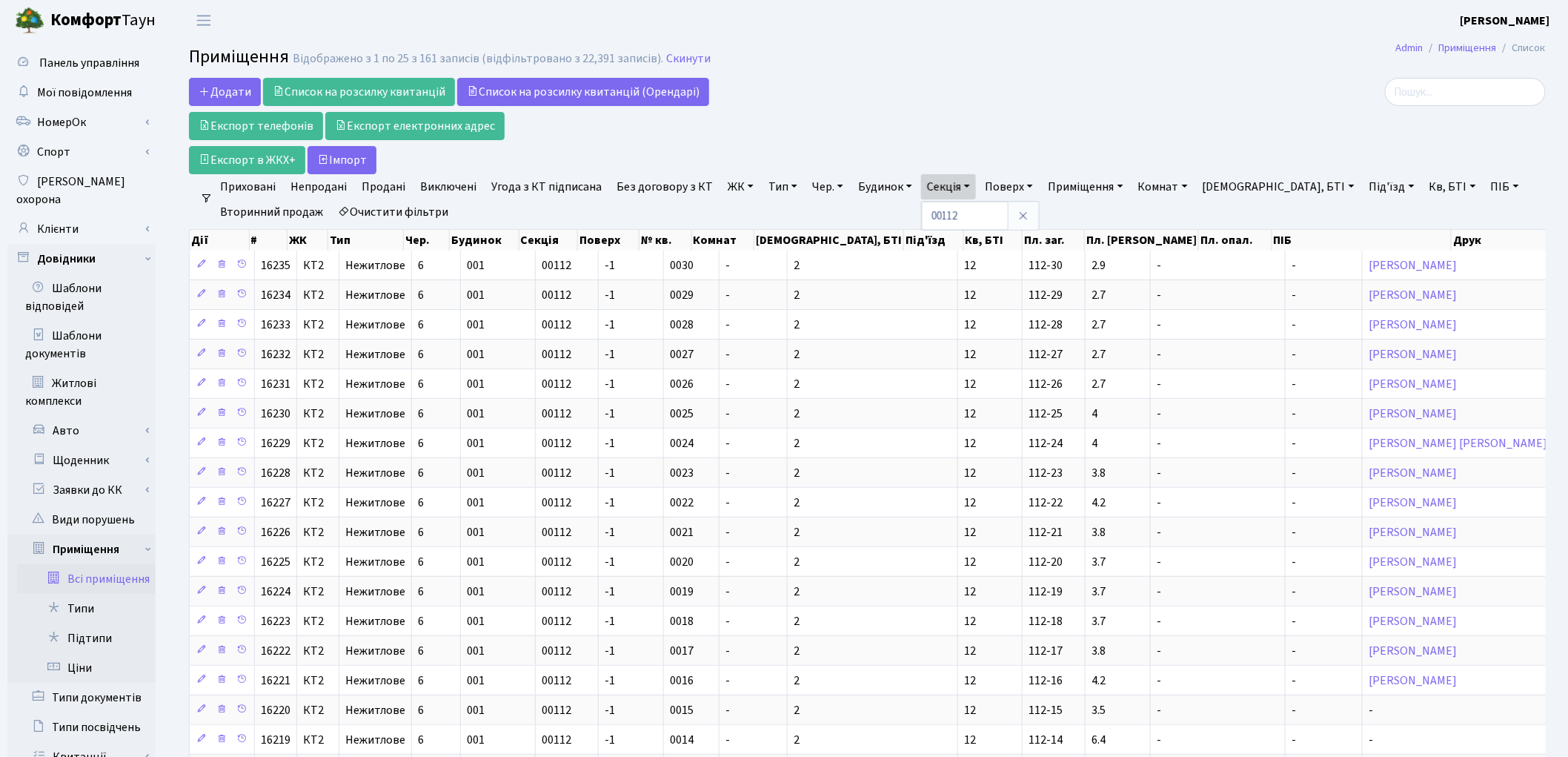
click at [722, 188] on link "ЖК" at bounding box center [741, 187] width 38 height 26
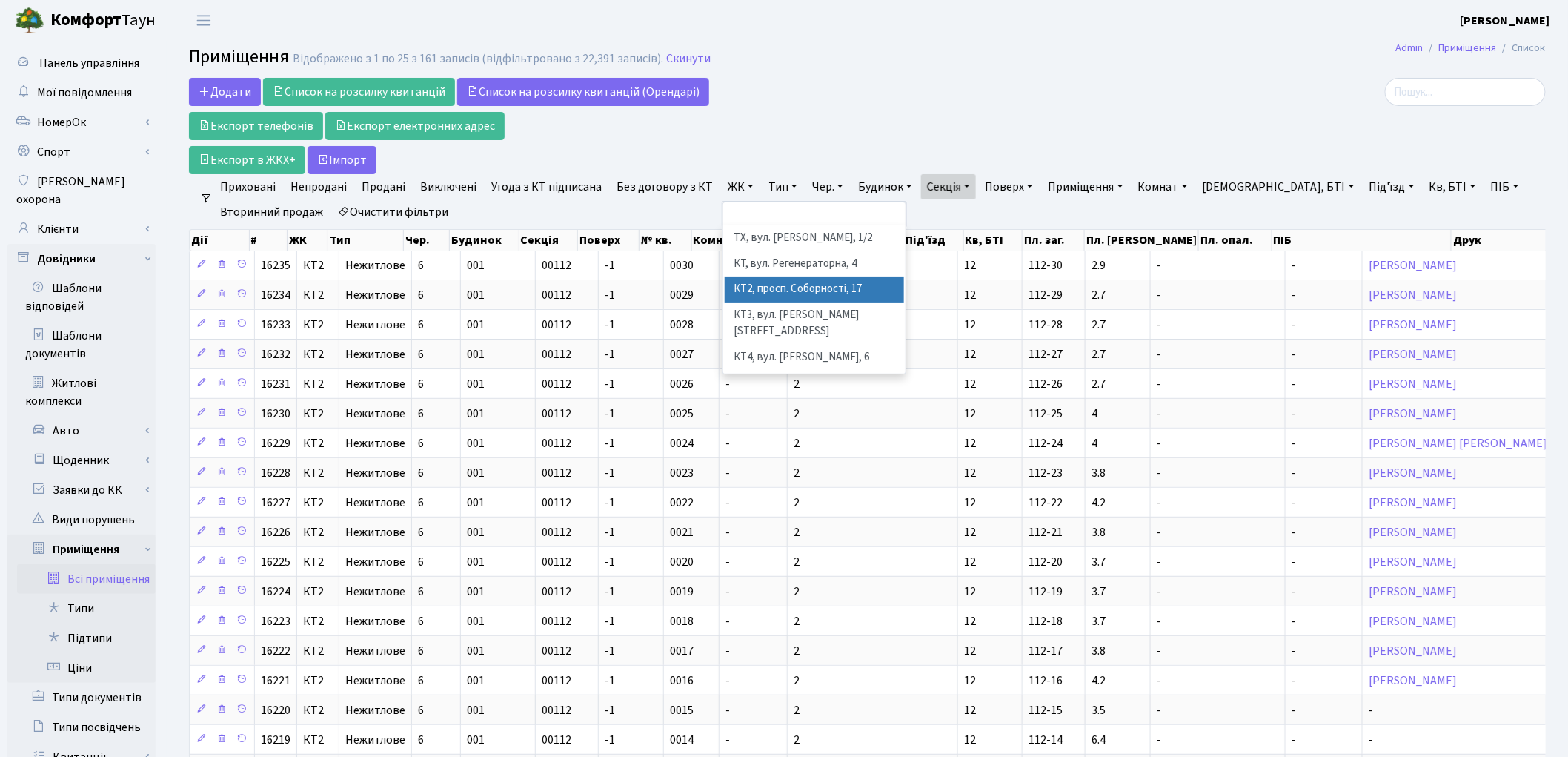
click at [741, 286] on li "КТ2, просп. Соборності, 17" at bounding box center [814, 289] width 179 height 26
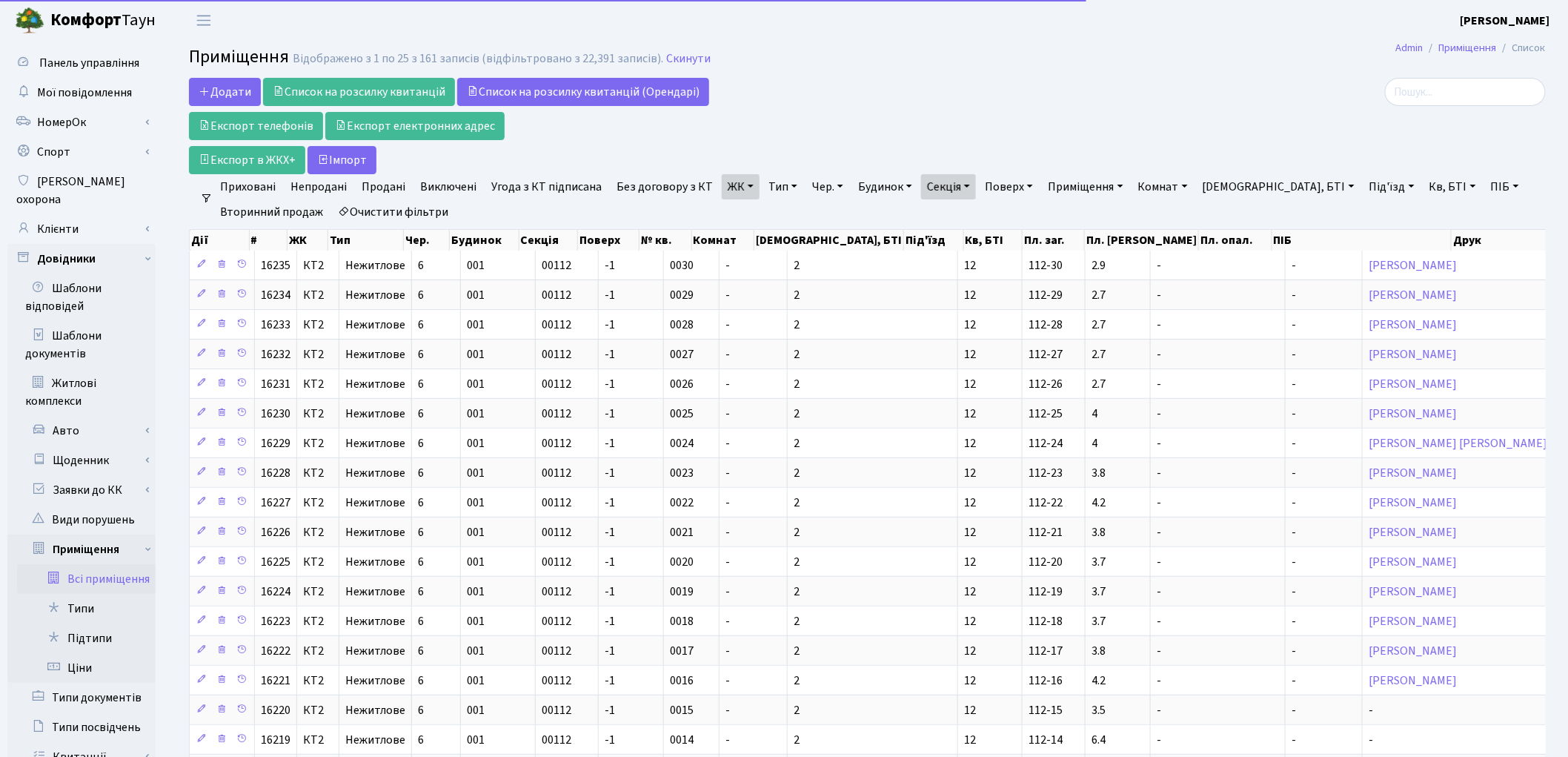
click at [773, 190] on link "Тип" at bounding box center [783, 187] width 41 height 26
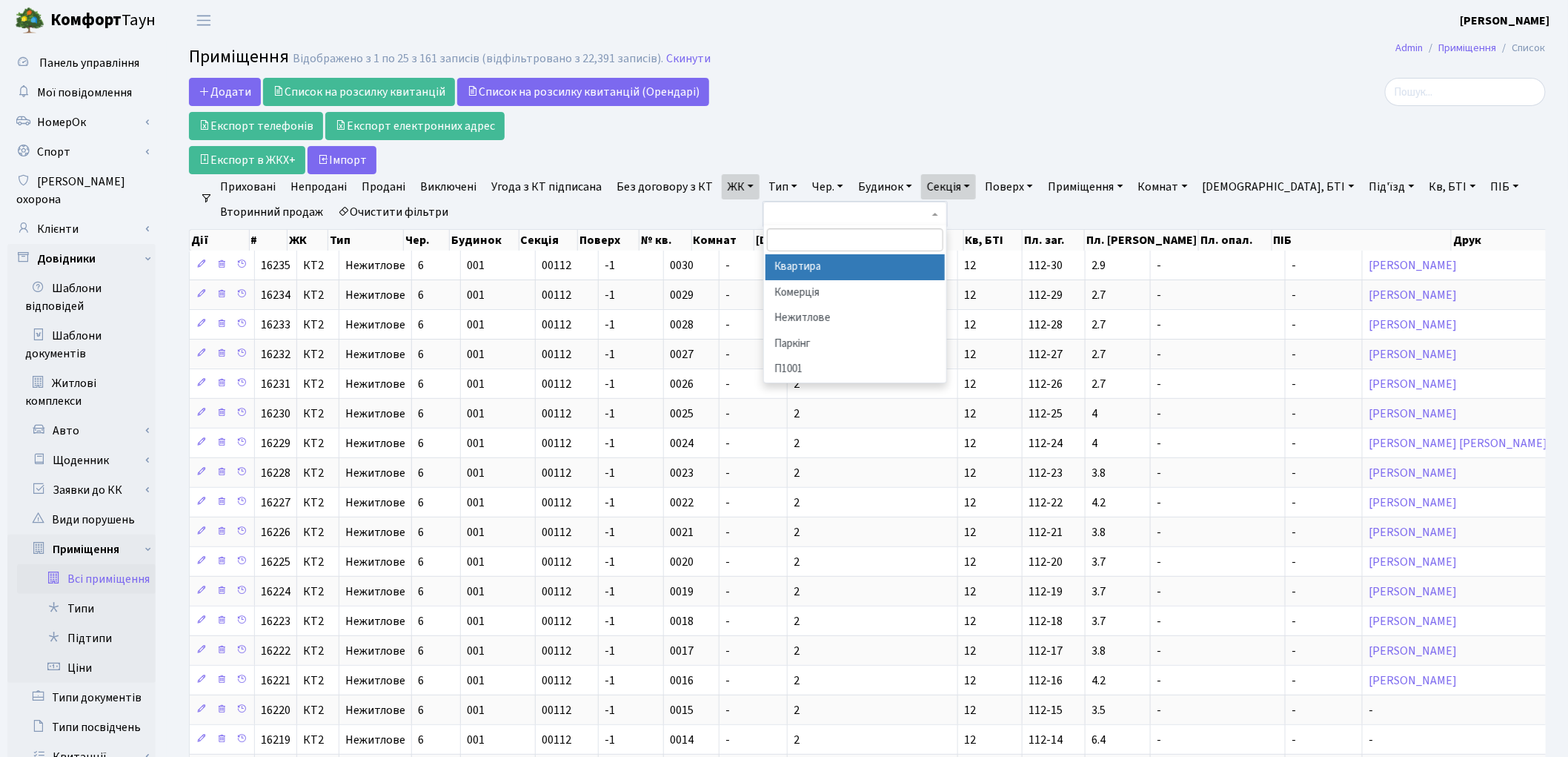
click at [771, 263] on li "Квартира" at bounding box center [855, 266] width 179 height 26
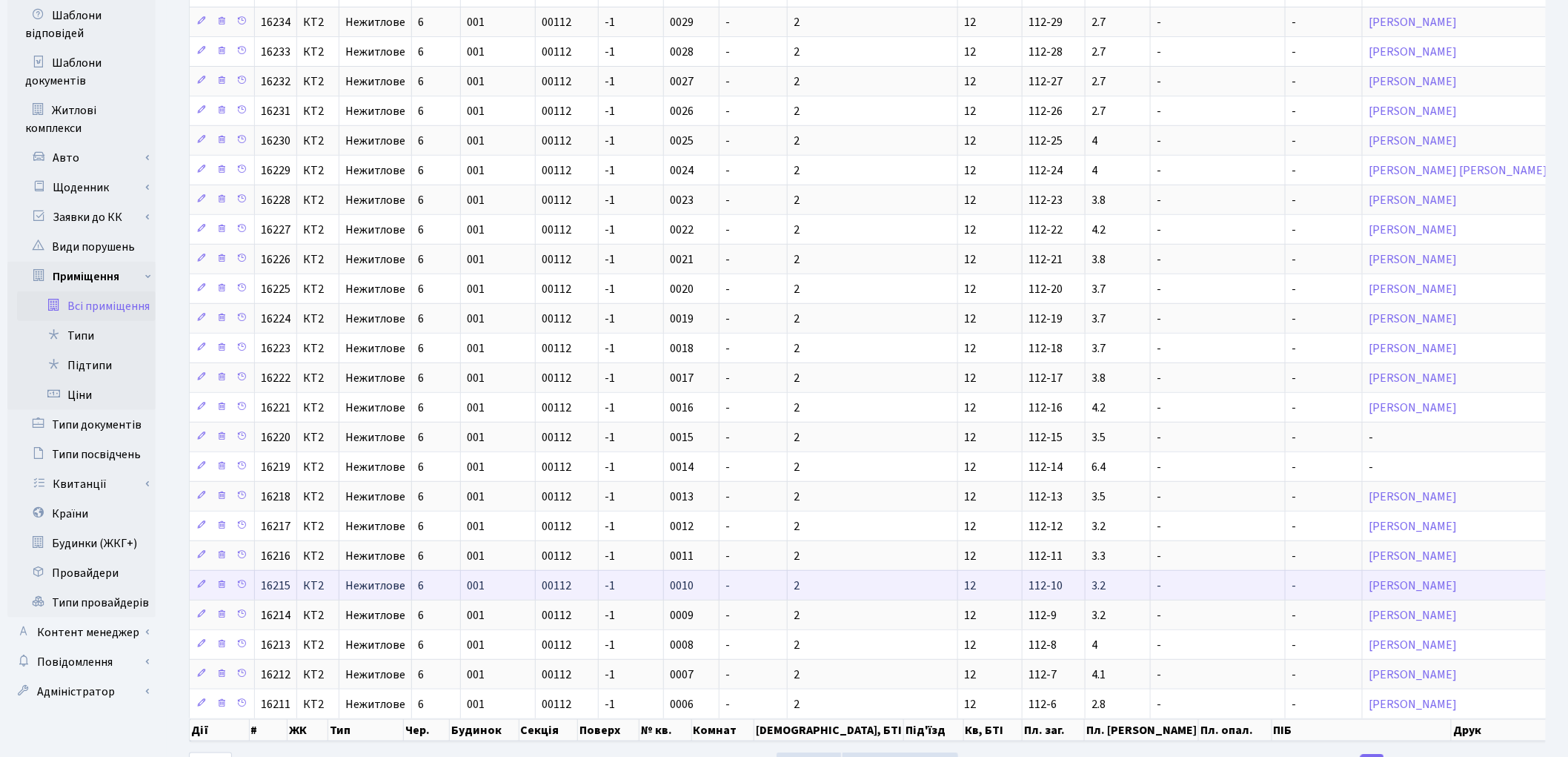
scroll to position [352, 0]
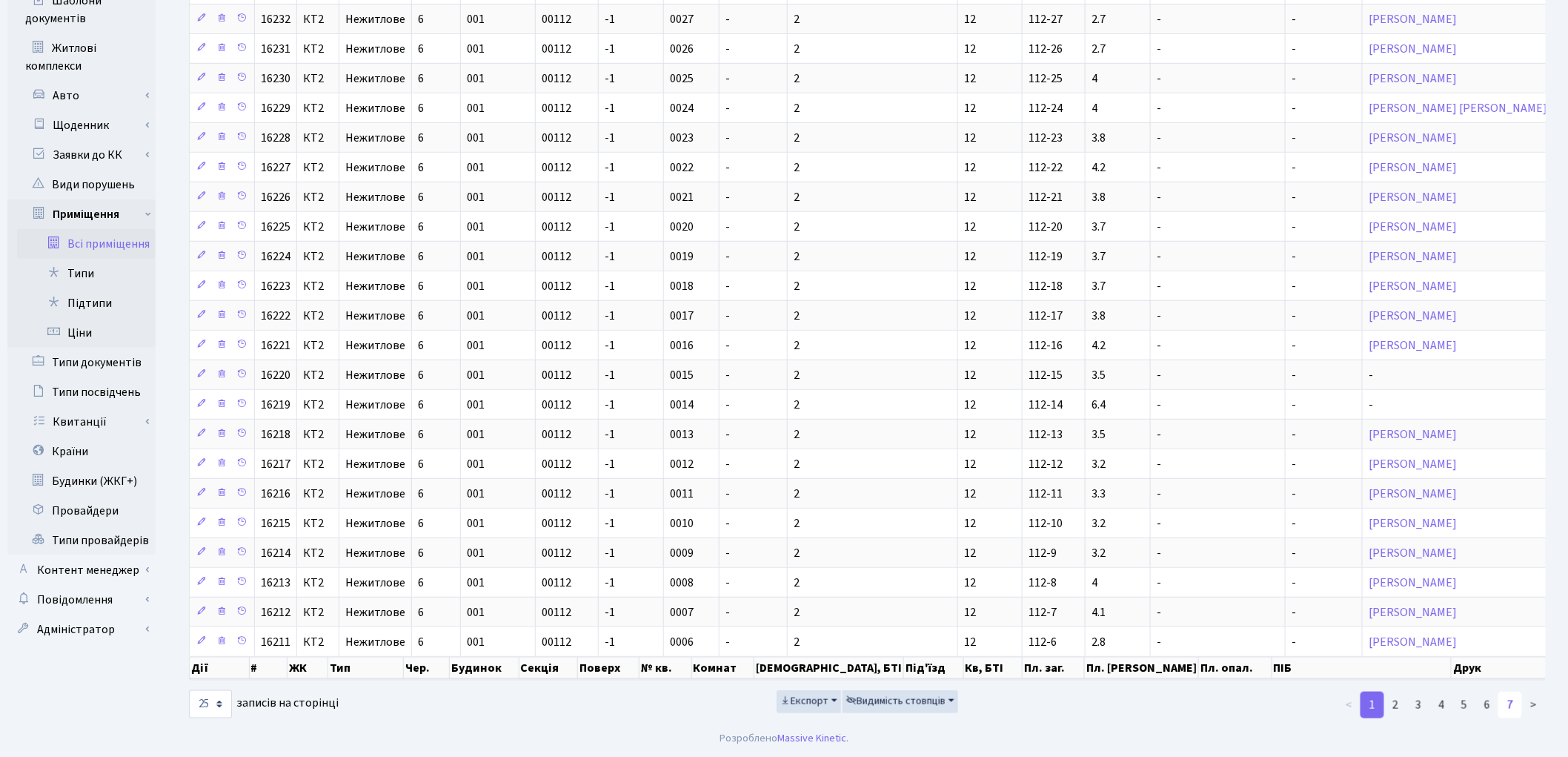
click at [1505, 702] on link "7" at bounding box center [1510, 705] width 24 height 27
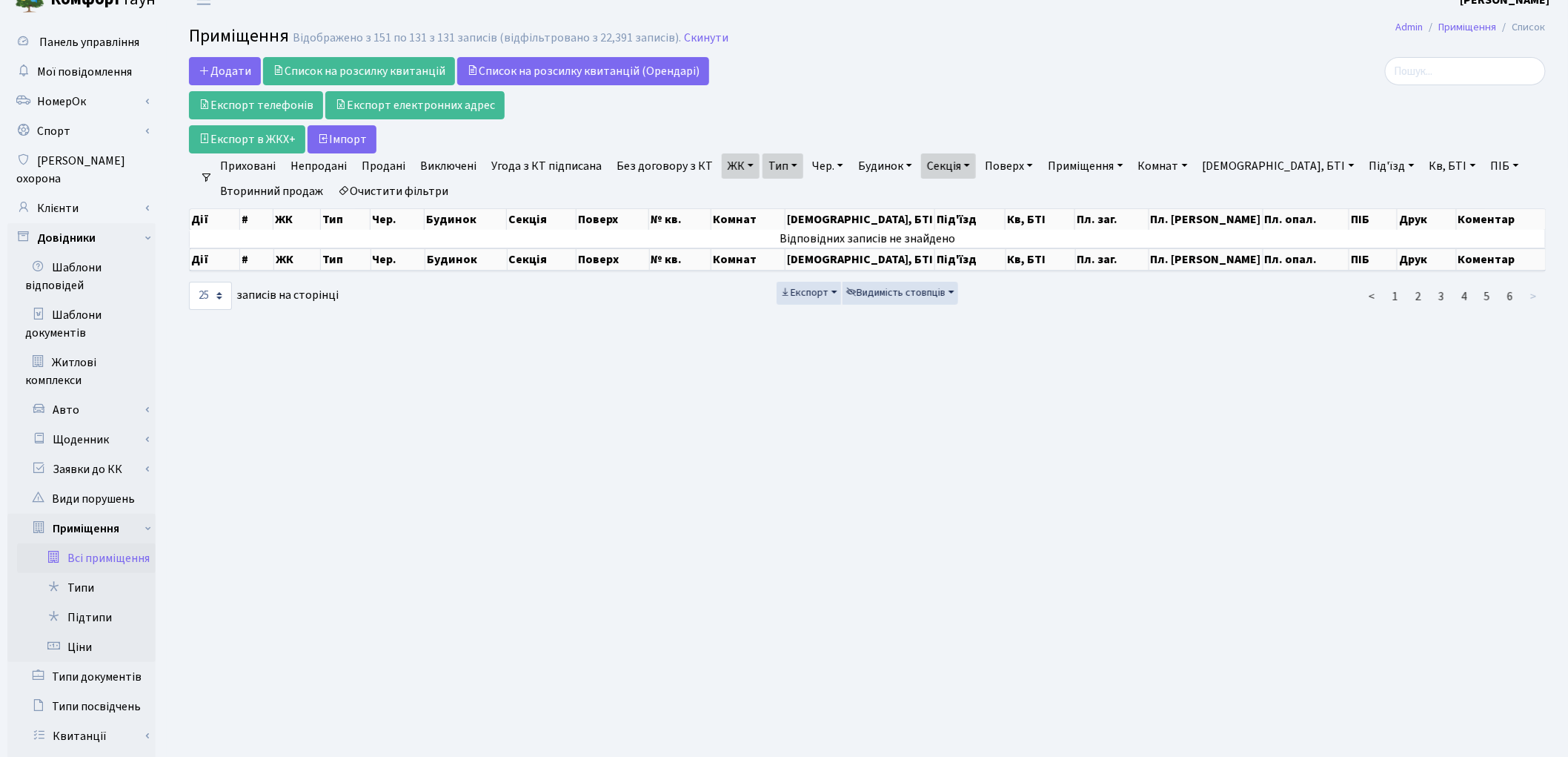
scroll to position [0, 0]
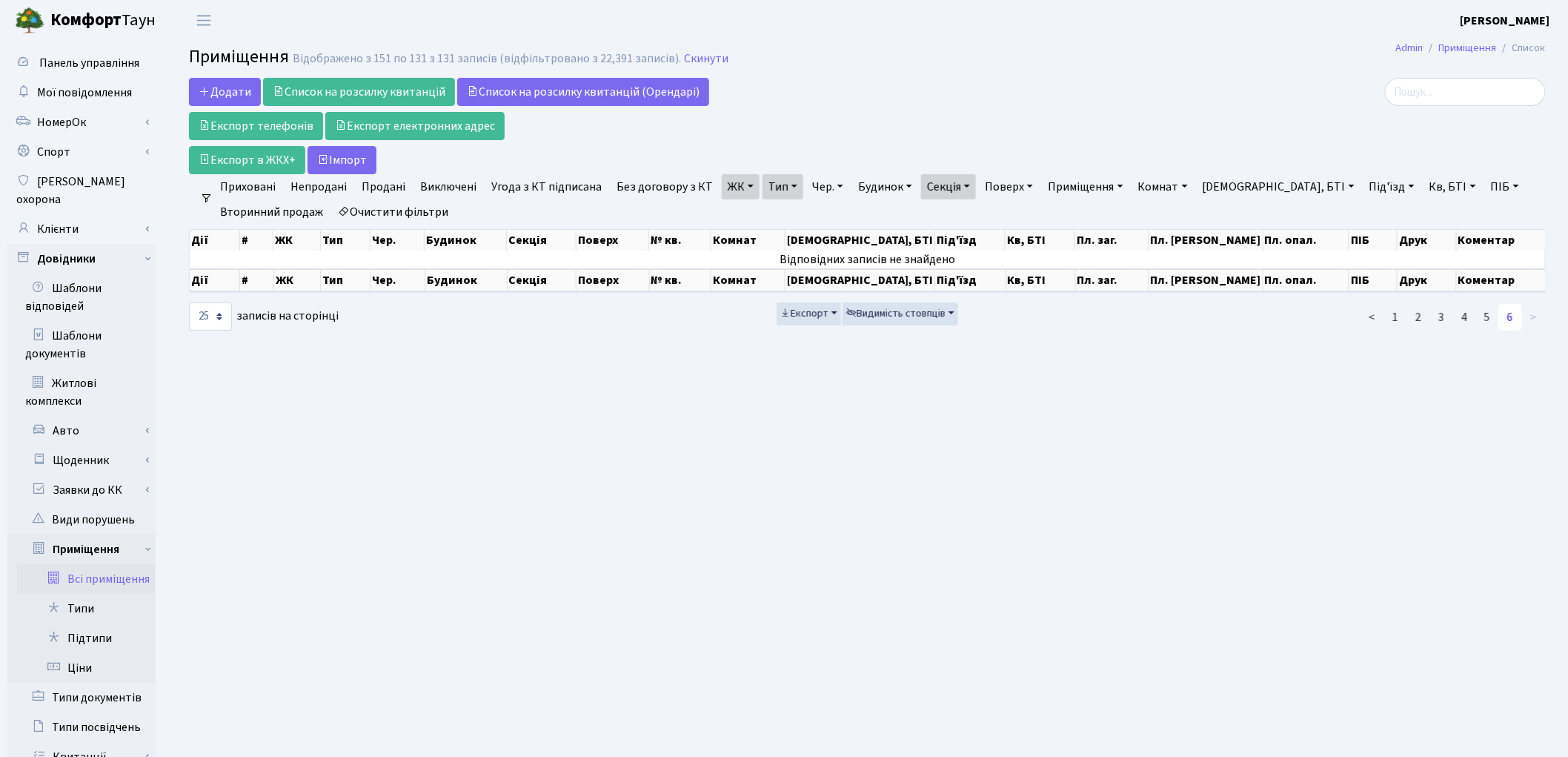
click at [1509, 327] on link "6" at bounding box center [1510, 317] width 24 height 27
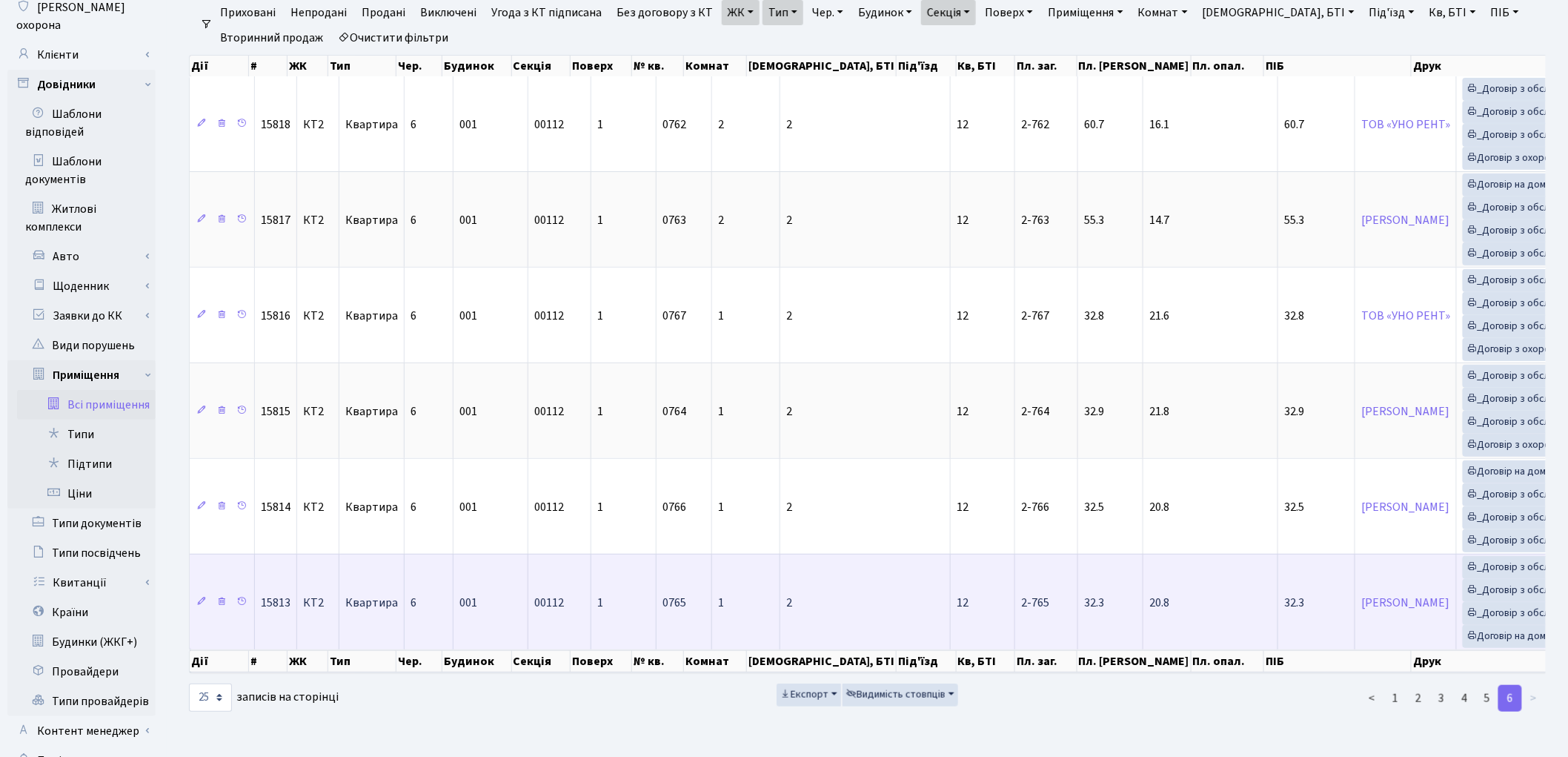
scroll to position [248, 0]
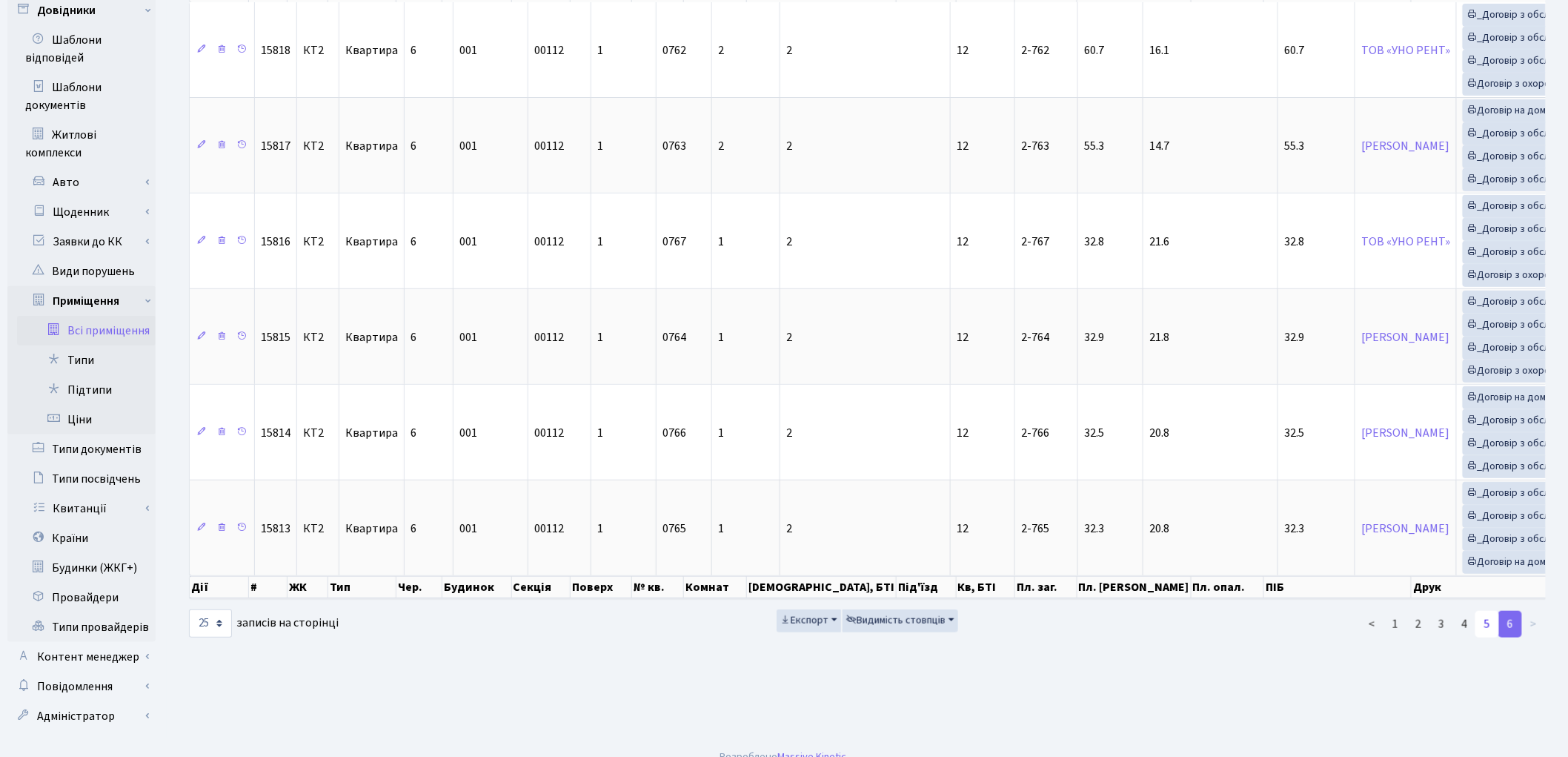
click at [1488, 638] on link "5" at bounding box center [1487, 624] width 24 height 27
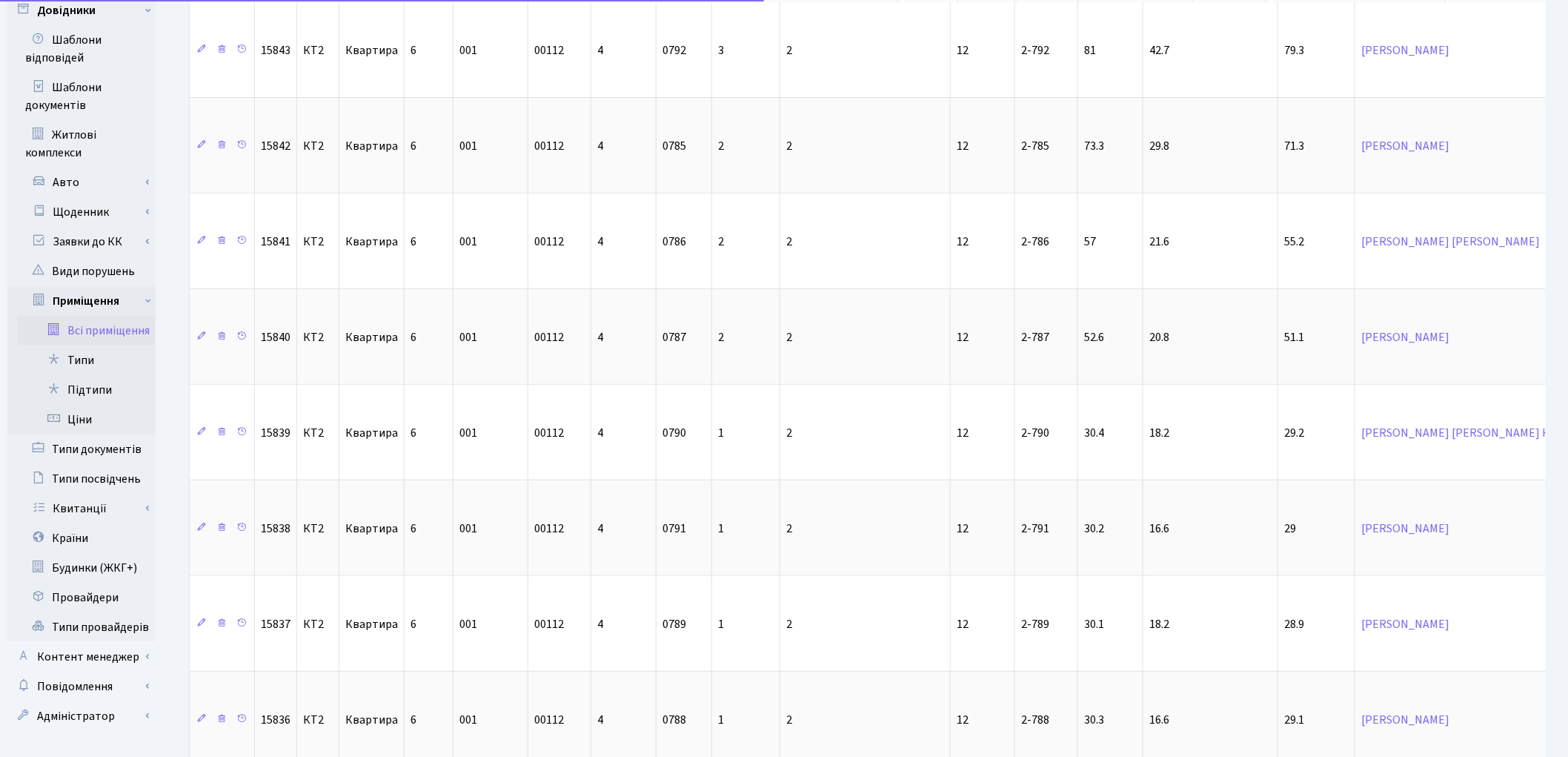
scroll to position [2026, 0]
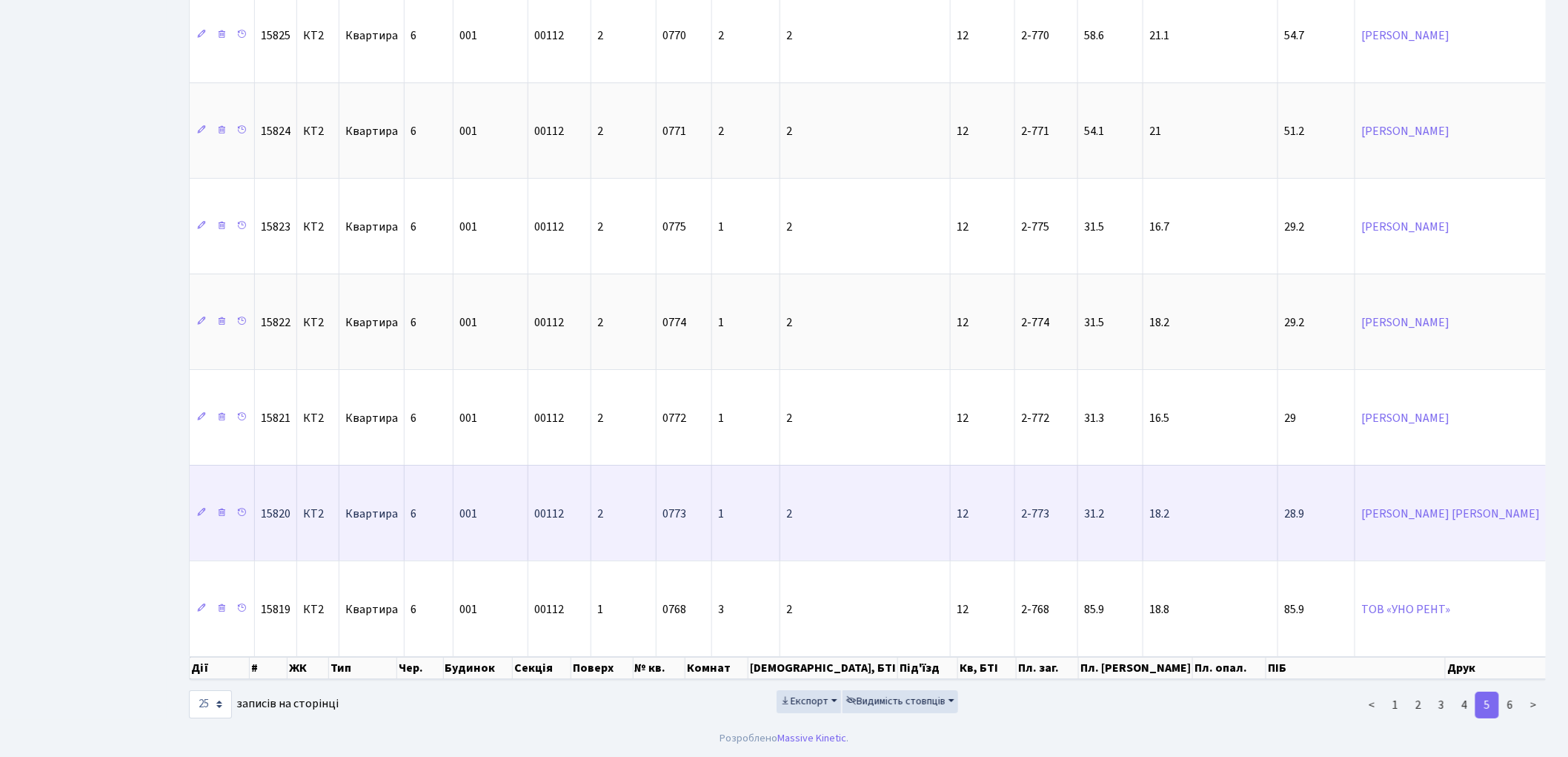
click at [690, 514] on td "0773" at bounding box center [684, 513] width 56 height 96
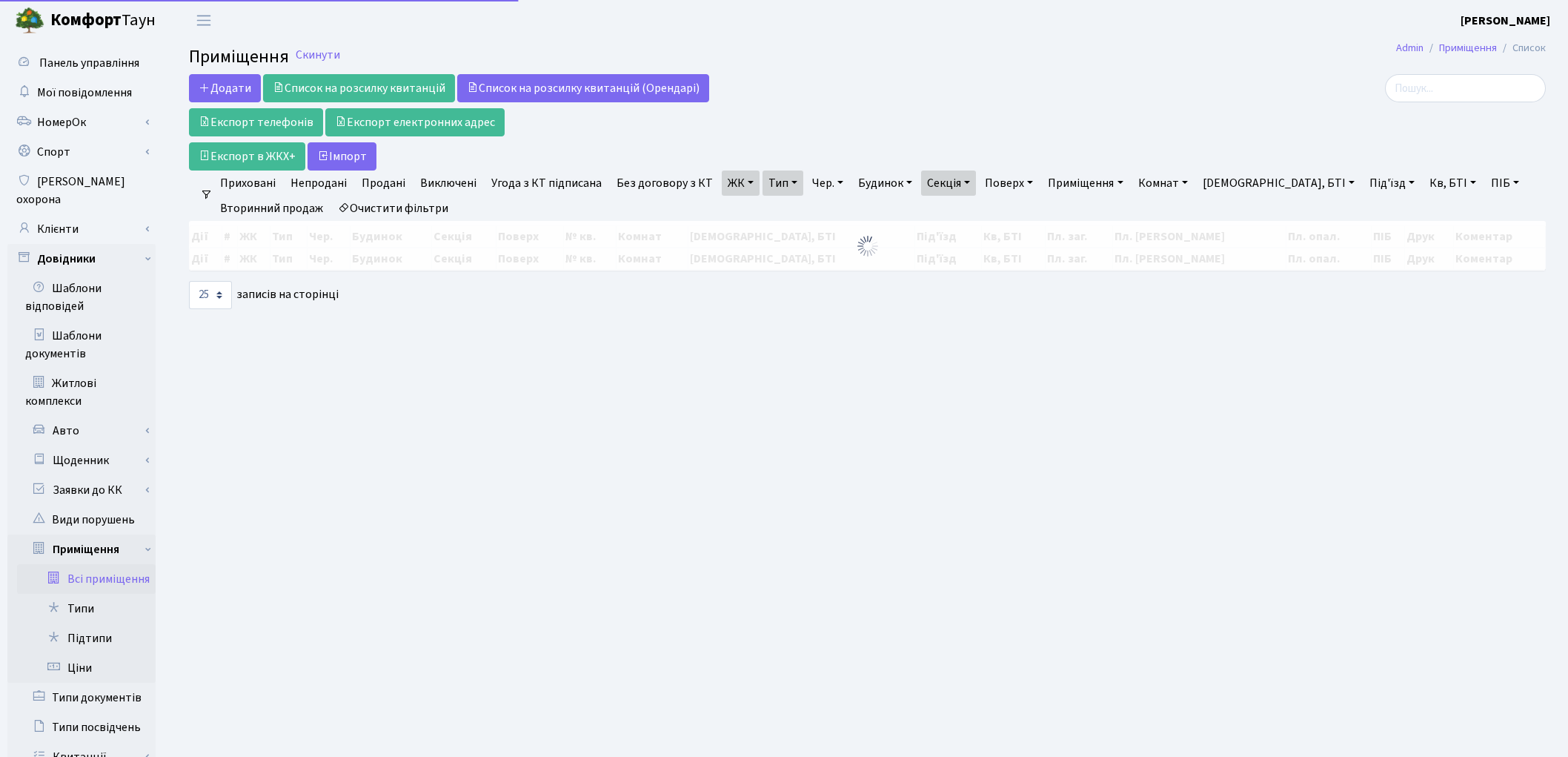
select select "25"
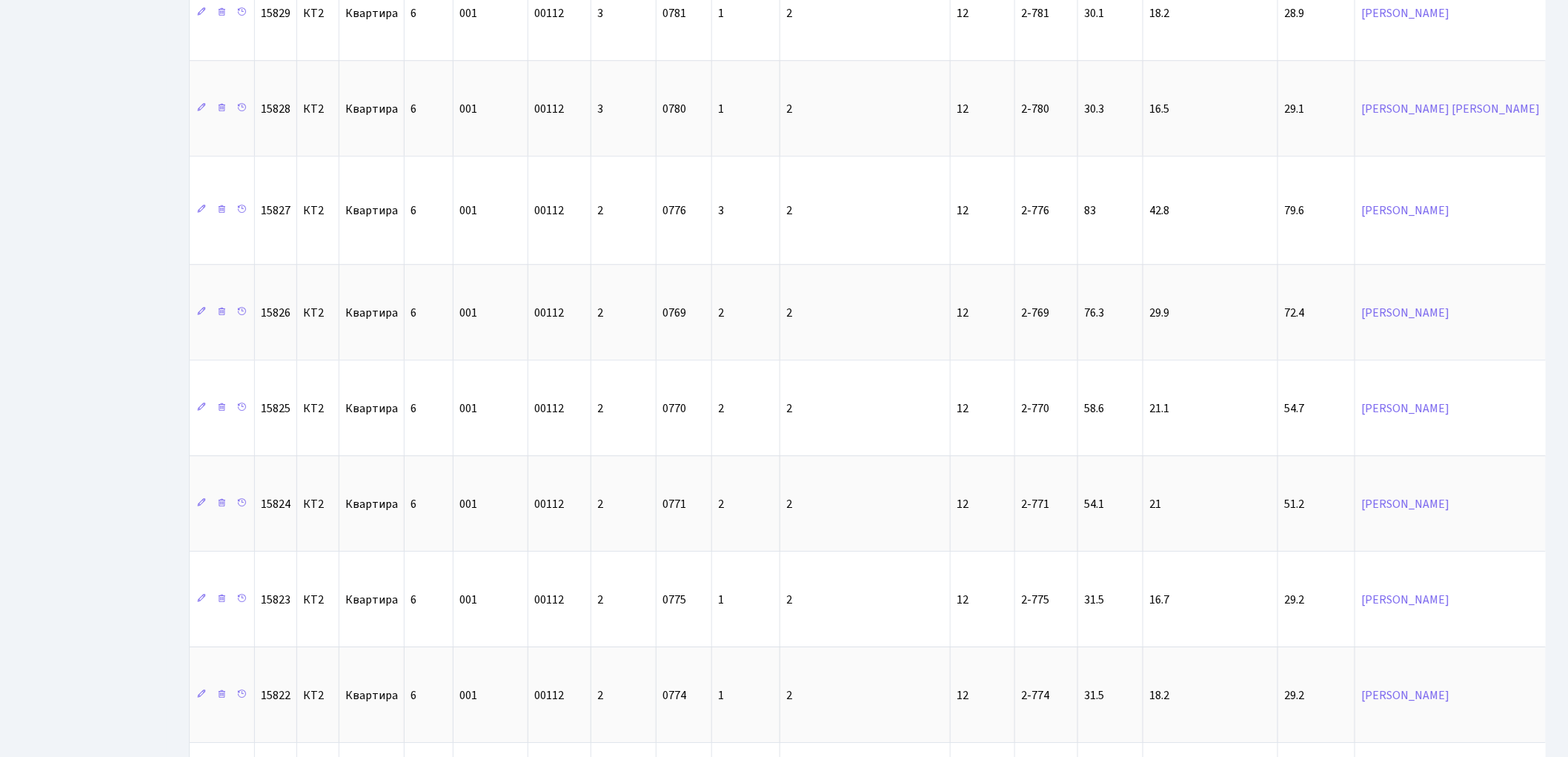
scroll to position [2026, 0]
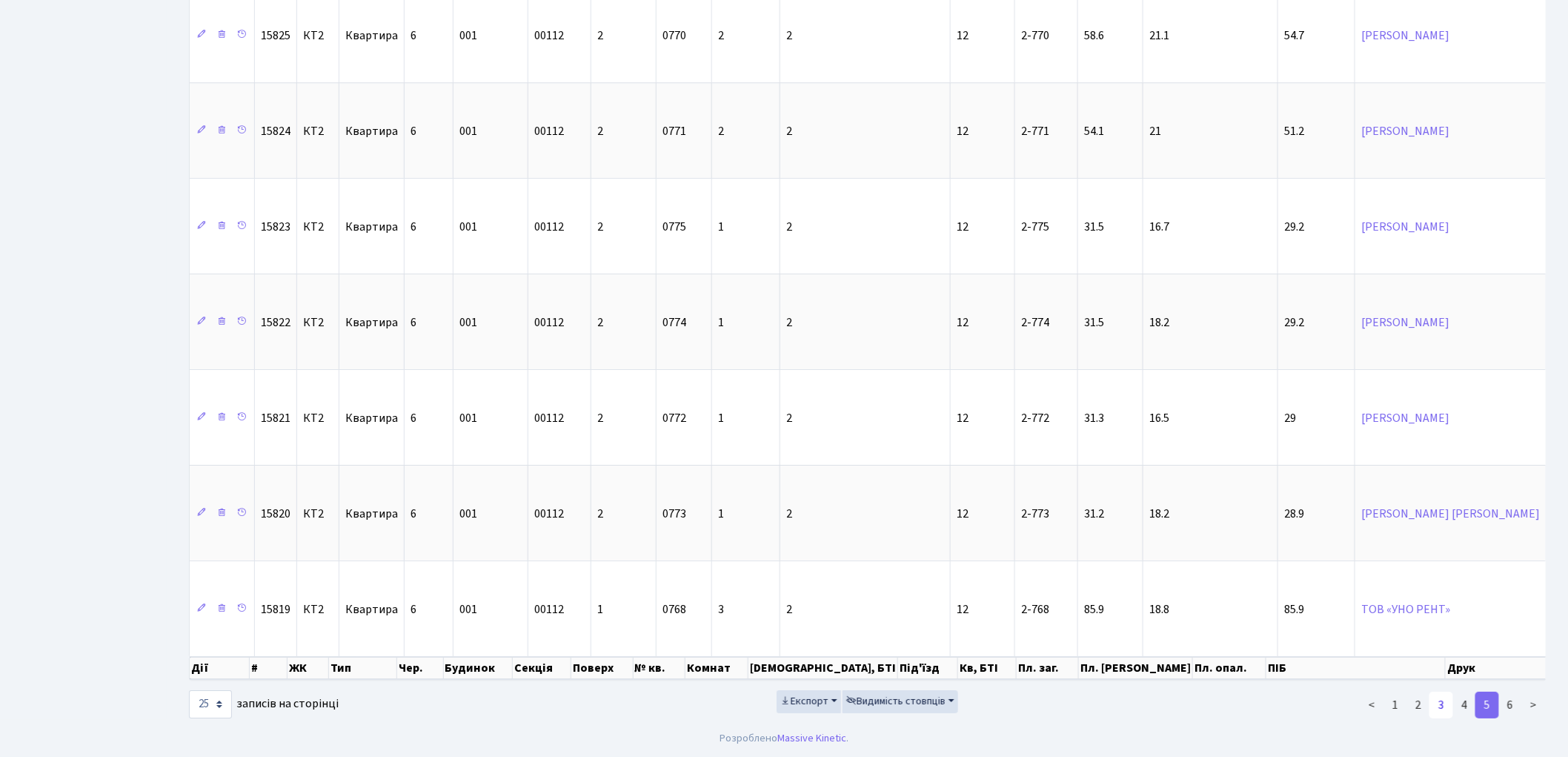
click at [1438, 707] on link "3" at bounding box center [1441, 705] width 24 height 27
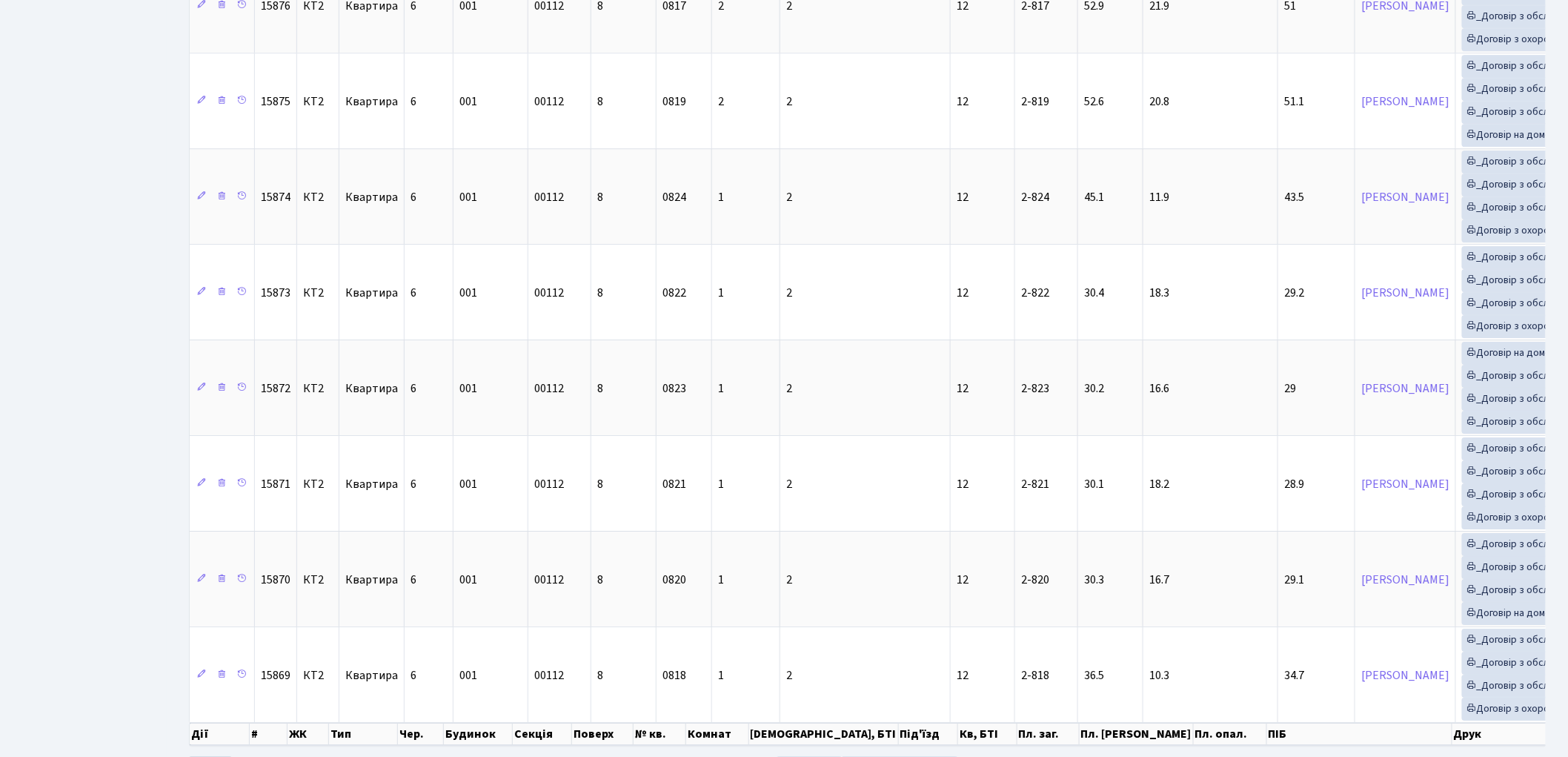
scroll to position [2013, 0]
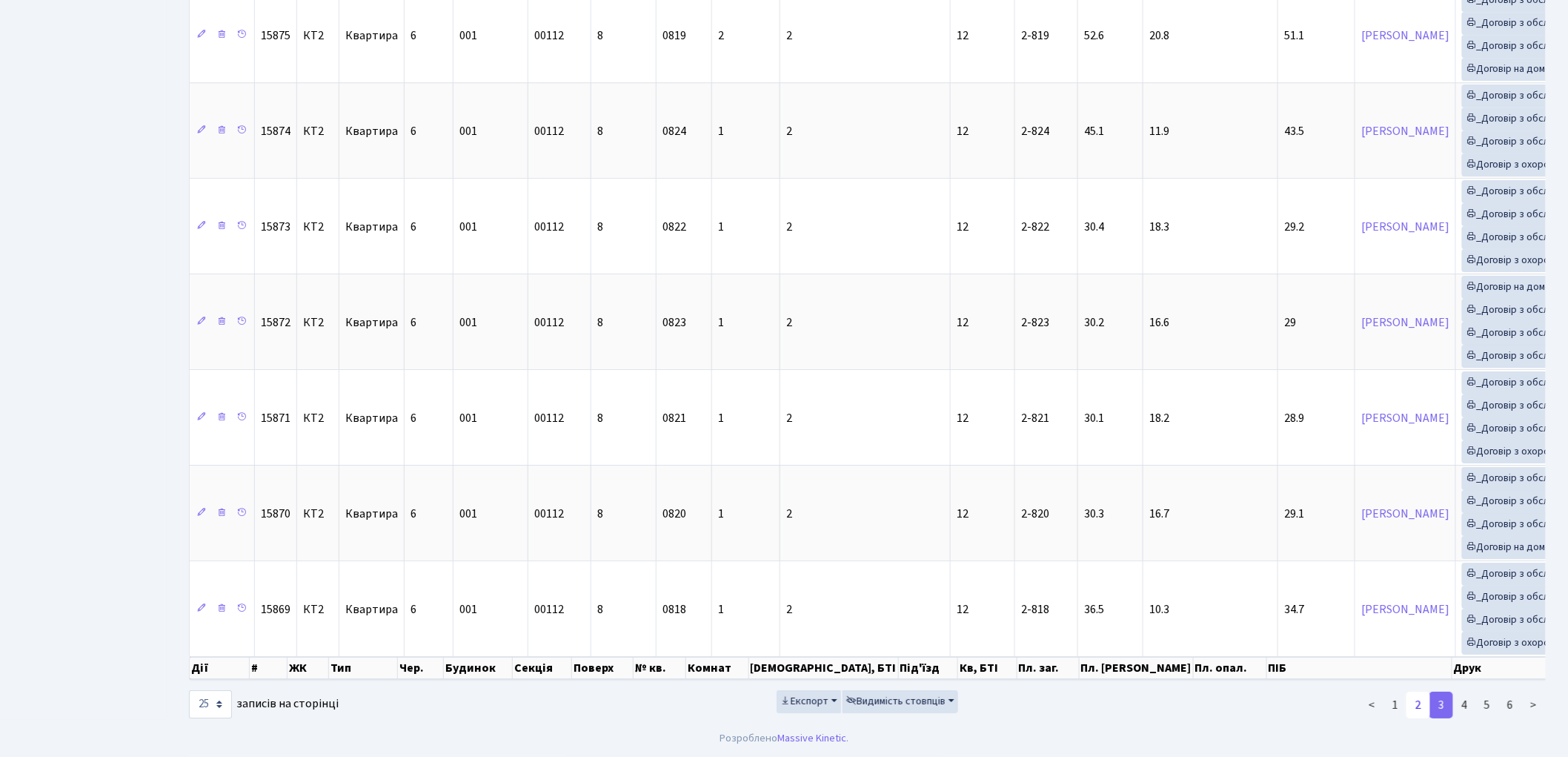
click at [1417, 708] on link "2" at bounding box center [1418, 705] width 24 height 27
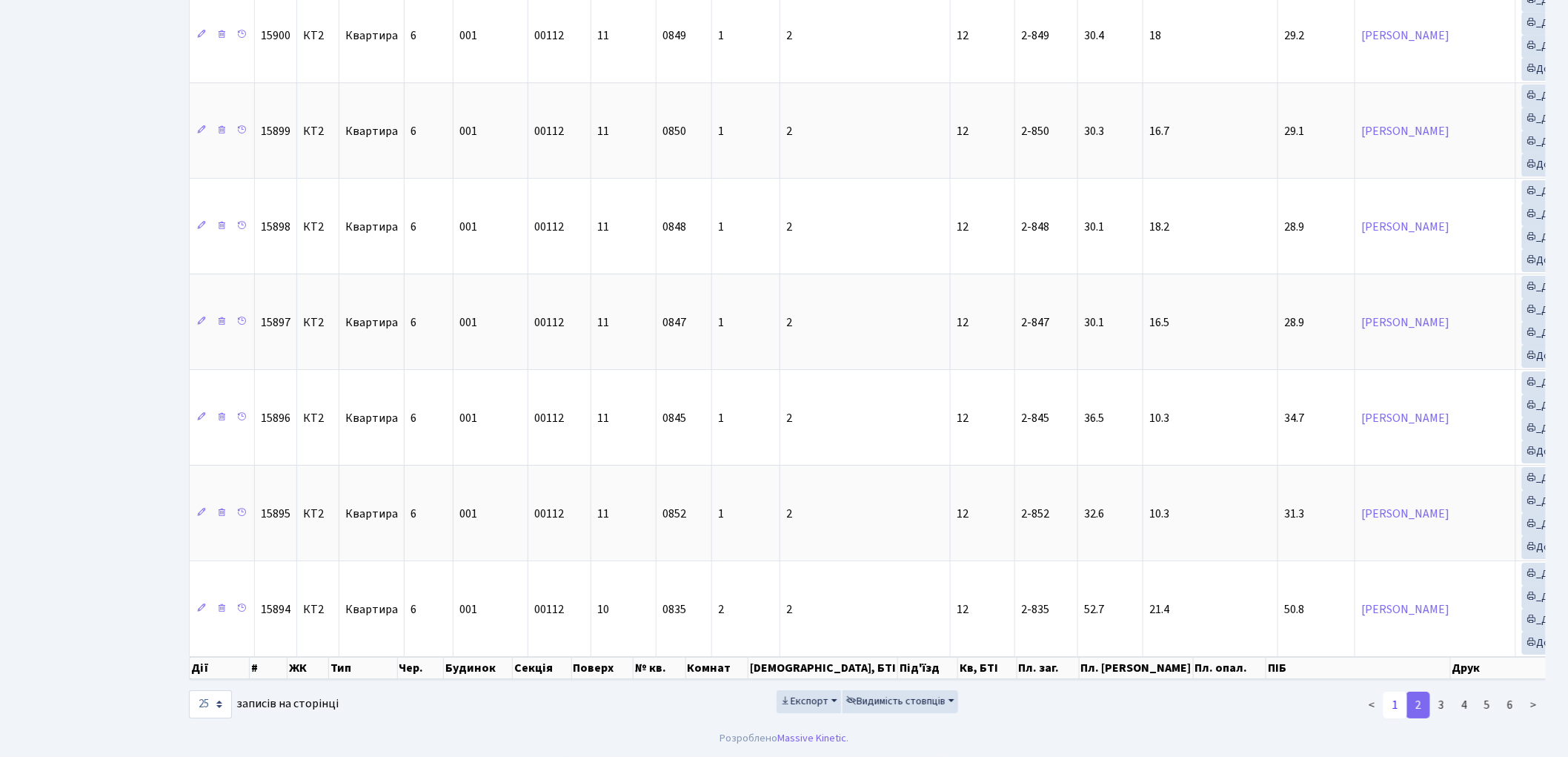
click at [1395, 706] on link "1" at bounding box center [1396, 705] width 24 height 27
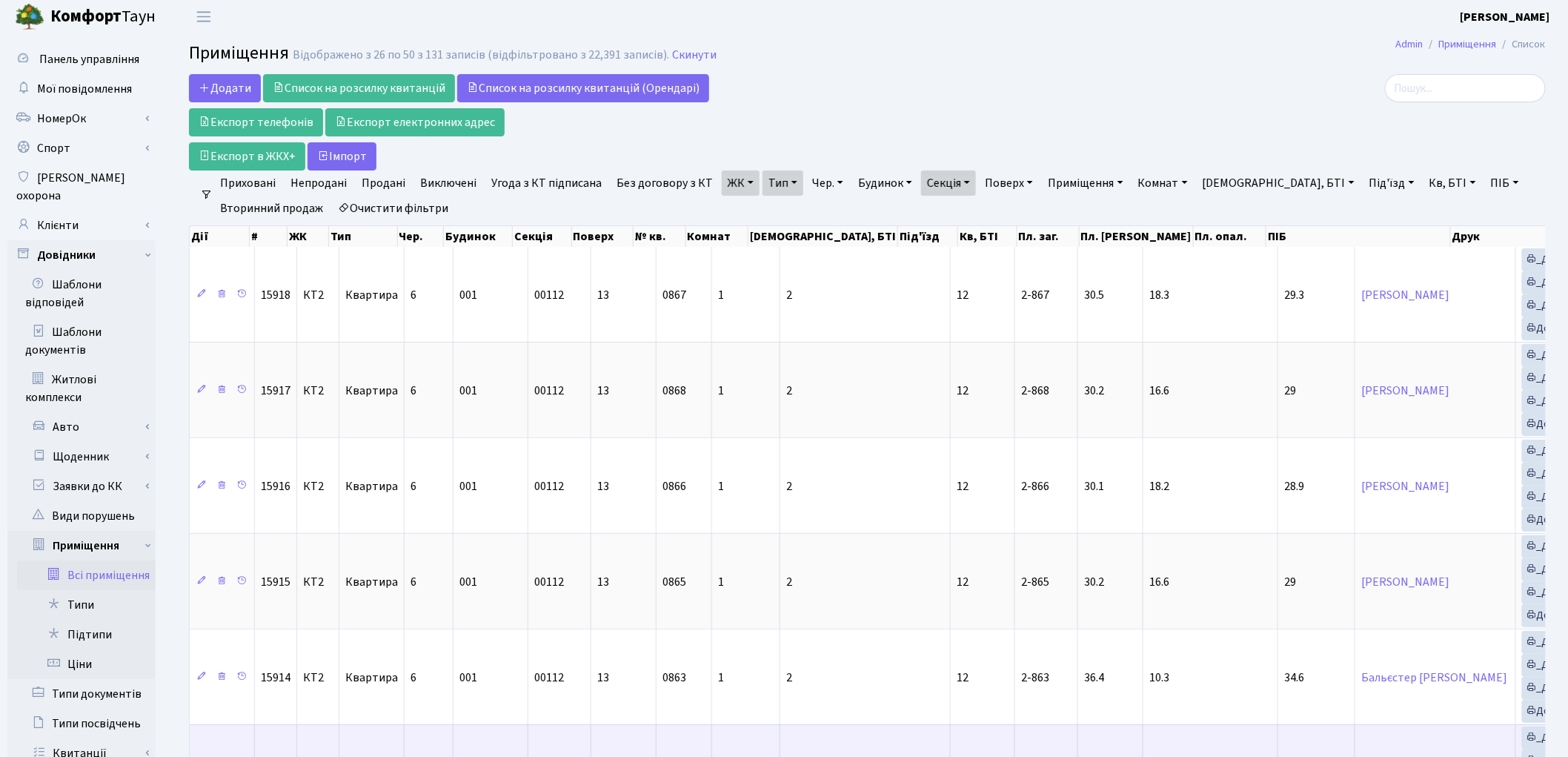
scroll to position [0, 0]
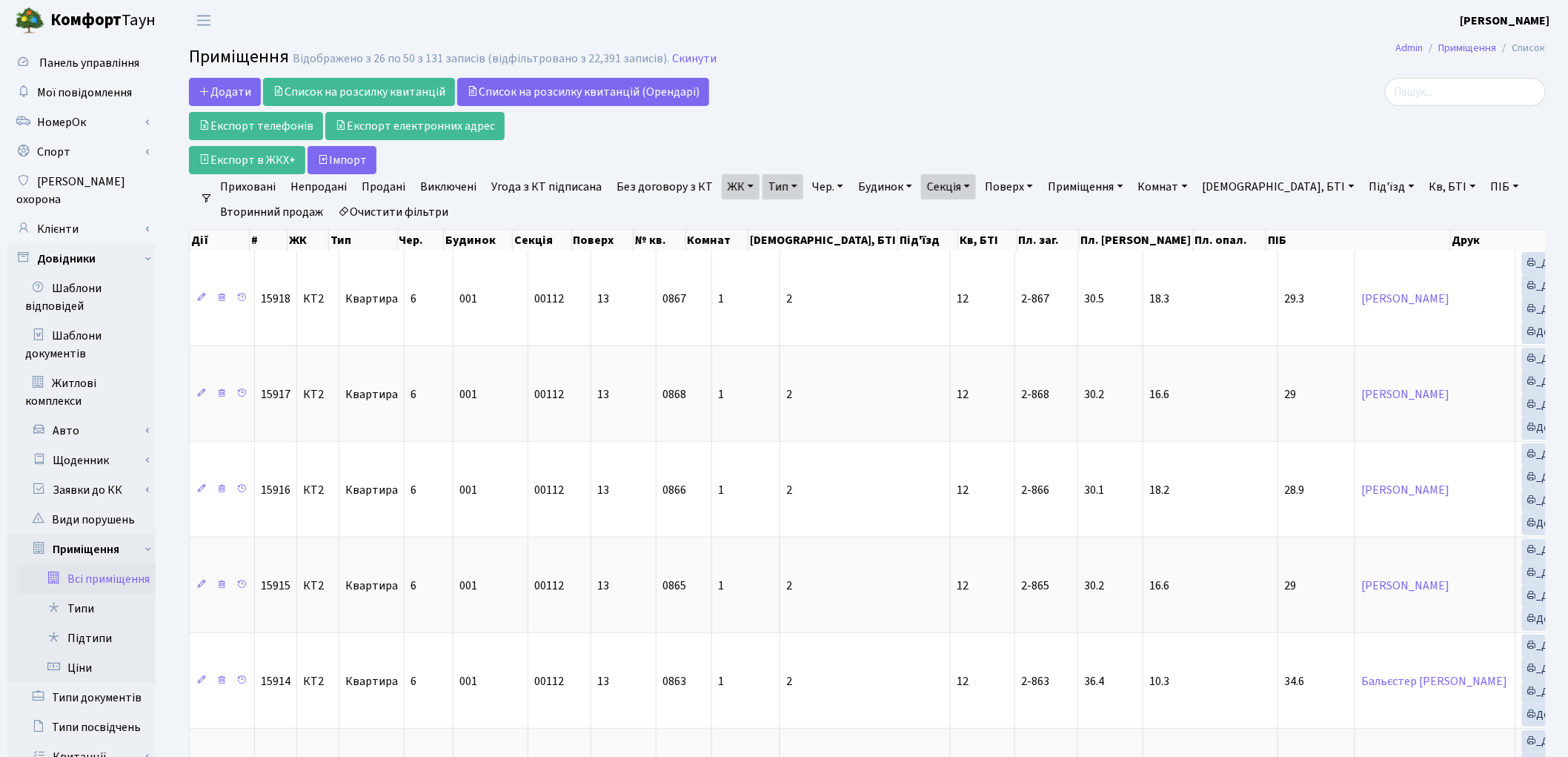
click at [1424, 190] on link "Кв, БТІ" at bounding box center [1453, 187] width 59 height 26
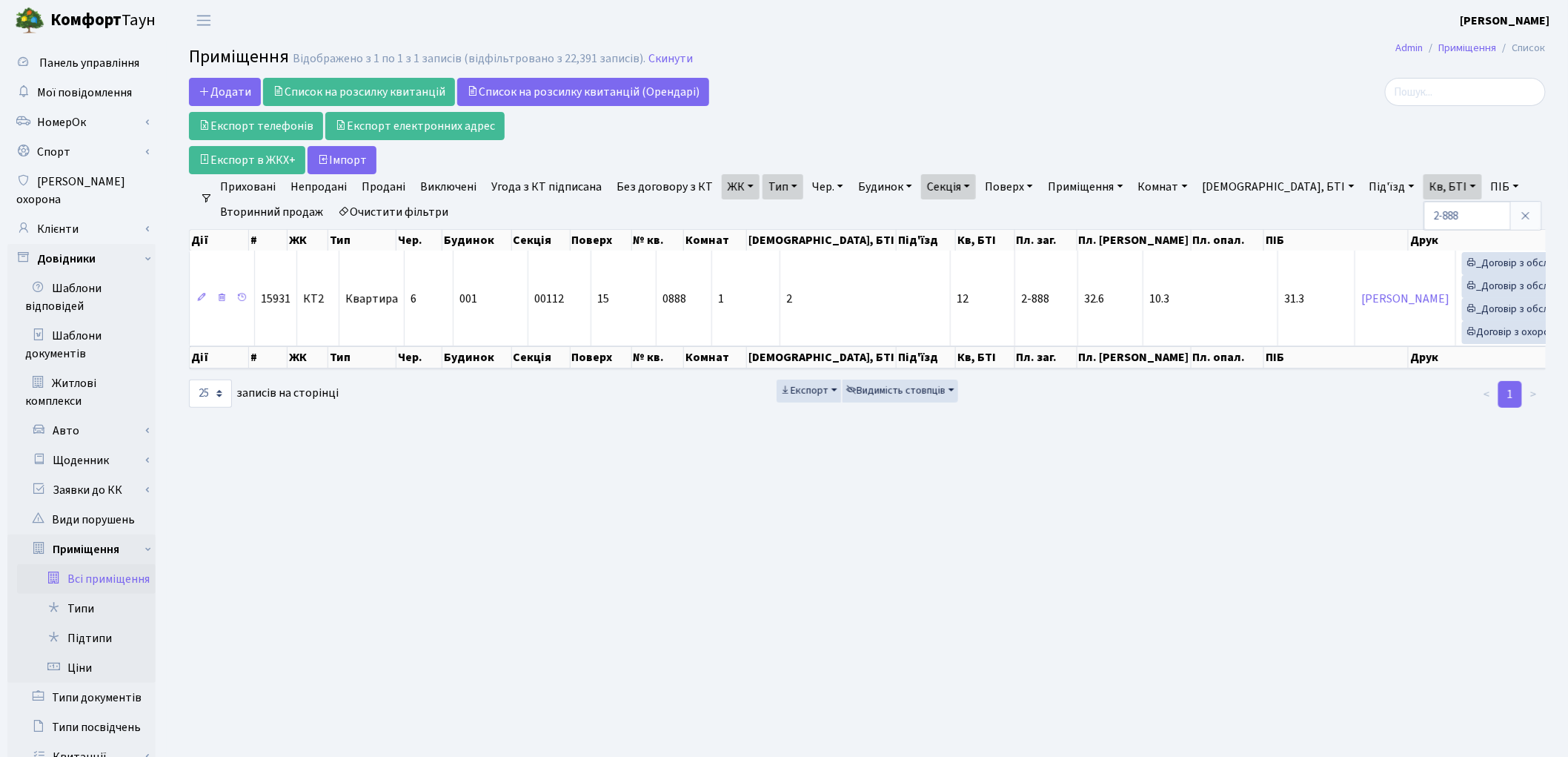
click at [387, 213] on link "Очистити фільтри" at bounding box center [392, 211] width 122 height 26
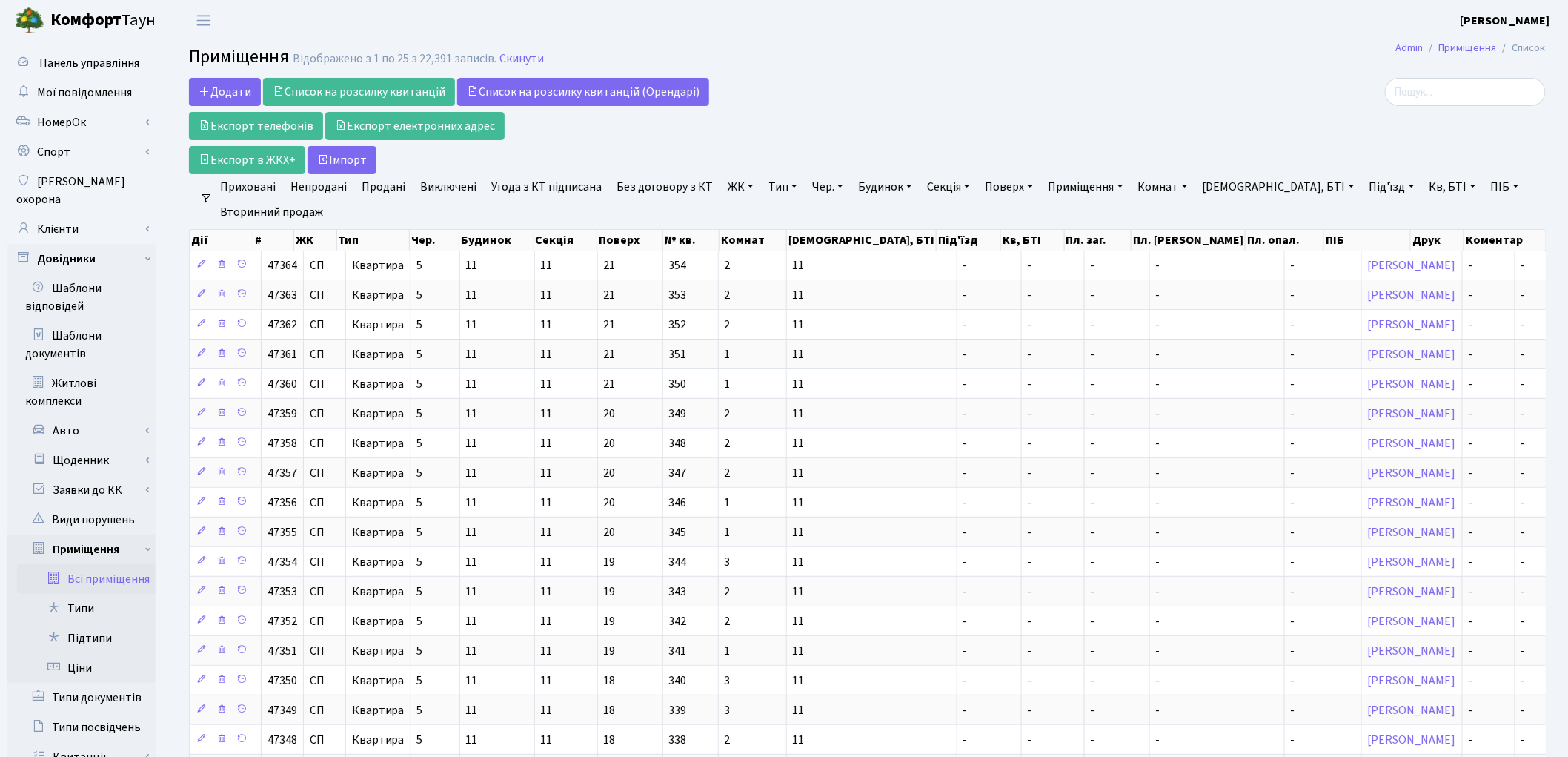
click at [1357, 202] on ul "Приховані Непродані Продані Виключені Угода з КТ підписана Без договору з КТ ЖК…" at bounding box center [874, 199] width 1322 height 50
click at [1424, 188] on link "Кв, БТІ" at bounding box center [1453, 187] width 59 height 26
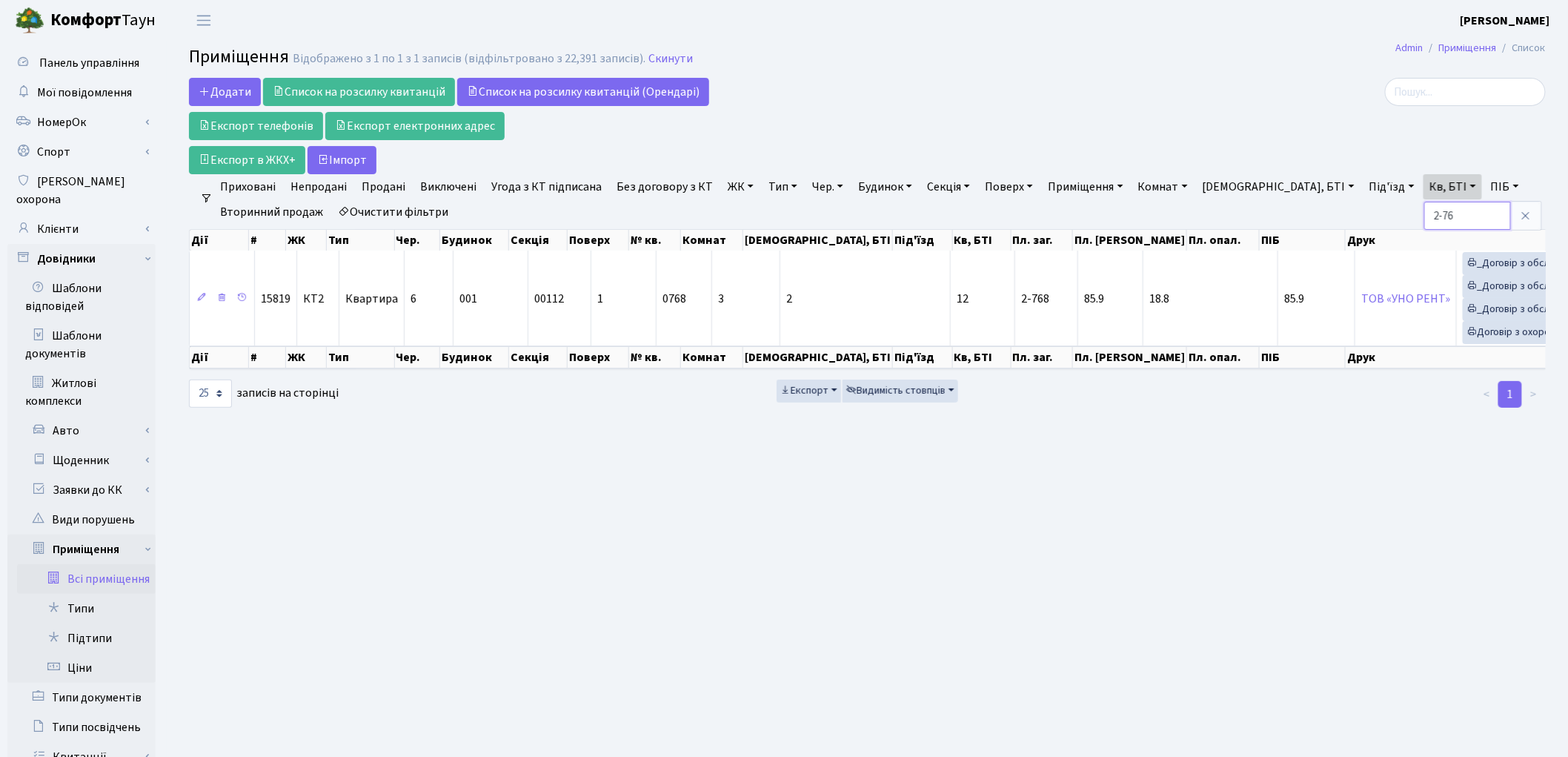
type input "2-76"
click at [802, 756] on main "Admin Приміщення Список Приміщення Відображено з 1 по 1 з 1 записів (відфільтро…" at bounding box center [867, 514] width 1401 height 946
